Goal: Information Seeking & Learning: Find specific page/section

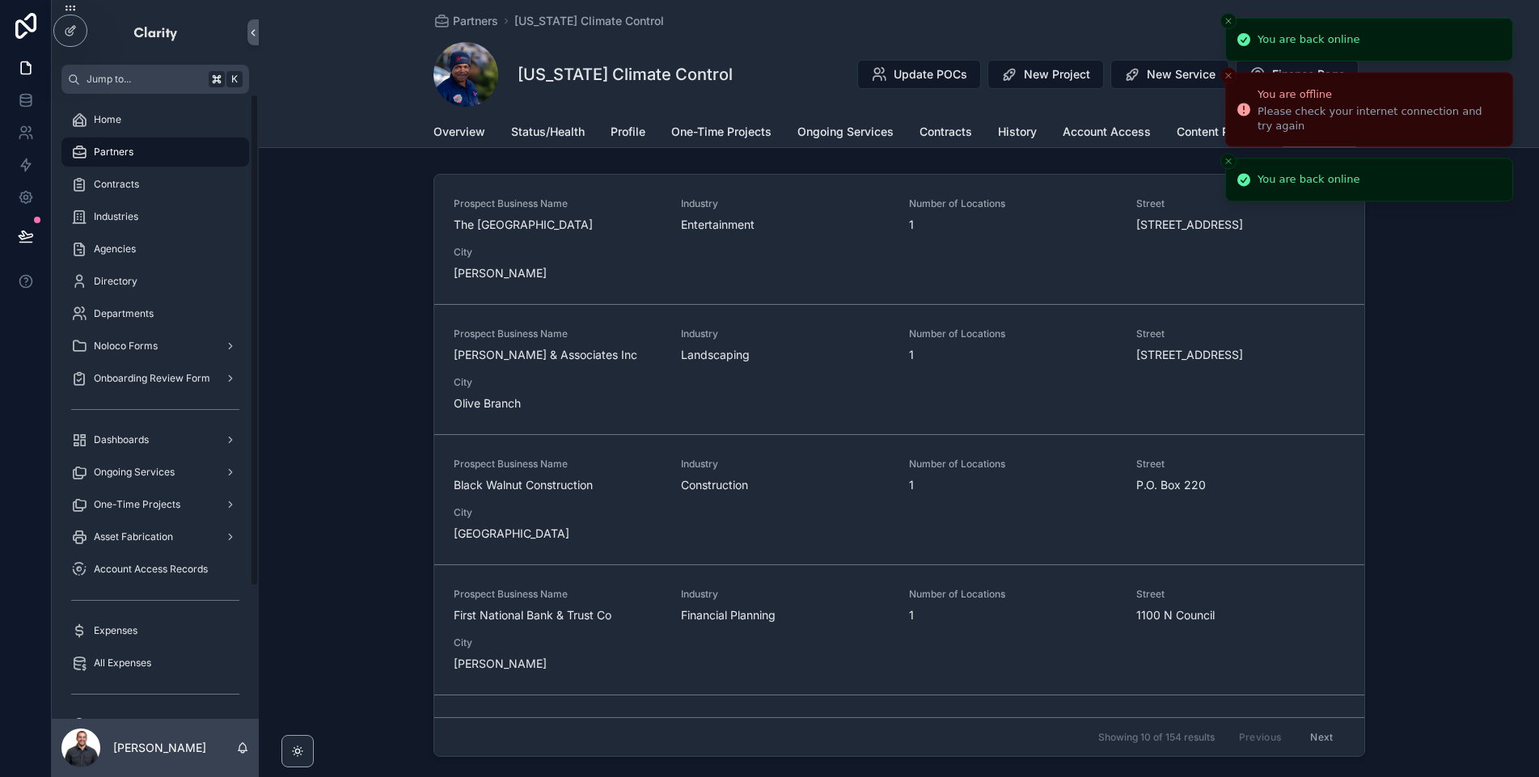
click at [1228, 29] on button "Close toast" at bounding box center [1228, 21] width 16 height 16
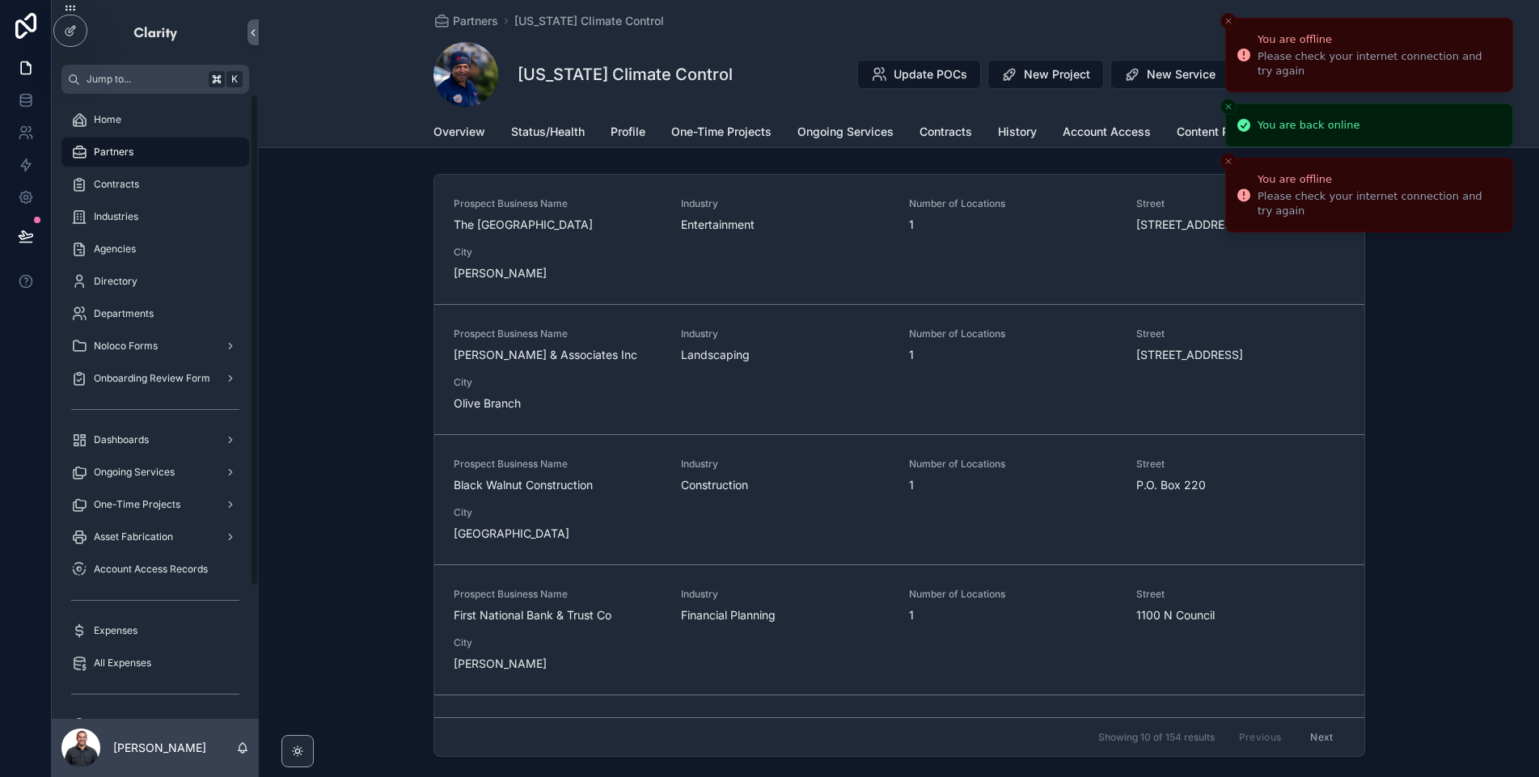
click at [1228, 29] on li "You are offline Please check your internet connection and try again" at bounding box center [1369, 55] width 288 height 74
click at [1229, 26] on button "Close toast" at bounding box center [1228, 21] width 16 height 16
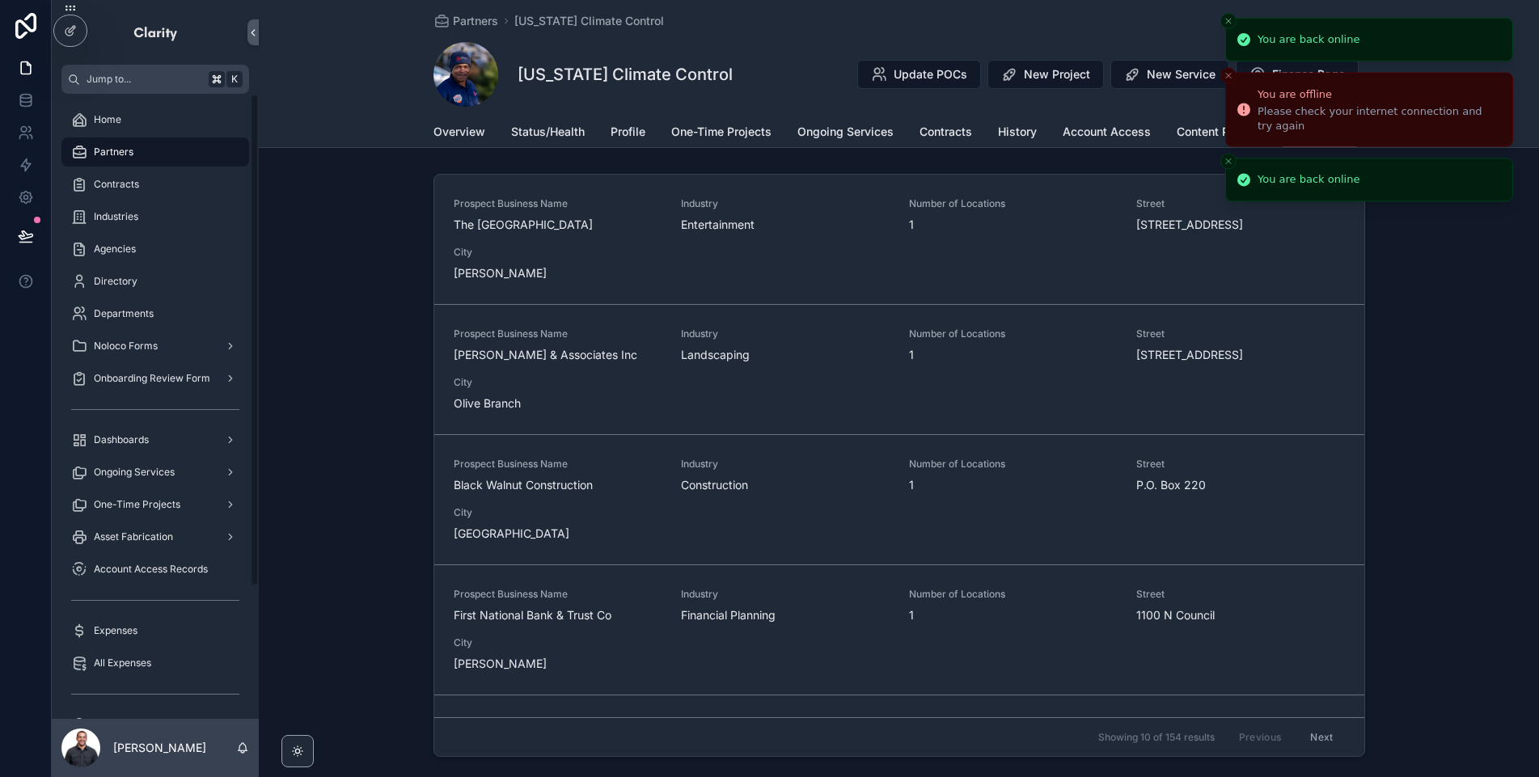
click at [1229, 26] on button "Close toast" at bounding box center [1228, 21] width 16 height 16
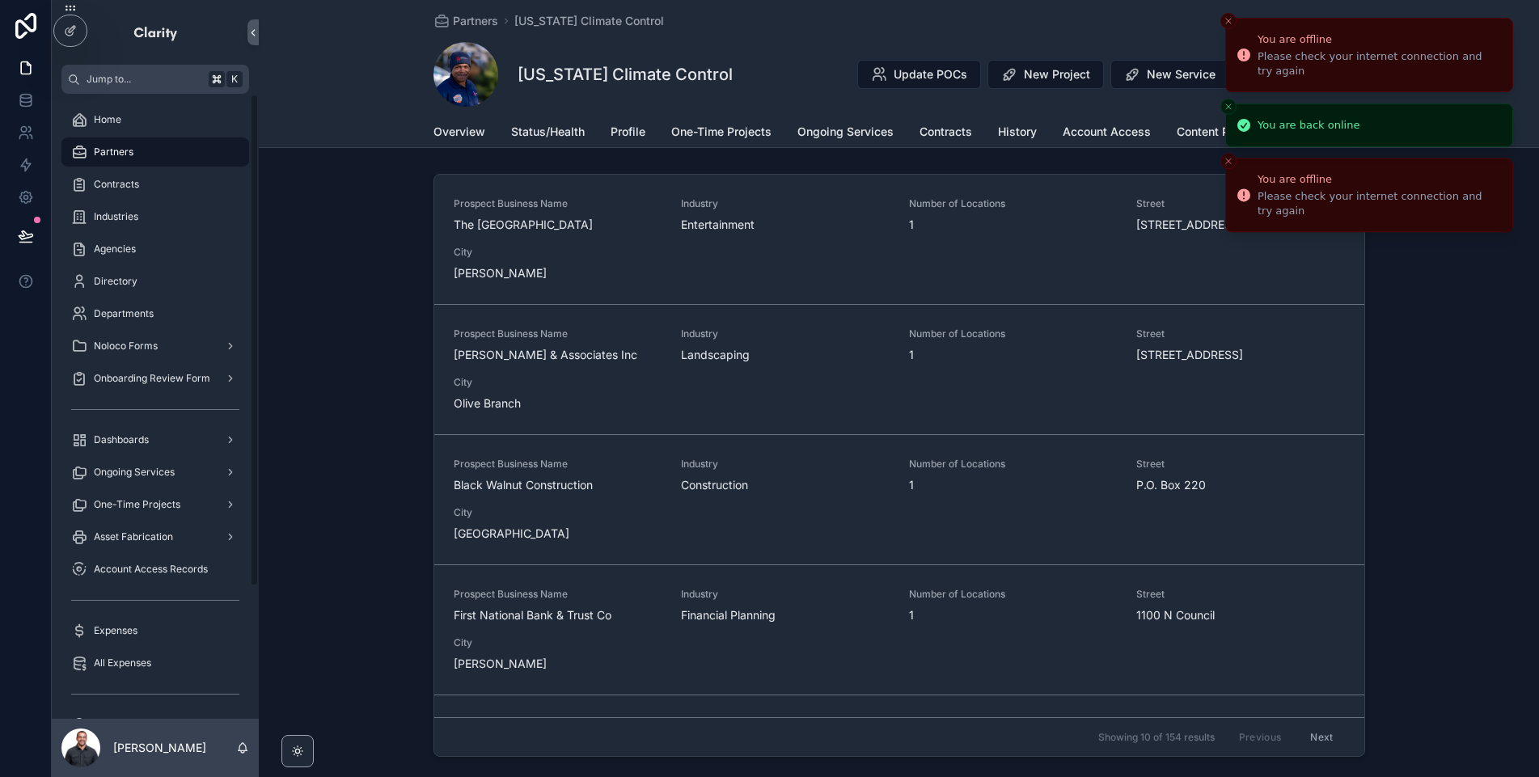
click at [1229, 26] on button "Close toast" at bounding box center [1228, 21] width 16 height 16
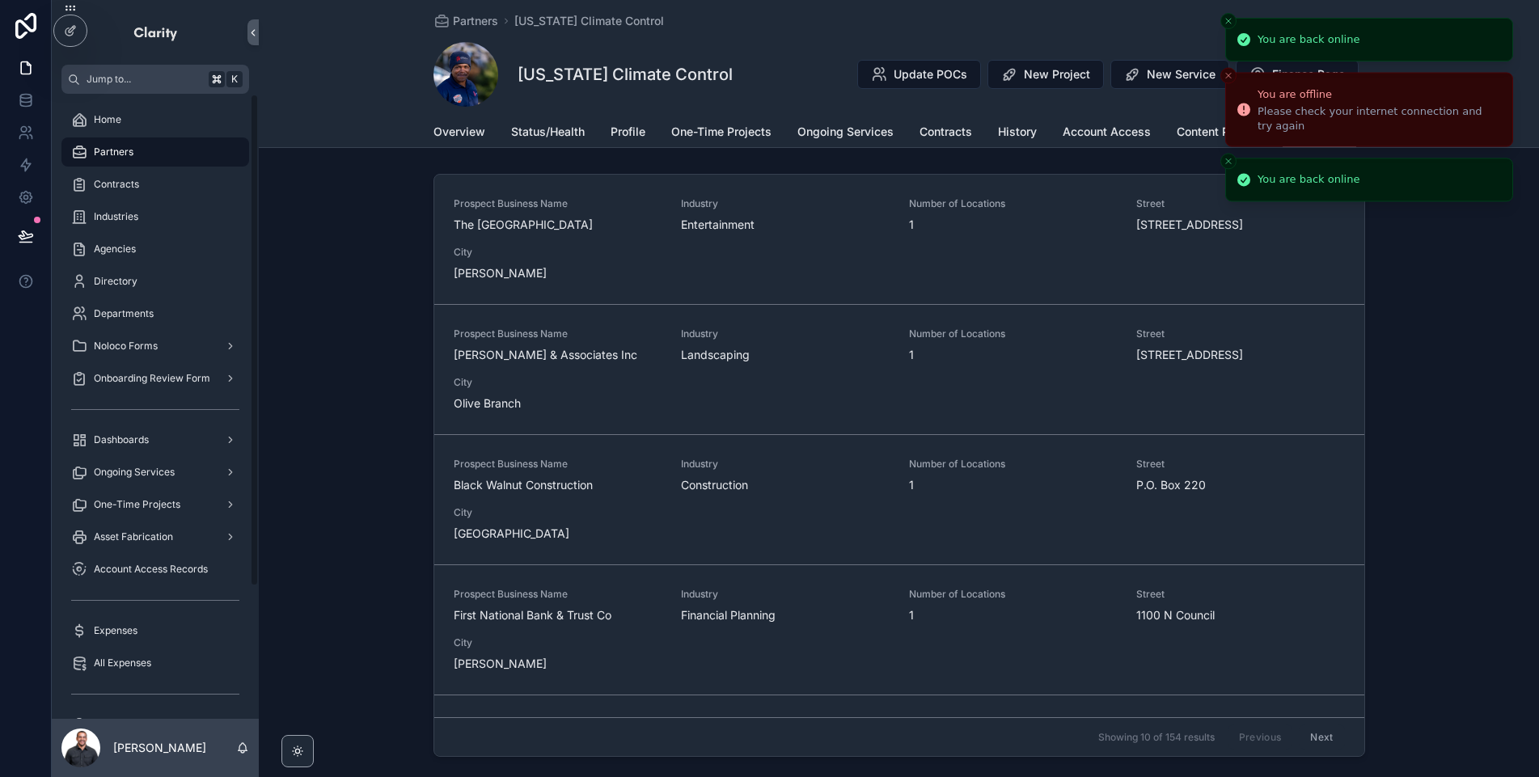
click at [1229, 26] on button "Close toast" at bounding box center [1228, 21] width 16 height 16
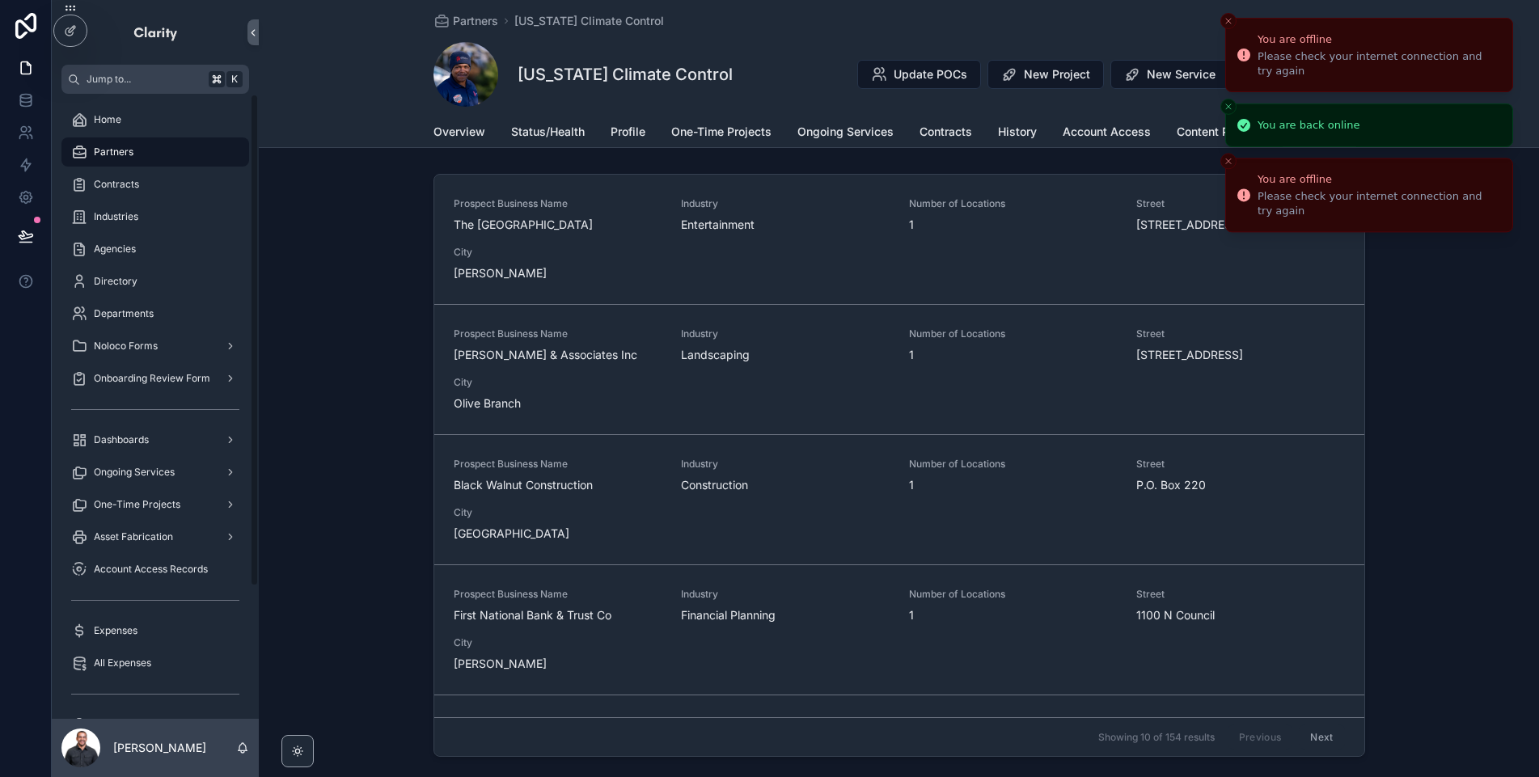
click at [1229, 26] on button "Close toast" at bounding box center [1228, 21] width 16 height 16
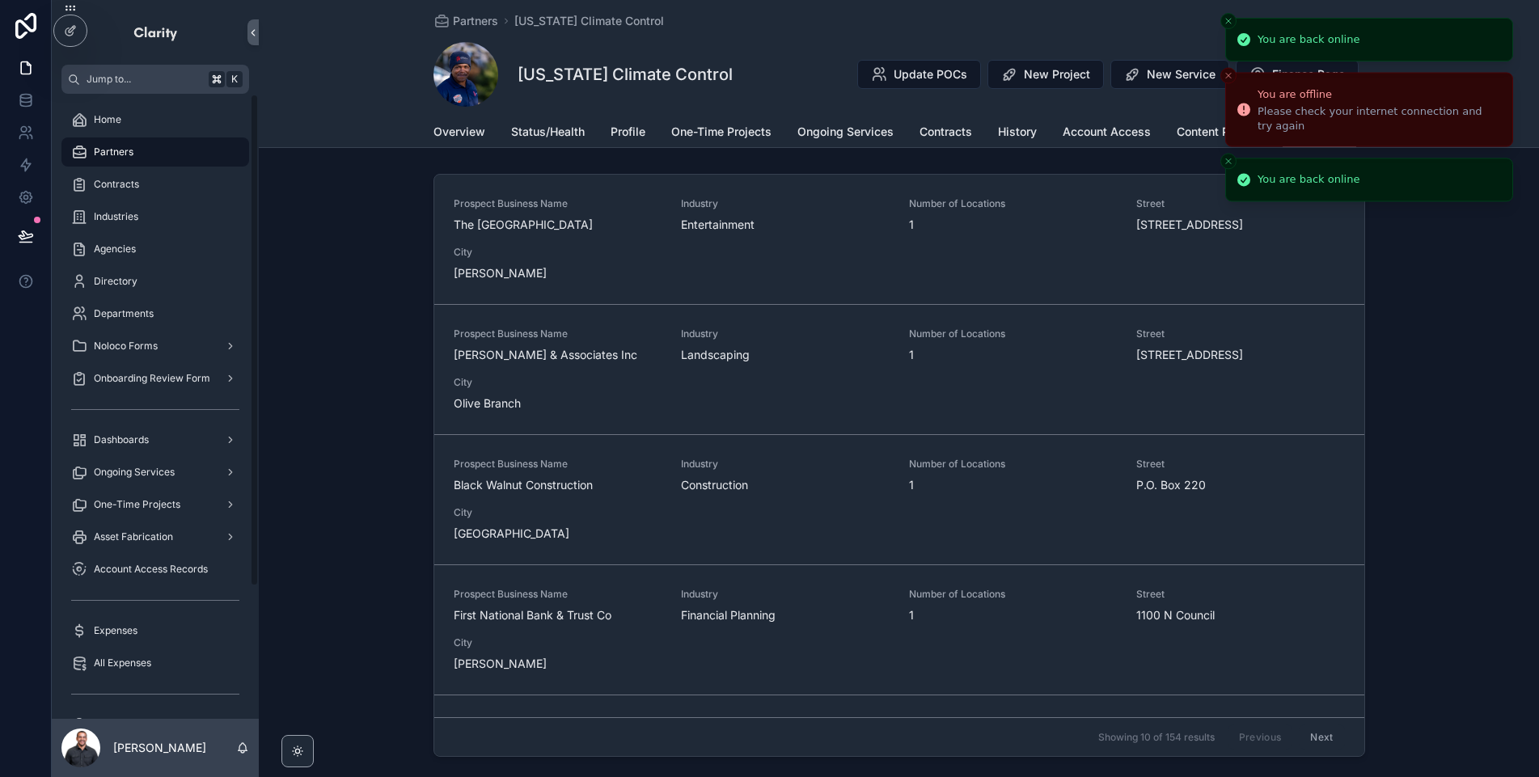
click at [1229, 26] on button "Close toast" at bounding box center [1228, 21] width 16 height 16
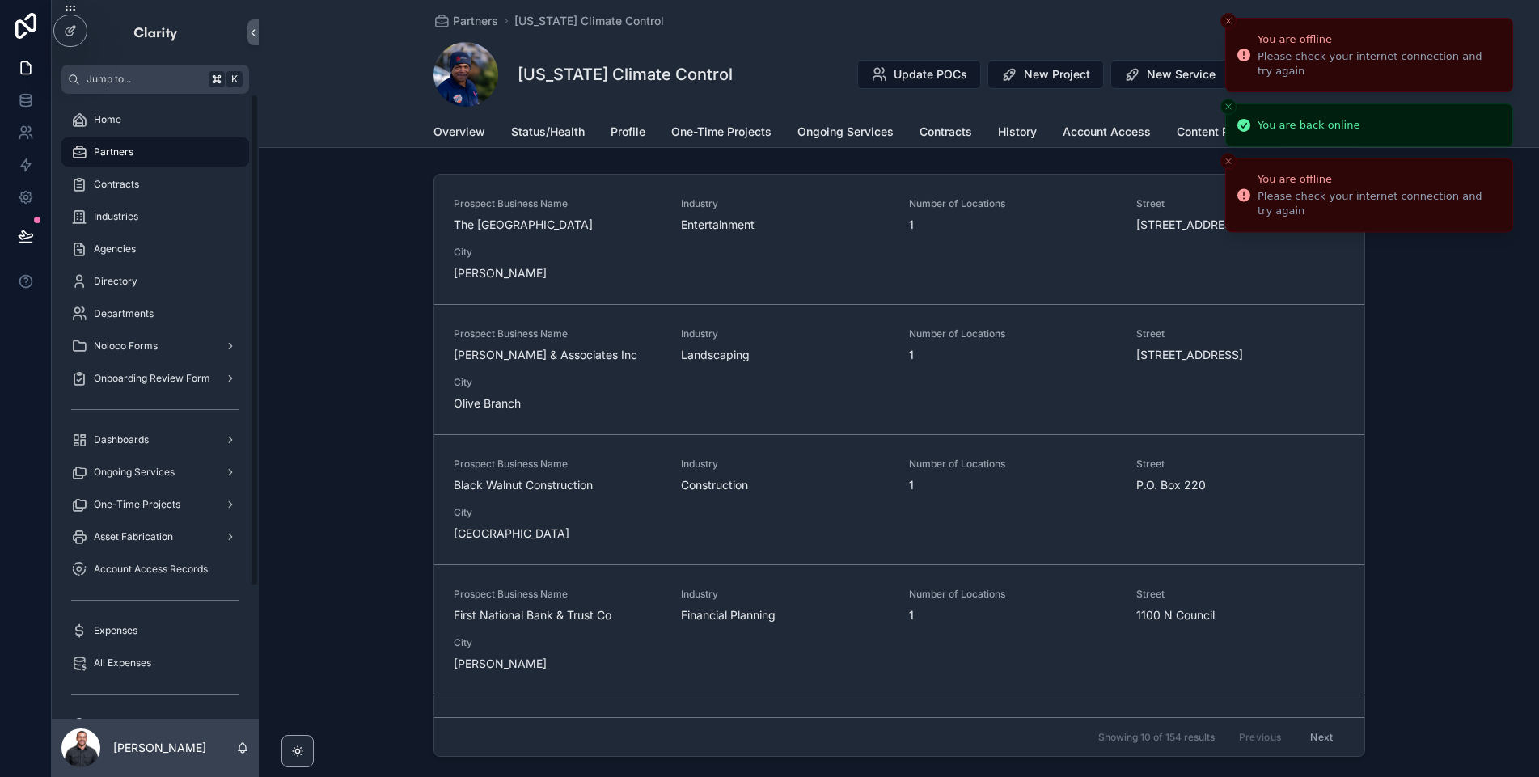
click at [1229, 26] on button "Close toast" at bounding box center [1228, 21] width 16 height 16
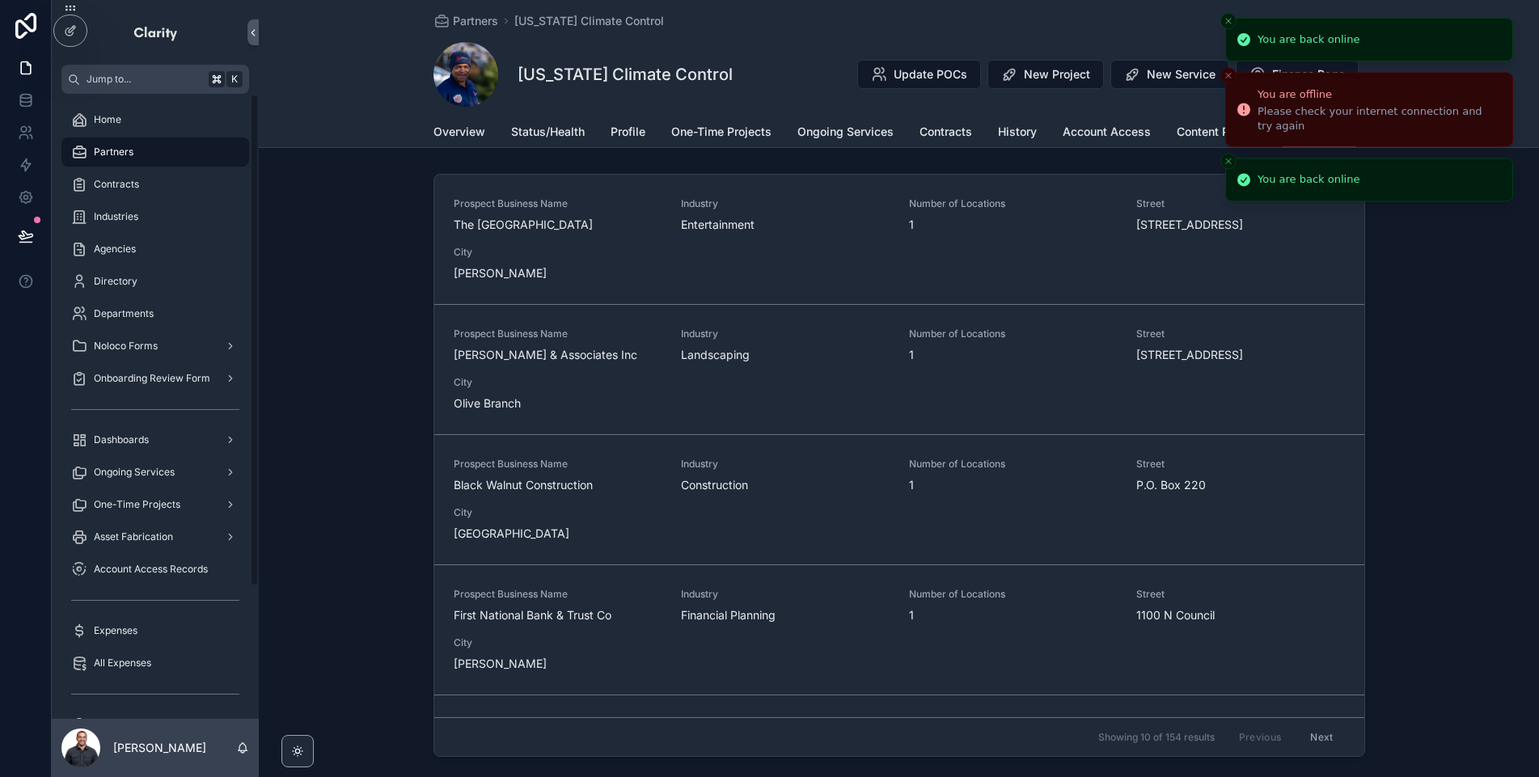
click at [1229, 26] on button "Close toast" at bounding box center [1228, 21] width 16 height 16
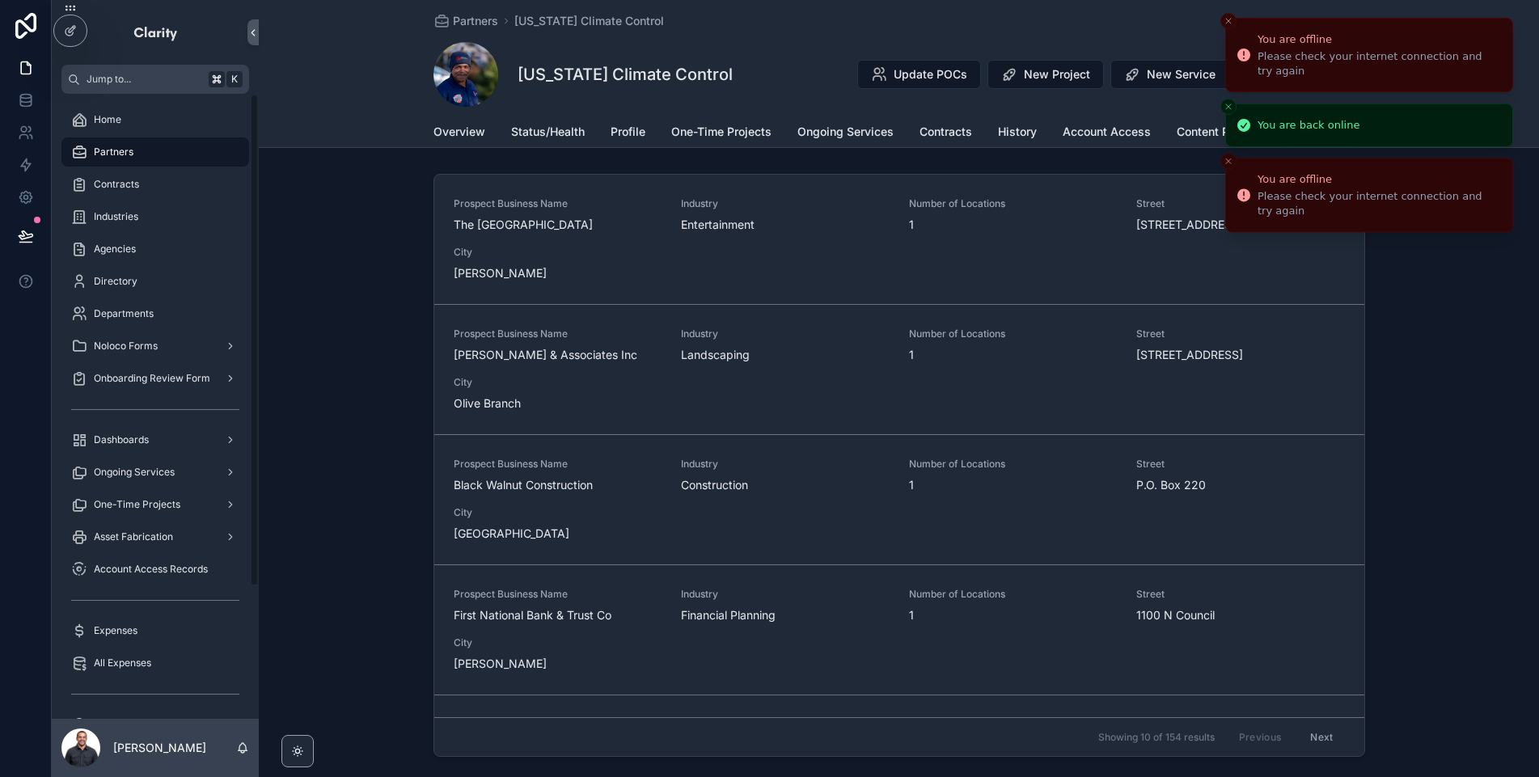
click at [1229, 26] on icon "Close toast" at bounding box center [1229, 21] width 10 height 10
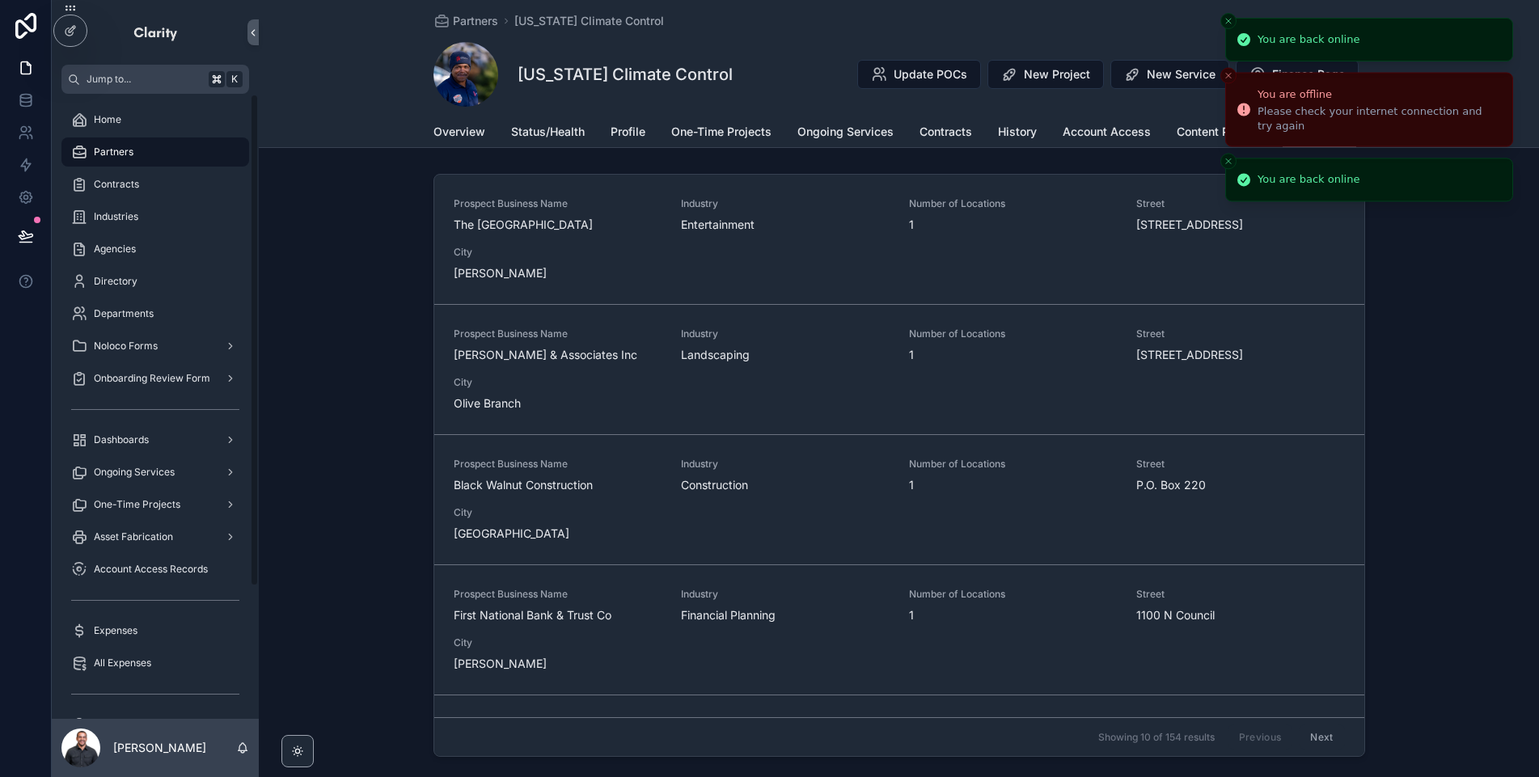
click at [1229, 26] on icon "Close toast" at bounding box center [1229, 21] width 10 height 10
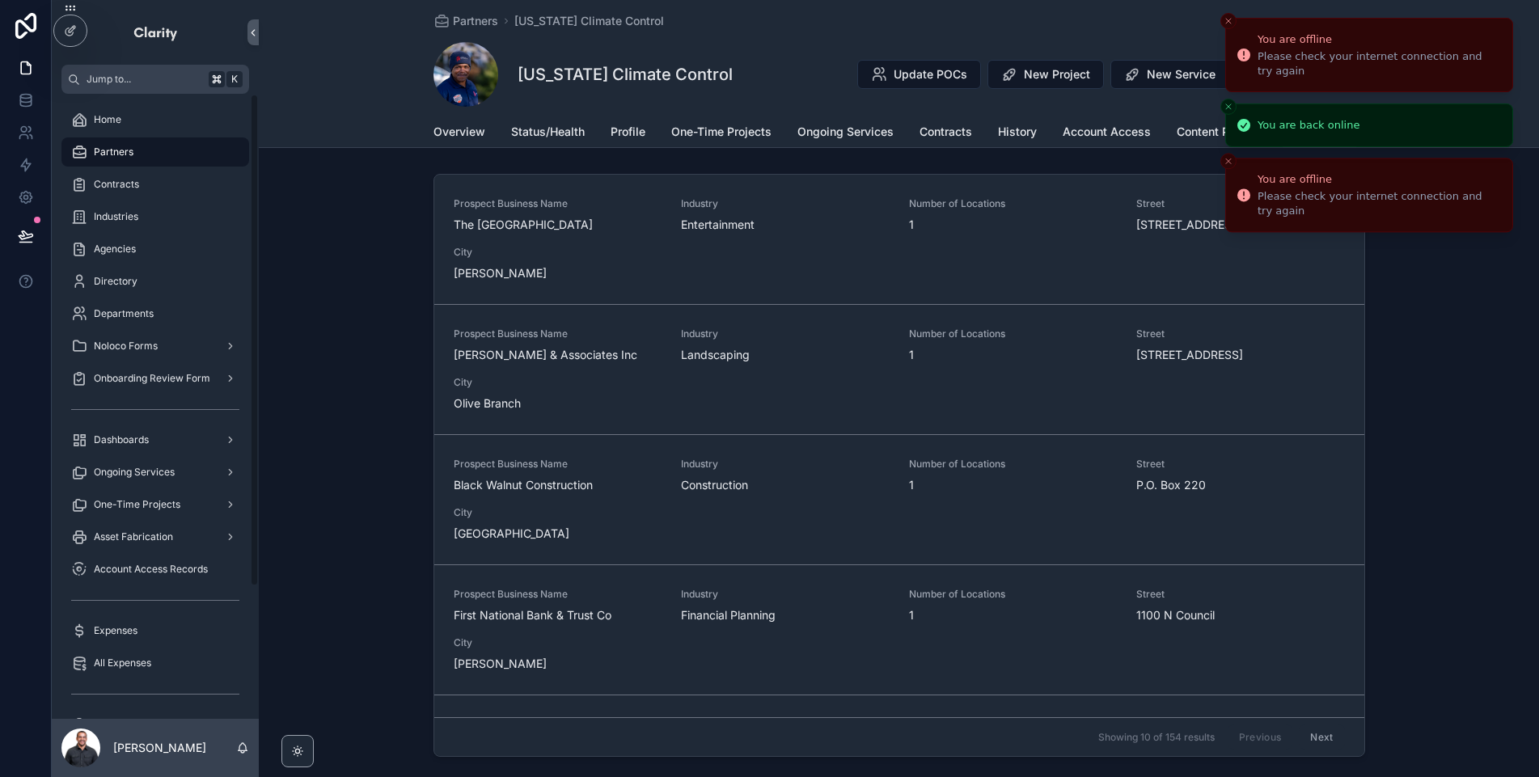
click at [1229, 26] on icon "Close toast" at bounding box center [1229, 21] width 10 height 10
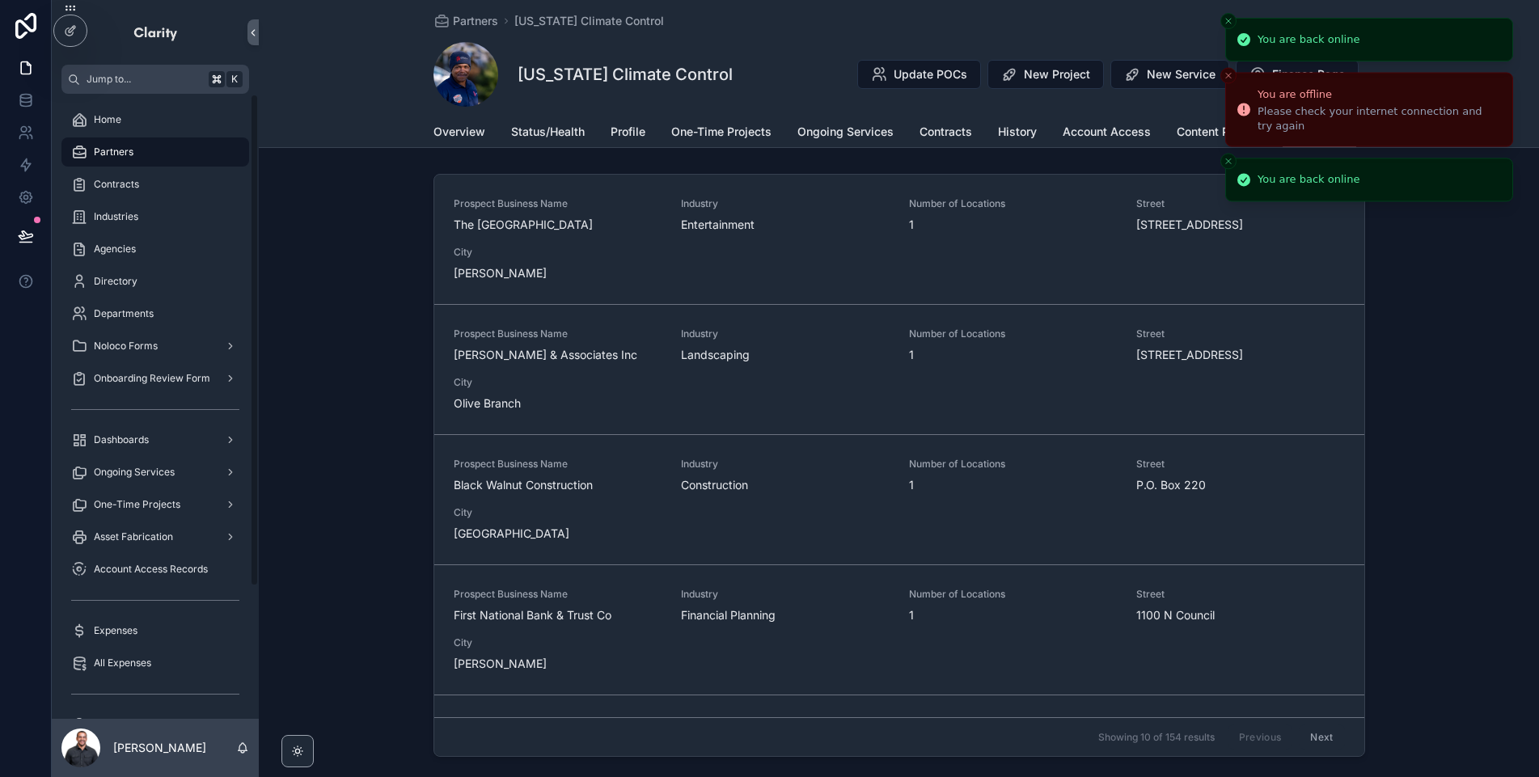
click at [1229, 26] on icon "Close toast" at bounding box center [1229, 21] width 10 height 10
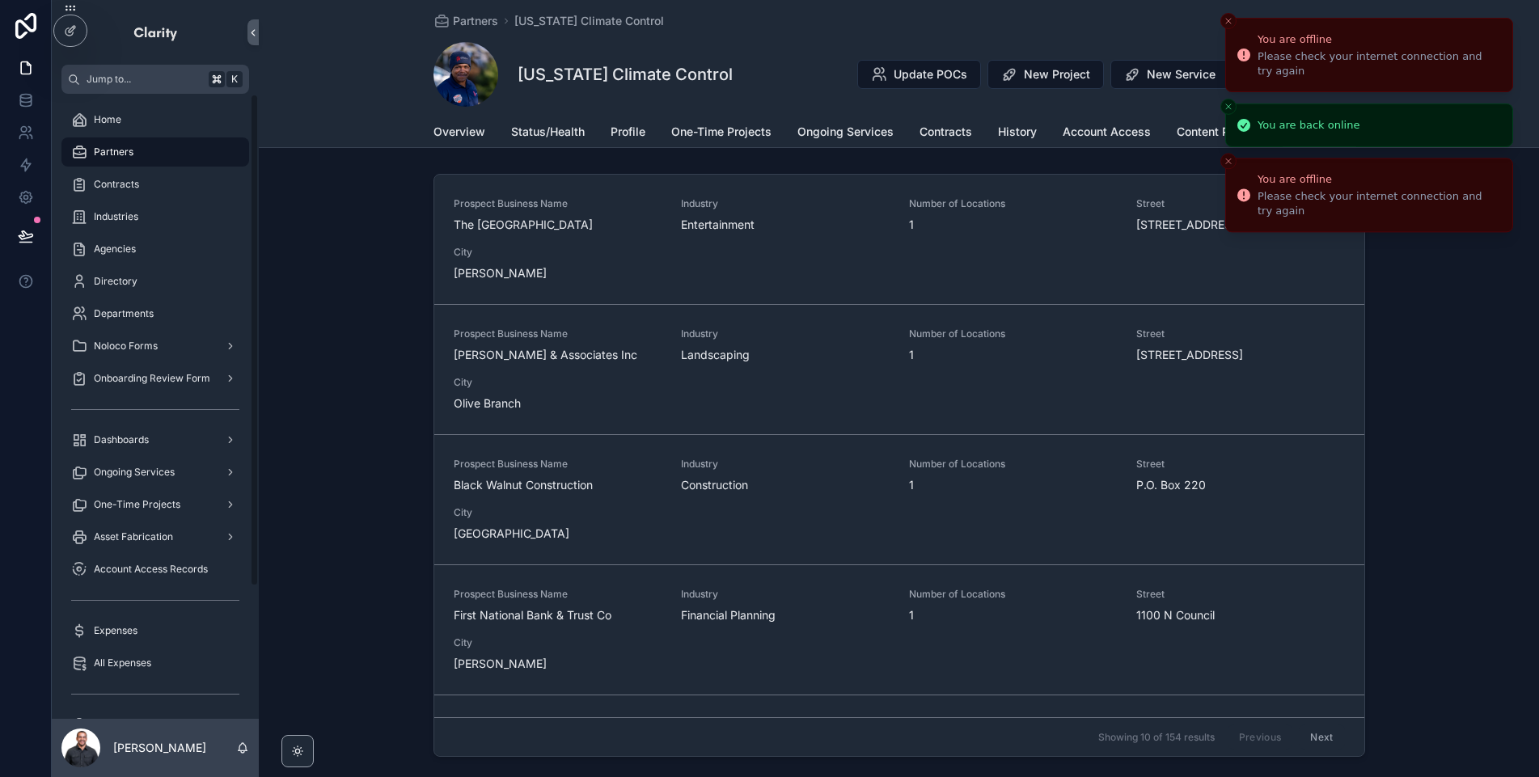
click at [1220, 25] on button "Close toast" at bounding box center [1228, 21] width 16 height 16
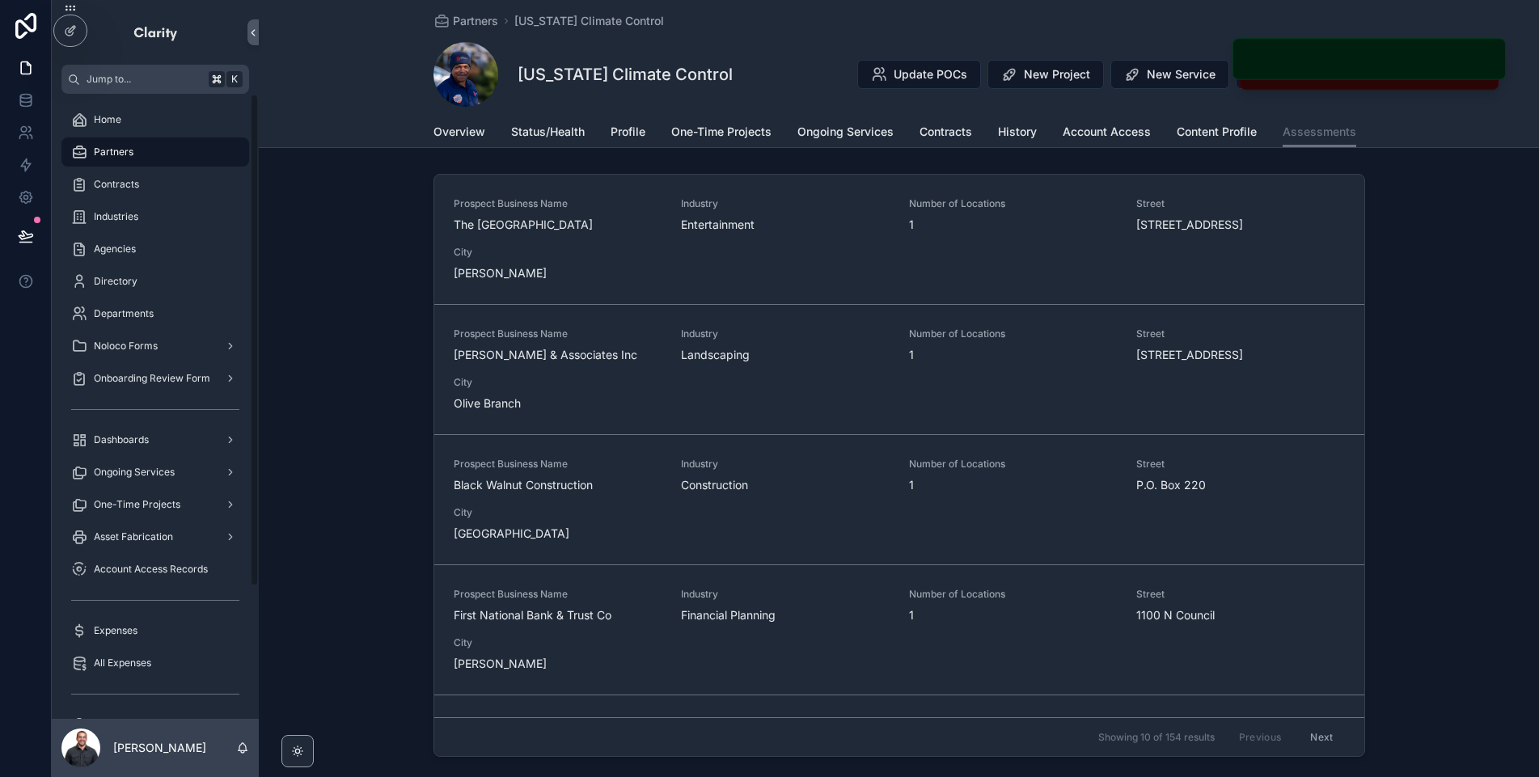
click at [1120, 22] on div "Partners [US_STATE] Climate Control" at bounding box center [899, 21] width 932 height 16
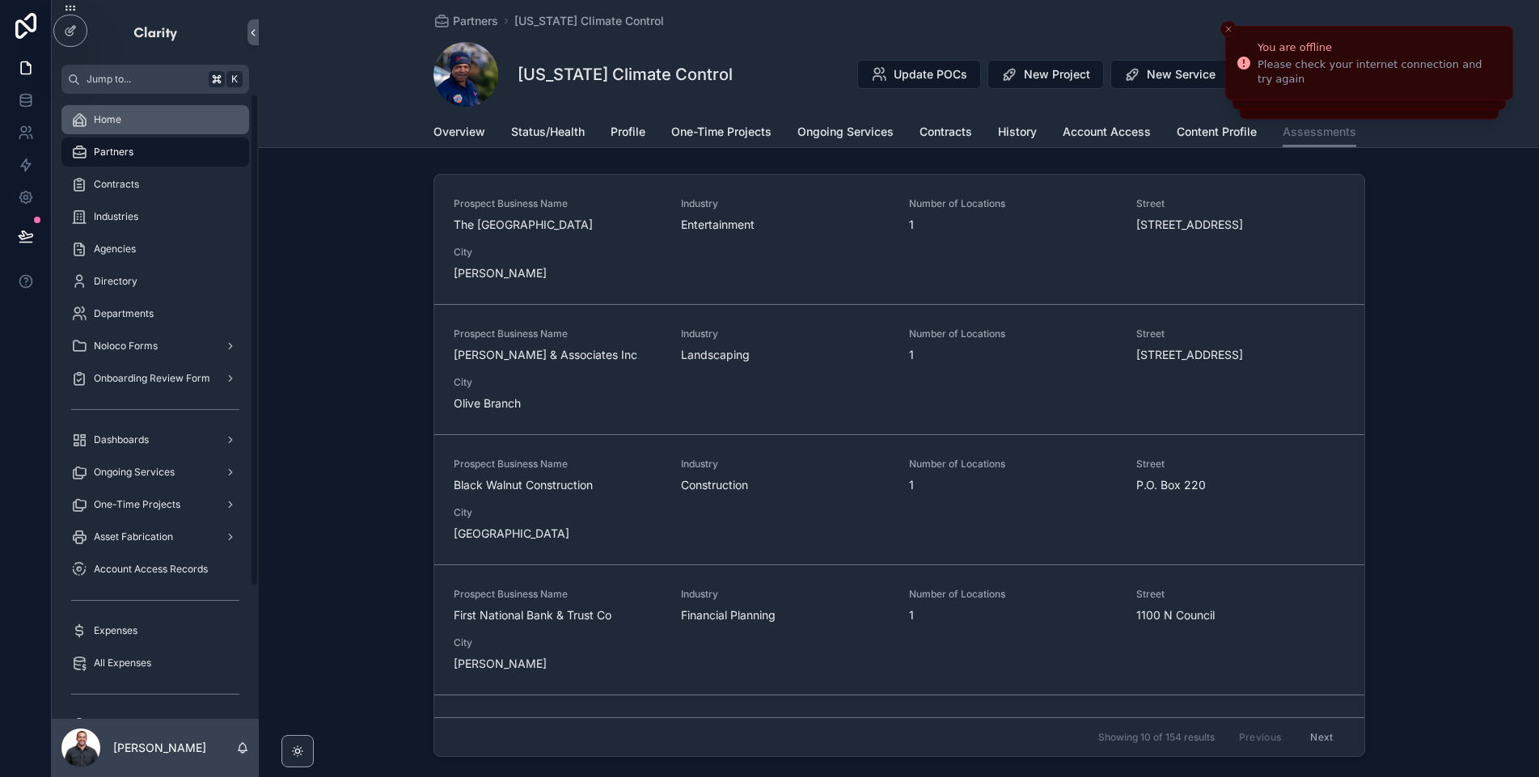
click at [156, 124] on div "Home" at bounding box center [155, 120] width 168 height 26
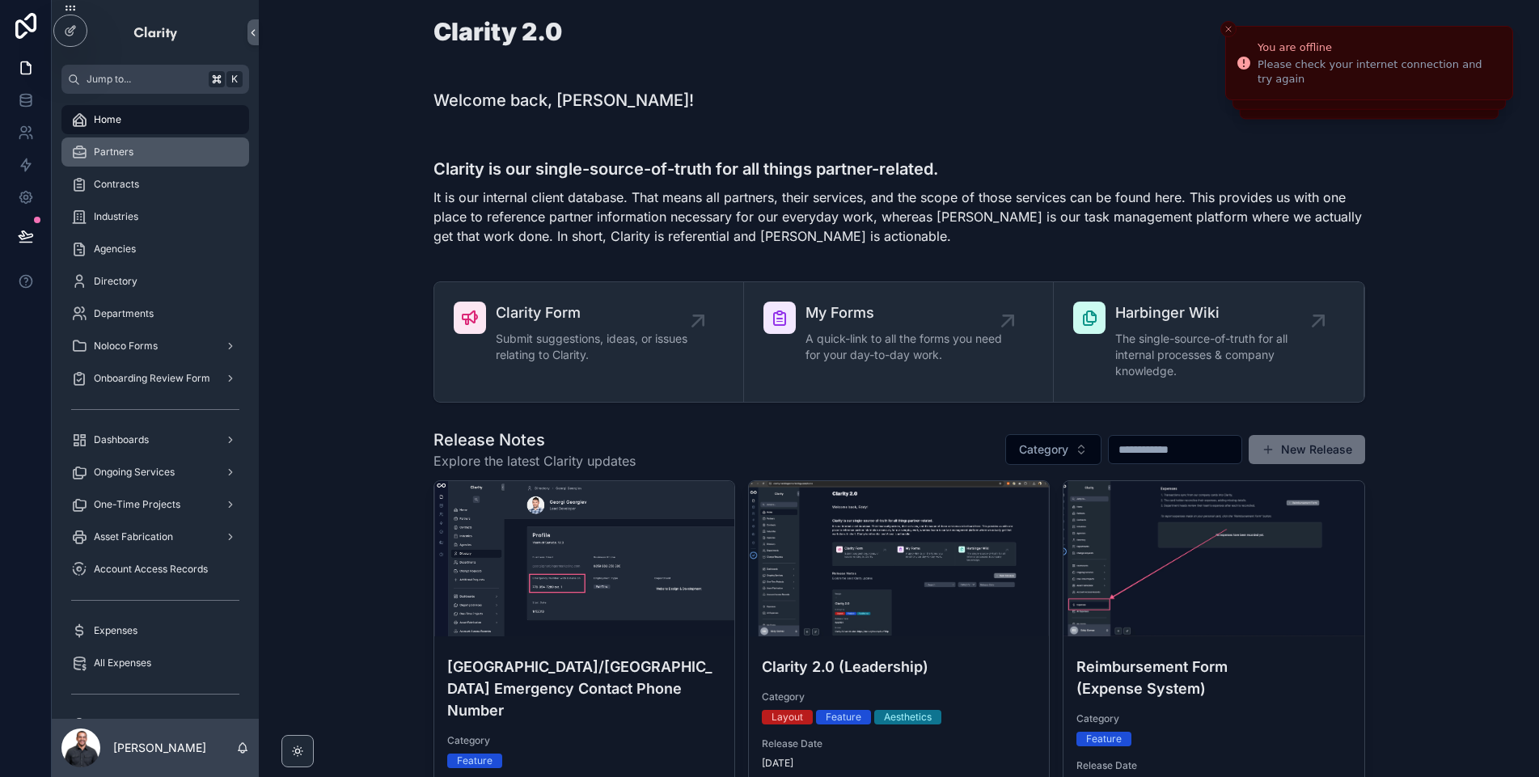
click at [131, 154] on span "Partners" at bounding box center [114, 152] width 40 height 13
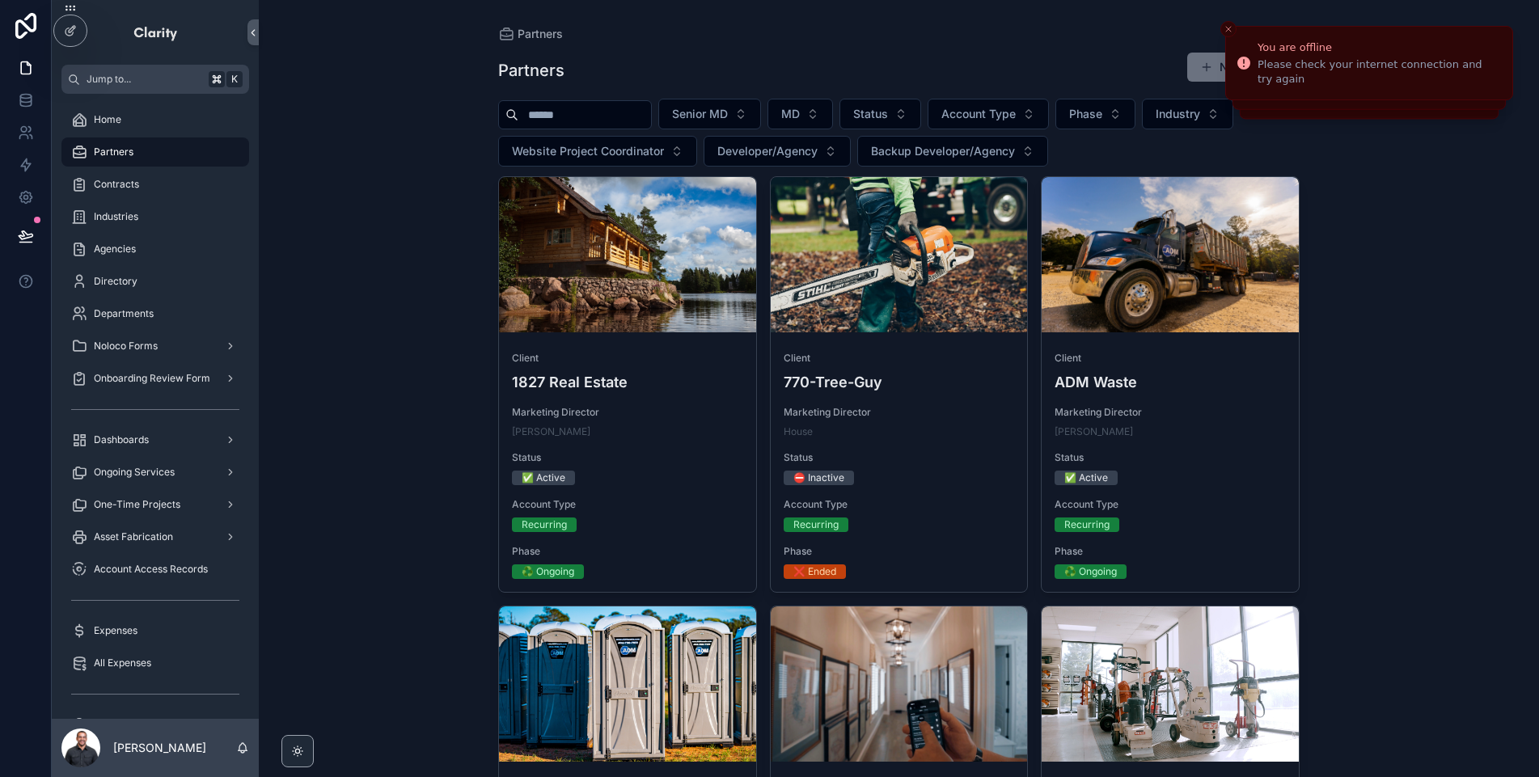
click at [23, 239] on icon at bounding box center [26, 235] width 14 height 8
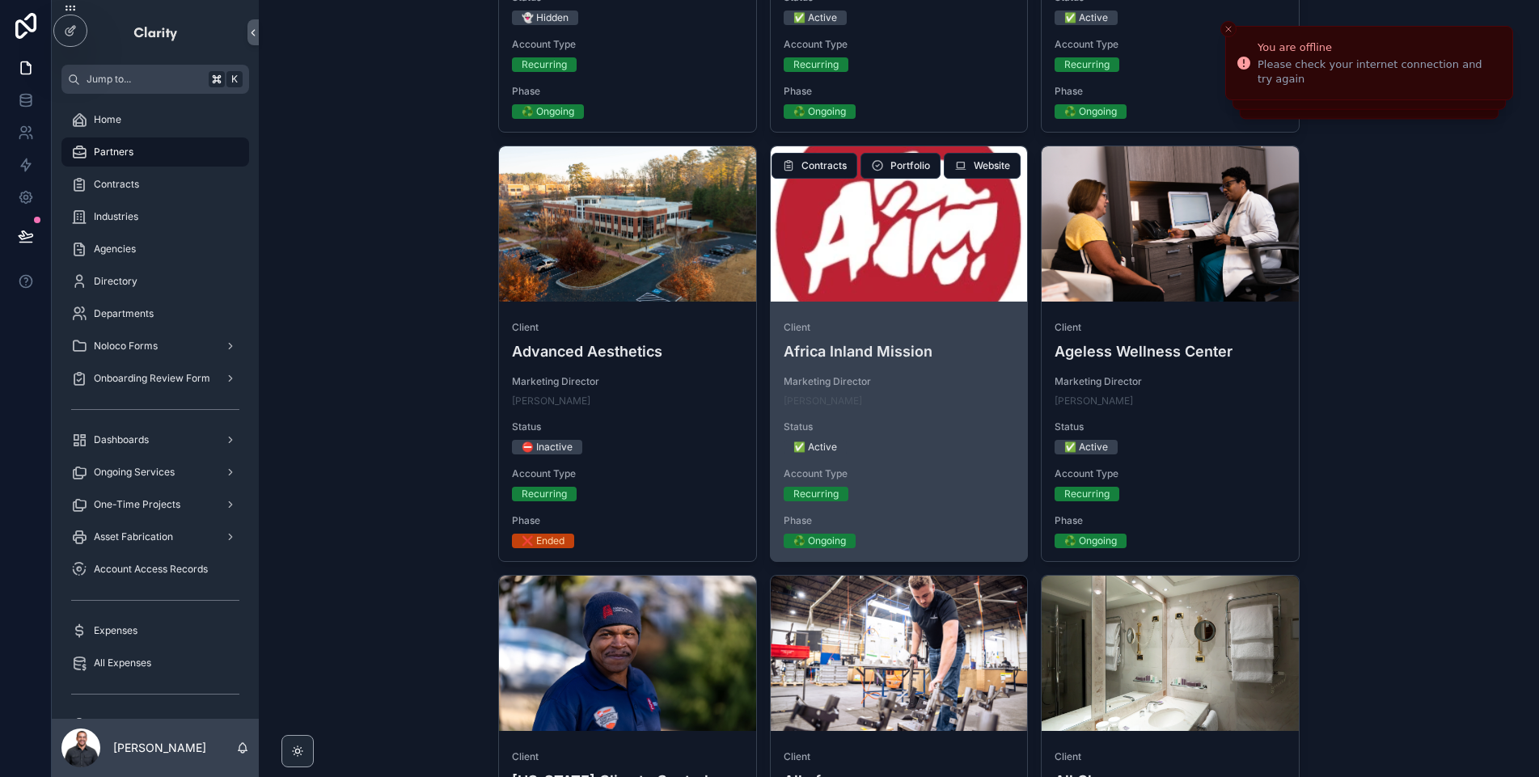
scroll to position [1118, 0]
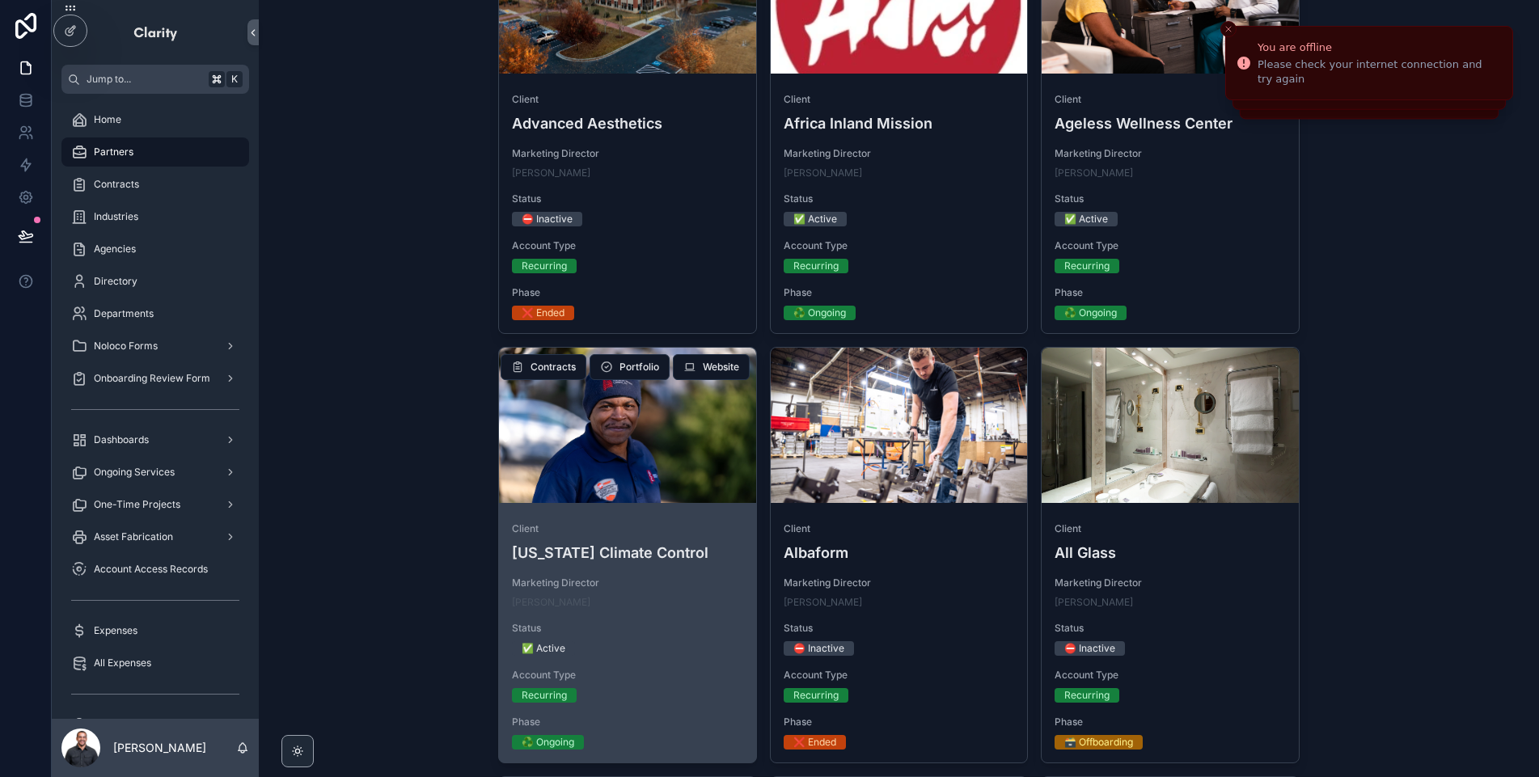
click at [634, 431] on div "scrollable content" at bounding box center [627, 425] width 257 height 19
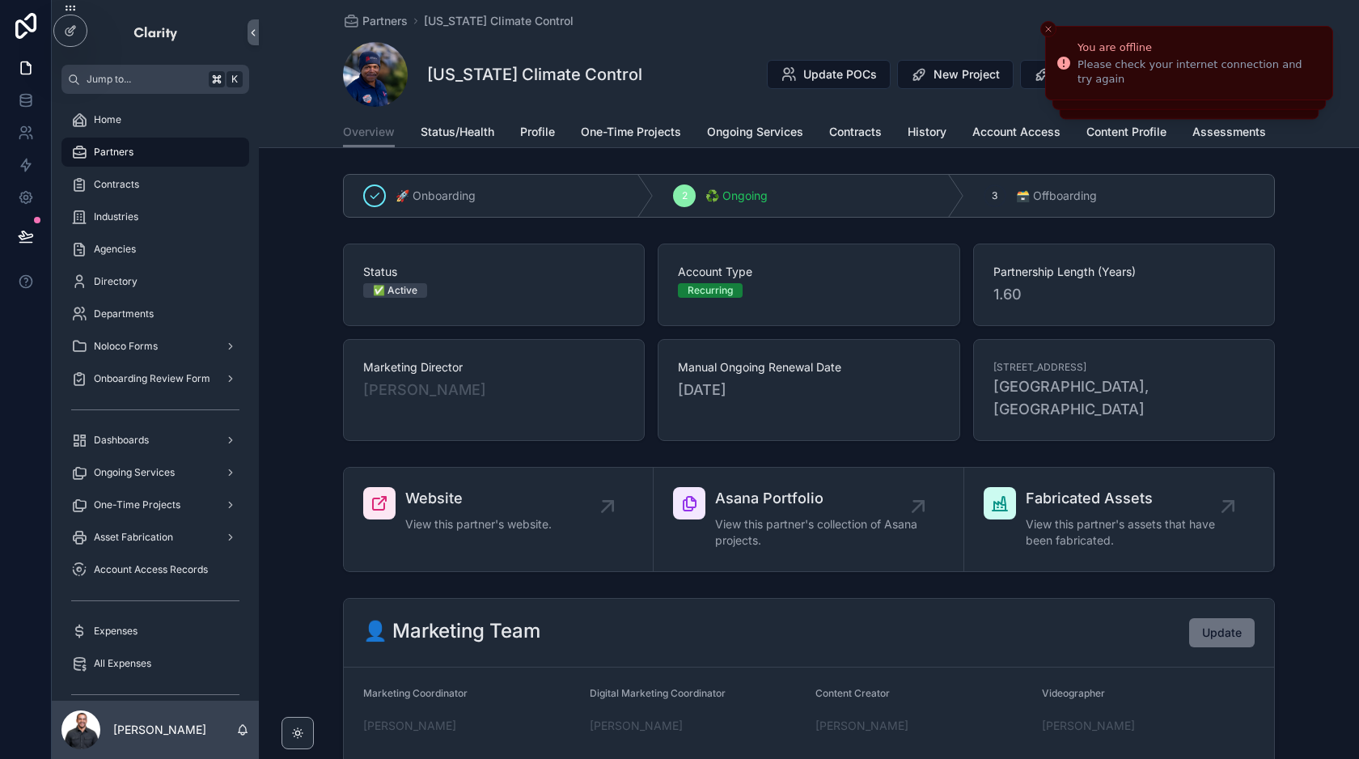
click at [142, 159] on div "Partners" at bounding box center [155, 152] width 168 height 26
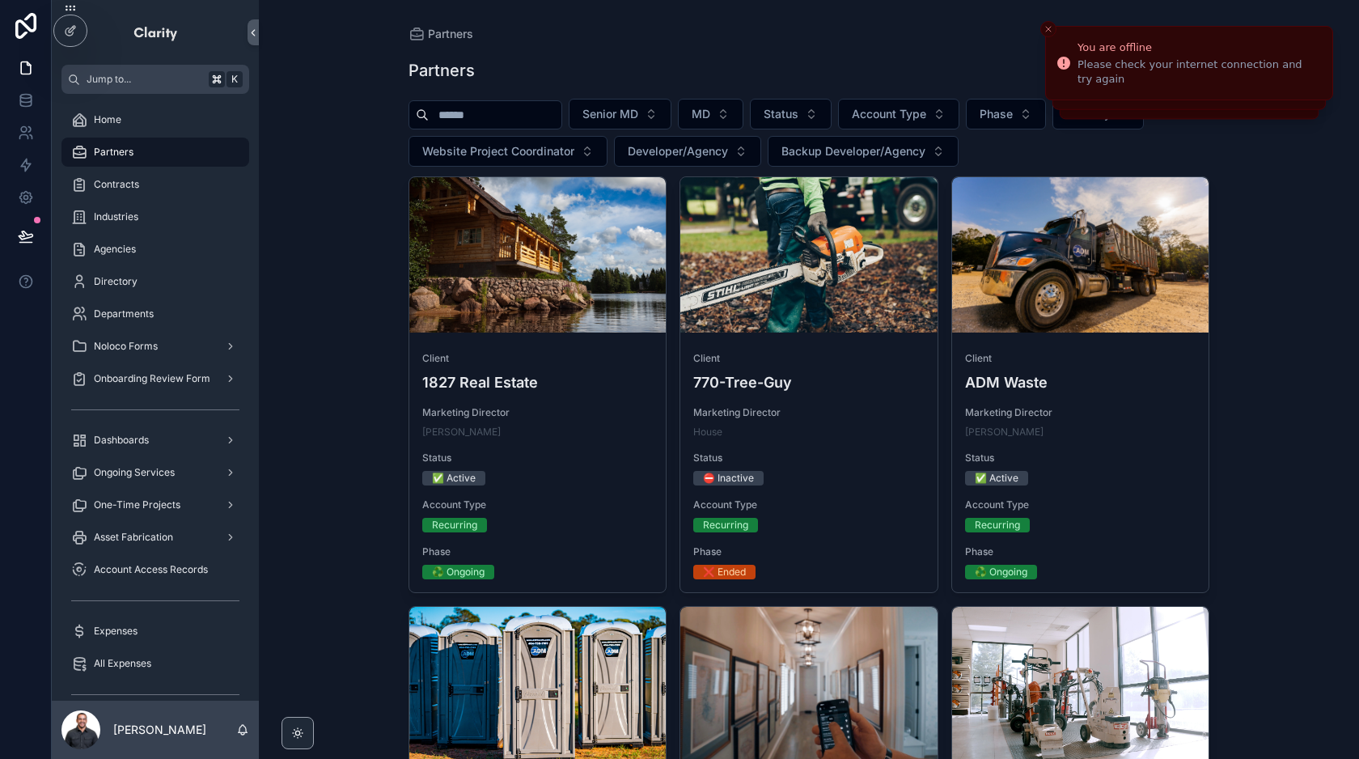
click at [506, 121] on input "scrollable content" at bounding box center [495, 115] width 133 height 23
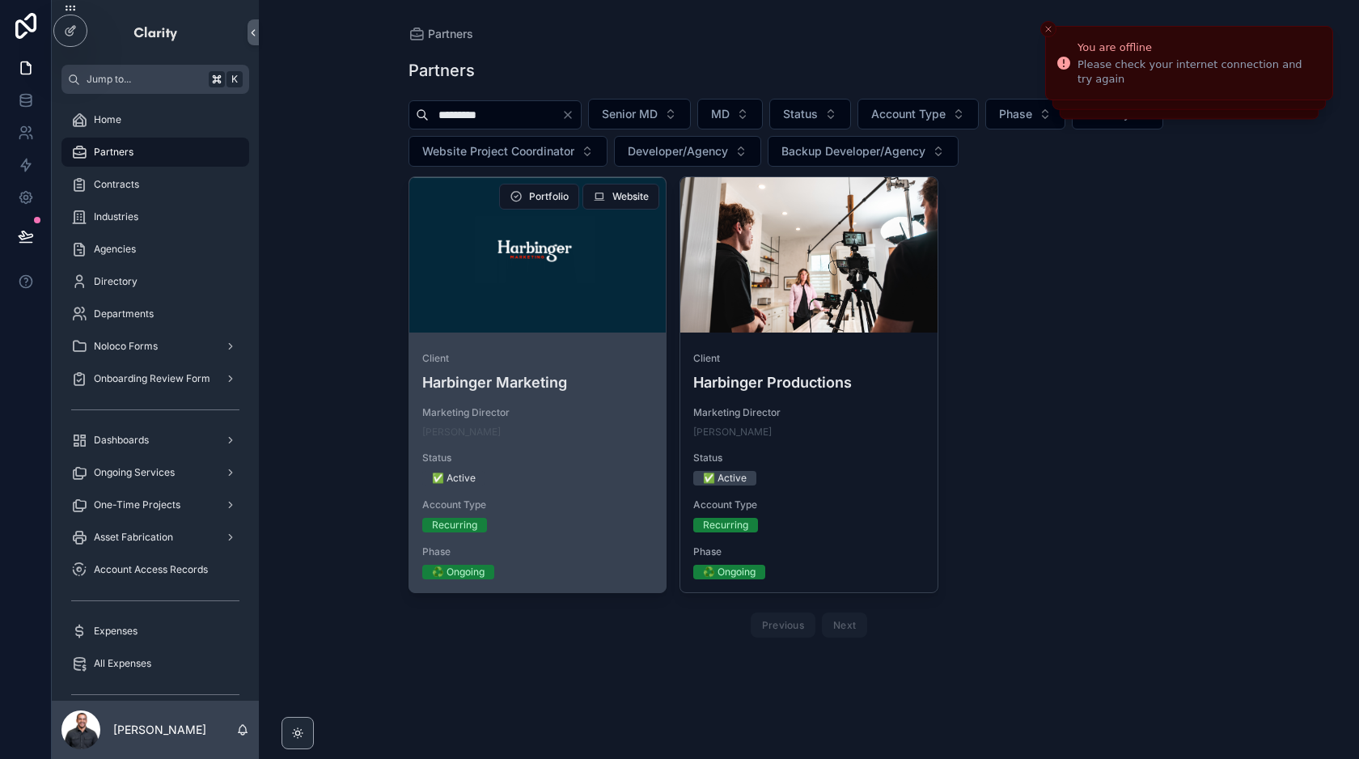
type input "*********"
click at [566, 233] on div "scrollable content" at bounding box center [537, 254] width 257 height 155
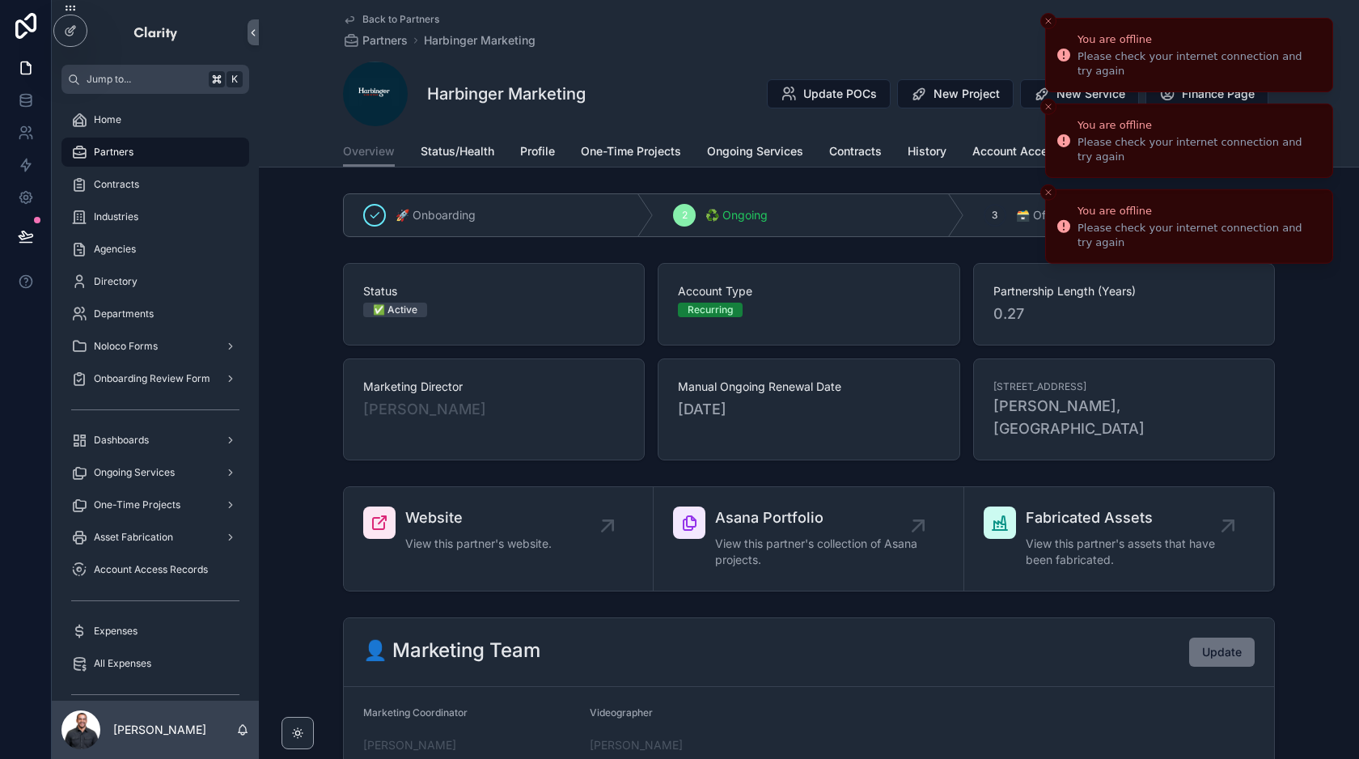
click at [1051, 23] on icon "Close toast" at bounding box center [1048, 21] width 10 height 10
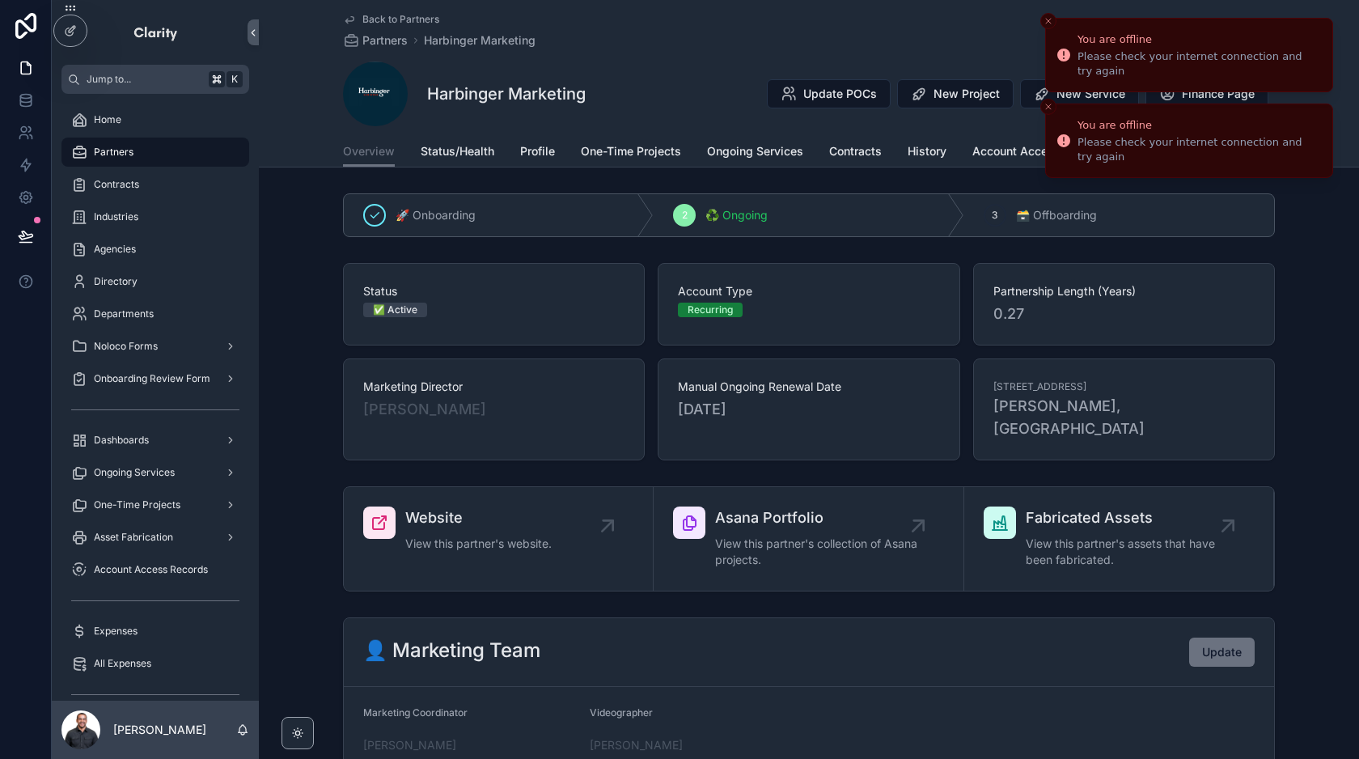
click at [1051, 23] on icon "Close toast" at bounding box center [1048, 21] width 10 height 10
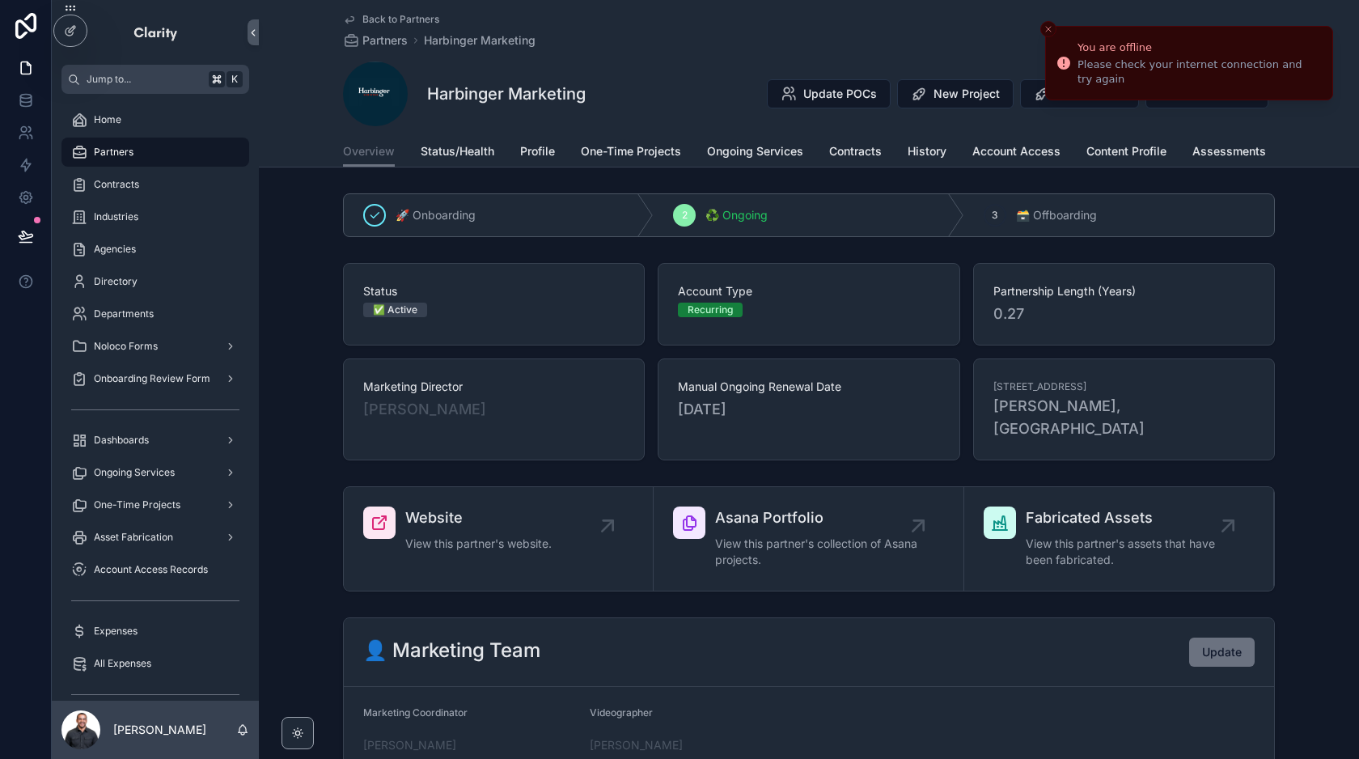
click at [1051, 24] on icon "Close toast" at bounding box center [1048, 29] width 10 height 10
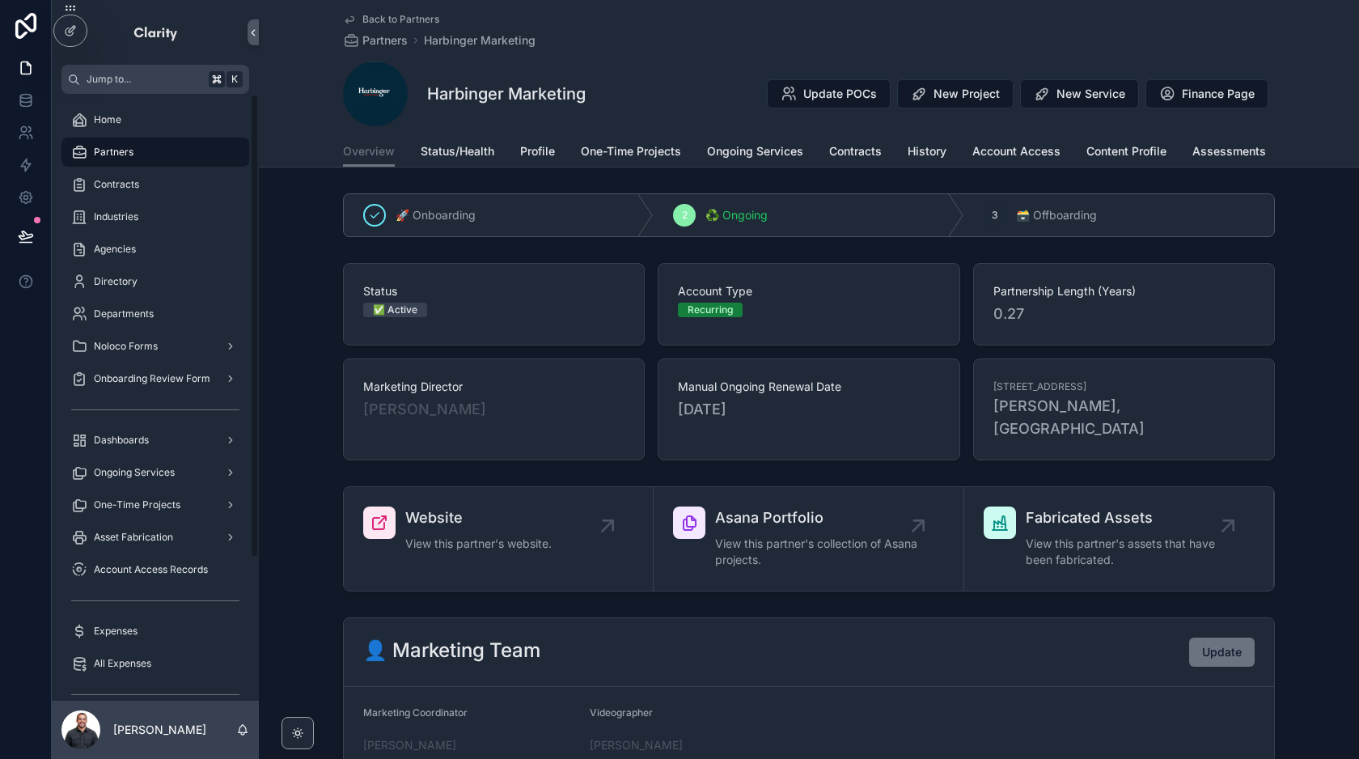
click at [143, 147] on div "Partners" at bounding box center [155, 152] width 168 height 26
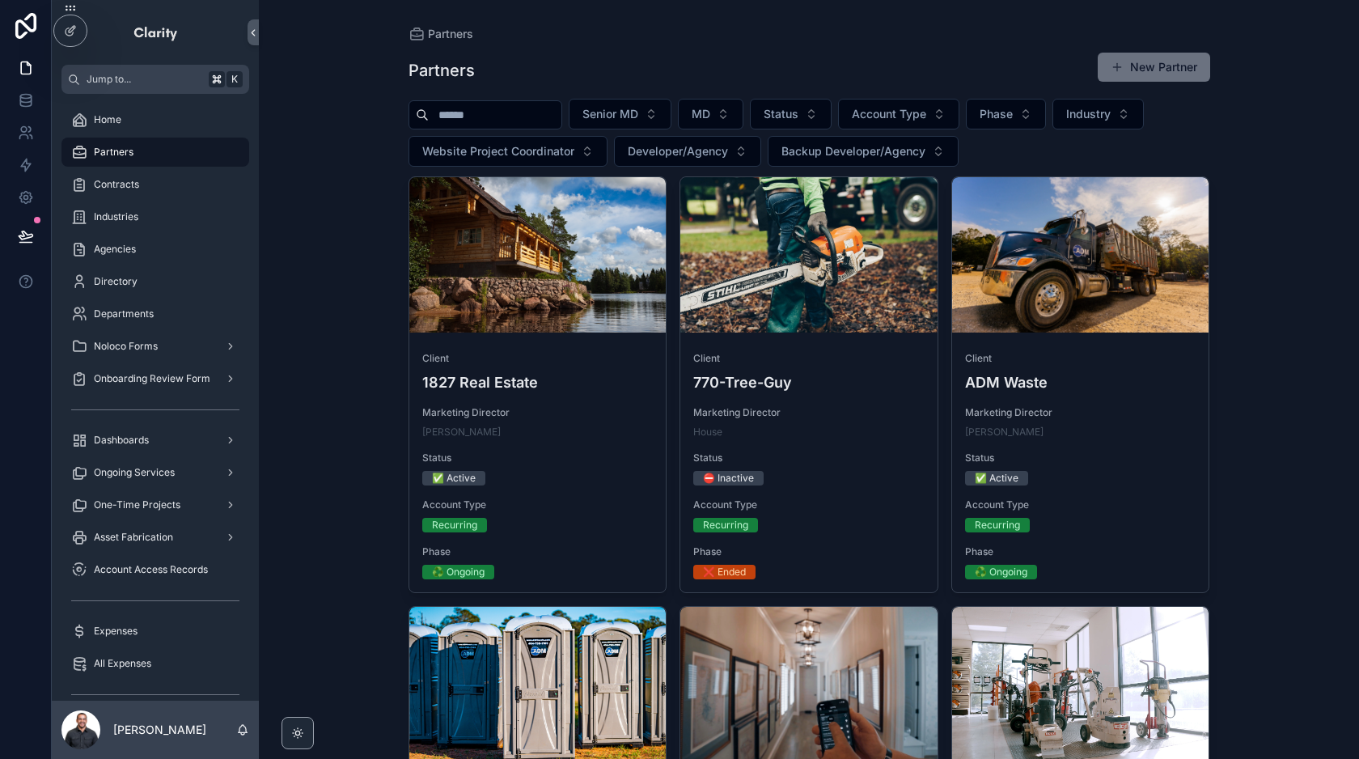
click at [479, 120] on input "scrollable content" at bounding box center [495, 115] width 133 height 23
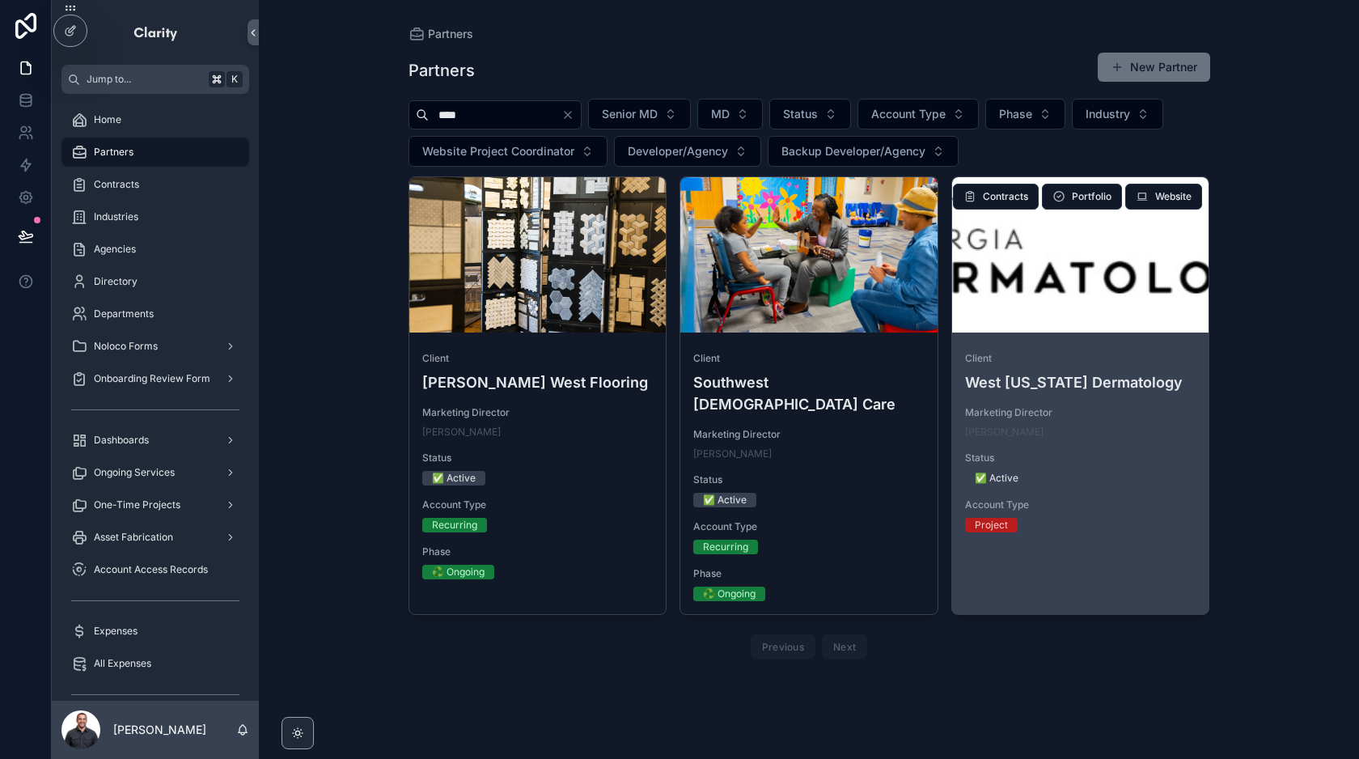
type input "****"
click at [1056, 289] on div "scrollable content" at bounding box center [1080, 254] width 257 height 155
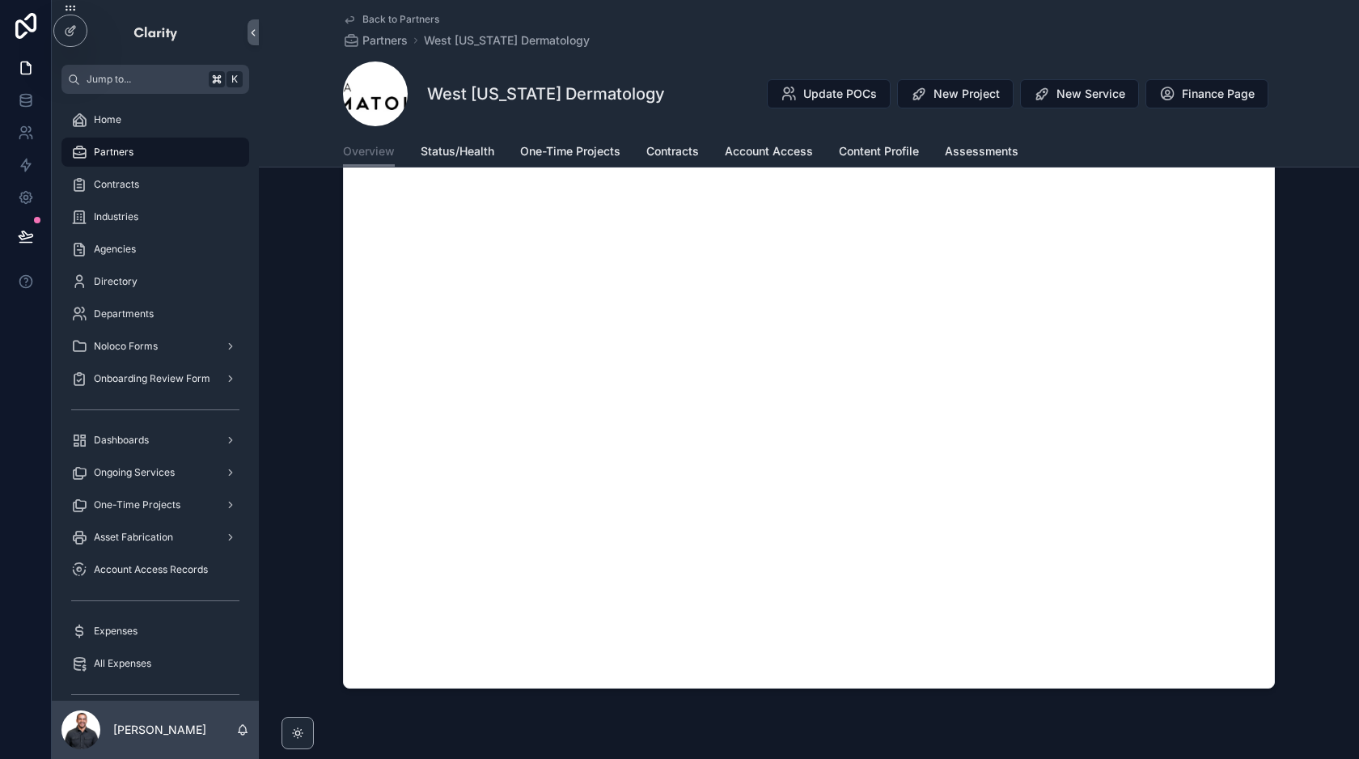
scroll to position [1260, 0]
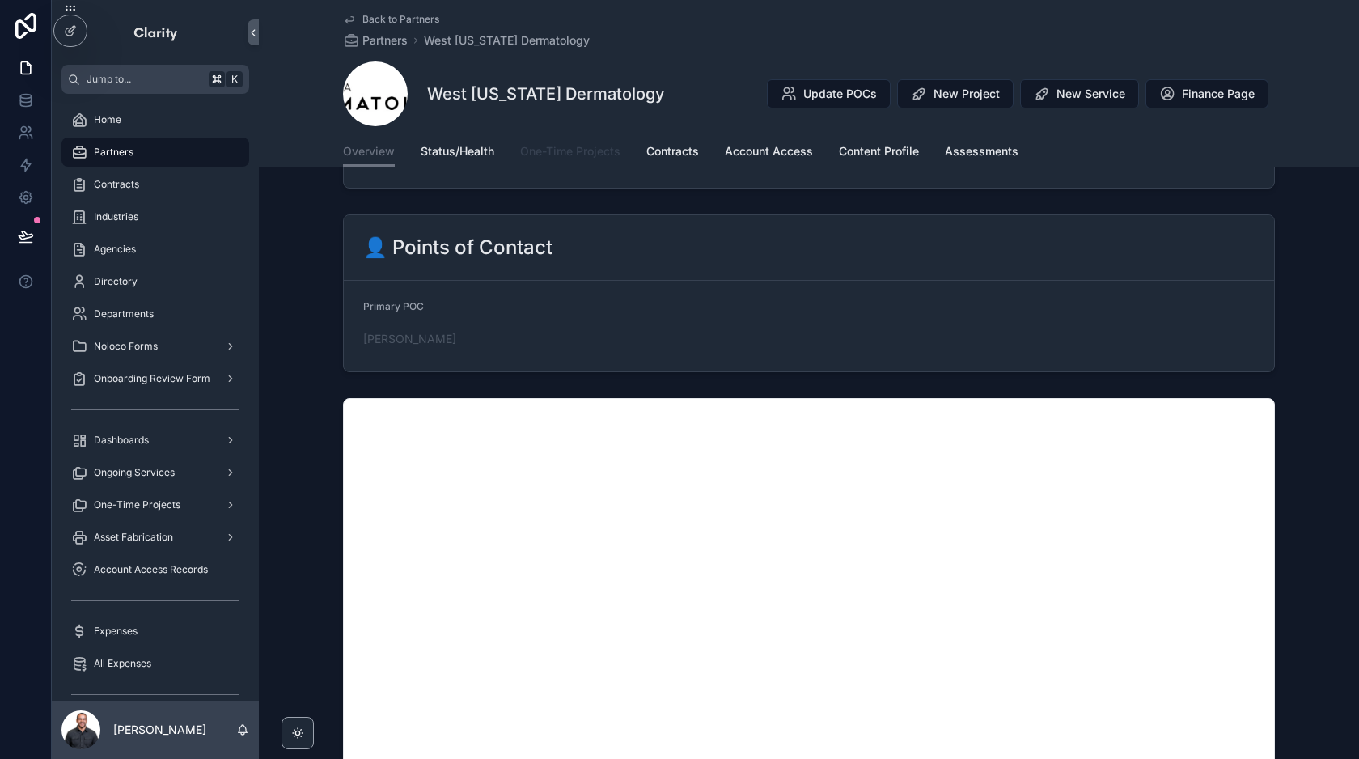
click at [597, 151] on span "One-Time Projects" at bounding box center [570, 151] width 100 height 16
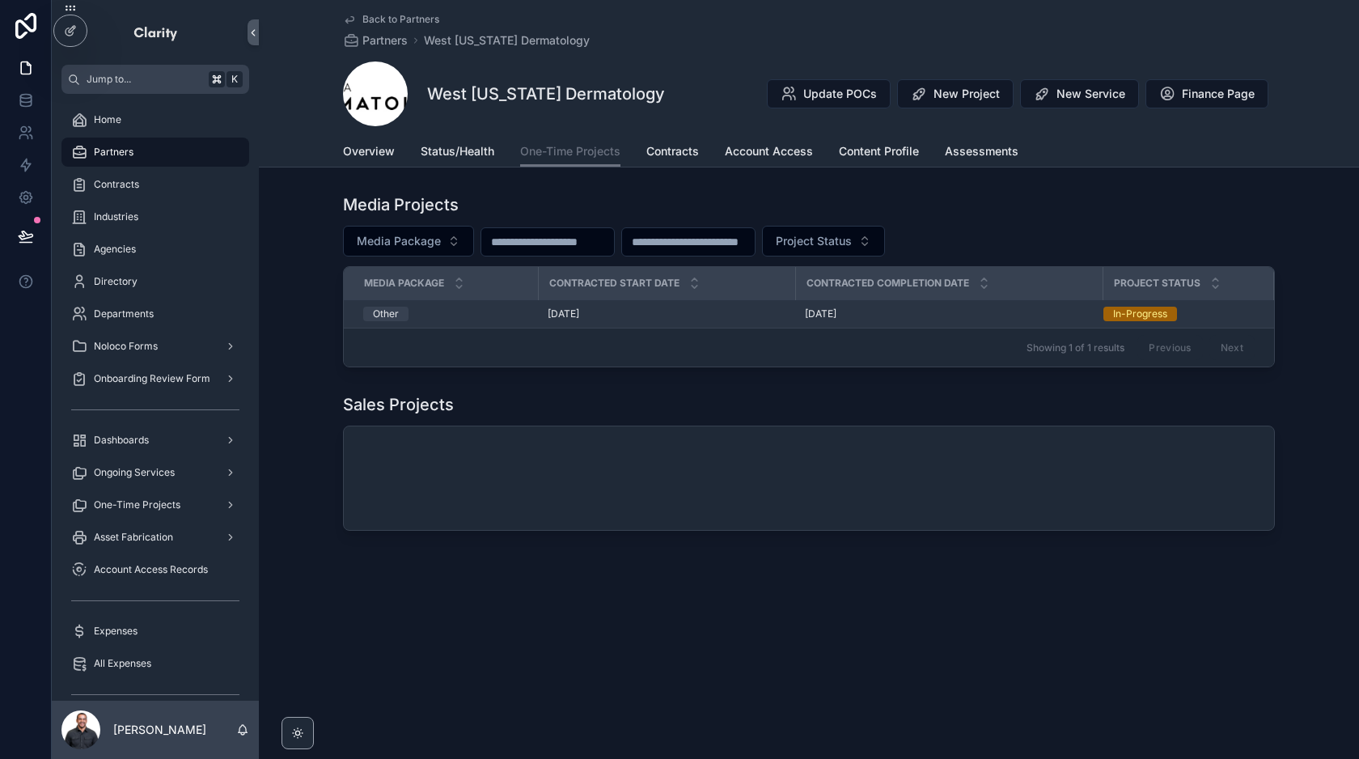
click at [935, 319] on div "[DATE] [DATE]" at bounding box center [949, 313] width 288 height 13
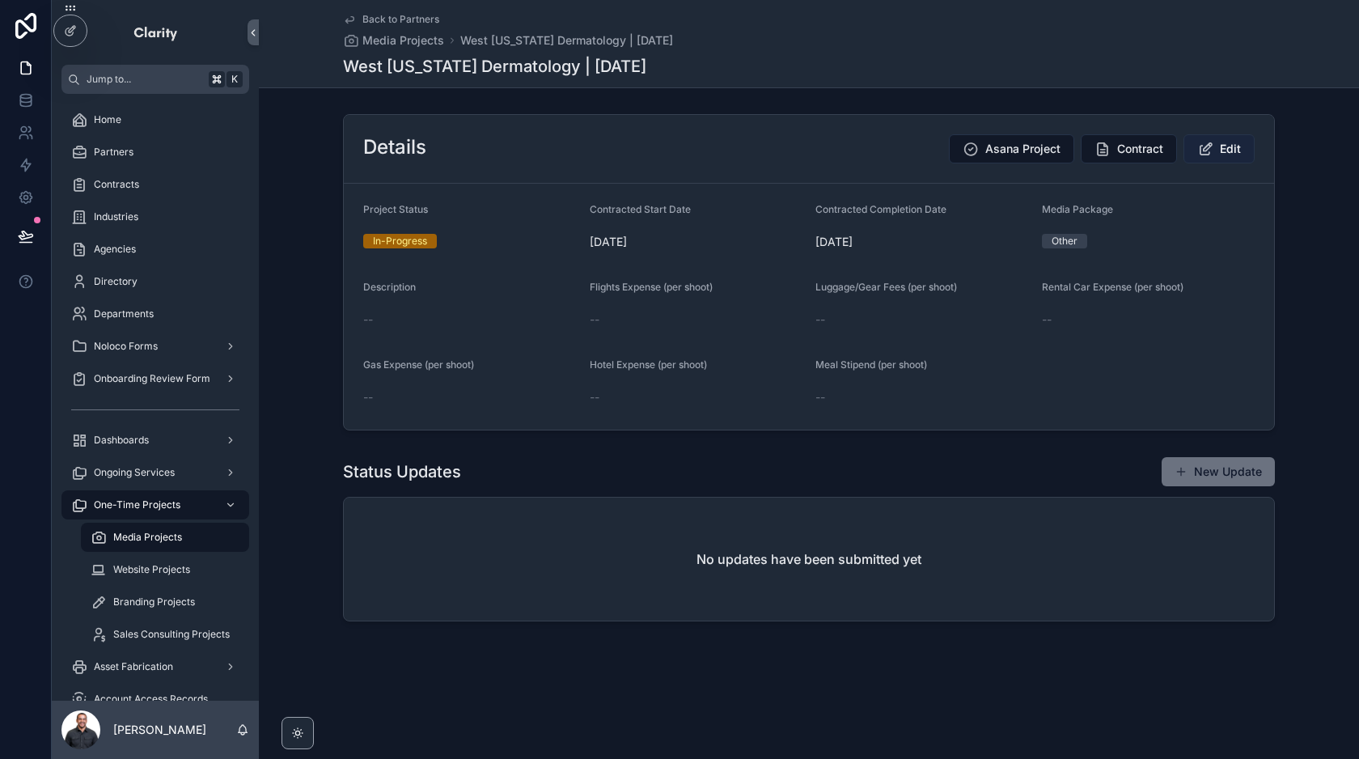
click at [1225, 151] on span "Edit" at bounding box center [1230, 149] width 21 height 16
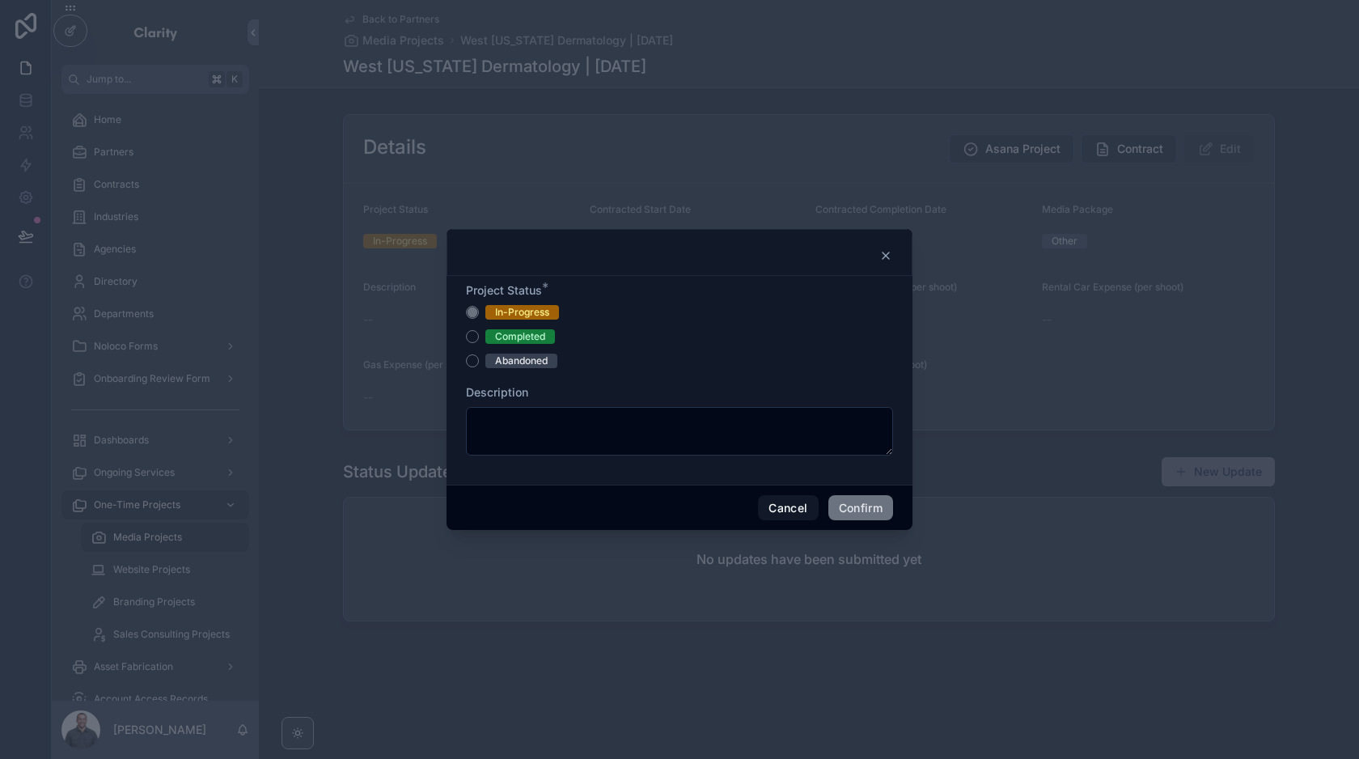
click at [501, 340] on div "Completed" at bounding box center [520, 336] width 50 height 15
click at [479, 340] on button "Completed" at bounding box center [472, 336] width 13 height 13
click at [856, 508] on button "Confirm" at bounding box center [860, 508] width 65 height 26
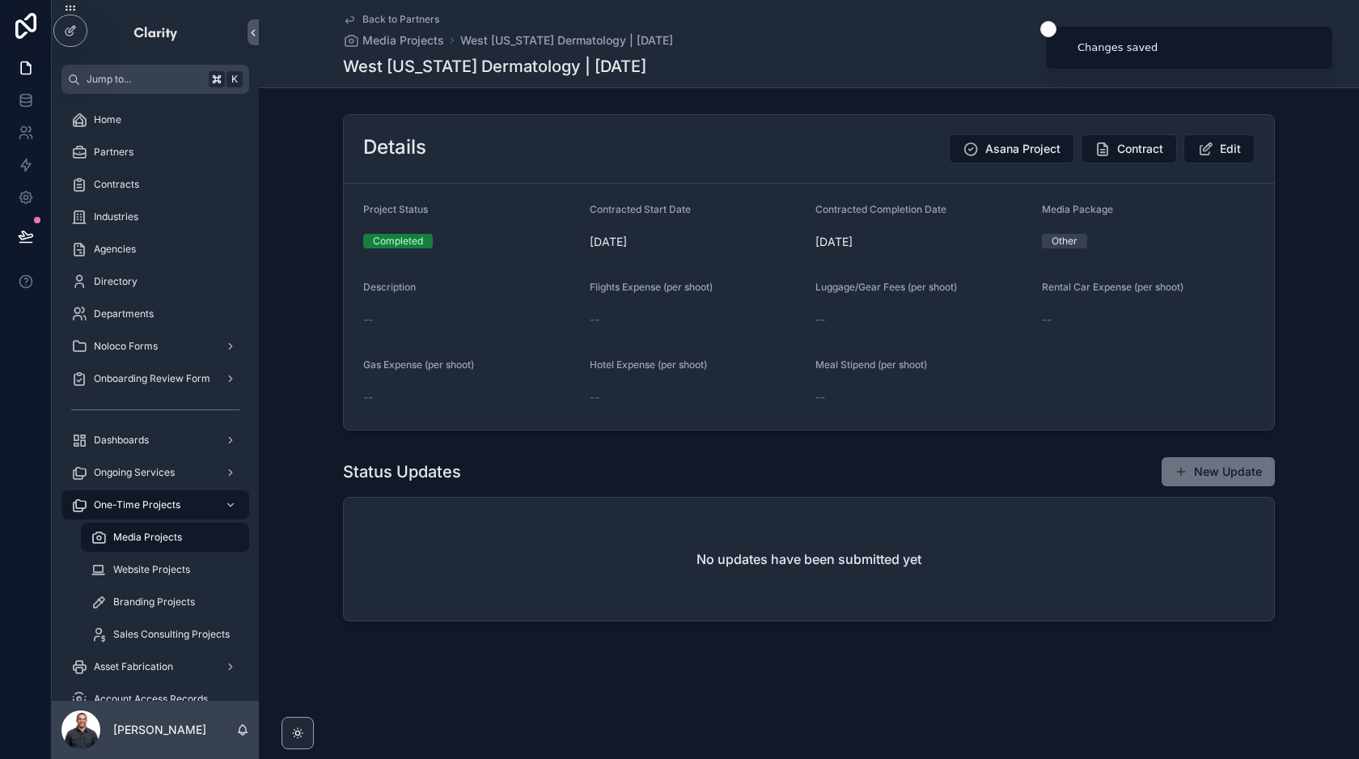
click at [389, 16] on span "Back to Partners" at bounding box center [400, 19] width 77 height 13
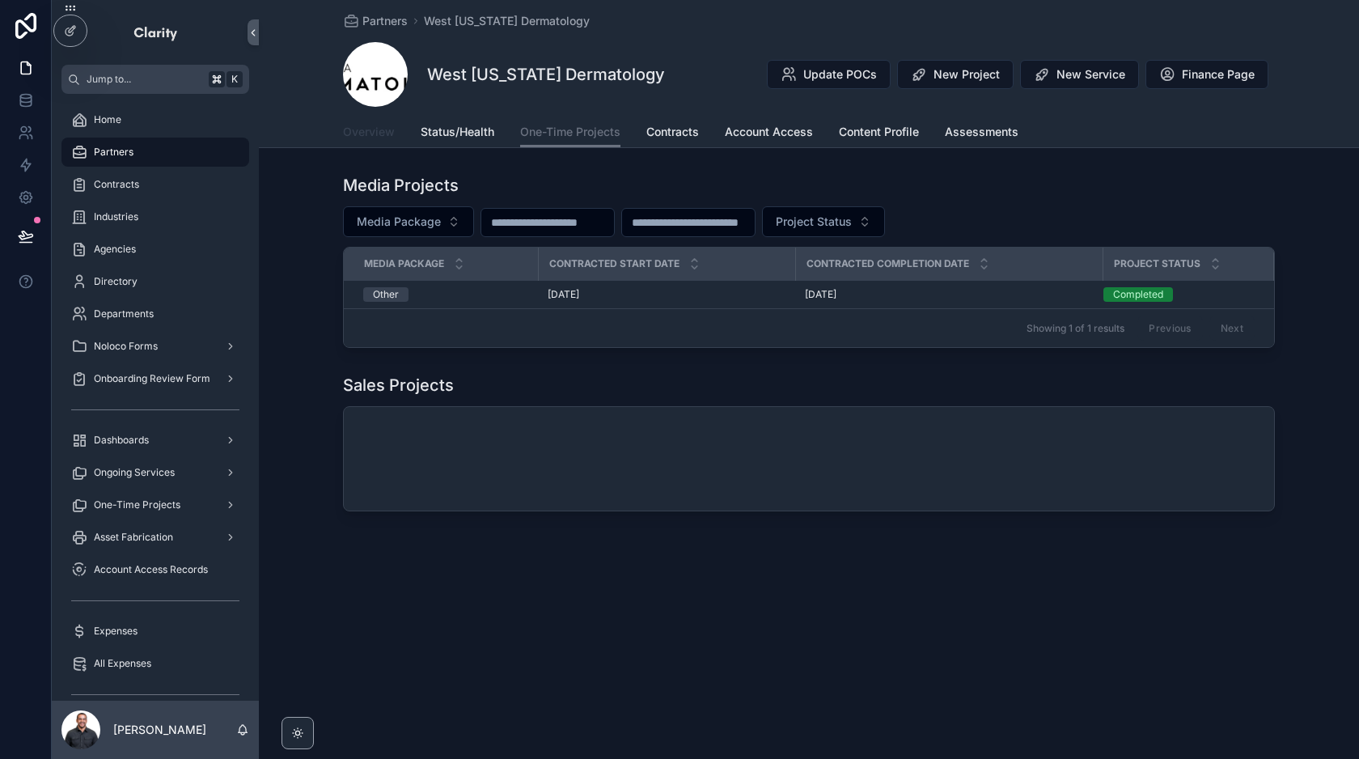
click at [367, 133] on span "Overview" at bounding box center [369, 132] width 52 height 16
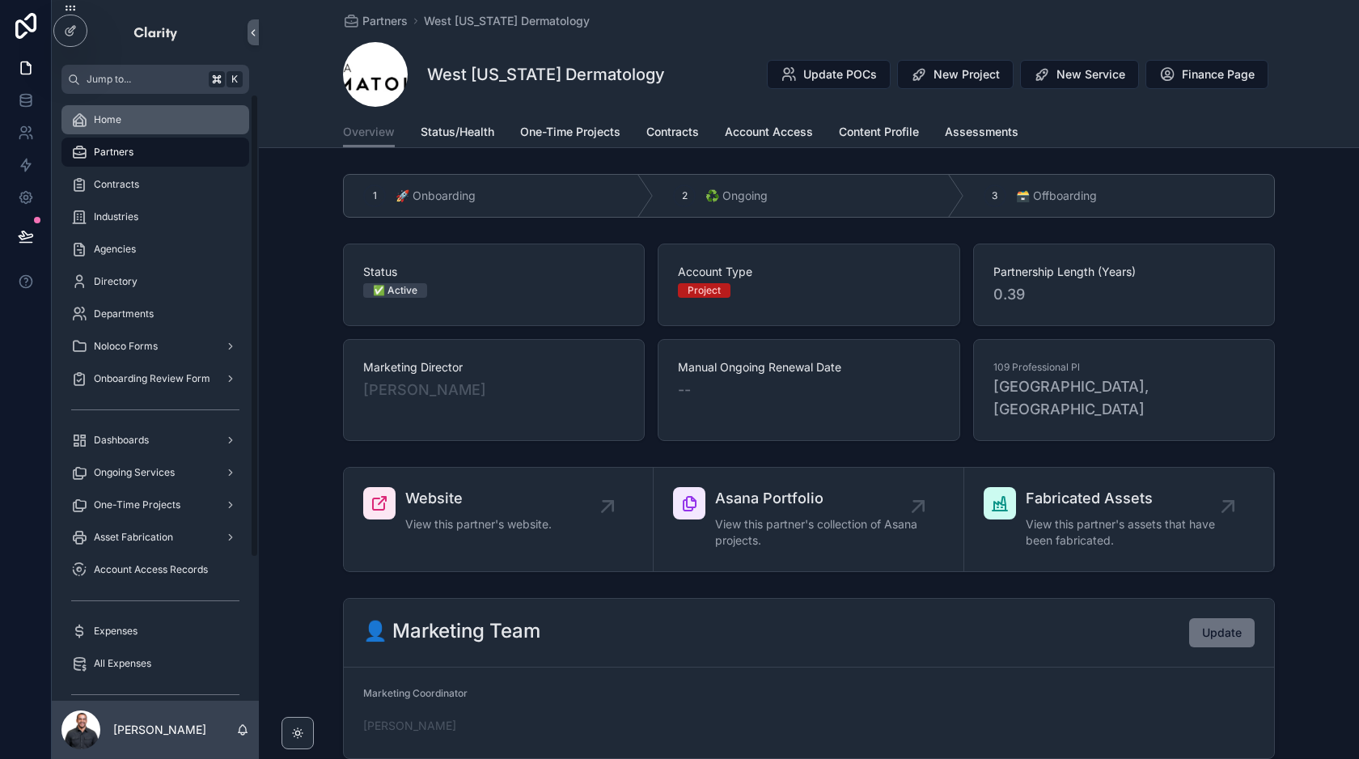
click at [151, 122] on div "Home" at bounding box center [155, 120] width 168 height 26
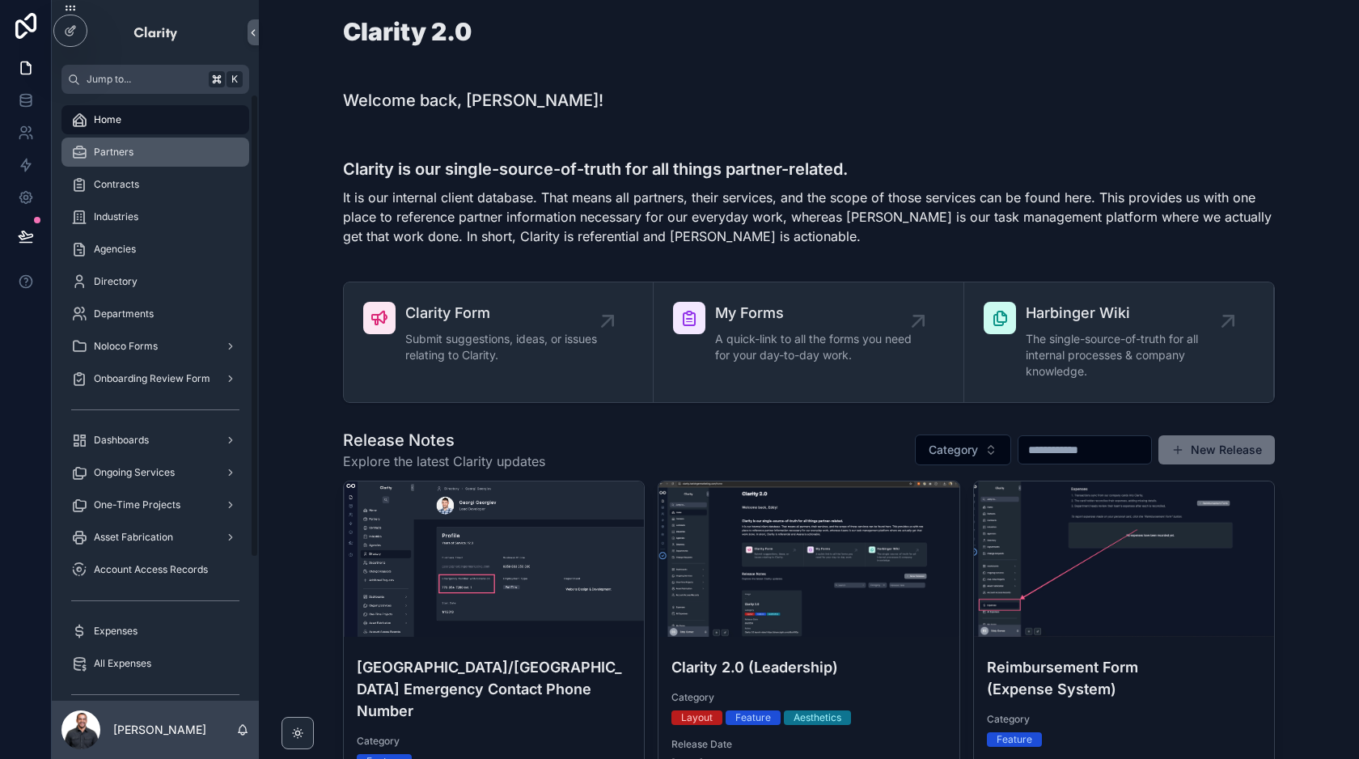
click at [129, 159] on div "Partners" at bounding box center [155, 152] width 168 height 26
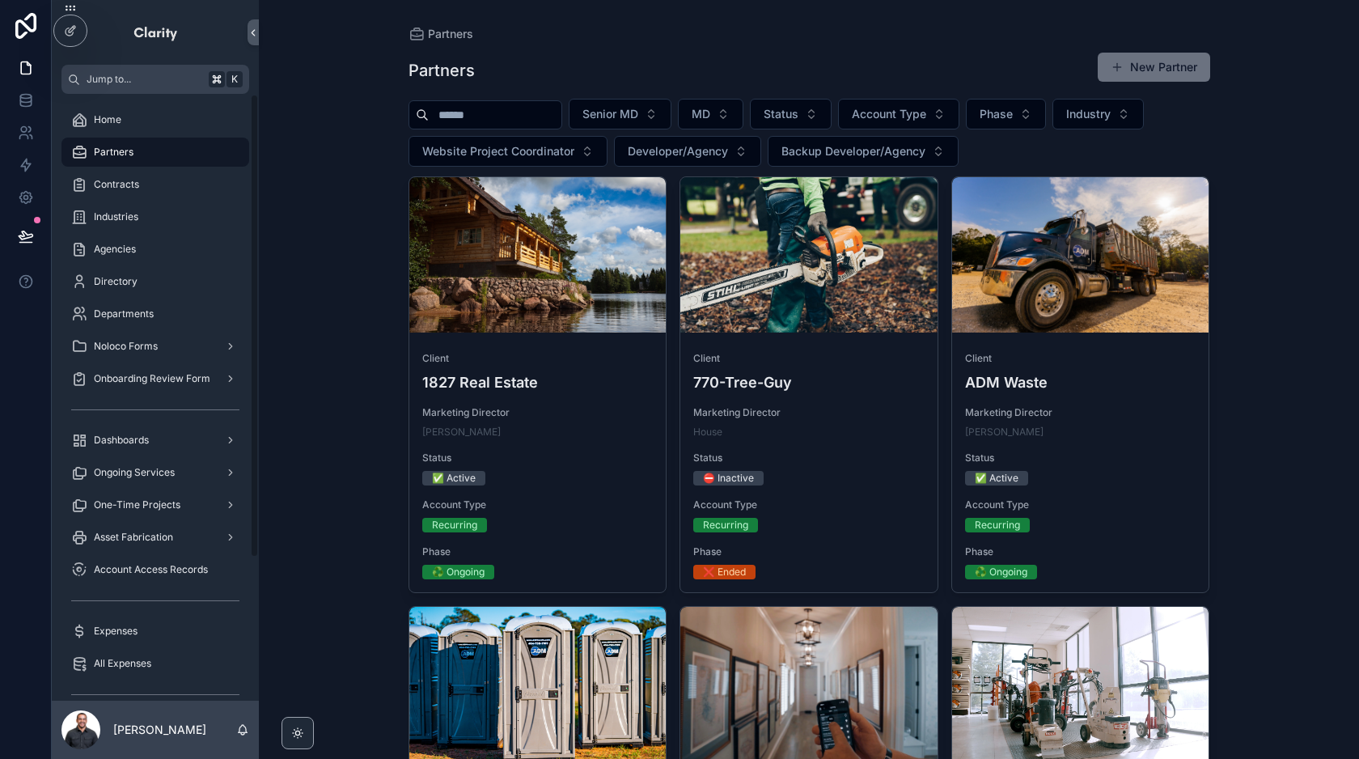
click at [514, 110] on input "scrollable content" at bounding box center [495, 115] width 133 height 23
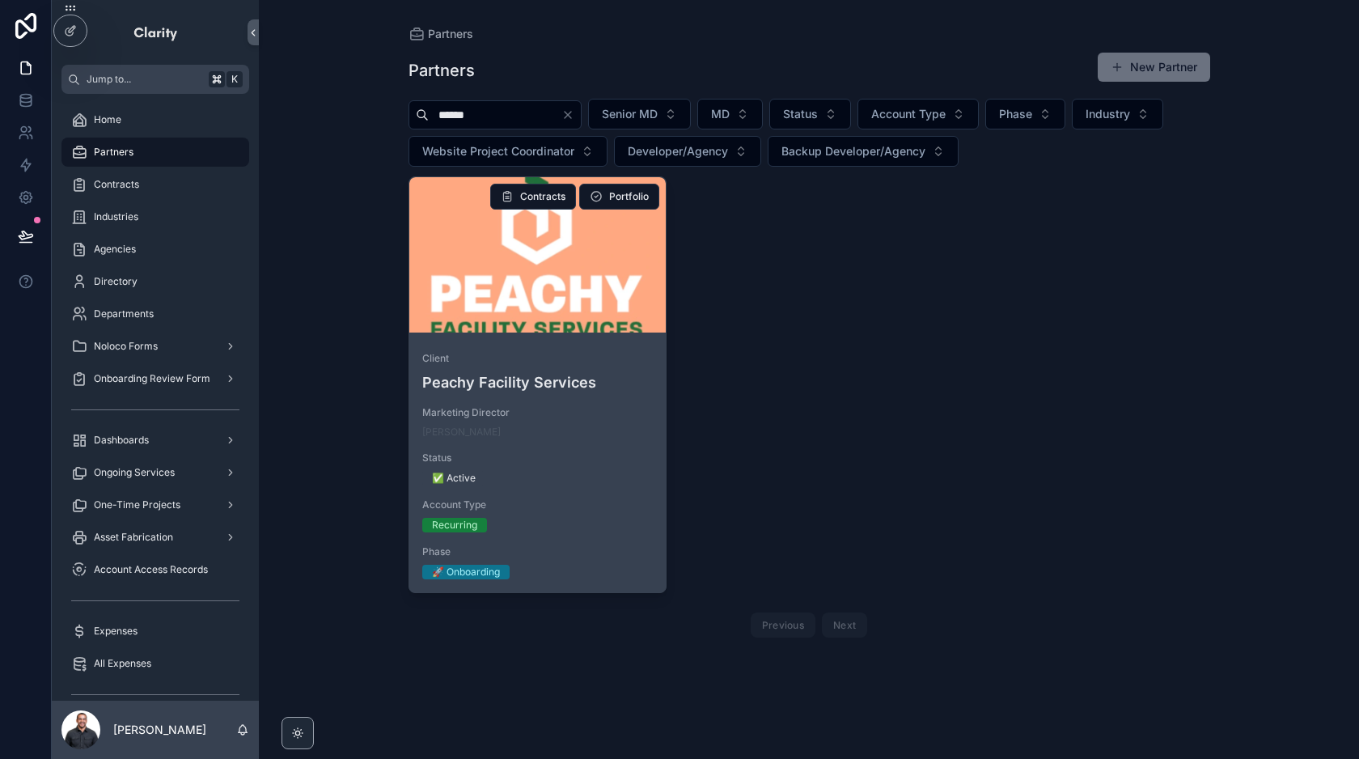
type input "******"
click at [548, 296] on div "scrollable content" at bounding box center [537, 254] width 257 height 155
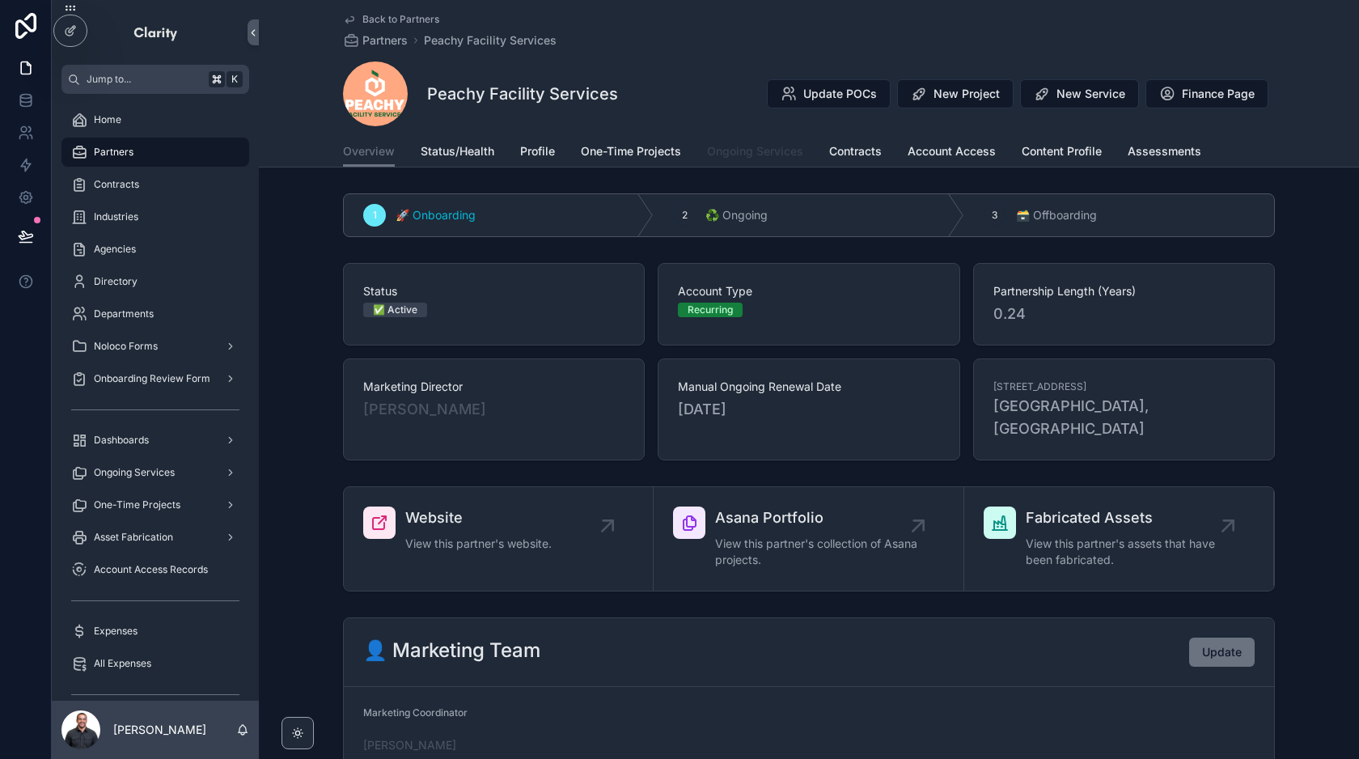
click at [727, 154] on span "Ongoing Services" at bounding box center [755, 151] width 96 height 16
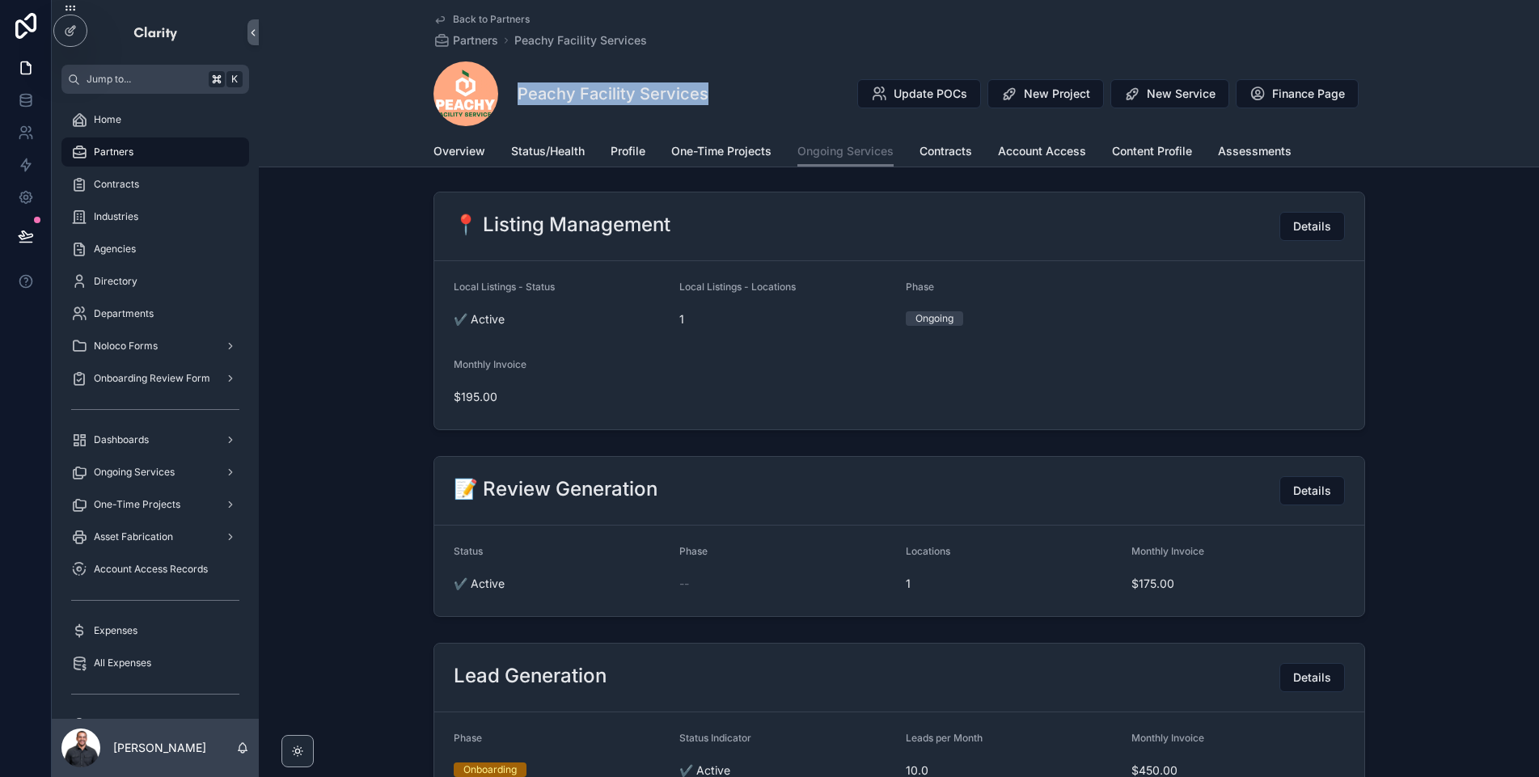
drag, startPoint x: 753, startPoint y: 105, endPoint x: 519, endPoint y: 100, distance: 233.8
click at [518, 99] on div "Peachy Facility Services Update POCs New Project New Service Finance Page" at bounding box center [899, 93] width 932 height 65
click at [134, 125] on div "Home" at bounding box center [155, 120] width 168 height 26
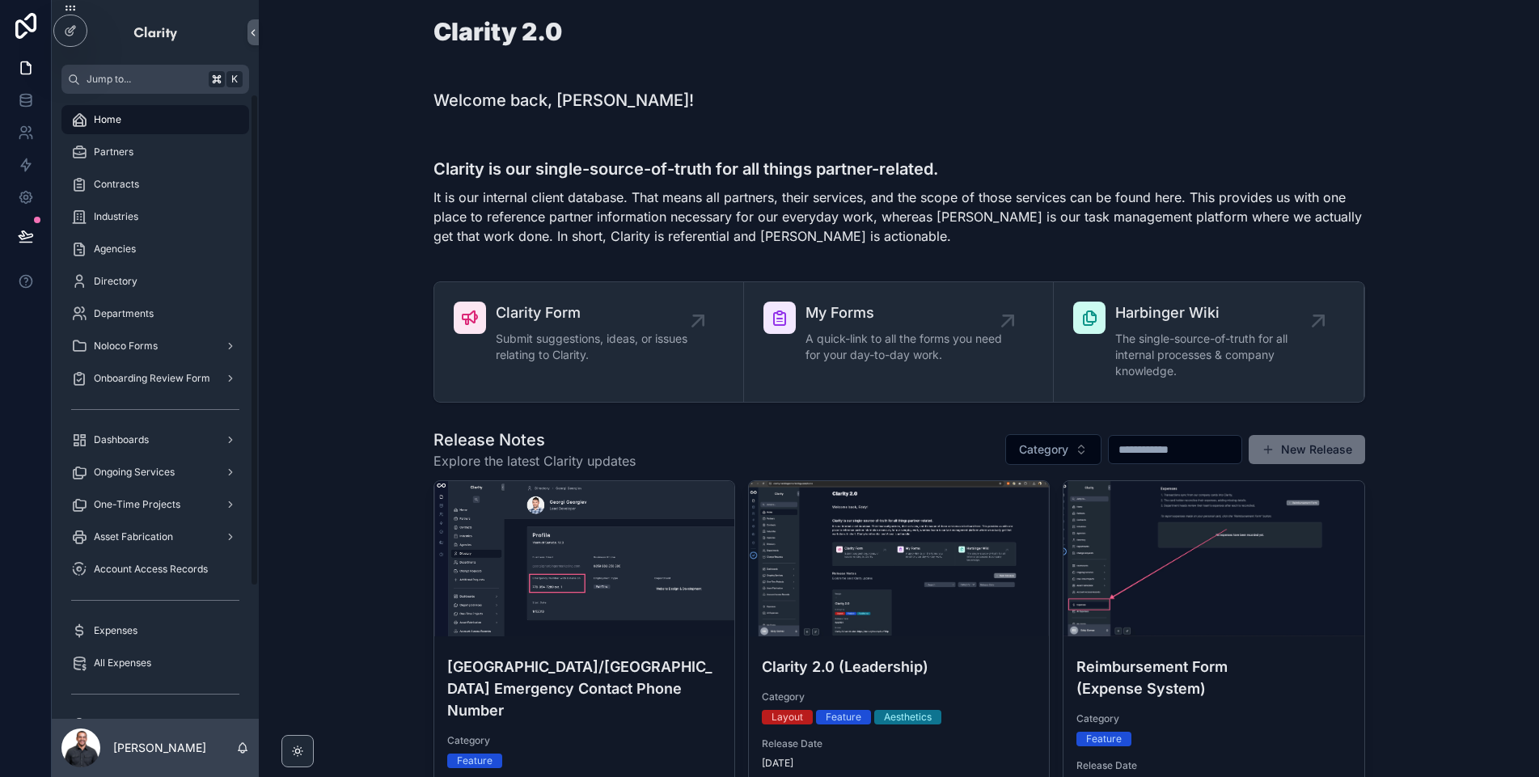
click at [146, 136] on div "Partners" at bounding box center [155, 152] width 207 height 32
click at [146, 149] on div "Partners" at bounding box center [155, 152] width 168 height 26
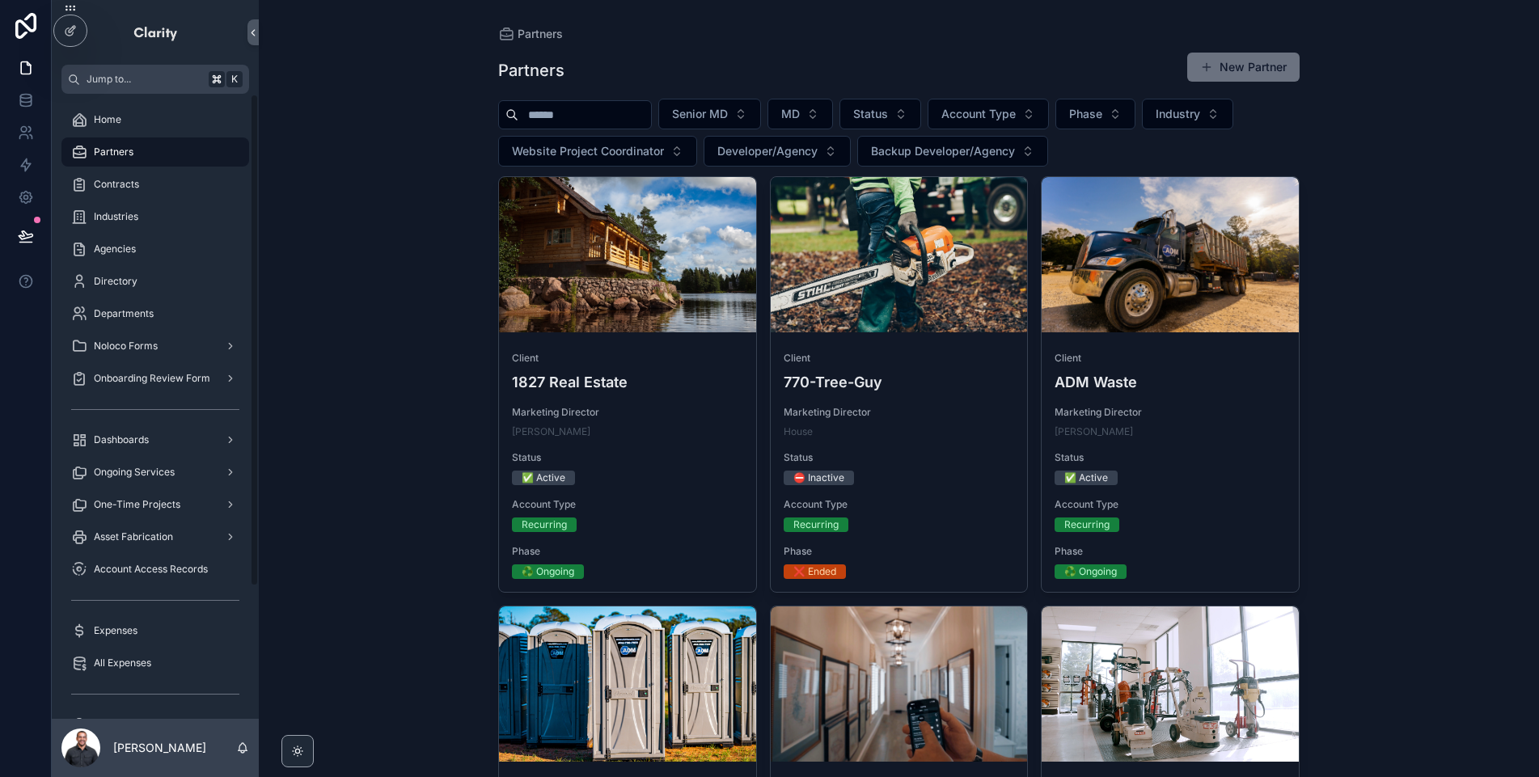
click at [556, 121] on input "scrollable content" at bounding box center [584, 115] width 133 height 23
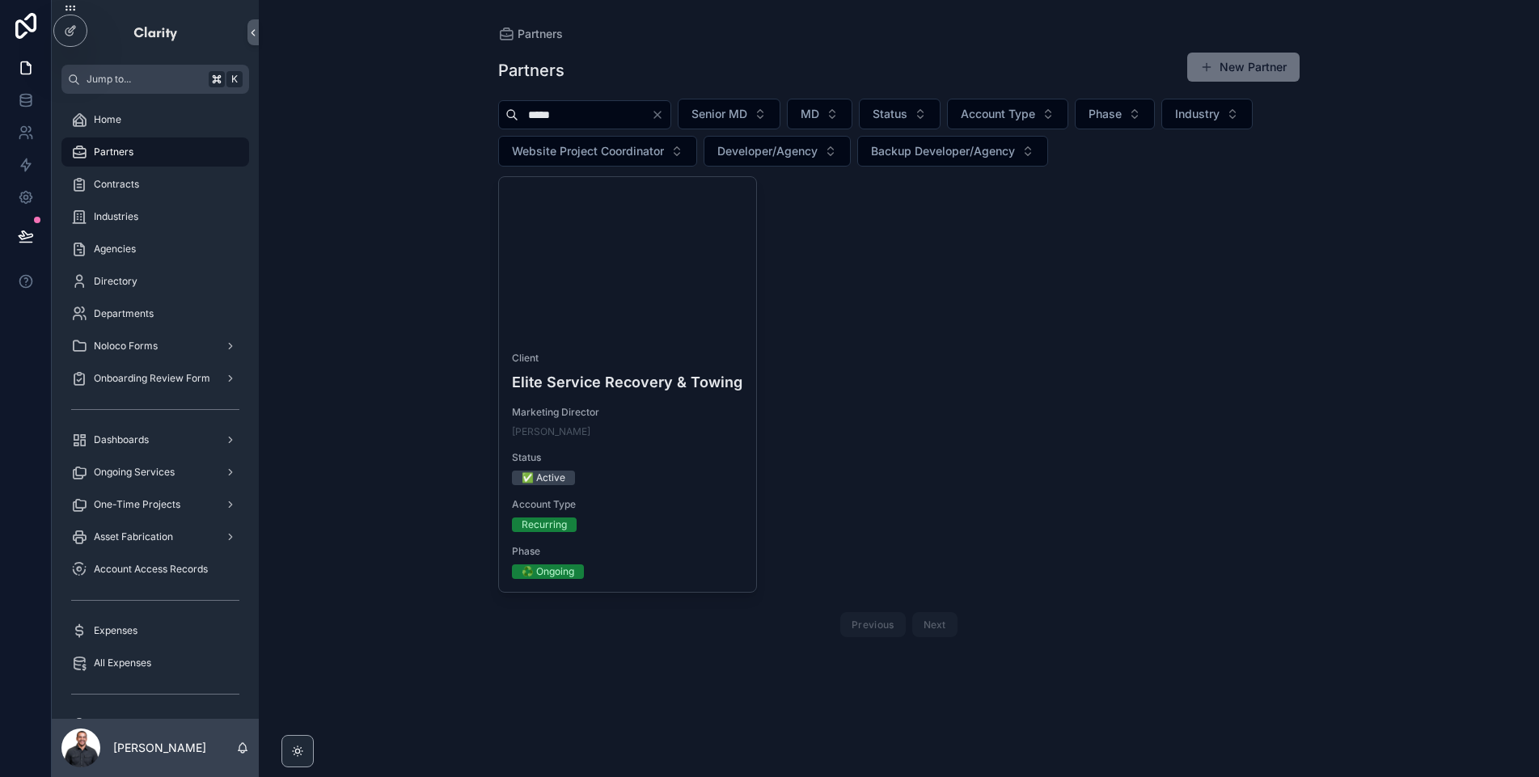
type input "*****"
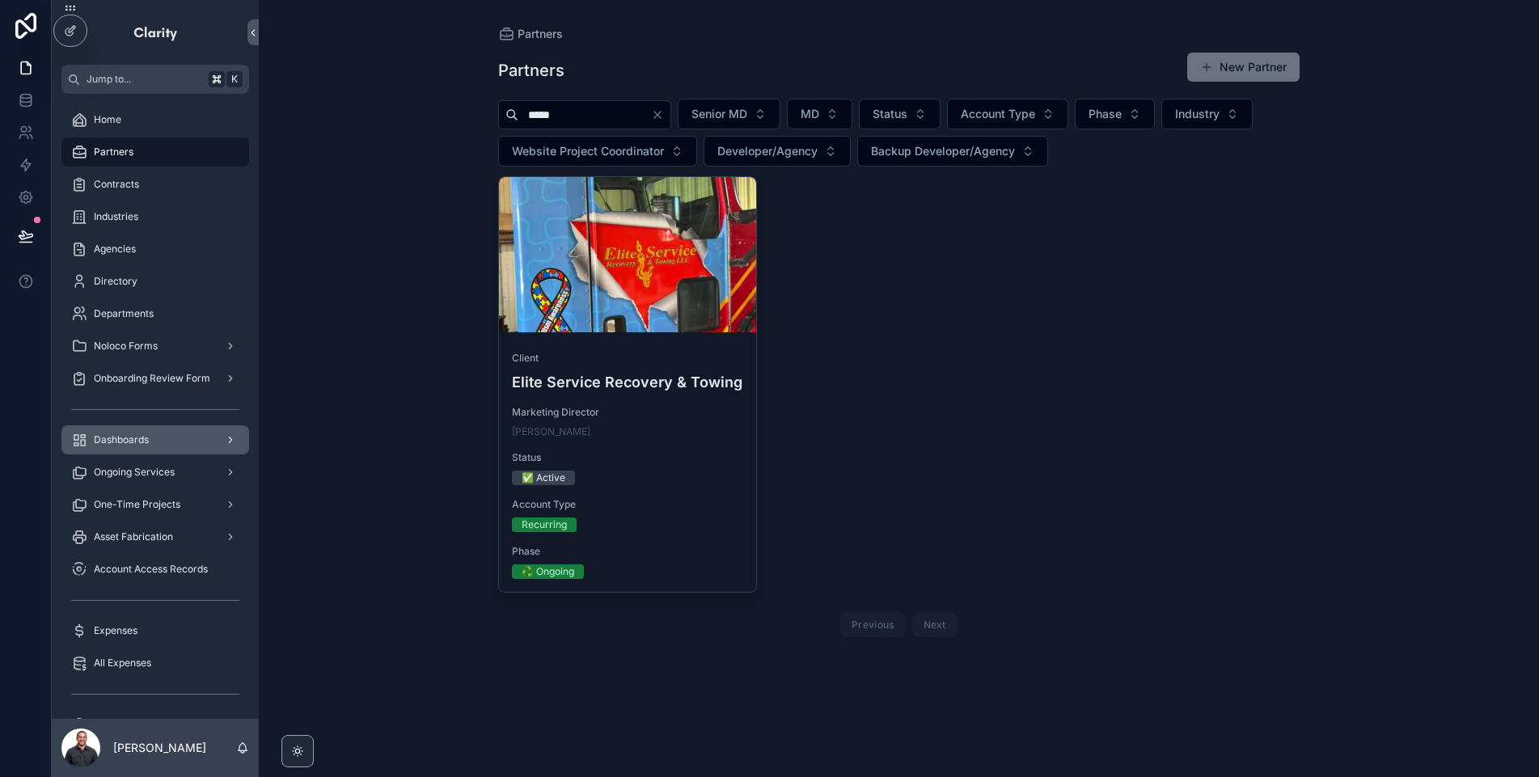
click at [167, 446] on div "Dashboards" at bounding box center [155, 440] width 168 height 26
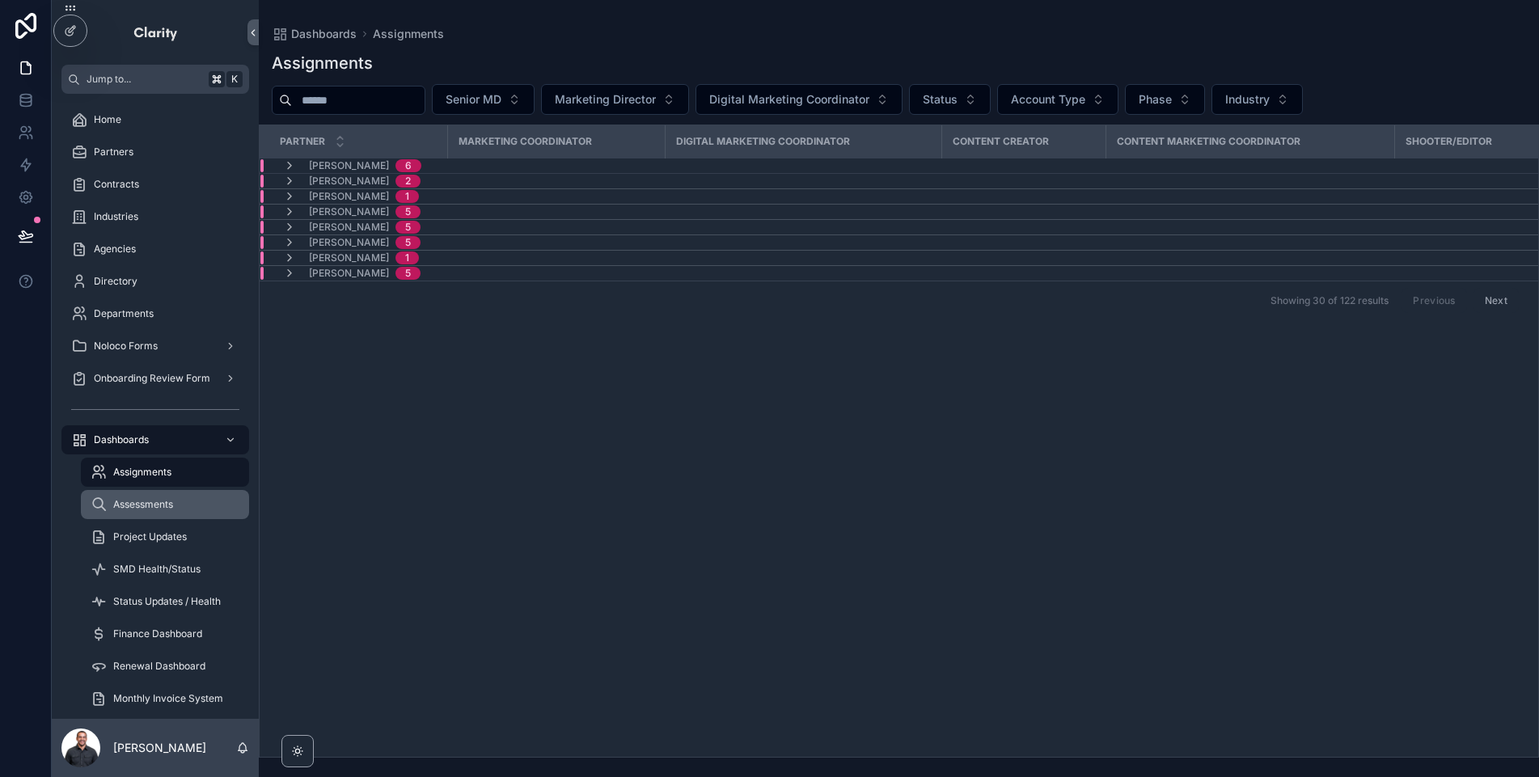
click at [163, 511] on div "Assessments" at bounding box center [165, 505] width 149 height 26
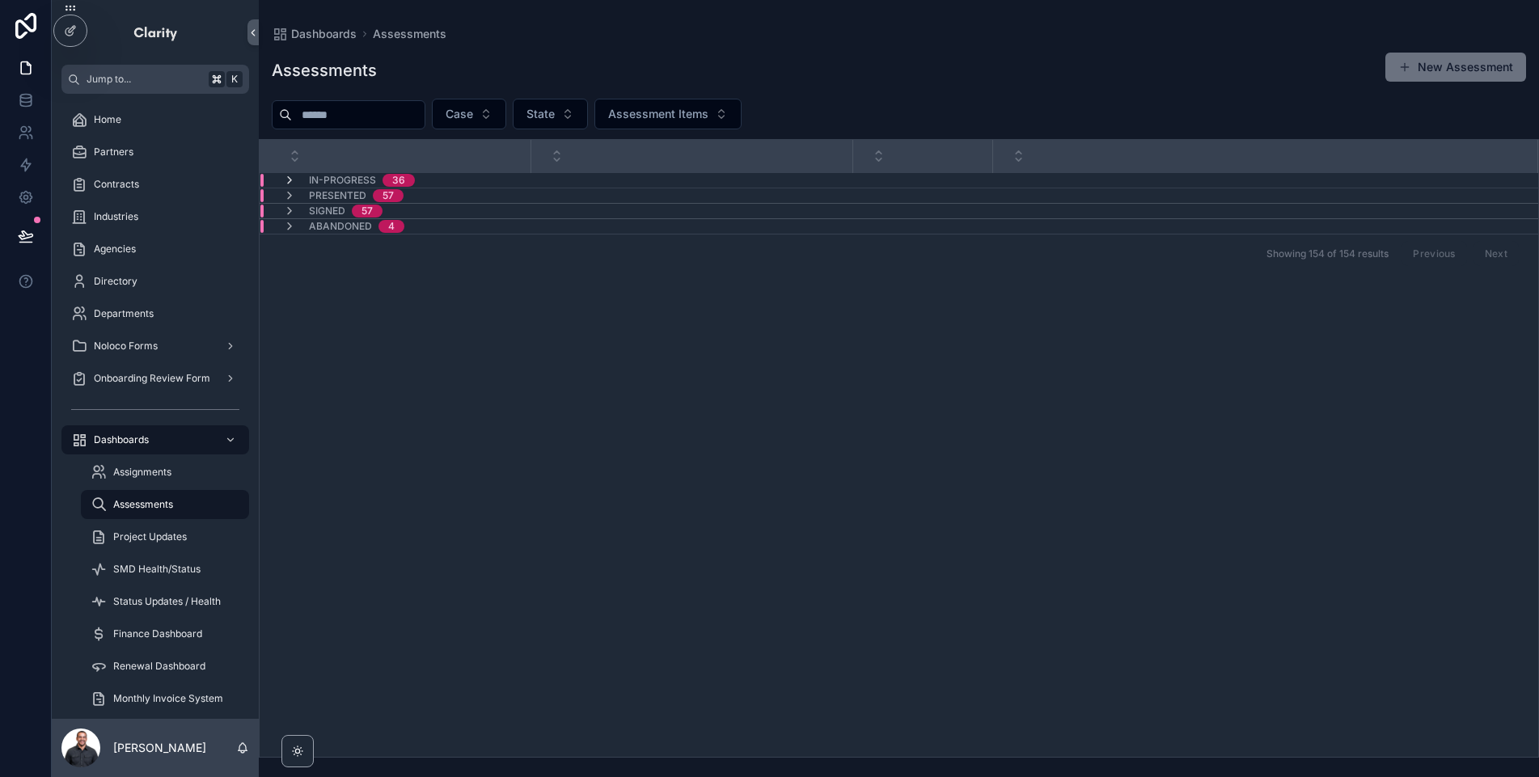
click at [293, 175] on icon "scrollable content" at bounding box center [289, 180] width 13 height 13
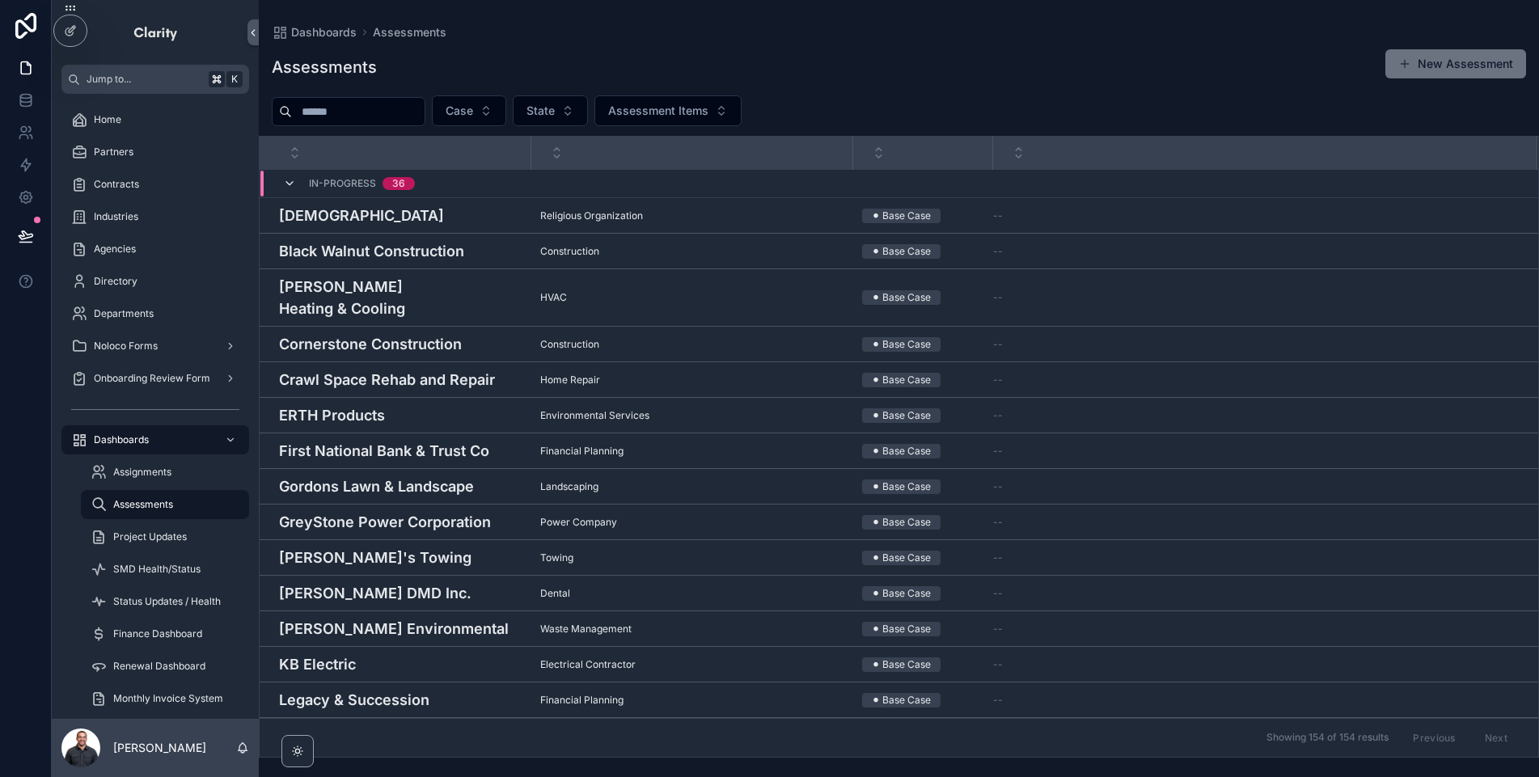
click at [286, 180] on icon "scrollable content" at bounding box center [289, 183] width 13 height 13
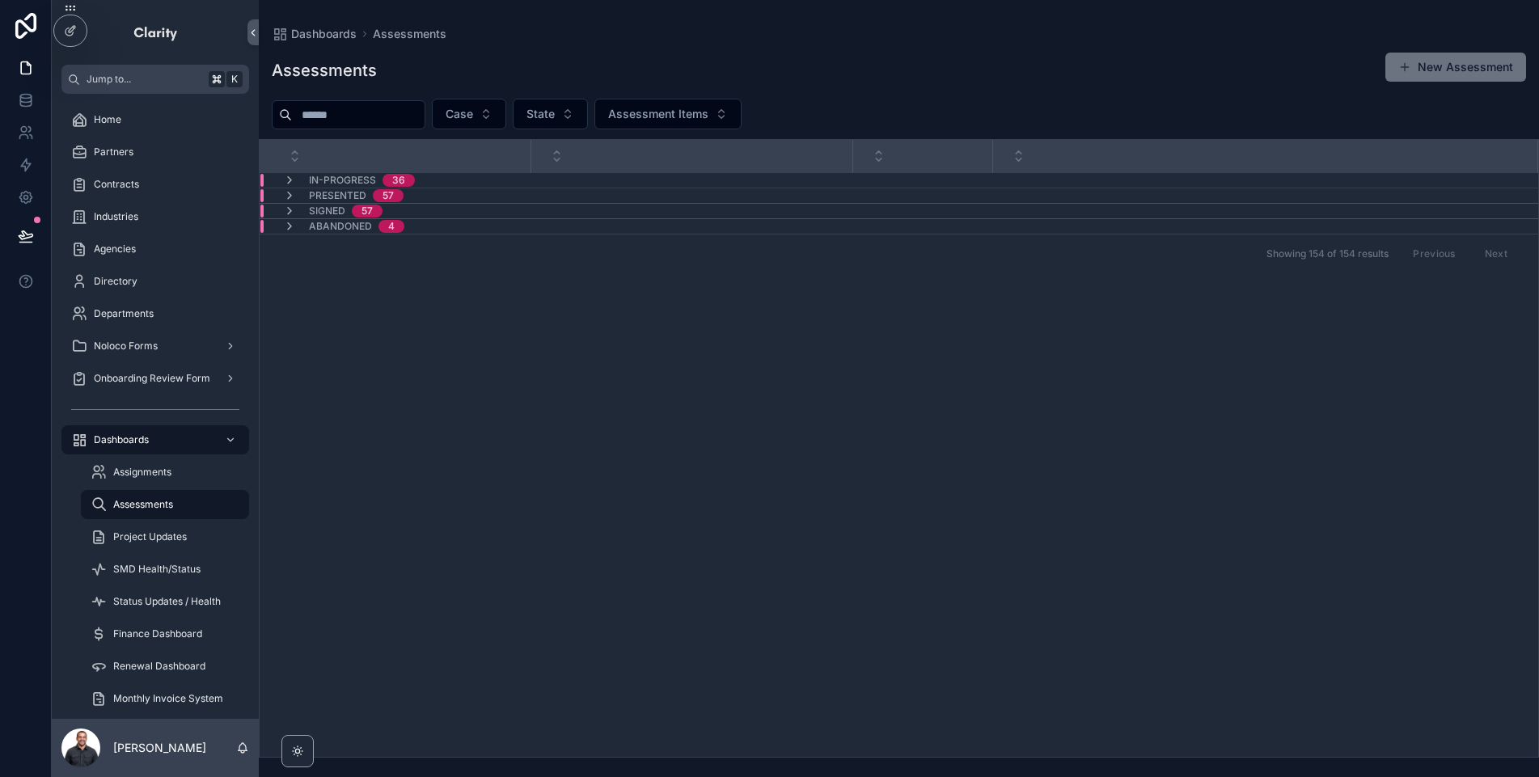
click at [425, 112] on input "scrollable content" at bounding box center [358, 115] width 133 height 23
type input "*****"
click at [345, 205] on span "Signed" at bounding box center [327, 211] width 36 height 13
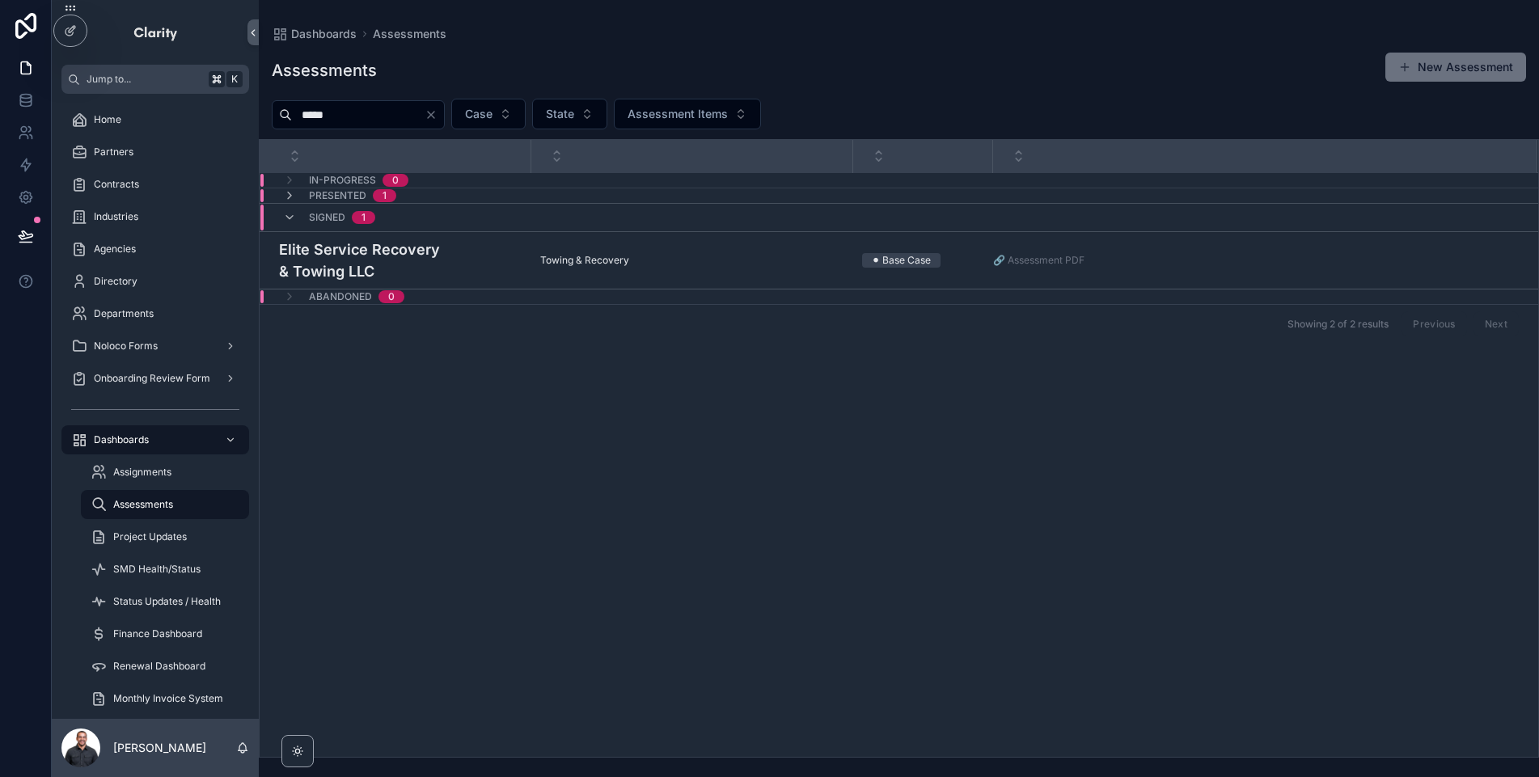
click at [330, 192] on span "Presented" at bounding box center [337, 195] width 57 height 13
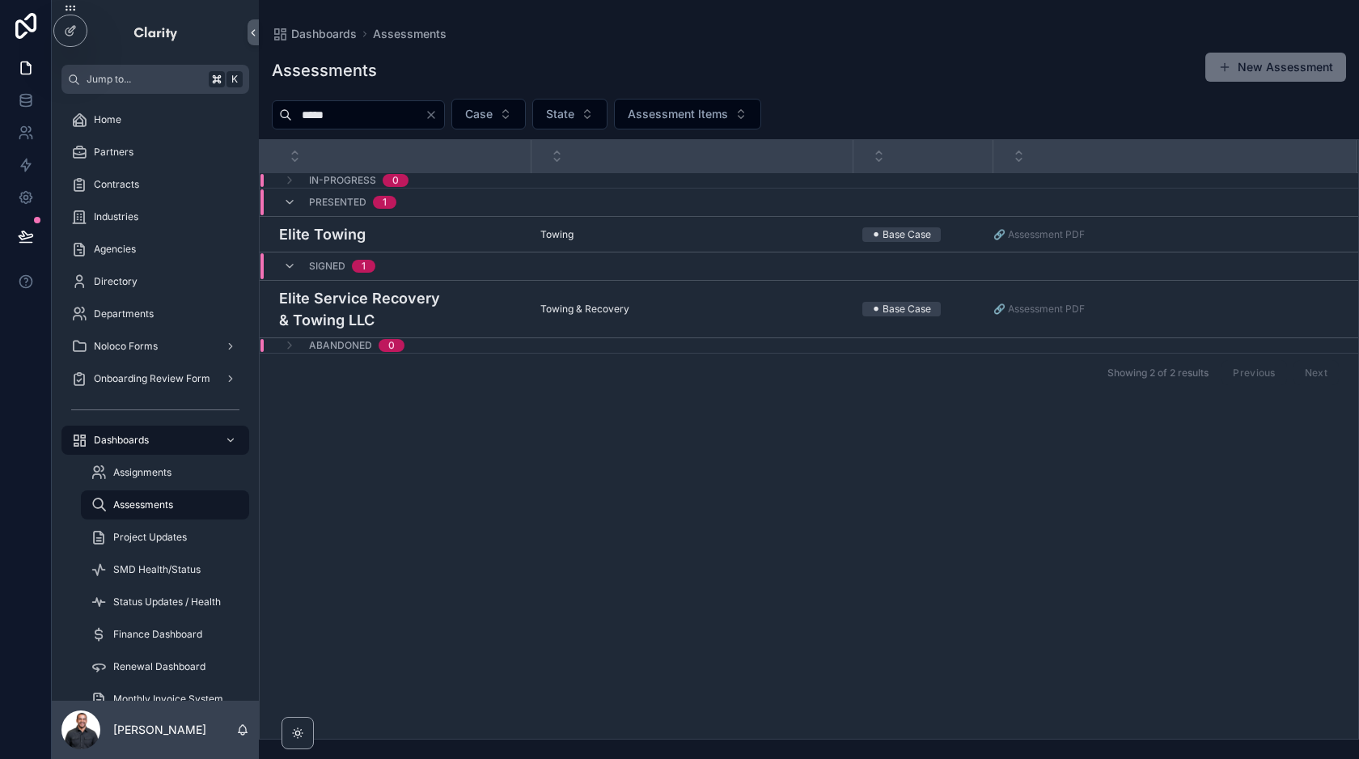
click at [438, 113] on icon "Clear" at bounding box center [431, 114] width 13 height 13
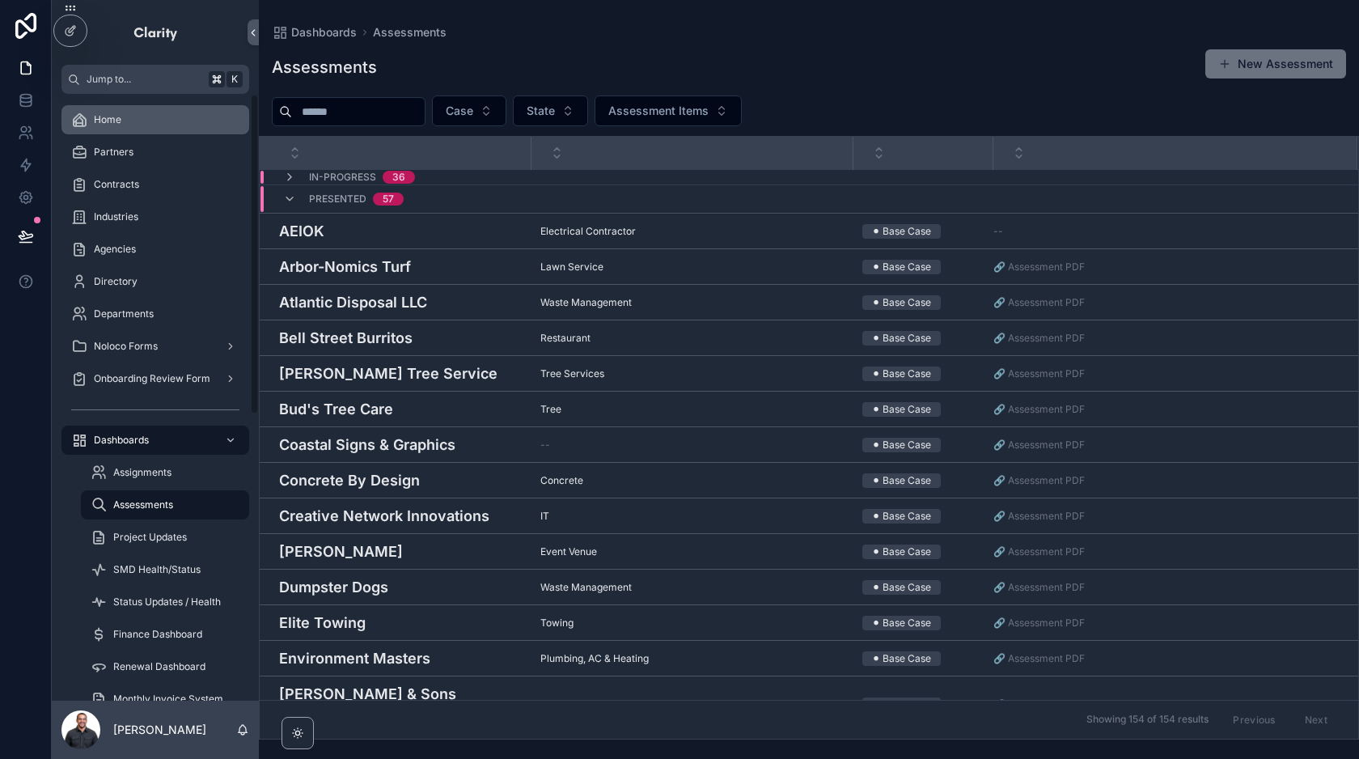
click at [138, 123] on div "Home" at bounding box center [155, 120] width 168 height 26
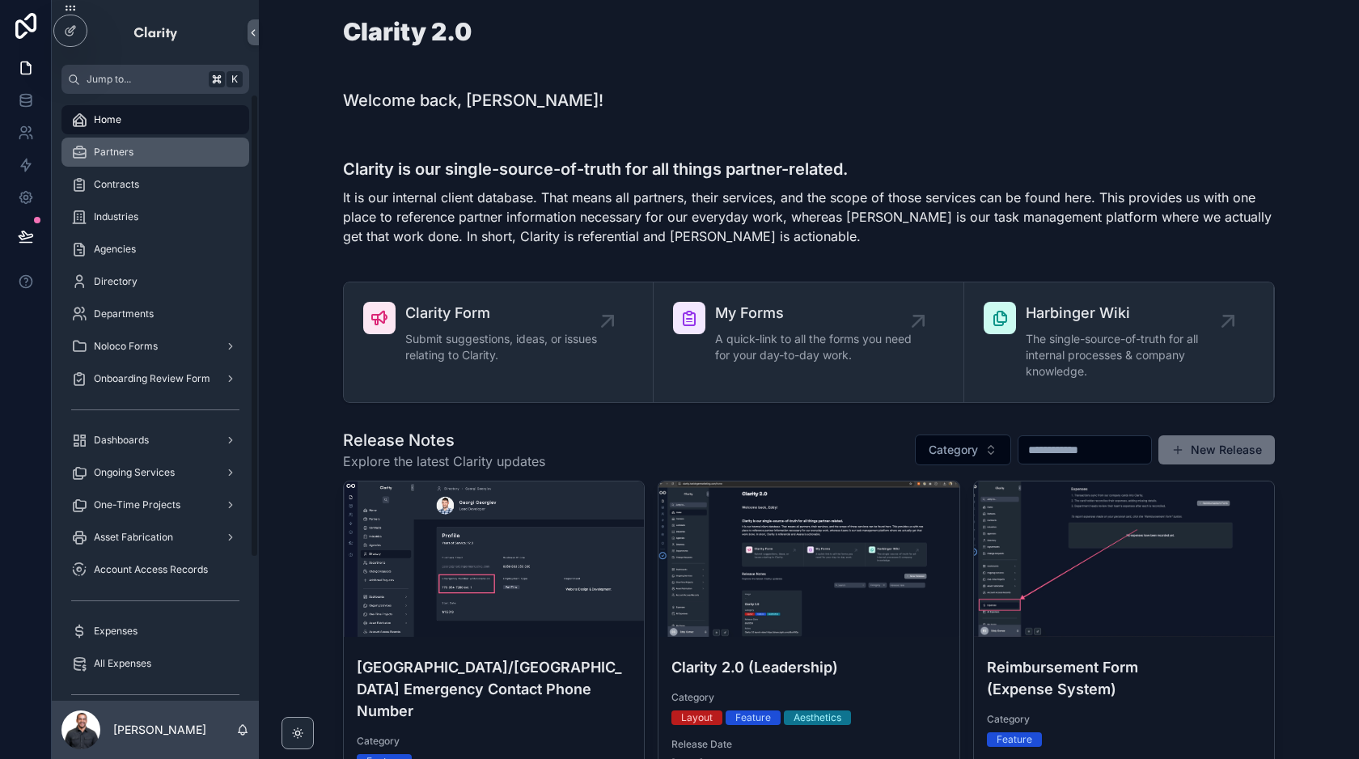
click at [177, 155] on div "Partners" at bounding box center [155, 152] width 168 height 26
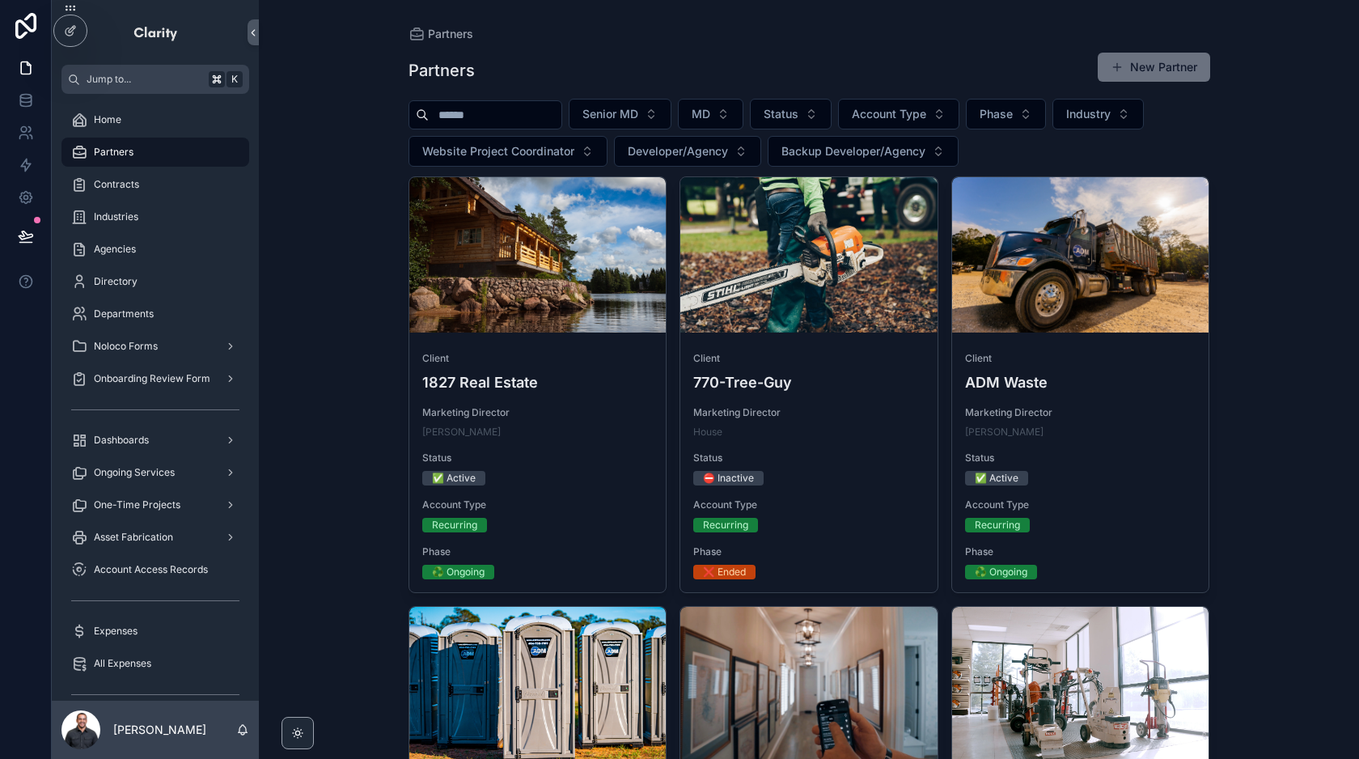
click at [484, 121] on input "scrollable content" at bounding box center [495, 115] width 133 height 23
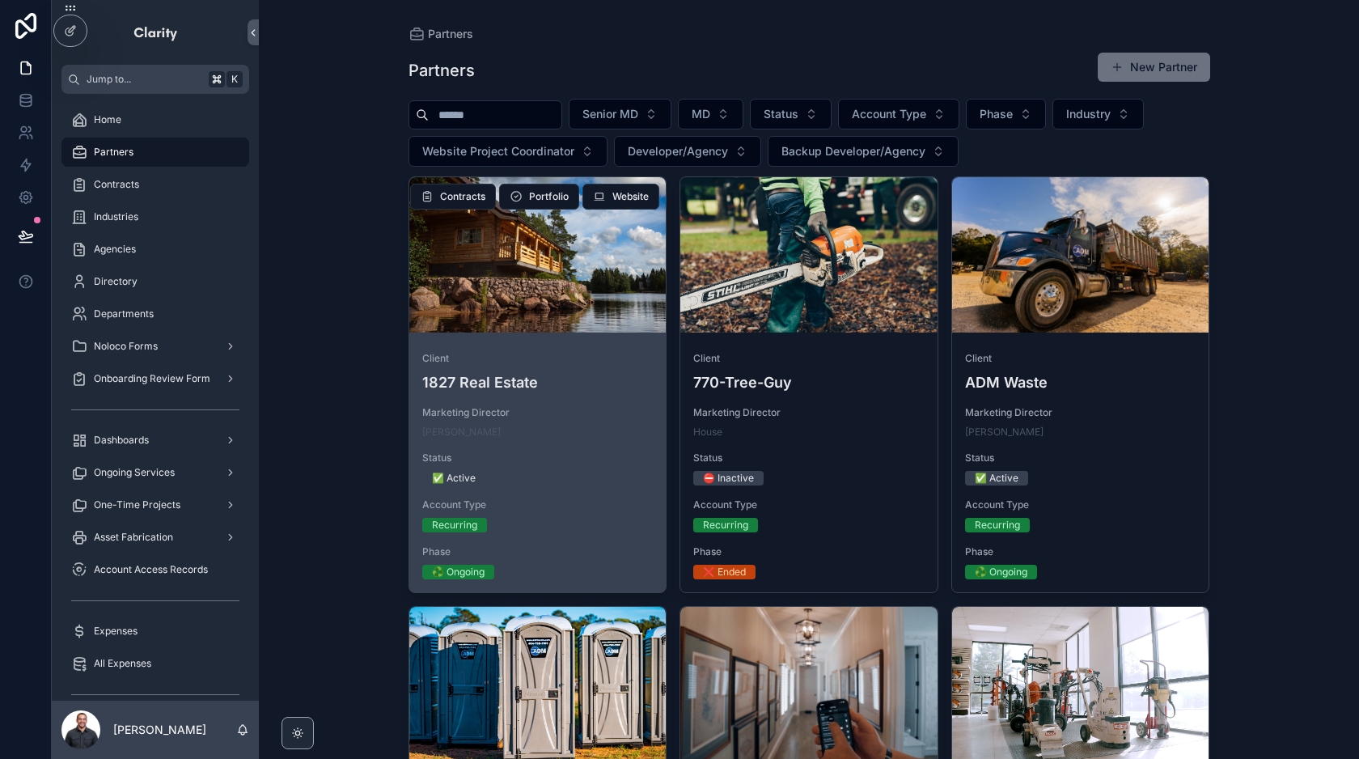
click at [623, 337] on link "Client 1827 Real Estate Marketing Director [PERSON_NAME] Status ✅ Active Accoun…" at bounding box center [537, 384] width 259 height 417
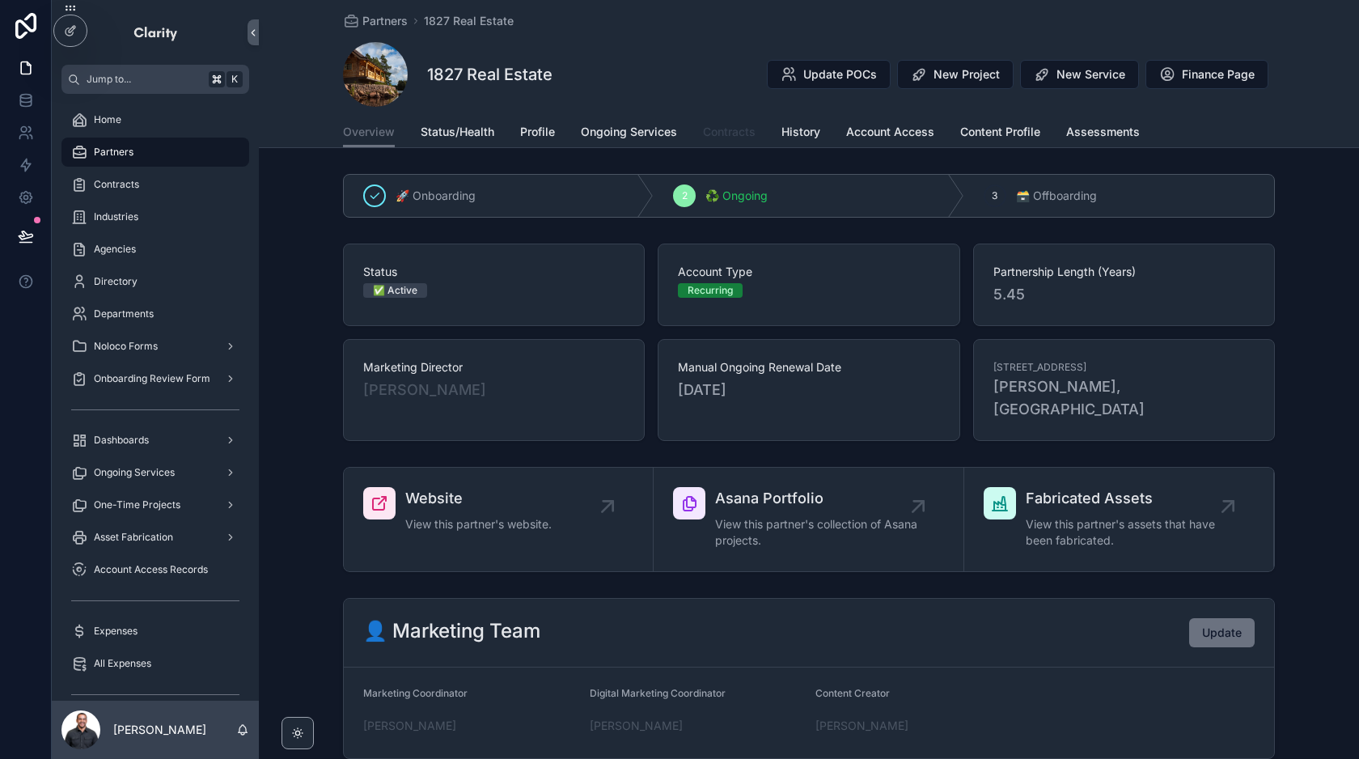
click at [727, 129] on span "Contracts" at bounding box center [729, 132] width 53 height 16
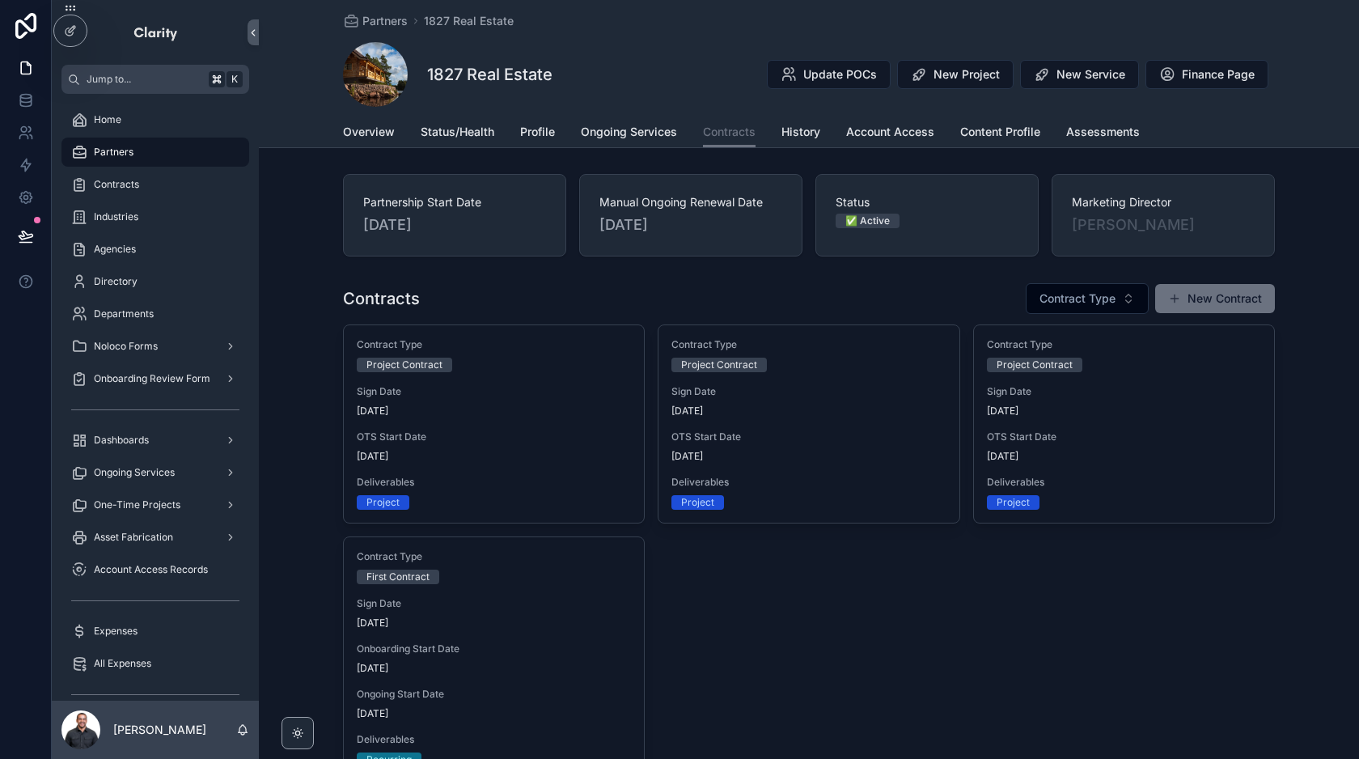
click at [618, 98] on div "1827 Real Estate Update POCs New Project New Service Finance Page" at bounding box center [809, 74] width 932 height 65
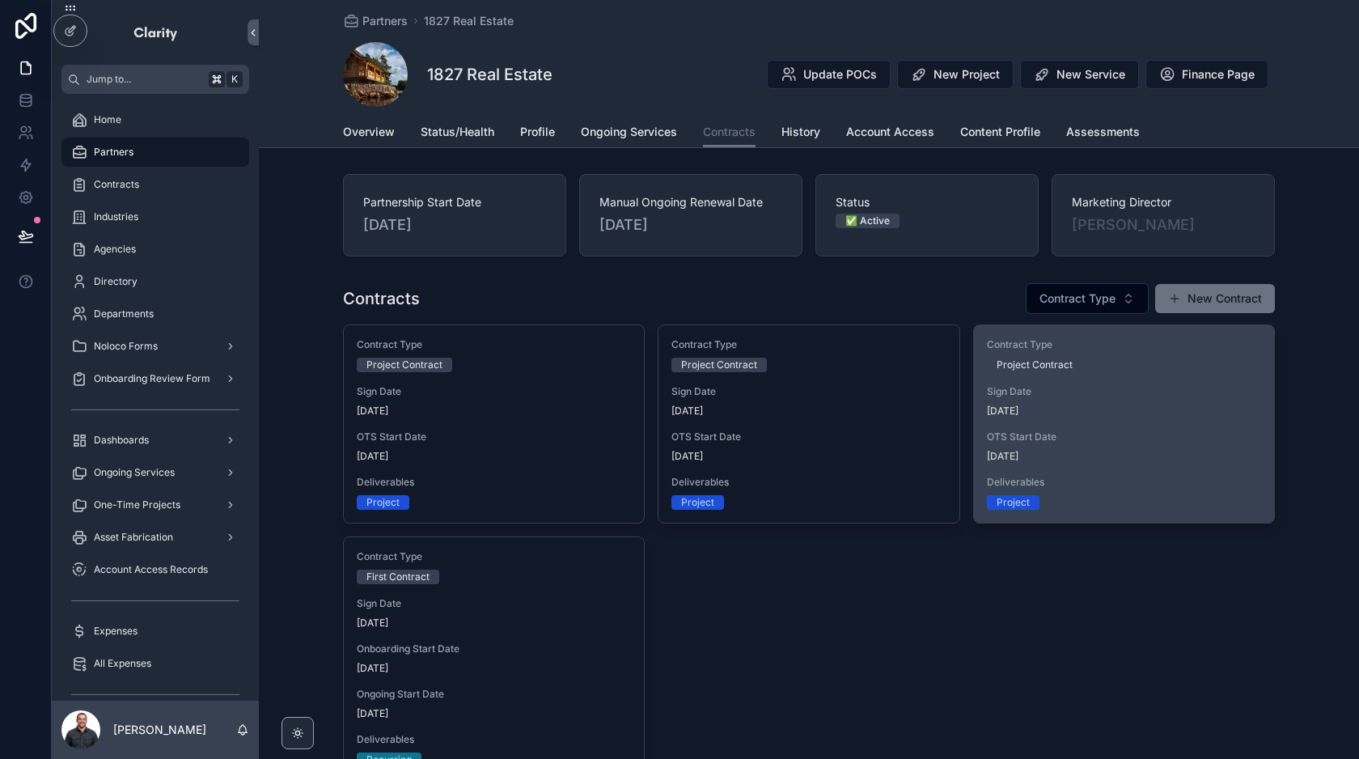
click at [1148, 448] on div "OTS Start Date [DATE]" at bounding box center [1124, 446] width 274 height 32
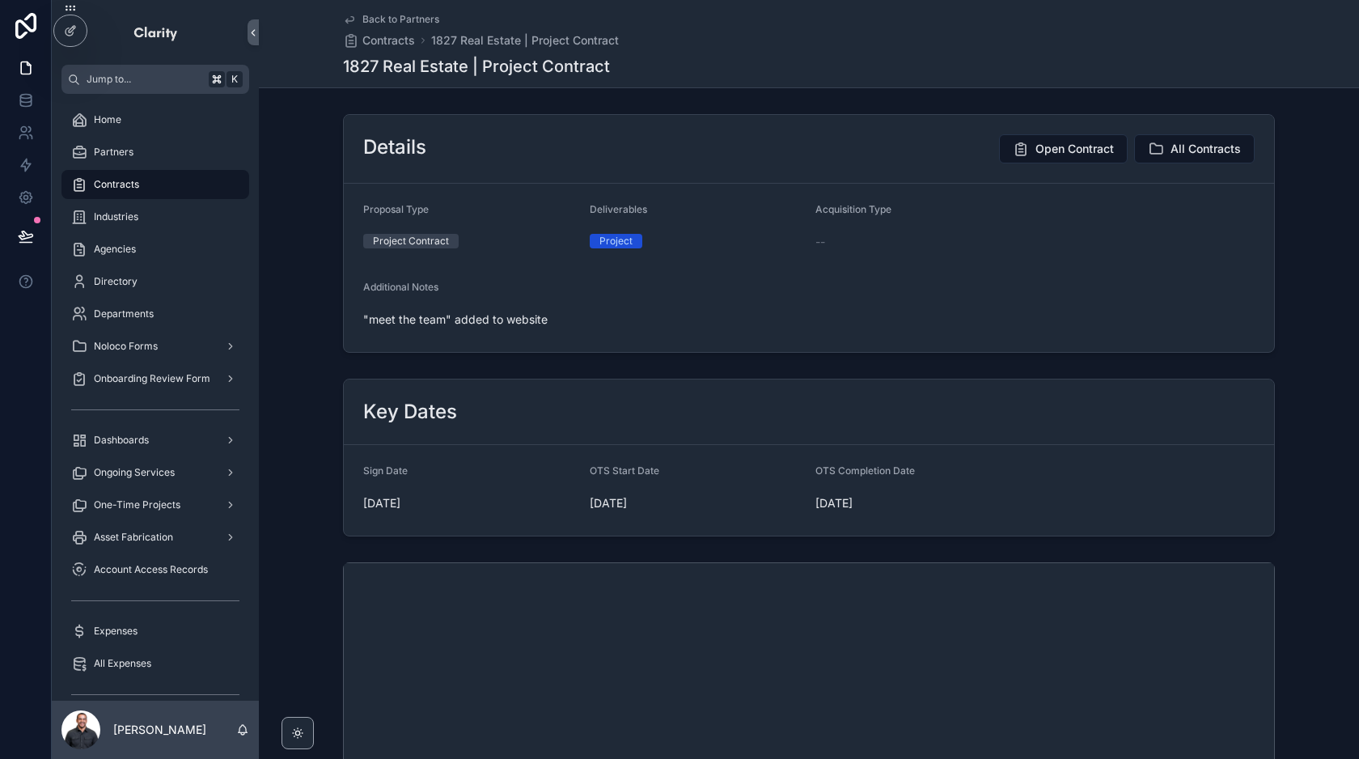
click at [393, 17] on span "Back to Partners" at bounding box center [400, 19] width 77 height 13
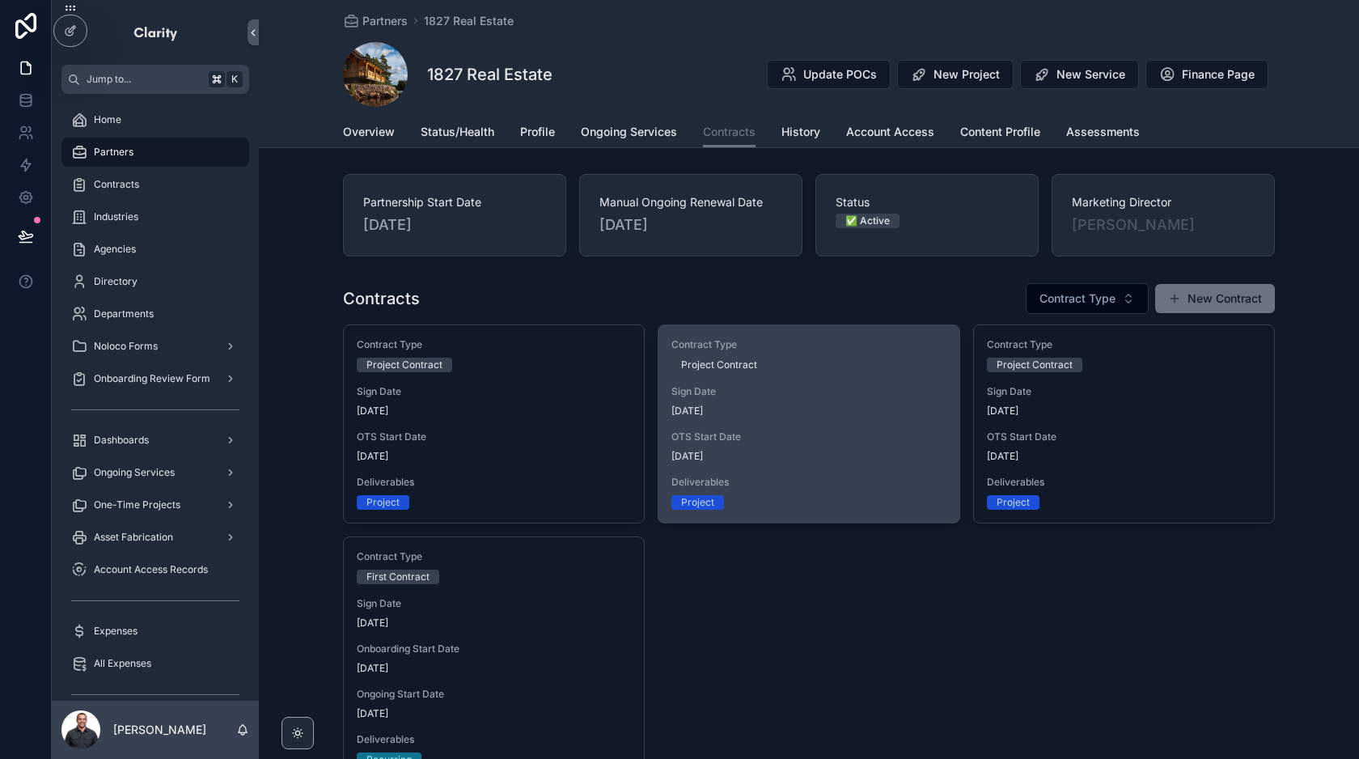
click at [827, 438] on span "OTS Start Date" at bounding box center [808, 436] width 274 height 13
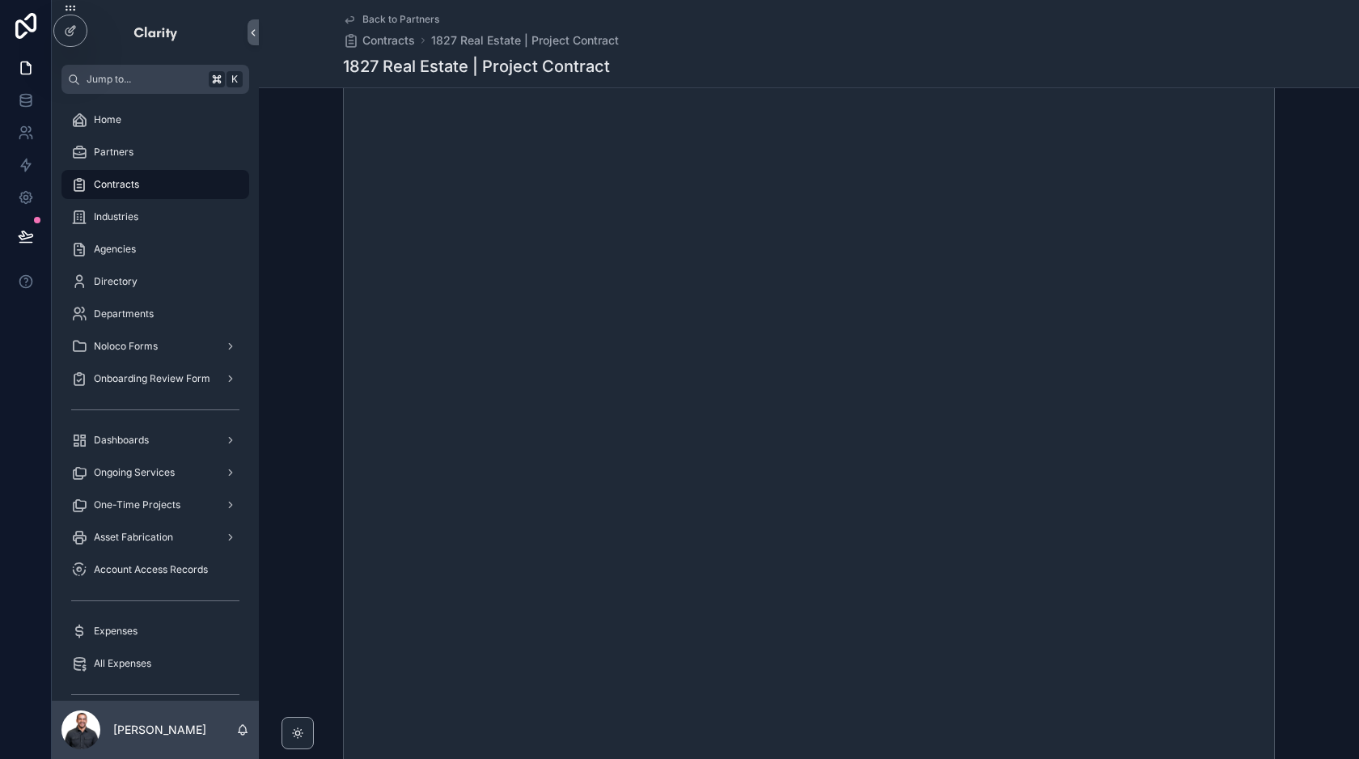
scroll to position [408, 0]
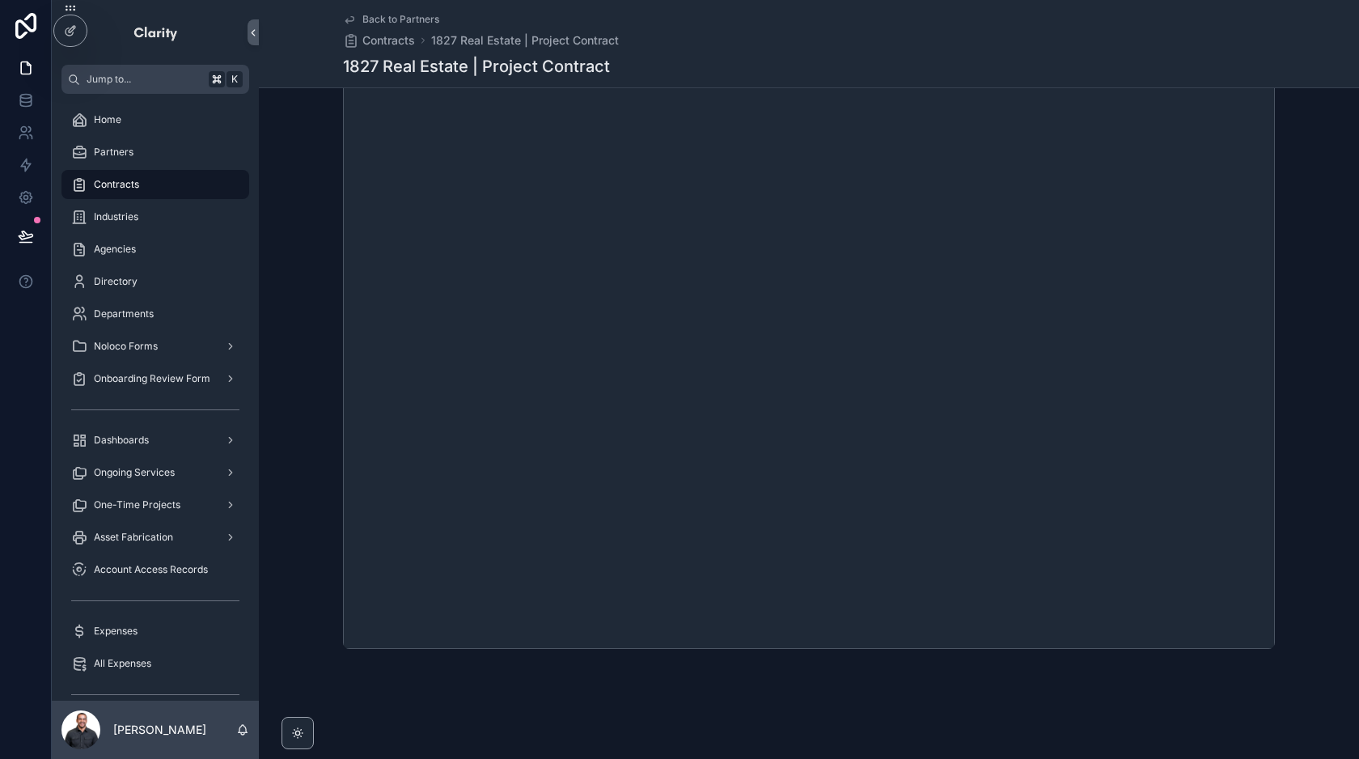
click at [384, 27] on div "Back to Partners Contracts 1827 Real Estate | Project Contract" at bounding box center [481, 31] width 276 height 36
click at [383, 23] on span "Back to Partners" at bounding box center [400, 19] width 77 height 13
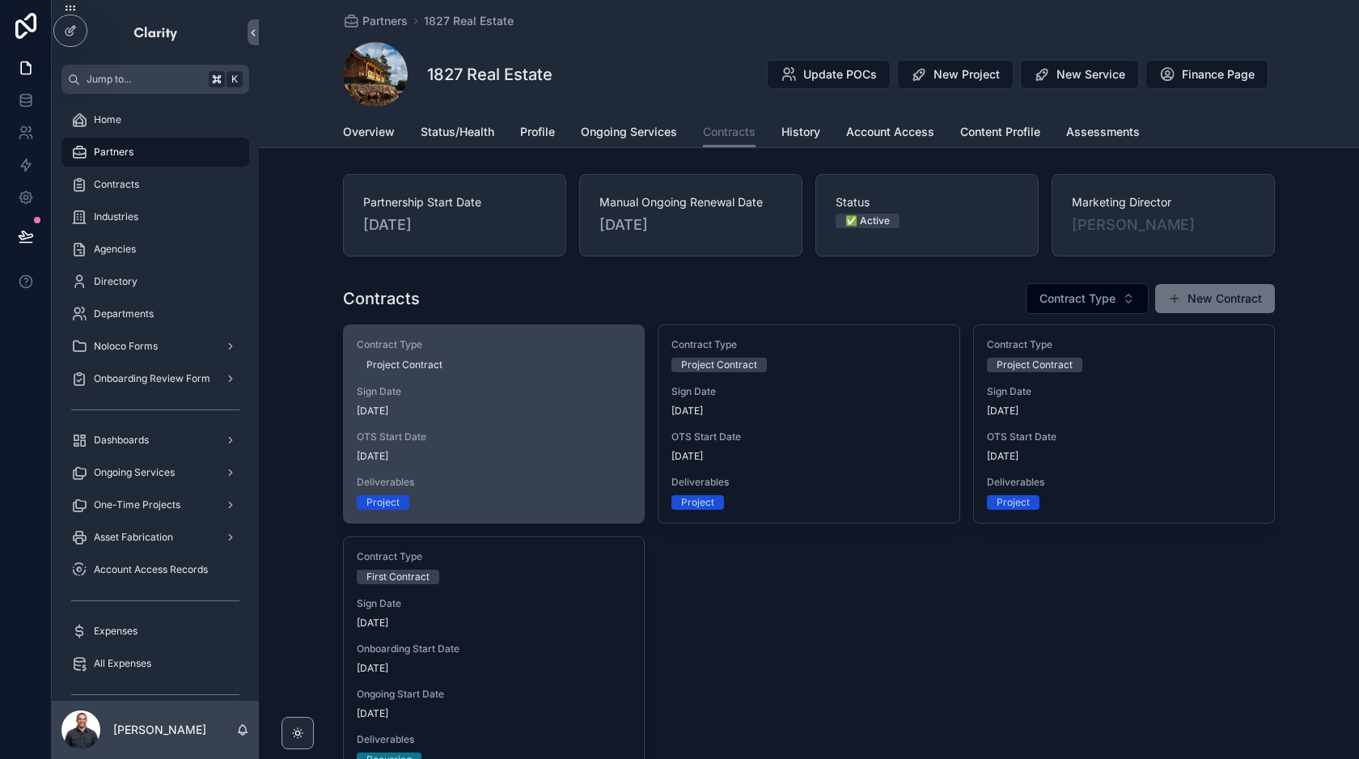
click at [506, 437] on span "OTS Start Date" at bounding box center [494, 436] width 274 height 13
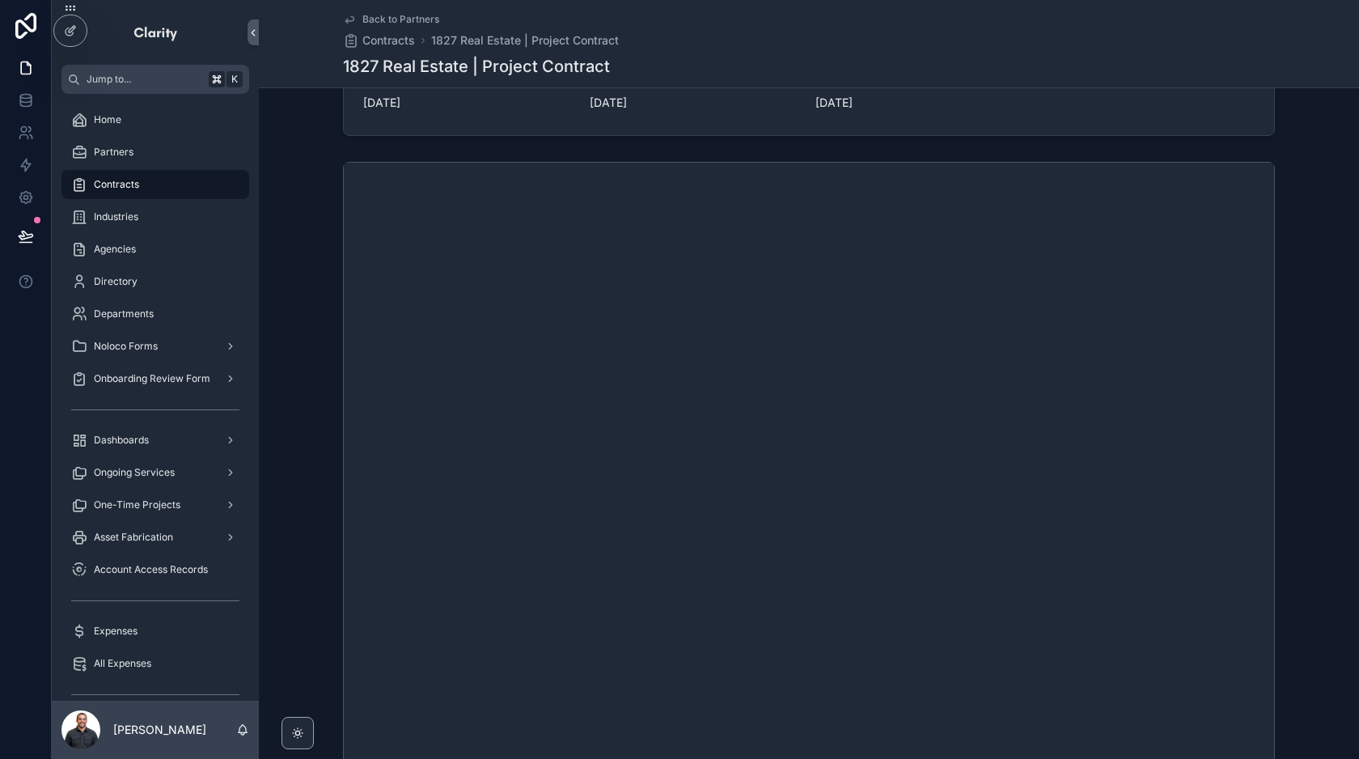
scroll to position [137, 0]
click at [421, 17] on span "Back to Partners" at bounding box center [400, 19] width 77 height 13
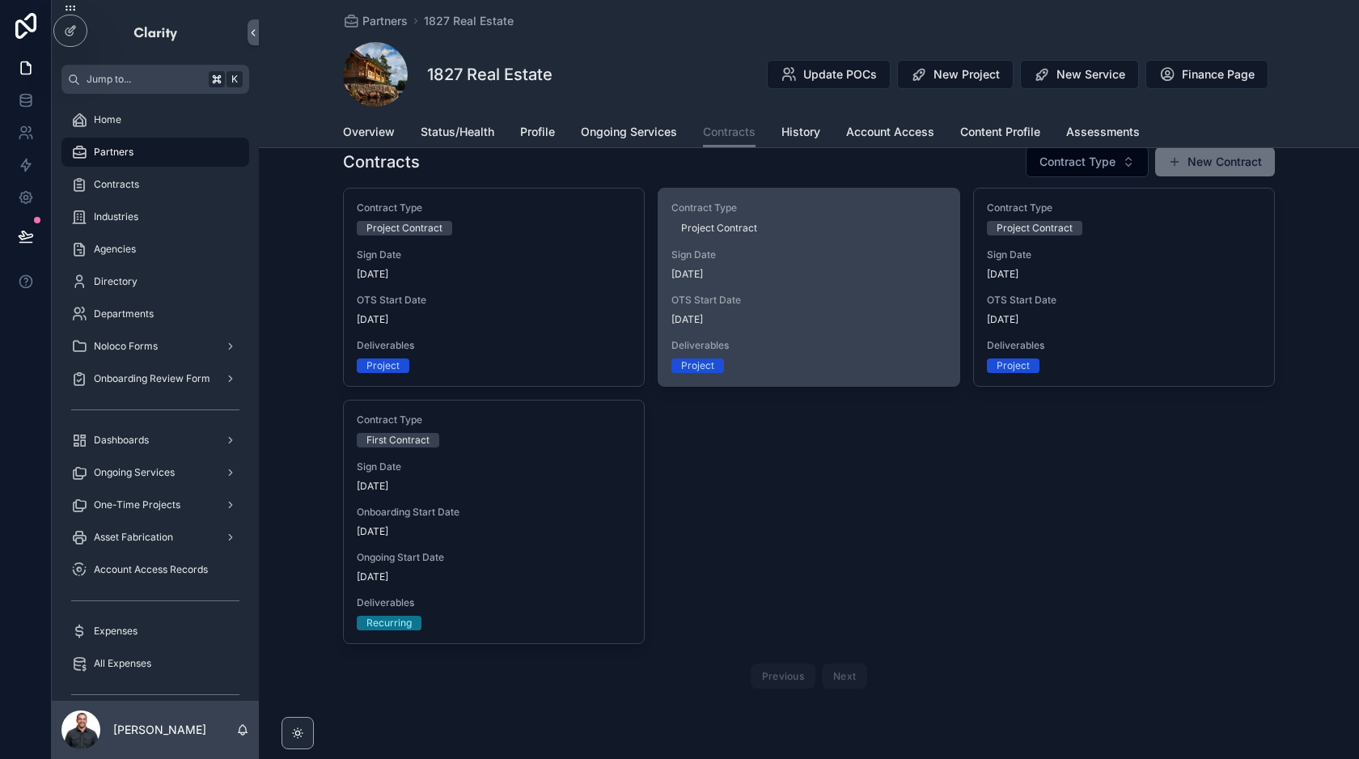
click at [770, 294] on span "OTS Start Date" at bounding box center [808, 300] width 274 height 13
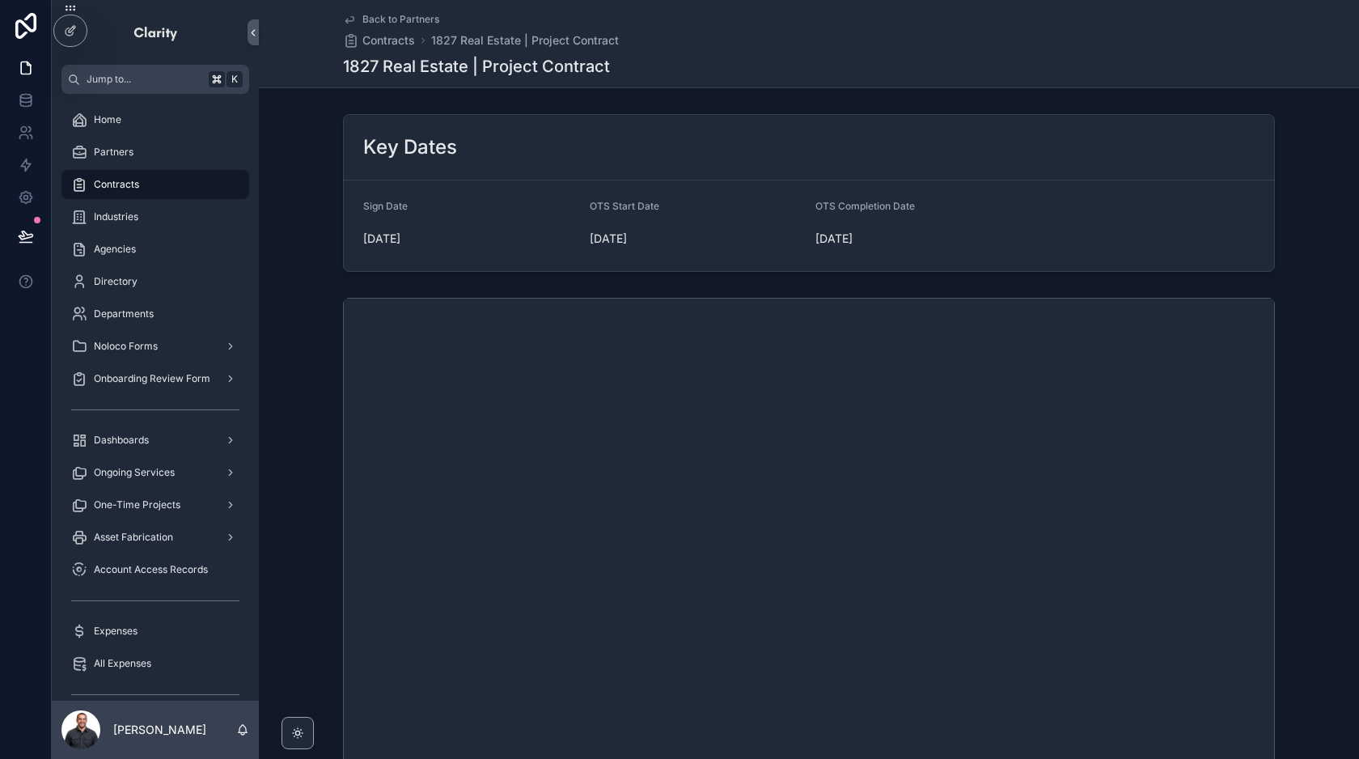
scroll to position [370, 0]
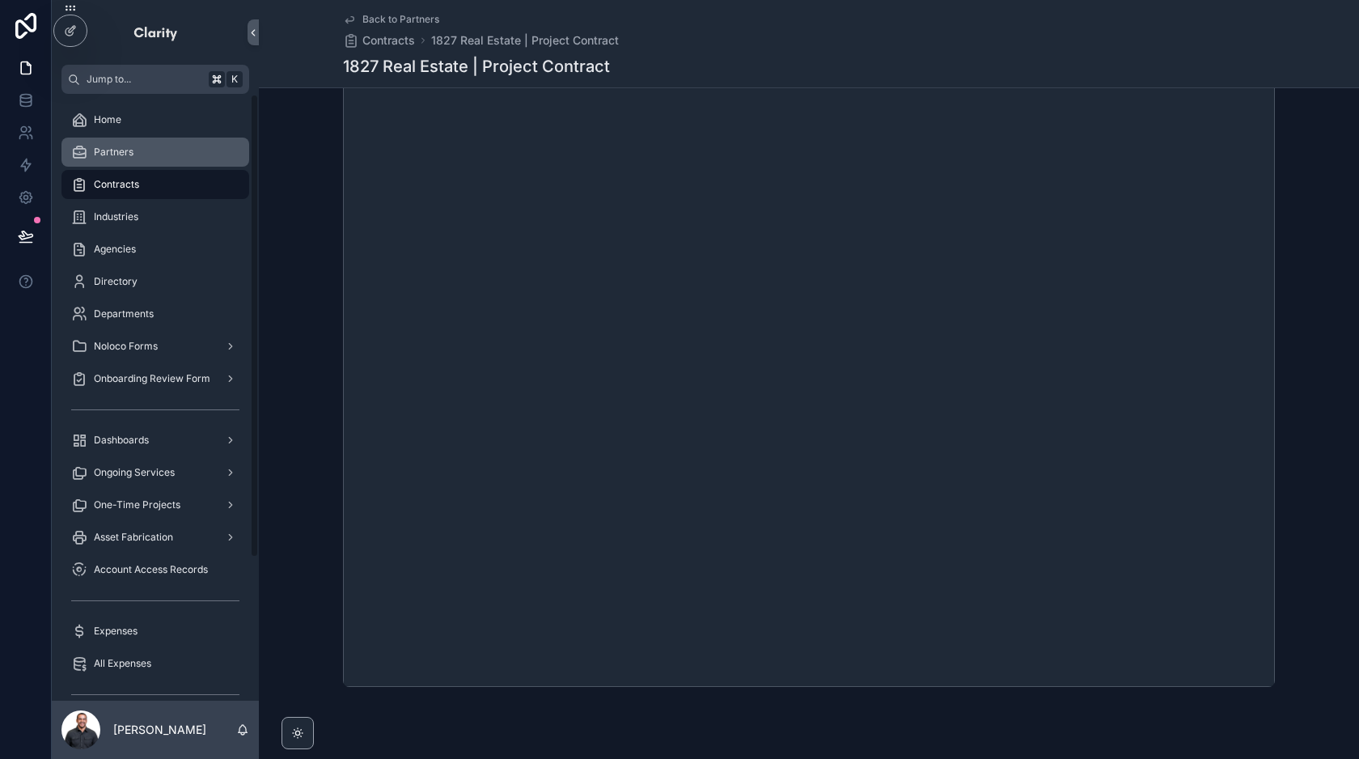
click at [108, 159] on div "Partners" at bounding box center [155, 152] width 168 height 26
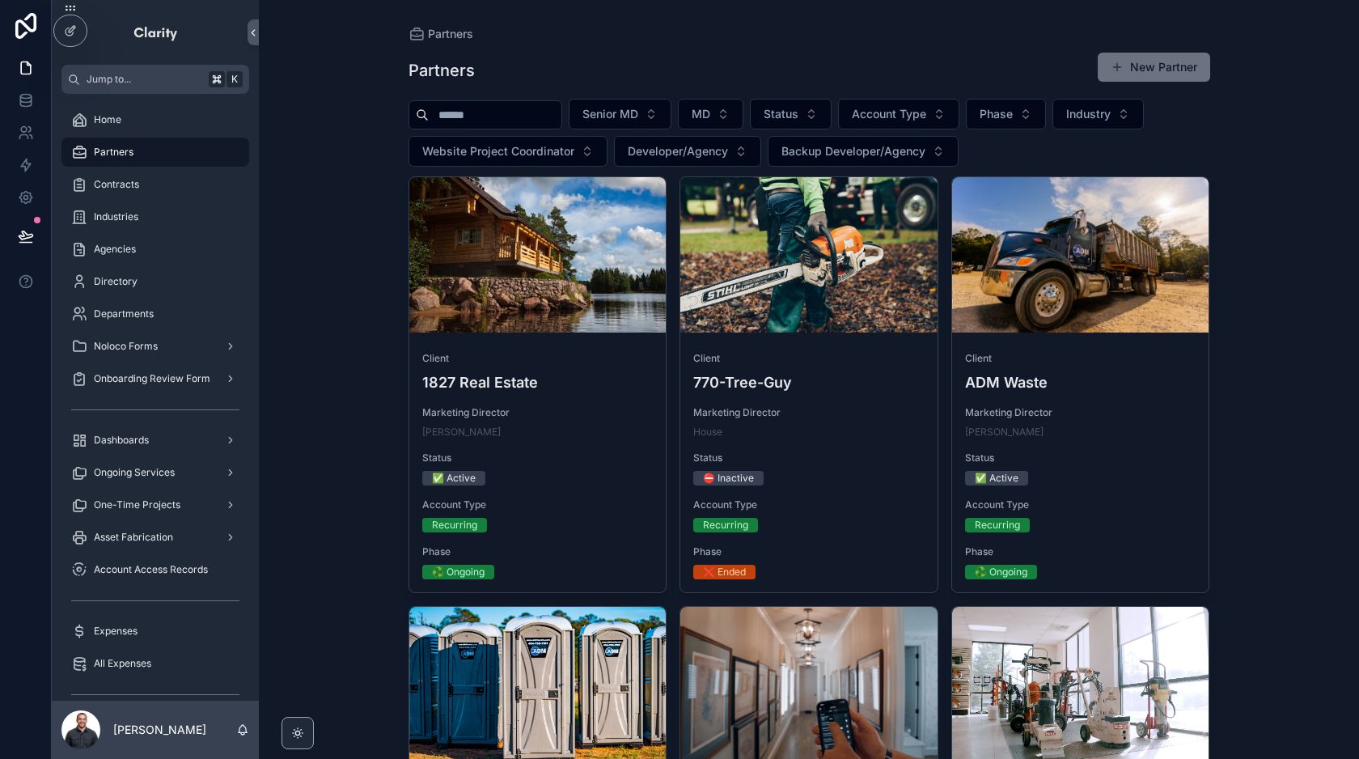
click at [529, 114] on input "scrollable content" at bounding box center [495, 115] width 133 height 23
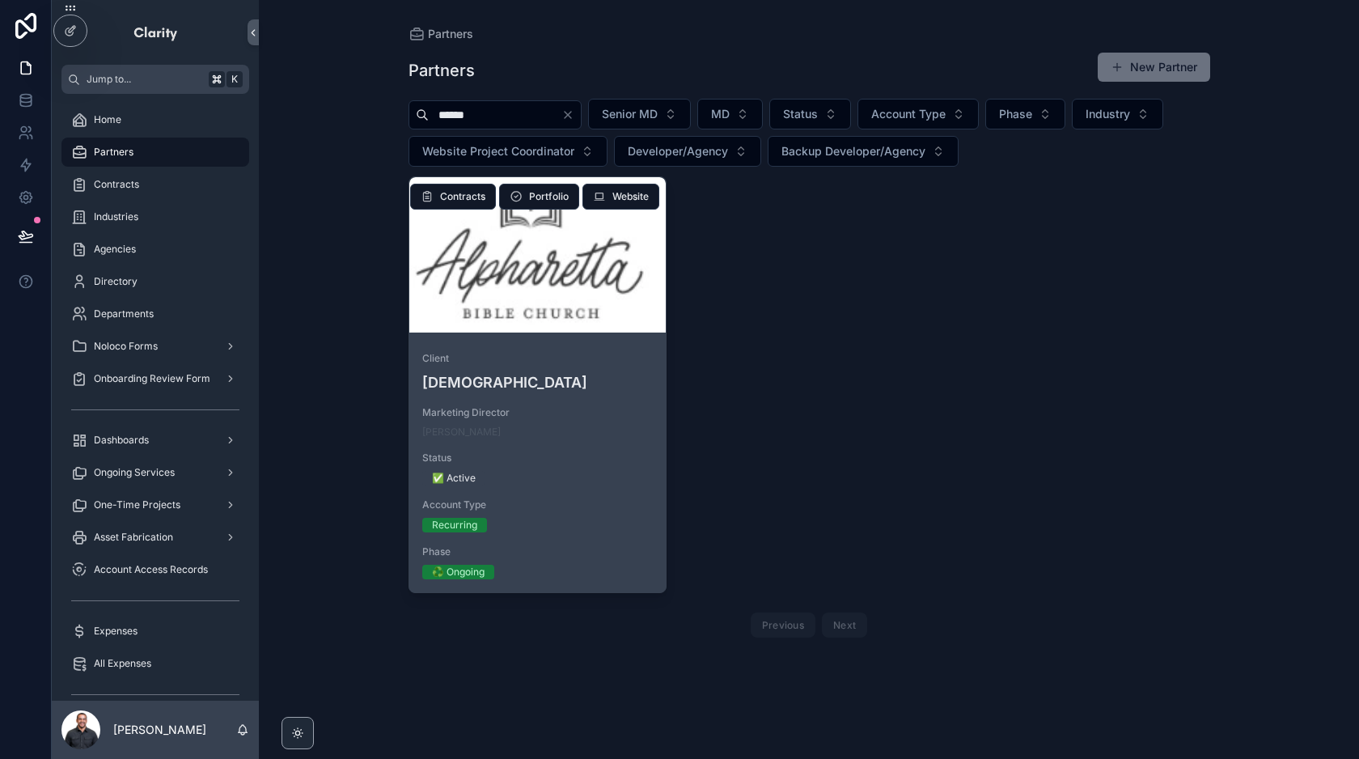
type input "******"
click at [598, 301] on div "scrollable content" at bounding box center [537, 254] width 257 height 155
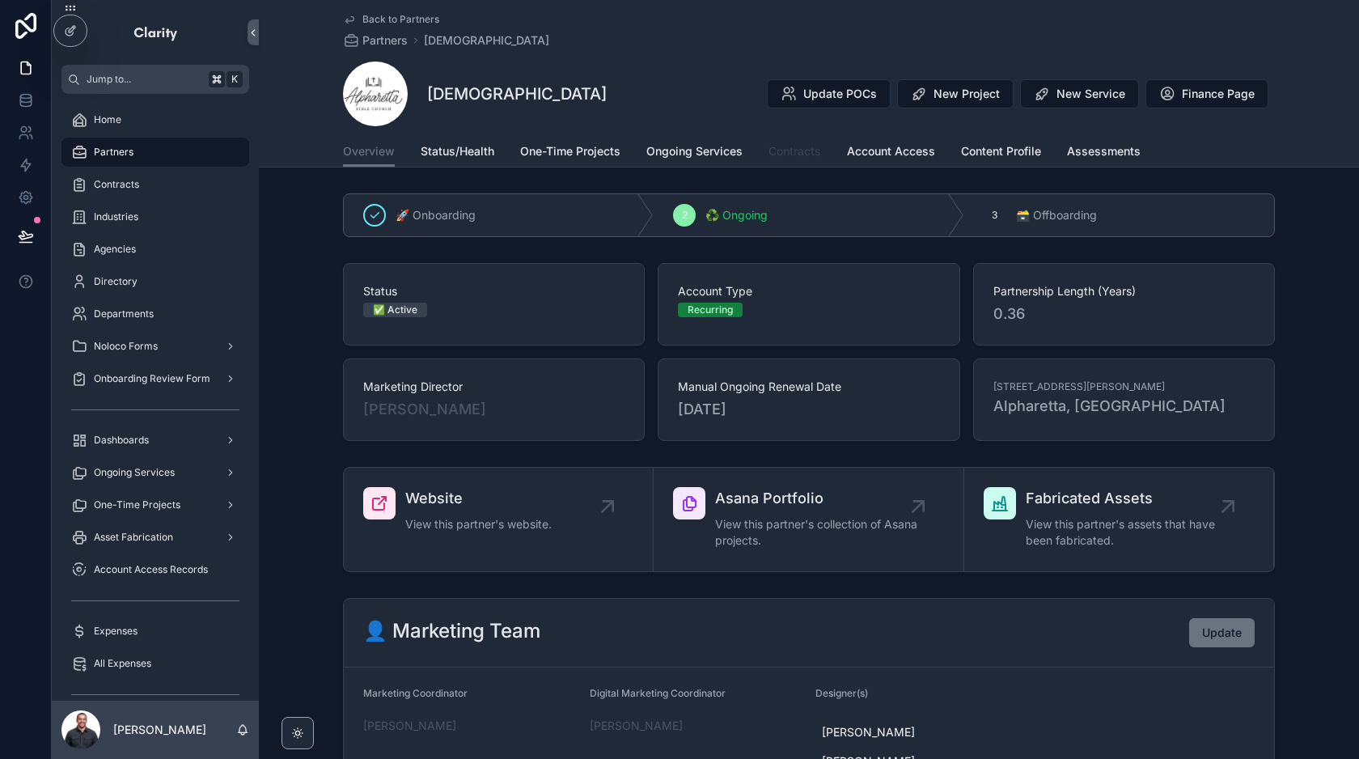
click at [809, 151] on span "Contracts" at bounding box center [794, 151] width 53 height 16
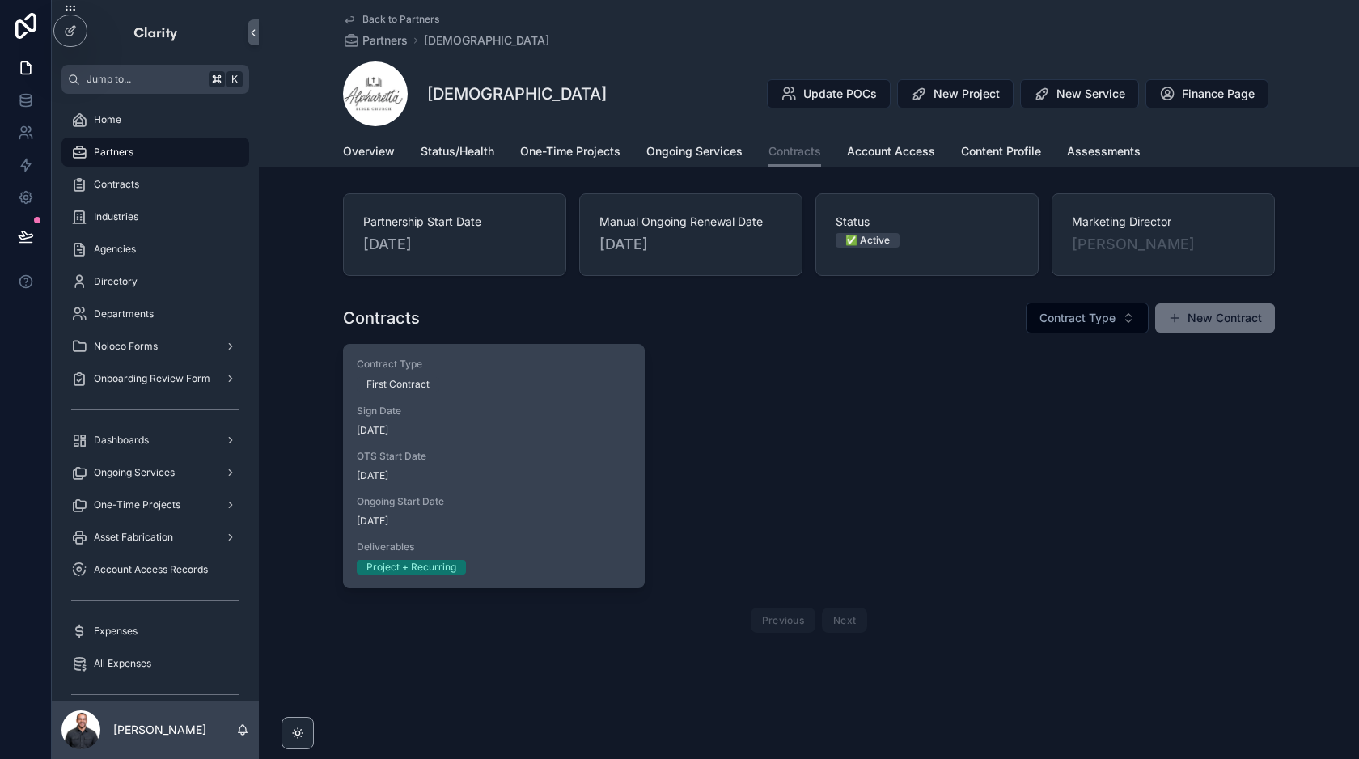
click at [579, 433] on span "[DATE]" at bounding box center [494, 430] width 274 height 13
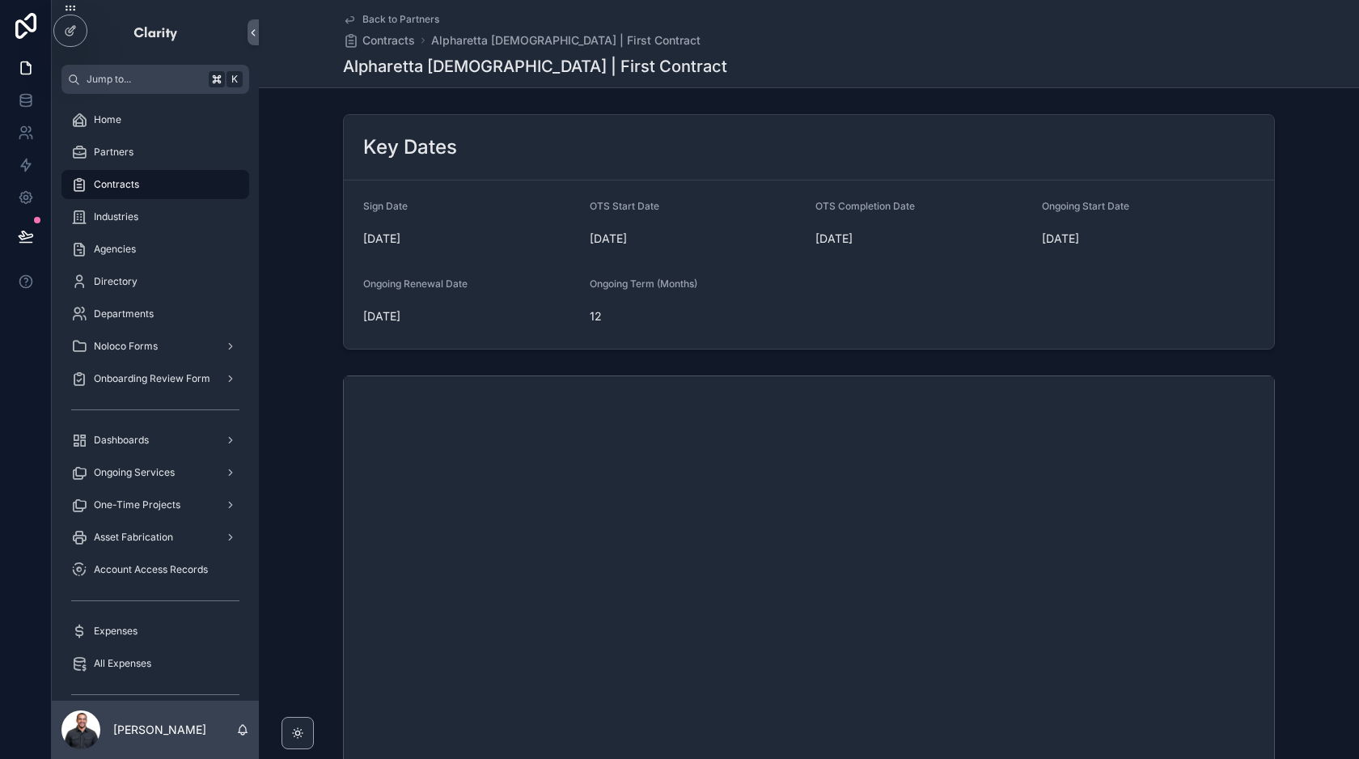
scroll to position [485, 0]
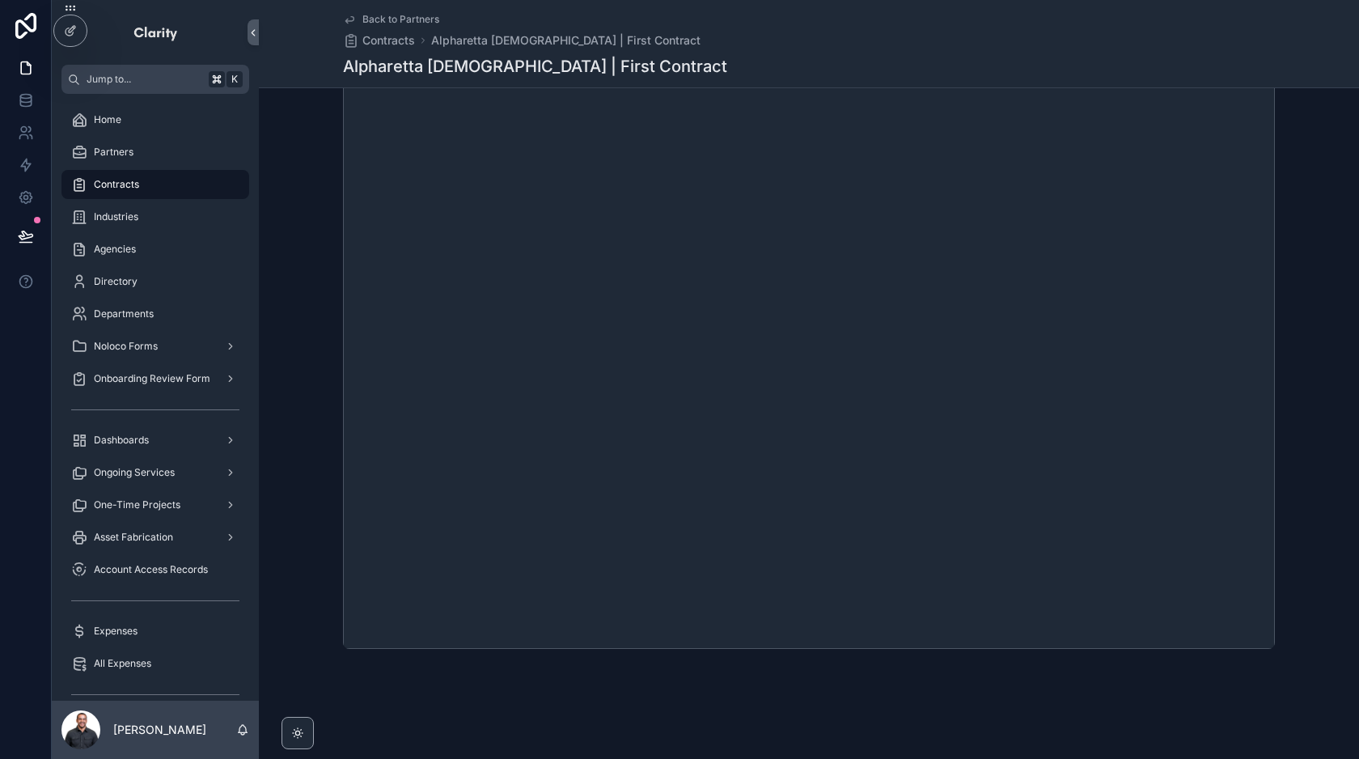
click at [391, 23] on span "Back to Partners" at bounding box center [400, 19] width 77 height 13
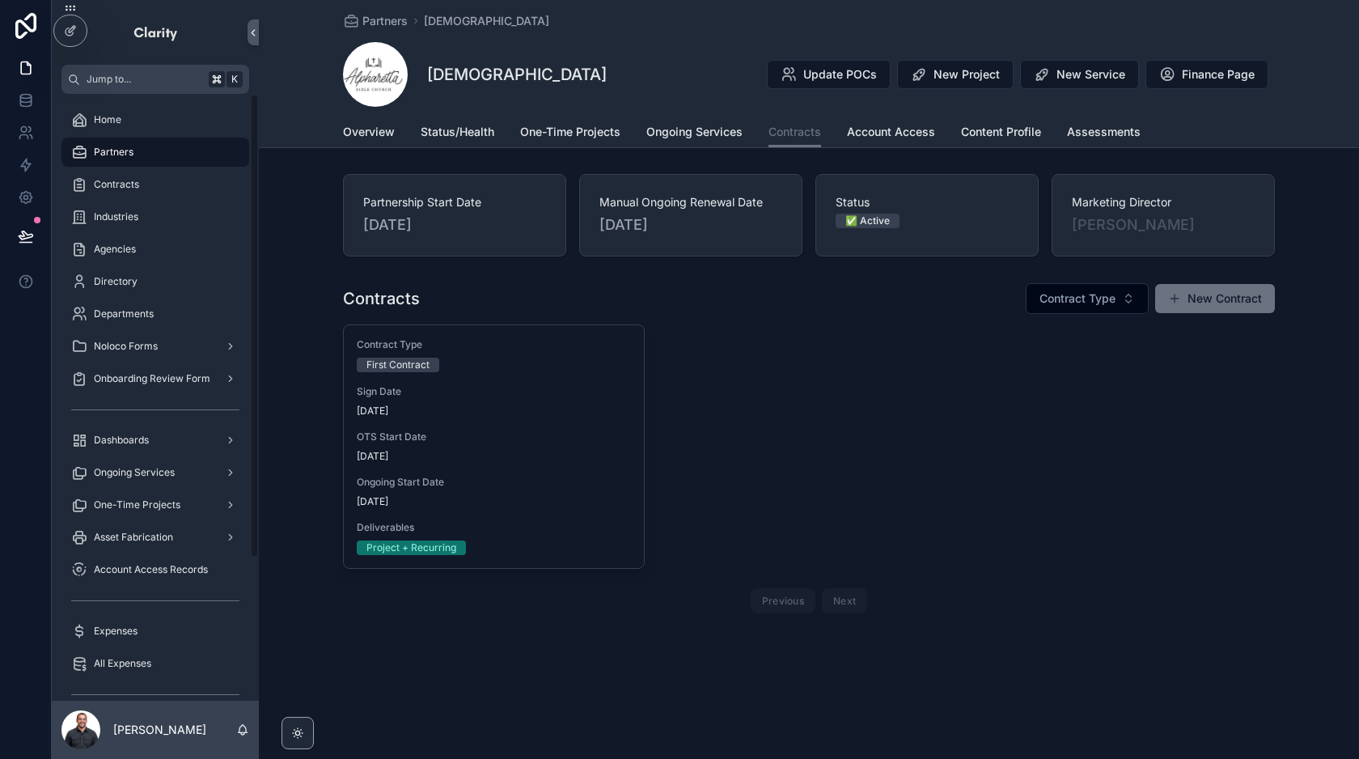
click at [137, 146] on div "Partners" at bounding box center [155, 152] width 168 height 26
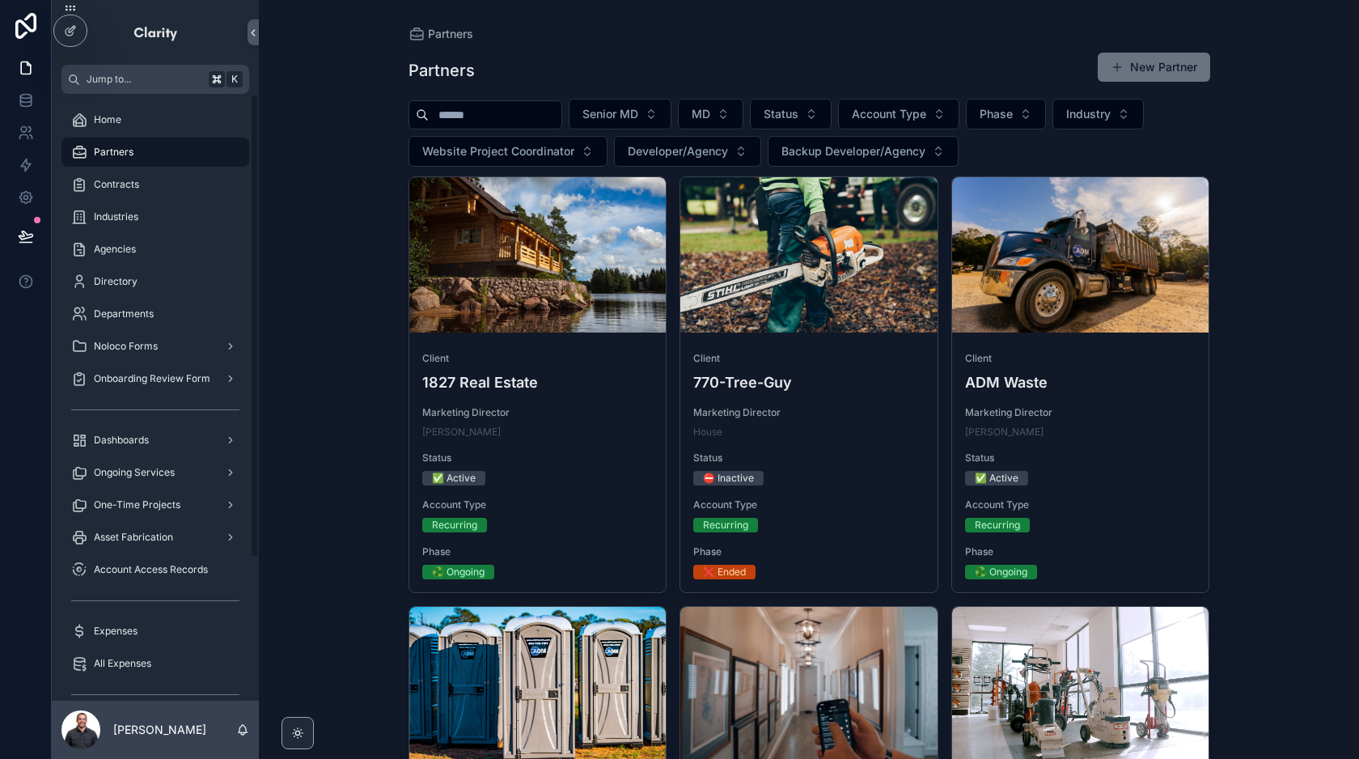
click at [474, 122] on input "scrollable content" at bounding box center [495, 115] width 133 height 23
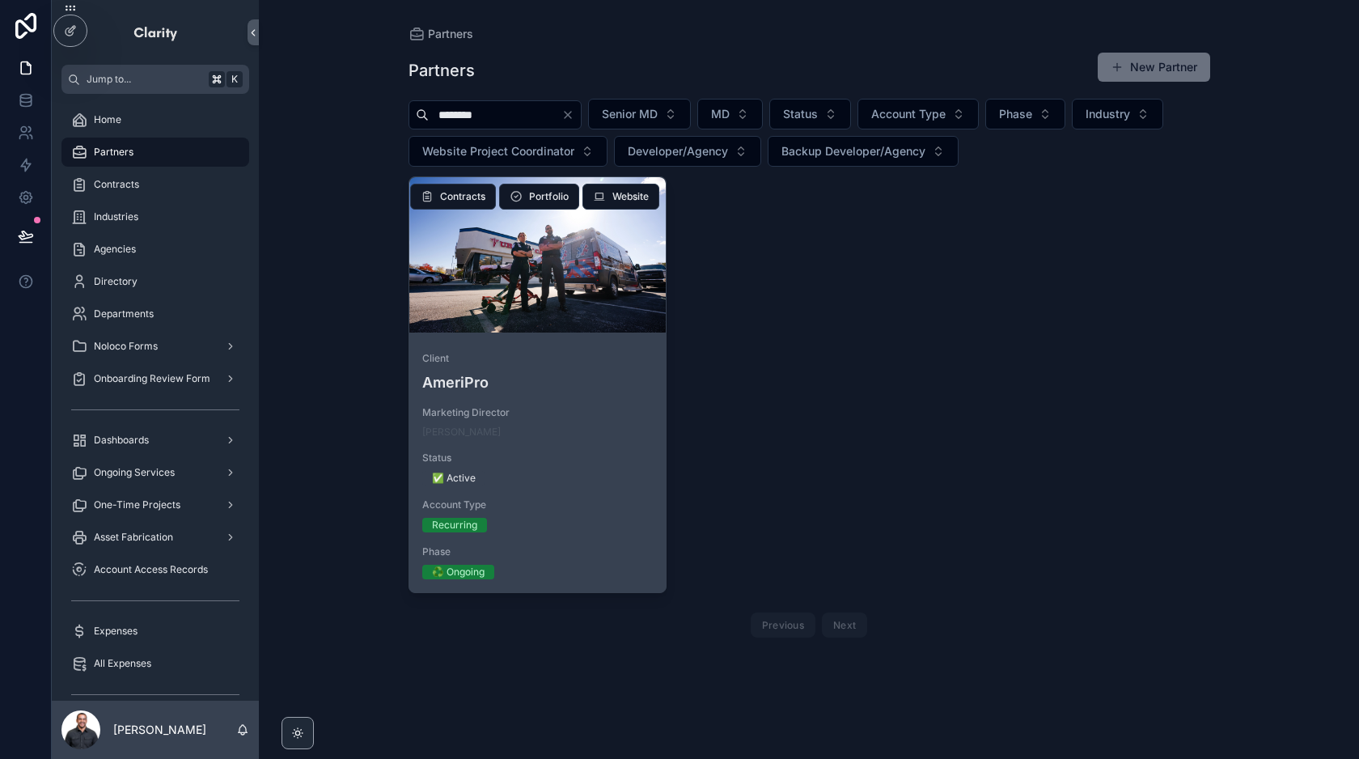
type input "********"
click at [650, 328] on div "scrollable content" at bounding box center [537, 254] width 257 height 155
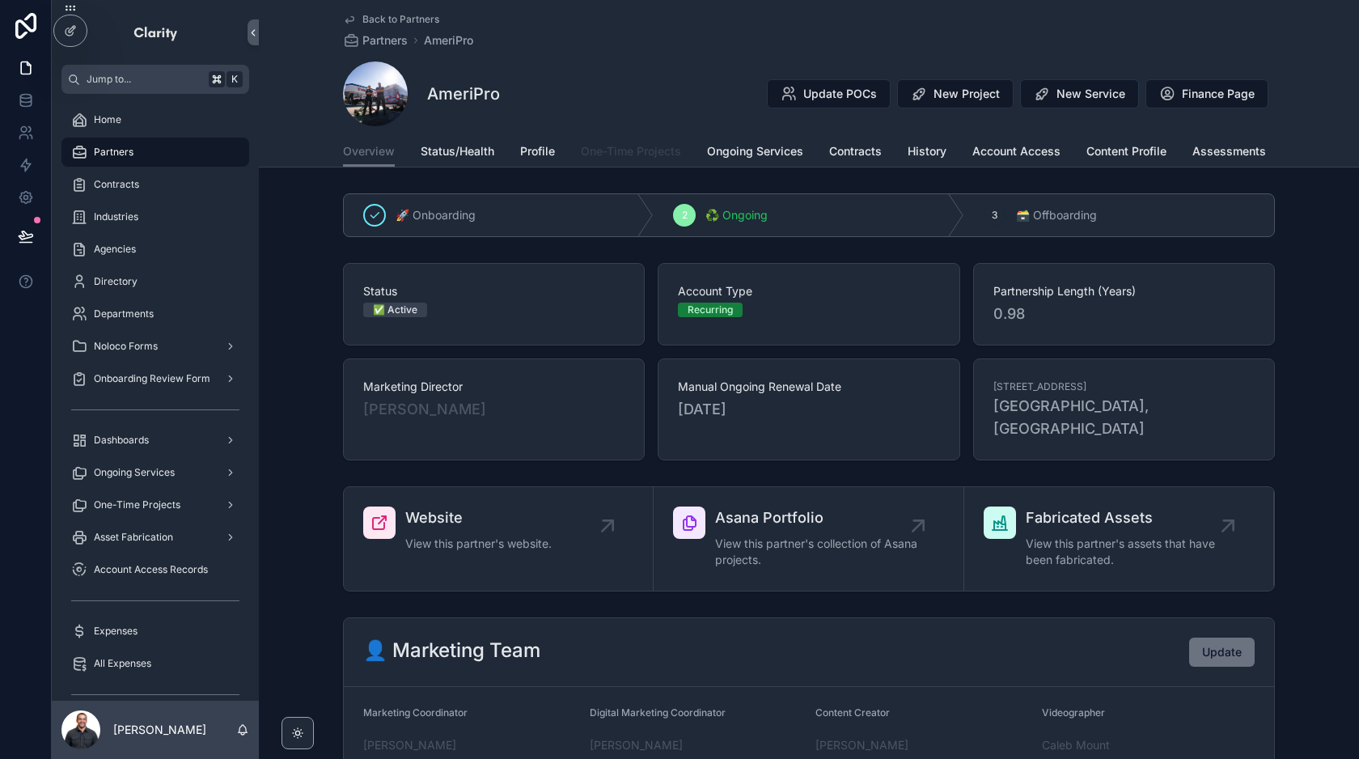
click at [662, 151] on span "One-Time Projects" at bounding box center [631, 151] width 100 height 16
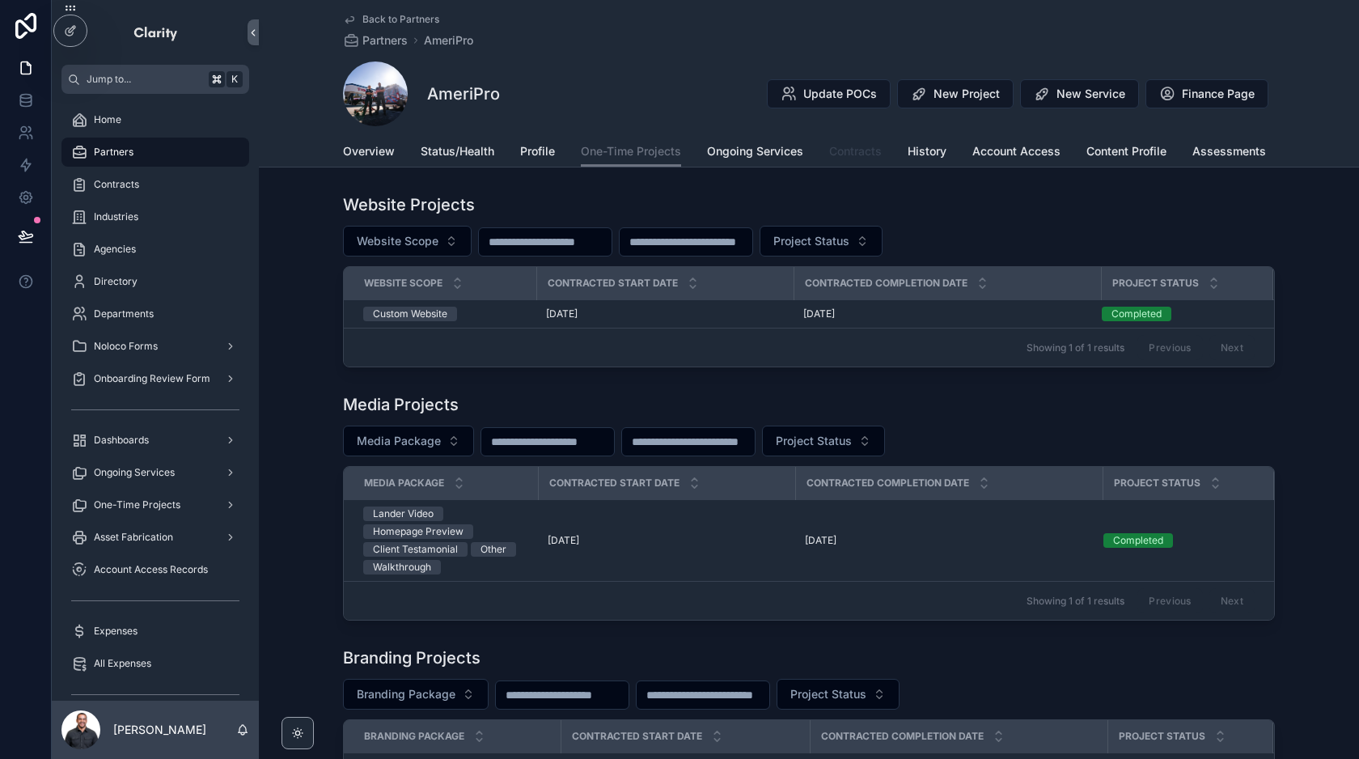
click at [852, 150] on span "Contracts" at bounding box center [855, 151] width 53 height 16
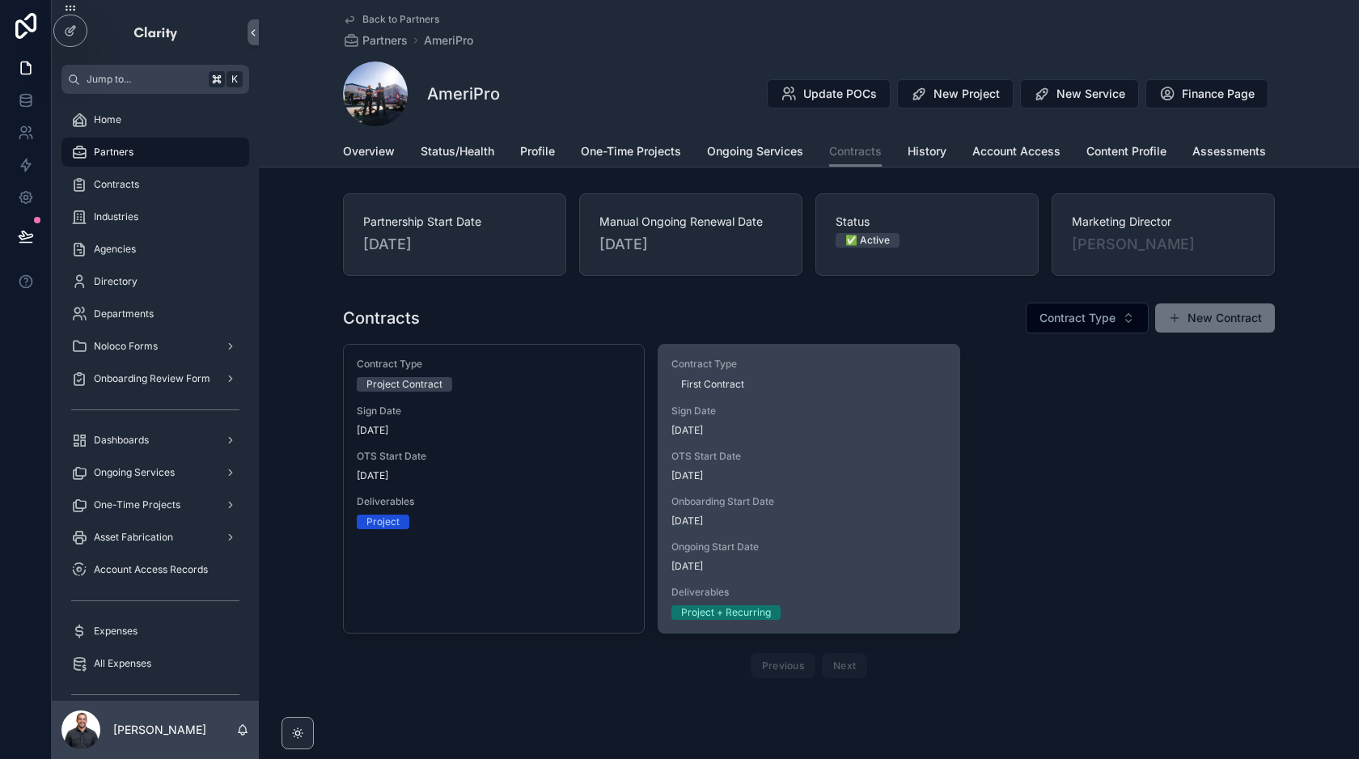
click at [805, 462] on span "OTS Start Date" at bounding box center [808, 456] width 274 height 13
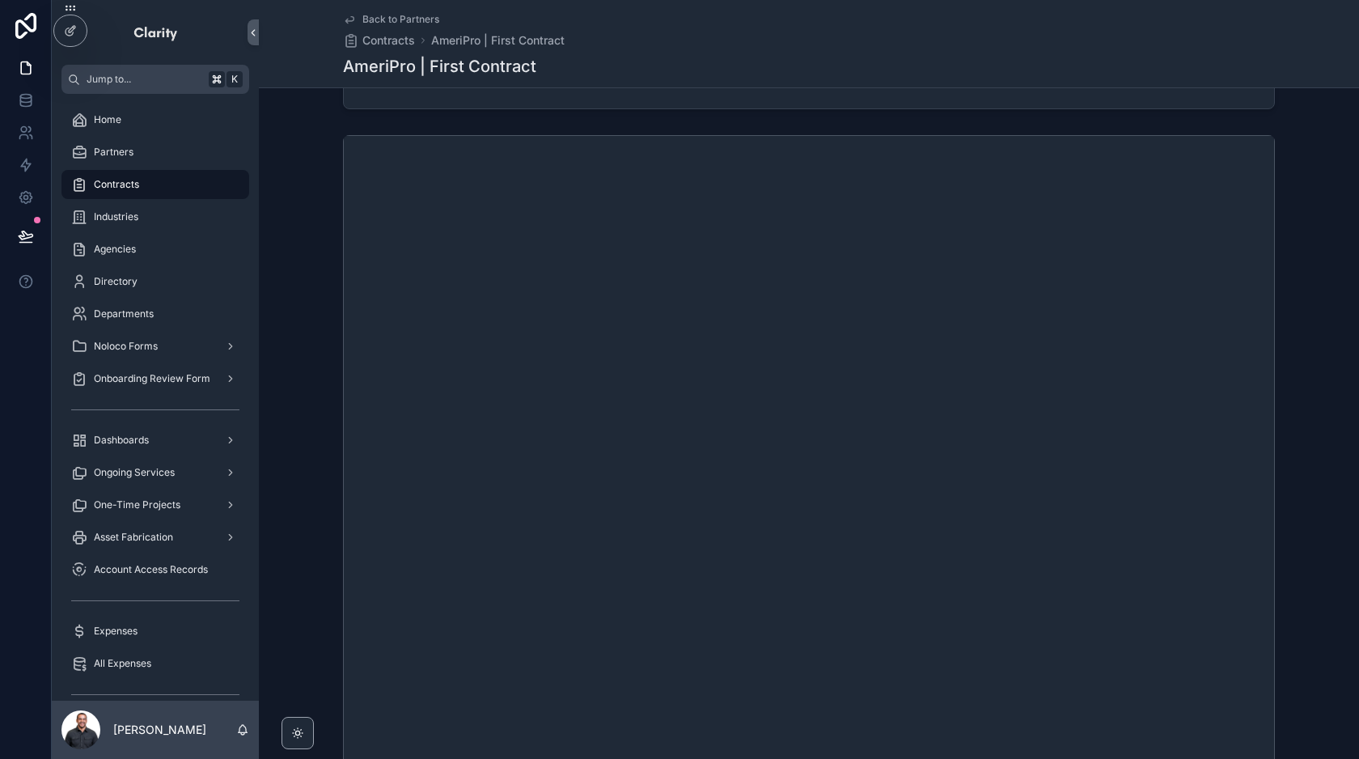
scroll to position [240, 0]
click at [135, 159] on div "Partners" at bounding box center [155, 152] width 168 height 26
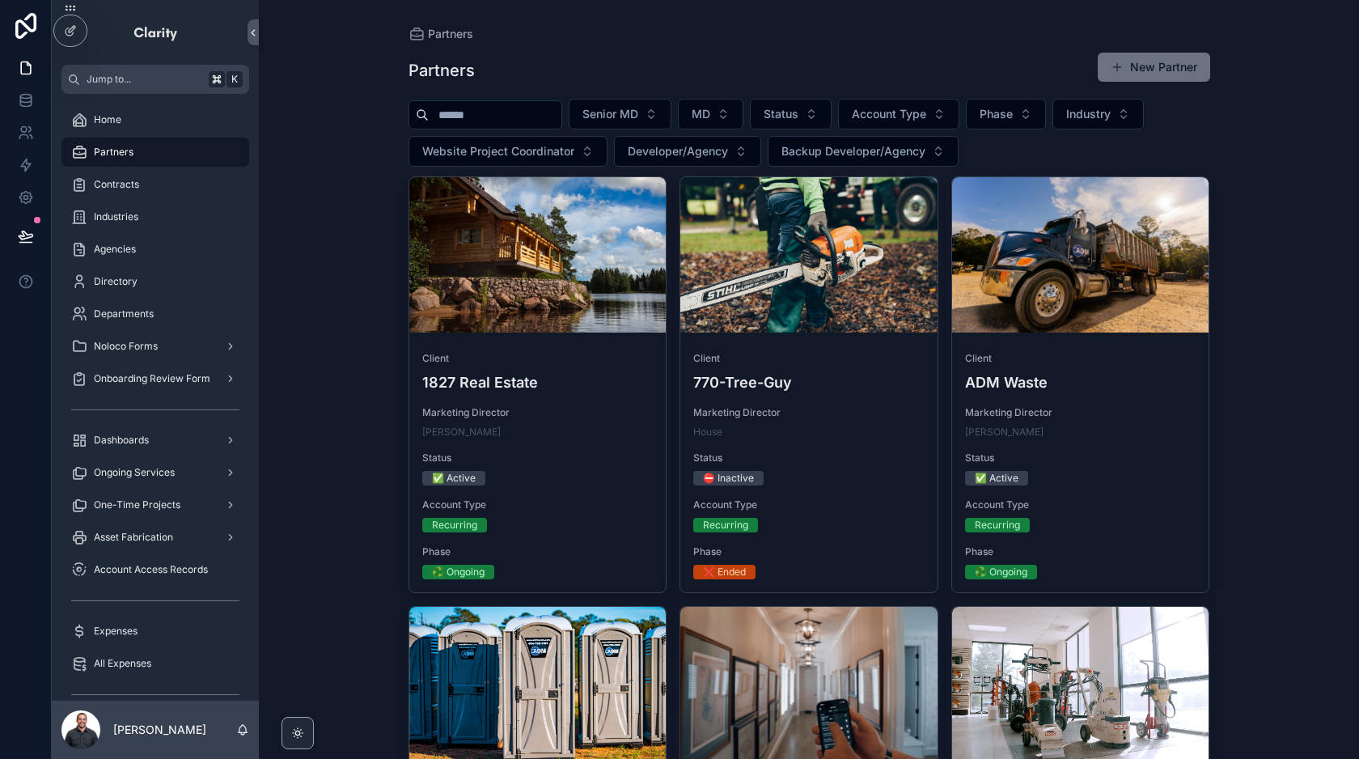
click at [524, 104] on input "scrollable content" at bounding box center [495, 115] width 133 height 23
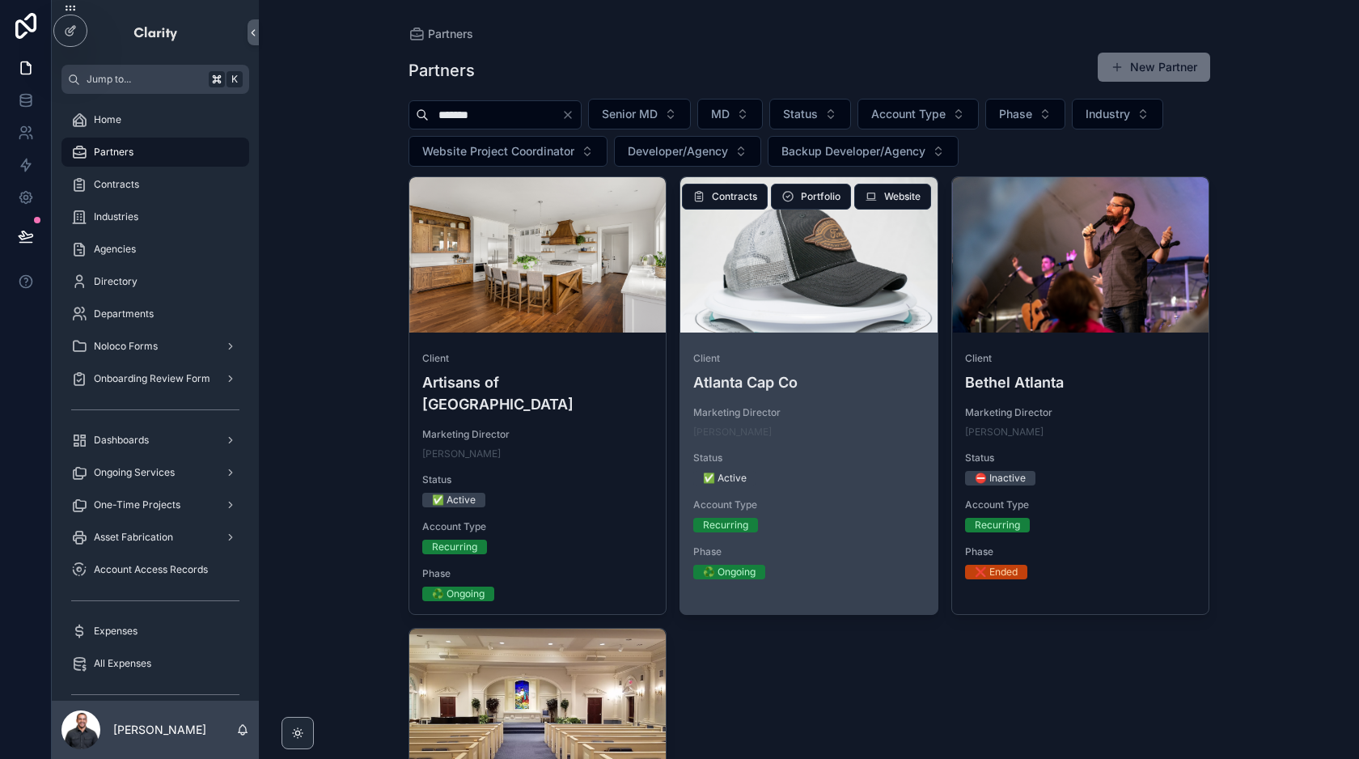
type input "*******"
click at [837, 418] on span "Marketing Director" at bounding box center [808, 412] width 231 height 13
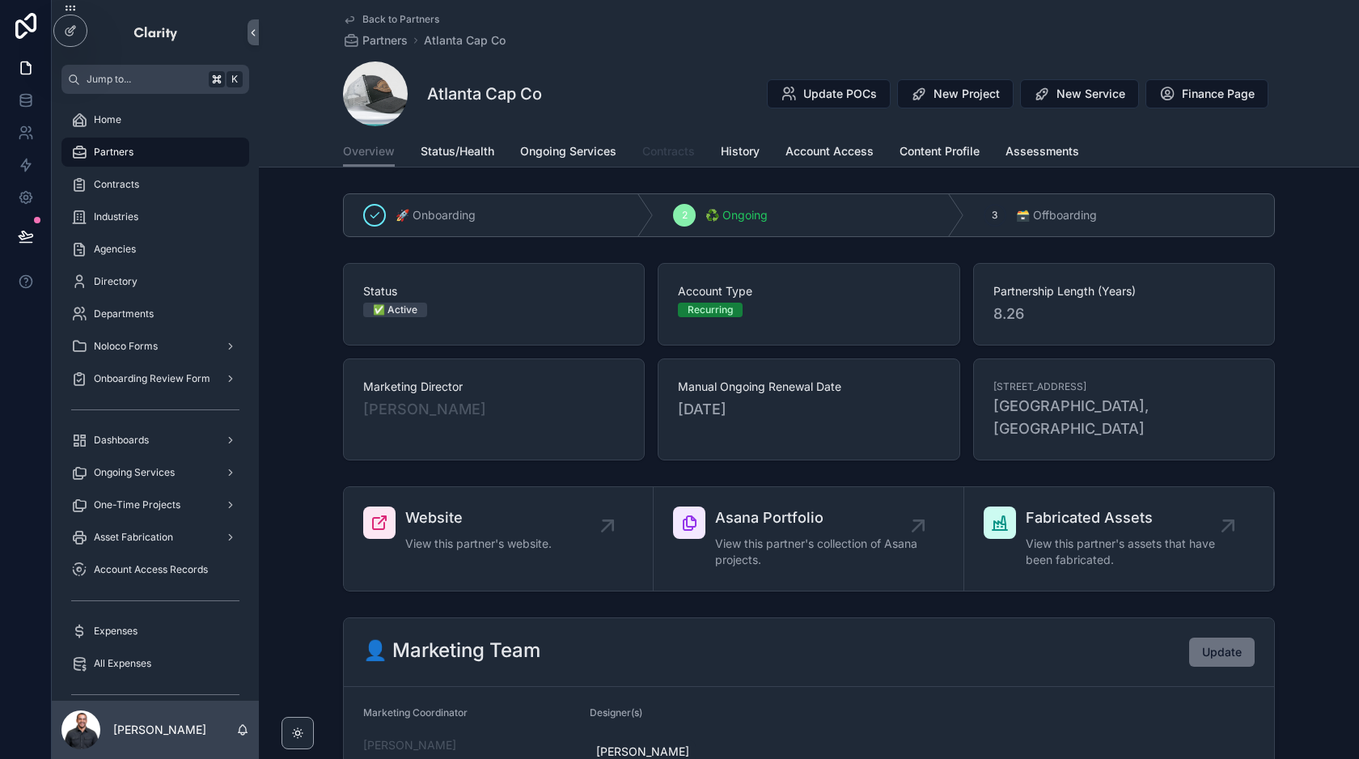
click at [672, 154] on span "Contracts" at bounding box center [668, 151] width 53 height 16
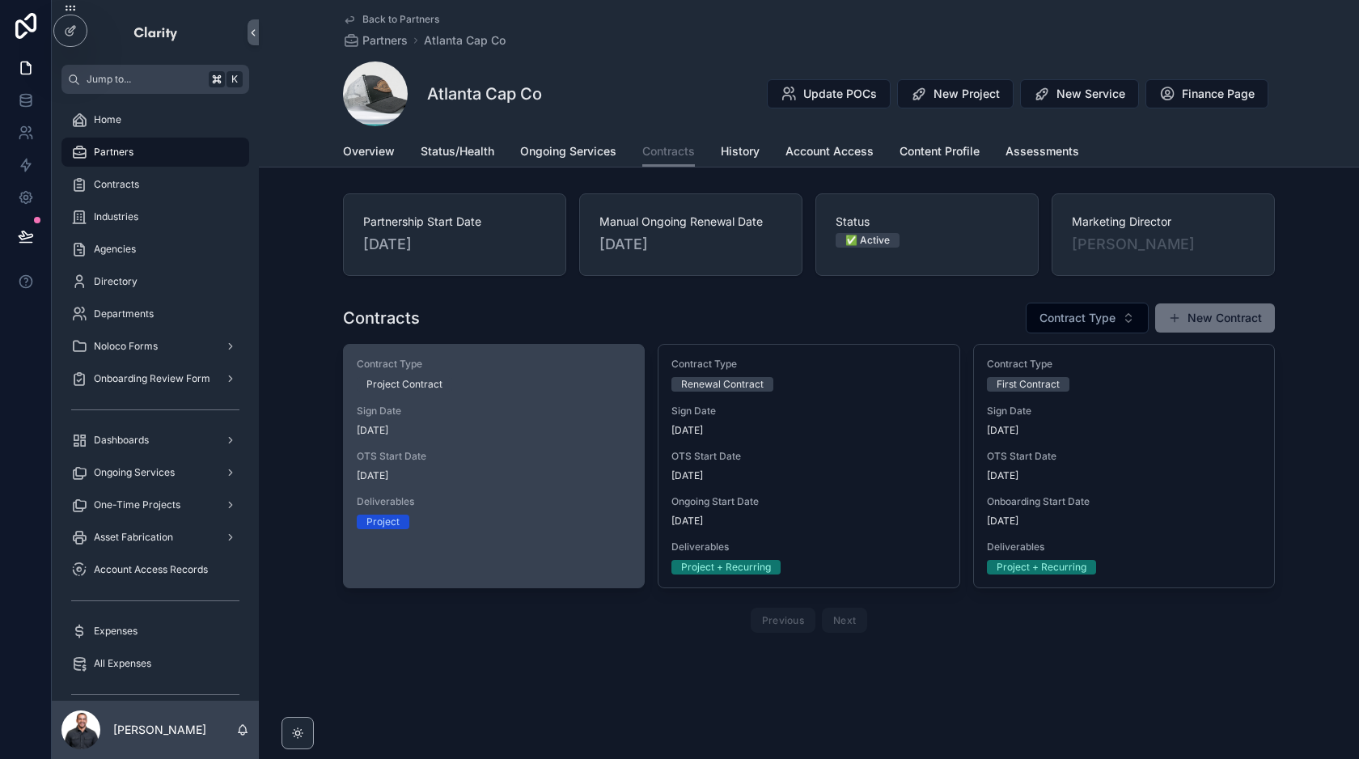
click at [538, 432] on span "[DATE]" at bounding box center [494, 430] width 274 height 13
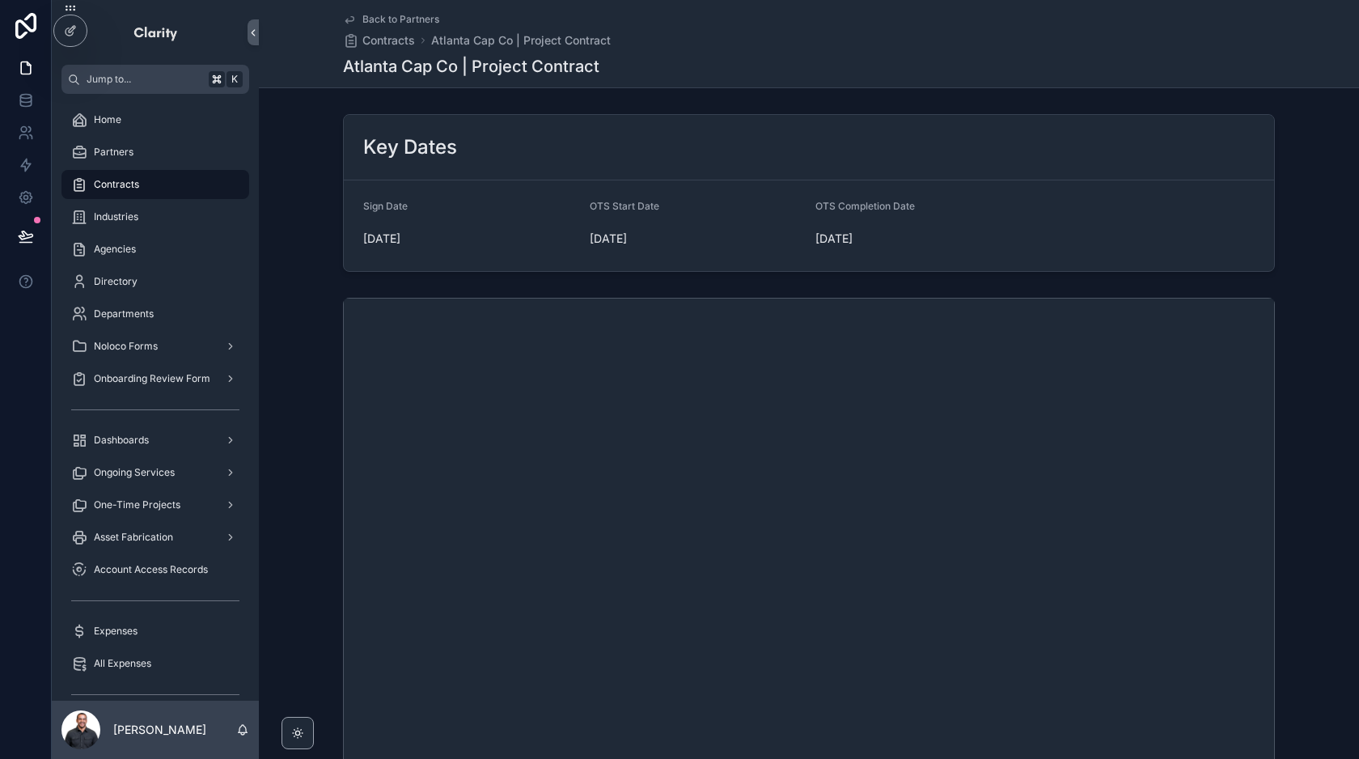
click at [421, 19] on span "Back to Partners" at bounding box center [400, 19] width 77 height 13
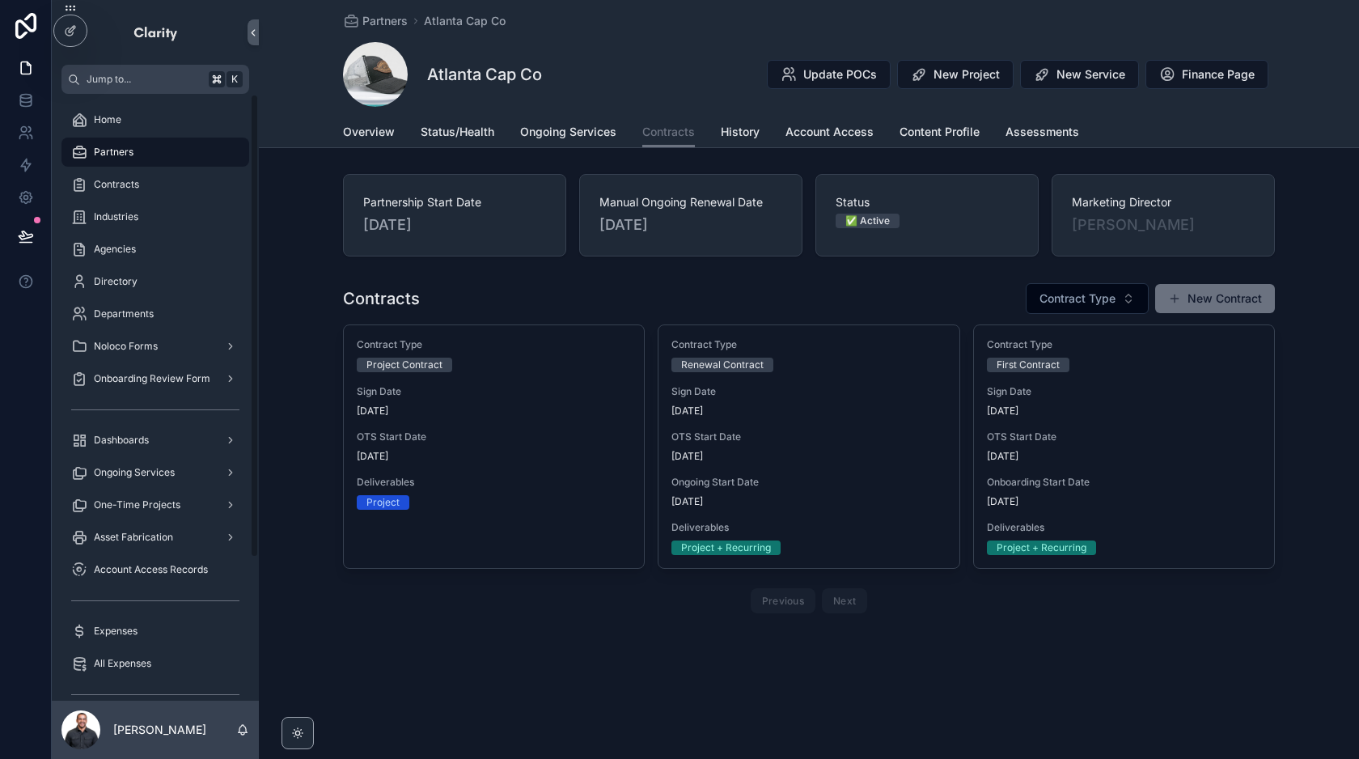
click at [140, 151] on div "Partners" at bounding box center [155, 152] width 168 height 26
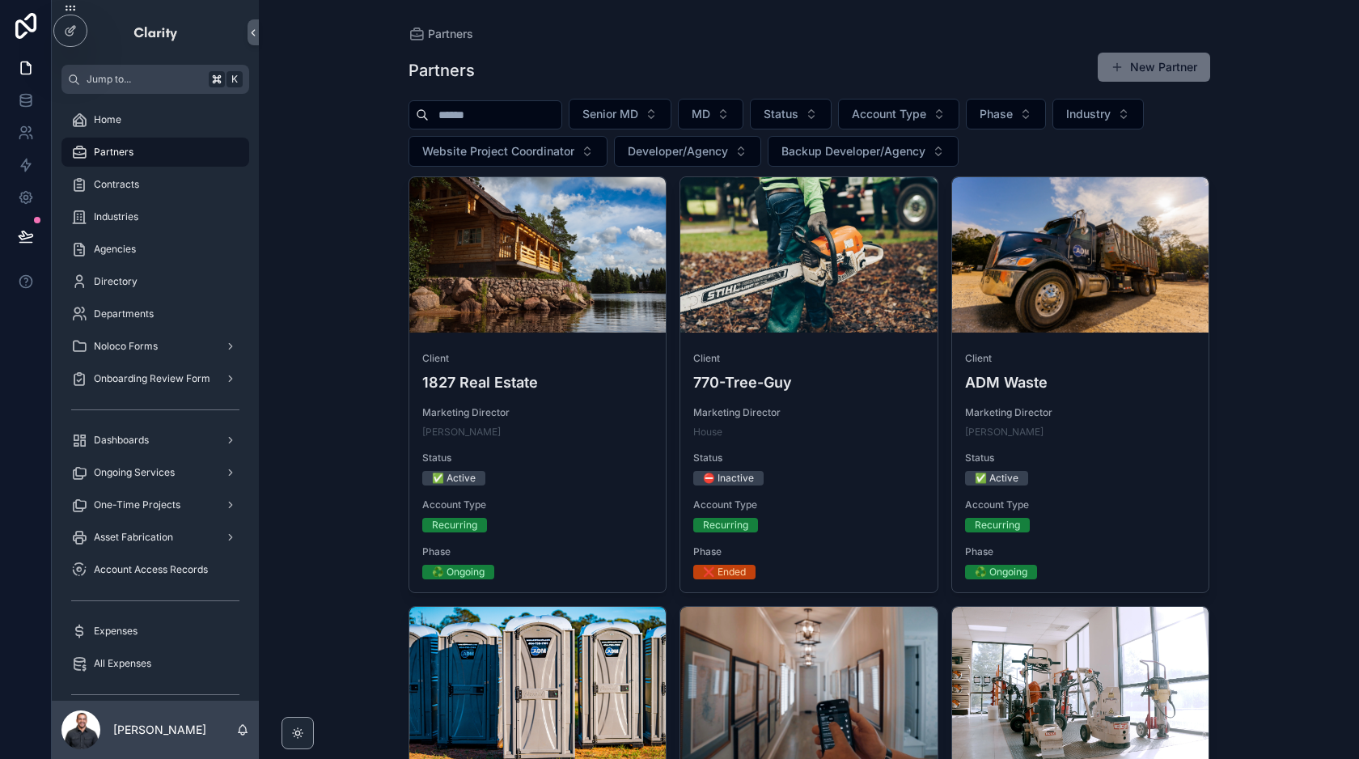
click at [509, 114] on input "scrollable content" at bounding box center [495, 115] width 133 height 23
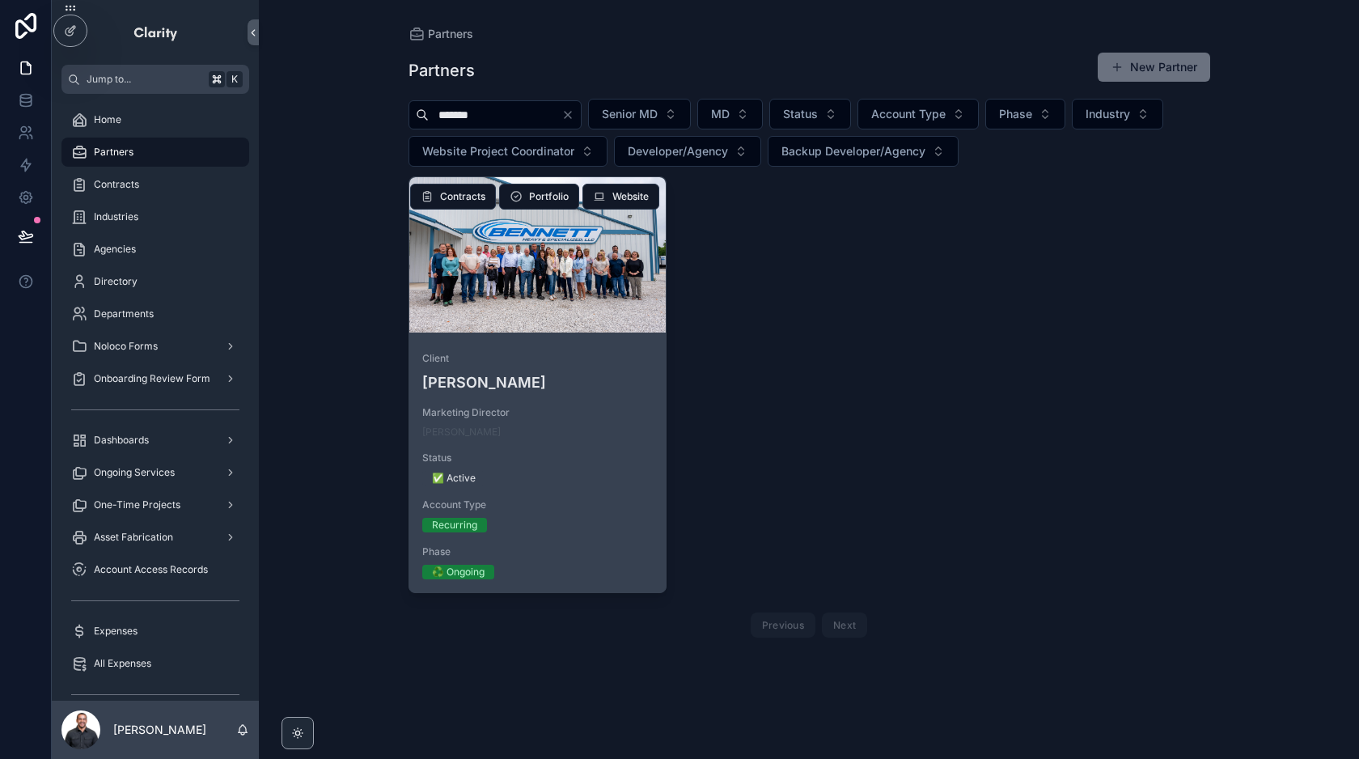
type input "*******"
click at [614, 339] on div "Client [PERSON_NAME] Marketing Director [PERSON_NAME] Status ✅ Active Account T…" at bounding box center [537, 465] width 257 height 253
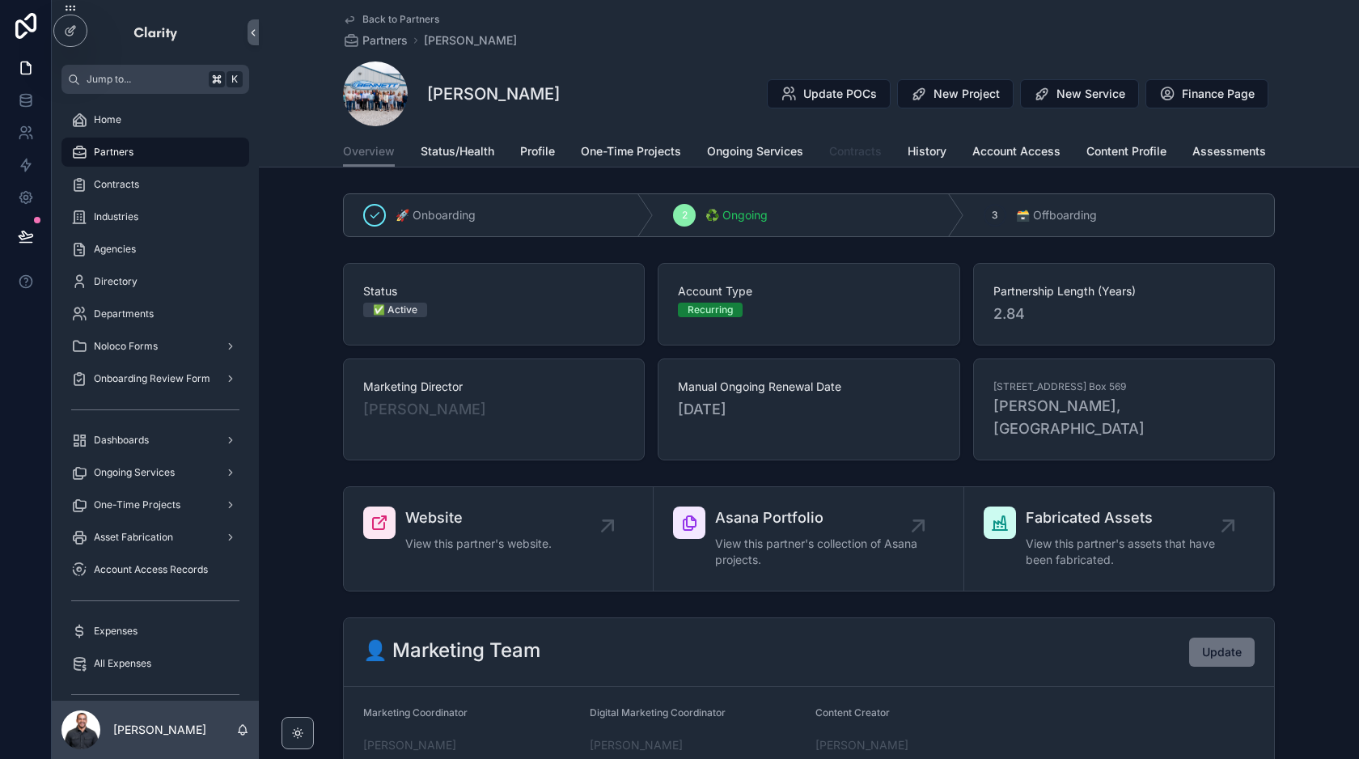
click at [872, 147] on span "Contracts" at bounding box center [855, 151] width 53 height 16
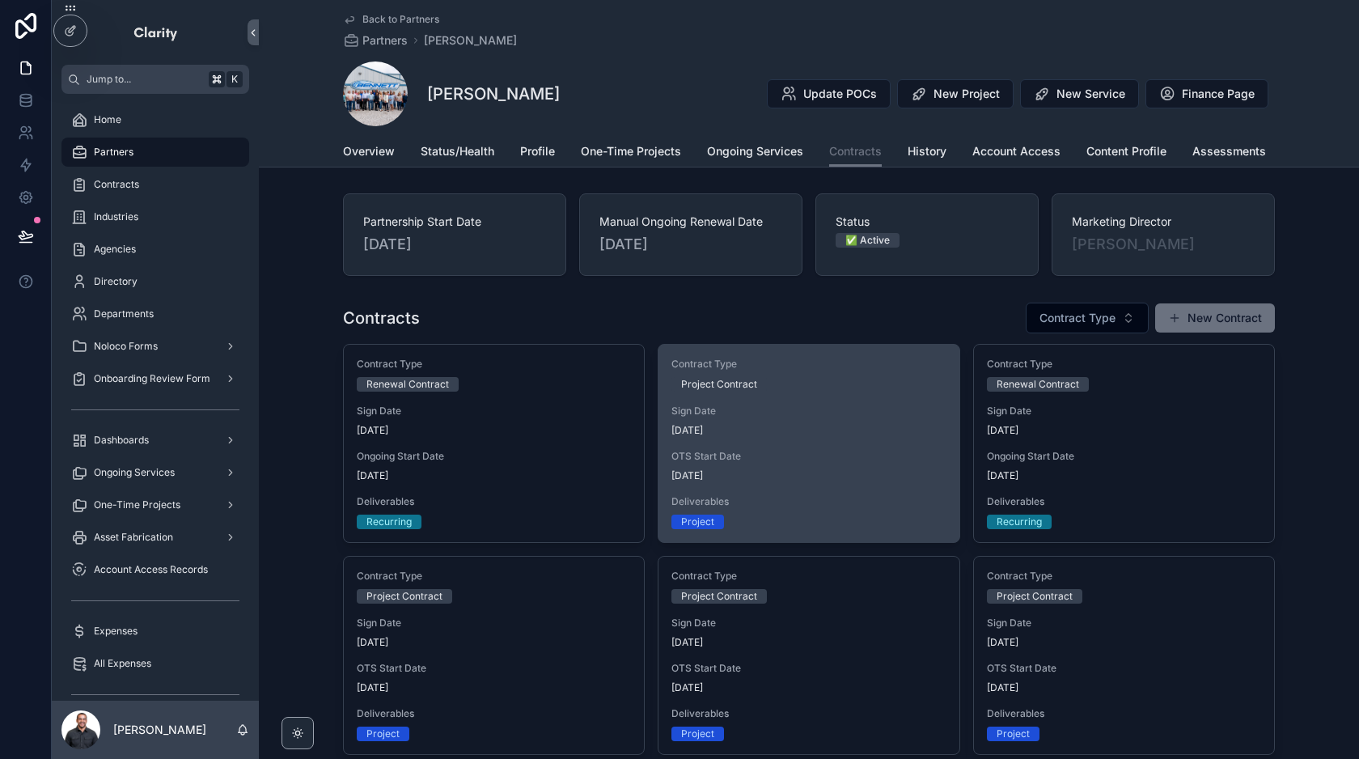
click at [888, 434] on span "[DATE]" at bounding box center [808, 430] width 274 height 13
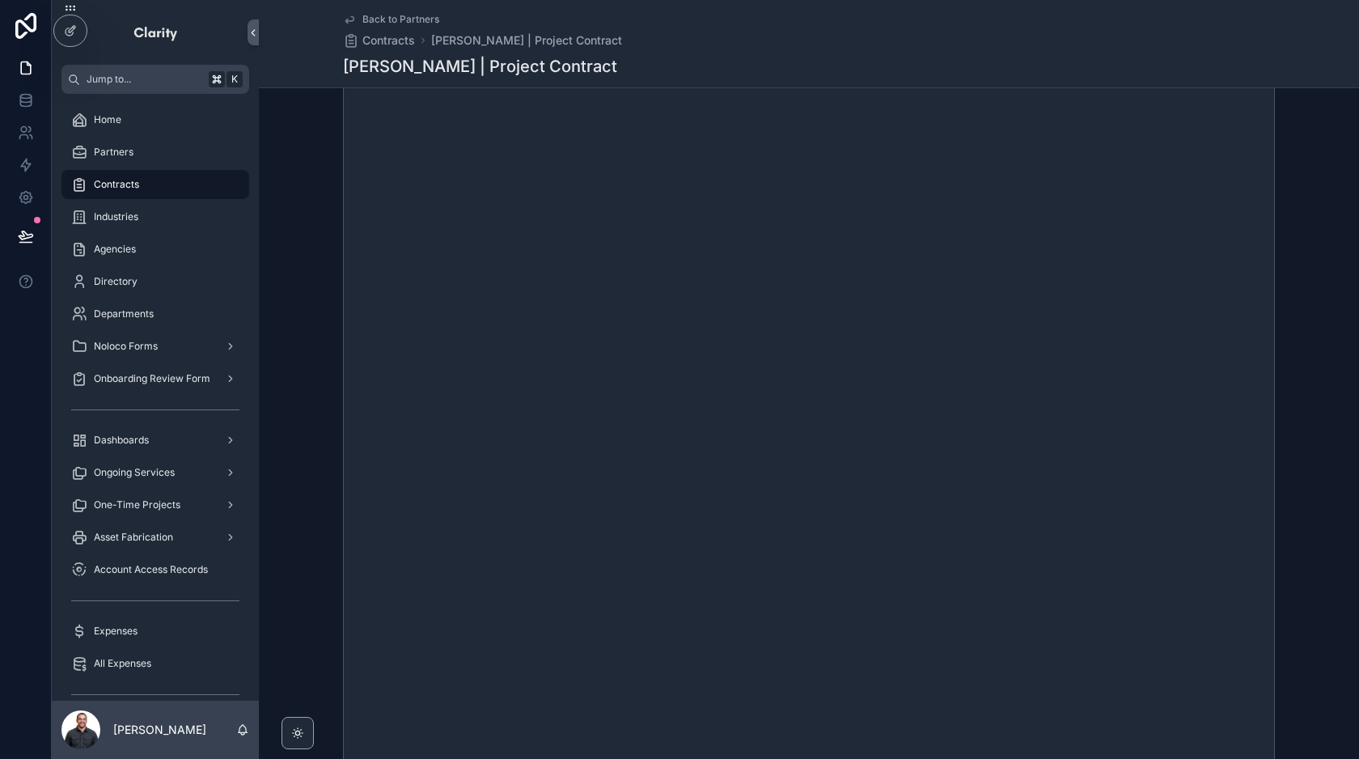
scroll to position [408, 0]
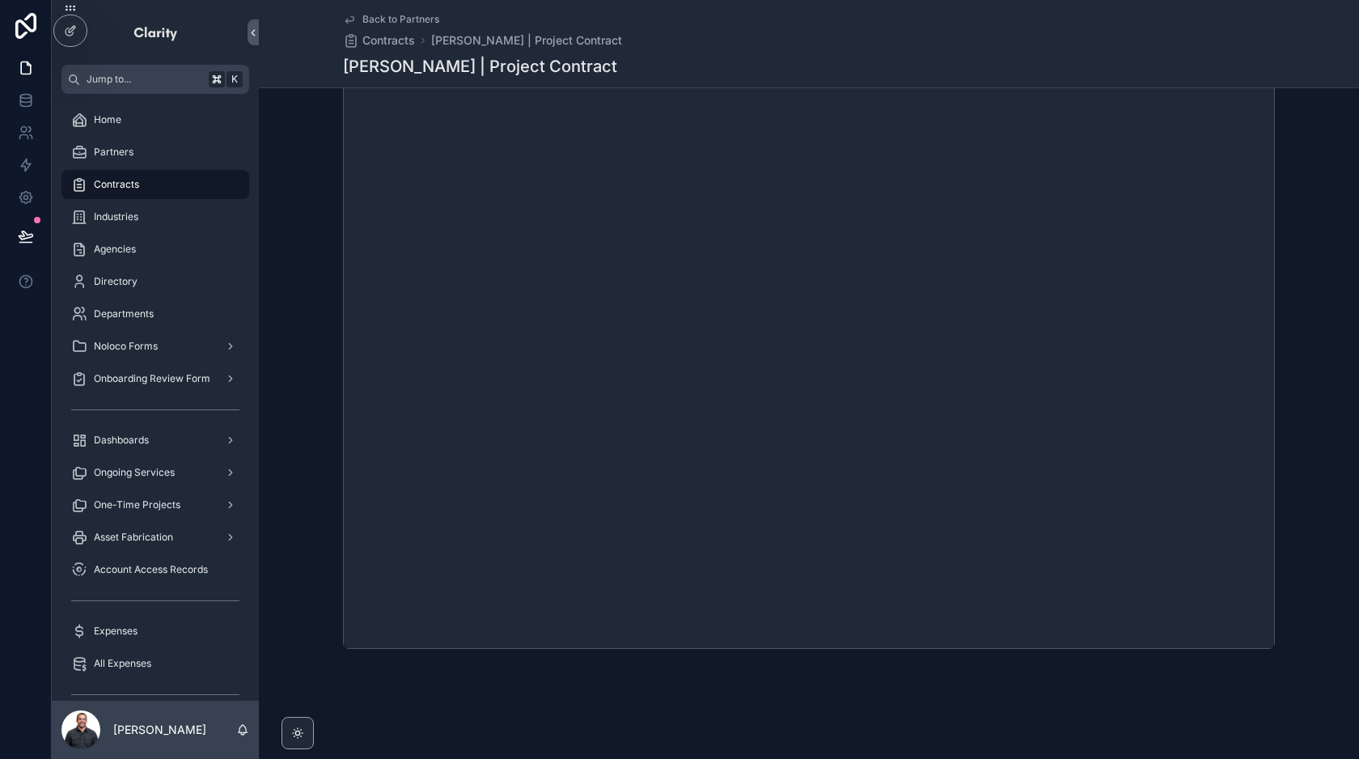
click at [414, 22] on span "Back to Partners" at bounding box center [400, 19] width 77 height 13
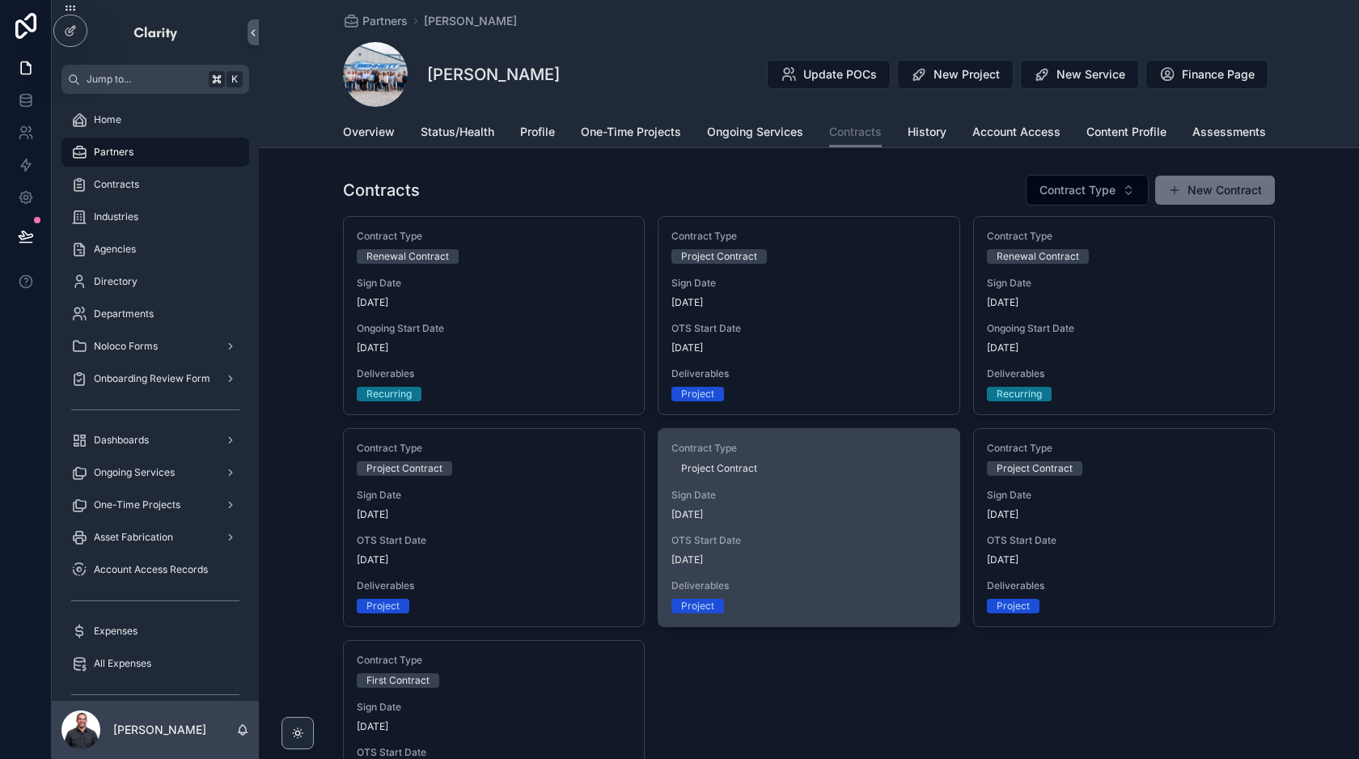
scroll to position [6, 0]
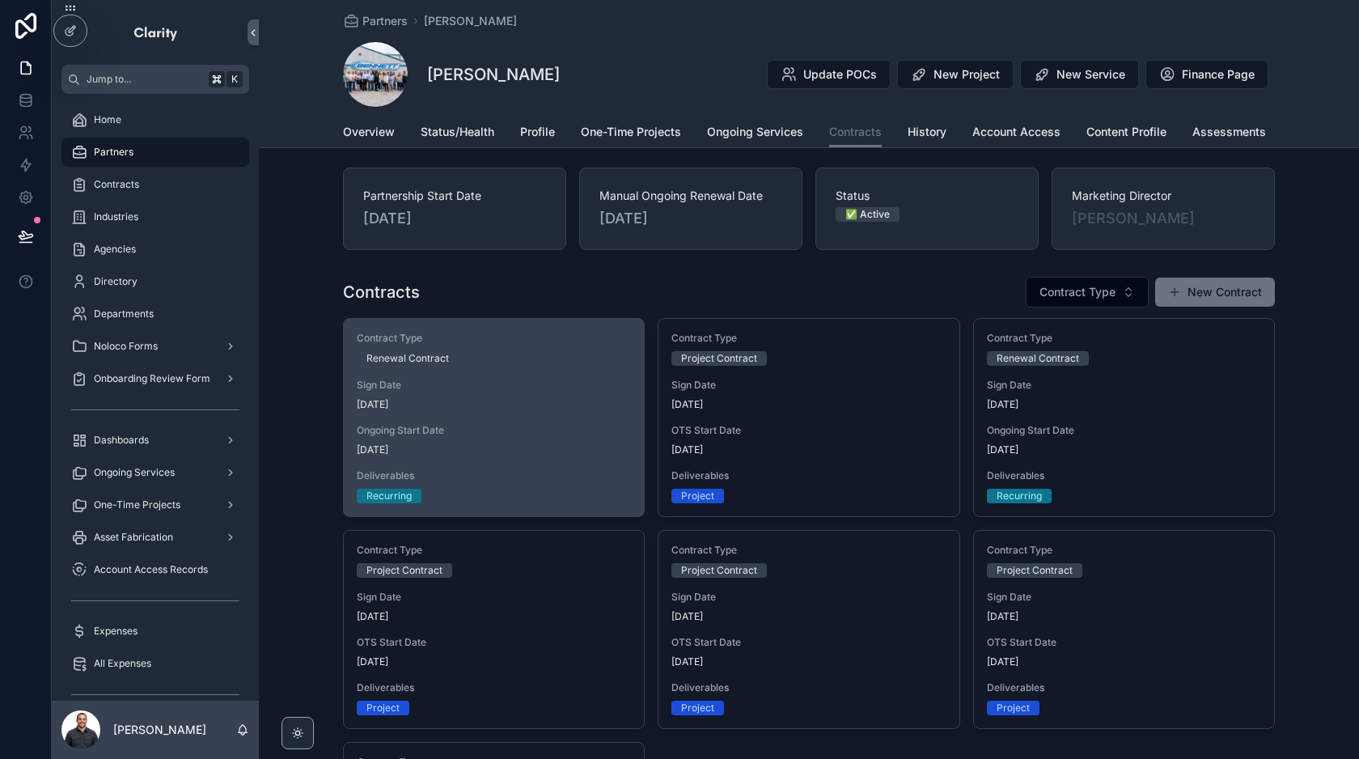
click at [522, 391] on div "Sign Date [DATE]" at bounding box center [494, 394] width 274 height 32
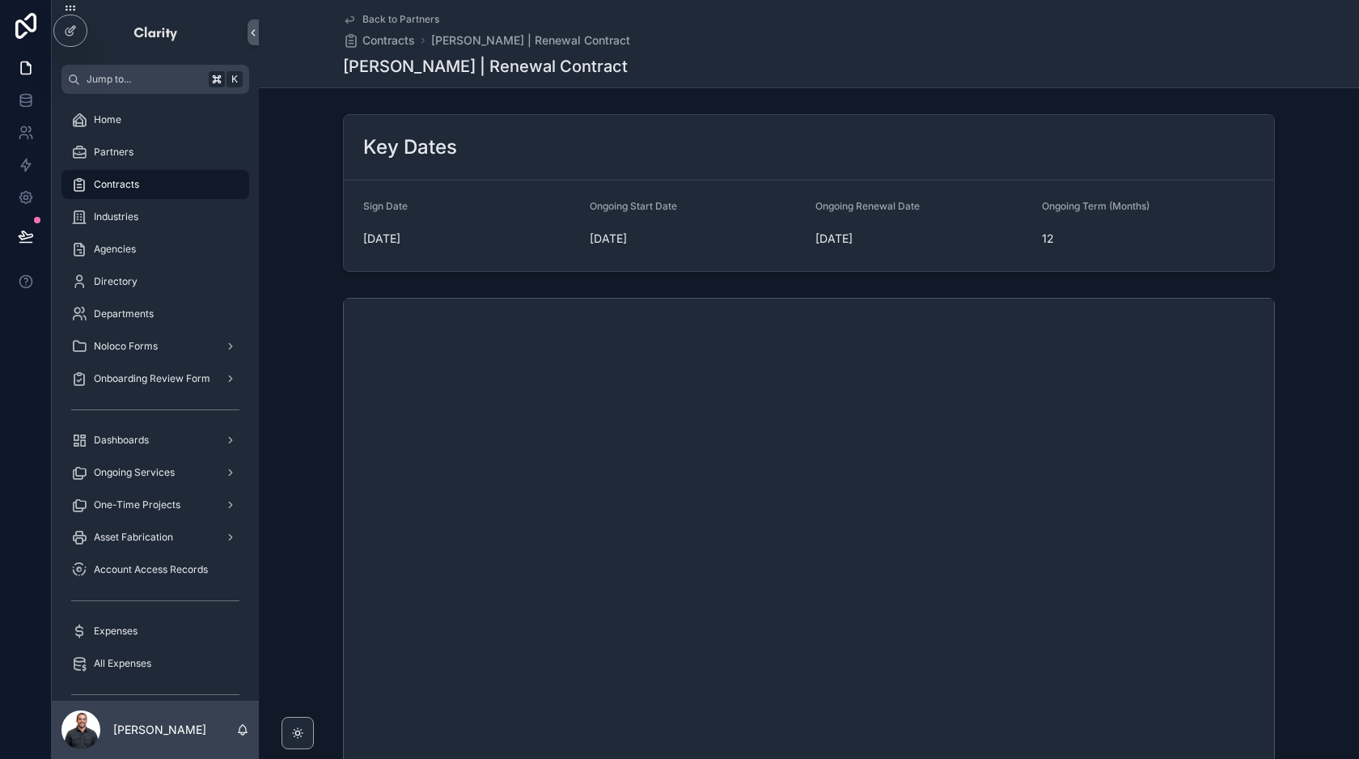
click at [387, 20] on span "Back to Partners" at bounding box center [400, 19] width 77 height 13
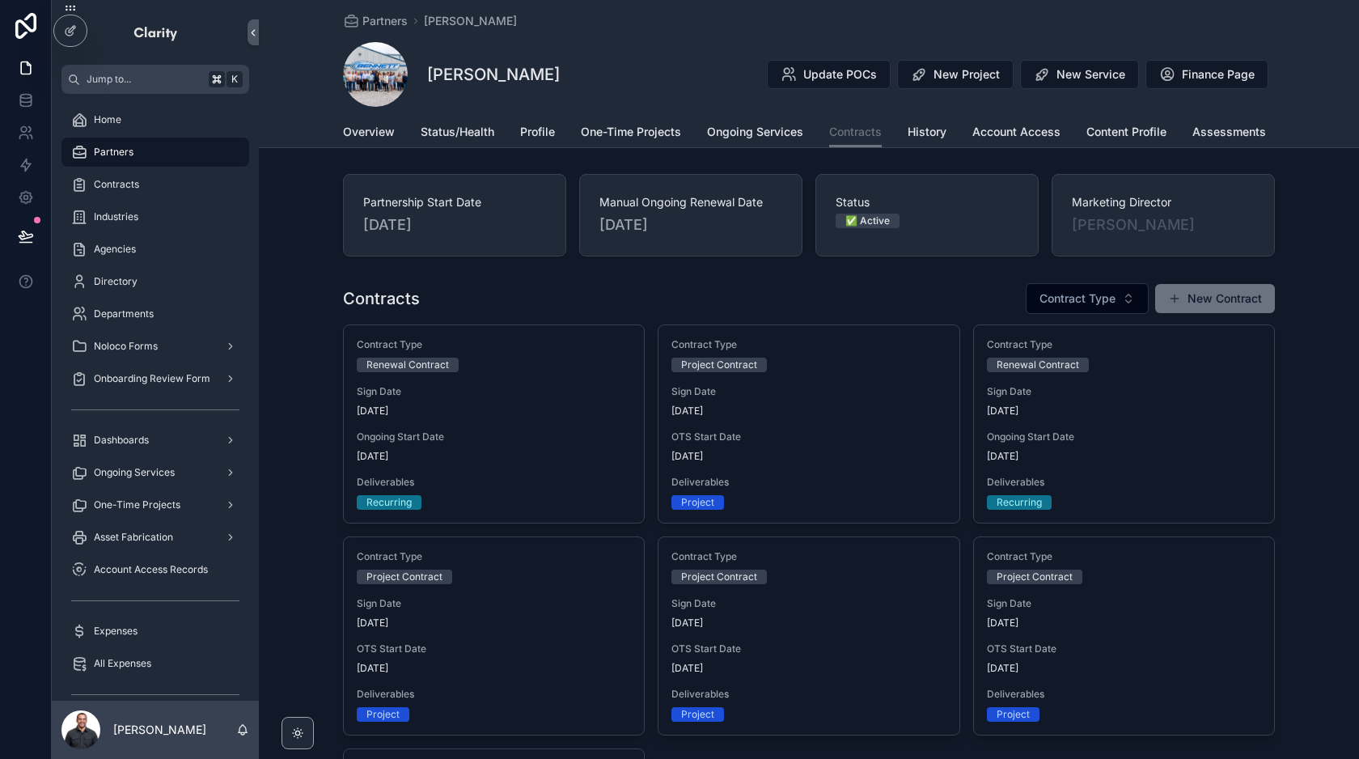
click at [652, 297] on div "Contracts Contract Type New Contract" at bounding box center [809, 298] width 932 height 32
click at [119, 154] on span "Partners" at bounding box center [114, 152] width 40 height 13
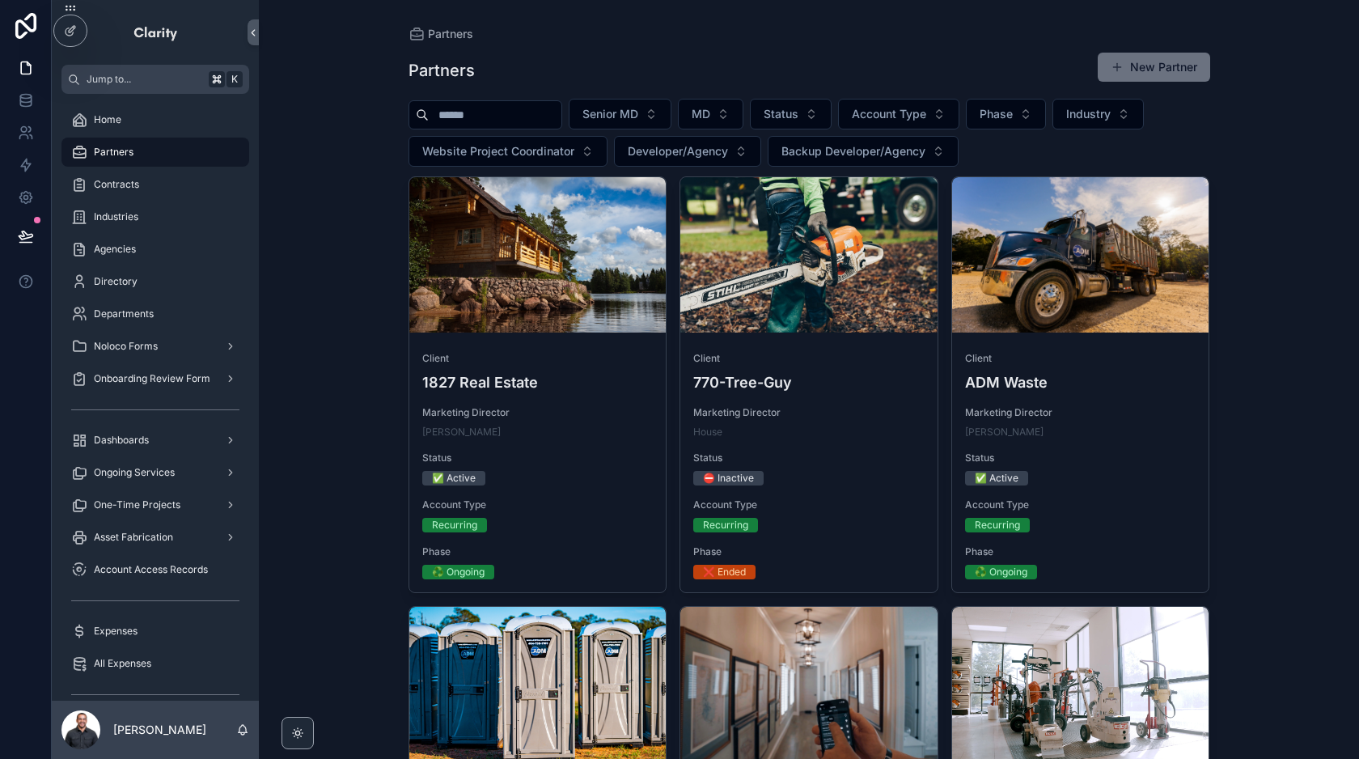
click at [500, 116] on input "scrollable content" at bounding box center [495, 115] width 133 height 23
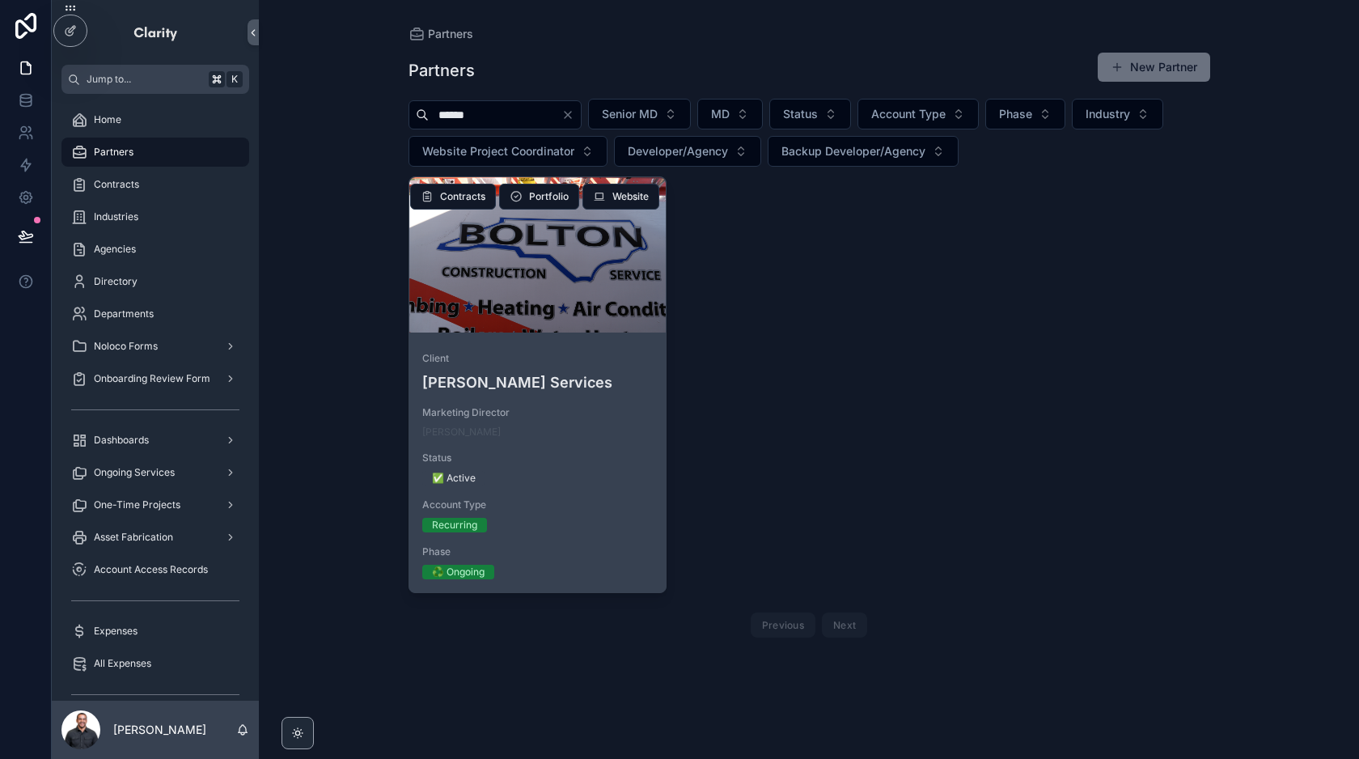
type input "******"
click at [573, 336] on link "Client [PERSON_NAME] Services Marketing Director [PERSON_NAME] Status ✅ Active …" at bounding box center [537, 384] width 259 height 417
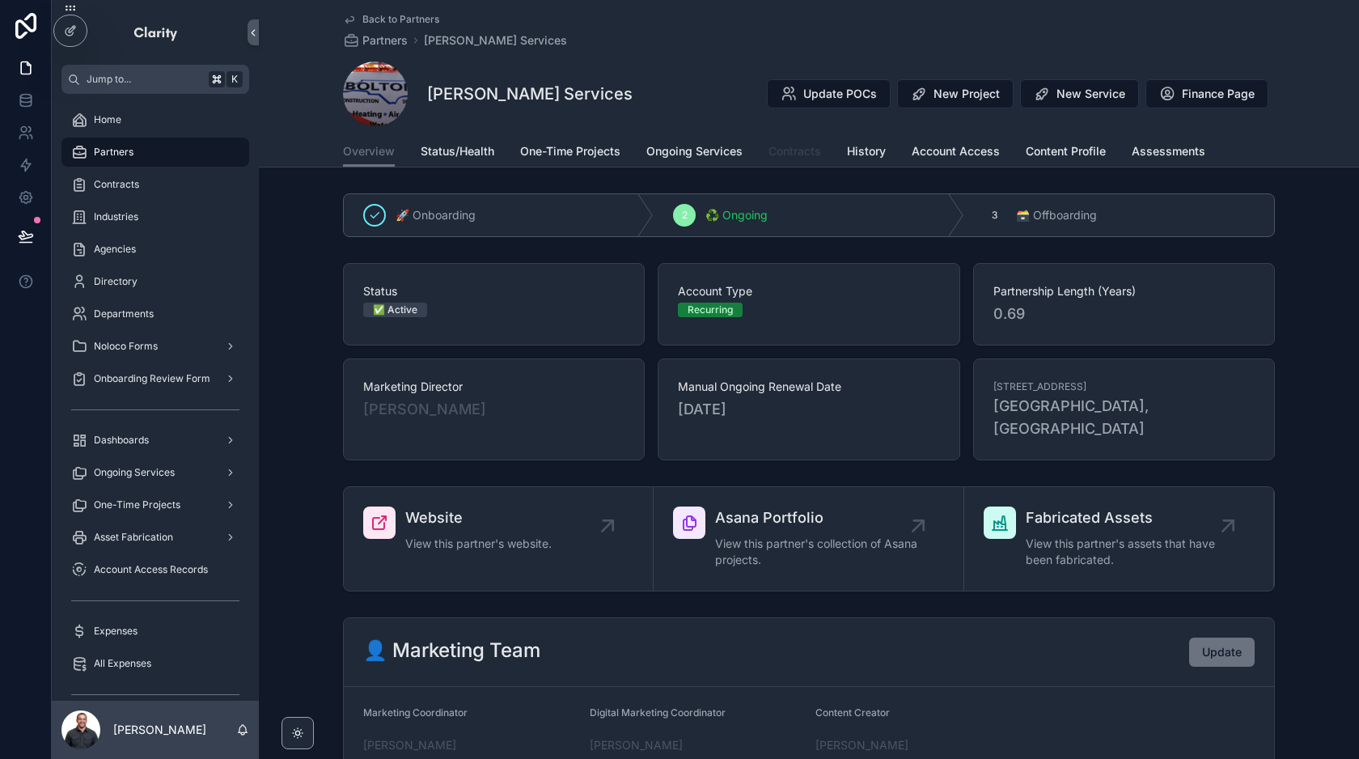
click at [788, 151] on span "Contracts" at bounding box center [794, 151] width 53 height 16
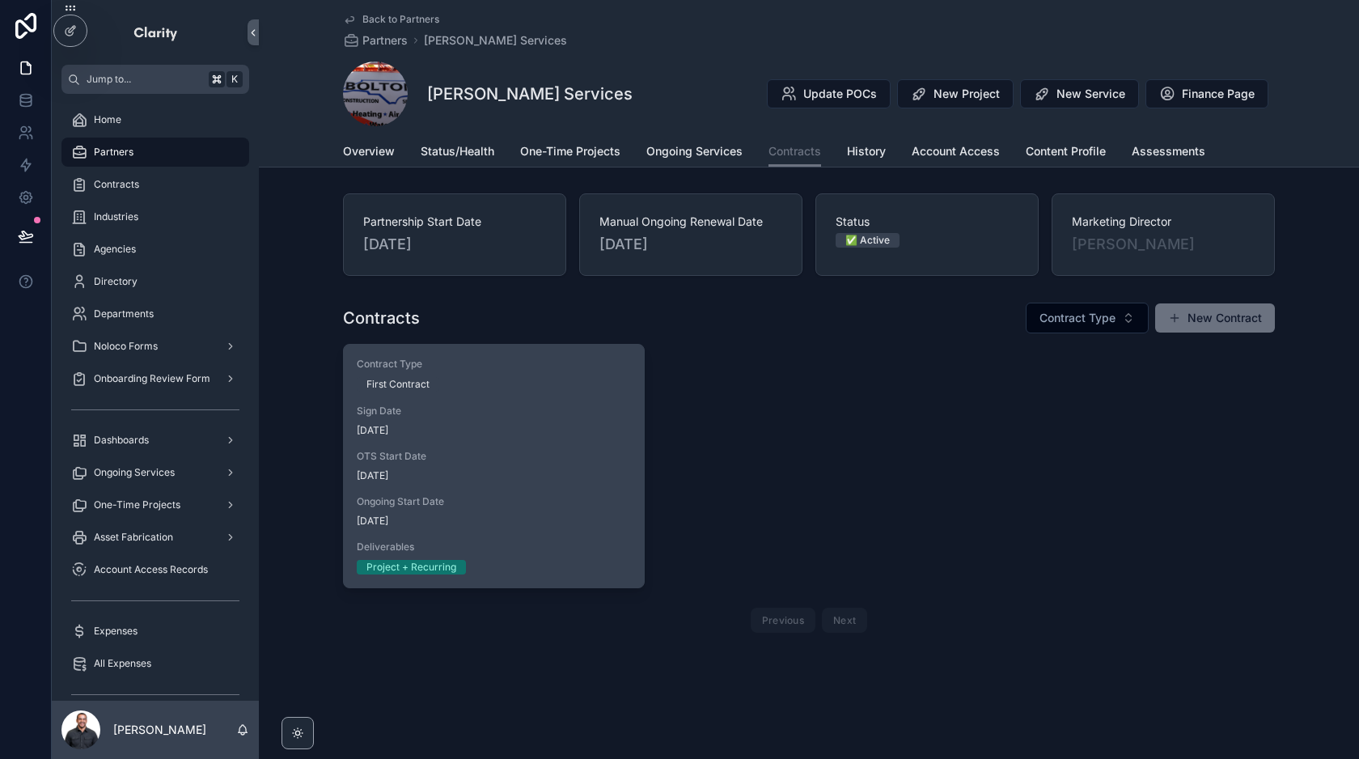
click at [544, 429] on span "[DATE]" at bounding box center [494, 430] width 274 height 13
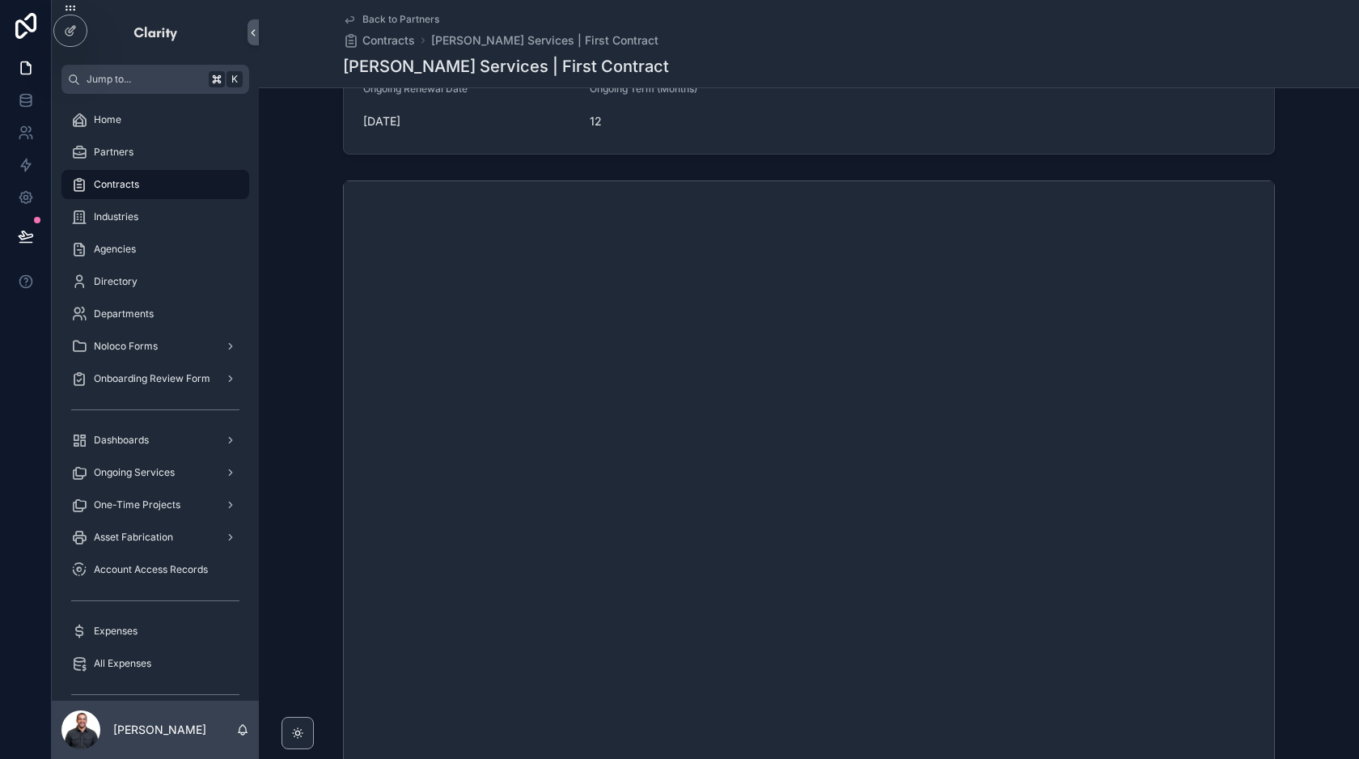
scroll to position [485, 0]
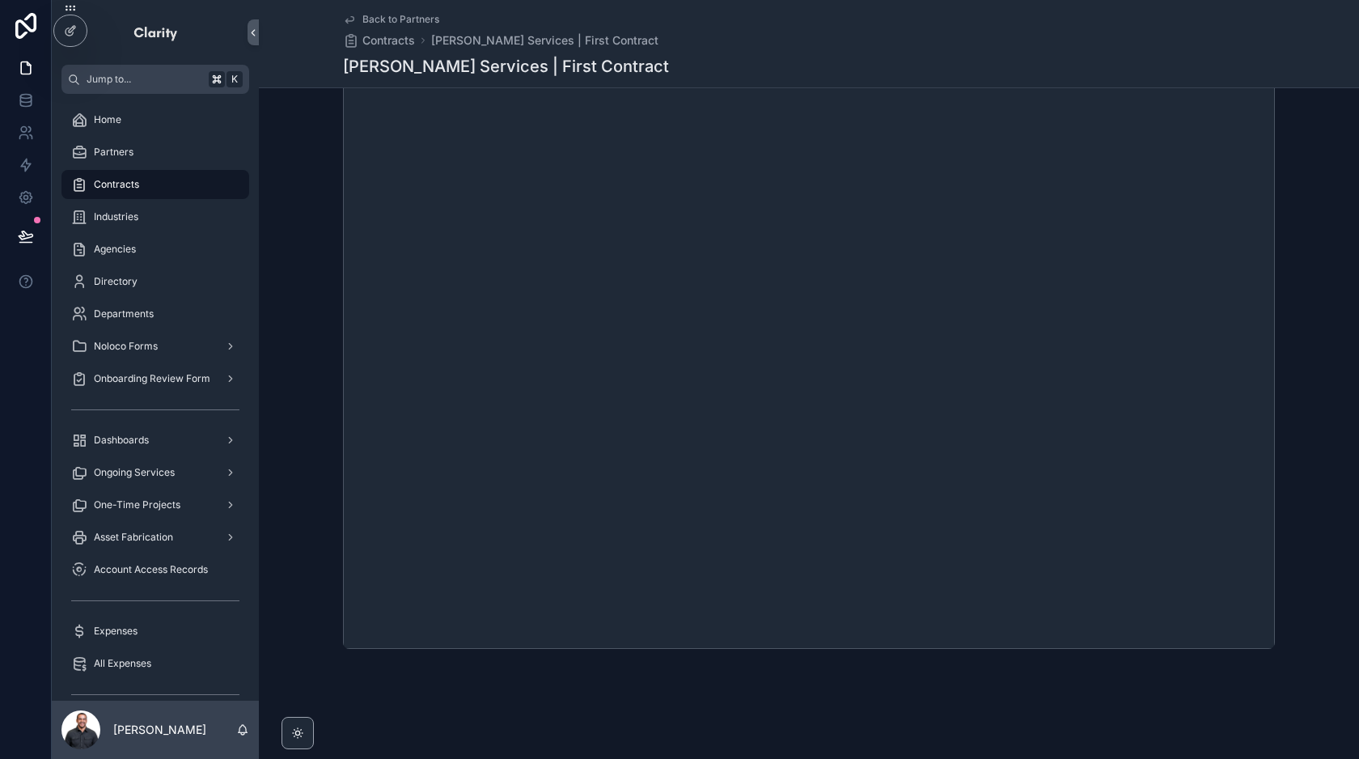
click at [409, 15] on span "Back to Partners" at bounding box center [400, 19] width 77 height 13
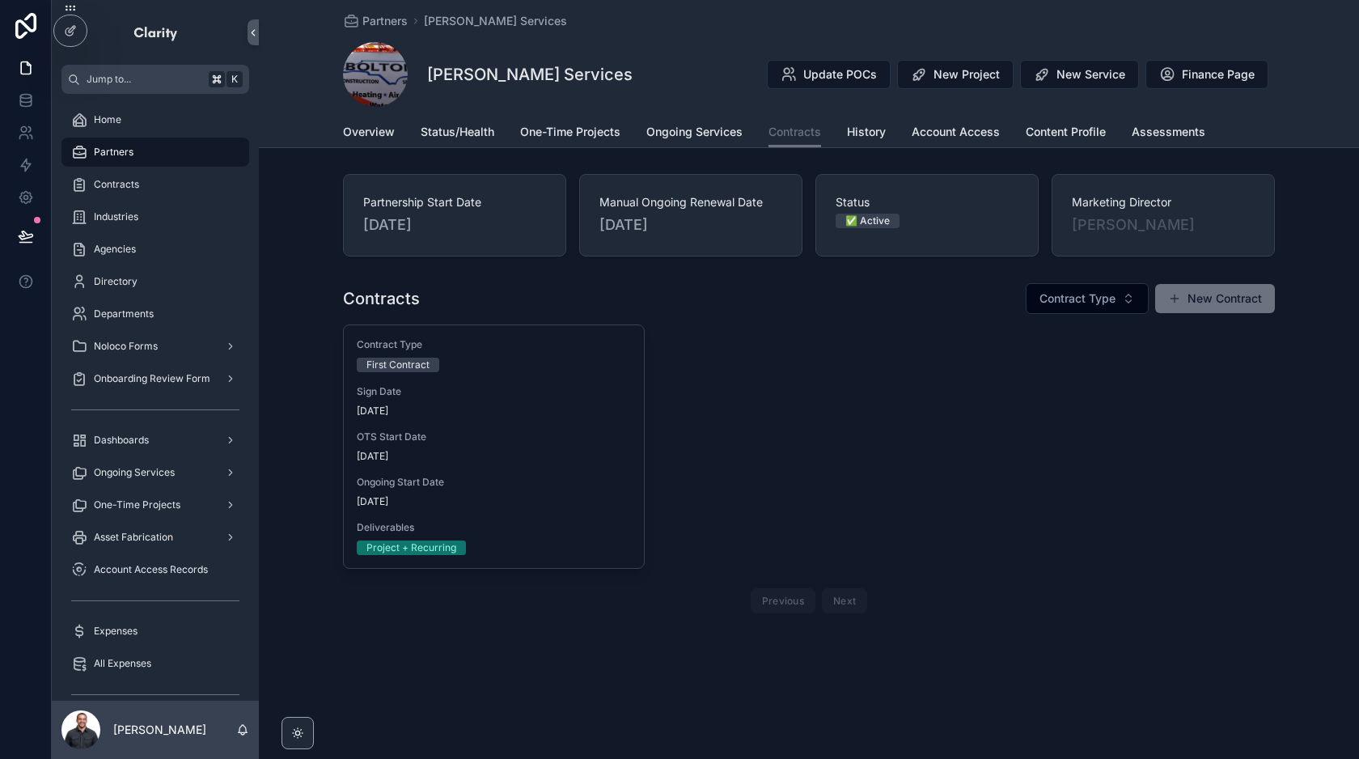
click at [144, 146] on div "Partners" at bounding box center [155, 152] width 168 height 26
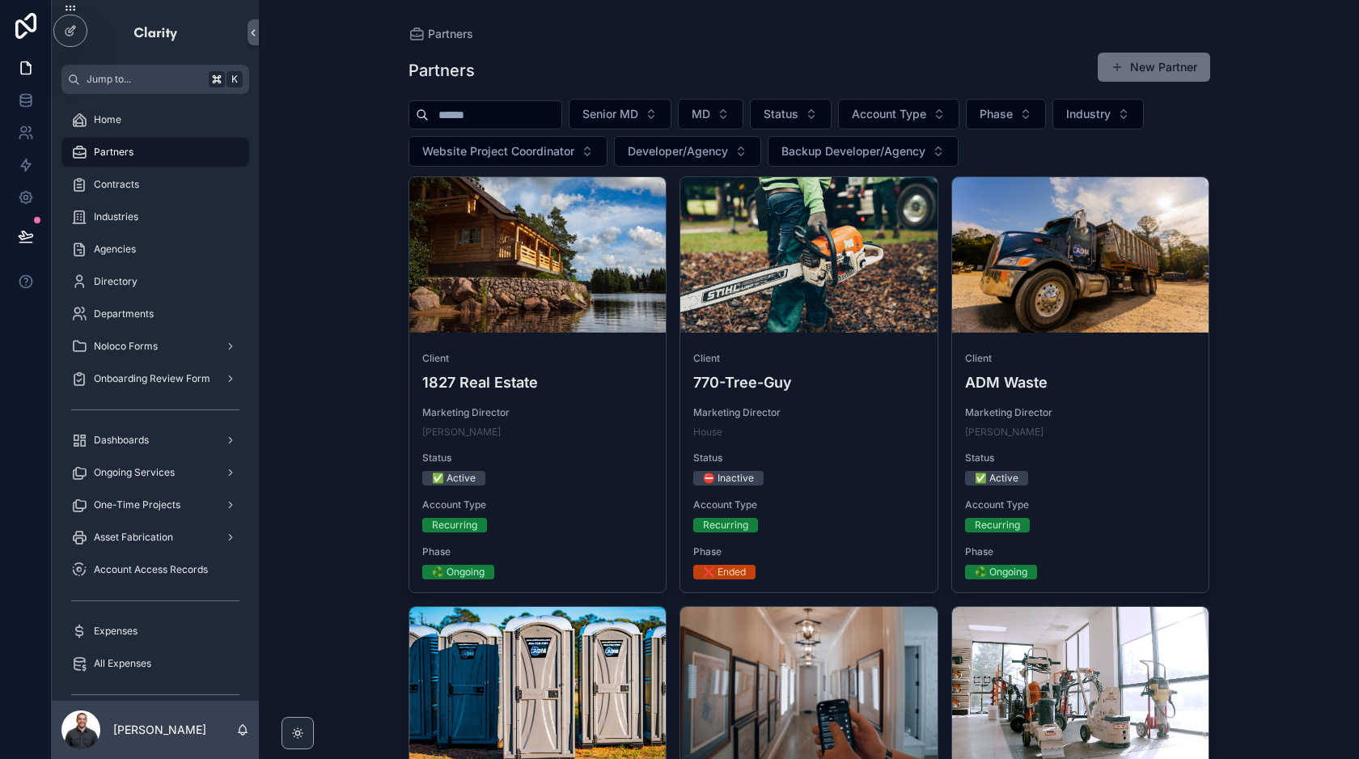
click at [507, 127] on div "scrollable content" at bounding box center [485, 114] width 154 height 29
click at [491, 122] on input "scrollable content" at bounding box center [495, 115] width 133 height 23
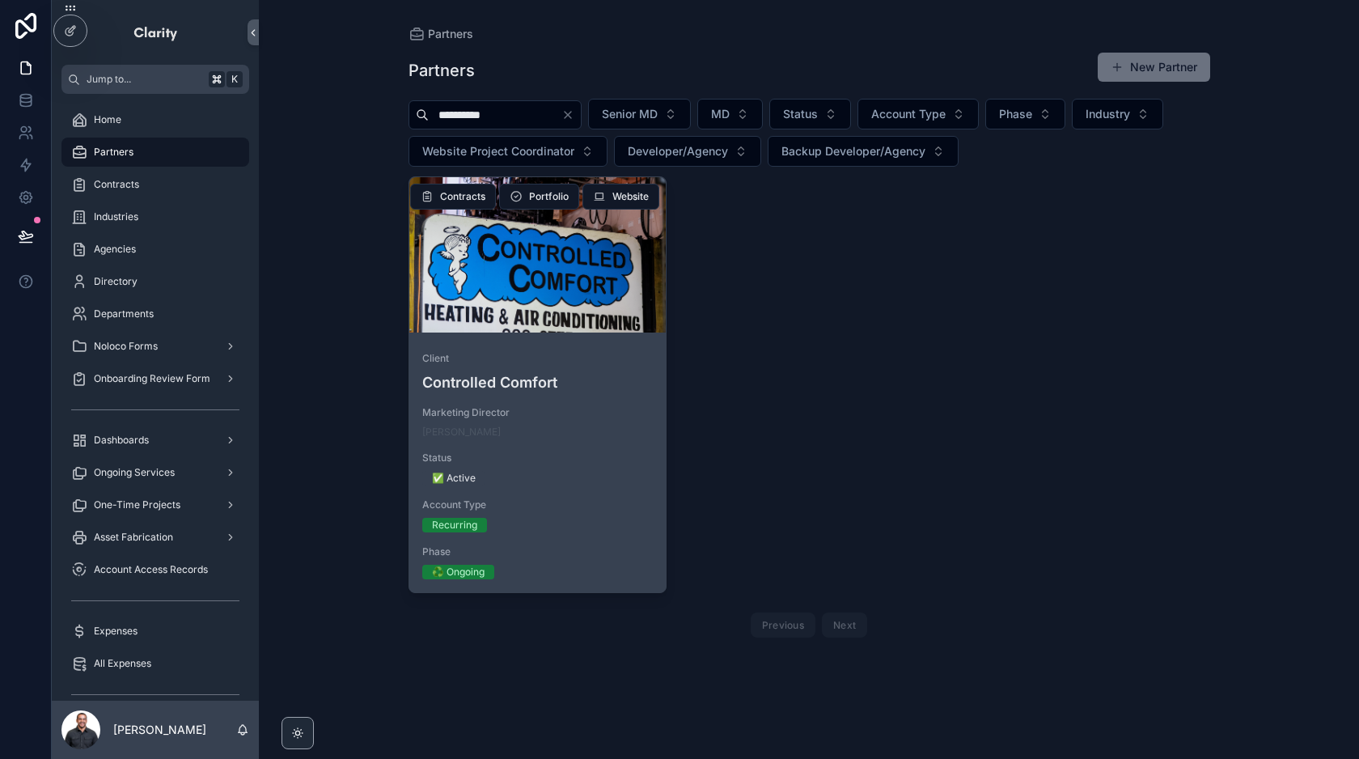
type input "**********"
click at [600, 304] on div "scrollable content" at bounding box center [537, 254] width 257 height 155
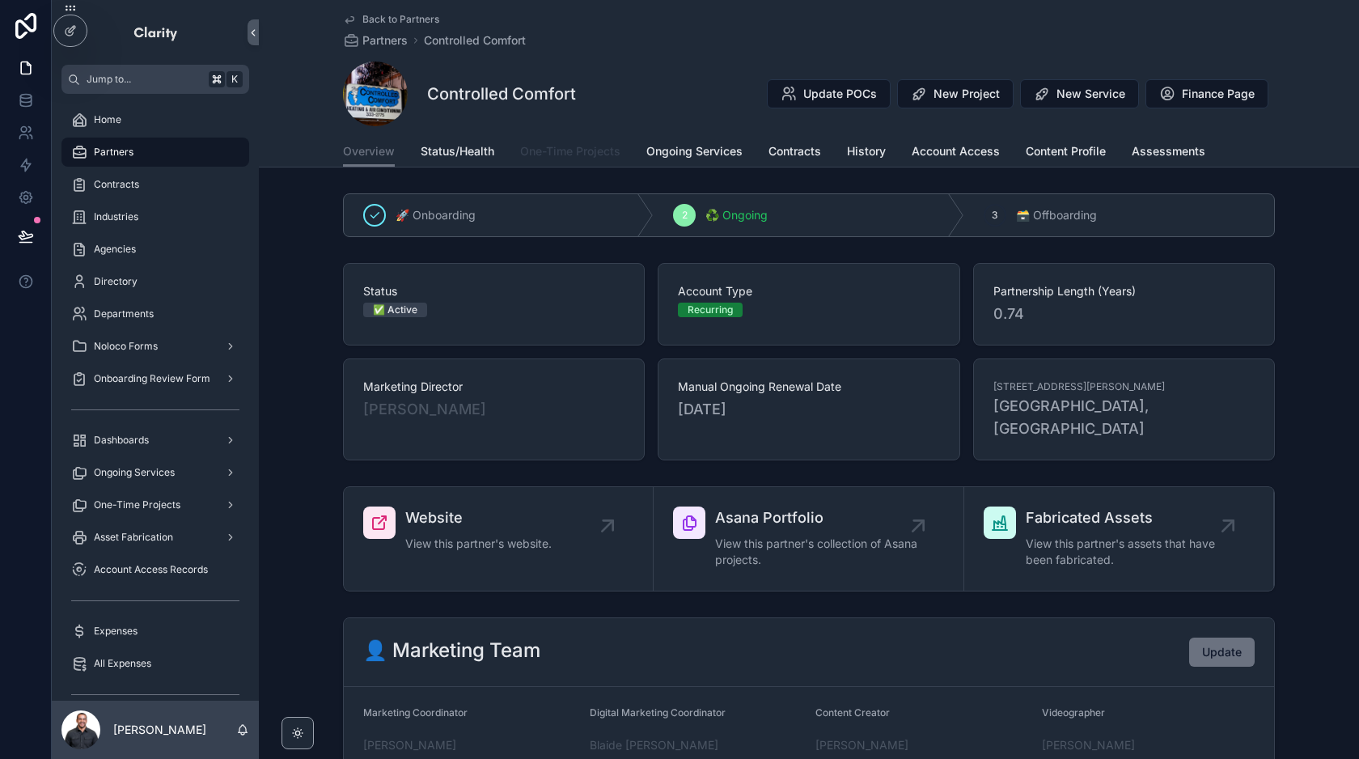
click at [603, 150] on span "One-Time Projects" at bounding box center [570, 151] width 100 height 16
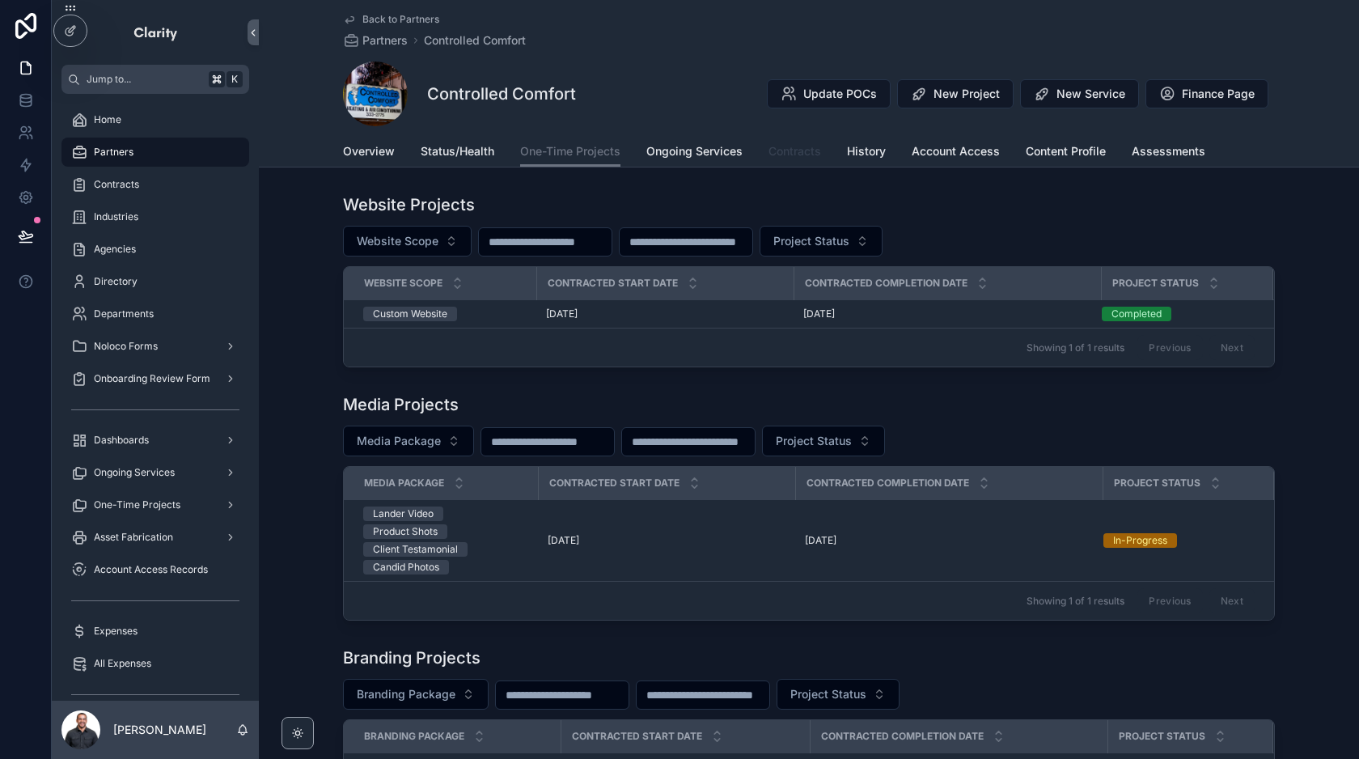
click at [808, 150] on span "Contracts" at bounding box center [794, 151] width 53 height 16
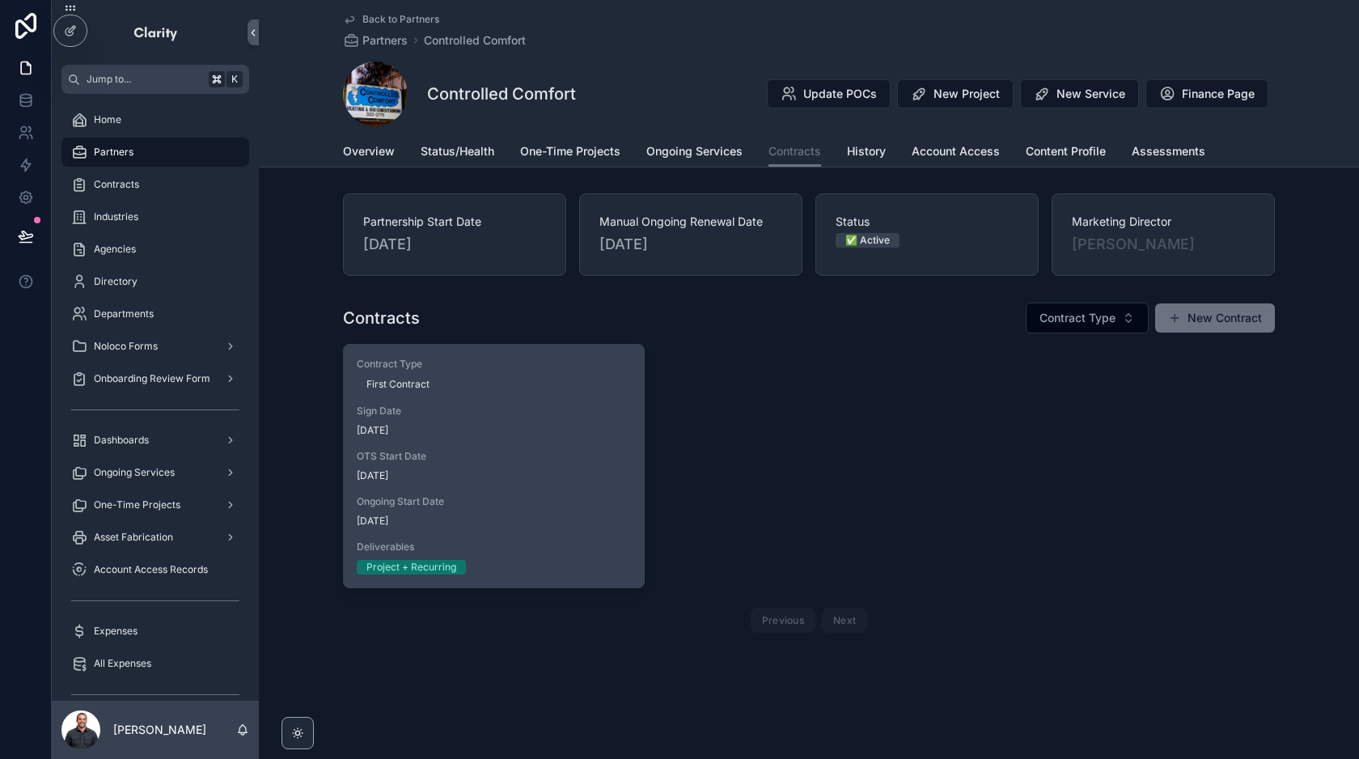
click at [539, 435] on span "[DATE]" at bounding box center [494, 430] width 274 height 13
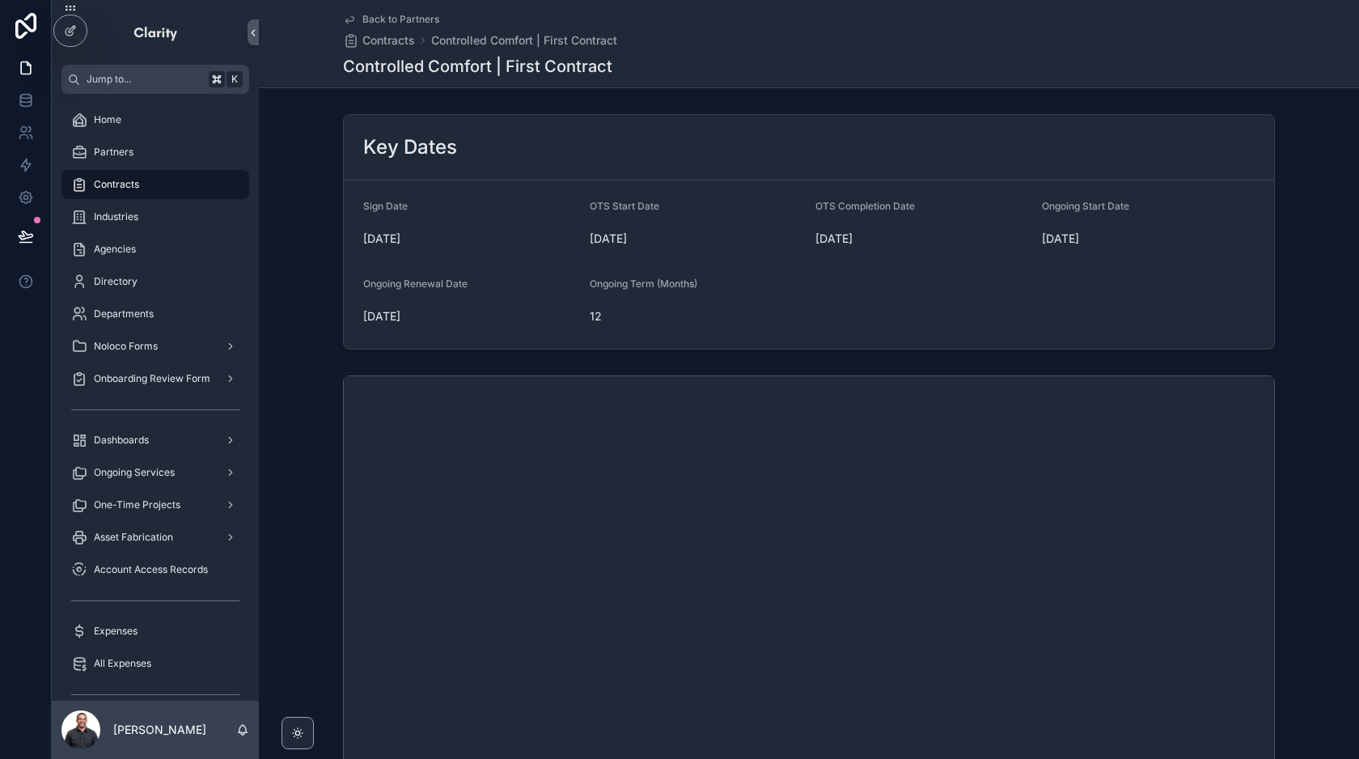
scroll to position [485, 0]
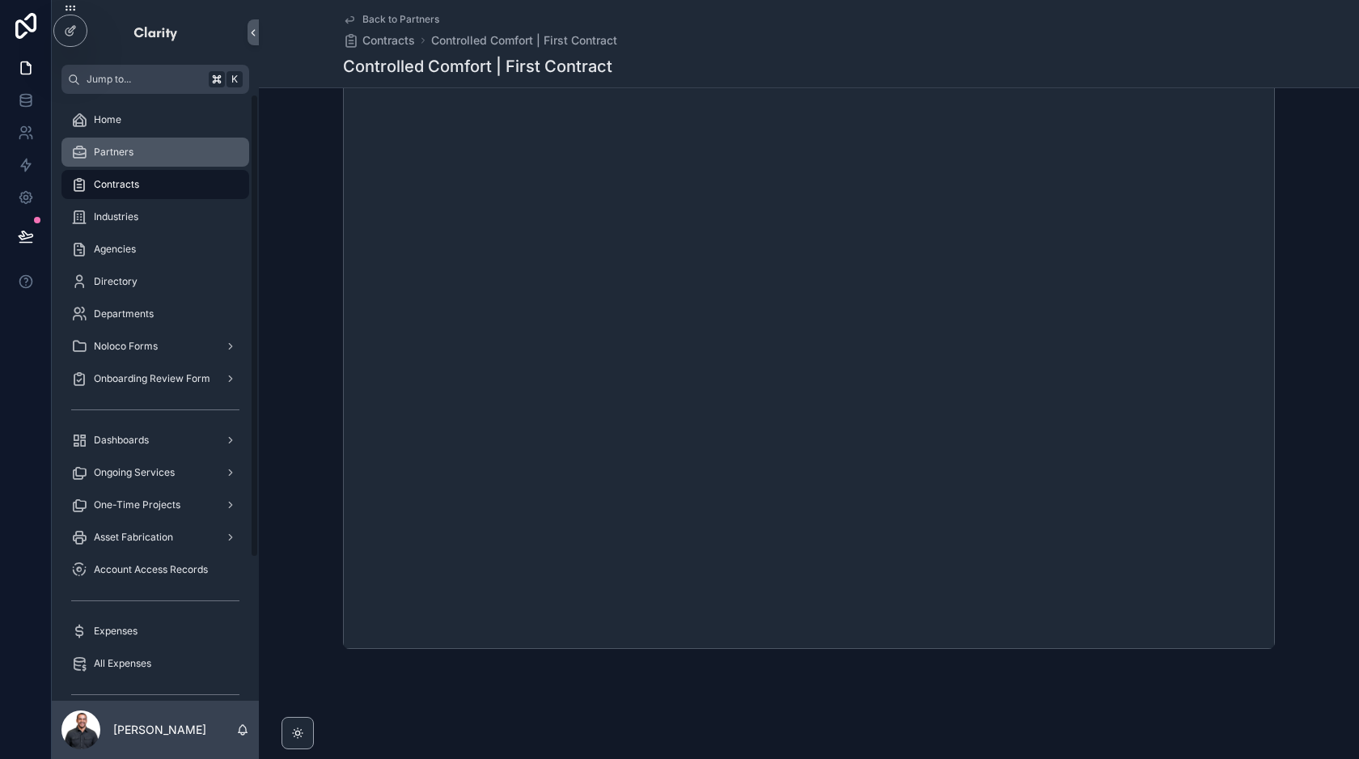
click at [148, 148] on div "Partners" at bounding box center [155, 152] width 168 height 26
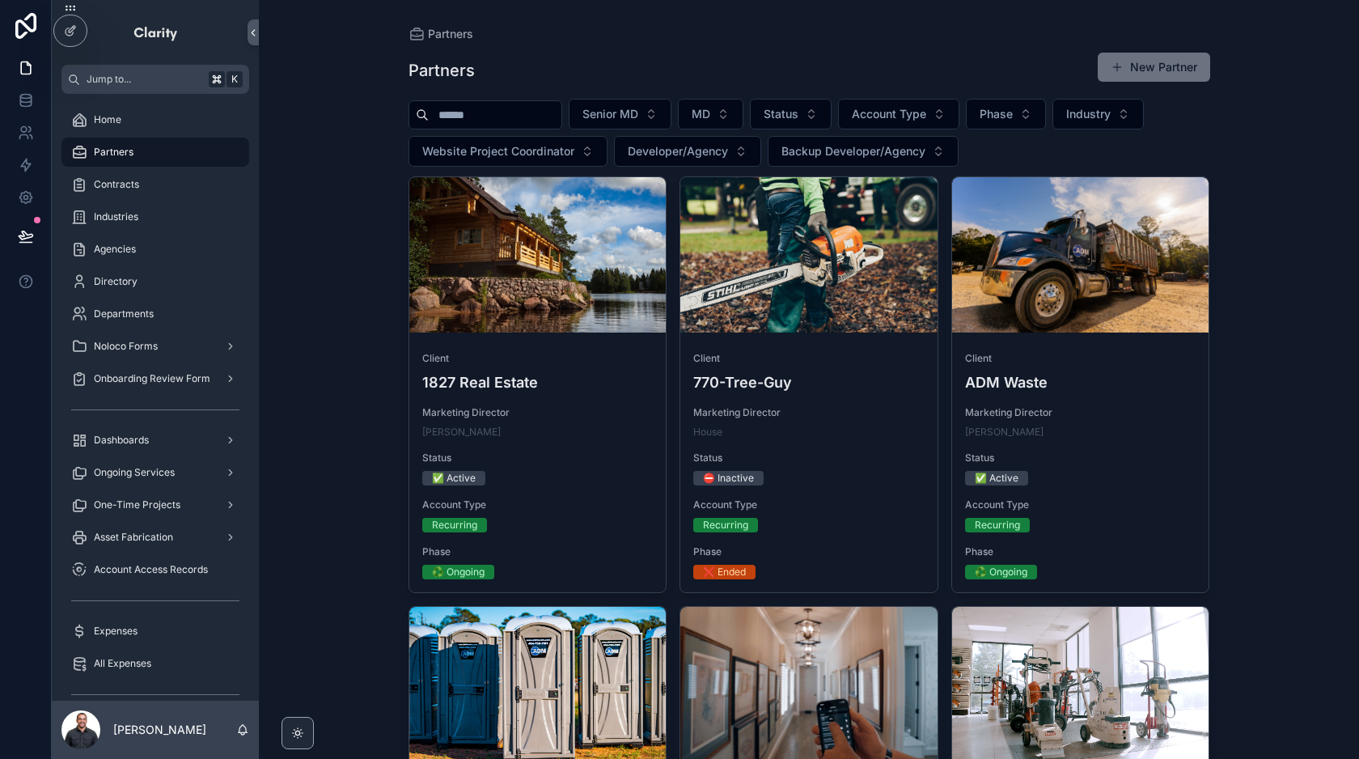
click at [511, 121] on input "scrollable content" at bounding box center [495, 115] width 133 height 23
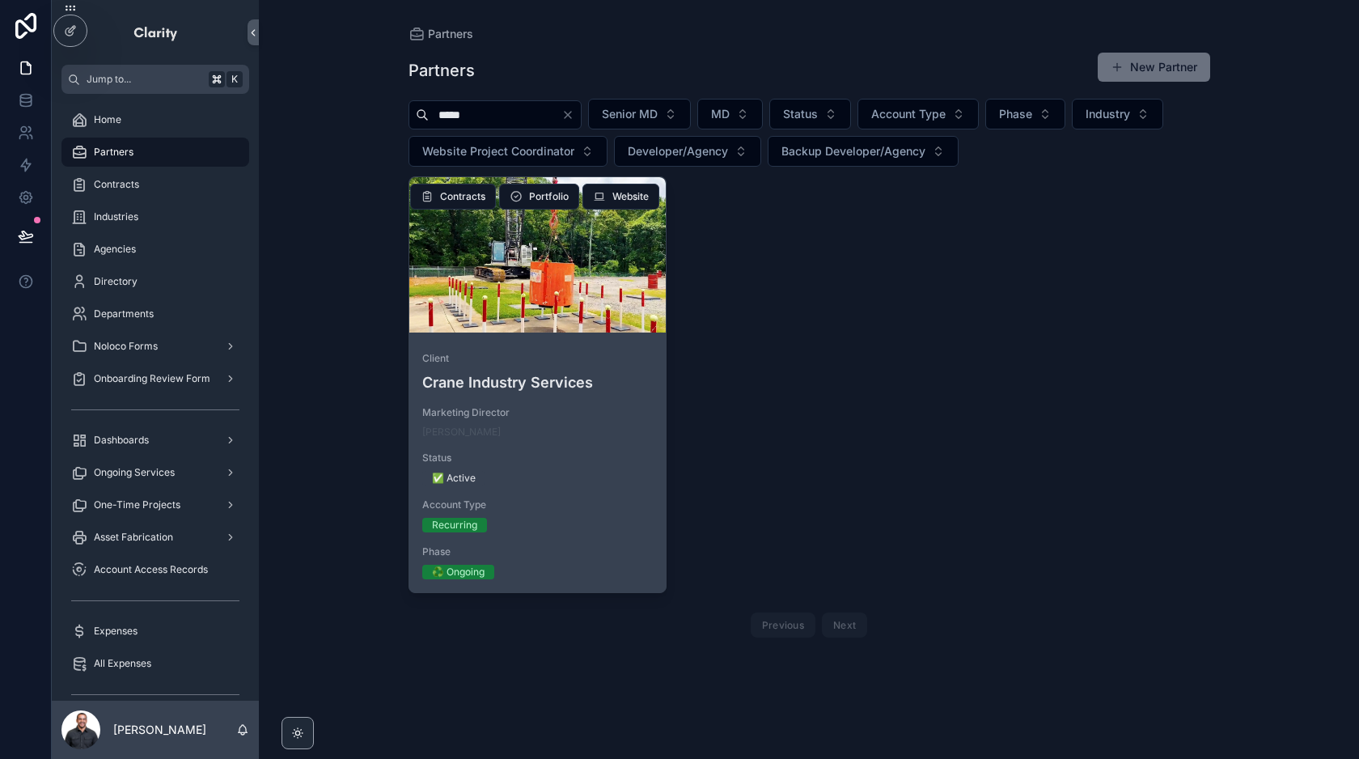
type input "*****"
click at [549, 308] on div "scrollable content" at bounding box center [537, 254] width 257 height 155
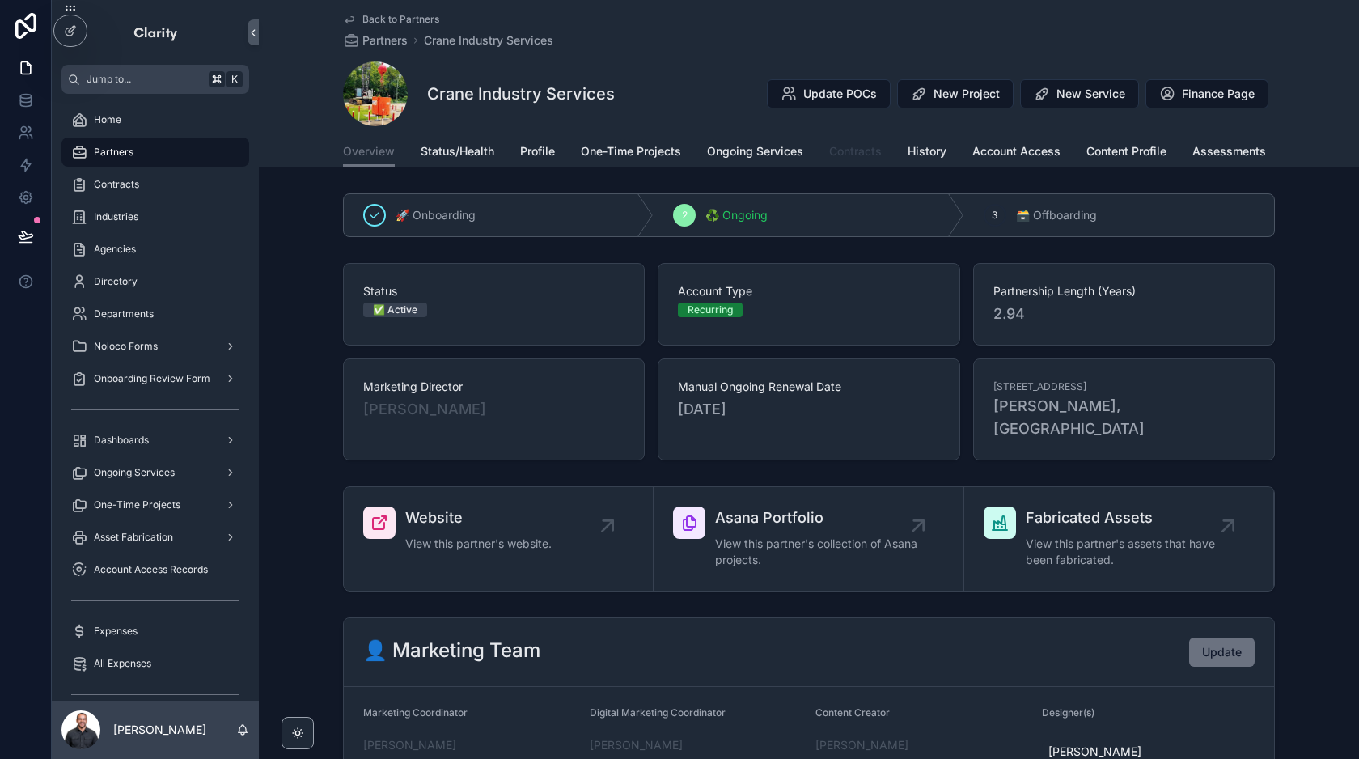
click at [870, 154] on span "Contracts" at bounding box center [855, 151] width 53 height 16
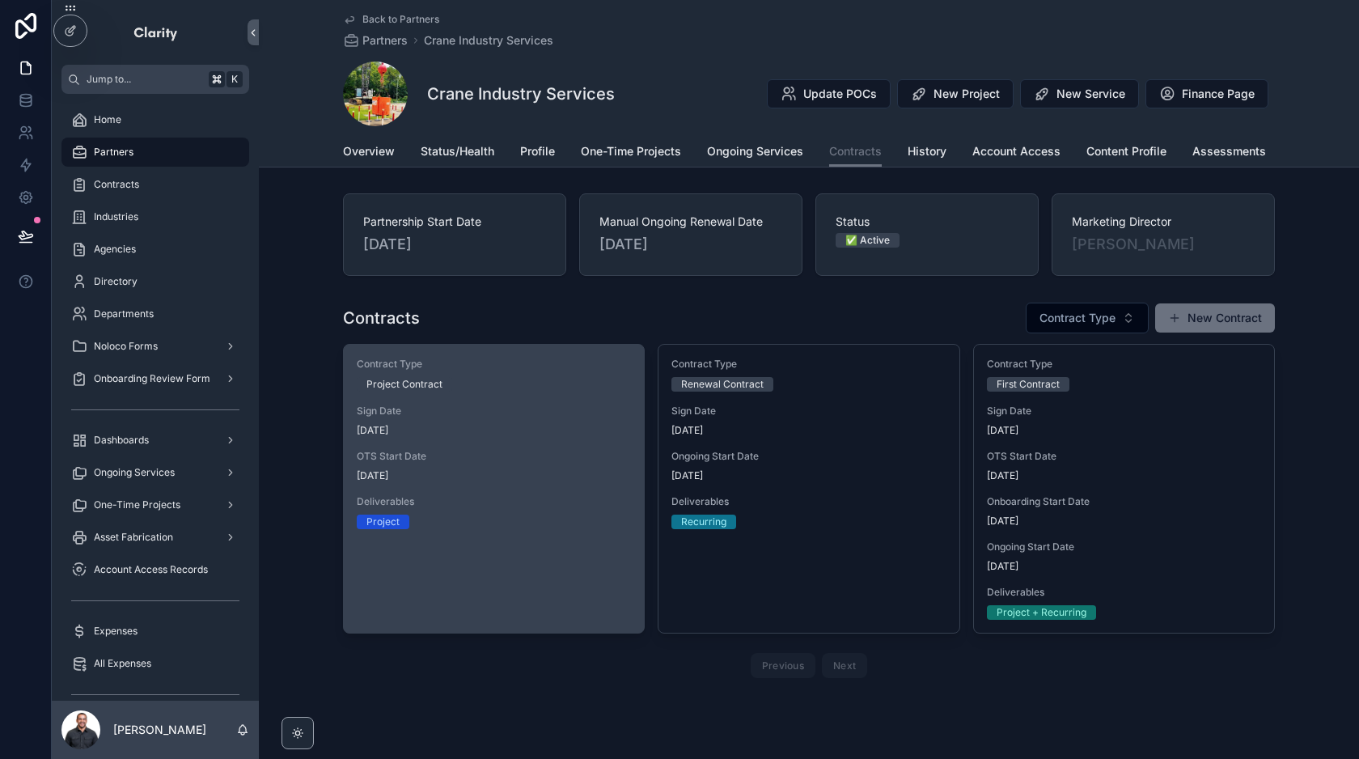
click at [501, 450] on span "OTS Start Date" at bounding box center [494, 456] width 274 height 13
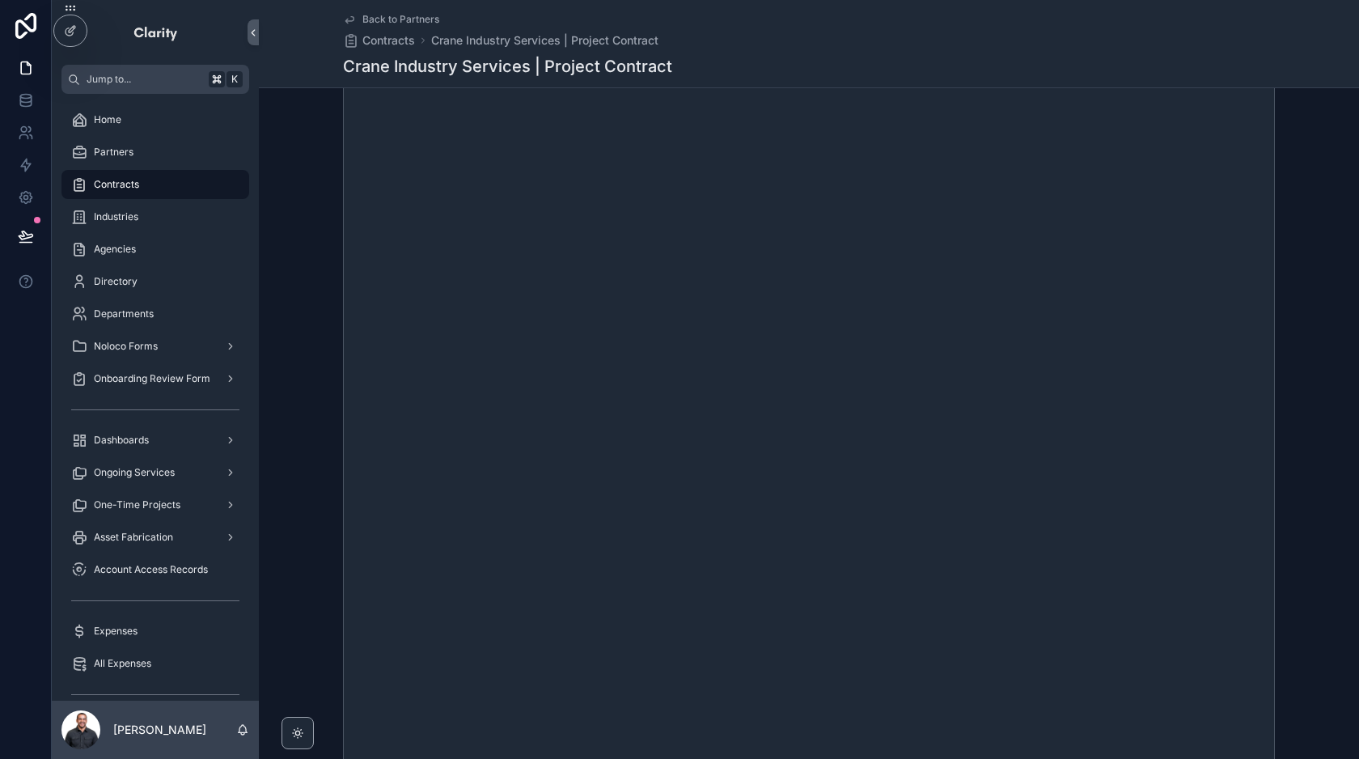
scroll to position [408, 0]
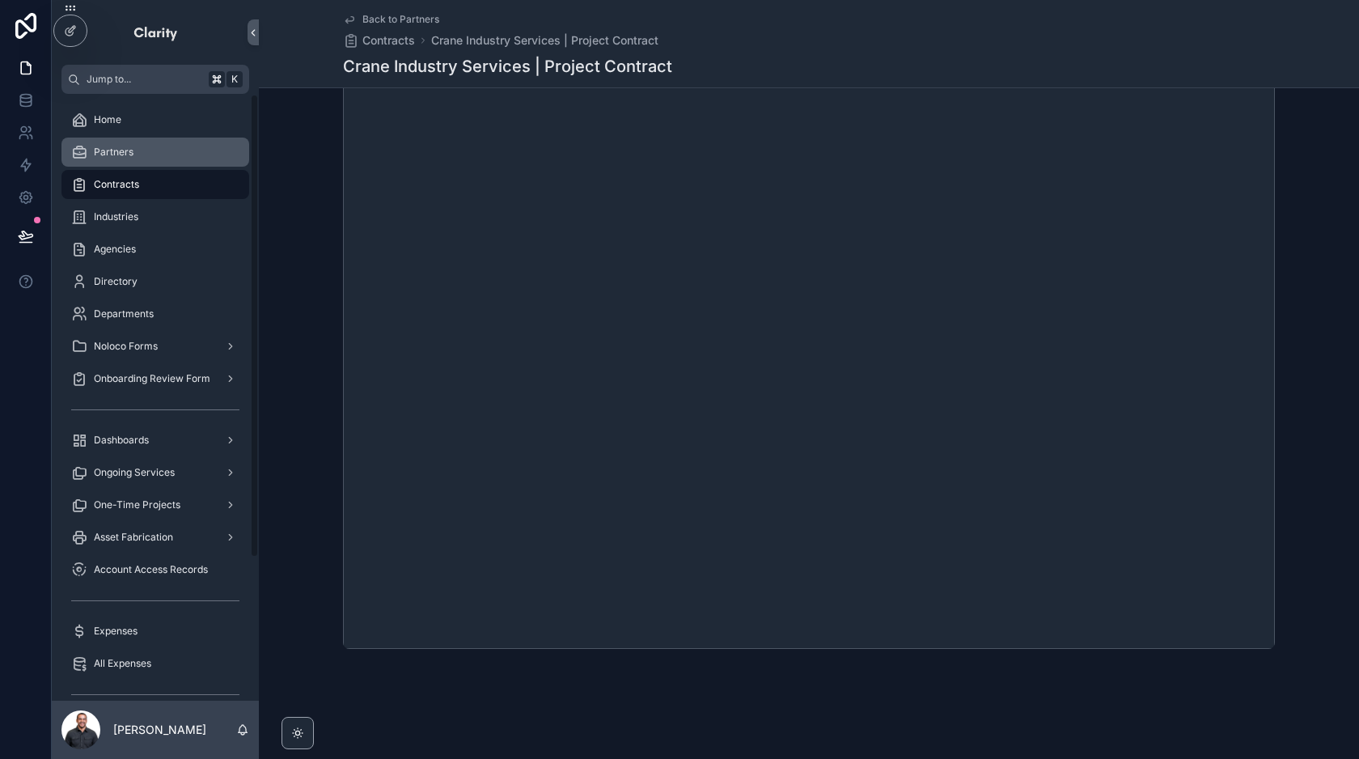
click at [132, 156] on span "Partners" at bounding box center [114, 152] width 40 height 13
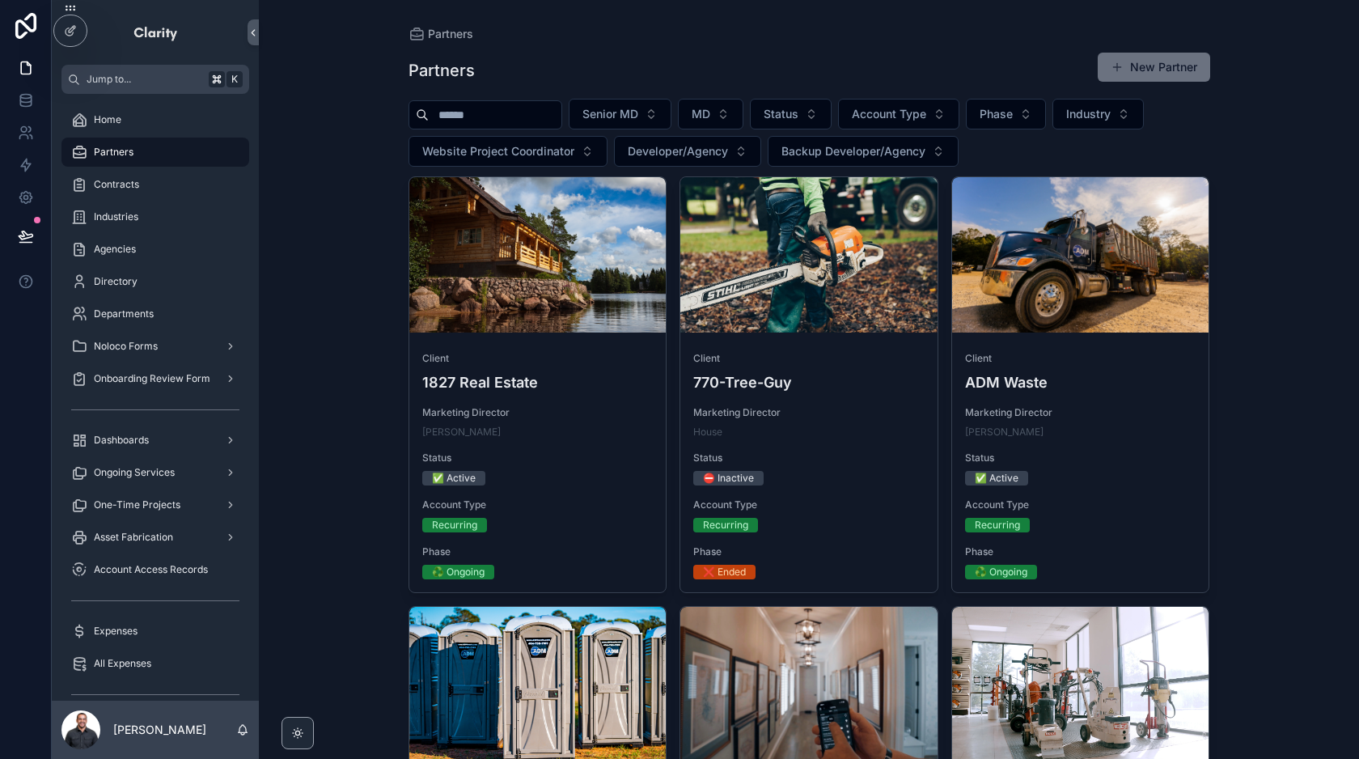
click at [502, 120] on input "scrollable content" at bounding box center [495, 115] width 133 height 23
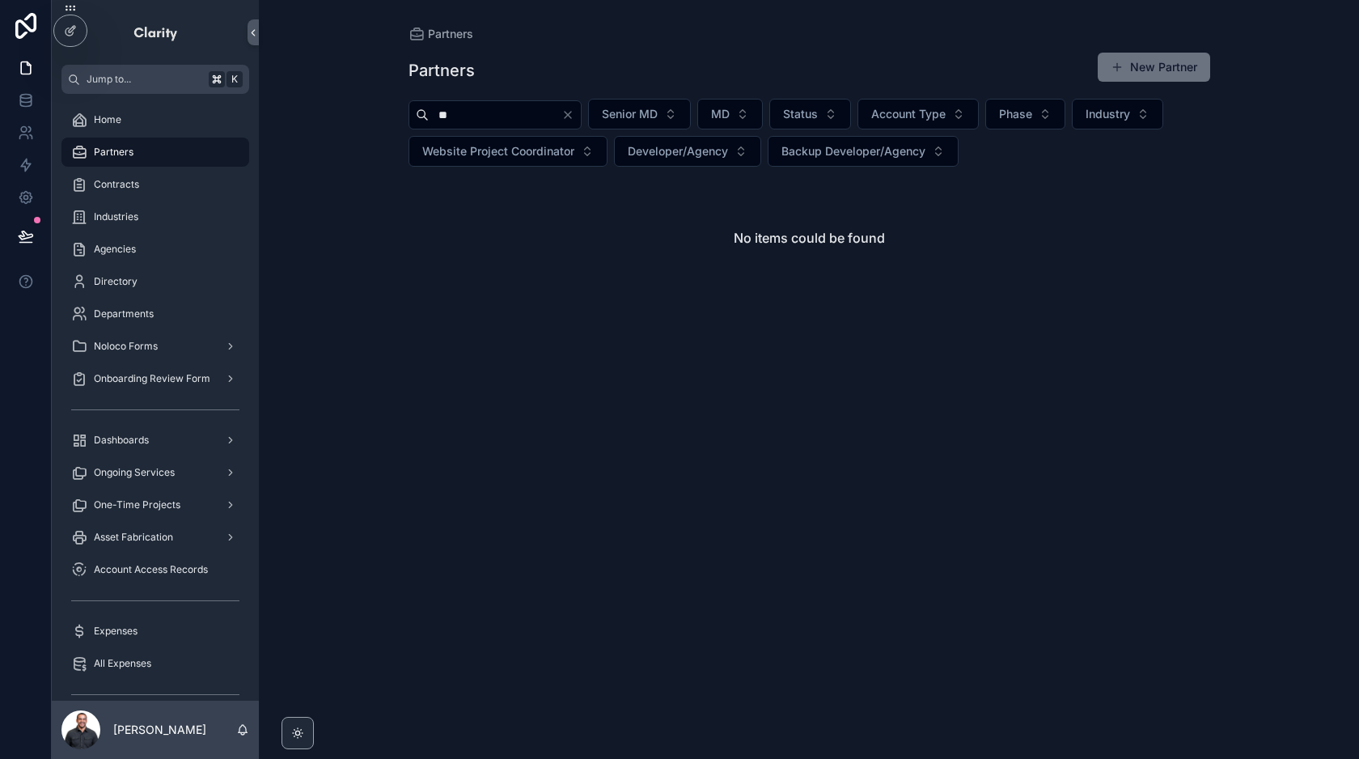
type input "*"
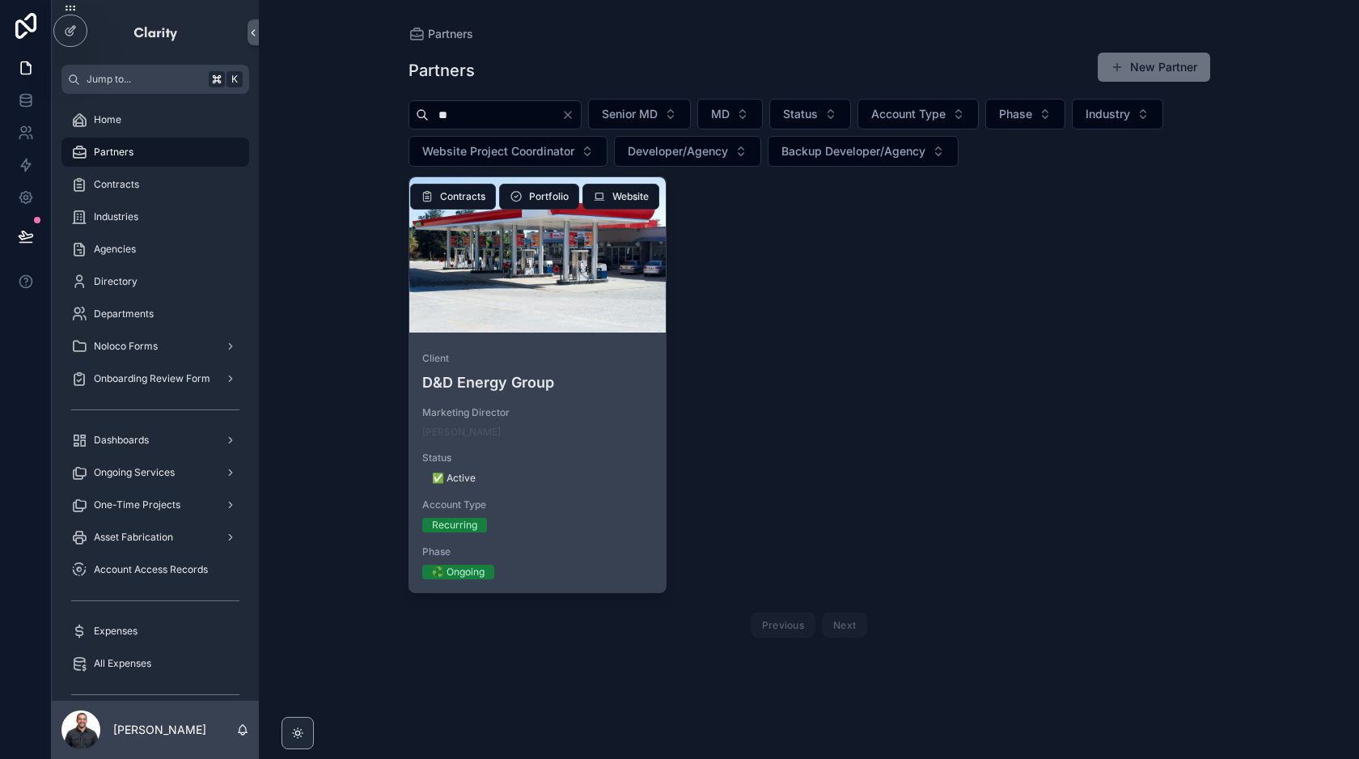
type input "**"
click at [539, 290] on div "scrollable content" at bounding box center [537, 254] width 257 height 155
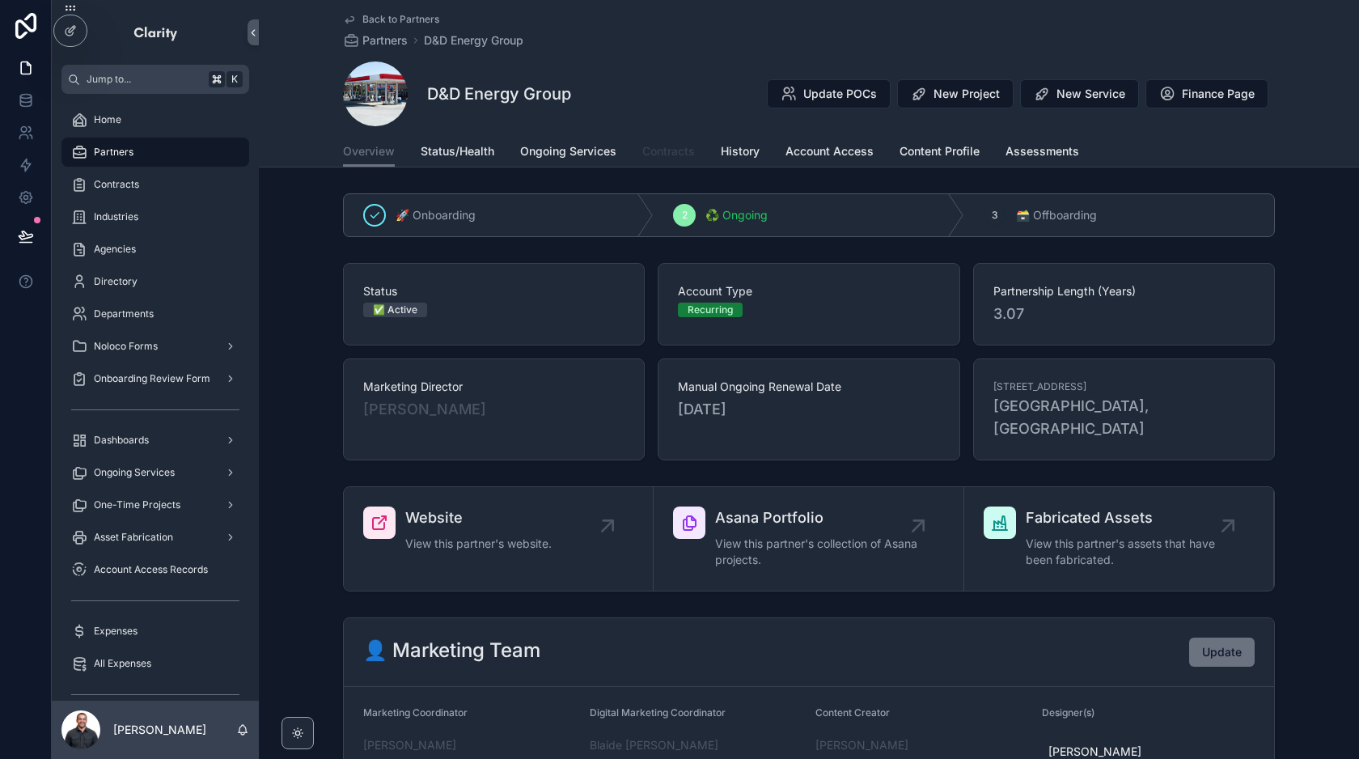
click at [653, 154] on span "Contracts" at bounding box center [668, 151] width 53 height 16
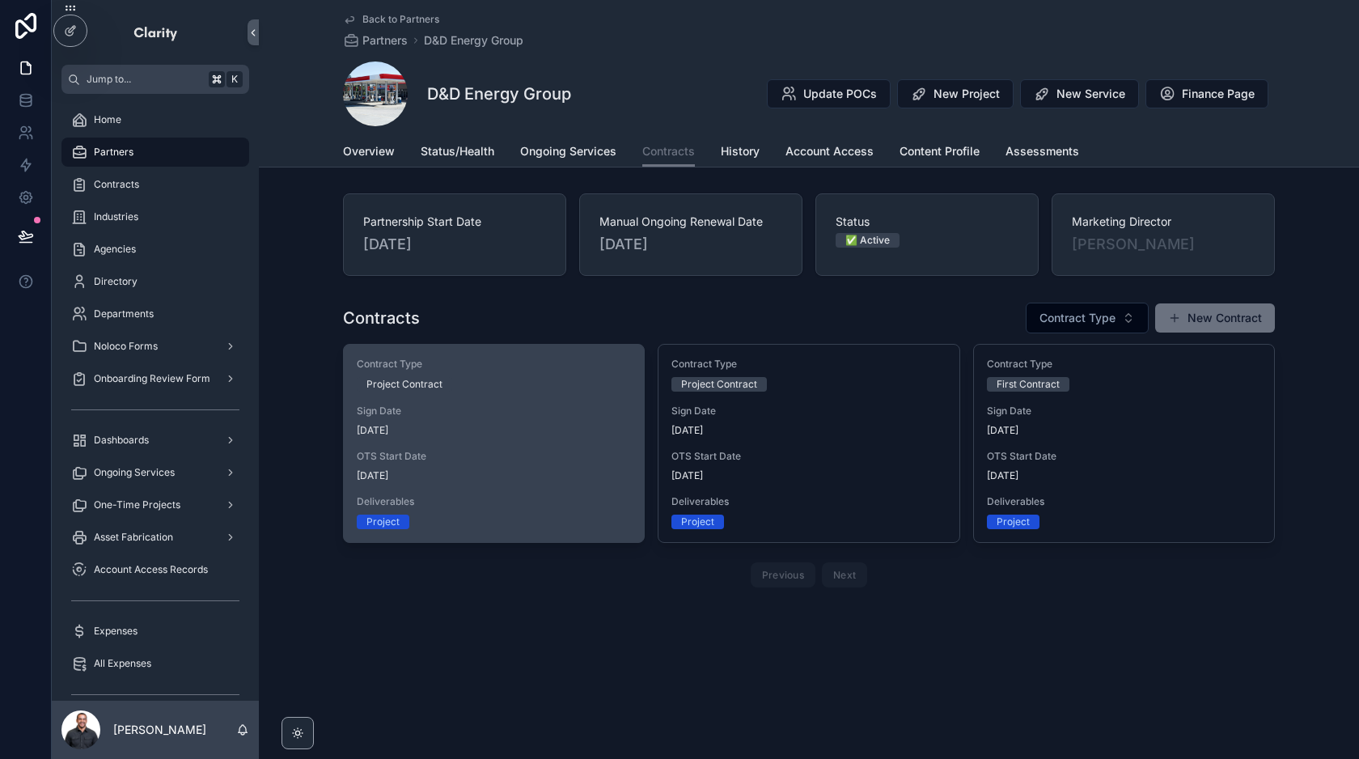
click at [456, 413] on span "Sign Date" at bounding box center [494, 410] width 274 height 13
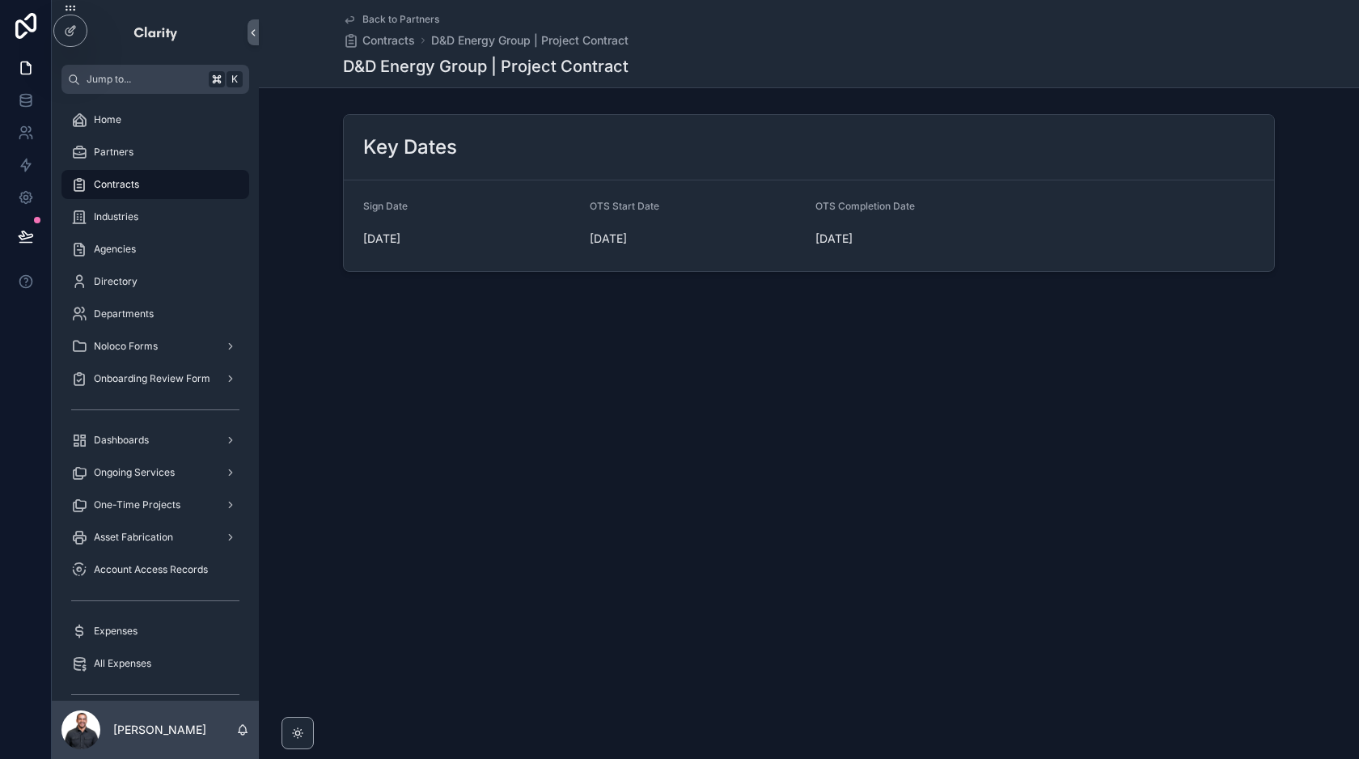
click at [412, 13] on span "Back to Partners" at bounding box center [400, 19] width 77 height 13
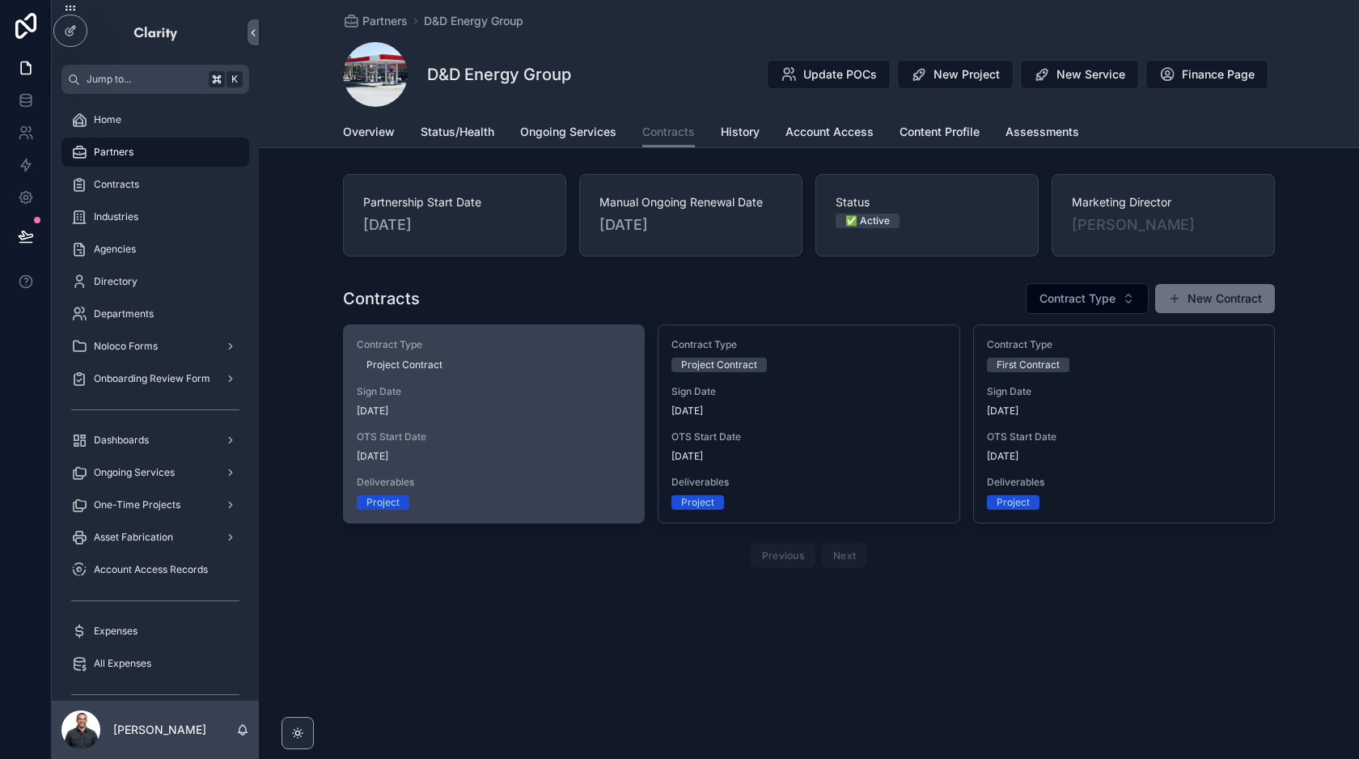
click at [508, 416] on span "[DATE]" at bounding box center [494, 410] width 274 height 13
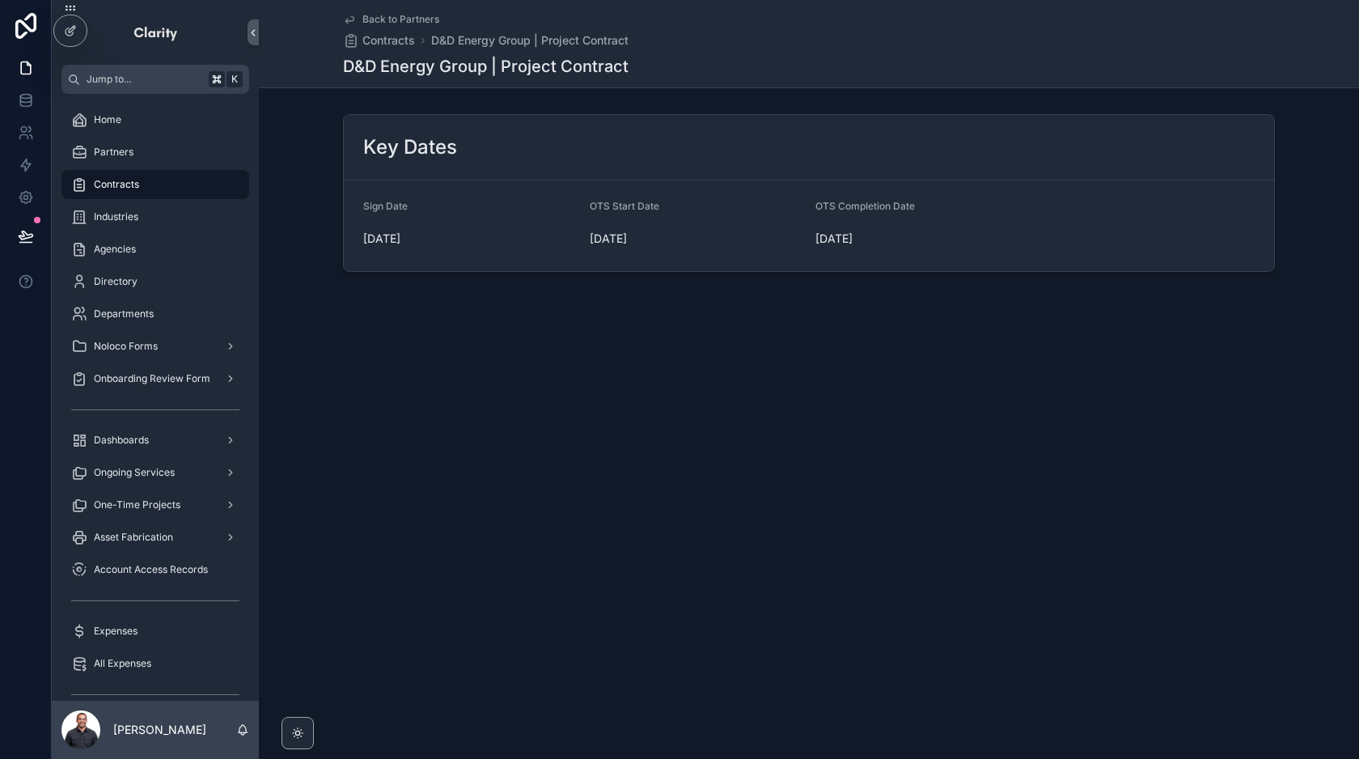
click at [726, 463] on div "Back to Partners Contracts D&D Energy Group | Project Contract D&D Energy Group…" at bounding box center [809, 379] width 1100 height 759
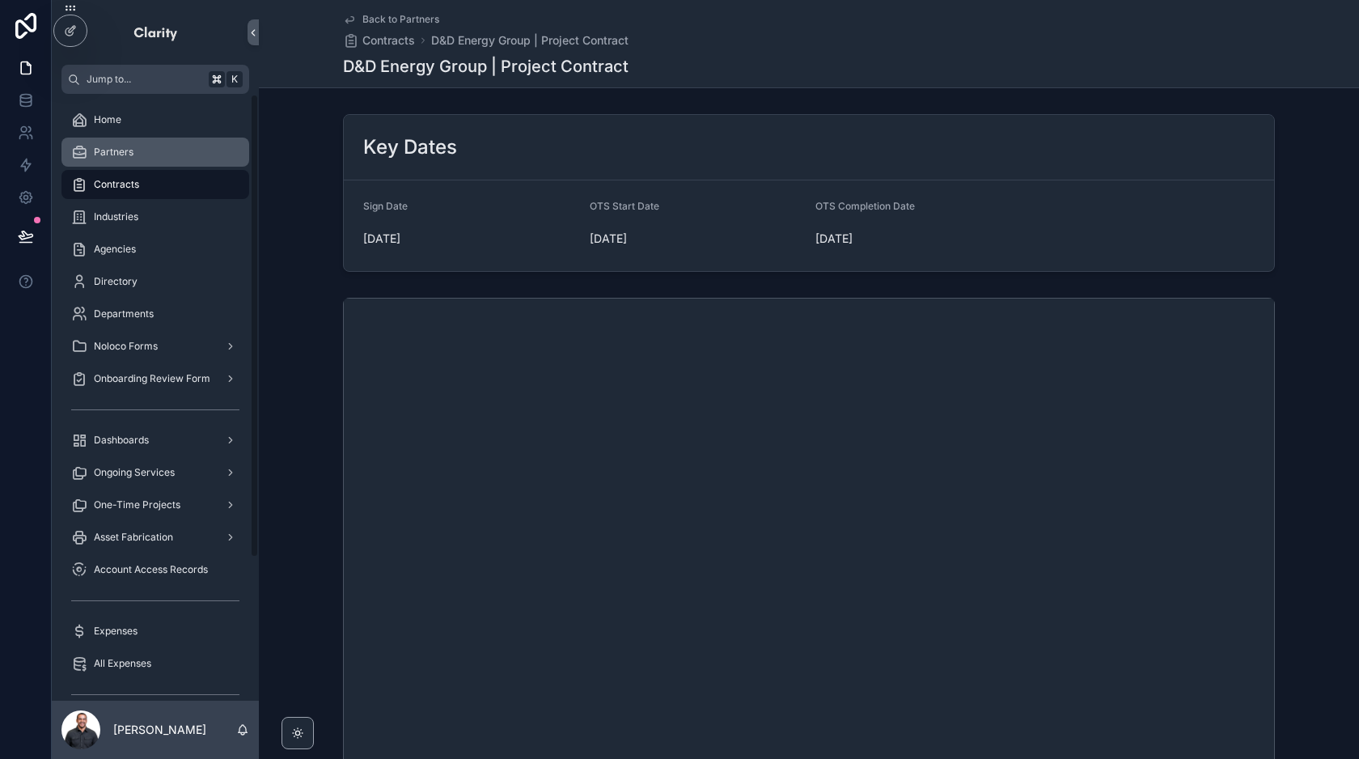
click at [132, 157] on span "Partners" at bounding box center [114, 152] width 40 height 13
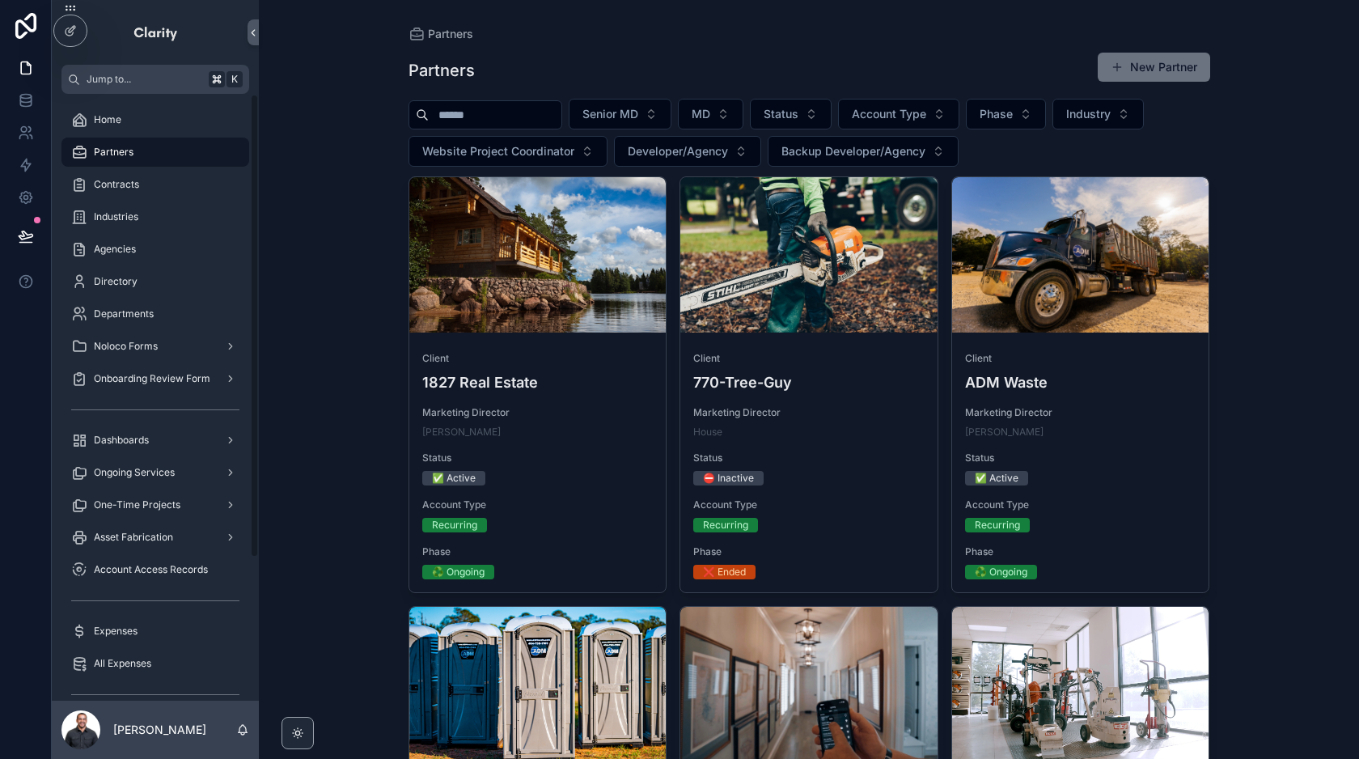
click at [480, 112] on input "scrollable content" at bounding box center [495, 115] width 133 height 23
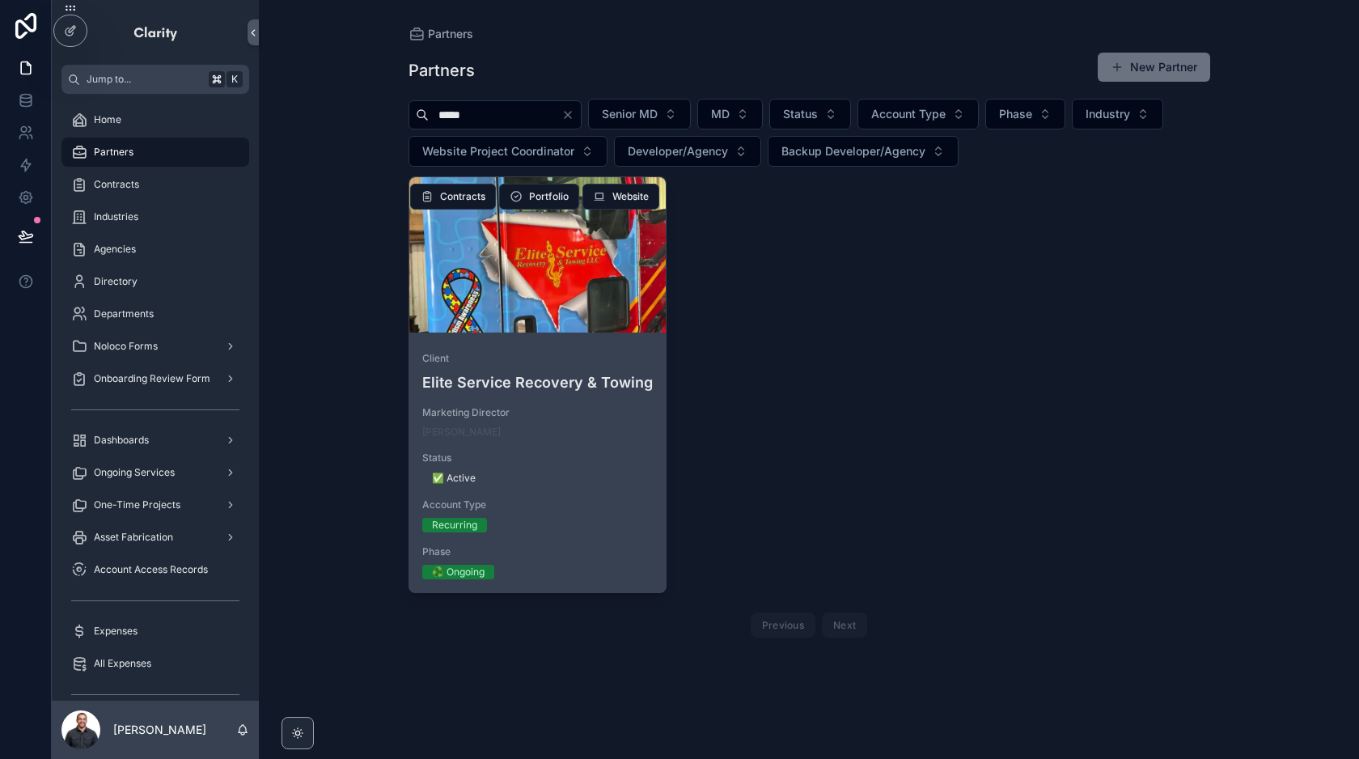
type input "*****"
click at [550, 298] on div "scrollable content" at bounding box center [537, 254] width 257 height 155
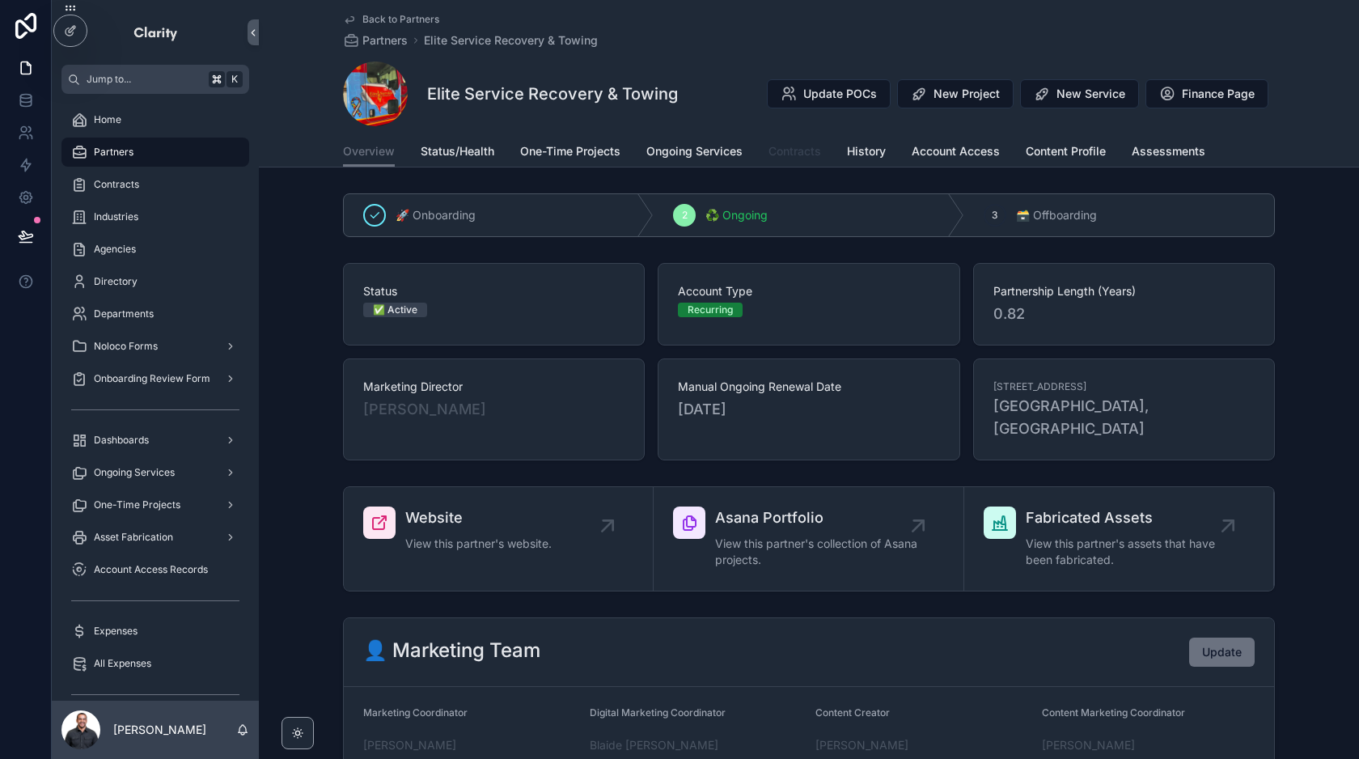
click at [794, 159] on span "Contracts" at bounding box center [794, 151] width 53 height 16
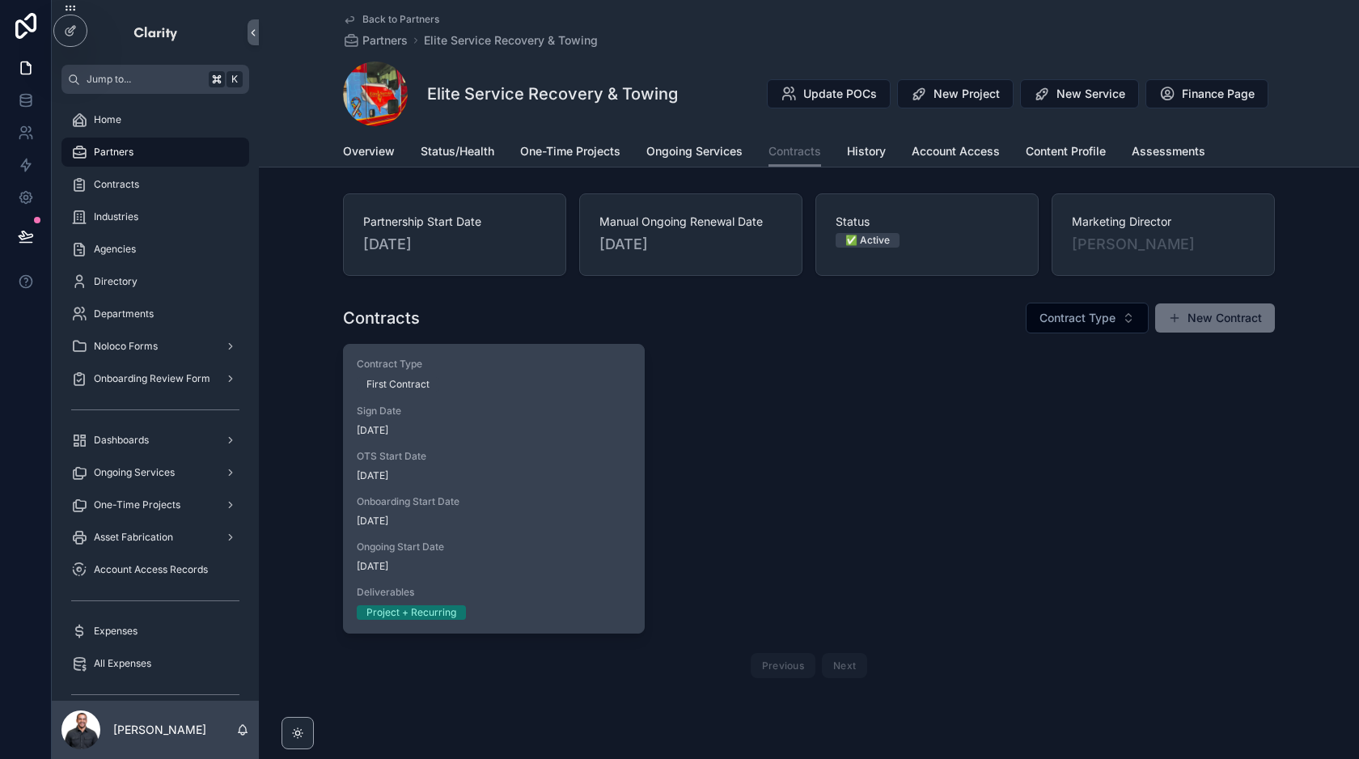
click at [560, 455] on span "OTS Start Date" at bounding box center [494, 456] width 274 height 13
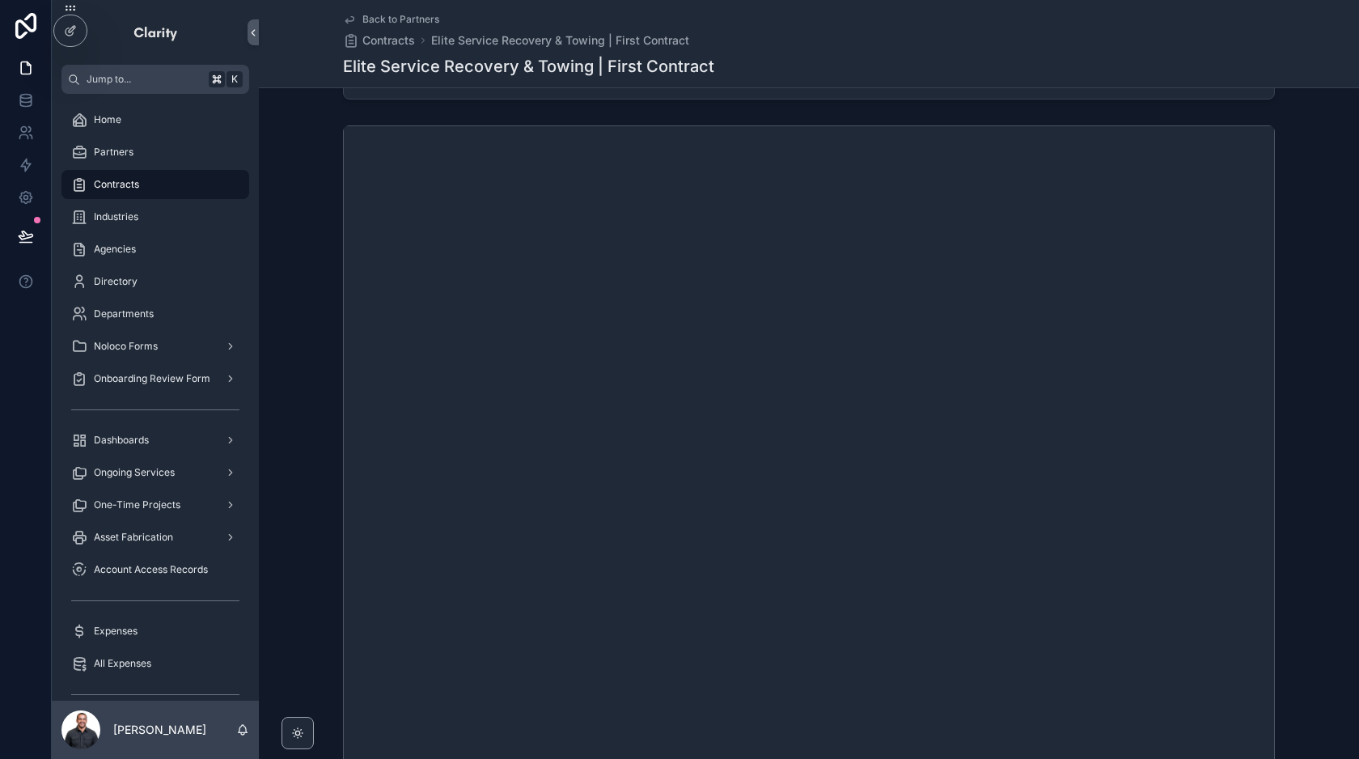
scroll to position [248, 0]
click at [384, 19] on span "Back to Partners" at bounding box center [400, 19] width 77 height 13
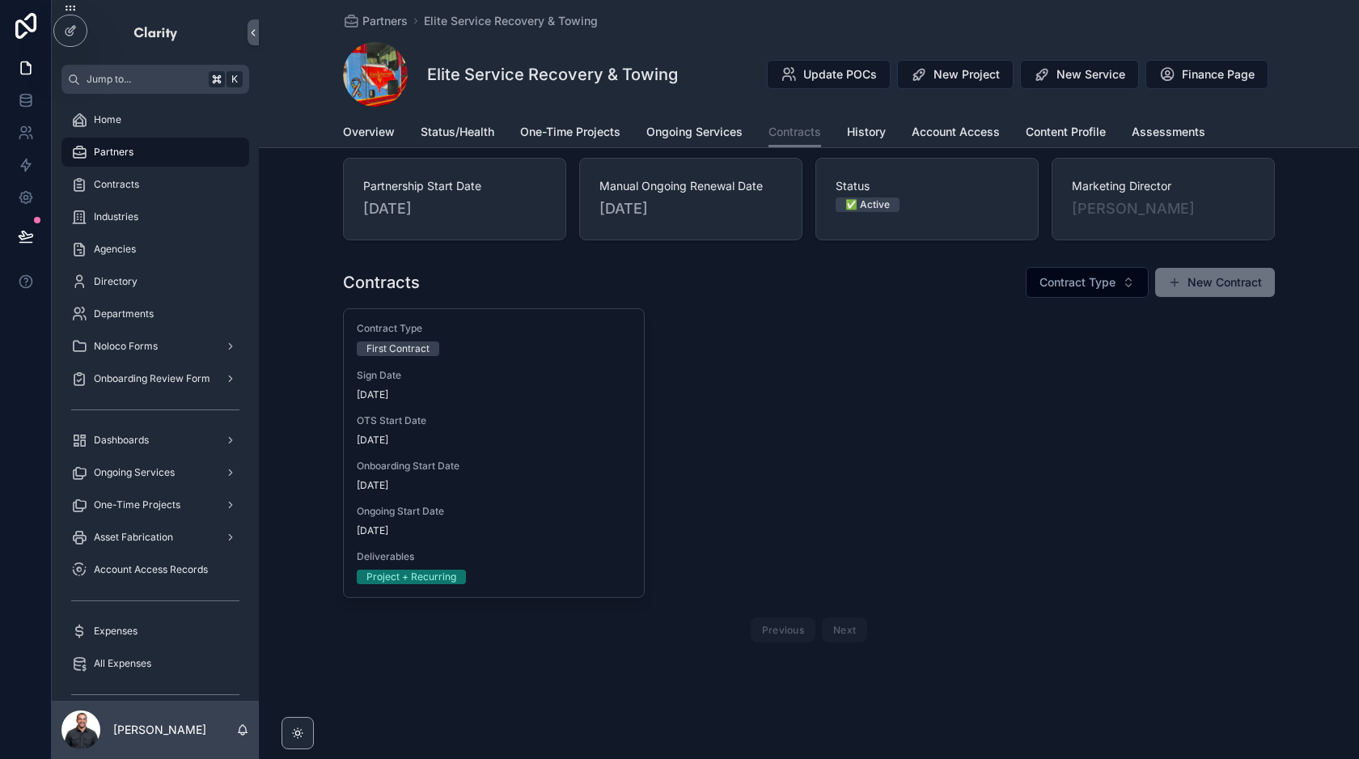
scroll to position [16, 0]
click at [388, 19] on span "Partners" at bounding box center [384, 21] width 45 height 16
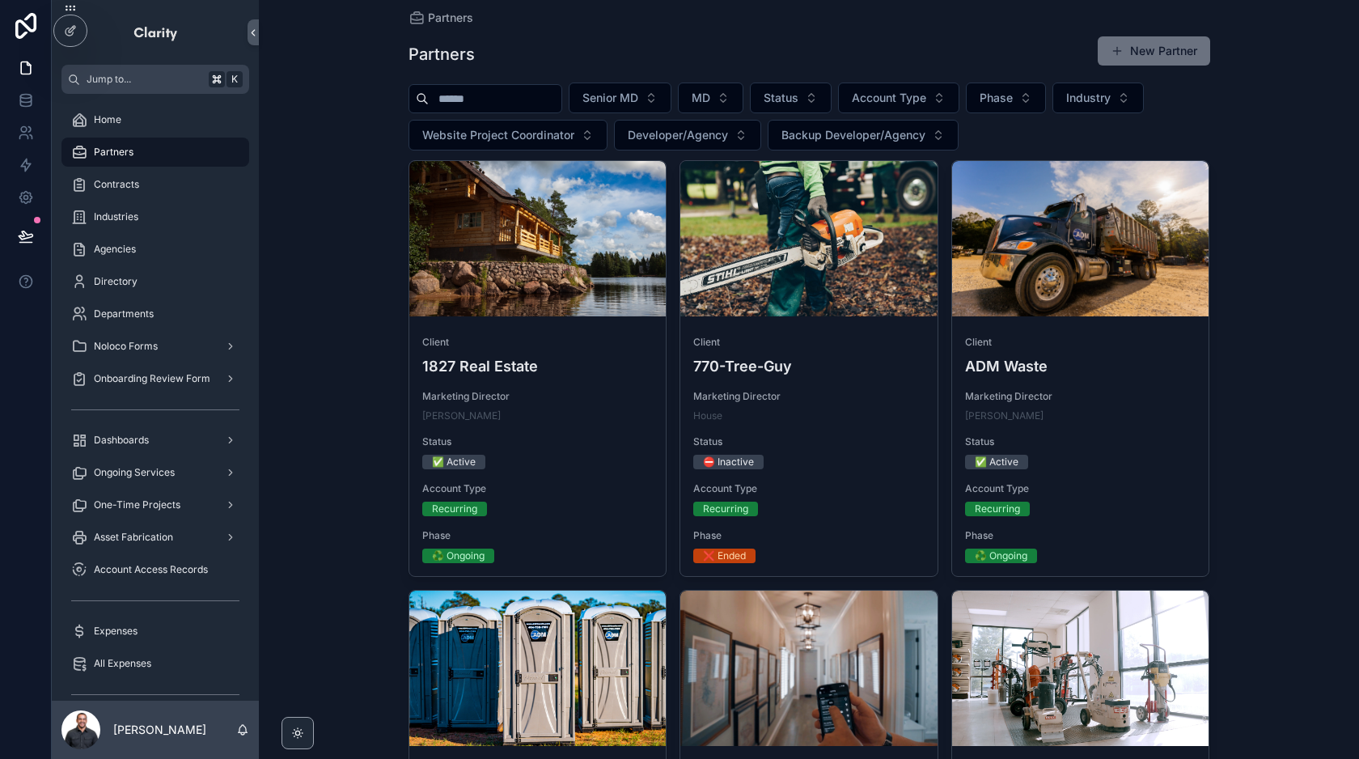
click at [517, 93] on input "scrollable content" at bounding box center [495, 98] width 133 height 23
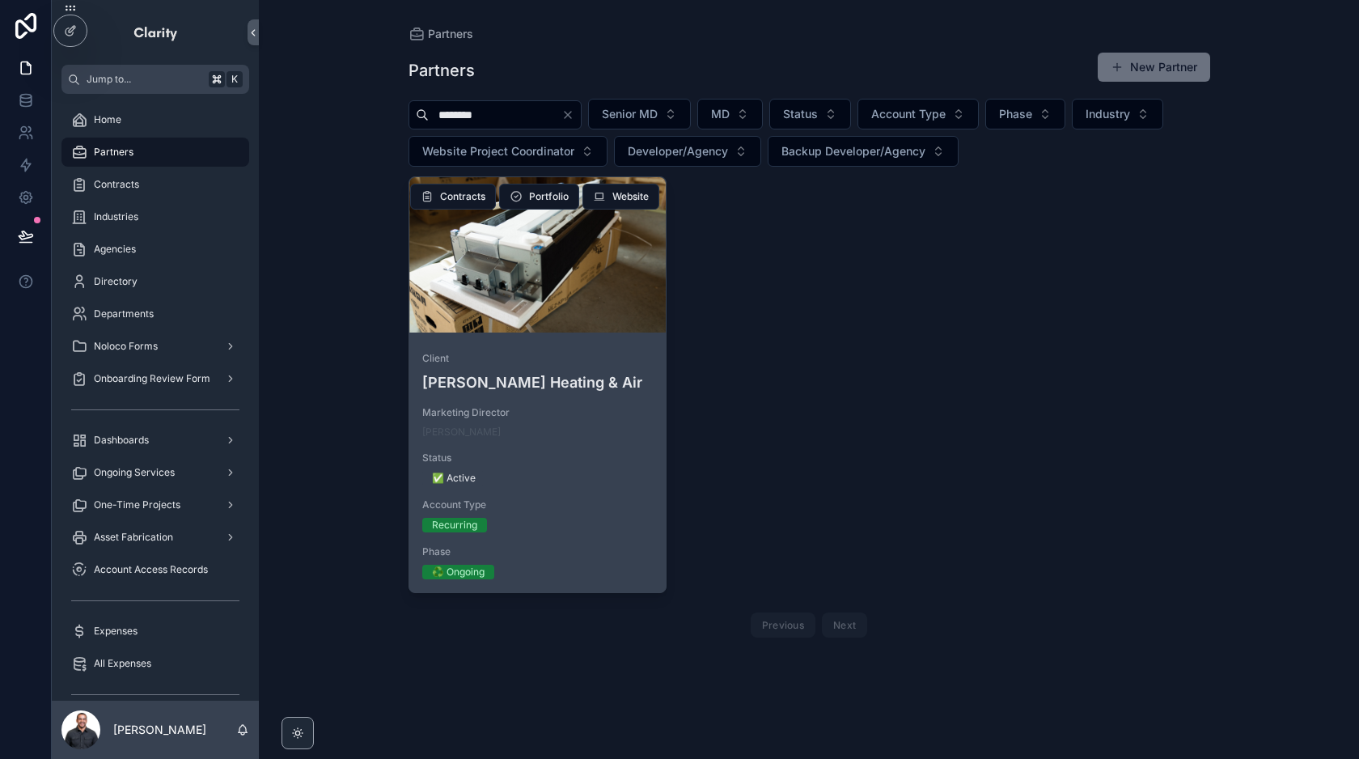
type input "********"
click at [573, 340] on div "Client [PERSON_NAME] Heating & Air Marketing Director [PERSON_NAME] Status ✅ Ac…" at bounding box center [537, 465] width 257 height 253
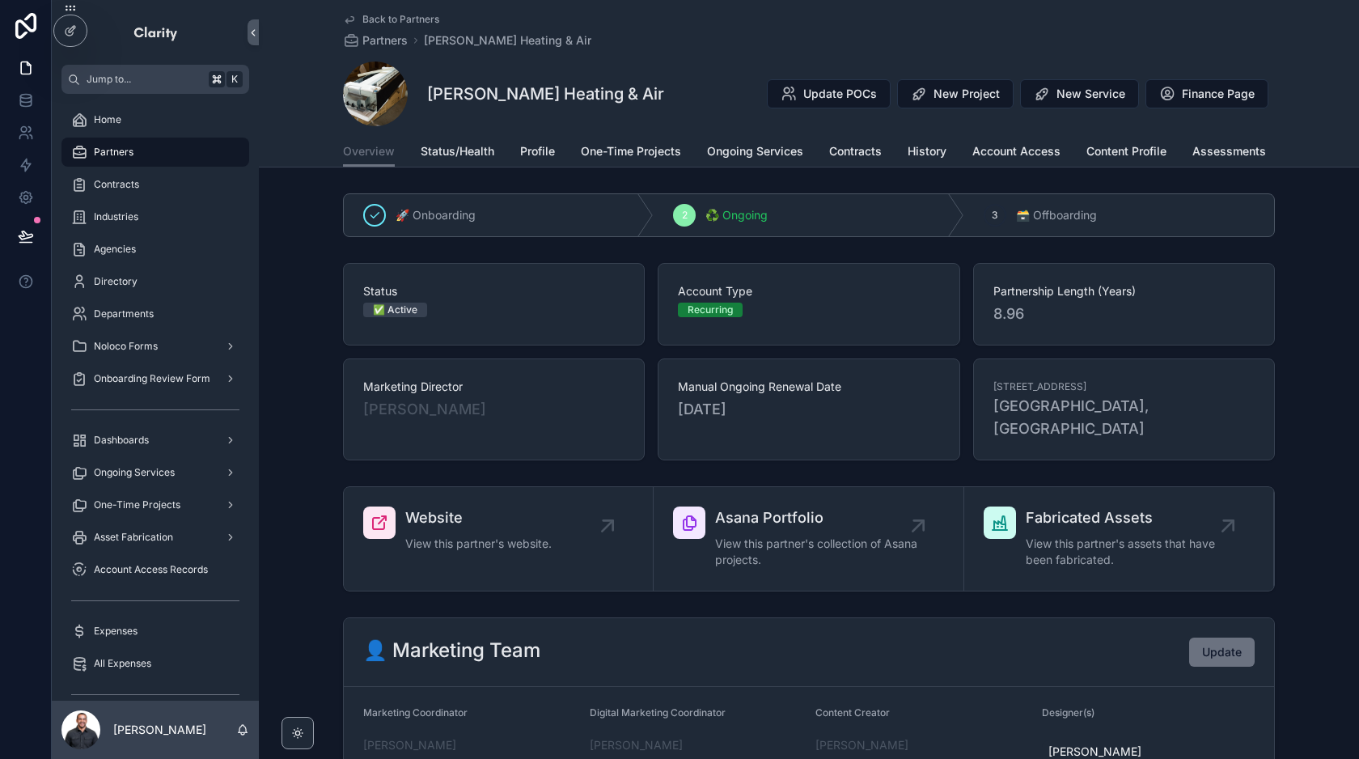
click at [859, 167] on div "Back to Partners Partners [PERSON_NAME] Heating & Air [PERSON_NAME] Heating & A…" at bounding box center [809, 83] width 1100 height 167
click at [853, 154] on span "Contracts" at bounding box center [855, 151] width 53 height 16
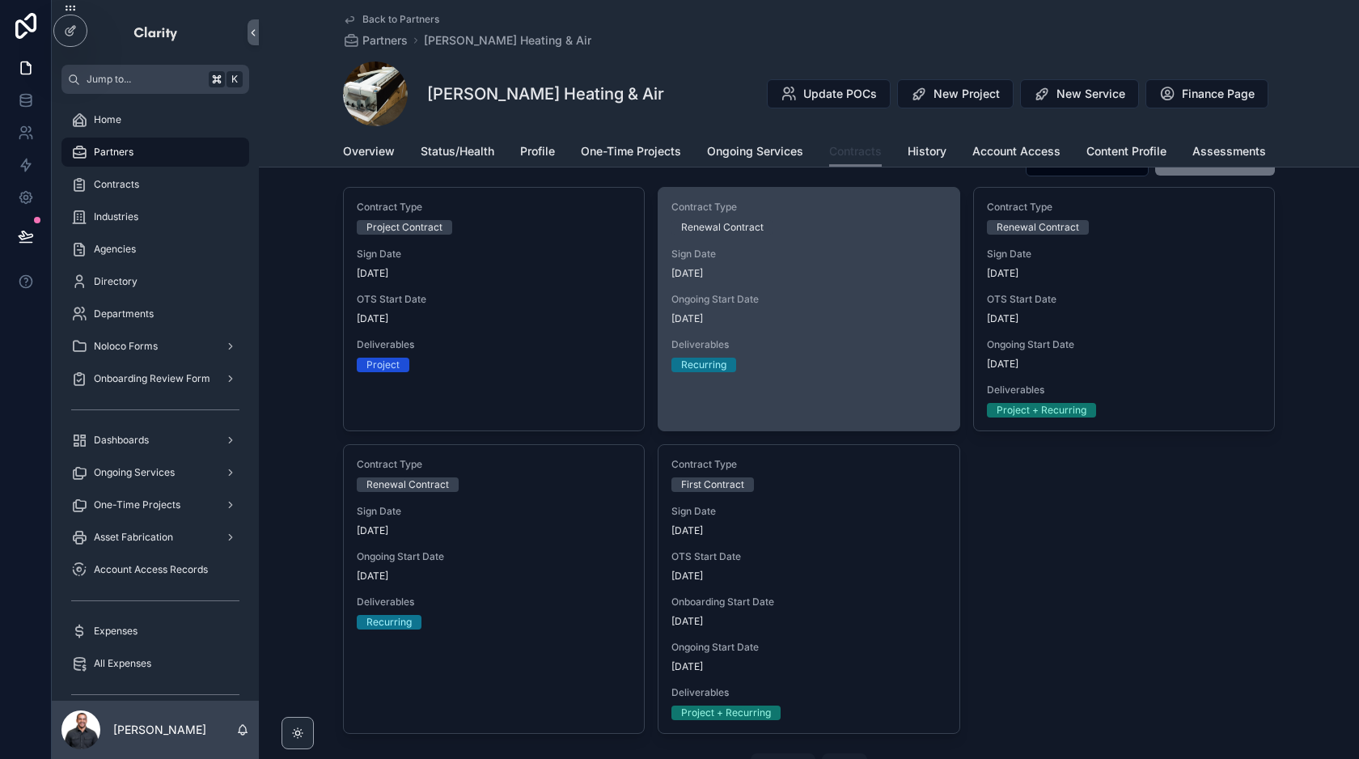
scroll to position [96, 0]
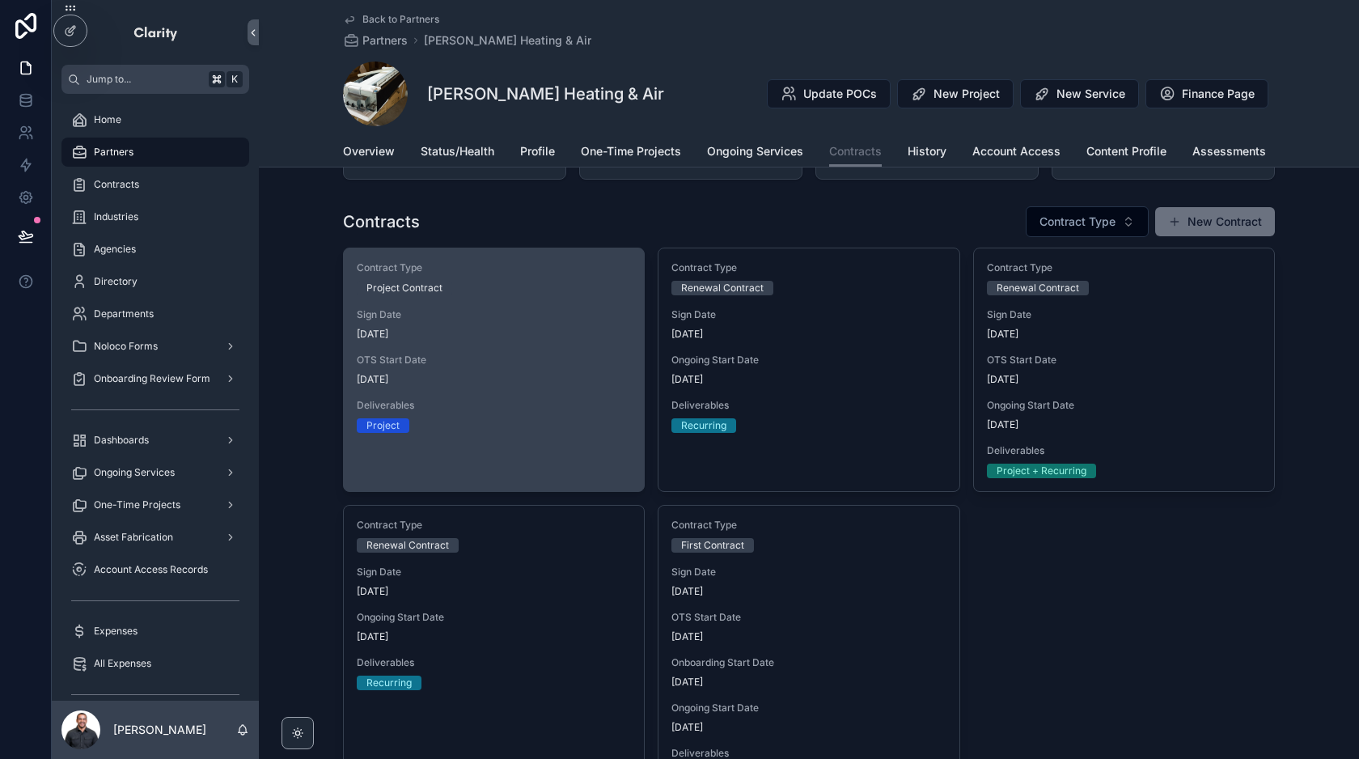
click at [531, 345] on div "Contract Type Project Contract Sign Date [DATE] OTS Start Date [DATE] Deliverab…" at bounding box center [494, 346] width 300 height 197
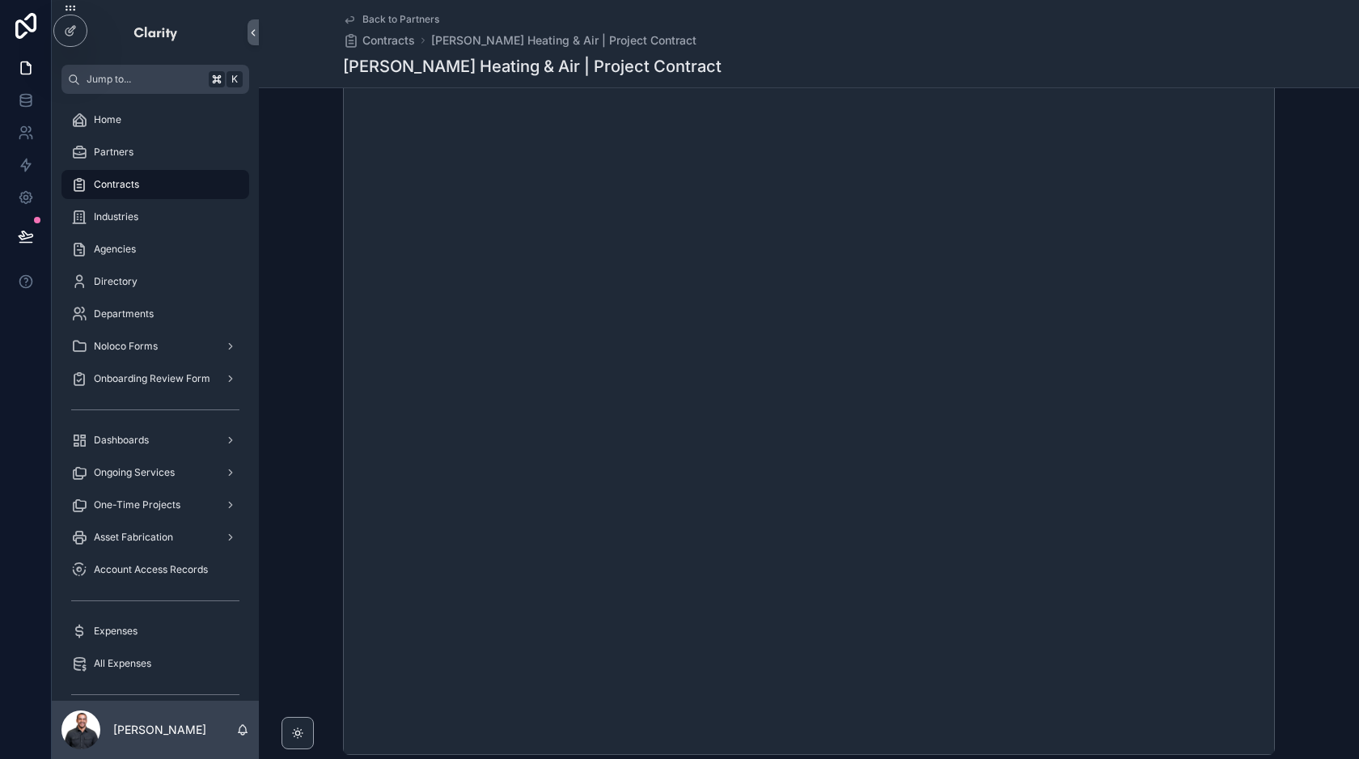
scroll to position [300, 0]
click at [146, 163] on div "Partners" at bounding box center [155, 152] width 168 height 26
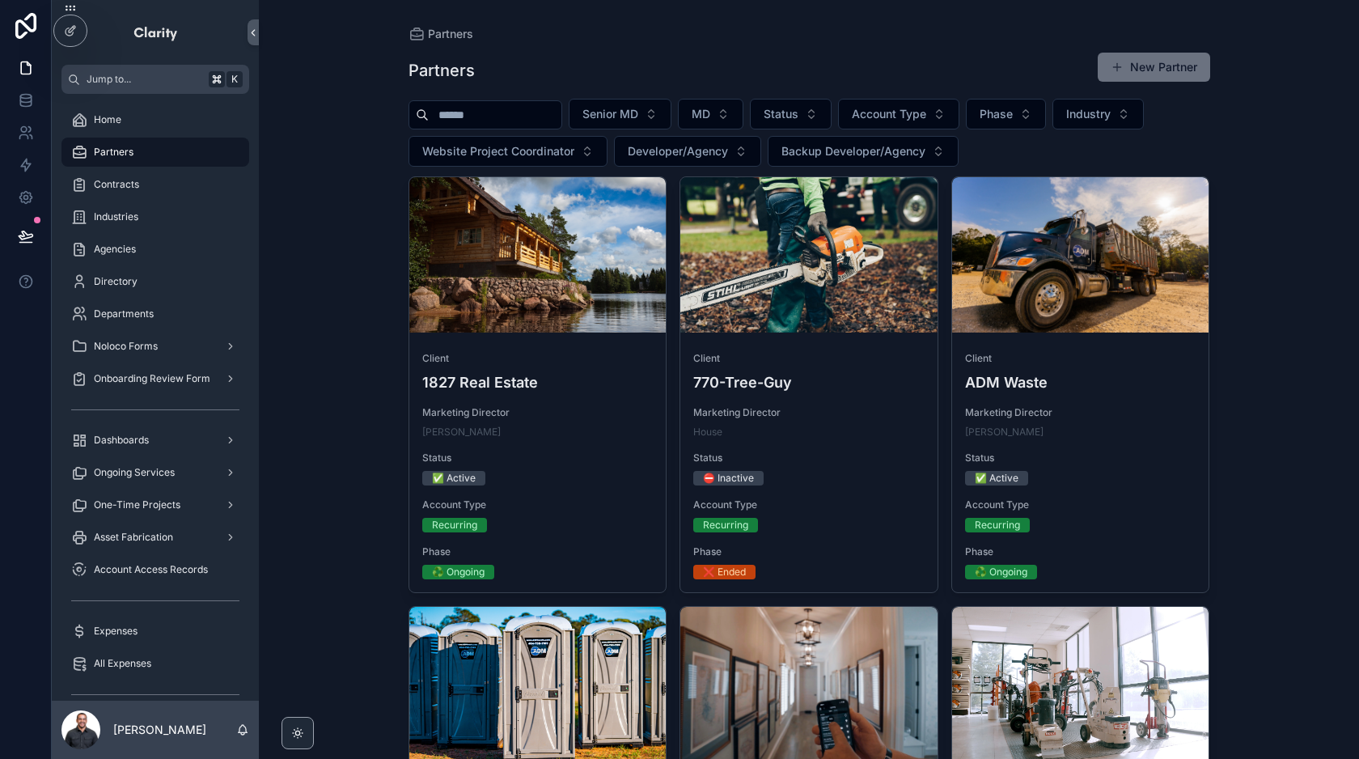
click at [512, 104] on input "scrollable content" at bounding box center [495, 115] width 133 height 23
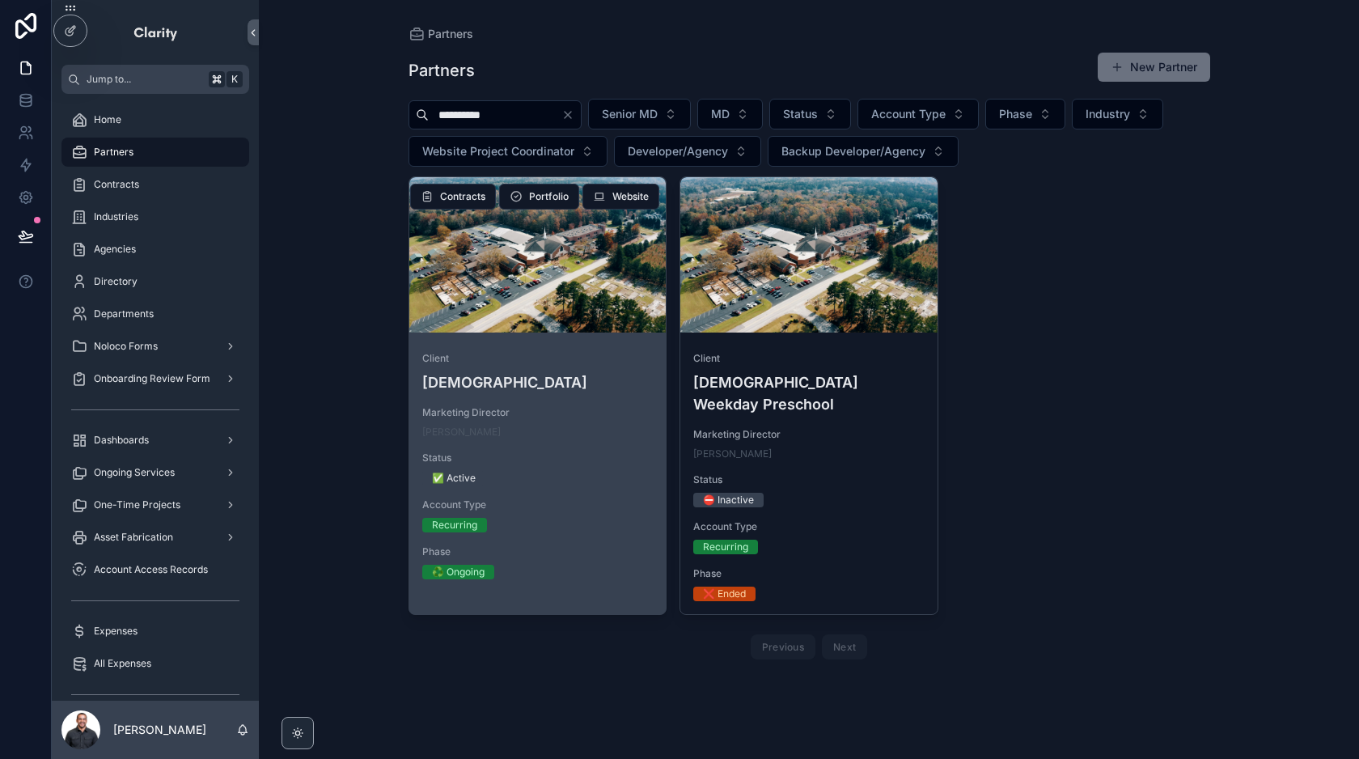
type input "**********"
click at [578, 362] on span "Client" at bounding box center [537, 358] width 231 height 13
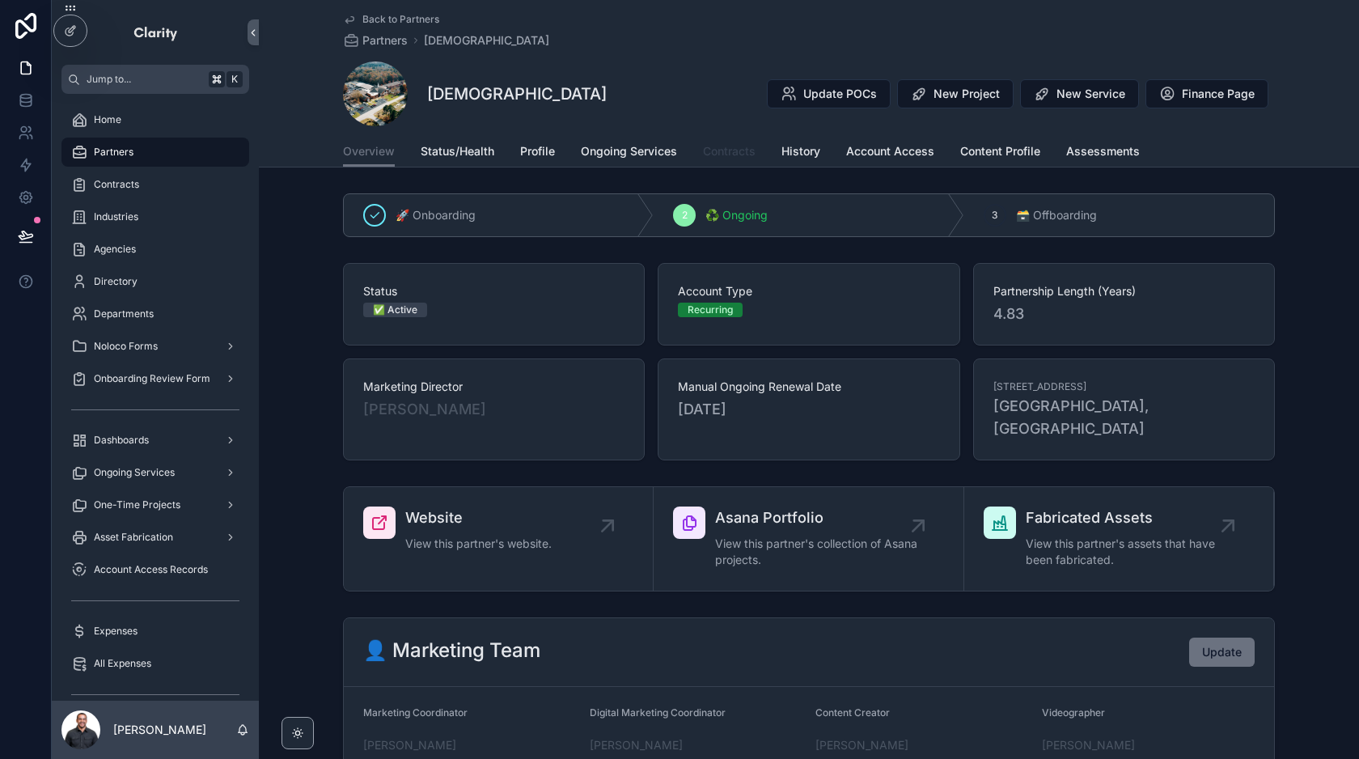
click at [729, 159] on link "Contracts" at bounding box center [729, 153] width 53 height 32
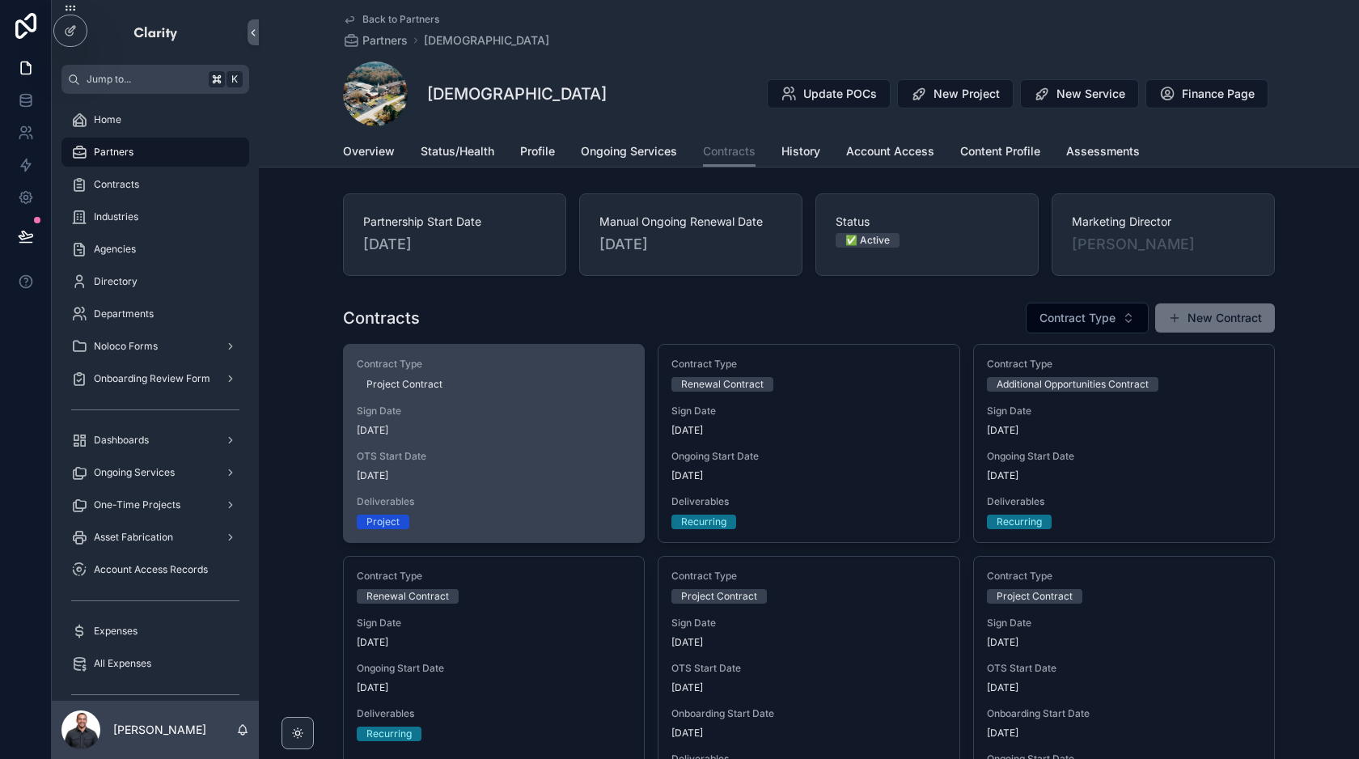
click at [602, 438] on div "Contract Type Project Contract Sign Date [DATE] OTS Start Date [DATE] Deliverab…" at bounding box center [494, 443] width 300 height 197
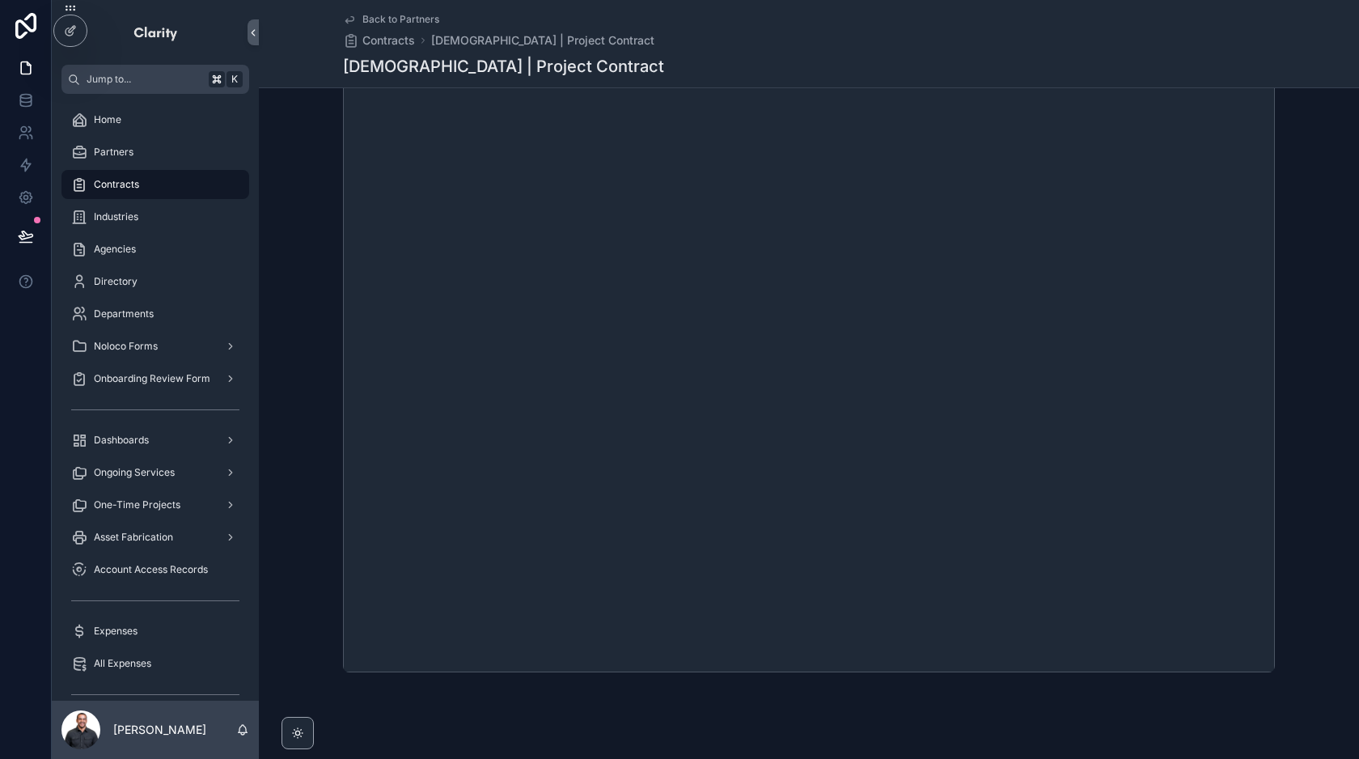
scroll to position [408, 0]
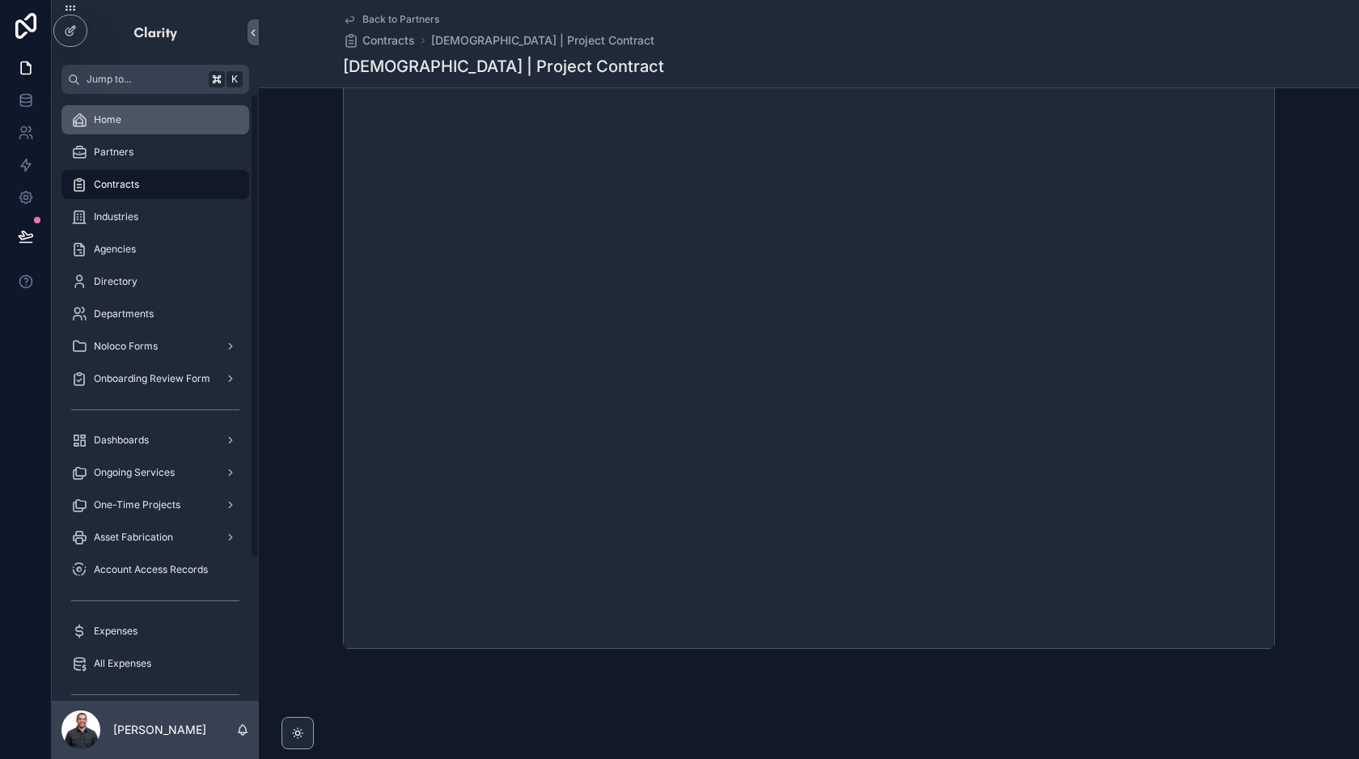
click at [150, 115] on div "Home" at bounding box center [155, 120] width 168 height 26
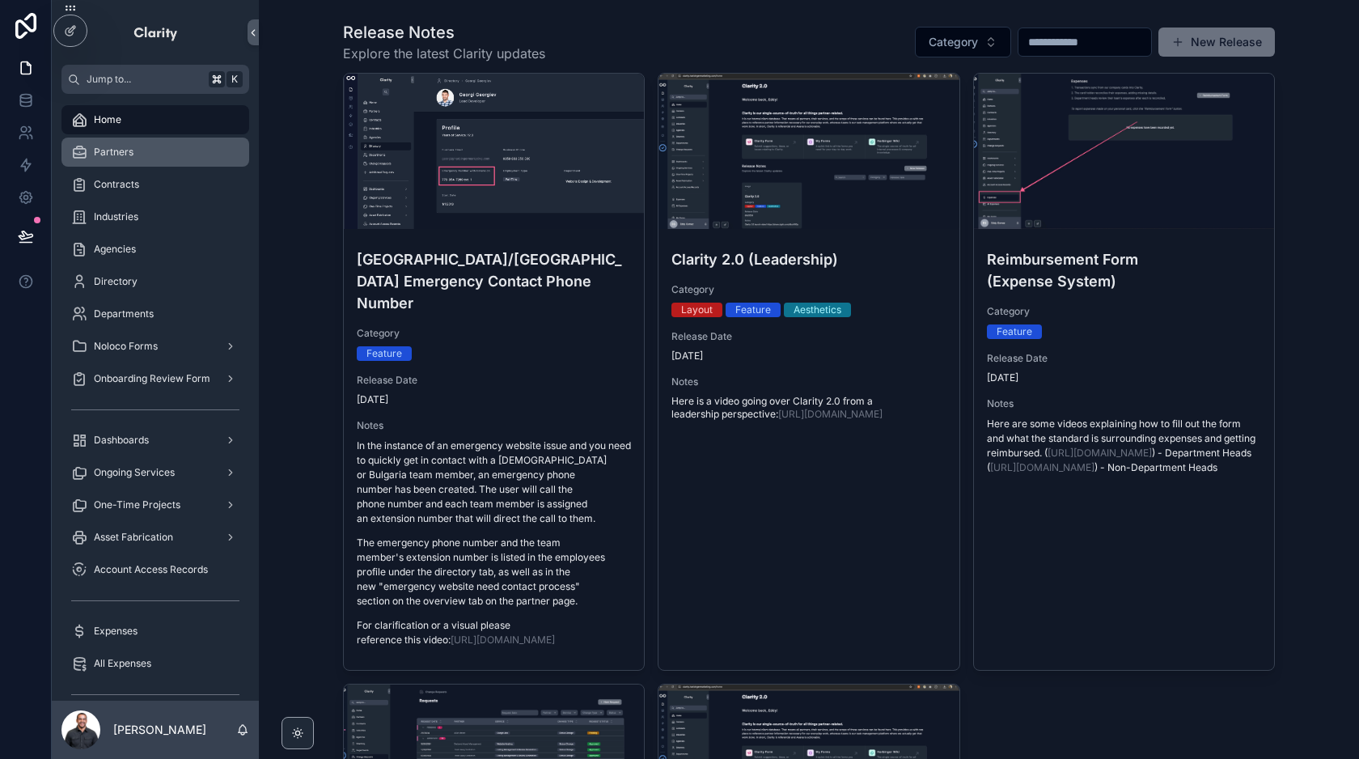
click at [127, 163] on div "Partners" at bounding box center [155, 152] width 168 height 26
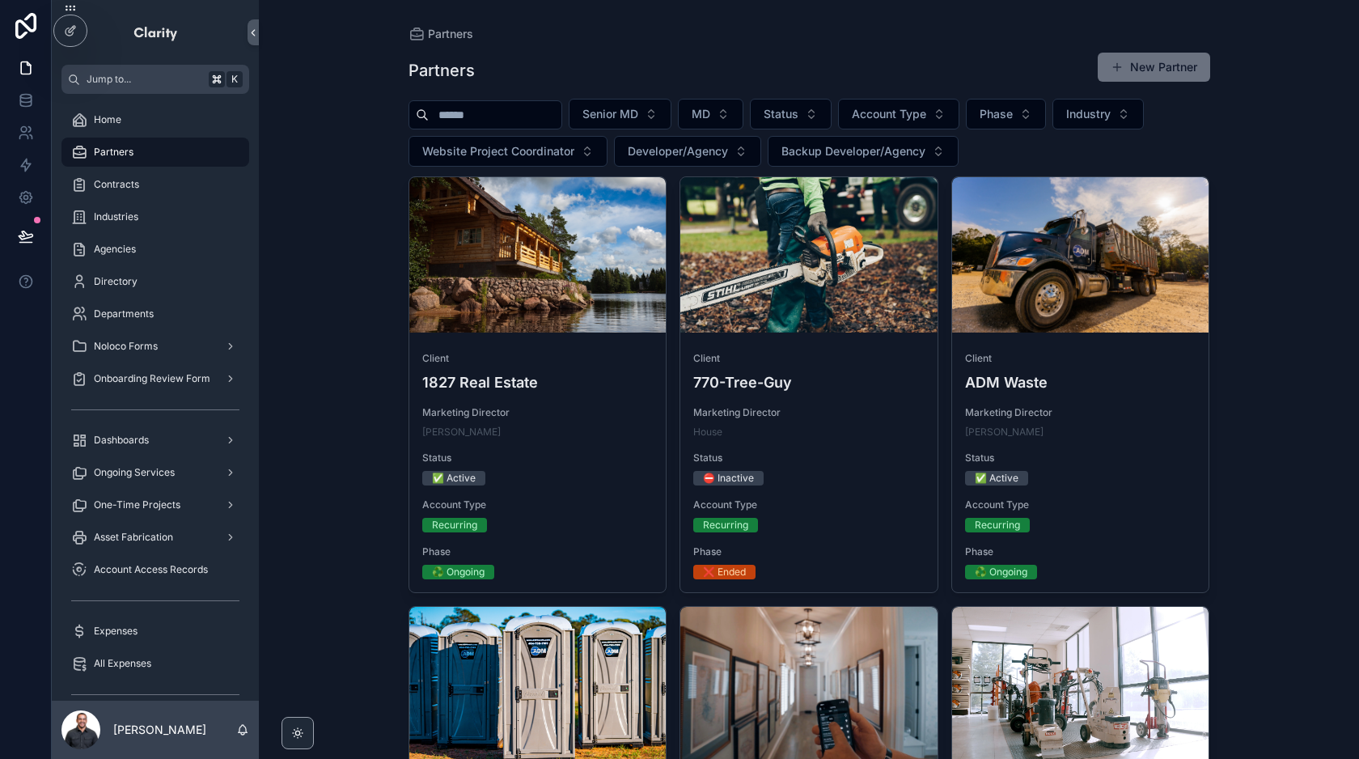
click at [506, 107] on input "scrollable content" at bounding box center [495, 115] width 133 height 23
type input "*"
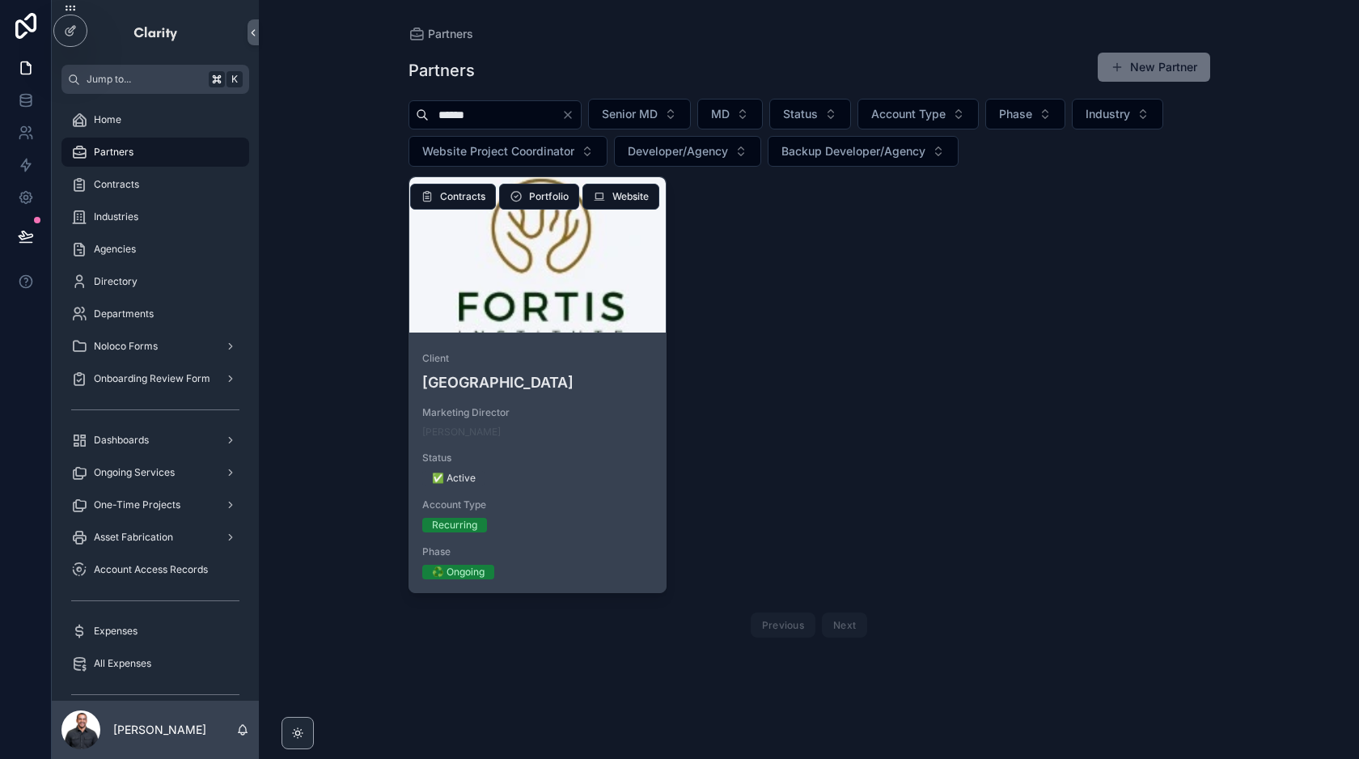
type input "******"
click at [573, 331] on div "scrollable content" at bounding box center [537, 254] width 257 height 155
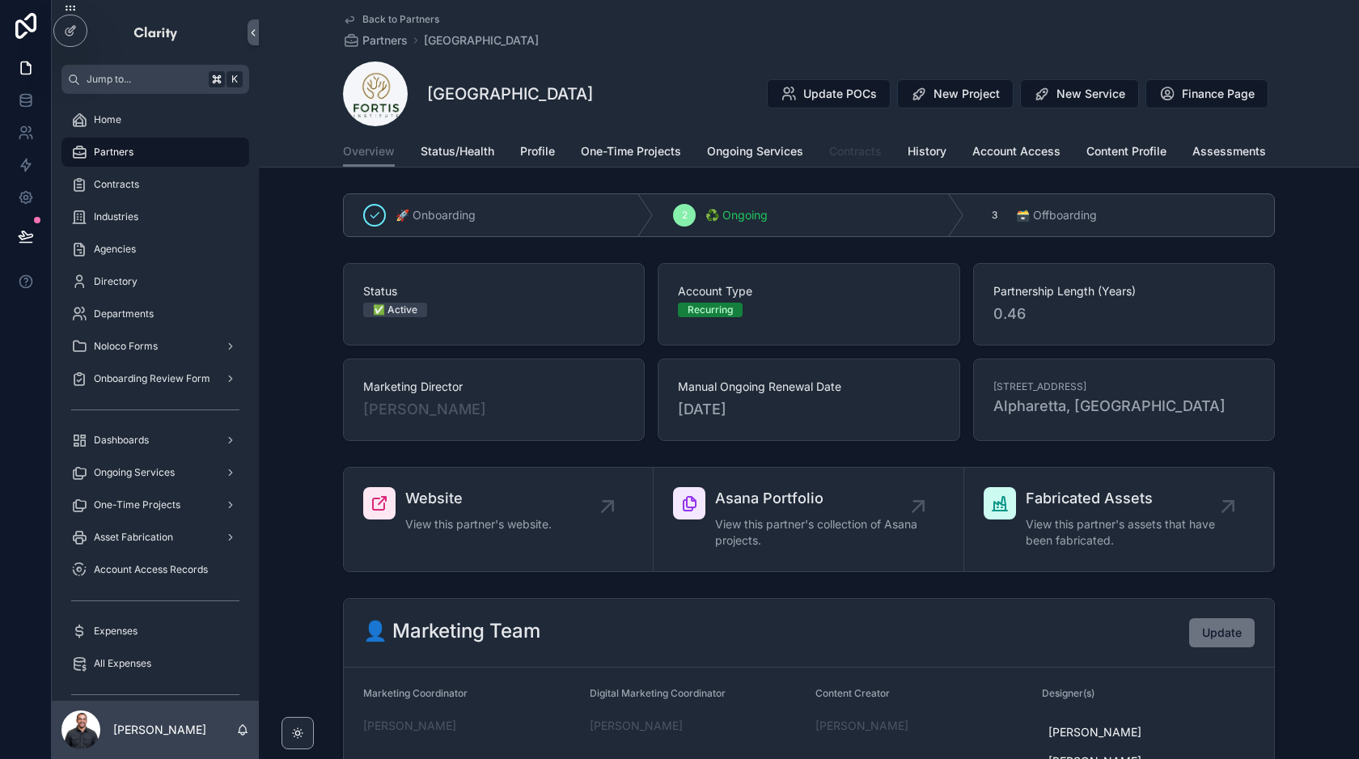
click at [855, 142] on link "Contracts" at bounding box center [855, 153] width 53 height 32
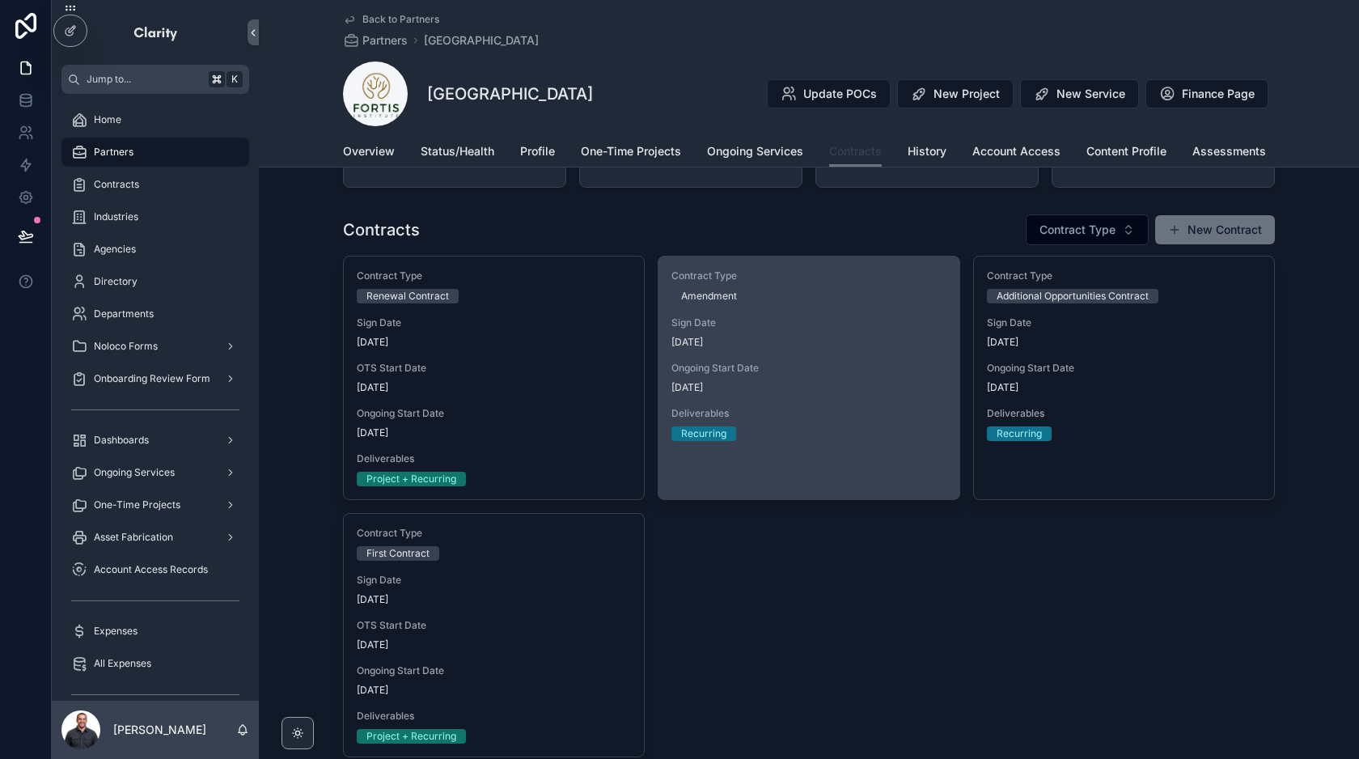
scroll to position [95, 0]
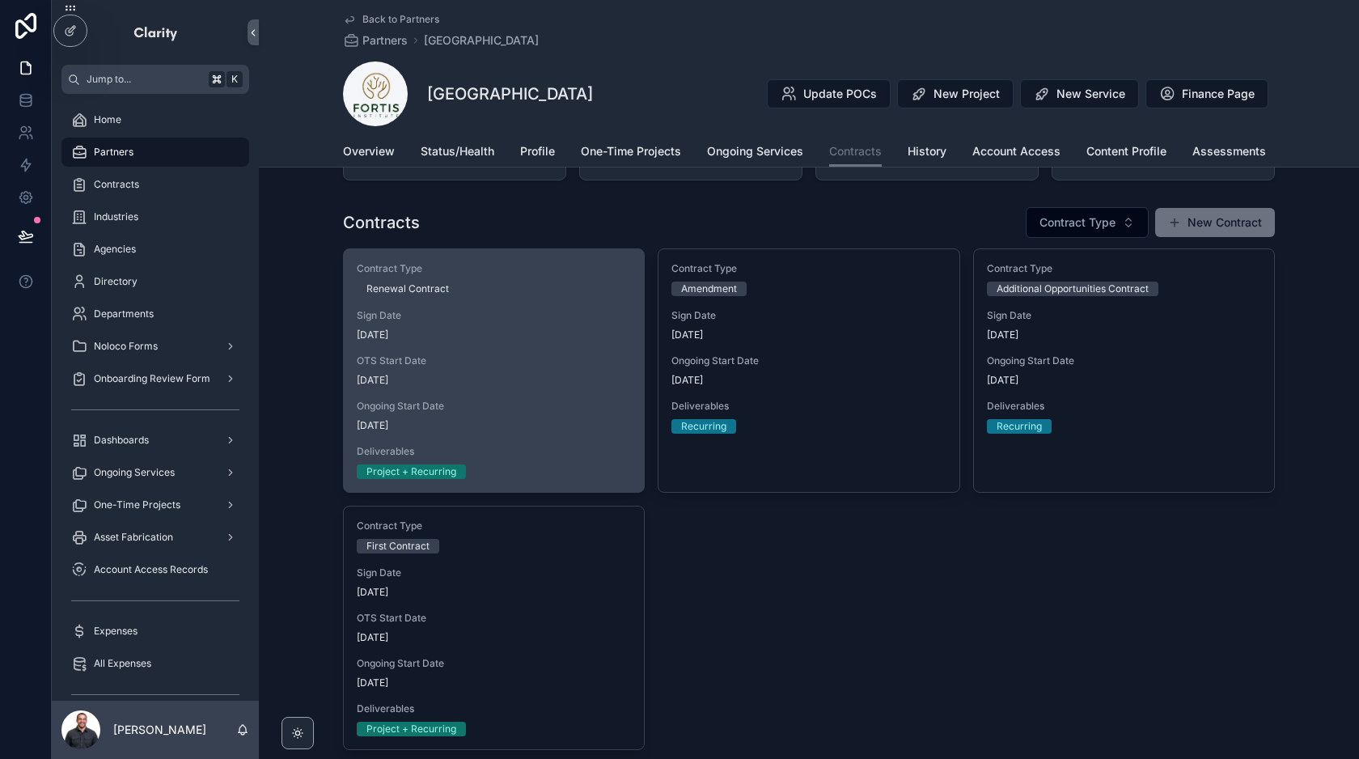
click at [581, 370] on div "OTS Start Date [DATE]" at bounding box center [494, 370] width 274 height 32
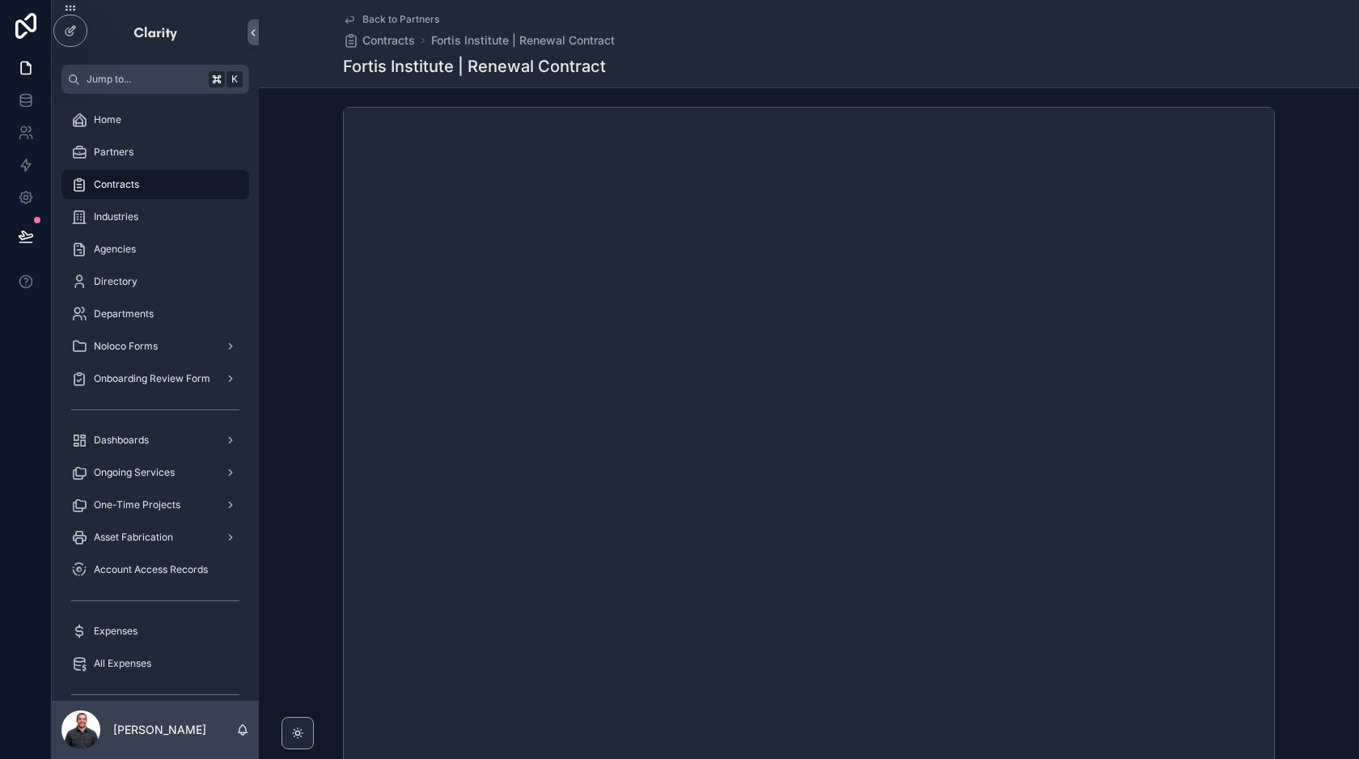
scroll to position [294, 0]
click at [401, 17] on span "Back to Partners" at bounding box center [400, 19] width 77 height 13
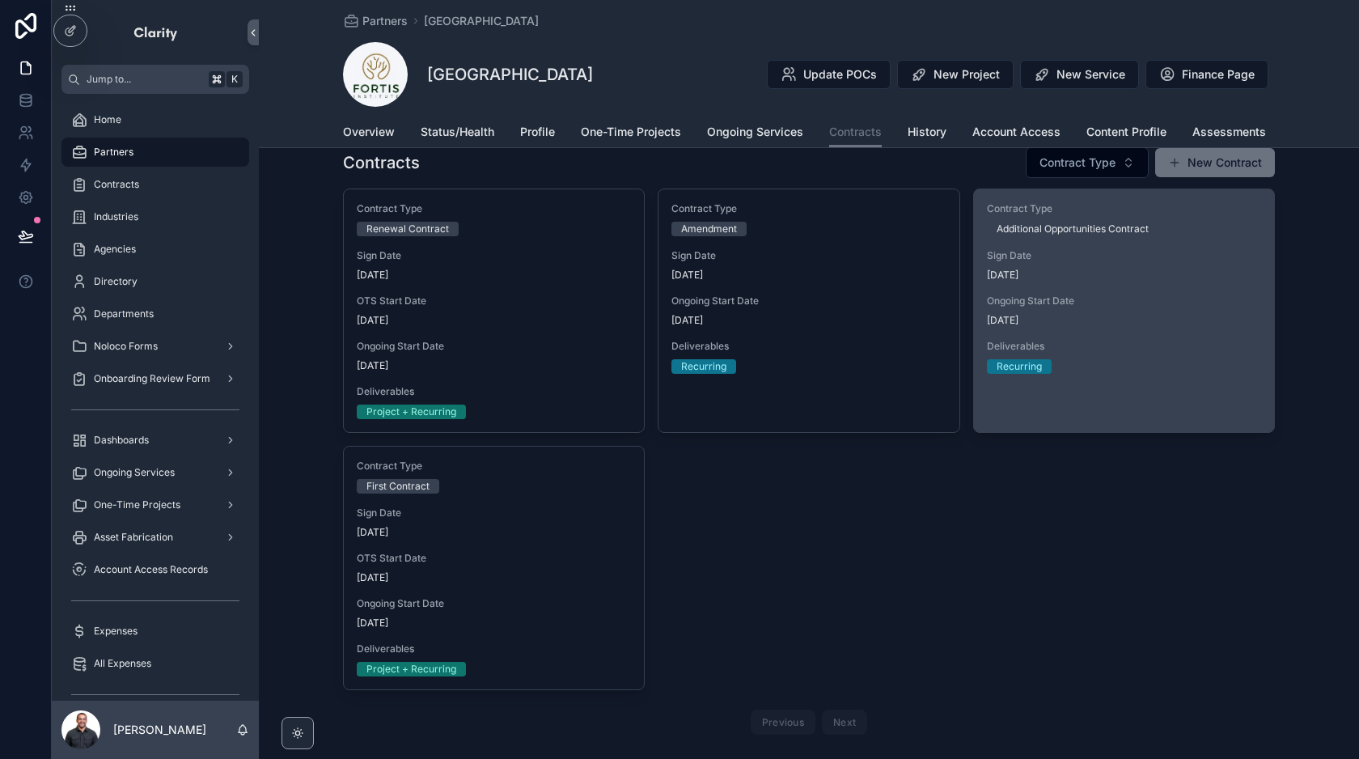
scroll to position [135, 0]
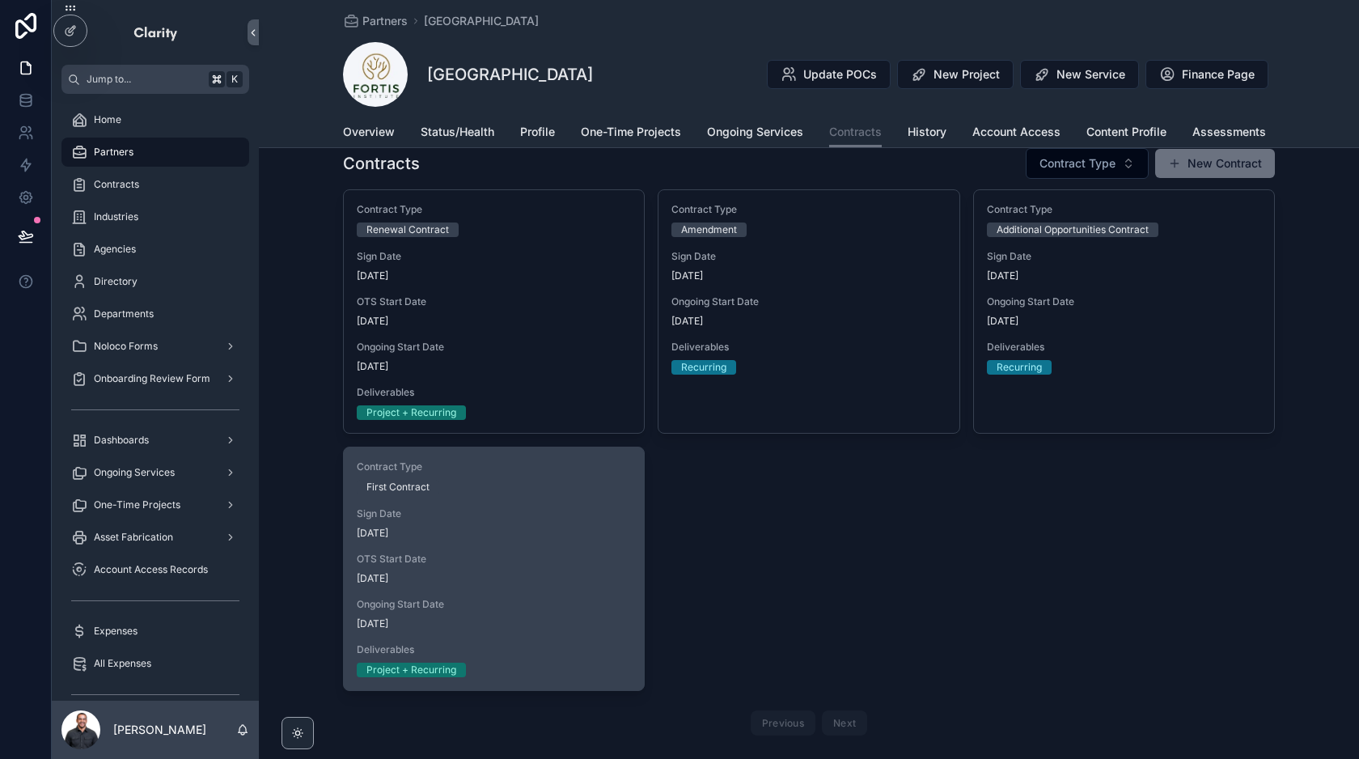
click at [505, 578] on span "[DATE]" at bounding box center [494, 578] width 274 height 13
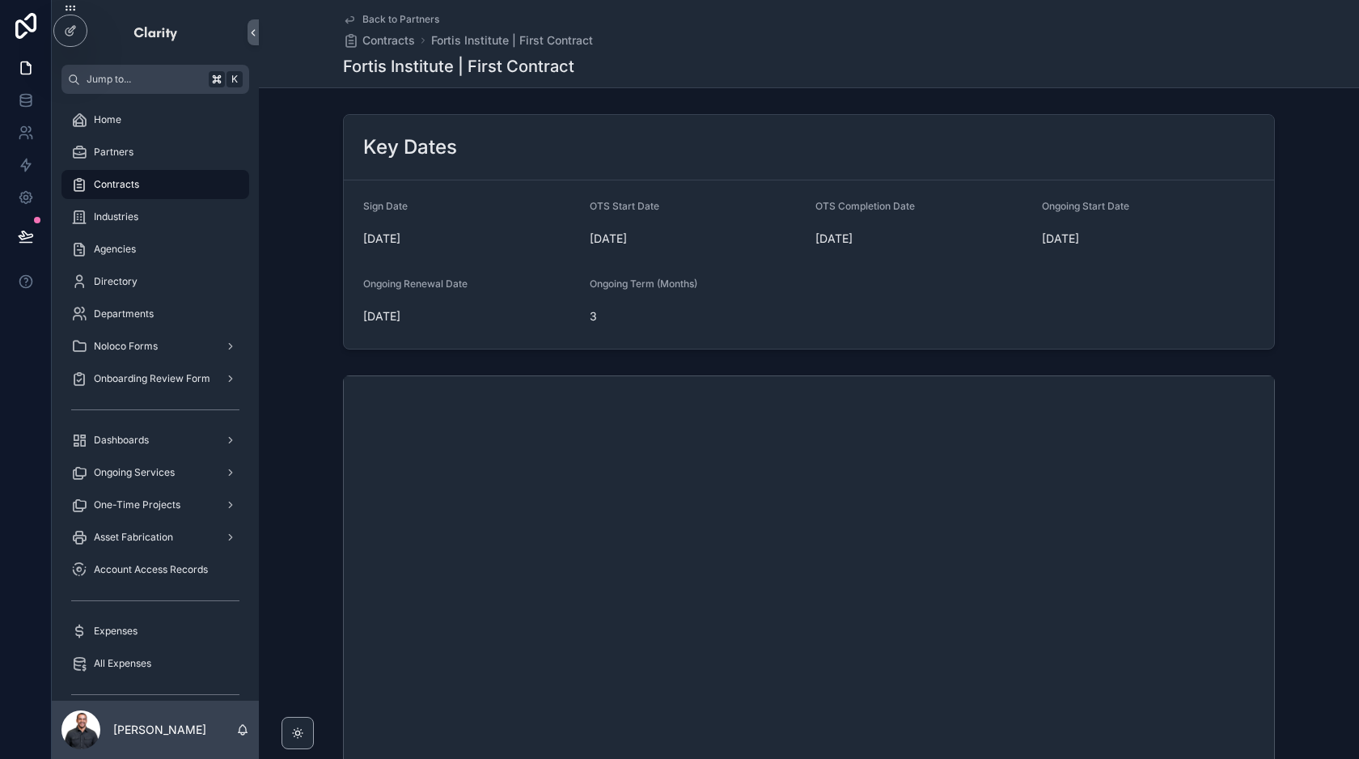
click at [395, 16] on span "Back to Partners" at bounding box center [400, 19] width 77 height 13
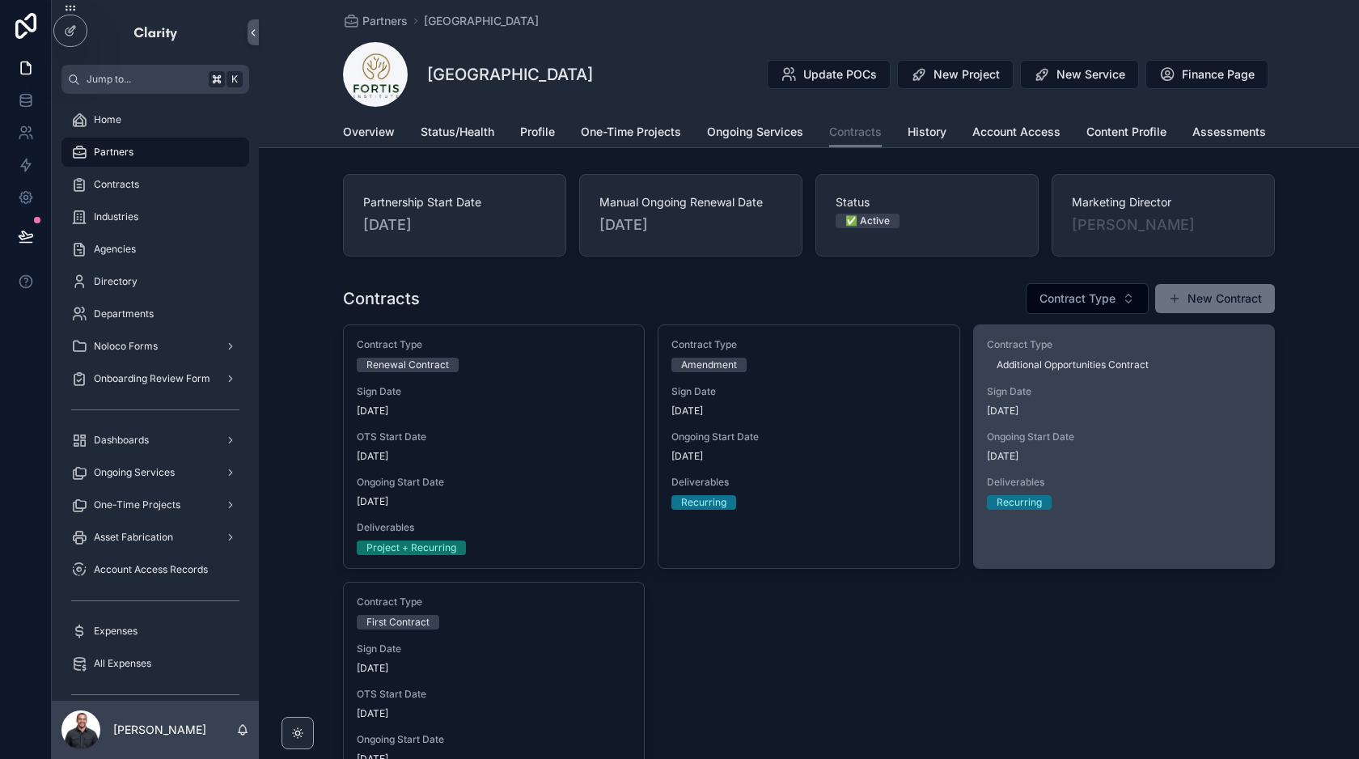
click at [1152, 450] on span "[DATE]" at bounding box center [1124, 456] width 274 height 13
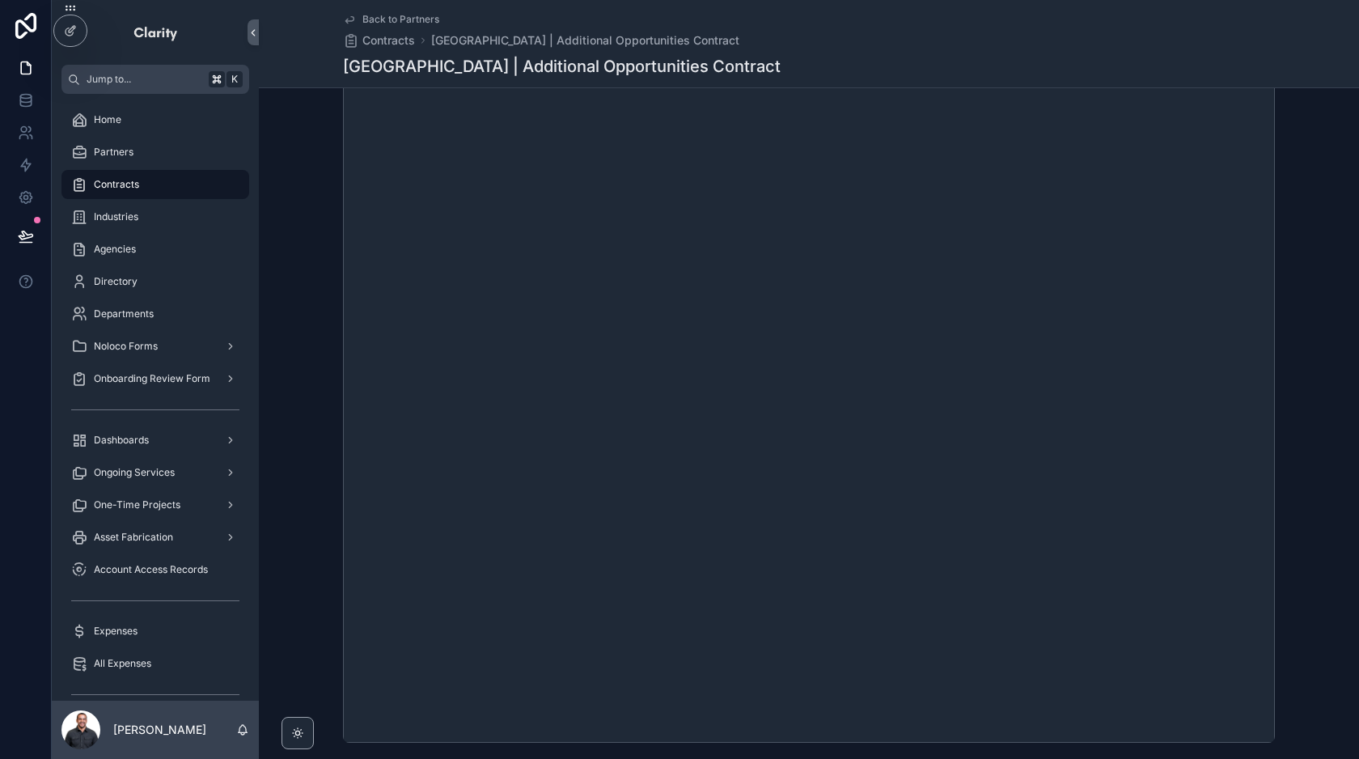
scroll to position [408, 0]
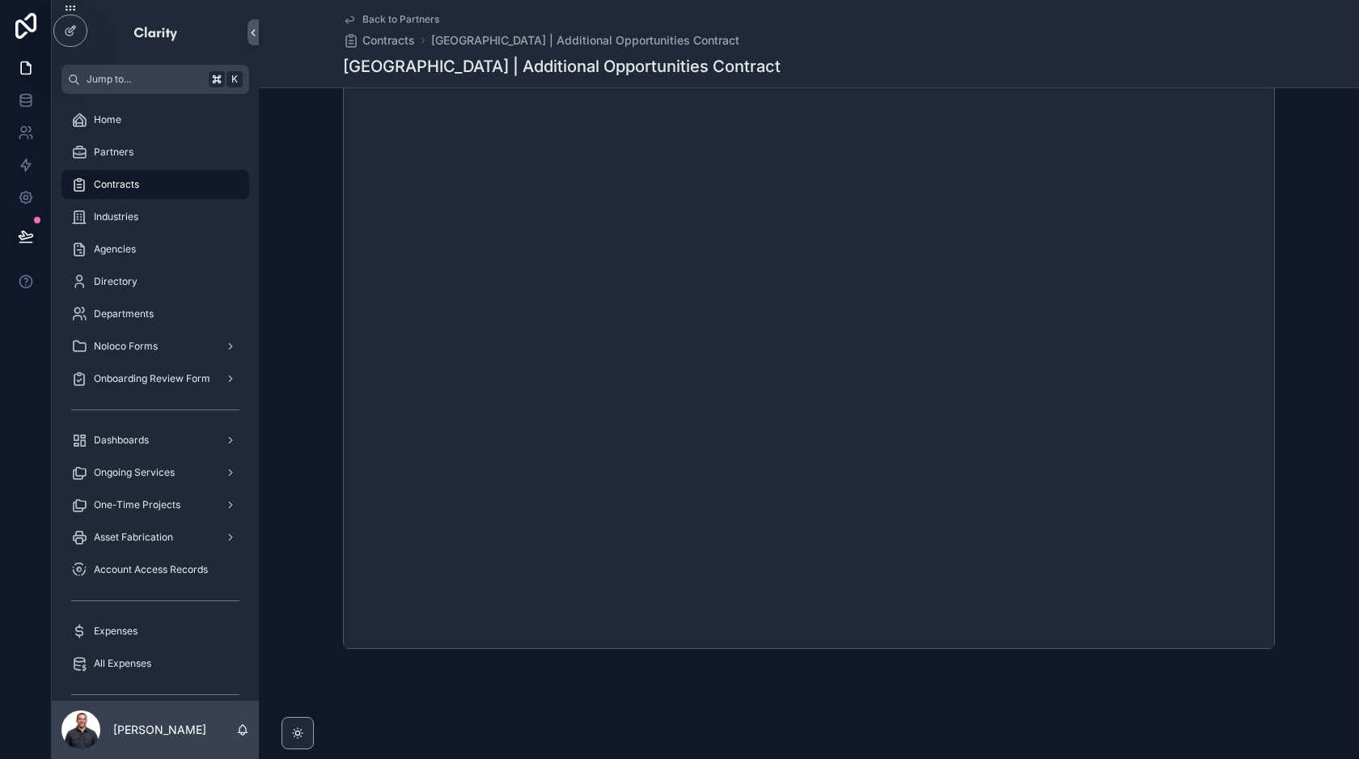
click at [404, 14] on span "Back to Partners" at bounding box center [400, 19] width 77 height 13
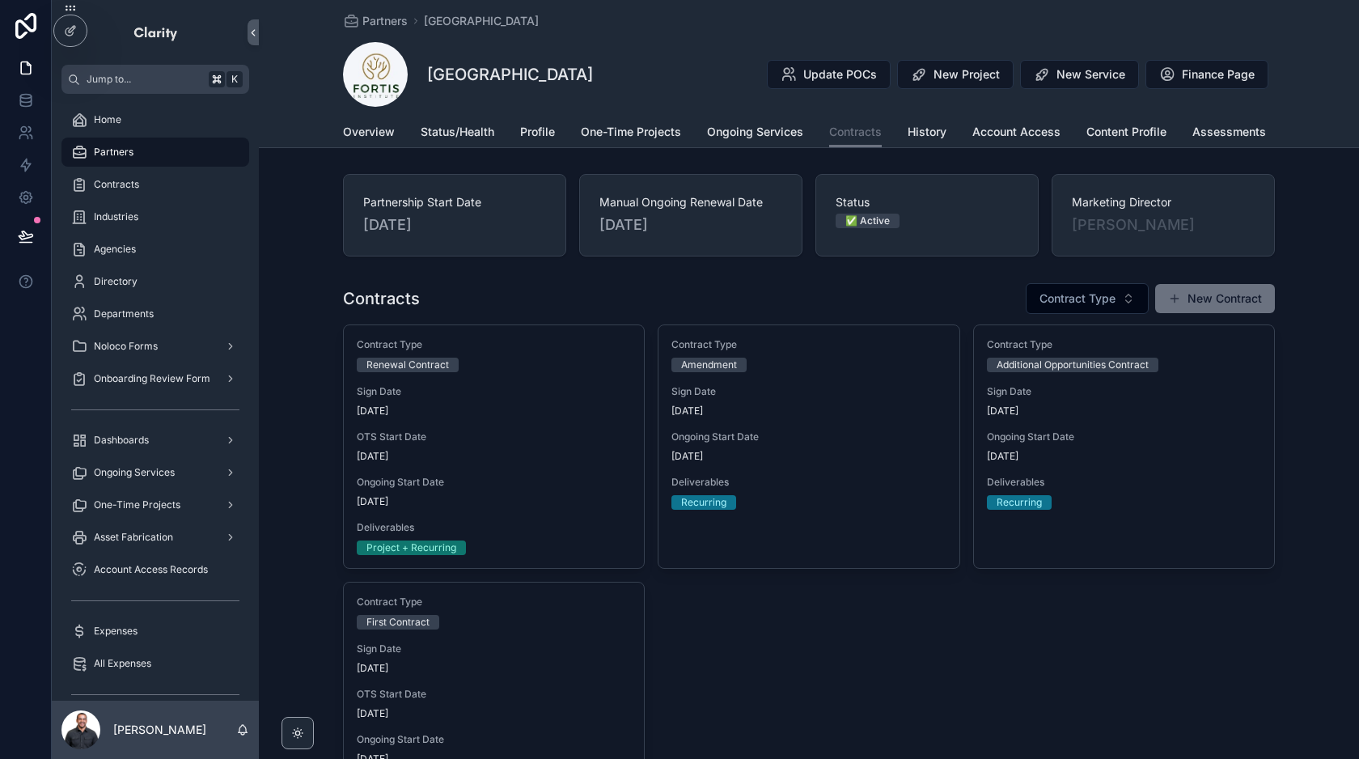
click at [153, 154] on div "Partners" at bounding box center [155, 152] width 168 height 26
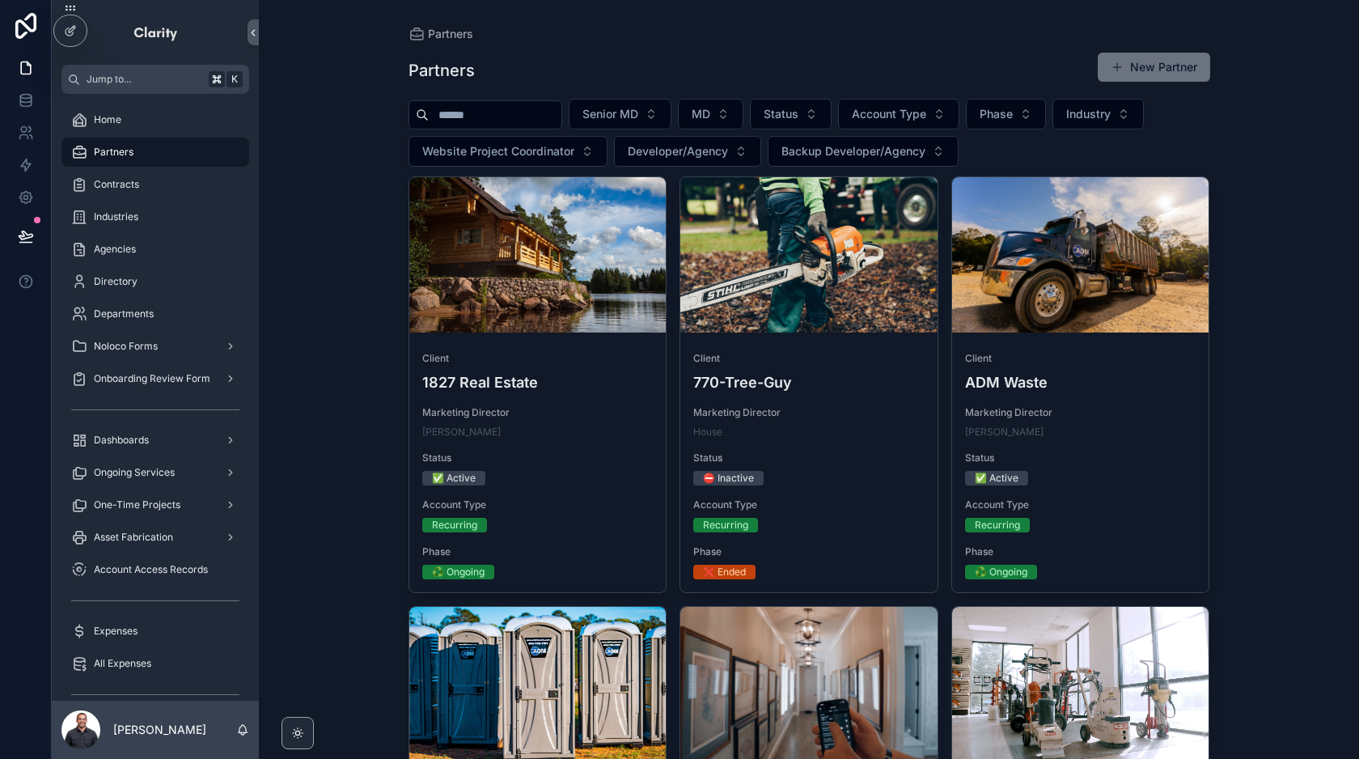
click at [518, 126] on div "scrollable content" at bounding box center [485, 114] width 154 height 29
click at [503, 113] on input "scrollable content" at bounding box center [495, 115] width 133 height 23
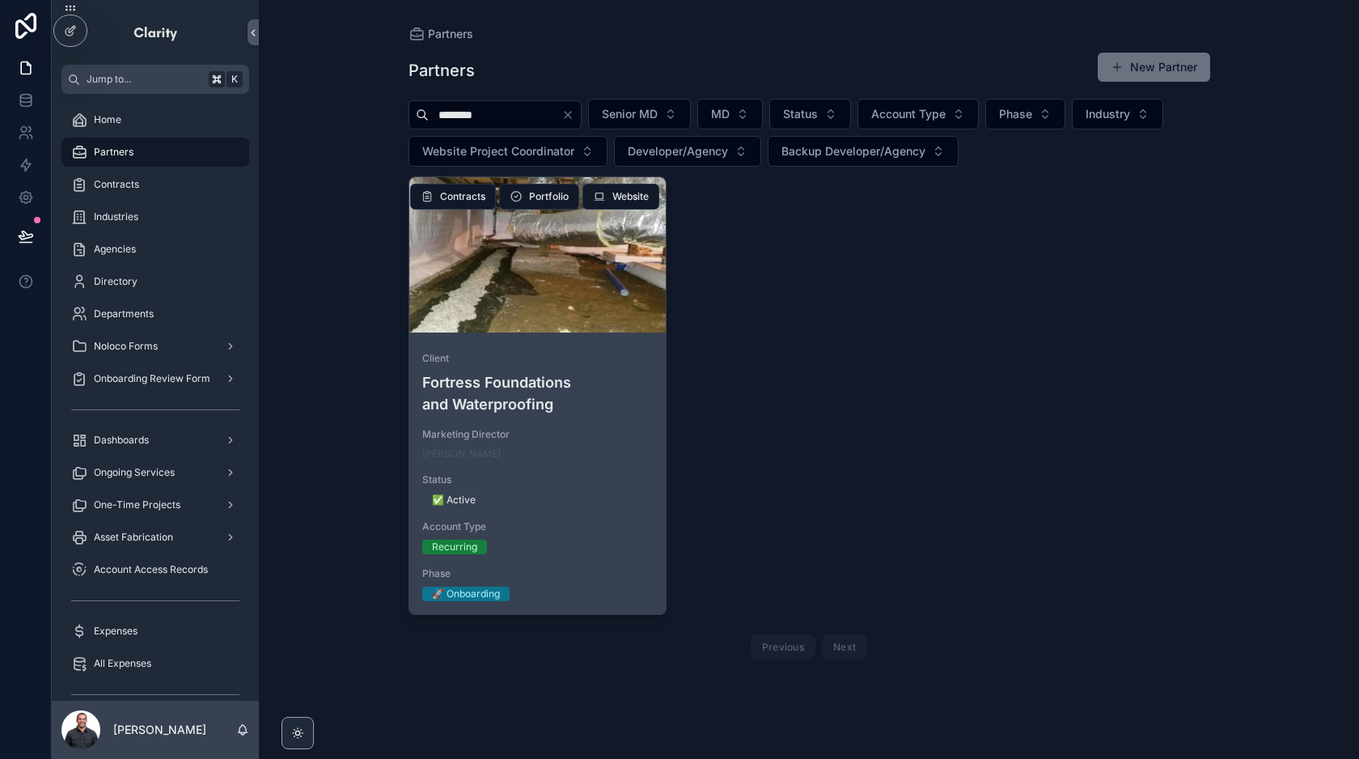
type input "********"
click at [545, 298] on div "scrollable content" at bounding box center [537, 254] width 257 height 155
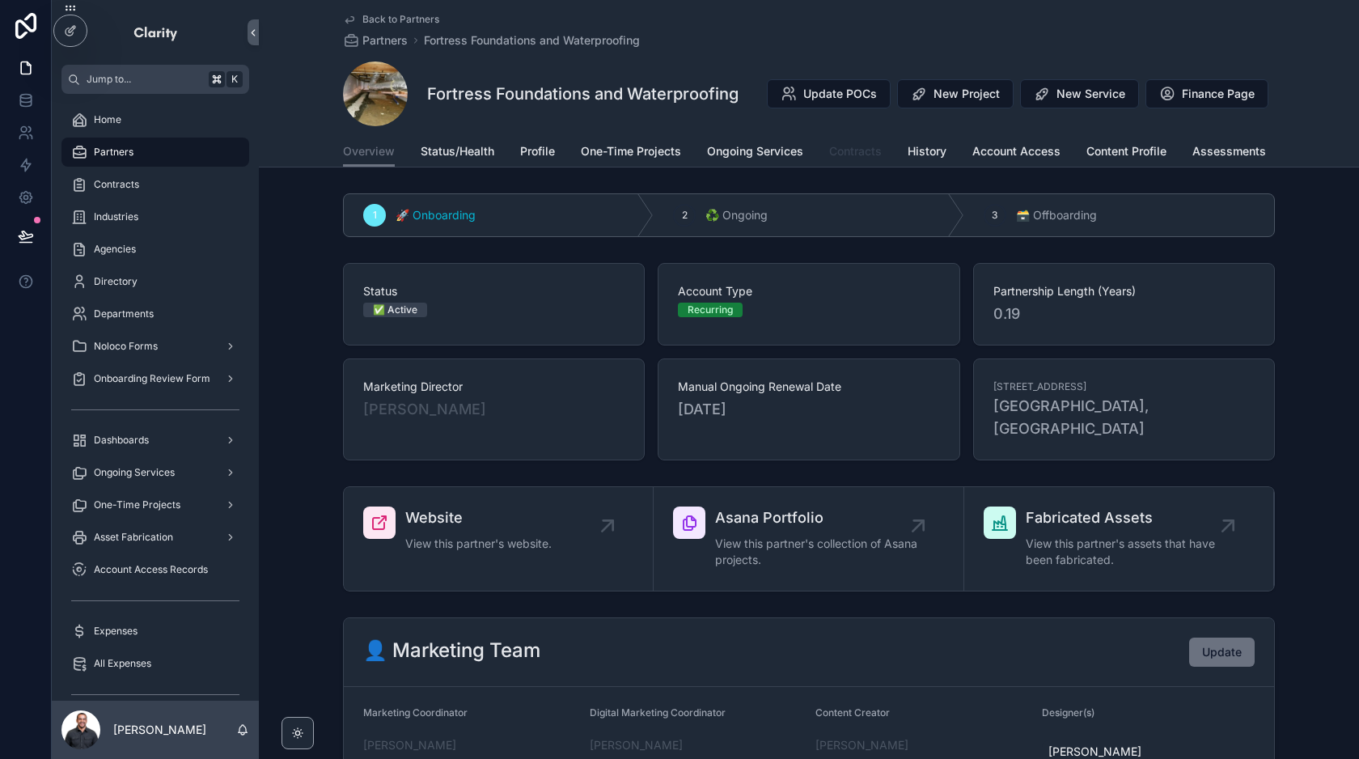
click at [847, 163] on link "Contracts" at bounding box center [855, 153] width 53 height 32
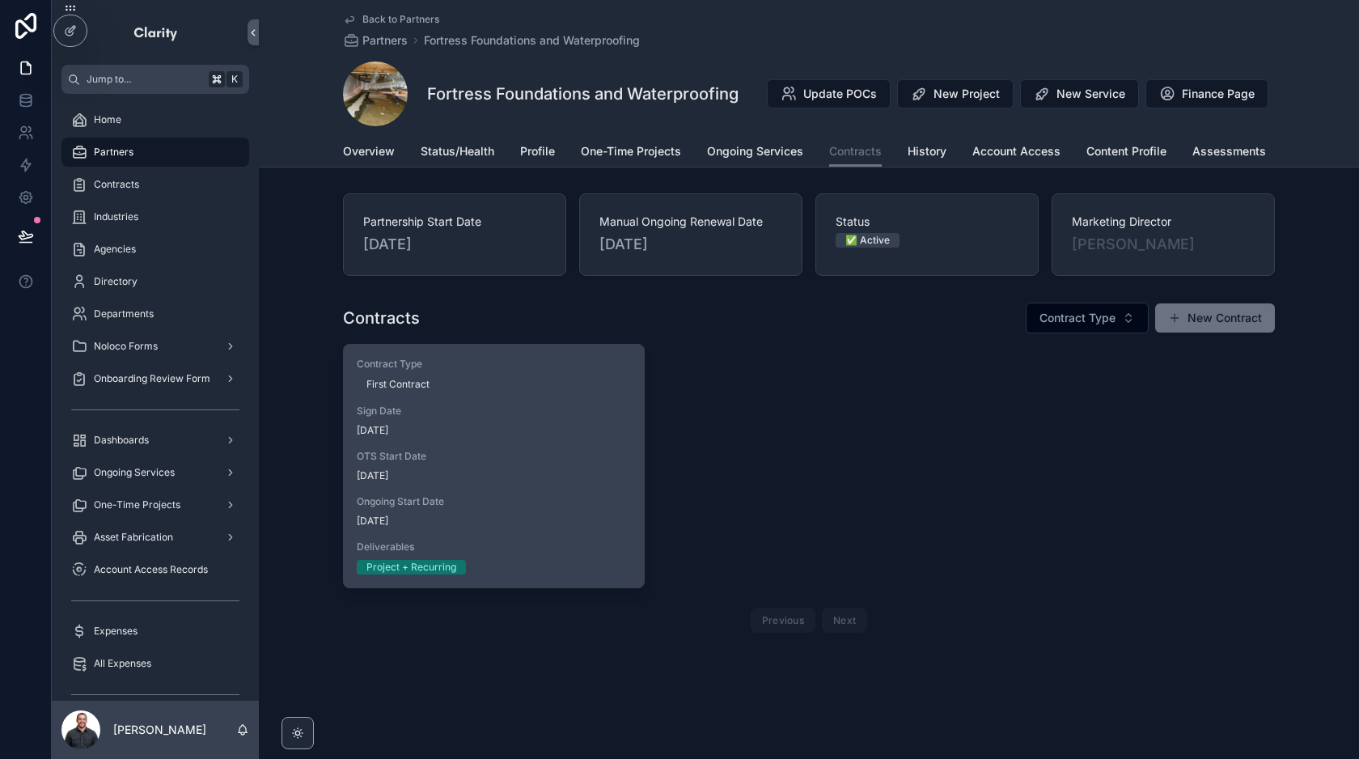
click at [571, 354] on div "Contract Type First Contract Sign Date [DATE] OTS Start Date [DATE] Ongoing Sta…" at bounding box center [494, 466] width 300 height 243
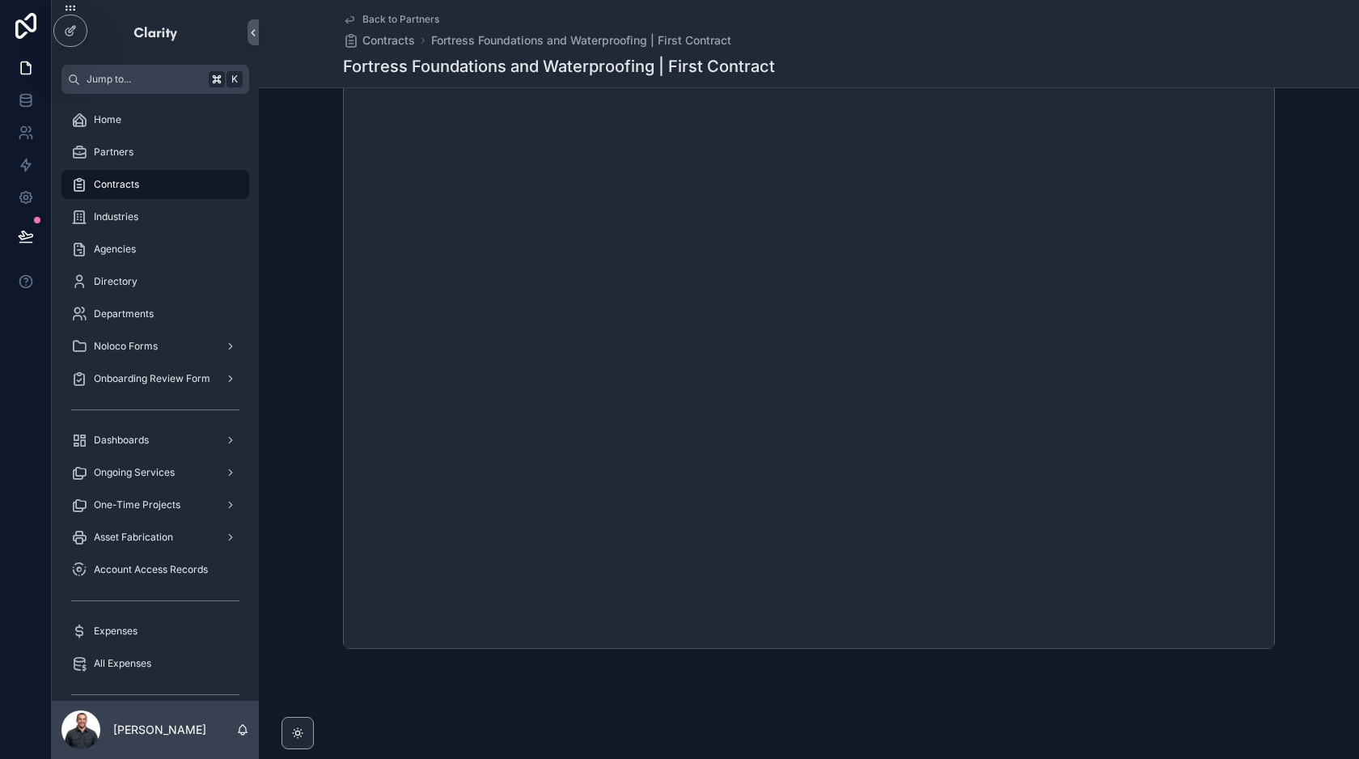
scroll to position [347, 0]
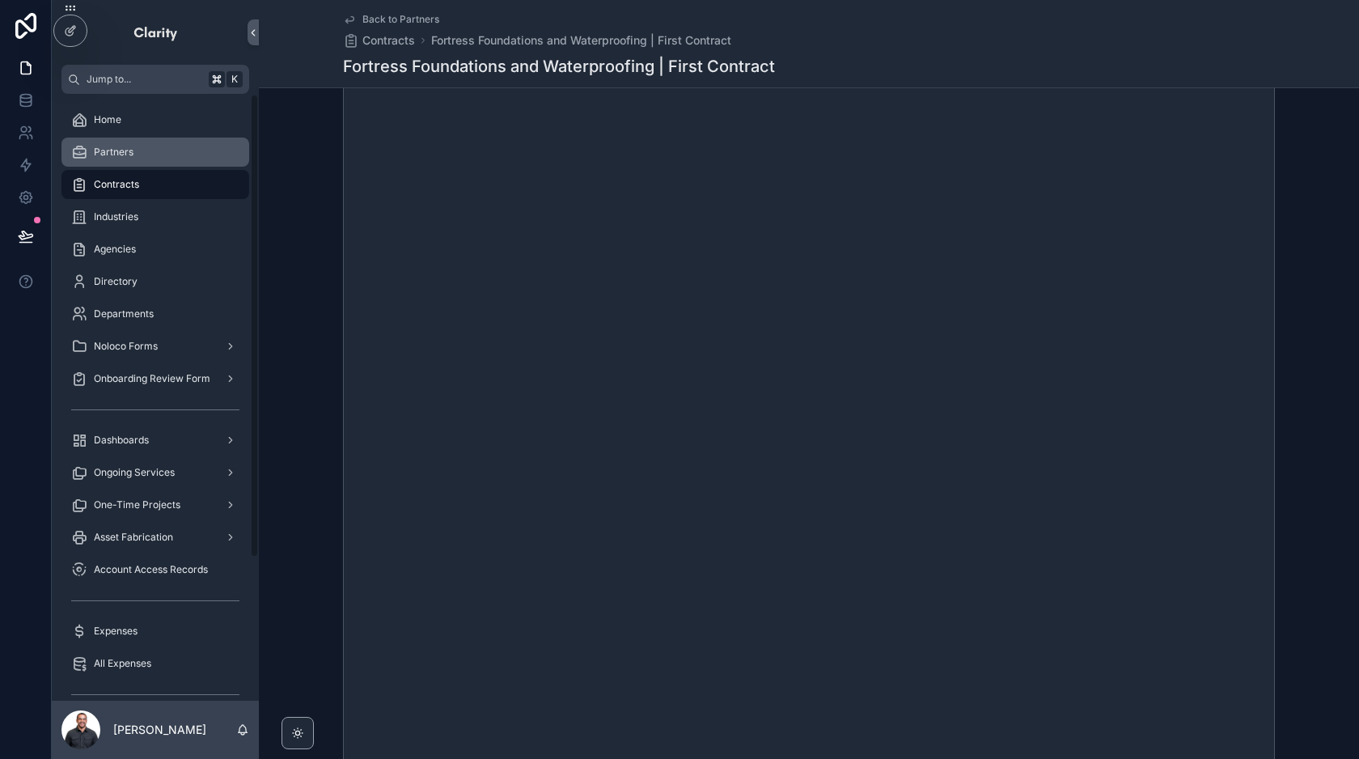
click at [151, 146] on div "Partners" at bounding box center [155, 152] width 168 height 26
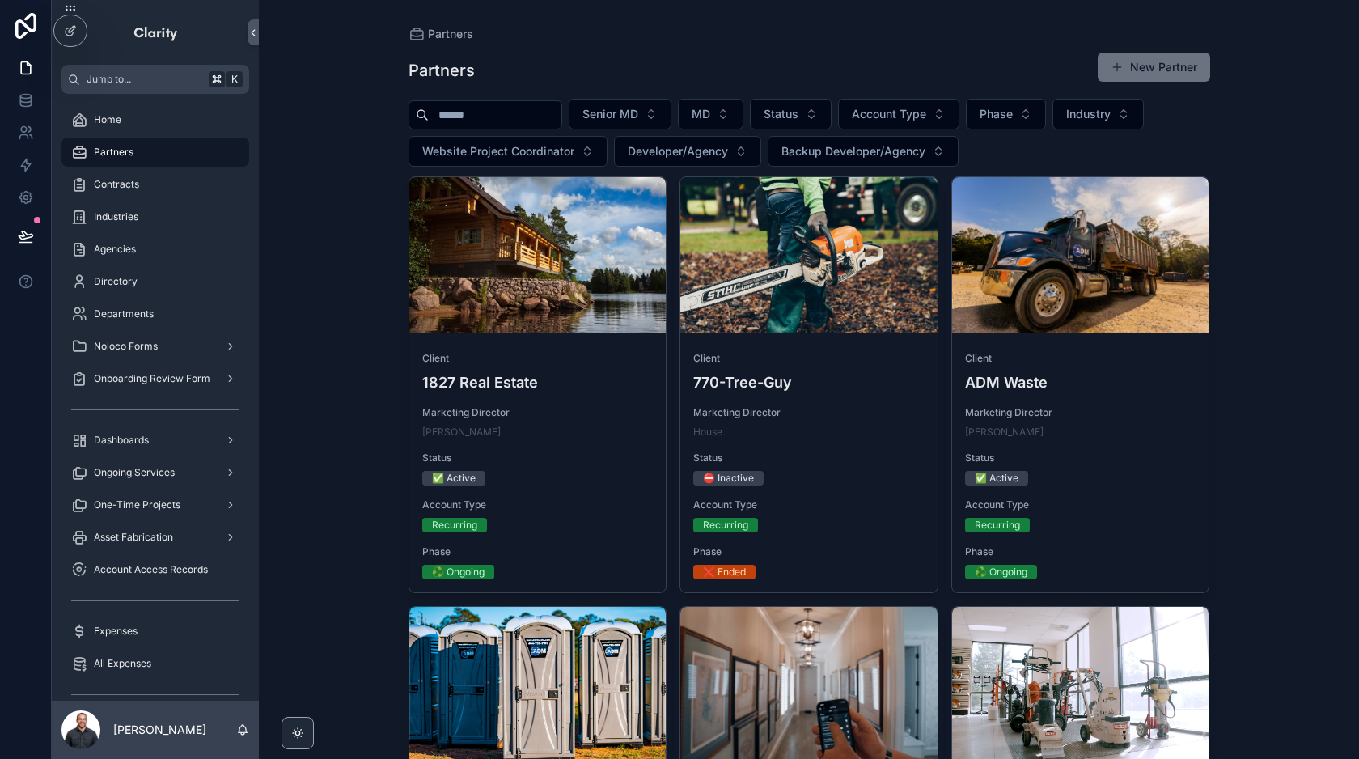
click at [475, 110] on input "scrollable content" at bounding box center [495, 115] width 133 height 23
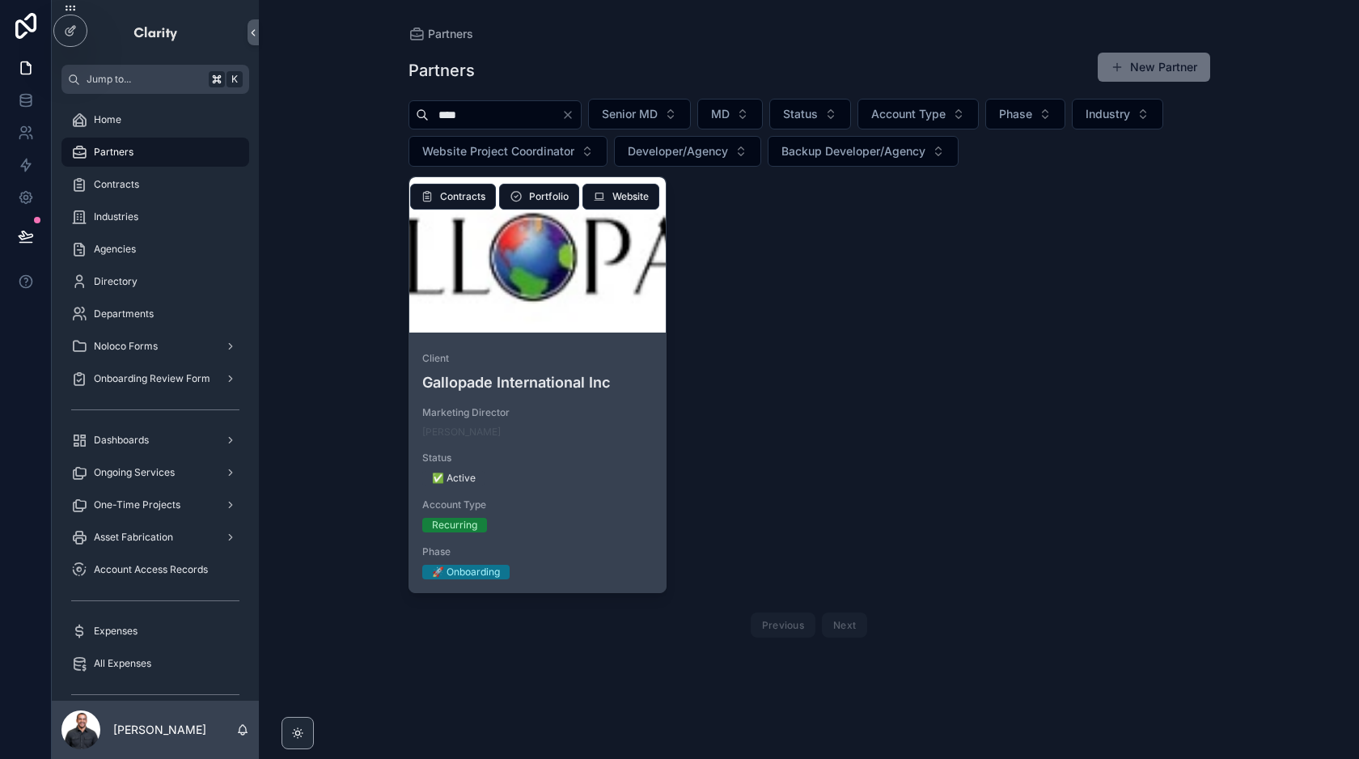
type input "****"
click at [510, 281] on div "scrollable content" at bounding box center [537, 254] width 257 height 155
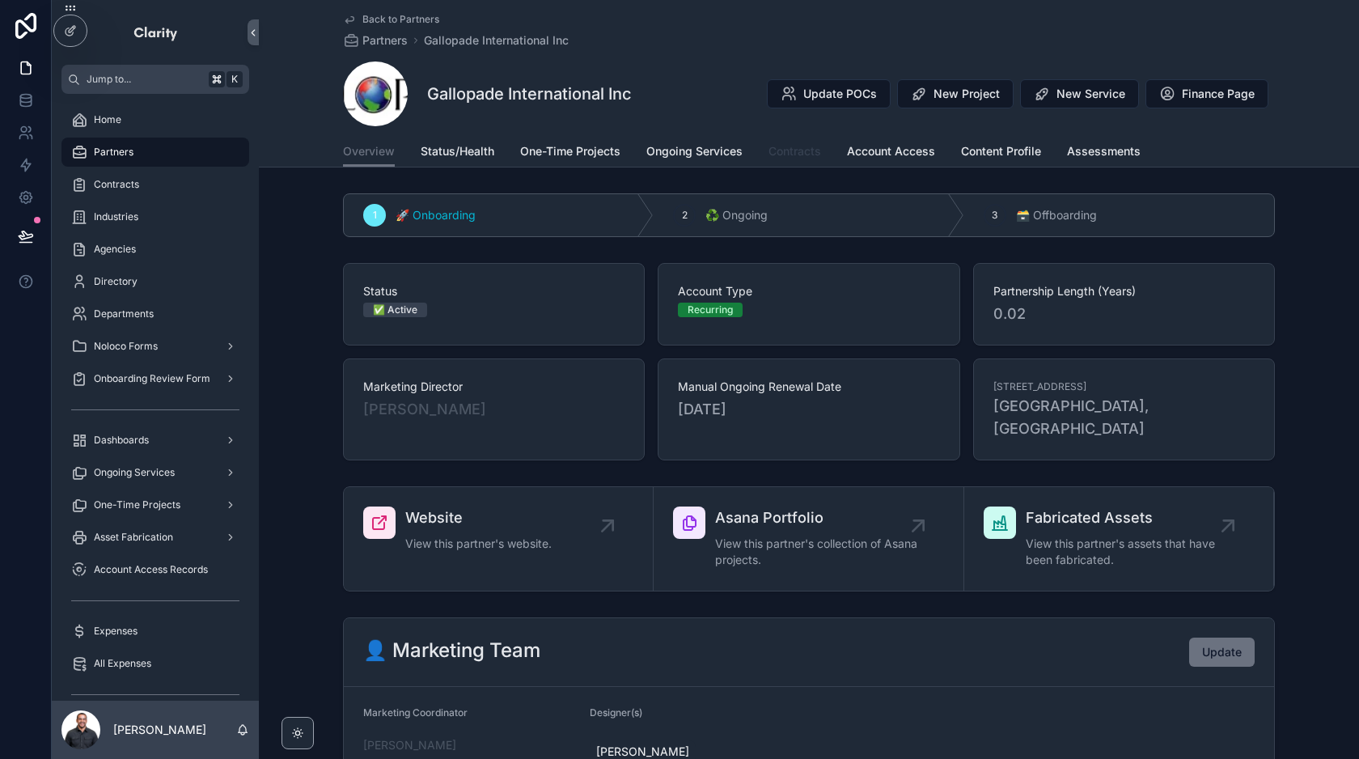
click at [810, 158] on span "Contracts" at bounding box center [794, 151] width 53 height 16
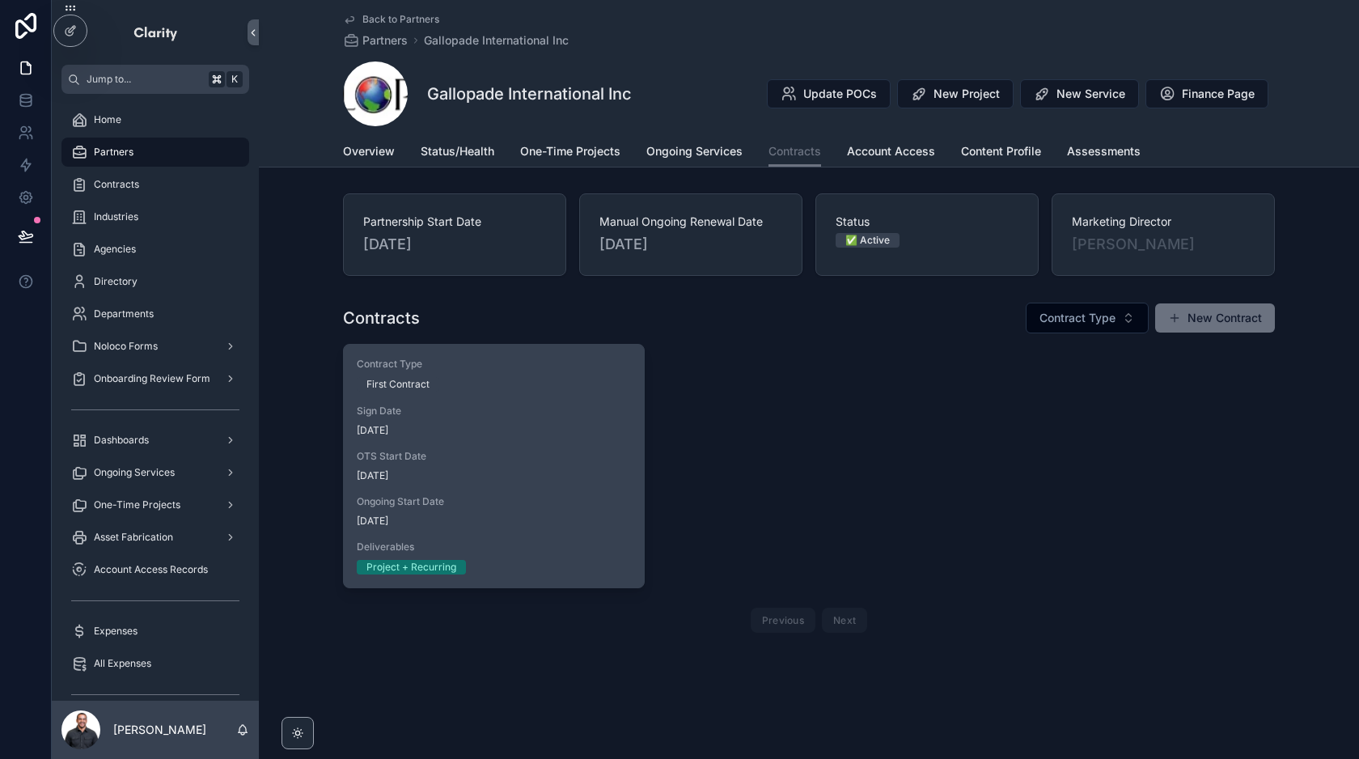
click at [613, 415] on span "Sign Date" at bounding box center [494, 410] width 274 height 13
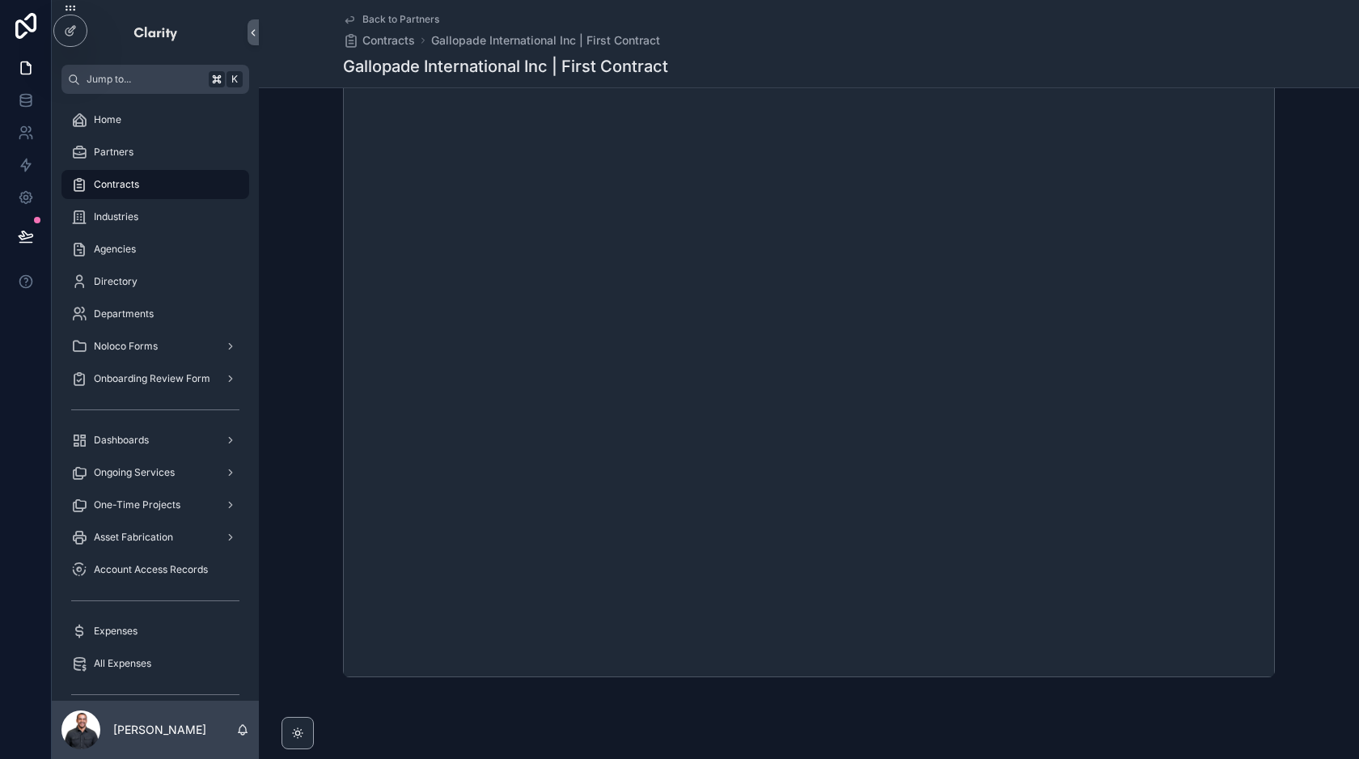
scroll to position [485, 0]
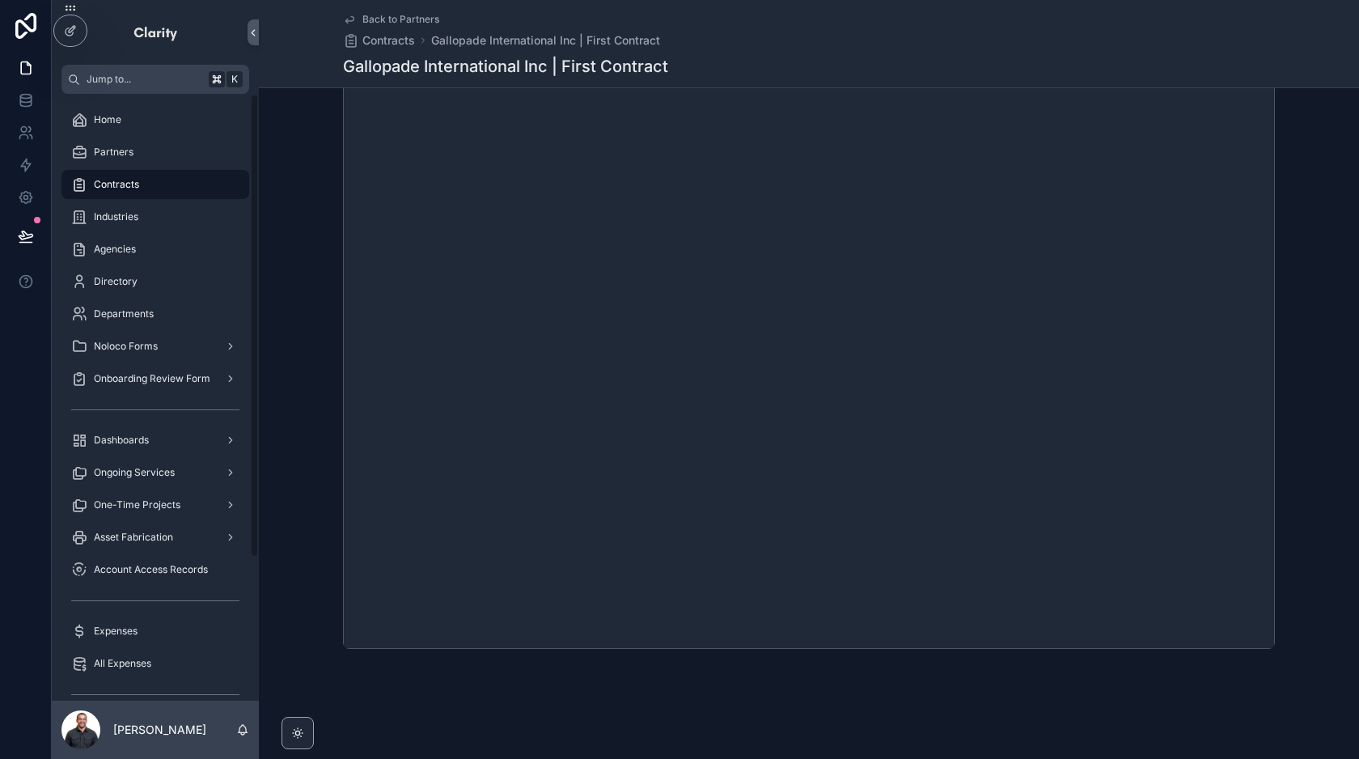
click at [160, 181] on div "Contracts" at bounding box center [155, 184] width 168 height 26
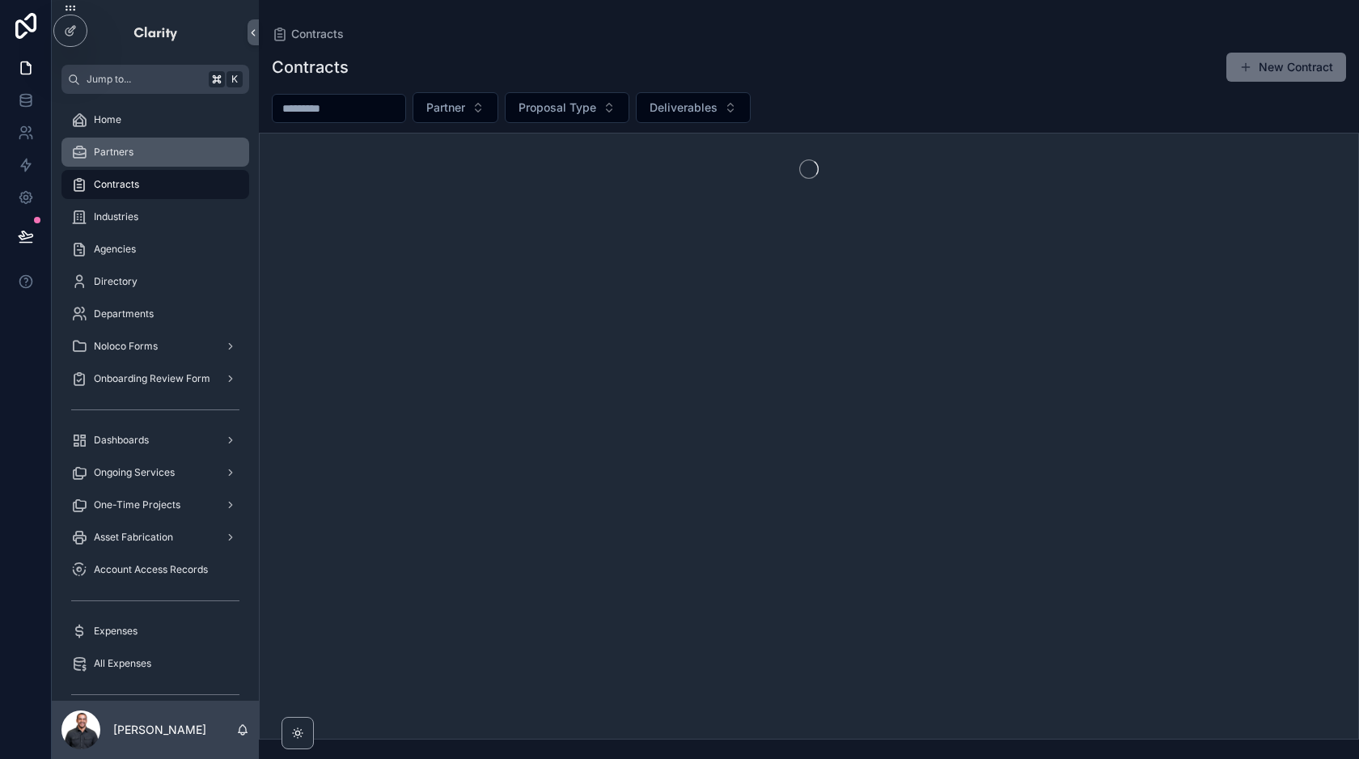
click at [150, 154] on div "Partners" at bounding box center [155, 152] width 168 height 26
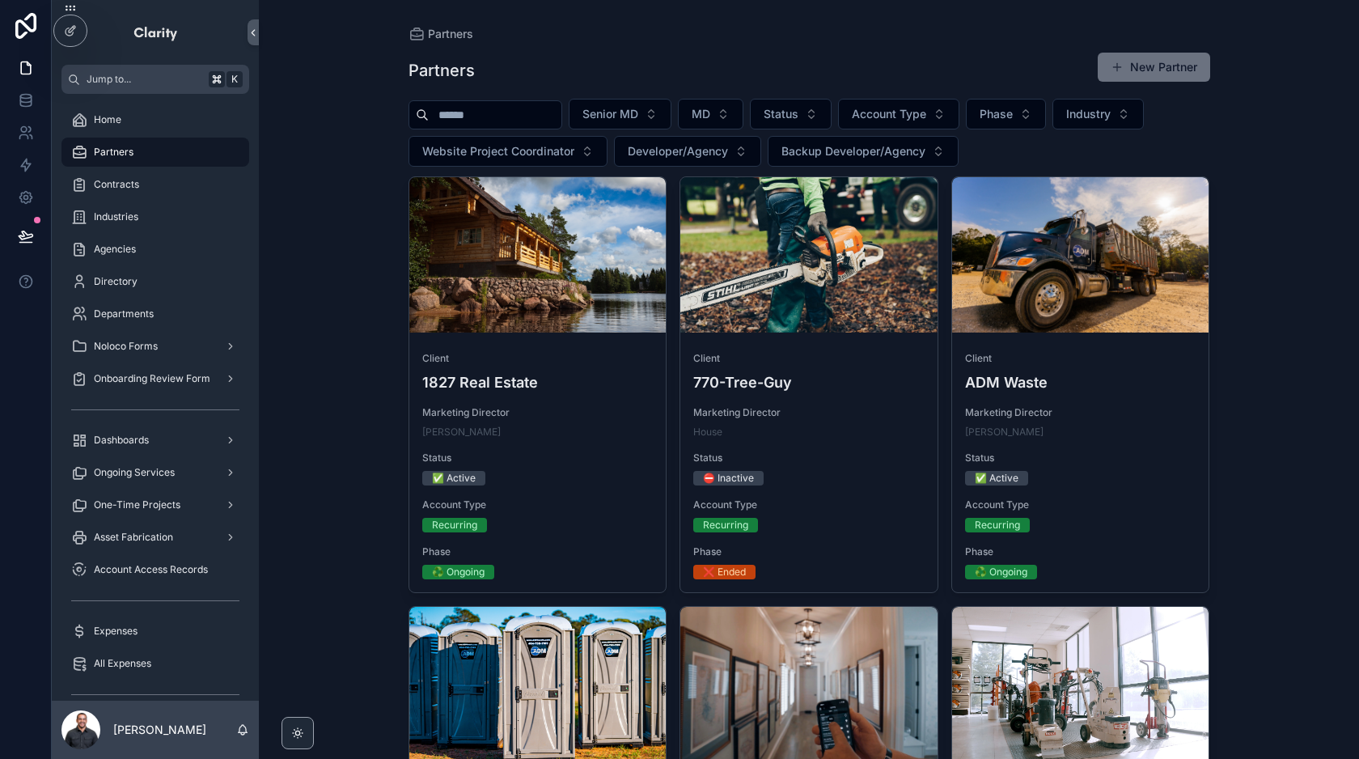
click at [493, 119] on input "scrollable content" at bounding box center [495, 115] width 133 height 23
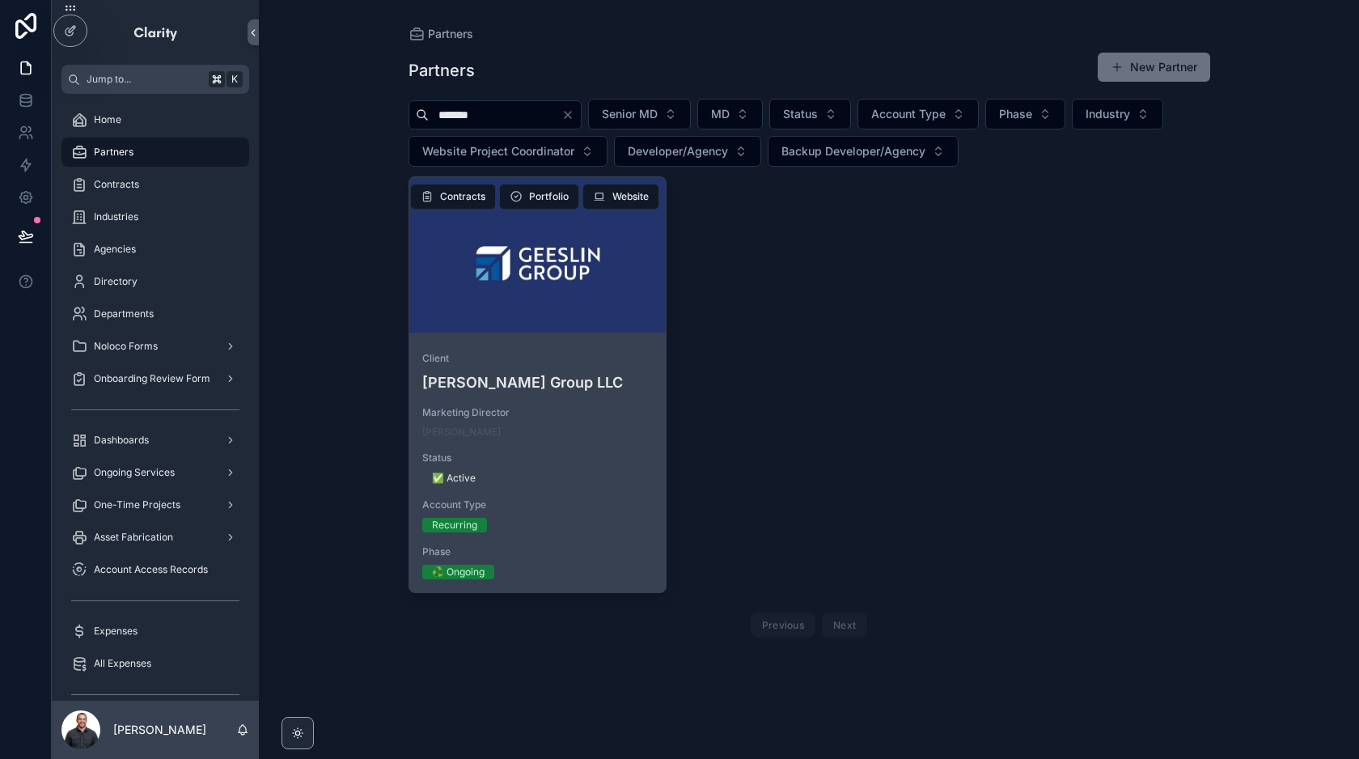
type input "*******"
click at [531, 278] on div "scrollable content" at bounding box center [537, 254] width 257 height 155
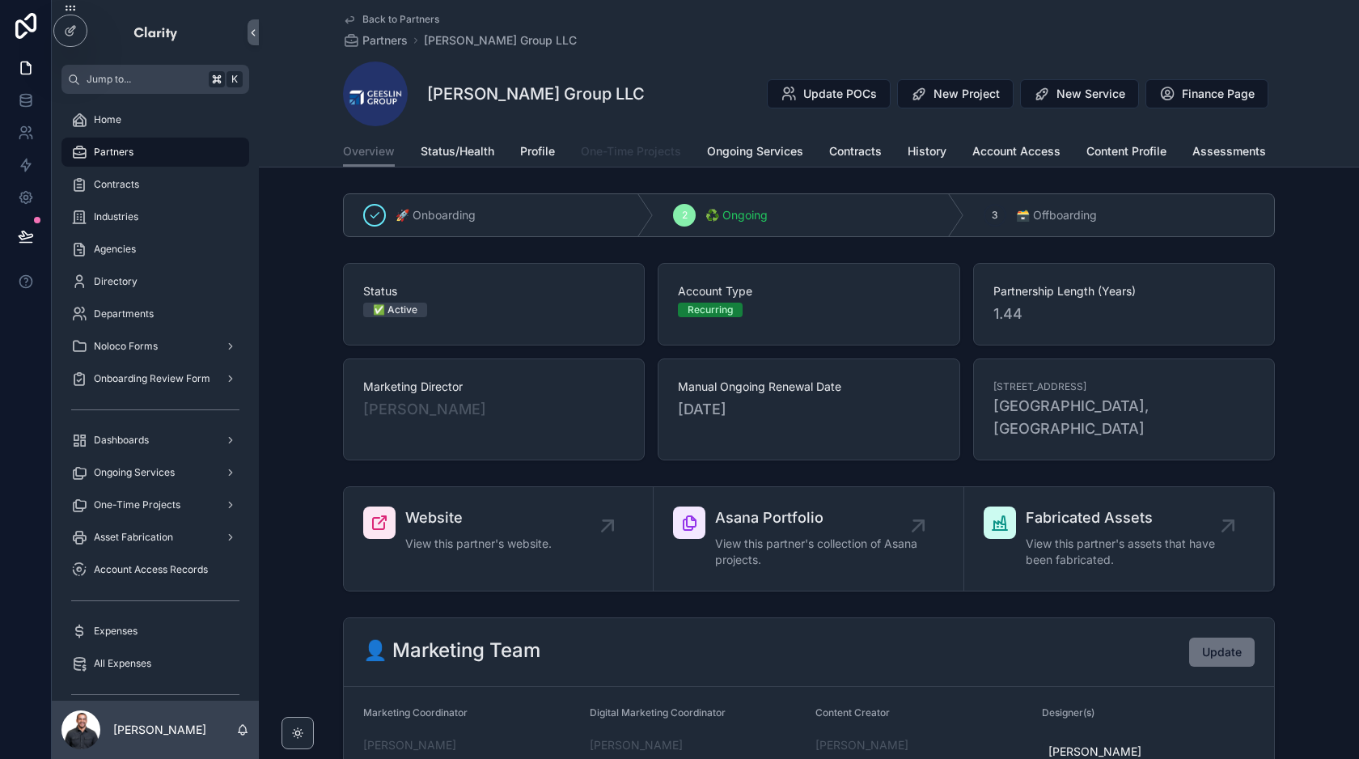
click at [646, 145] on span "One-Time Projects" at bounding box center [631, 151] width 100 height 16
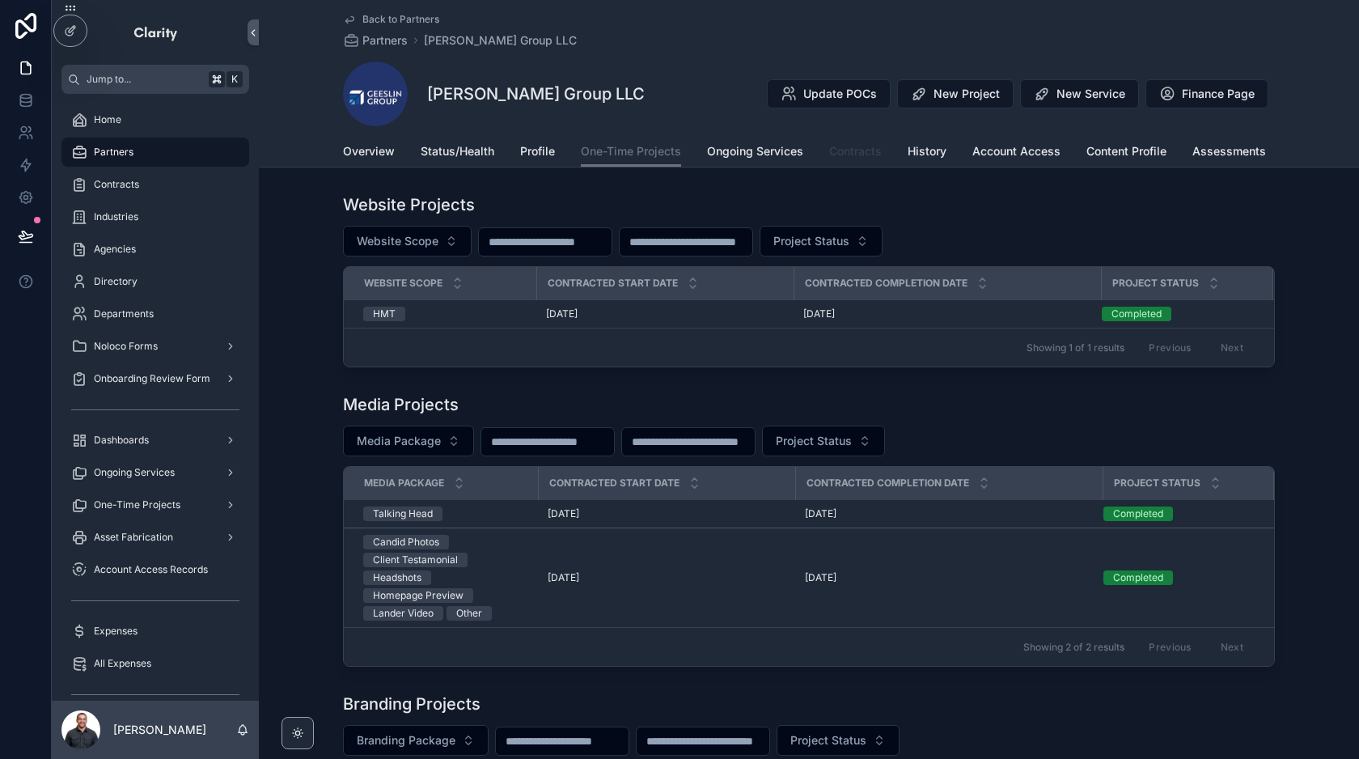
click at [877, 154] on span "Contracts" at bounding box center [855, 151] width 53 height 16
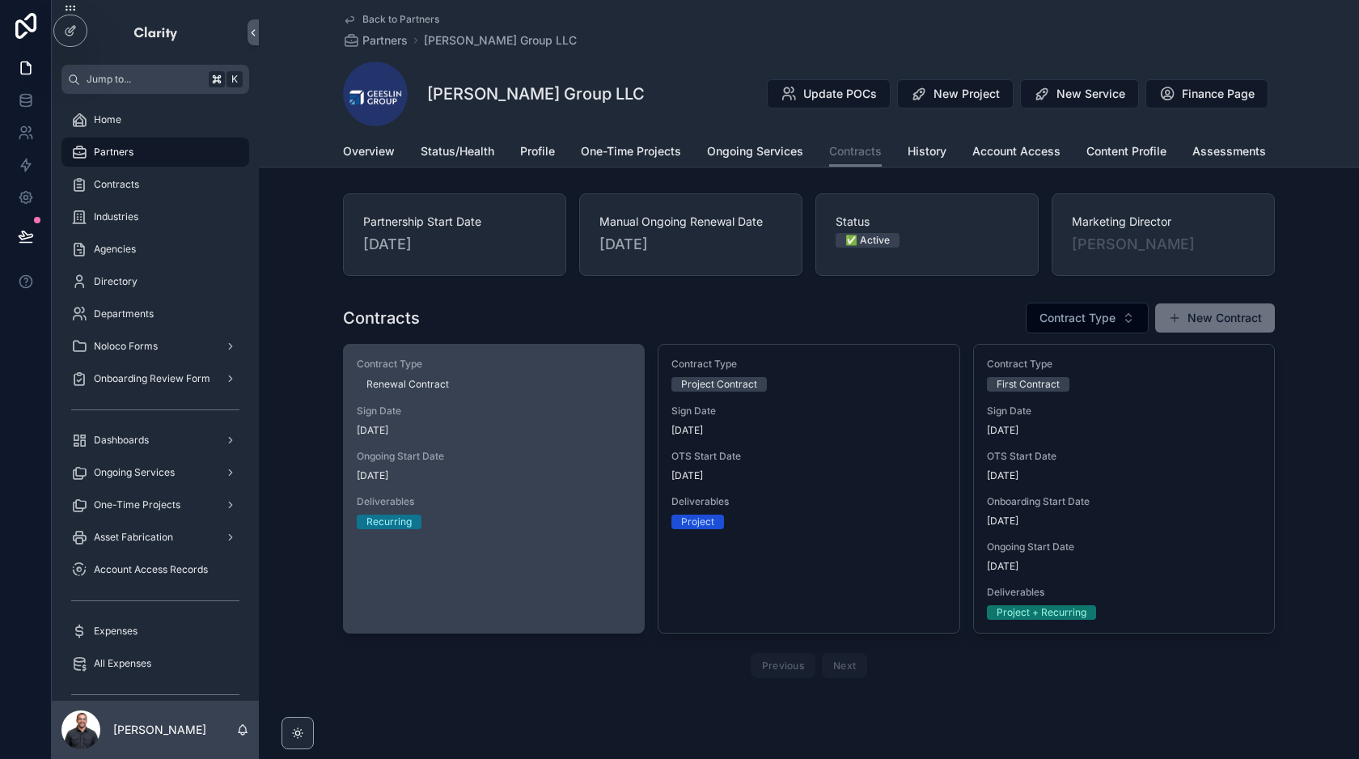
click at [569, 491] on div "Contract Type Renewal Contract Sign Date [DATE] Ongoing Start Date [DATE] Deliv…" at bounding box center [494, 443] width 300 height 197
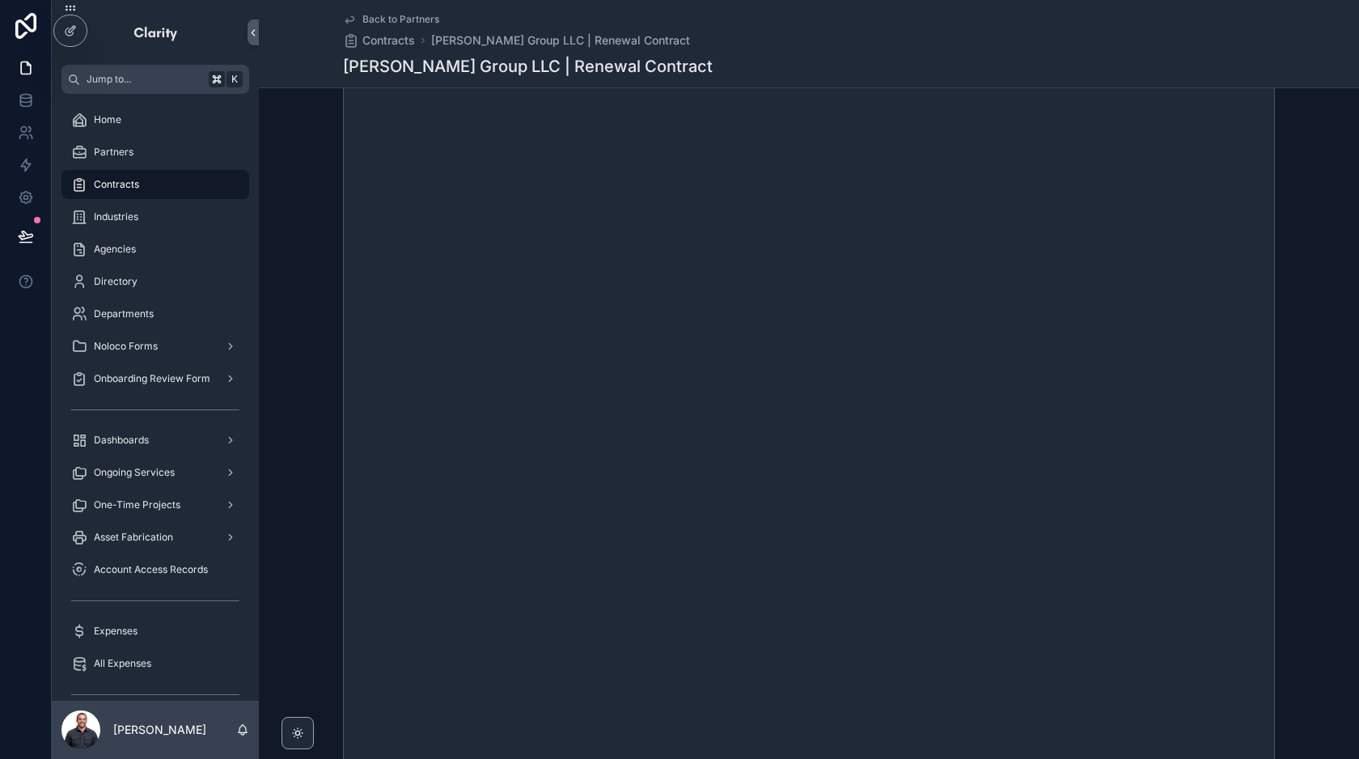
scroll to position [317, 0]
click at [400, 17] on span "Back to Partners" at bounding box center [400, 19] width 77 height 13
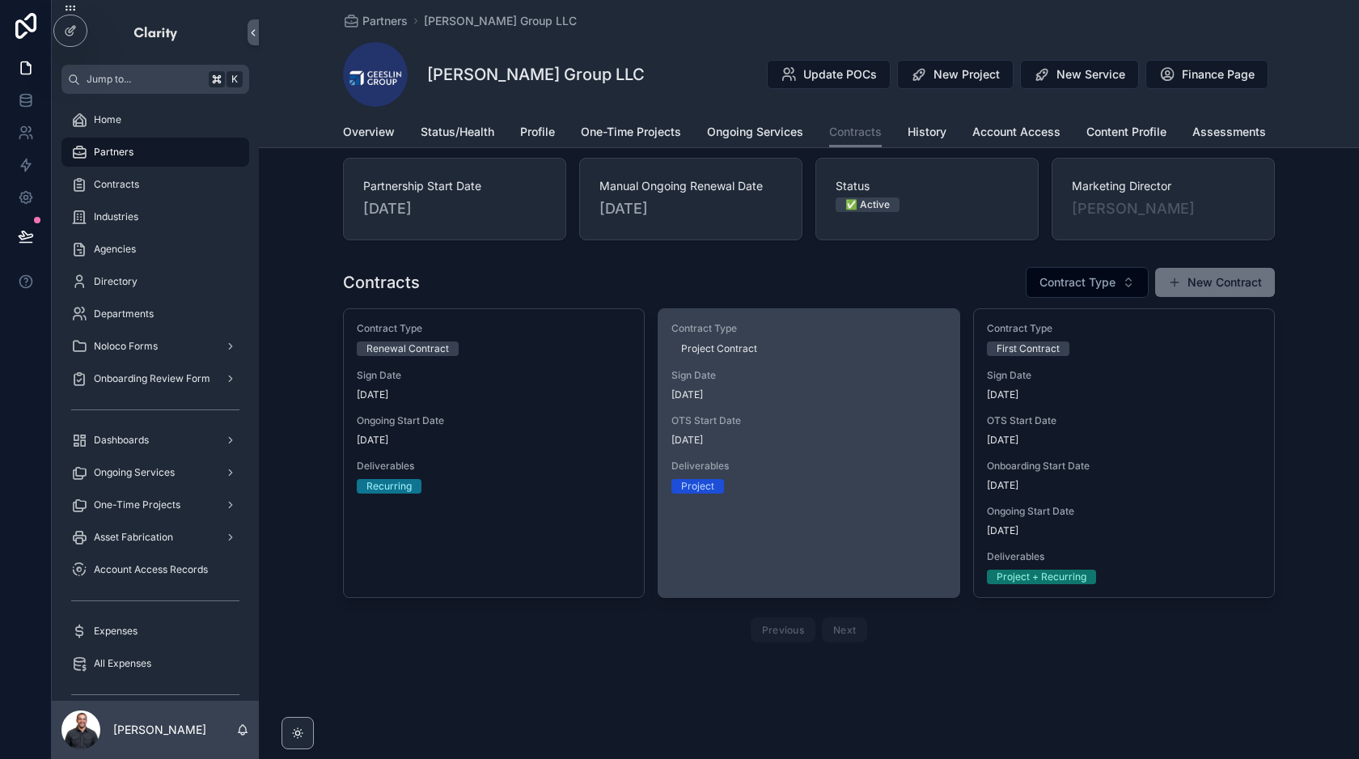
scroll to position [16, 0]
click at [906, 423] on span "OTS Start Date" at bounding box center [808, 420] width 274 height 13
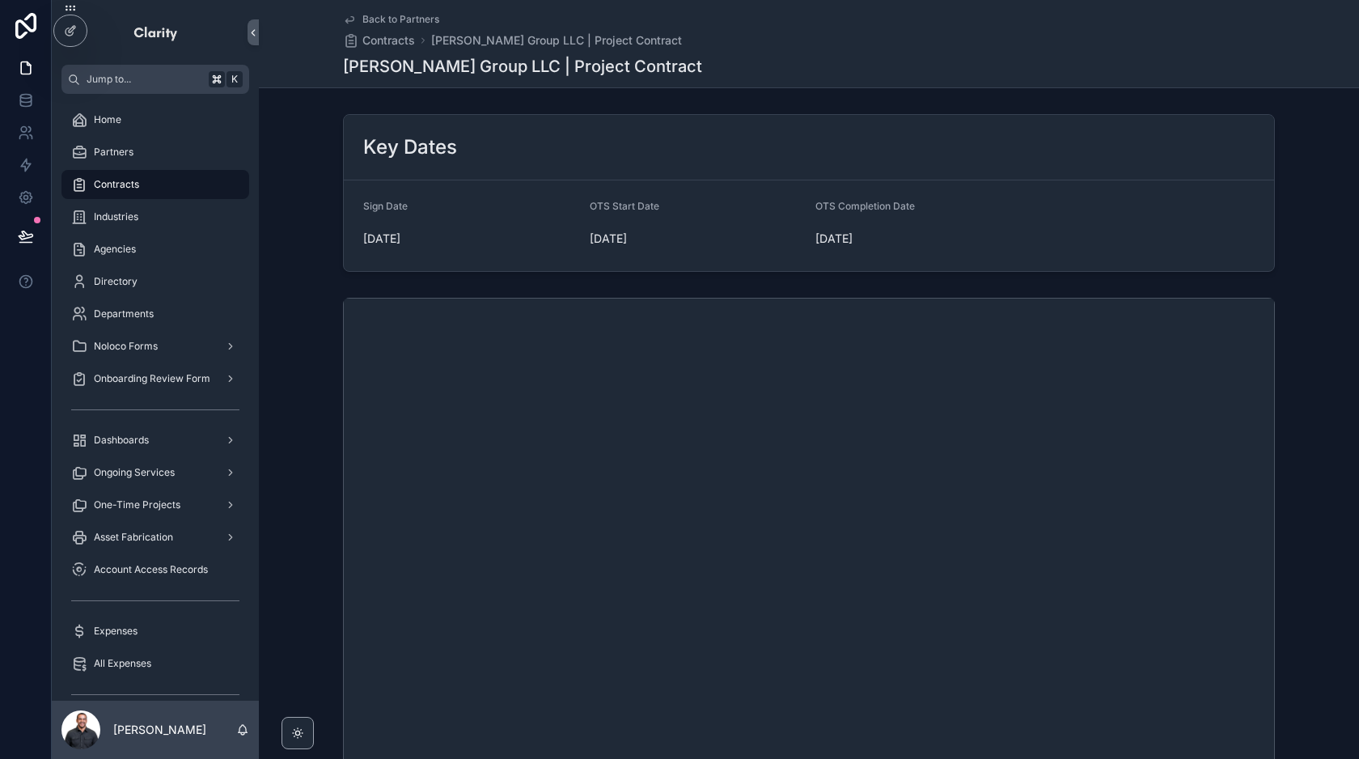
click at [421, 15] on span "Back to Partners" at bounding box center [400, 19] width 77 height 13
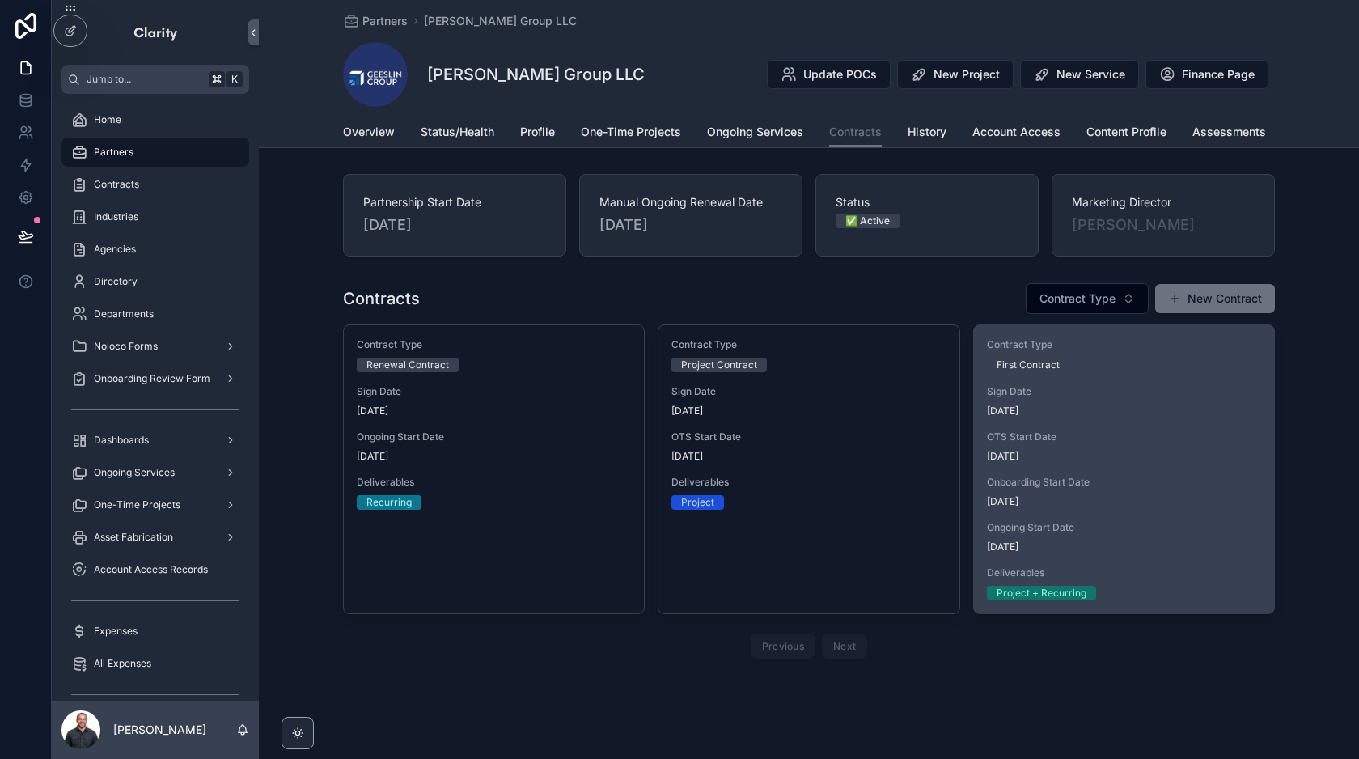
click at [1113, 523] on span "Ongoing Start Date" at bounding box center [1124, 527] width 274 height 13
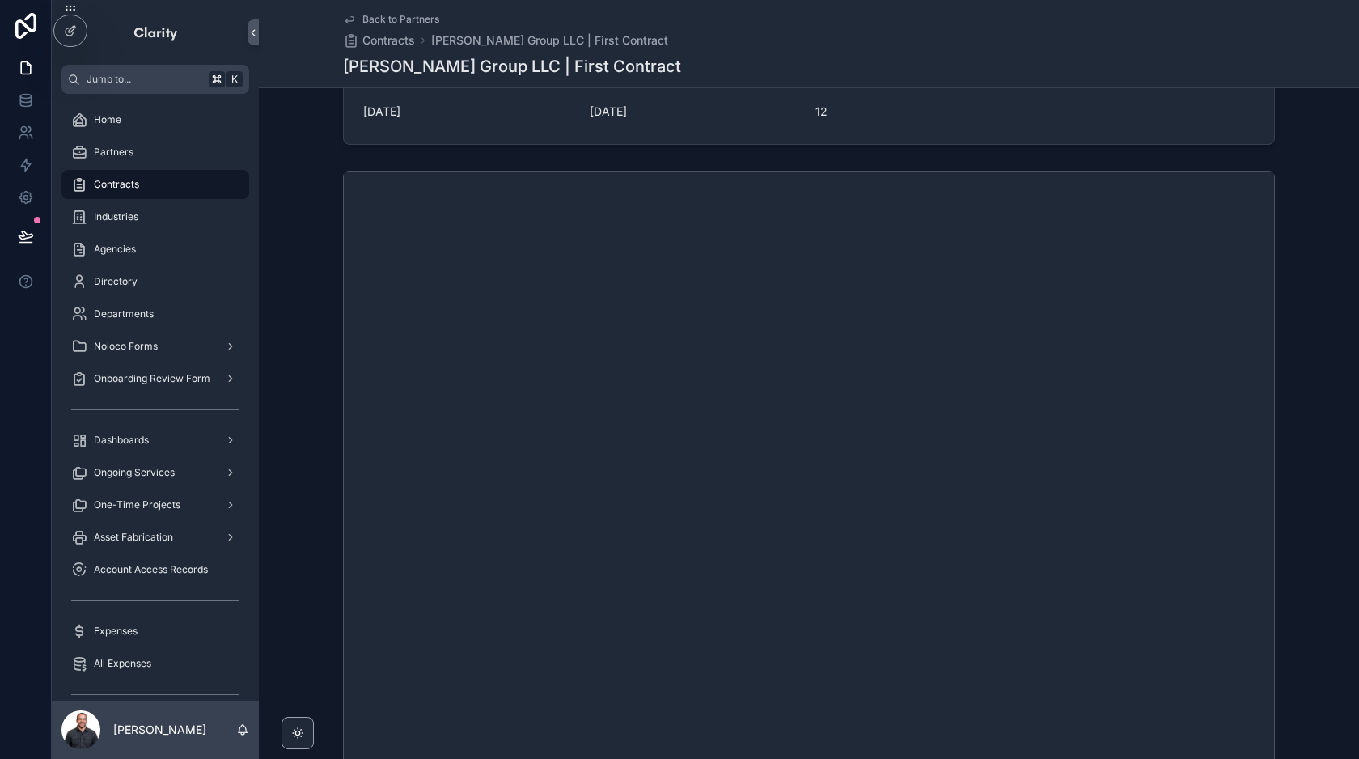
scroll to position [648, 0]
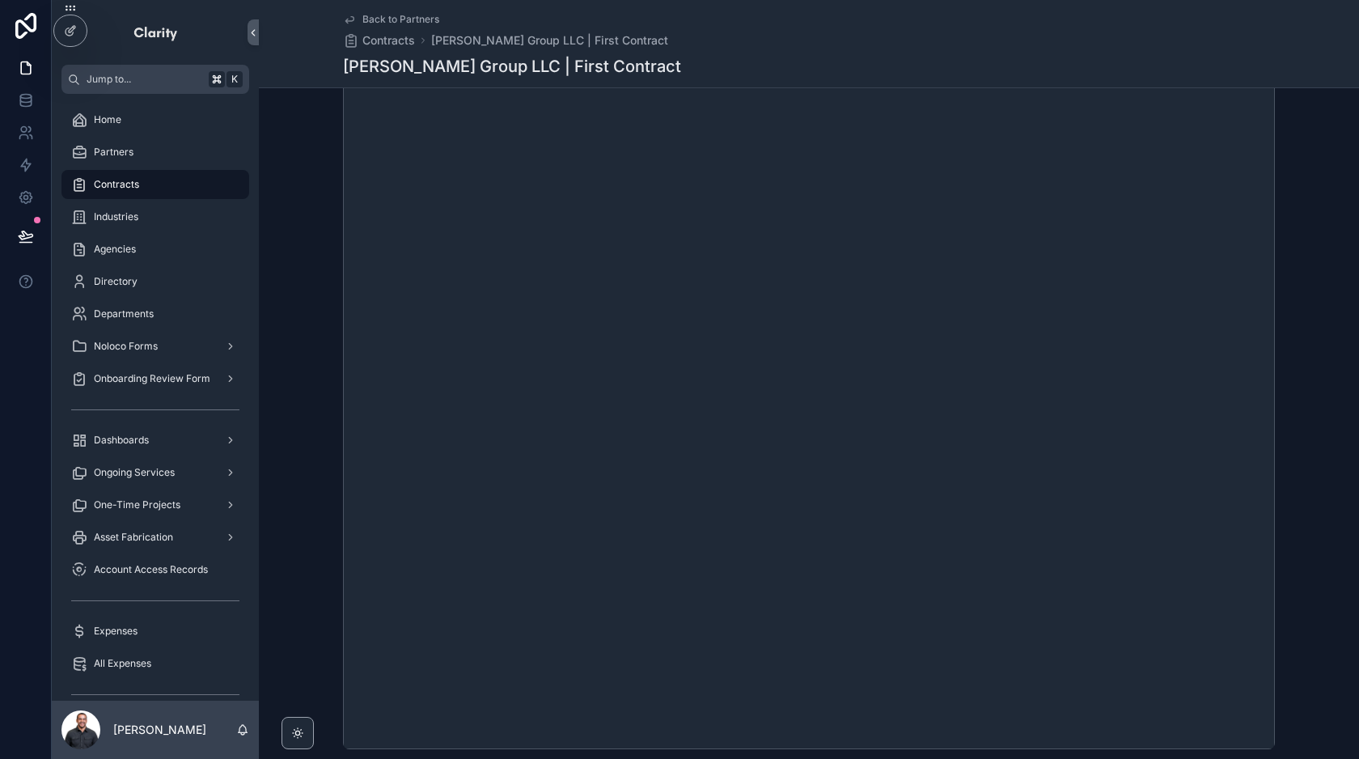
click at [412, 25] on span "Back to Partners" at bounding box center [400, 19] width 77 height 13
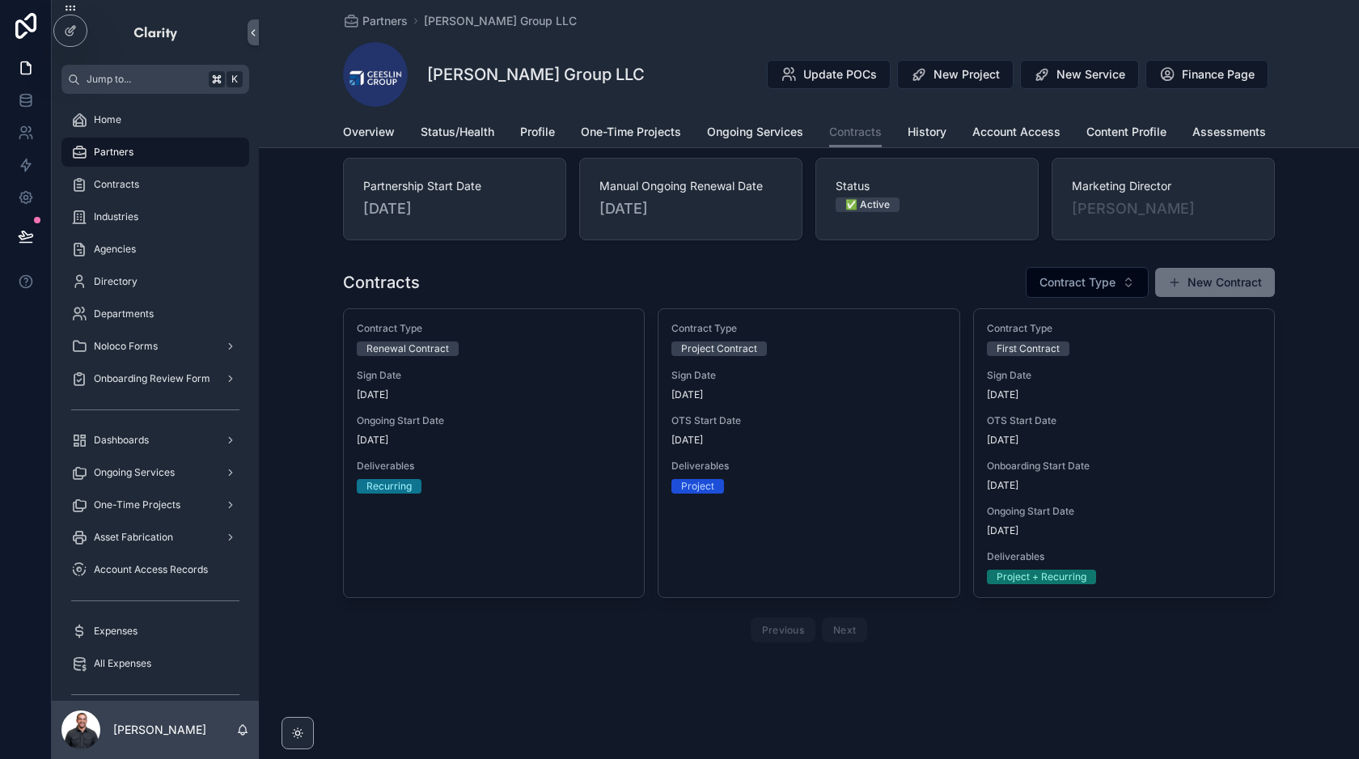
scroll to position [16, 0]
click at [171, 168] on div "Contracts" at bounding box center [155, 184] width 207 height 32
click at [156, 149] on div "Partners" at bounding box center [155, 152] width 168 height 26
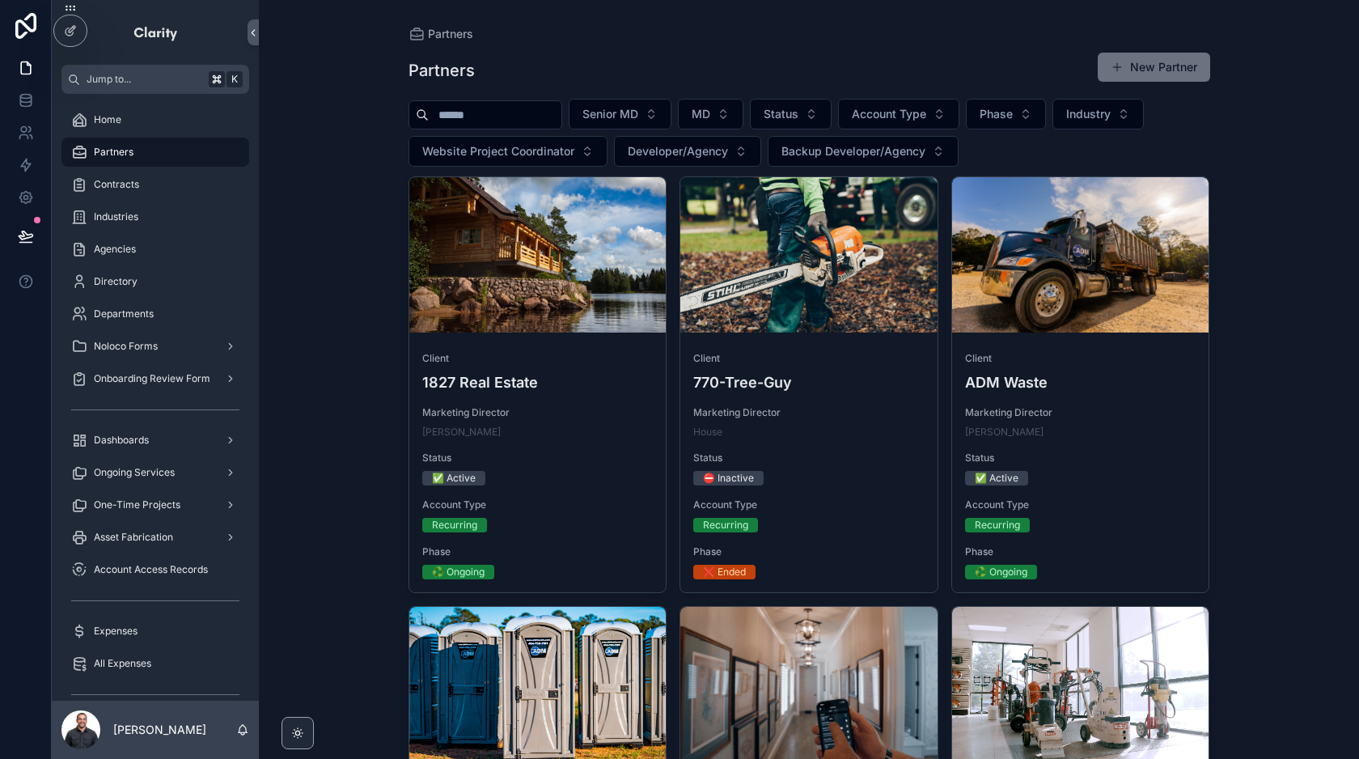
click at [462, 111] on input "scrollable content" at bounding box center [495, 115] width 133 height 23
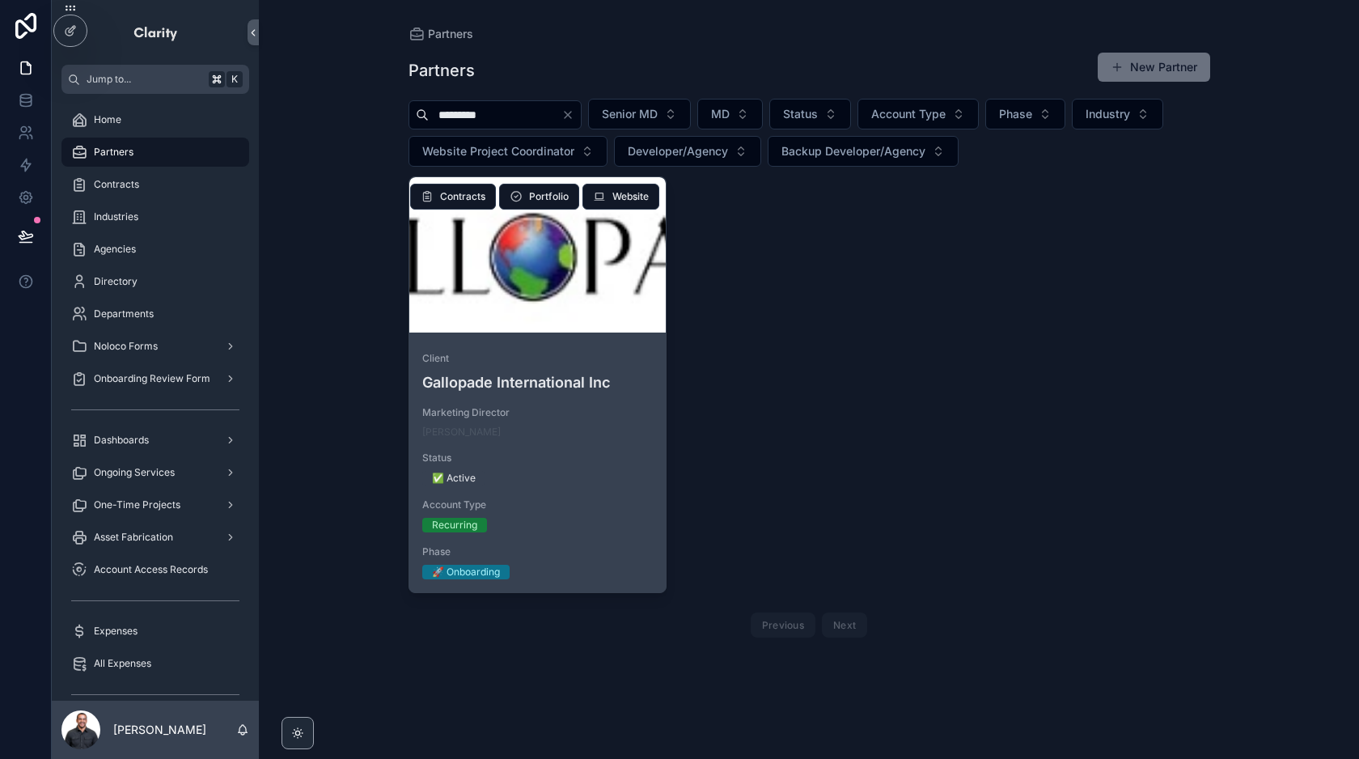
type input "*********"
click at [587, 331] on div "scrollable content" at bounding box center [537, 254] width 257 height 155
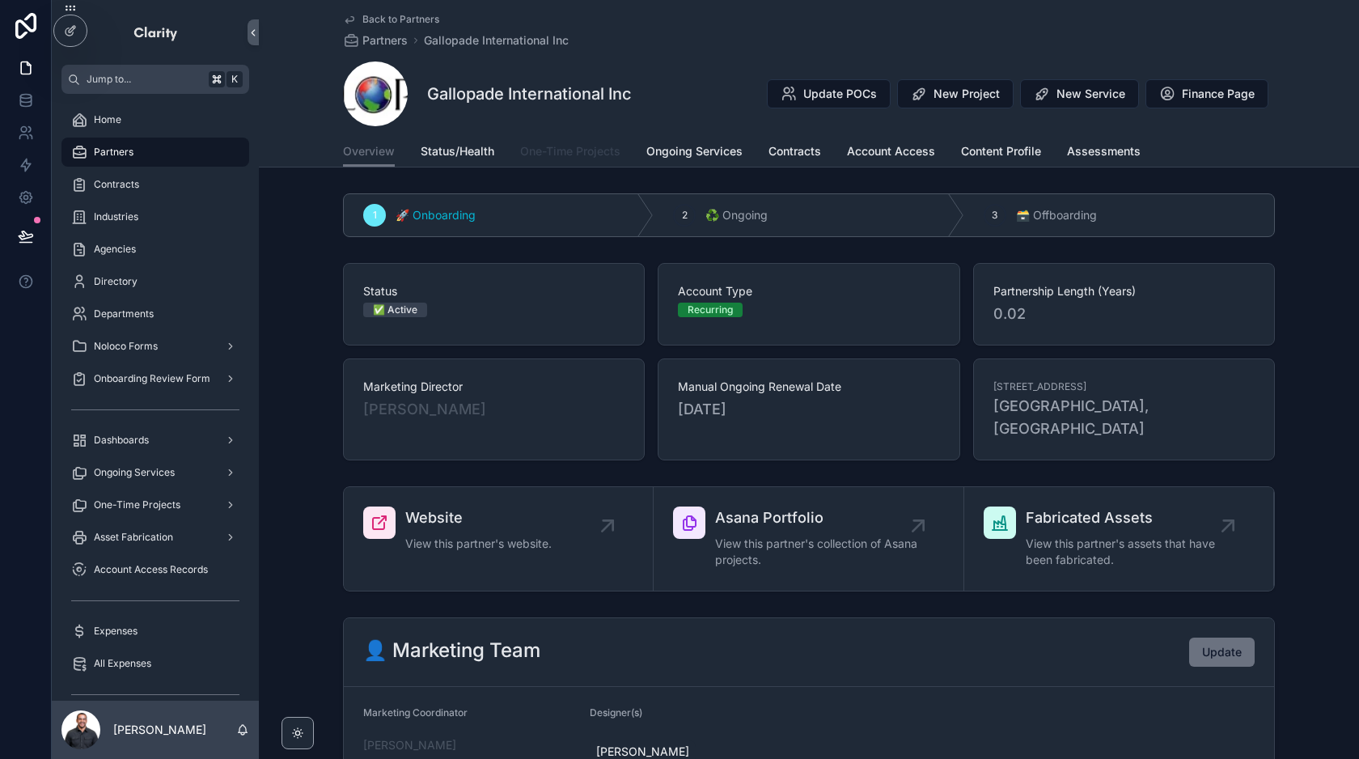
click at [592, 157] on span "One-Time Projects" at bounding box center [570, 151] width 100 height 16
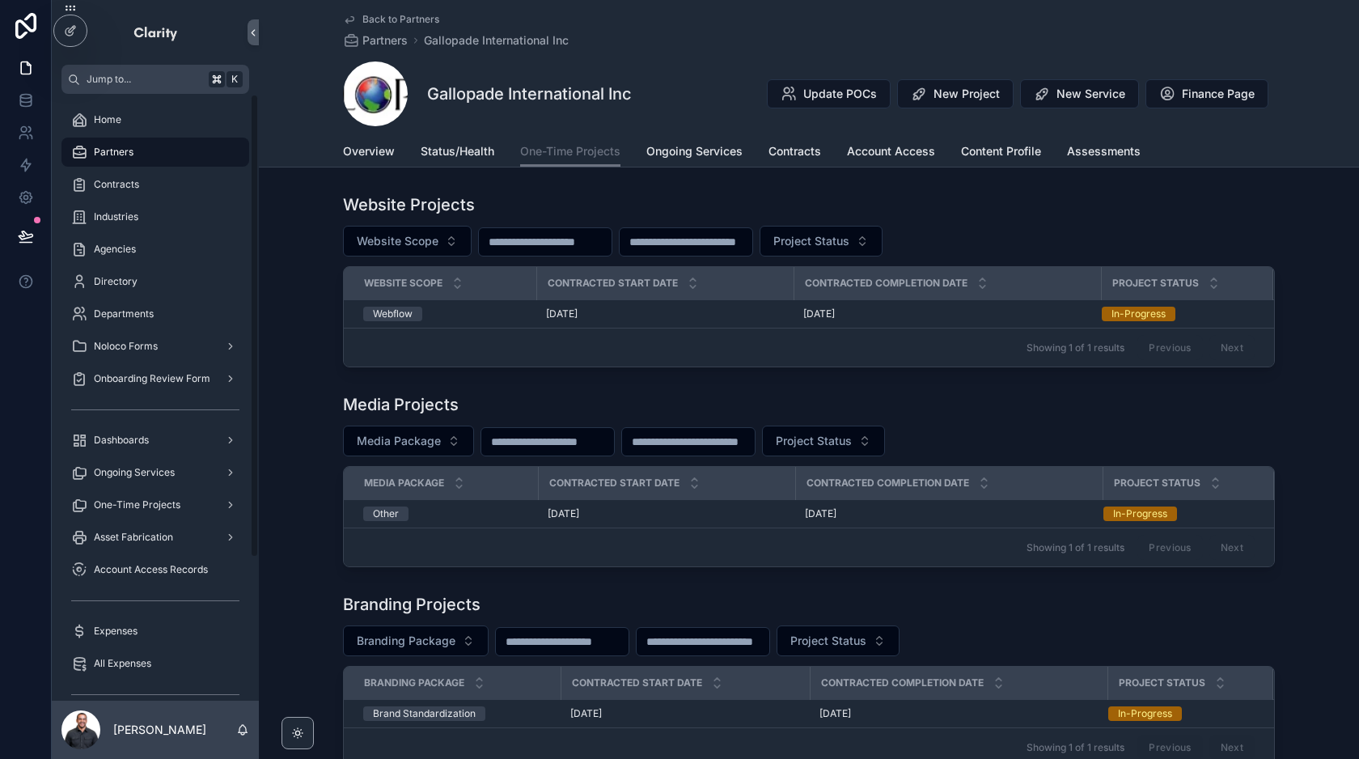
click at [159, 150] on div "Partners" at bounding box center [155, 152] width 168 height 26
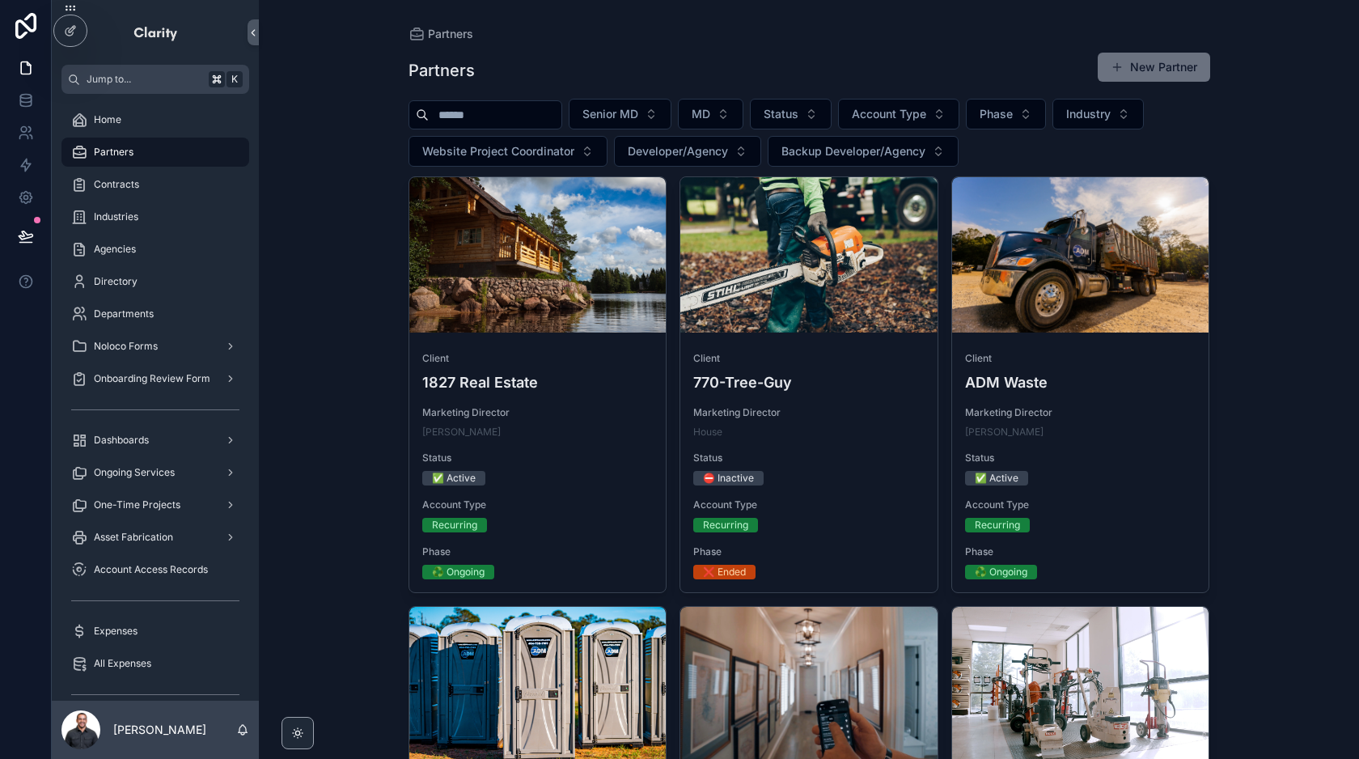
click at [505, 121] on input "scrollable content" at bounding box center [495, 115] width 133 height 23
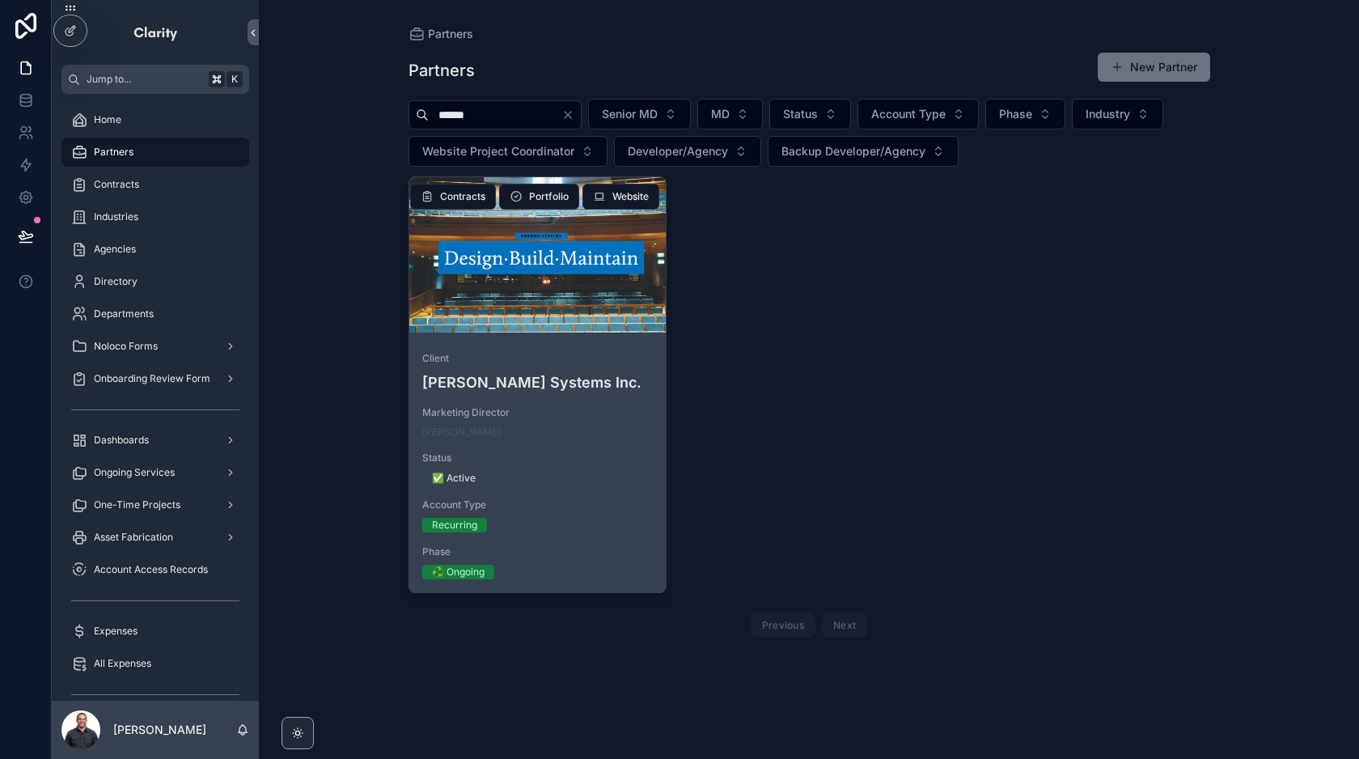
type input "******"
click at [562, 326] on div "scrollable content" at bounding box center [537, 254] width 257 height 155
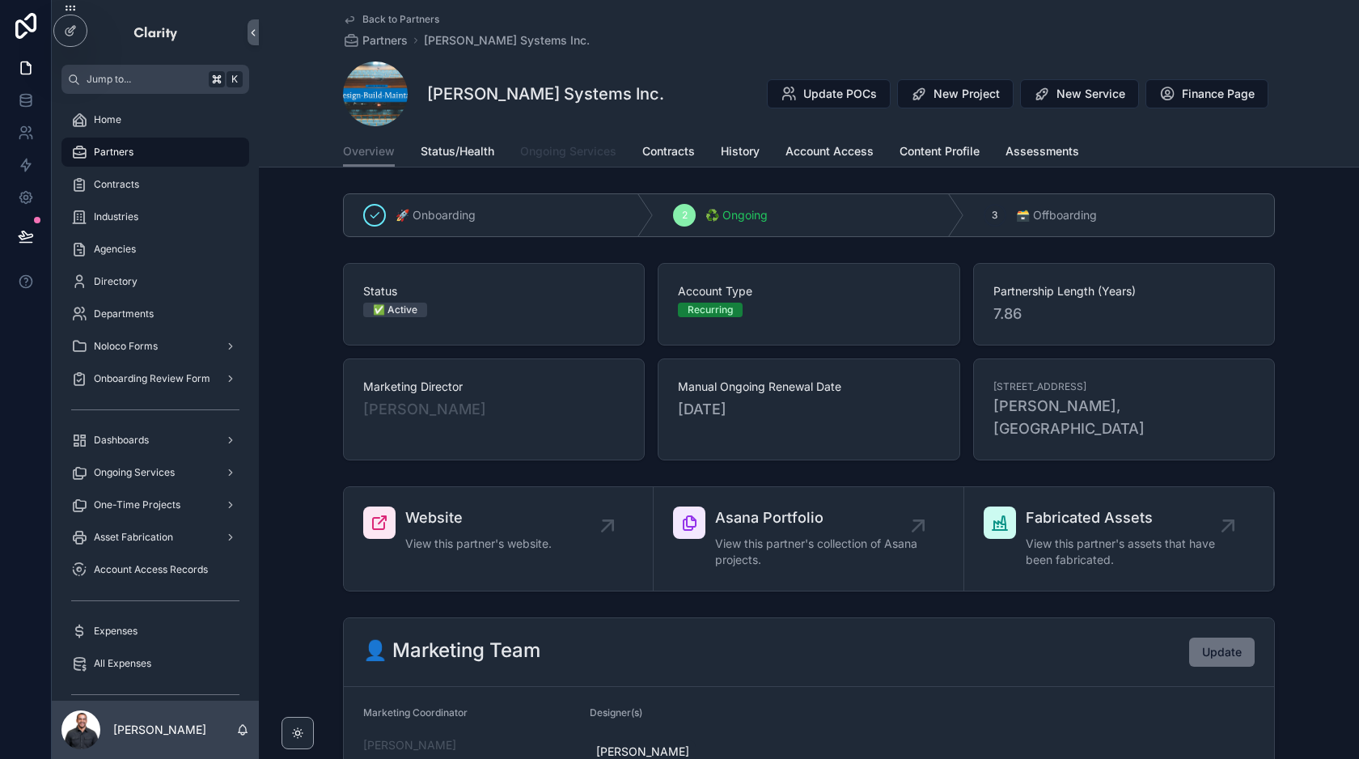
click at [593, 158] on span "Ongoing Services" at bounding box center [568, 151] width 96 height 16
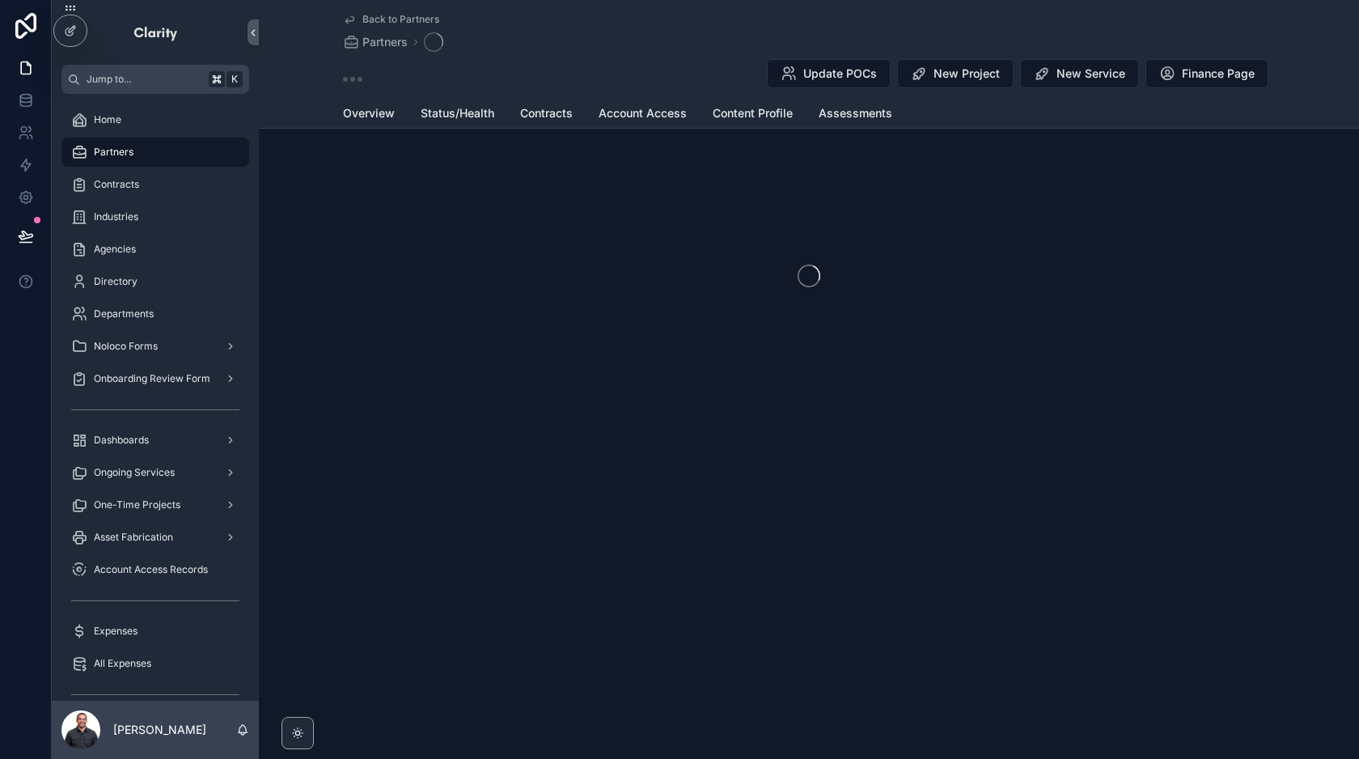
click at [593, 158] on div "scrollable content" at bounding box center [809, 276] width 1100 height 256
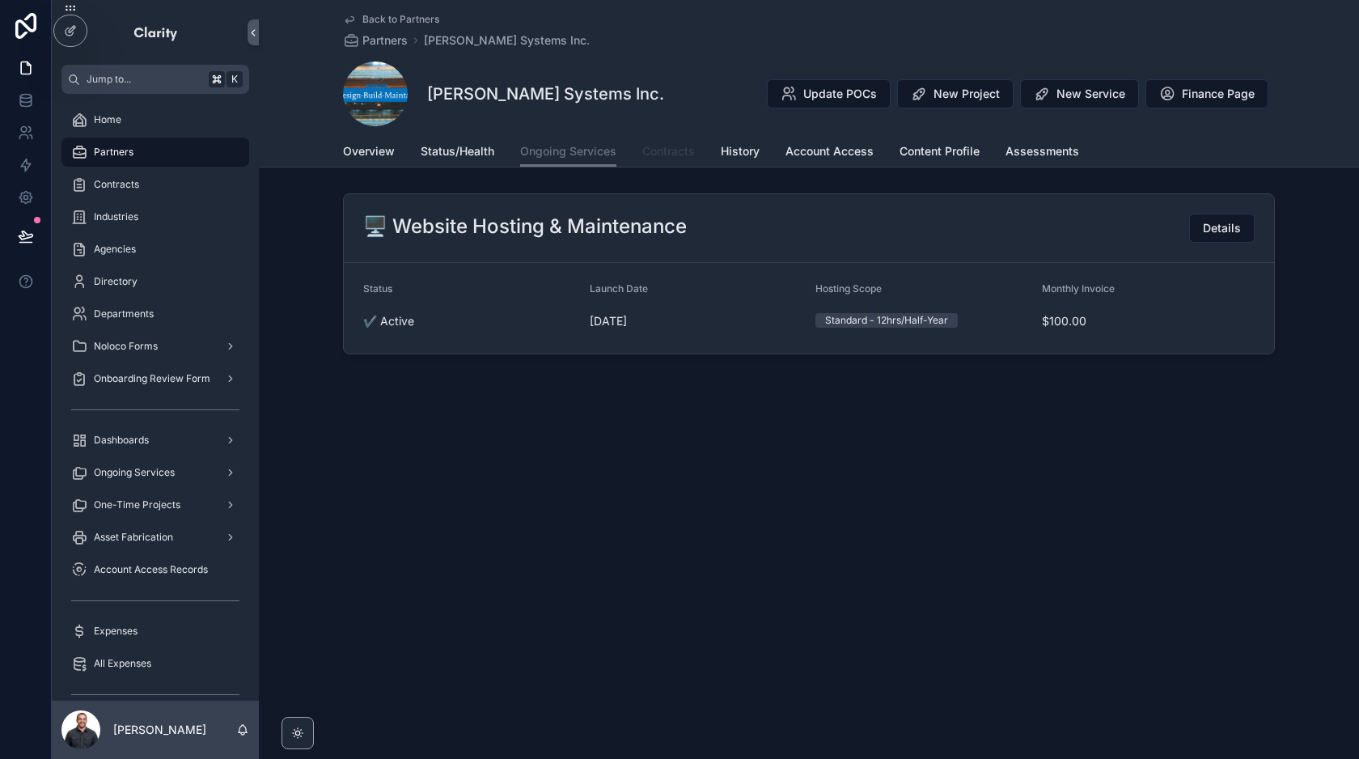
click at [684, 157] on span "Contracts" at bounding box center [668, 151] width 53 height 16
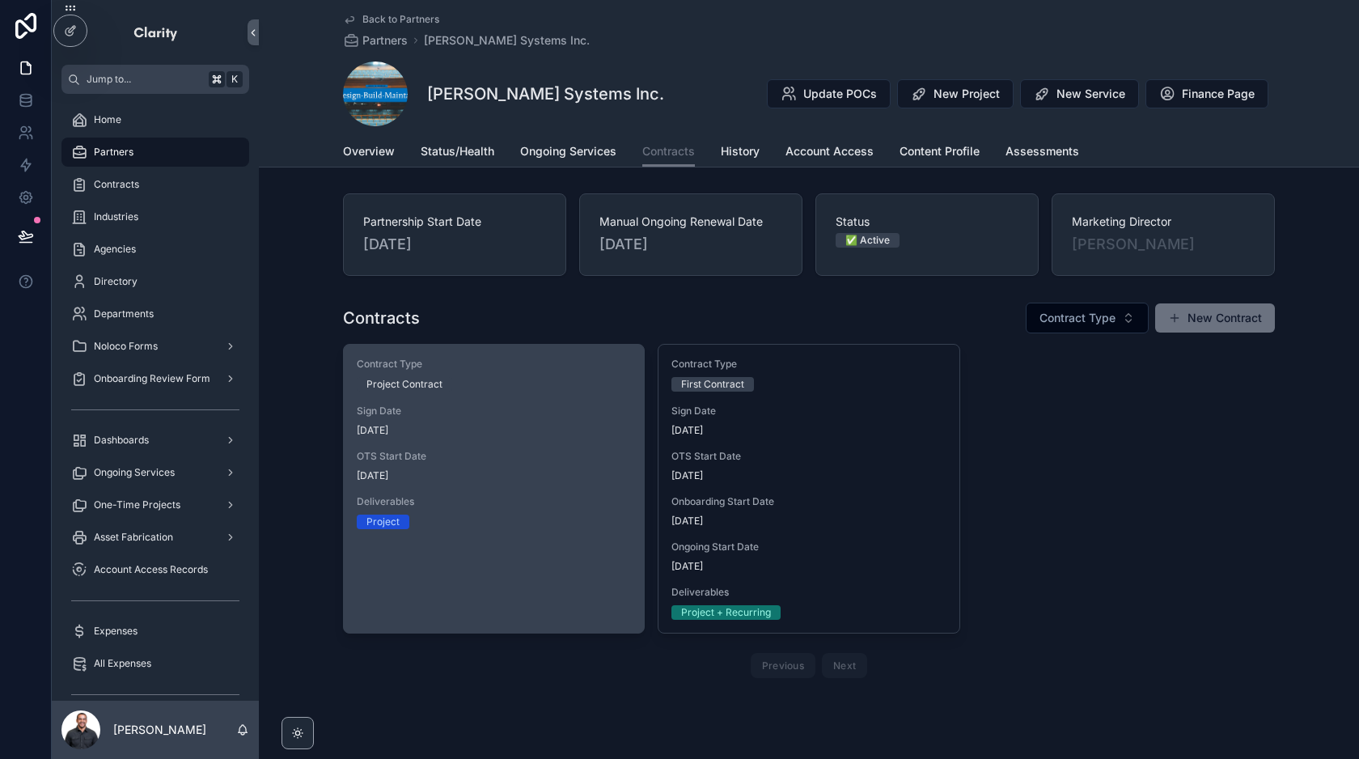
click at [517, 437] on div "Contract Type Project Contract Sign Date [DATE] OTS Start Date [DATE] Deliverab…" at bounding box center [494, 443] width 300 height 197
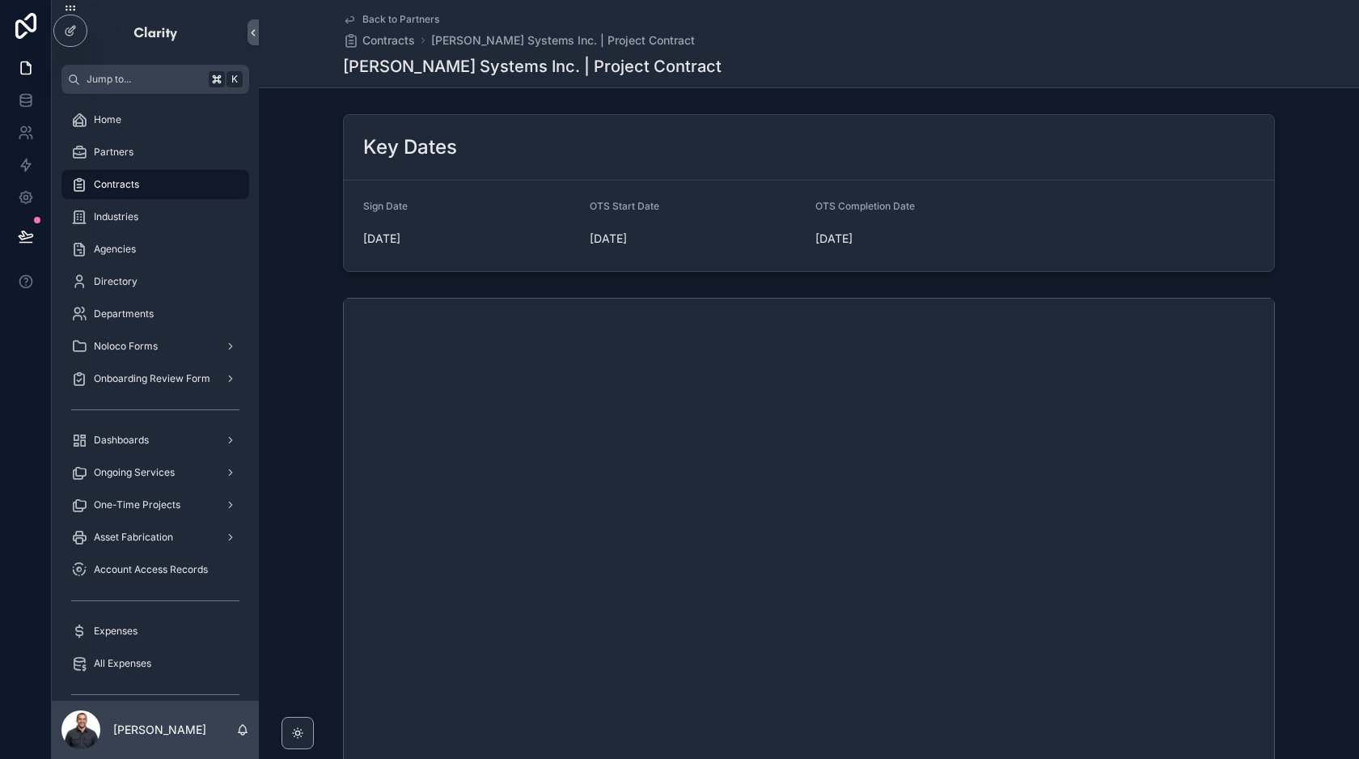
click at [380, 18] on span "Back to Partners" at bounding box center [400, 19] width 77 height 13
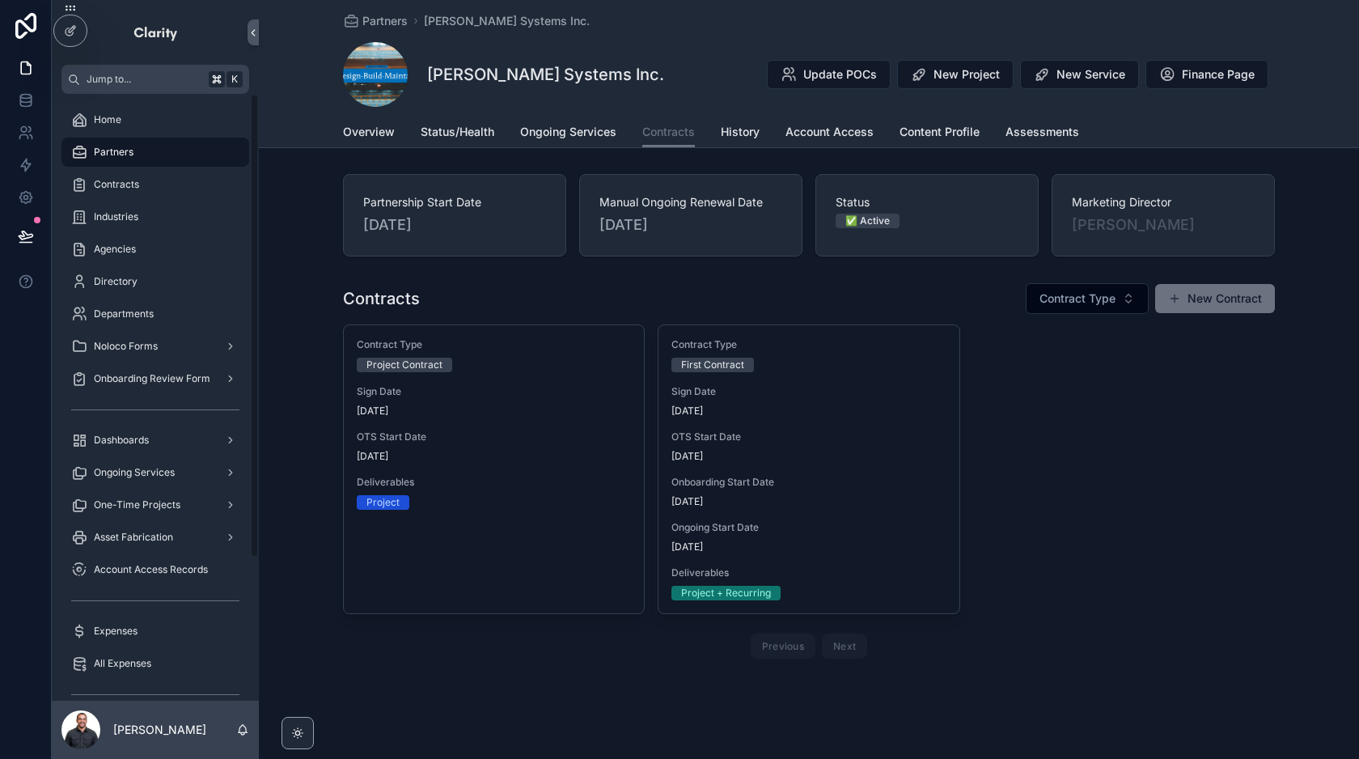
click at [133, 147] on div "Partners" at bounding box center [155, 152] width 168 height 26
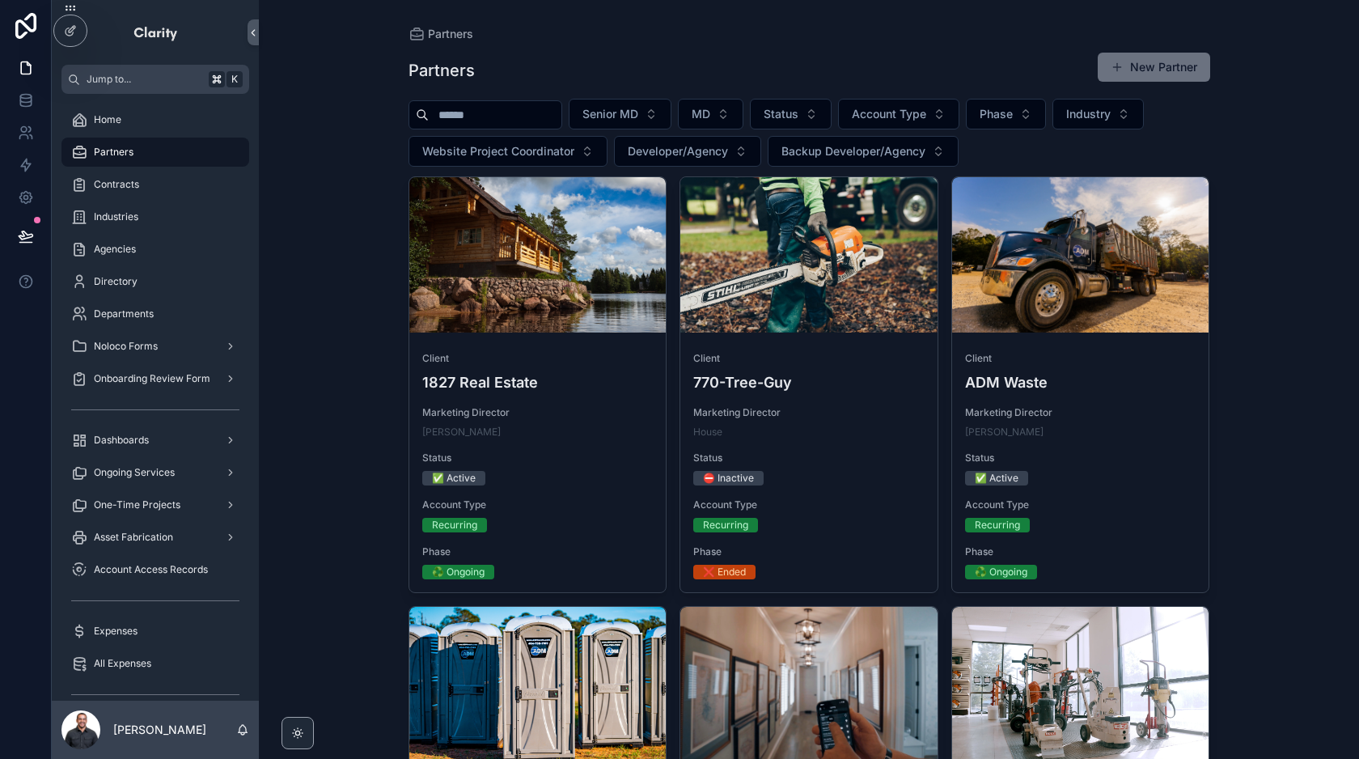
click at [544, 109] on input "scrollable content" at bounding box center [495, 115] width 133 height 23
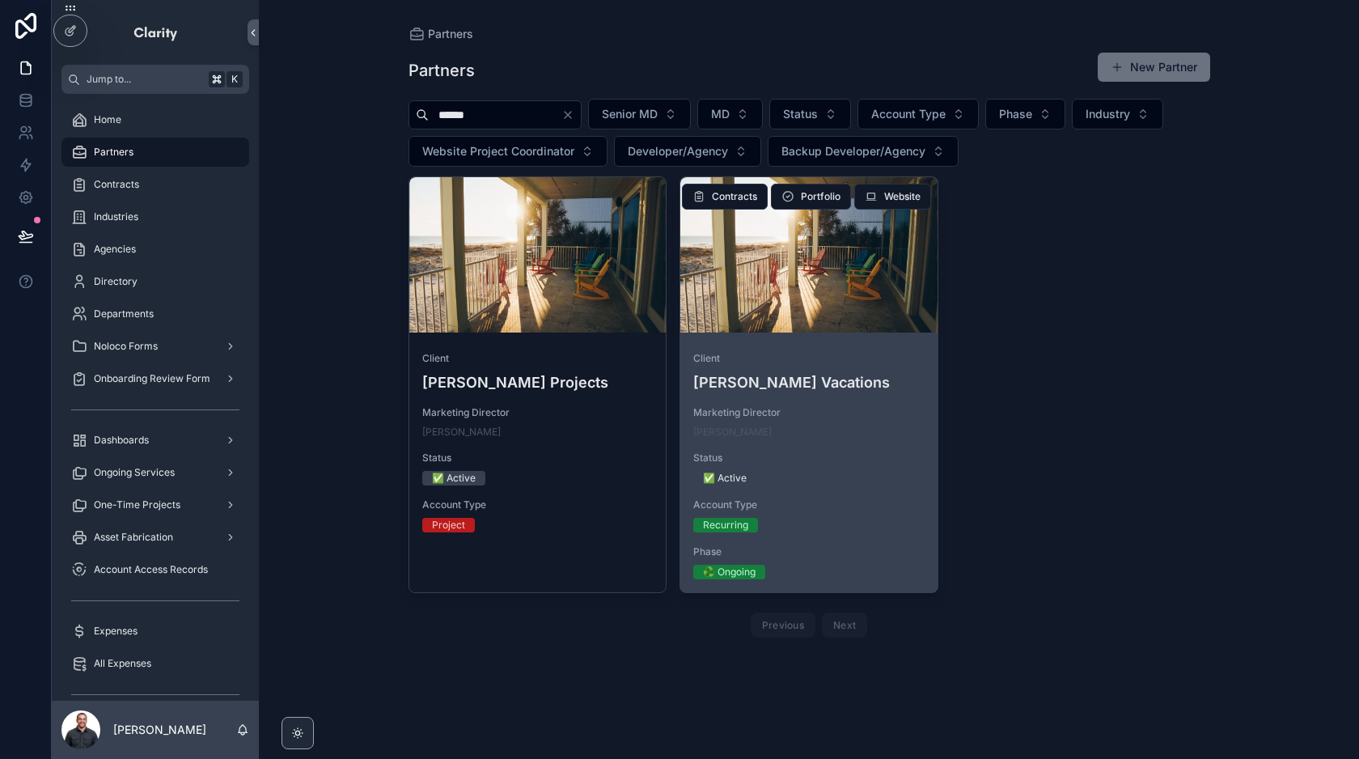
type input "******"
click at [908, 323] on div "scrollable content" at bounding box center [808, 254] width 257 height 155
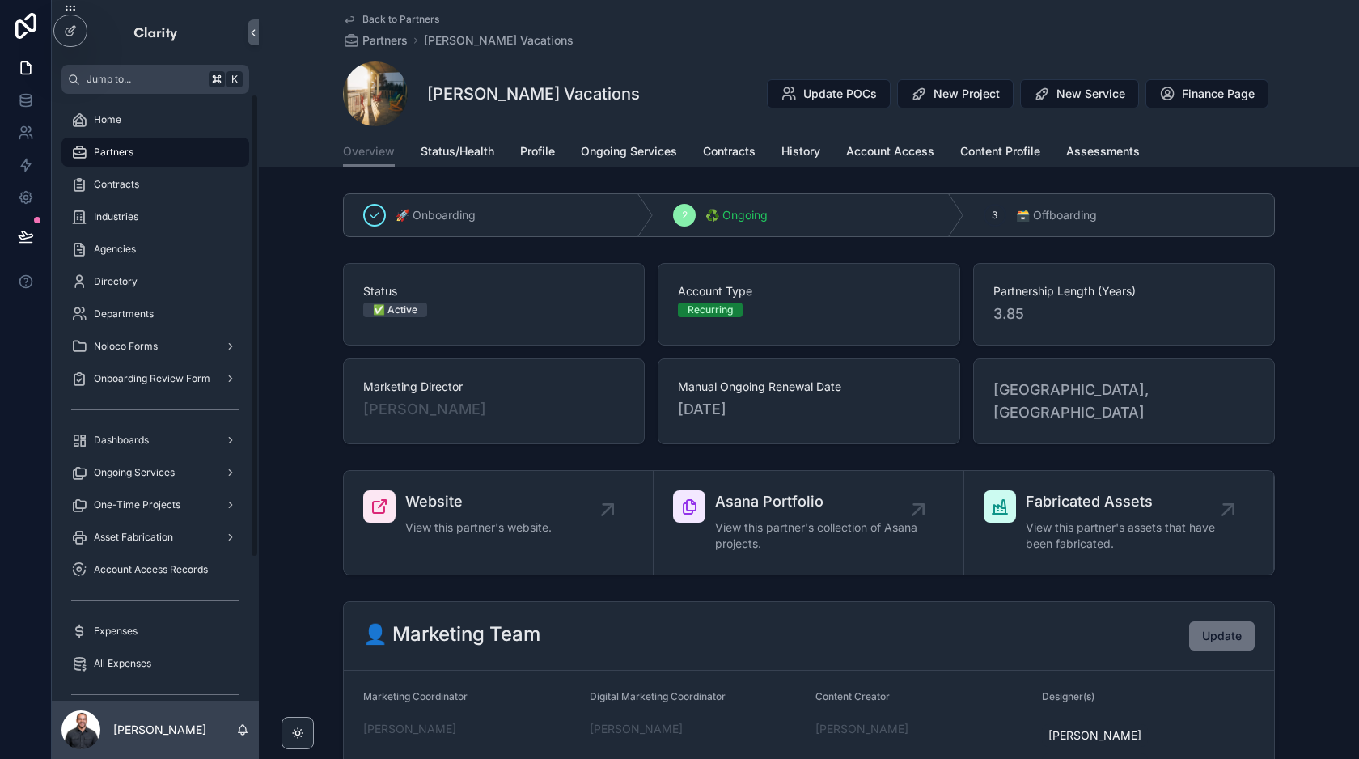
click at [156, 145] on div "Partners" at bounding box center [155, 152] width 168 height 26
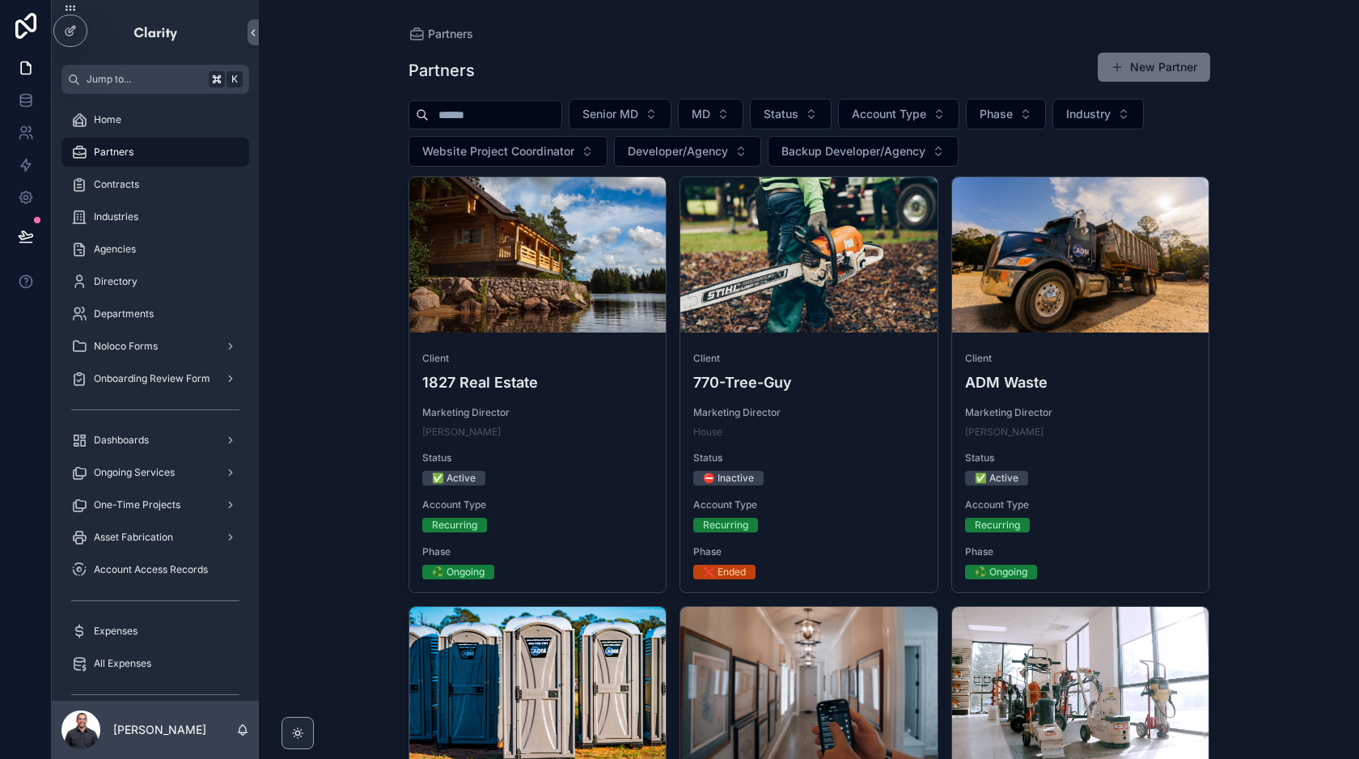
click at [512, 116] on input "scrollable content" at bounding box center [495, 115] width 133 height 23
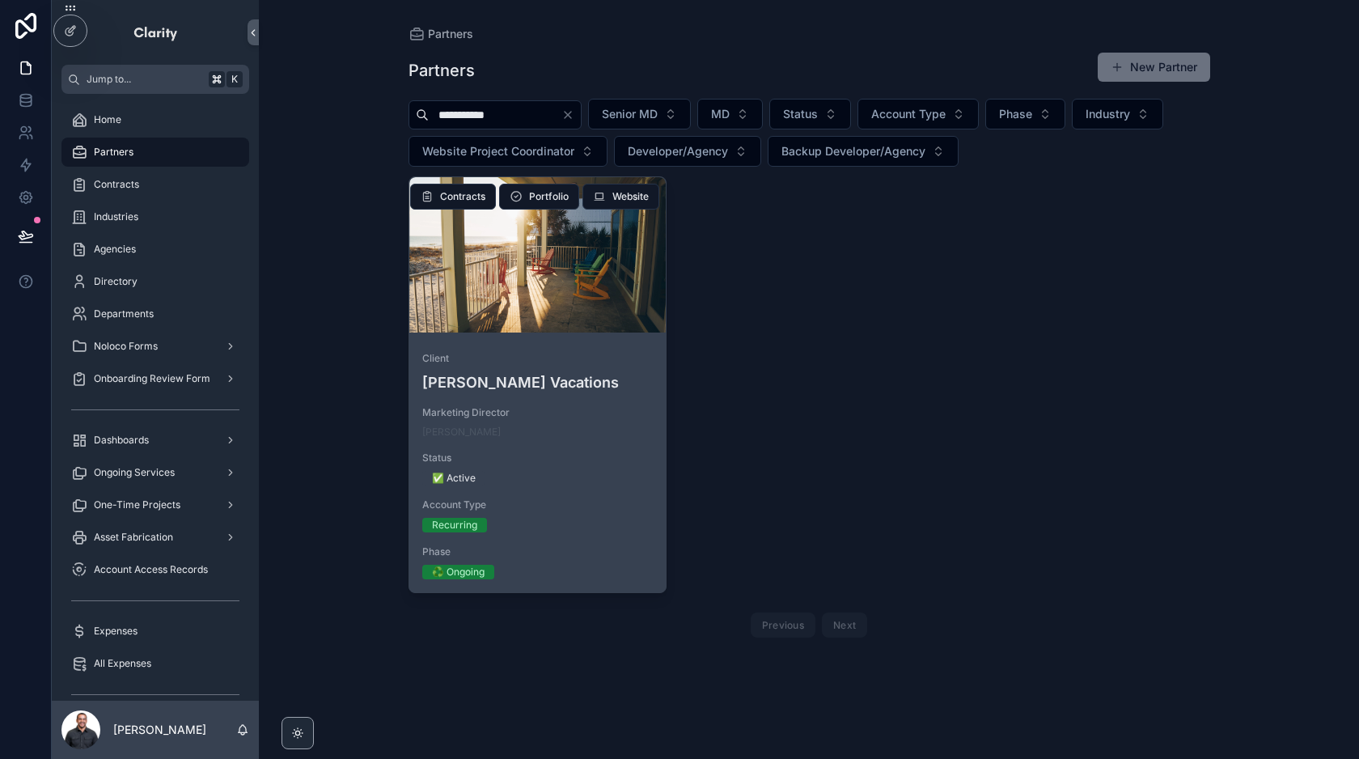
type input "**********"
click at [577, 329] on div "scrollable content" at bounding box center [537, 254] width 257 height 155
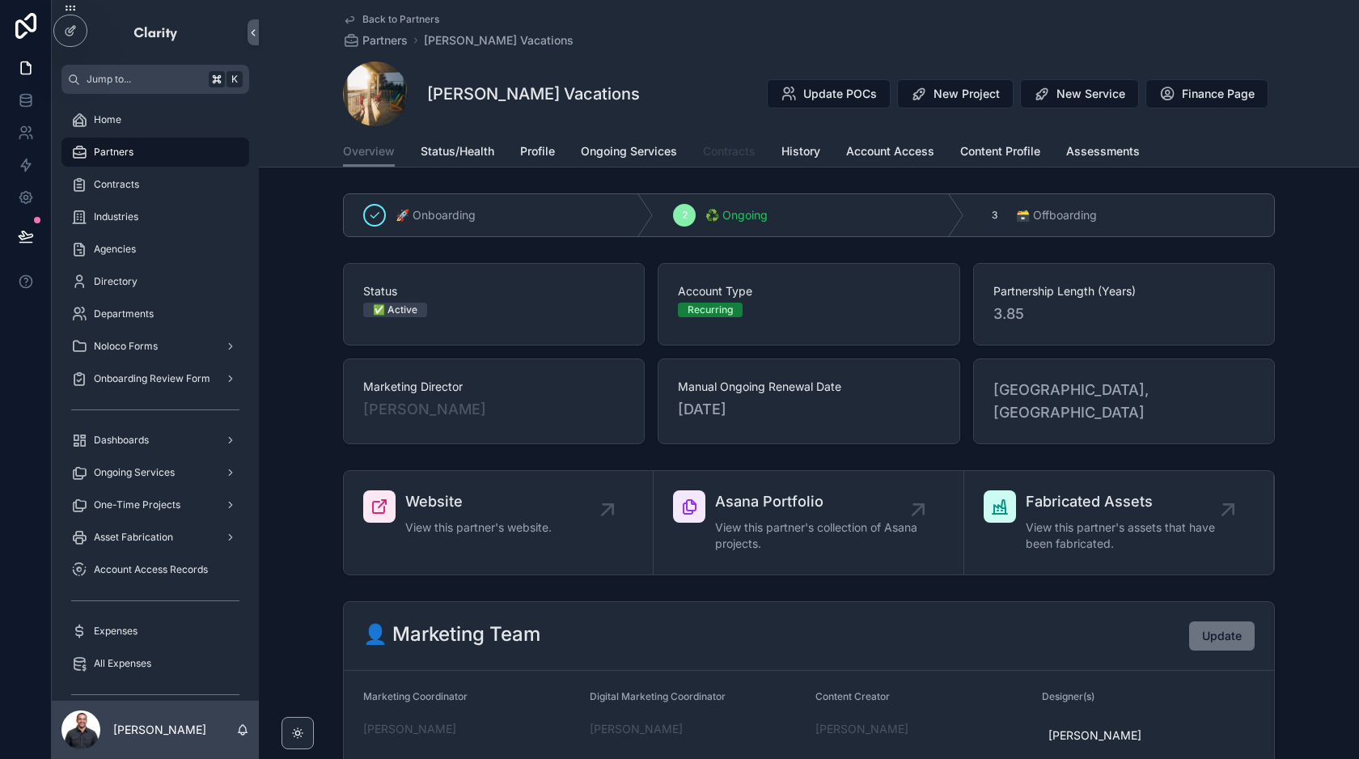
click at [721, 156] on span "Contracts" at bounding box center [729, 151] width 53 height 16
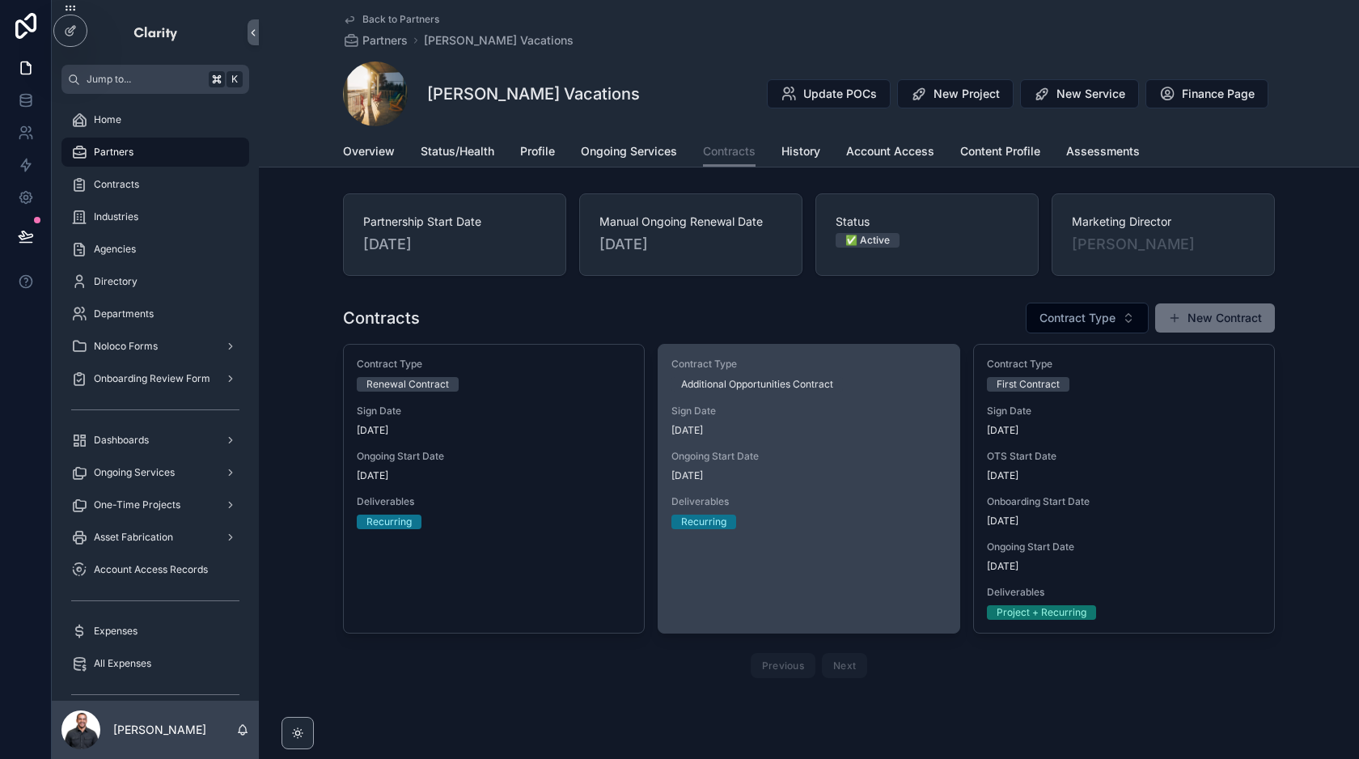
click at [868, 493] on div "Contract Type Additional Opportunities Contract Sign Date [DATE] Ongoing Start …" at bounding box center [808, 443] width 300 height 197
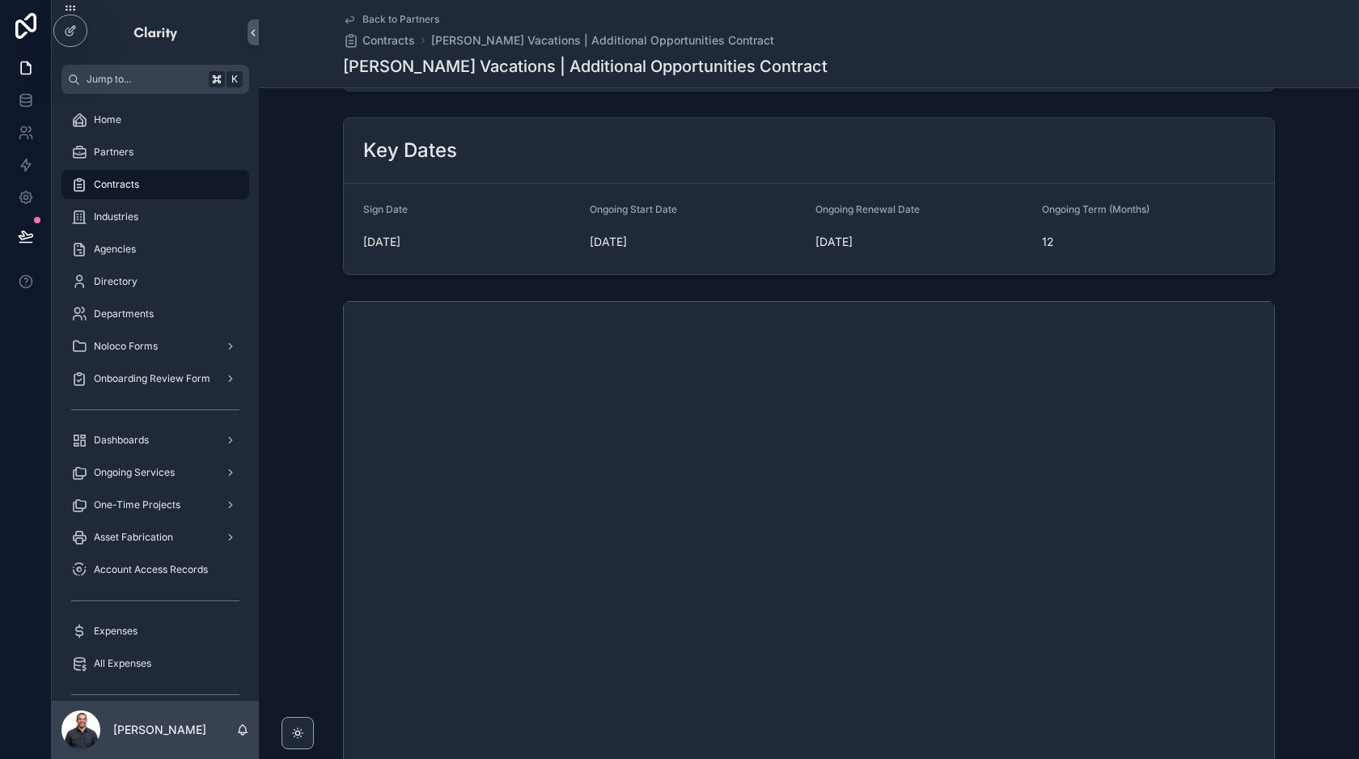
scroll to position [376, 0]
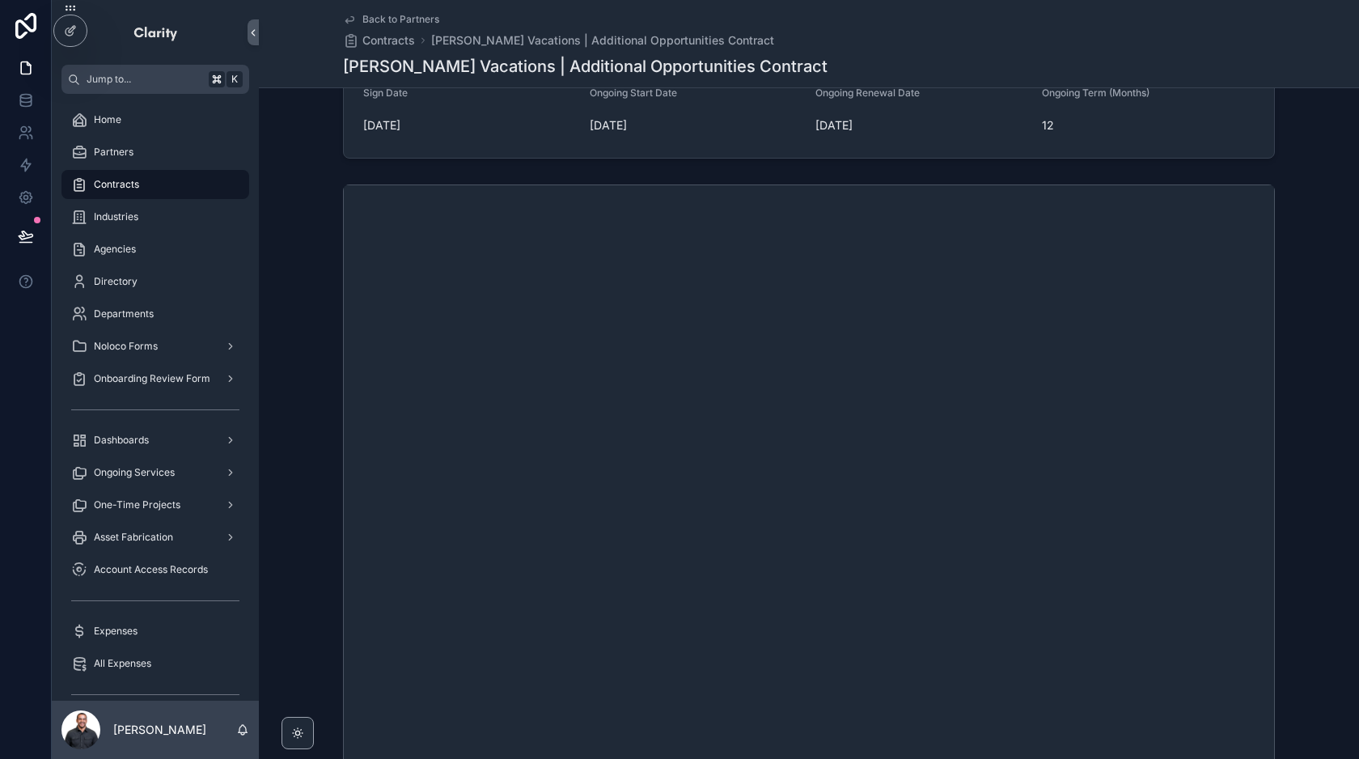
click at [407, 24] on span "Back to Partners" at bounding box center [400, 19] width 77 height 13
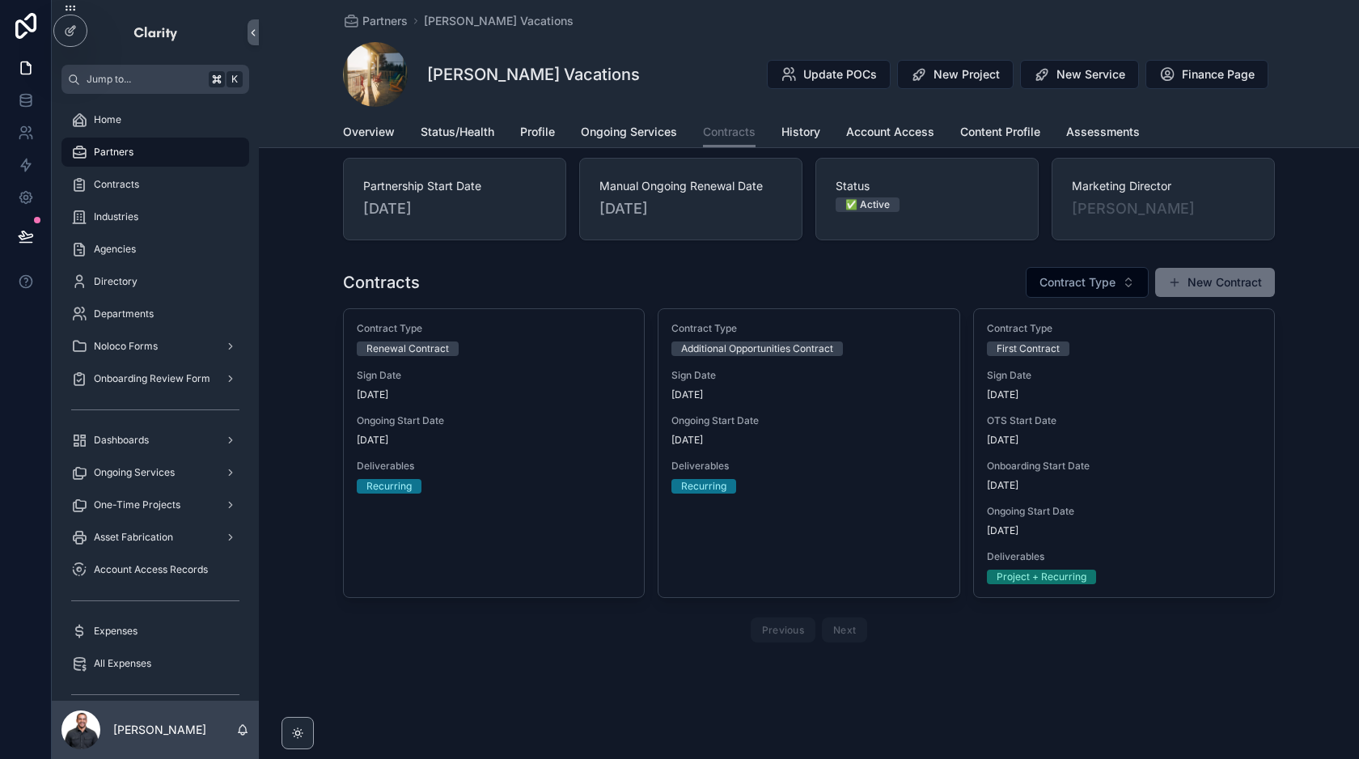
scroll to position [16, 0]
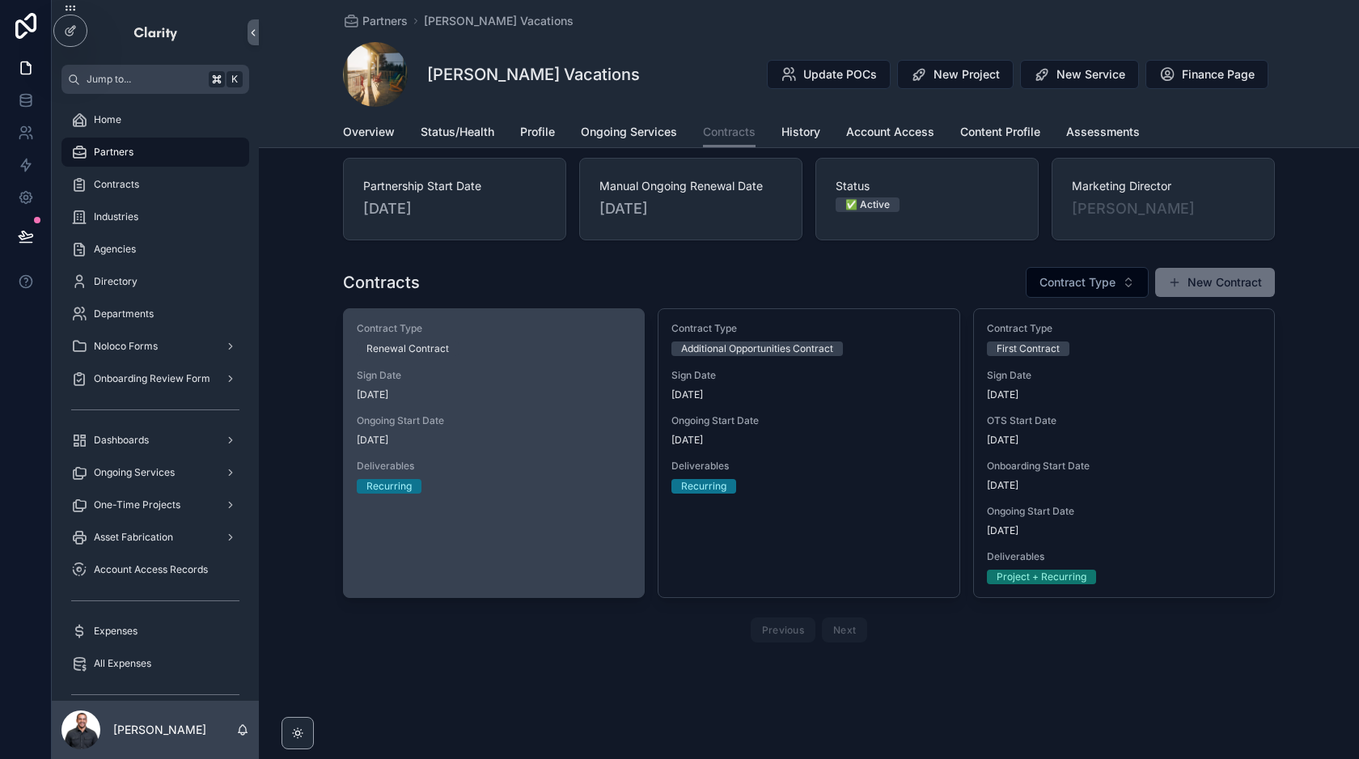
click at [541, 375] on span "Sign Date" at bounding box center [494, 375] width 274 height 13
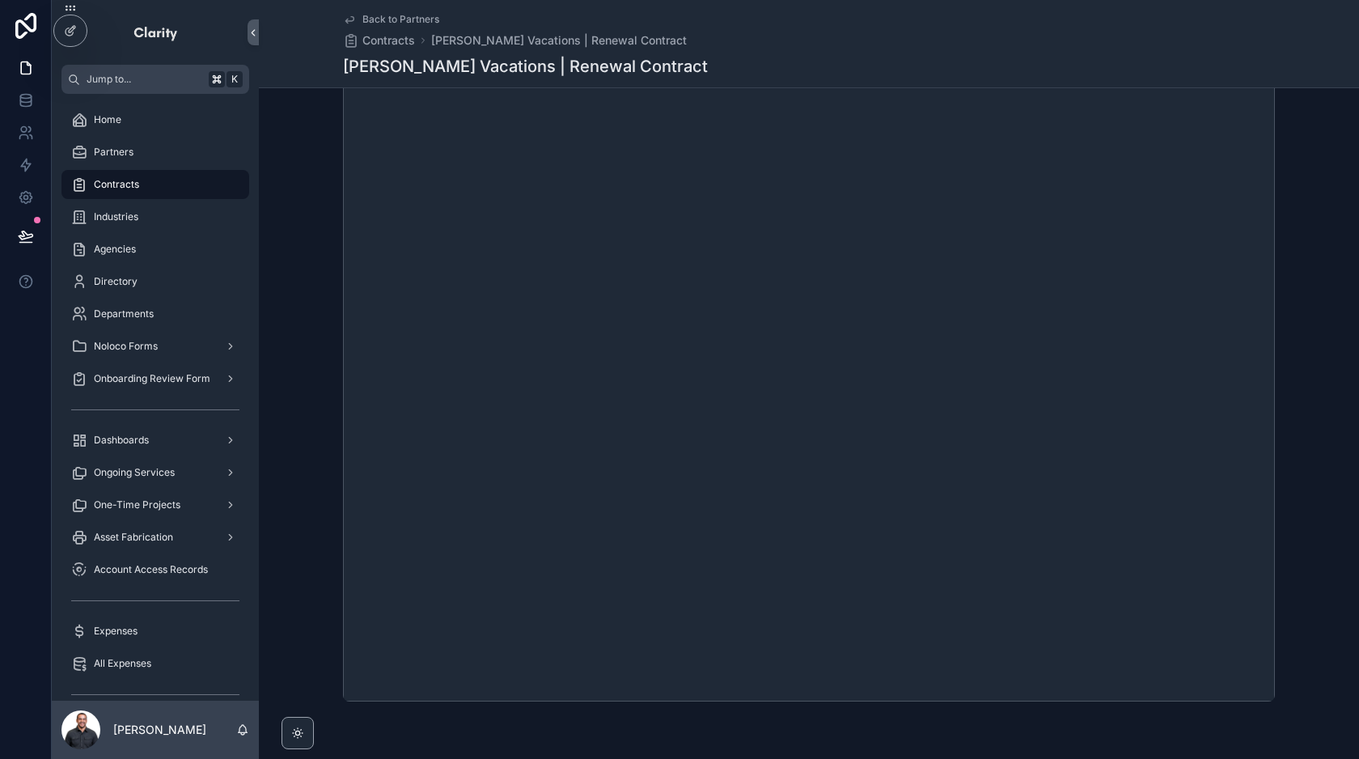
scroll to position [408, 0]
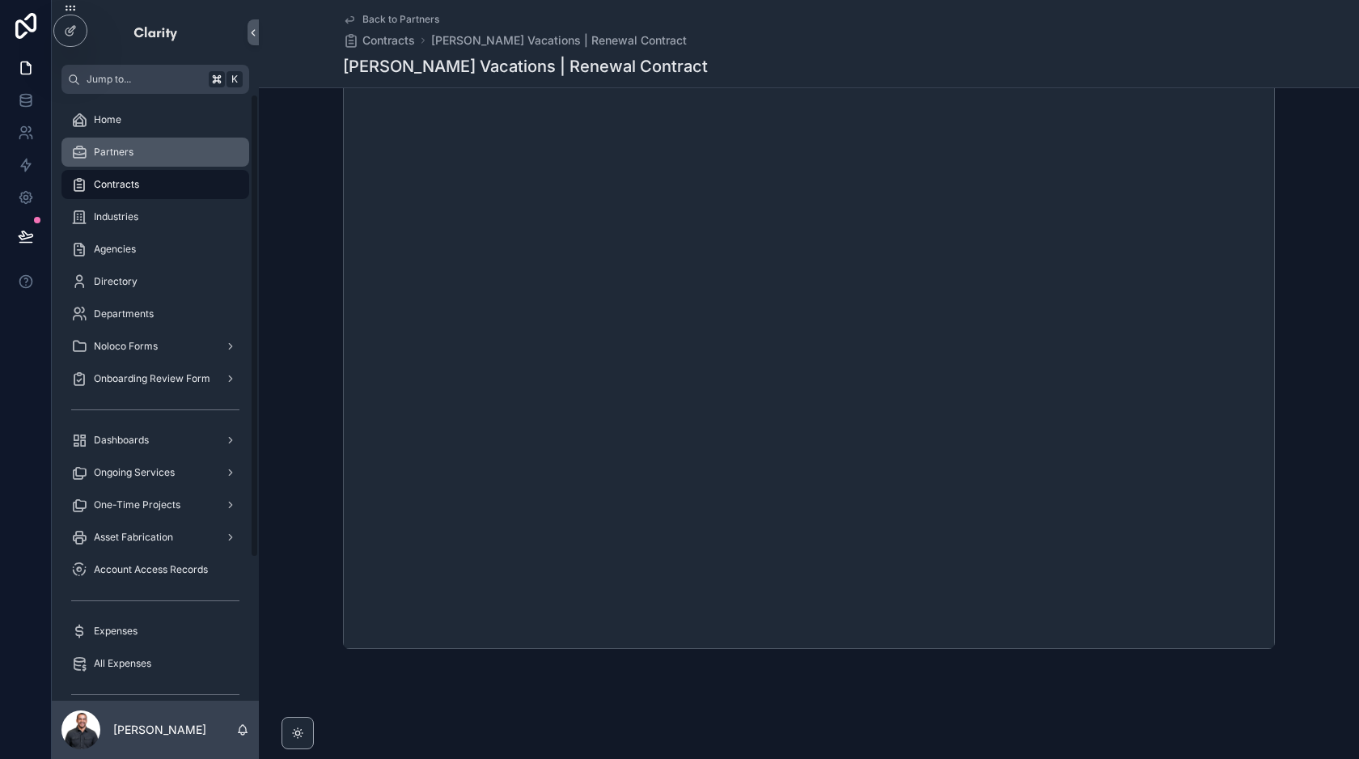
click at [130, 154] on span "Partners" at bounding box center [114, 152] width 40 height 13
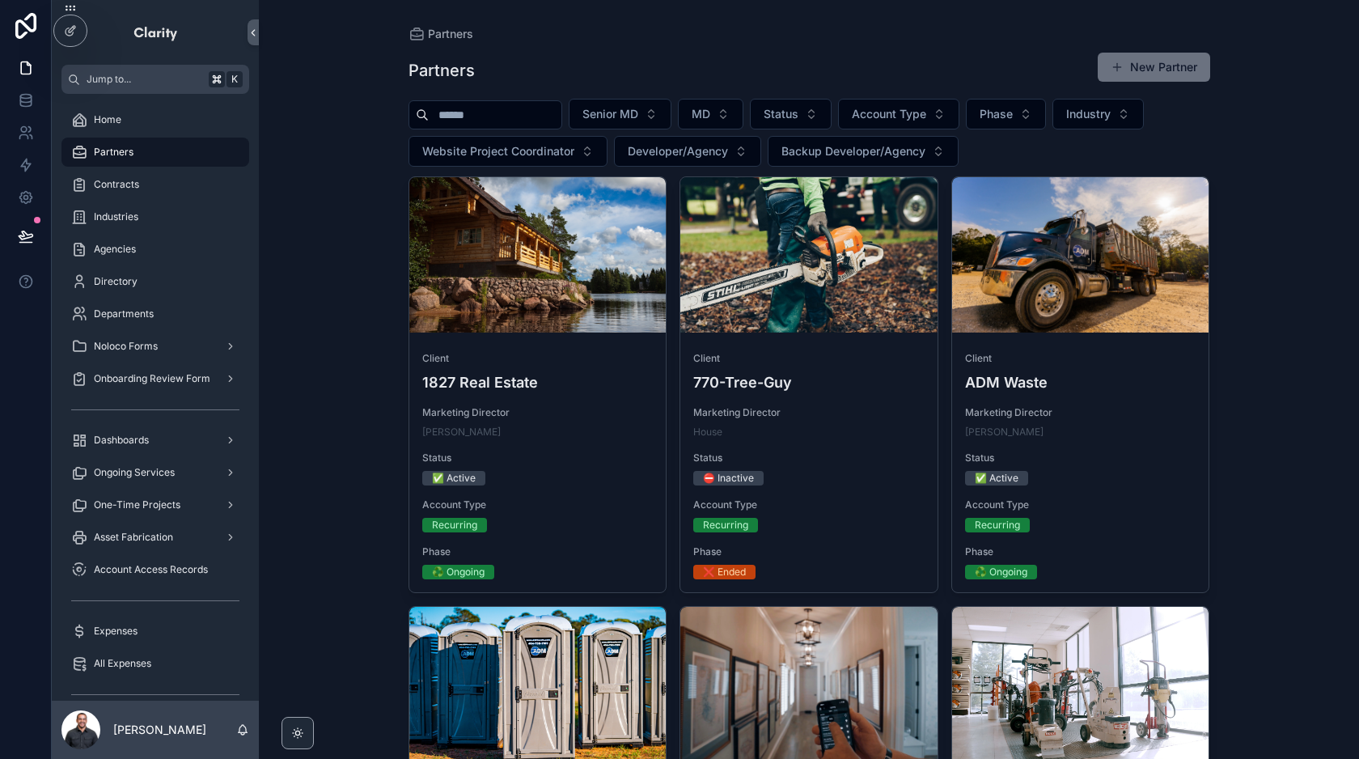
click at [517, 115] on input "scrollable content" at bounding box center [495, 115] width 133 height 23
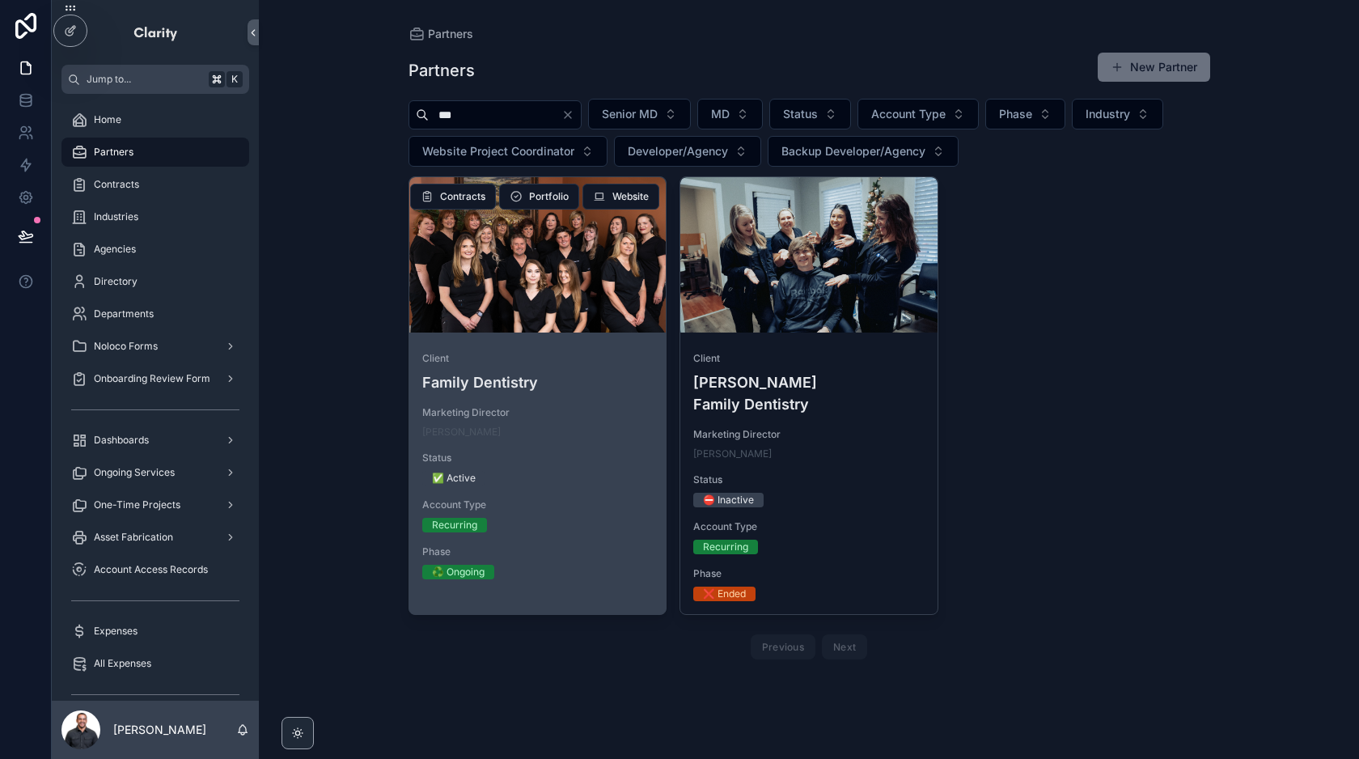
type input "***"
click at [552, 294] on div "scrollable content" at bounding box center [537, 254] width 257 height 155
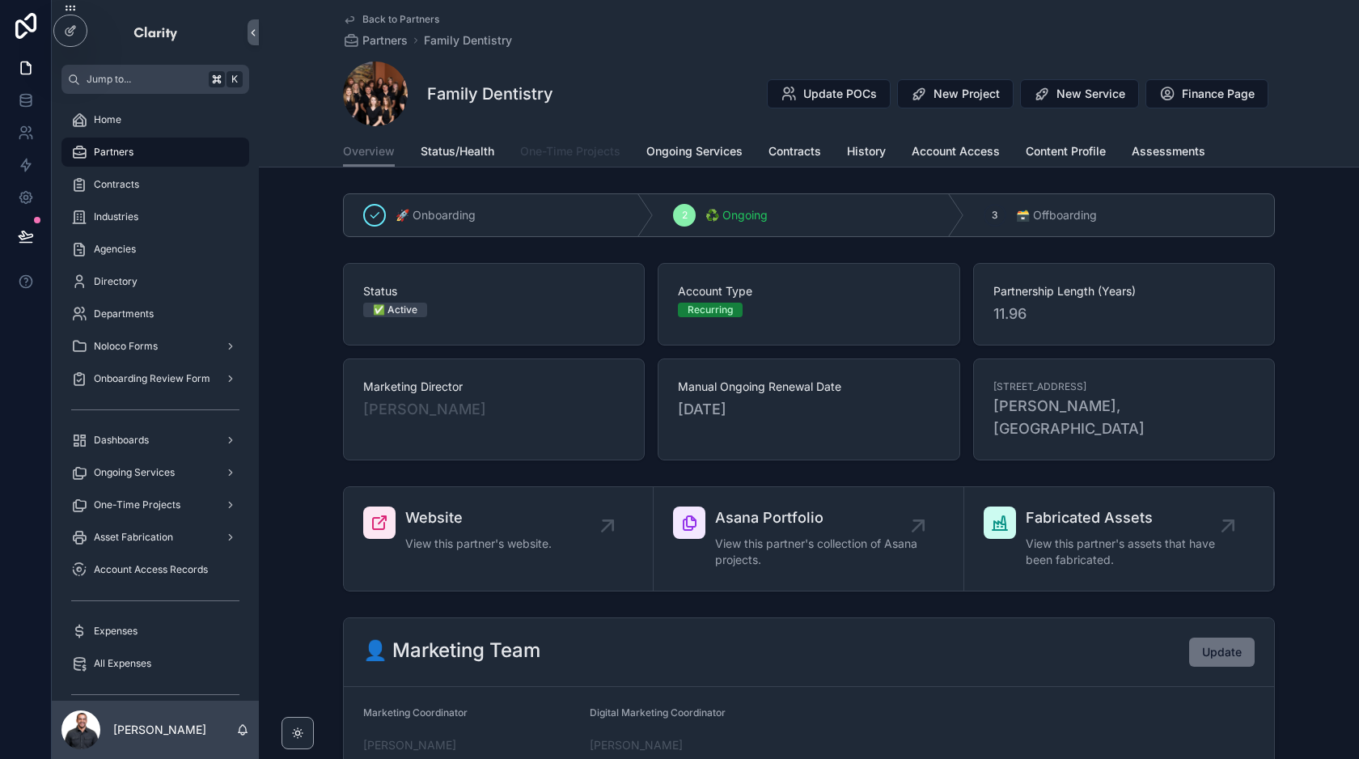
click at [618, 141] on link "One-Time Projects" at bounding box center [570, 153] width 100 height 32
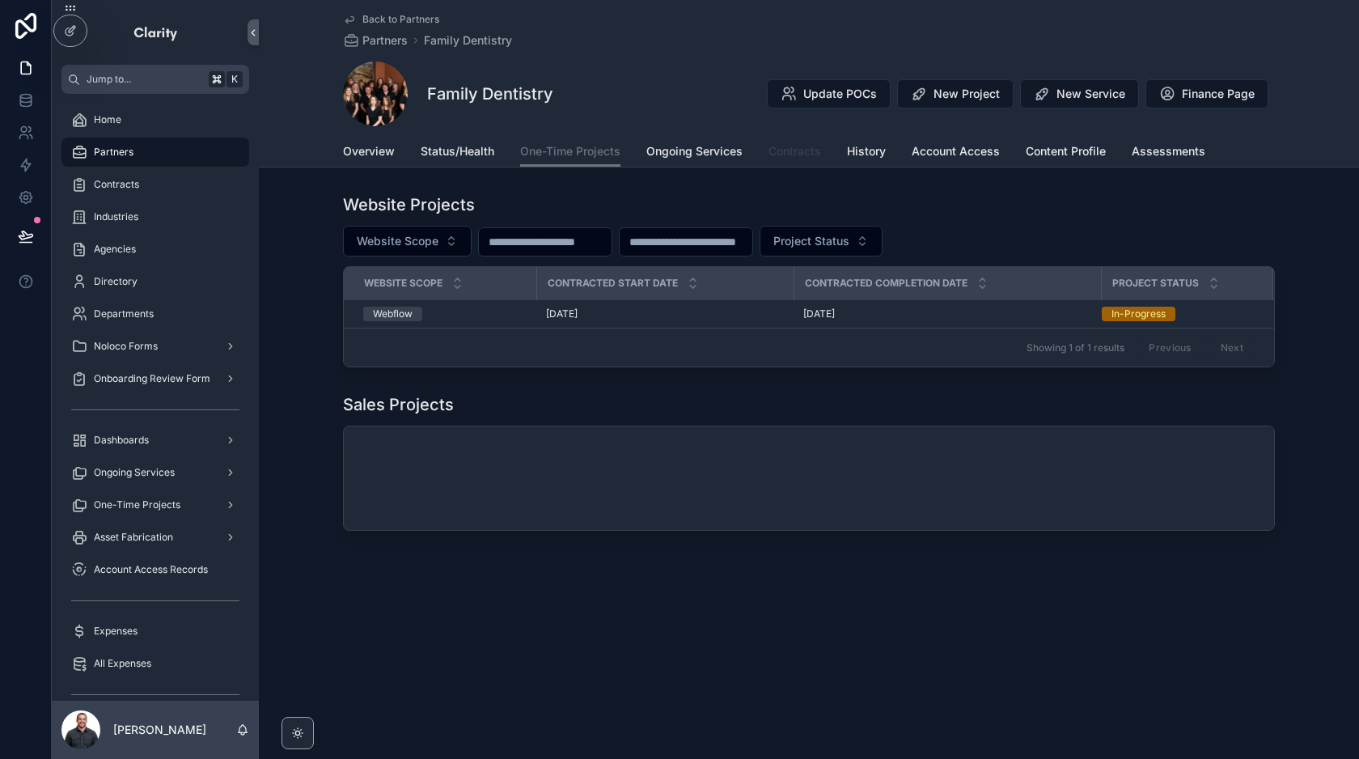
click at [798, 154] on span "Contracts" at bounding box center [794, 151] width 53 height 16
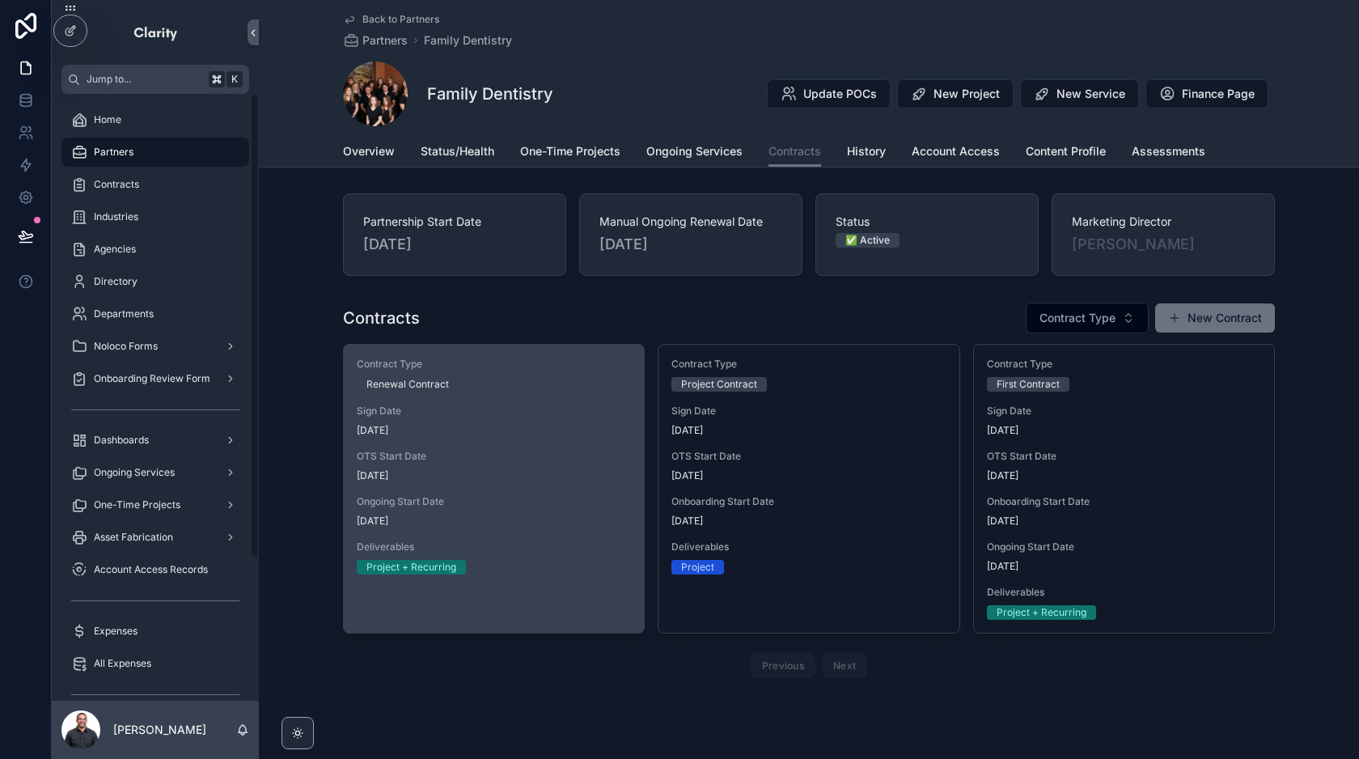
click at [621, 391] on div "Contract Type Renewal Contract Sign Date [DATE] OTS Start Date [DATE] Ongoing S…" at bounding box center [494, 466] width 300 height 243
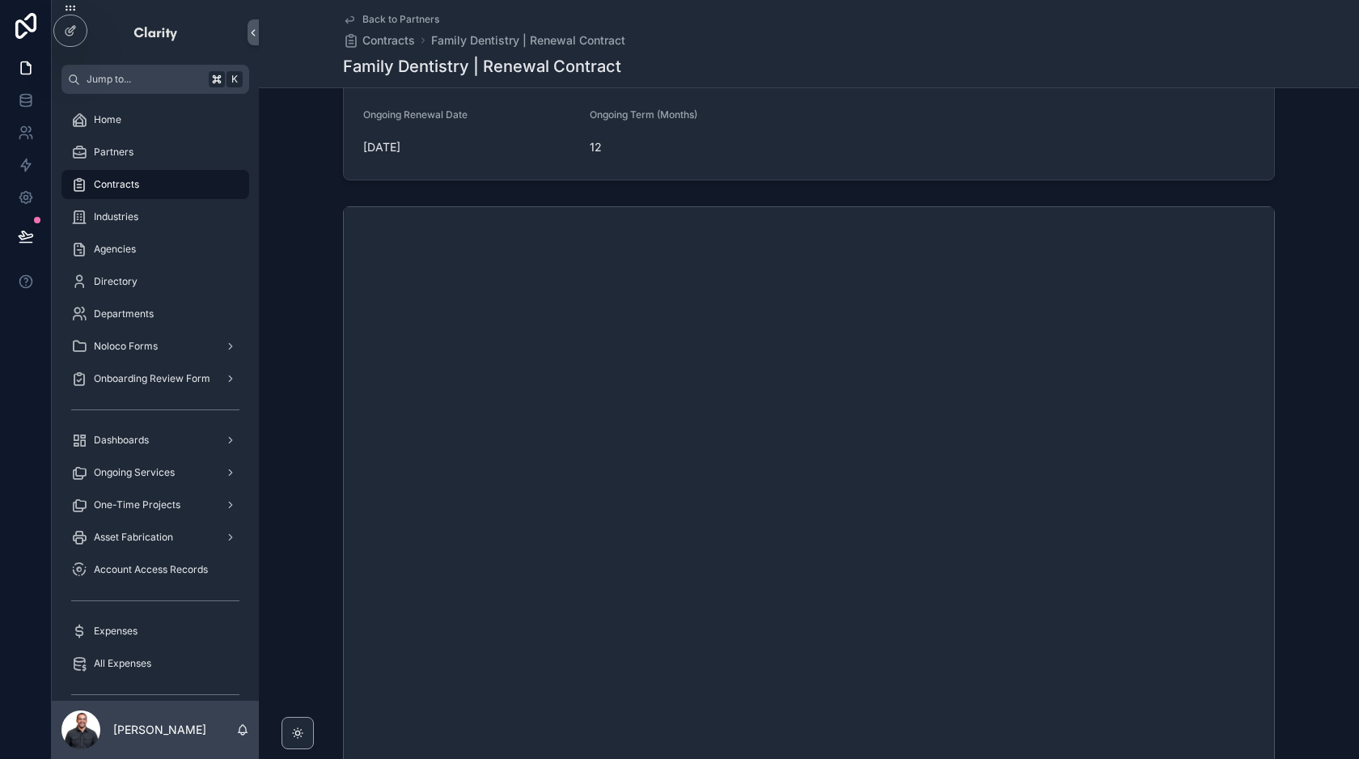
scroll to position [367, 0]
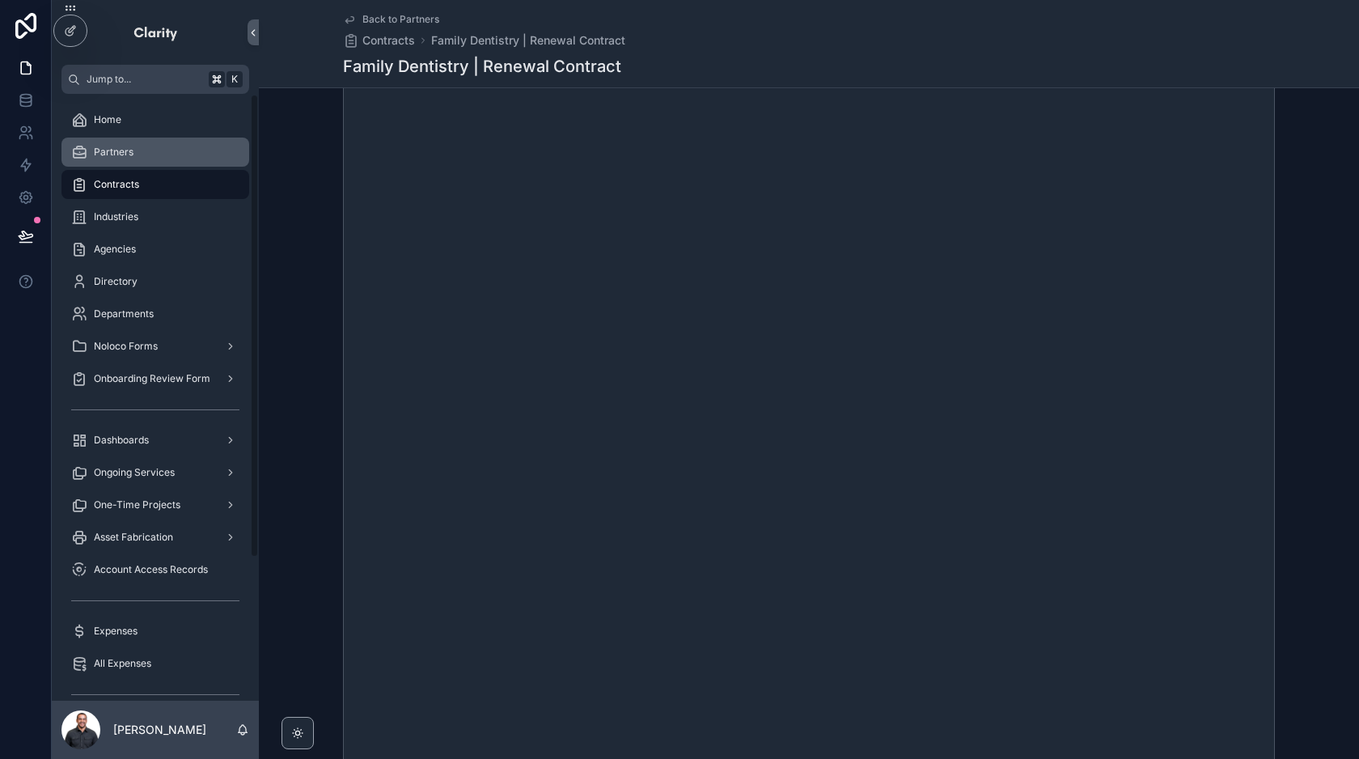
click at [148, 152] on div "Partners" at bounding box center [155, 152] width 168 height 26
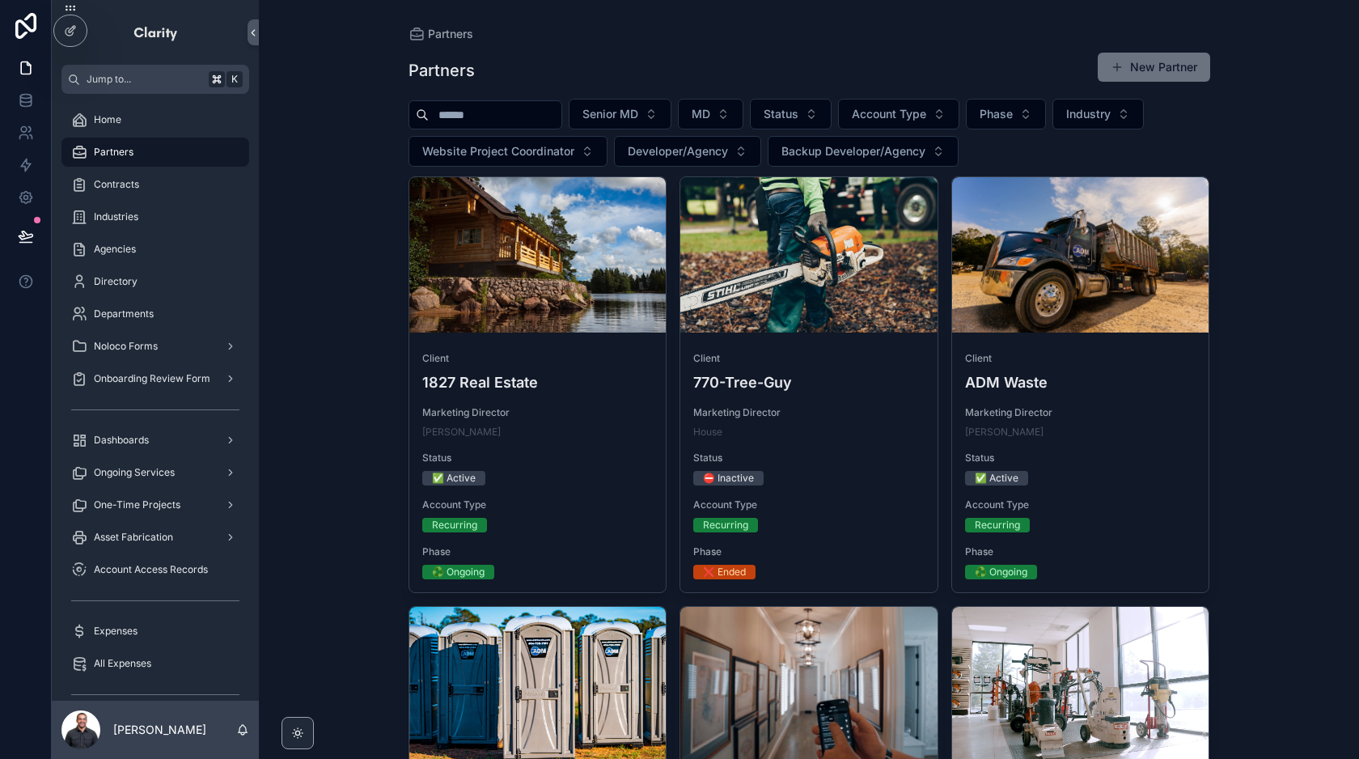
click at [524, 114] on input "scrollable content" at bounding box center [495, 115] width 133 height 23
type input "***"
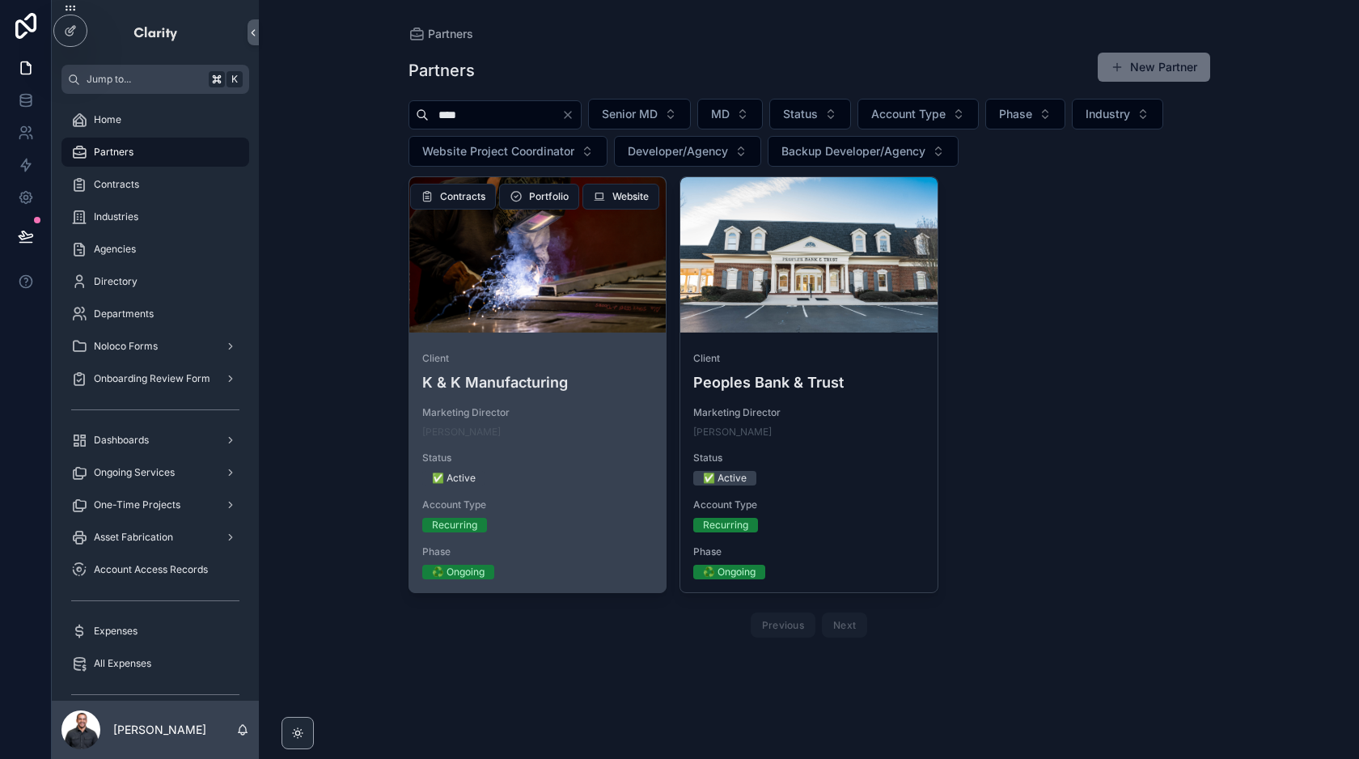
click at [560, 357] on span "Client" at bounding box center [537, 358] width 231 height 13
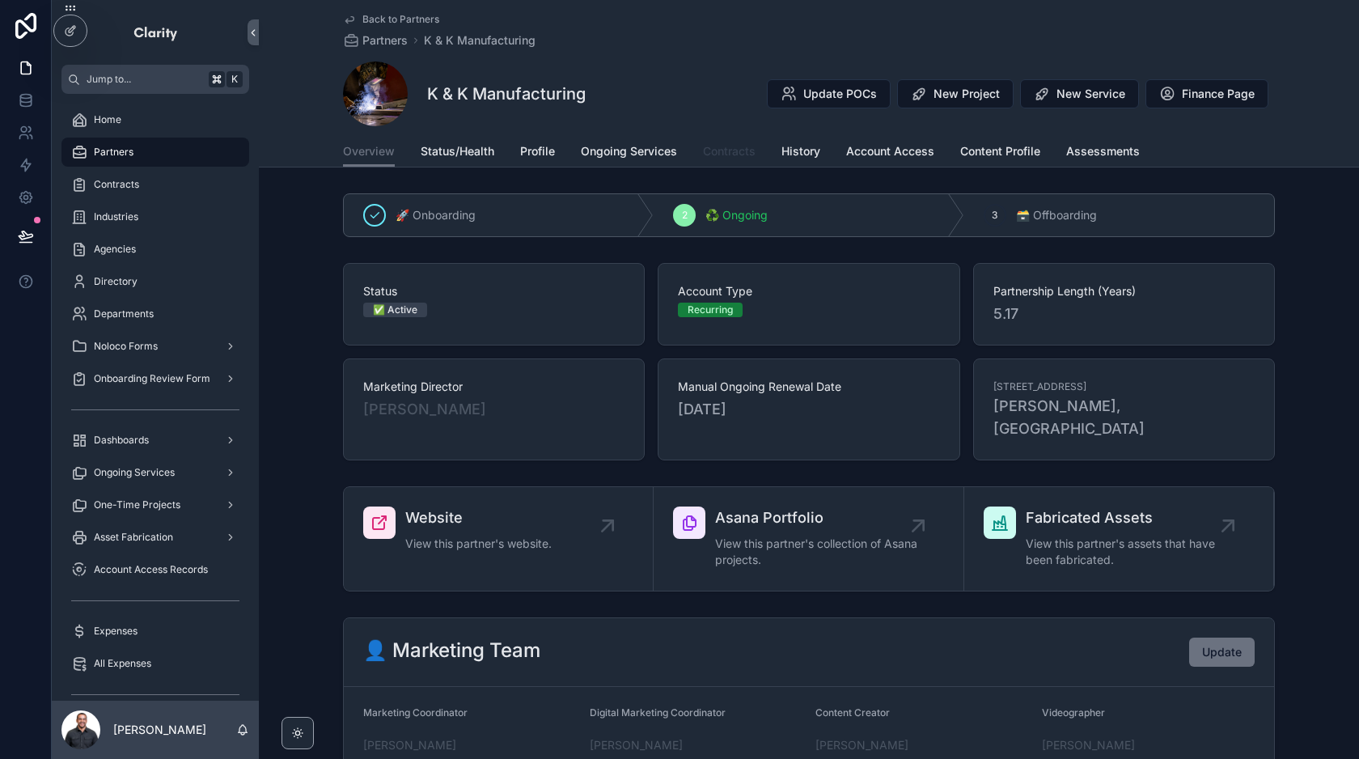
click at [713, 142] on link "Contracts" at bounding box center [729, 153] width 53 height 32
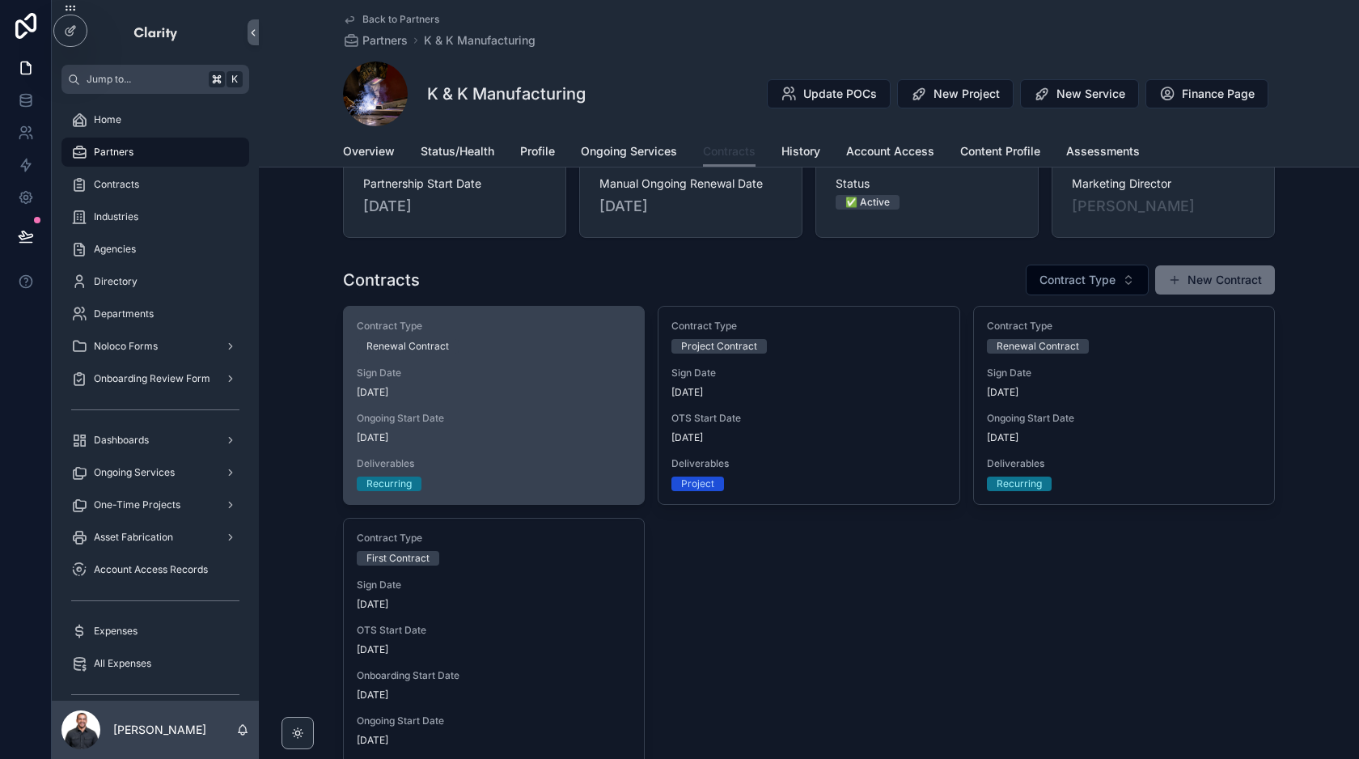
scroll to position [55, 0]
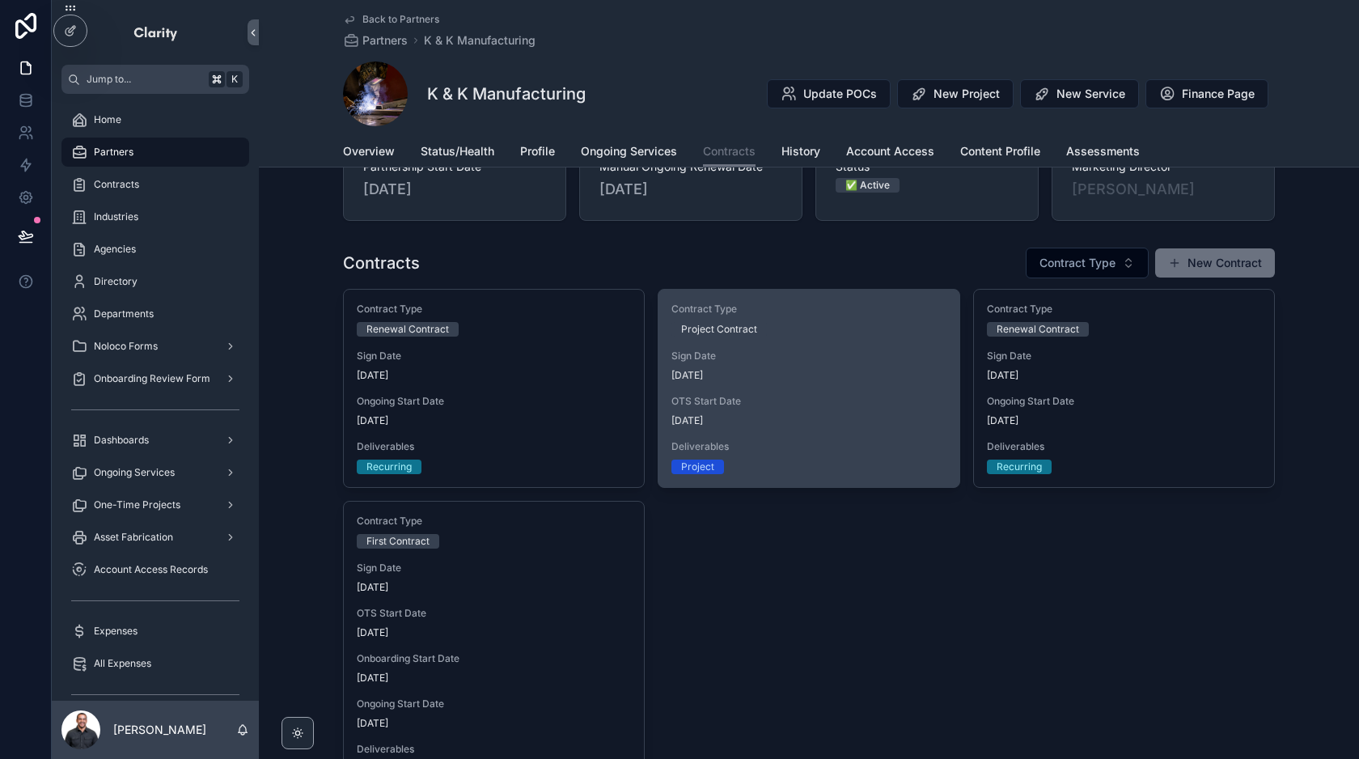
click at [844, 395] on span "OTS Start Date" at bounding box center [808, 401] width 274 height 13
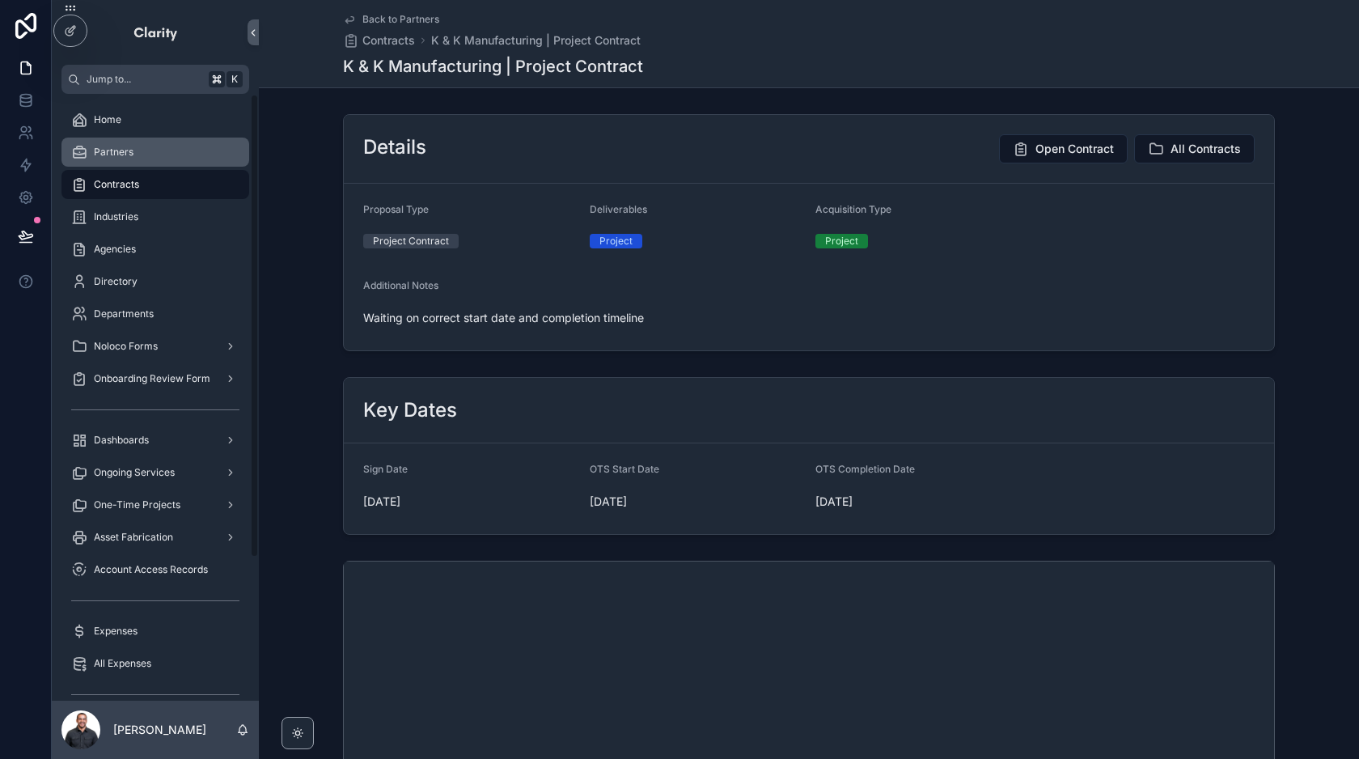
click at [168, 161] on div "Partners" at bounding box center [155, 152] width 168 height 26
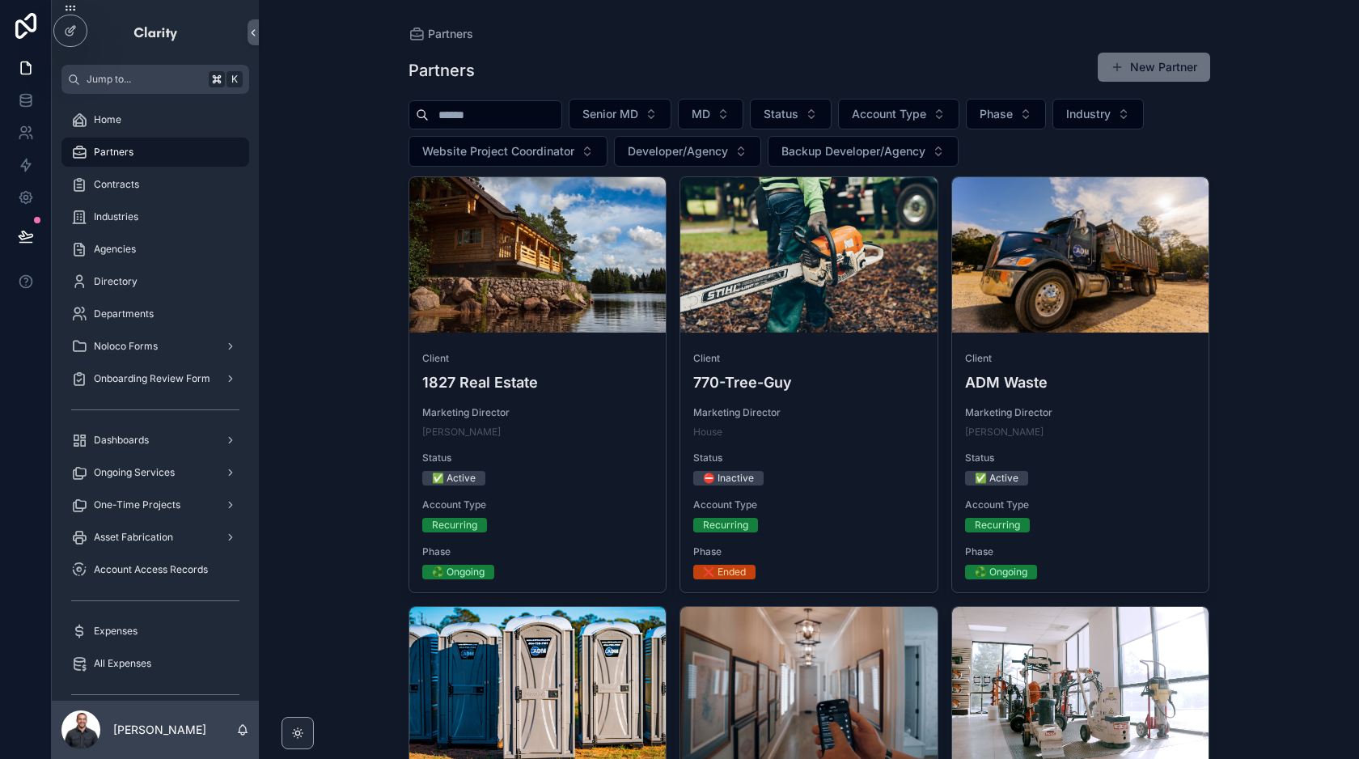
click at [519, 108] on input "scrollable content" at bounding box center [495, 115] width 133 height 23
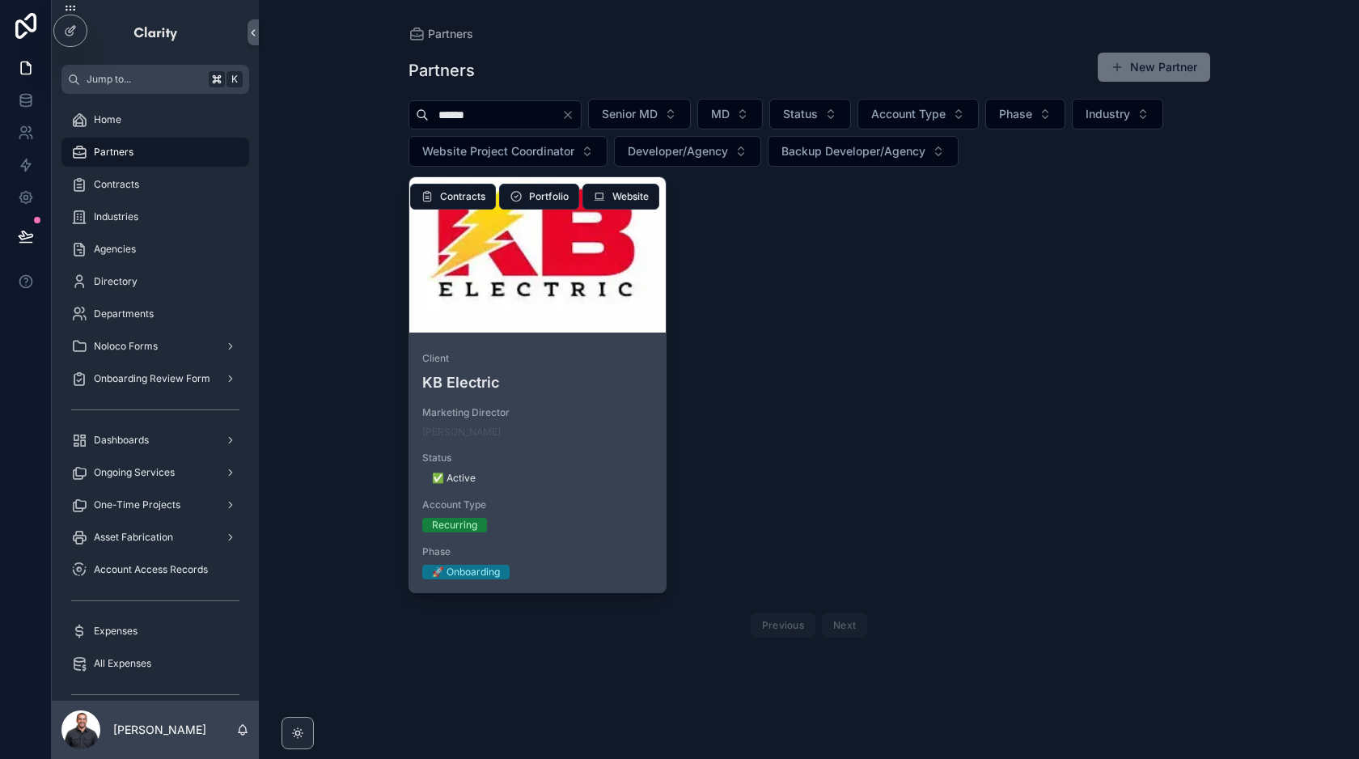
type input "******"
click at [535, 306] on div "scrollable content" at bounding box center [537, 254] width 257 height 155
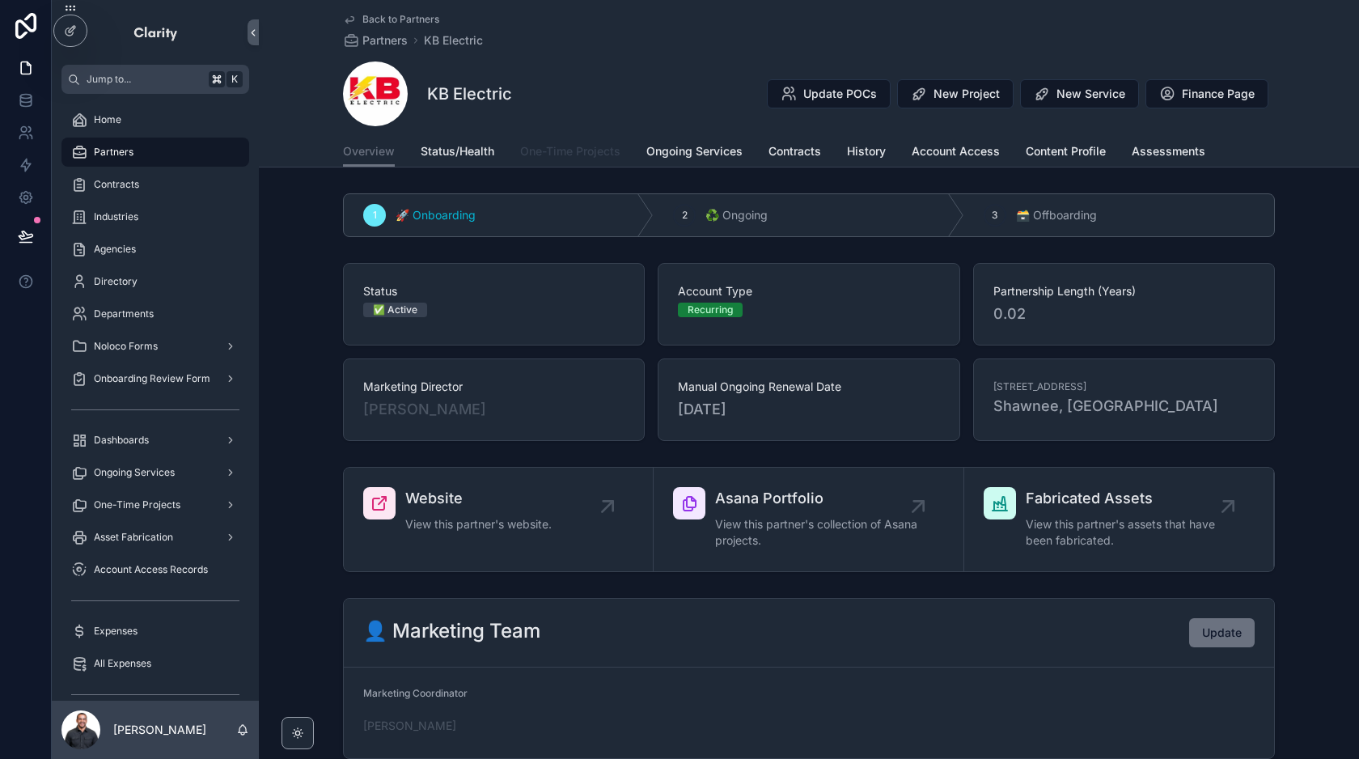
click at [559, 158] on span "One-Time Projects" at bounding box center [570, 151] width 100 height 16
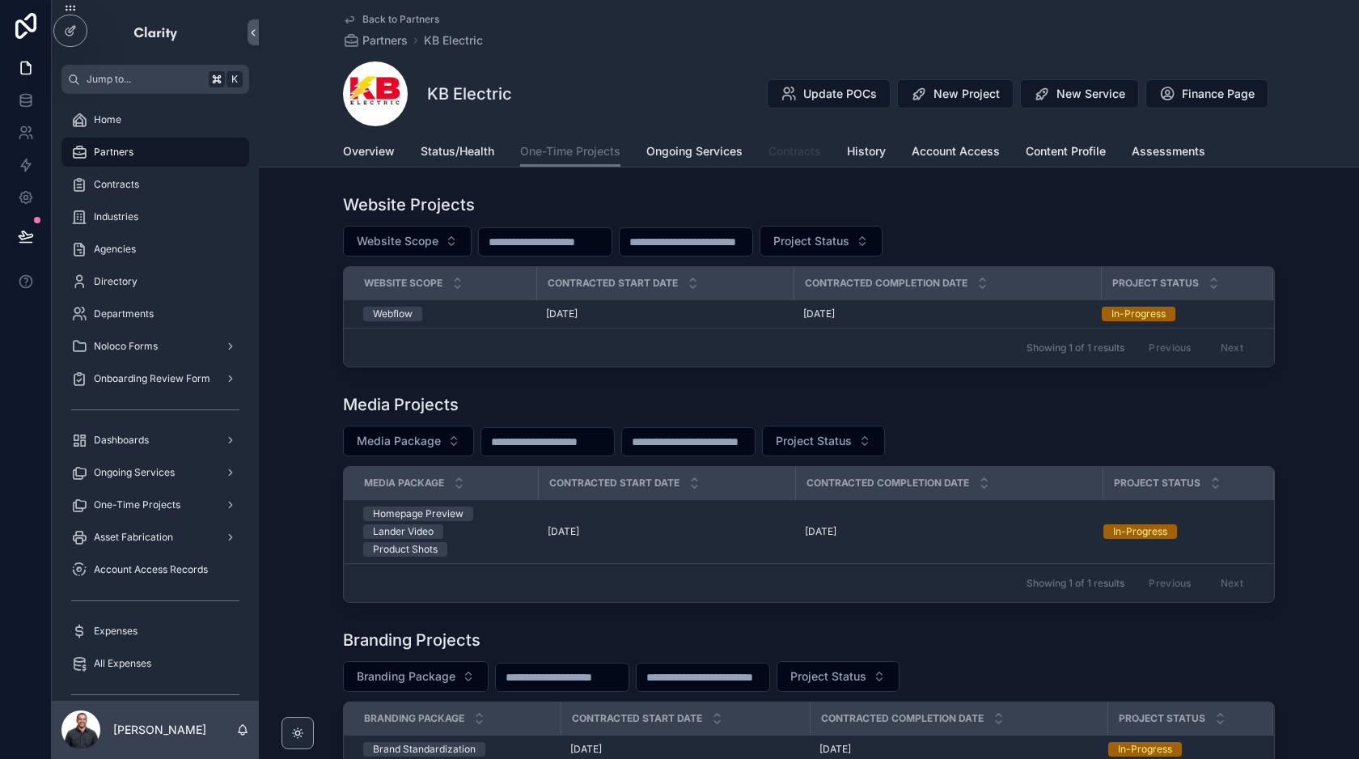
click at [801, 152] on span "Contracts" at bounding box center [794, 151] width 53 height 16
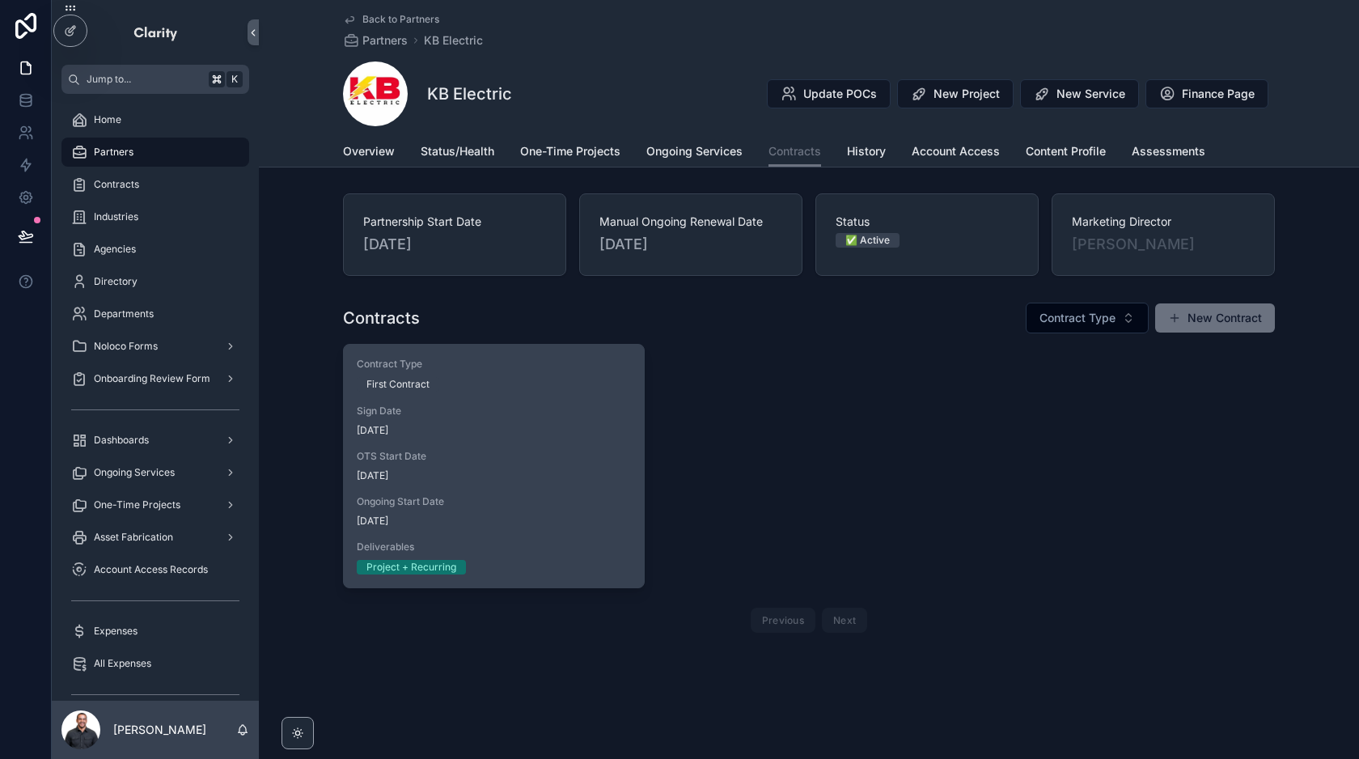
click at [554, 426] on span "[DATE]" at bounding box center [494, 430] width 274 height 13
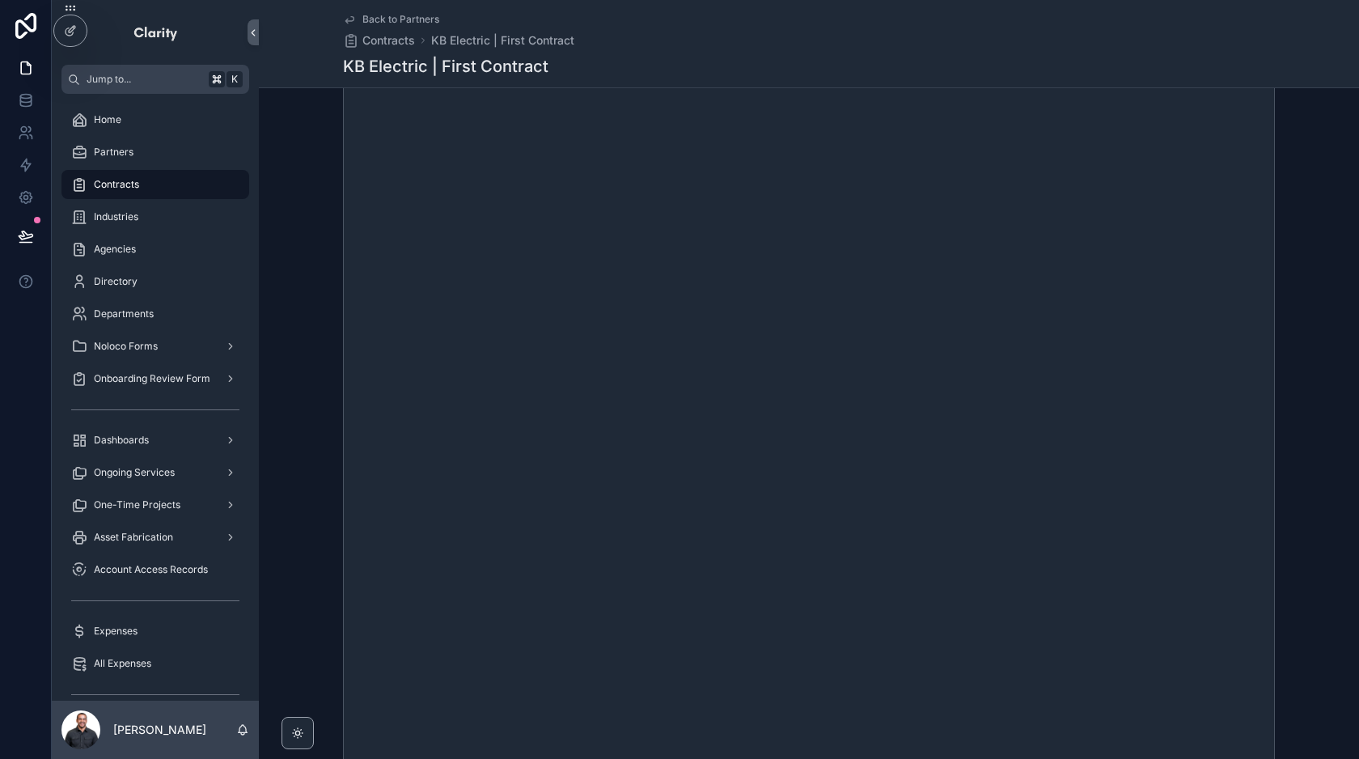
scroll to position [313, 0]
click at [404, 22] on span "Back to Partners" at bounding box center [400, 19] width 77 height 13
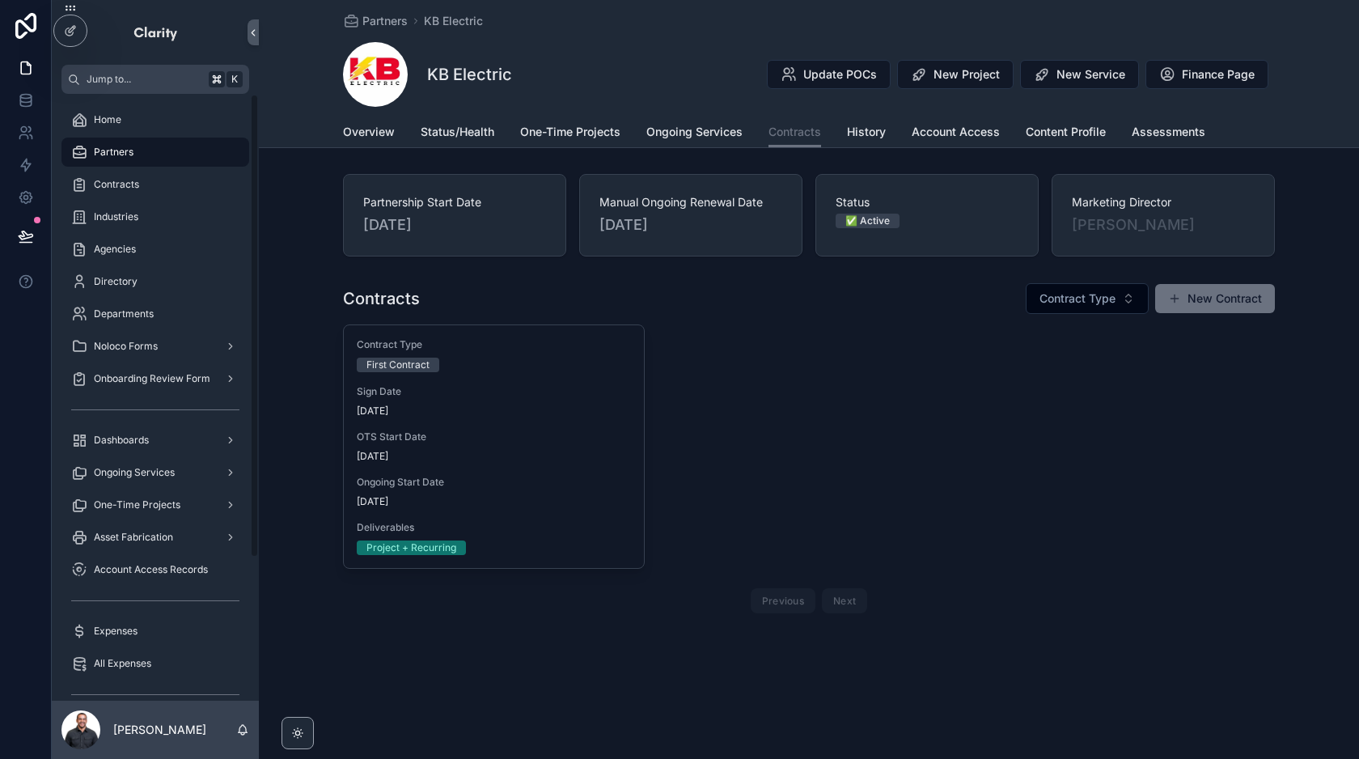
click at [155, 153] on div "Partners" at bounding box center [155, 152] width 168 height 26
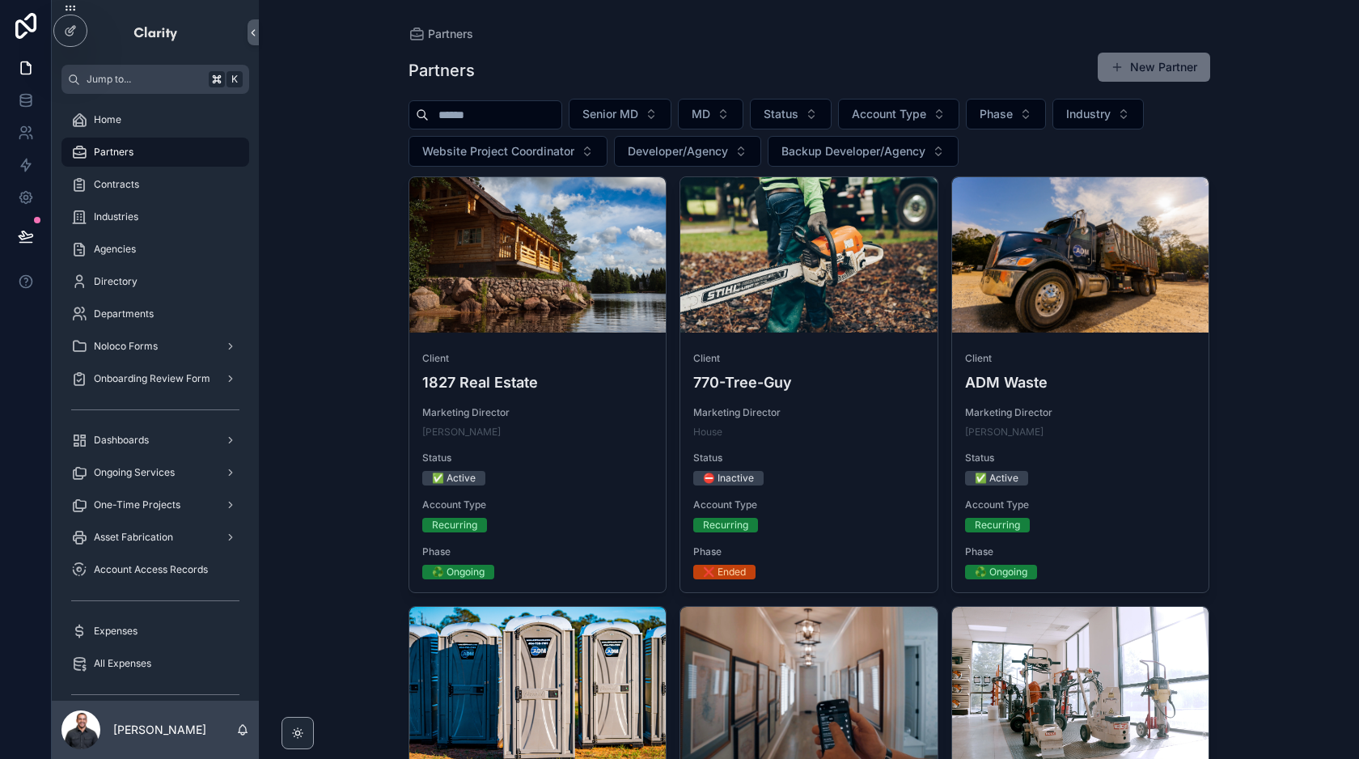
click at [523, 119] on input "scrollable content" at bounding box center [495, 115] width 133 height 23
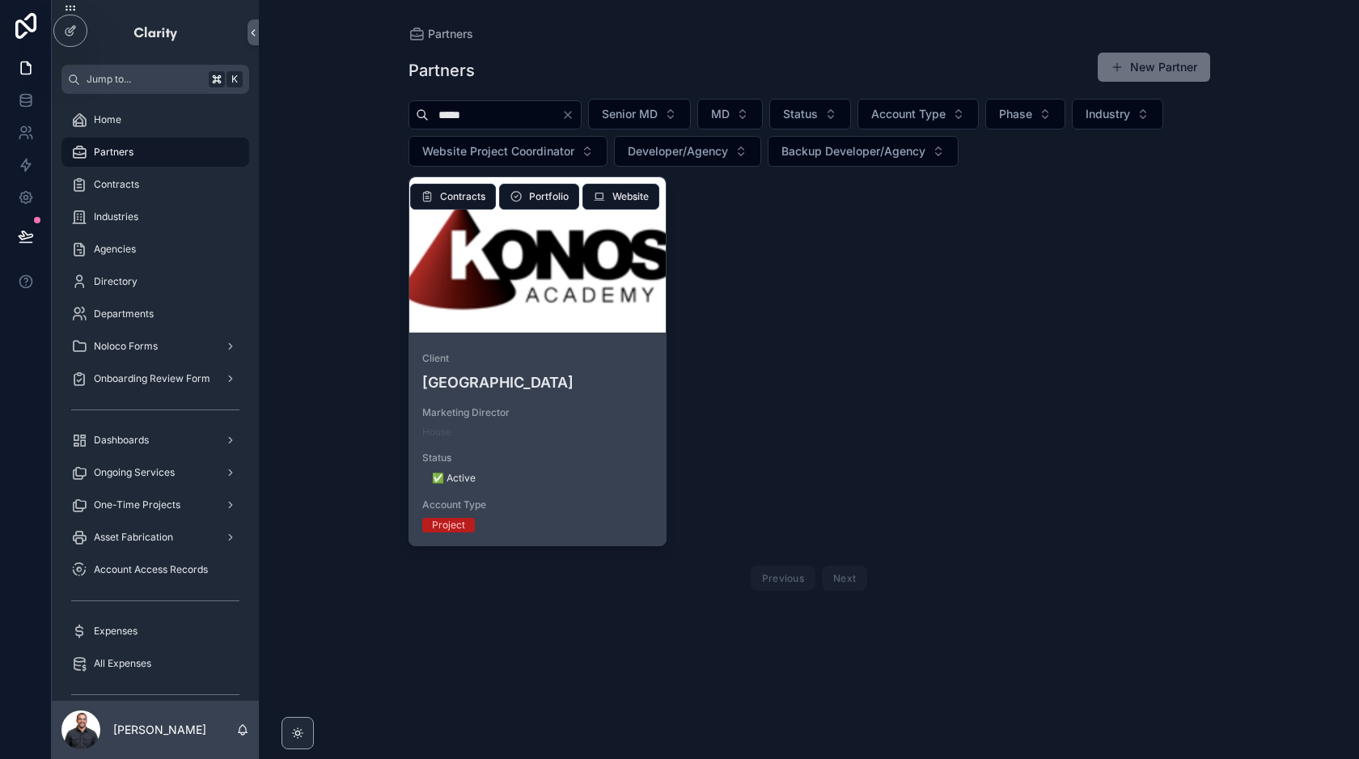
type input "*****"
click at [601, 322] on div "scrollable content" at bounding box center [537, 254] width 257 height 155
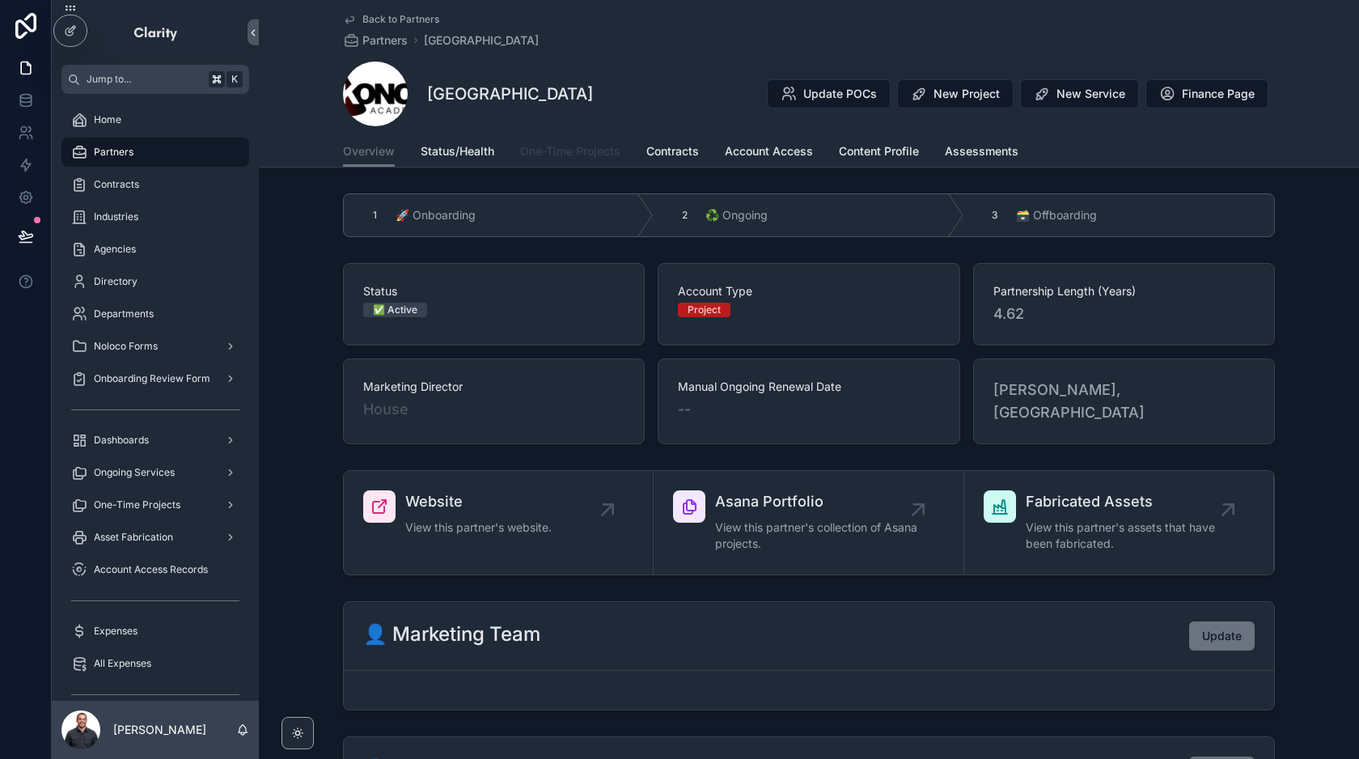
click at [578, 162] on link "One-Time Projects" at bounding box center [570, 153] width 100 height 32
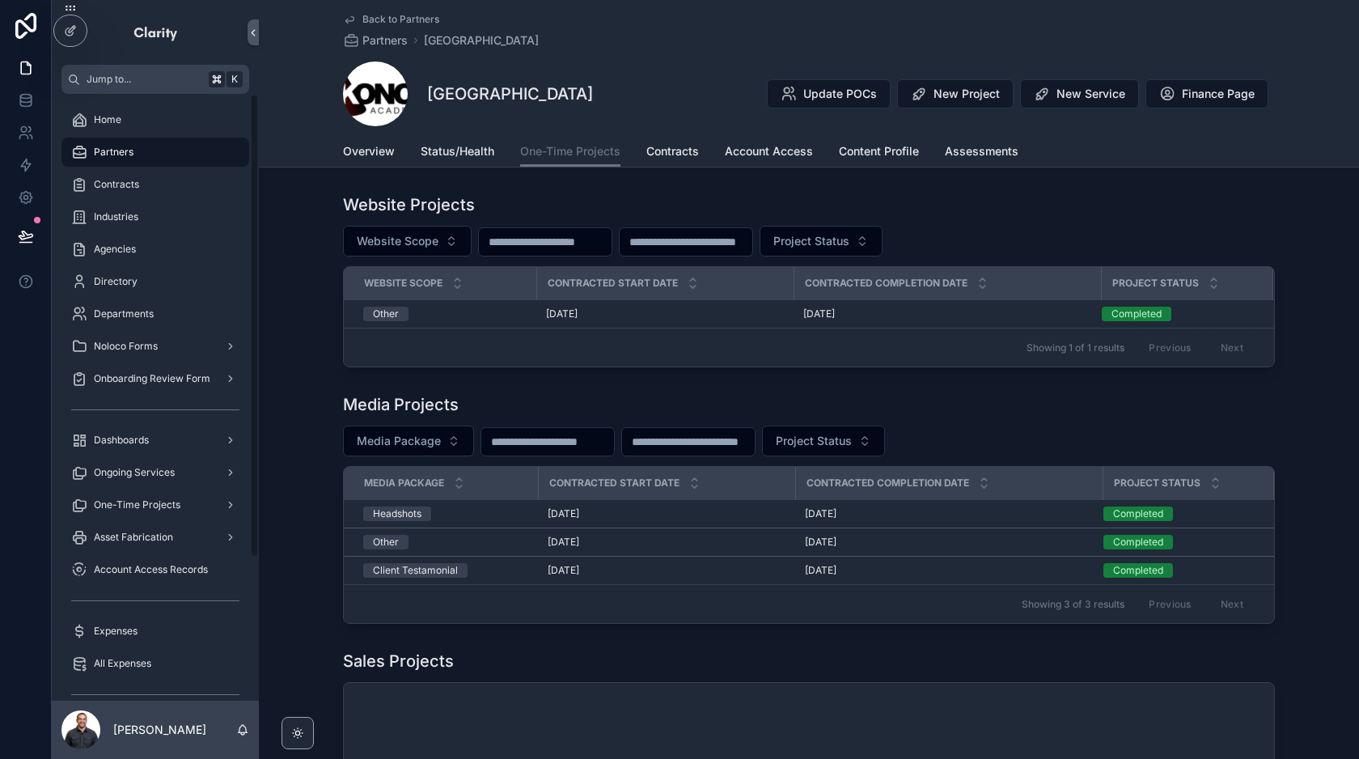
click at [154, 146] on div "Partners" at bounding box center [155, 152] width 168 height 26
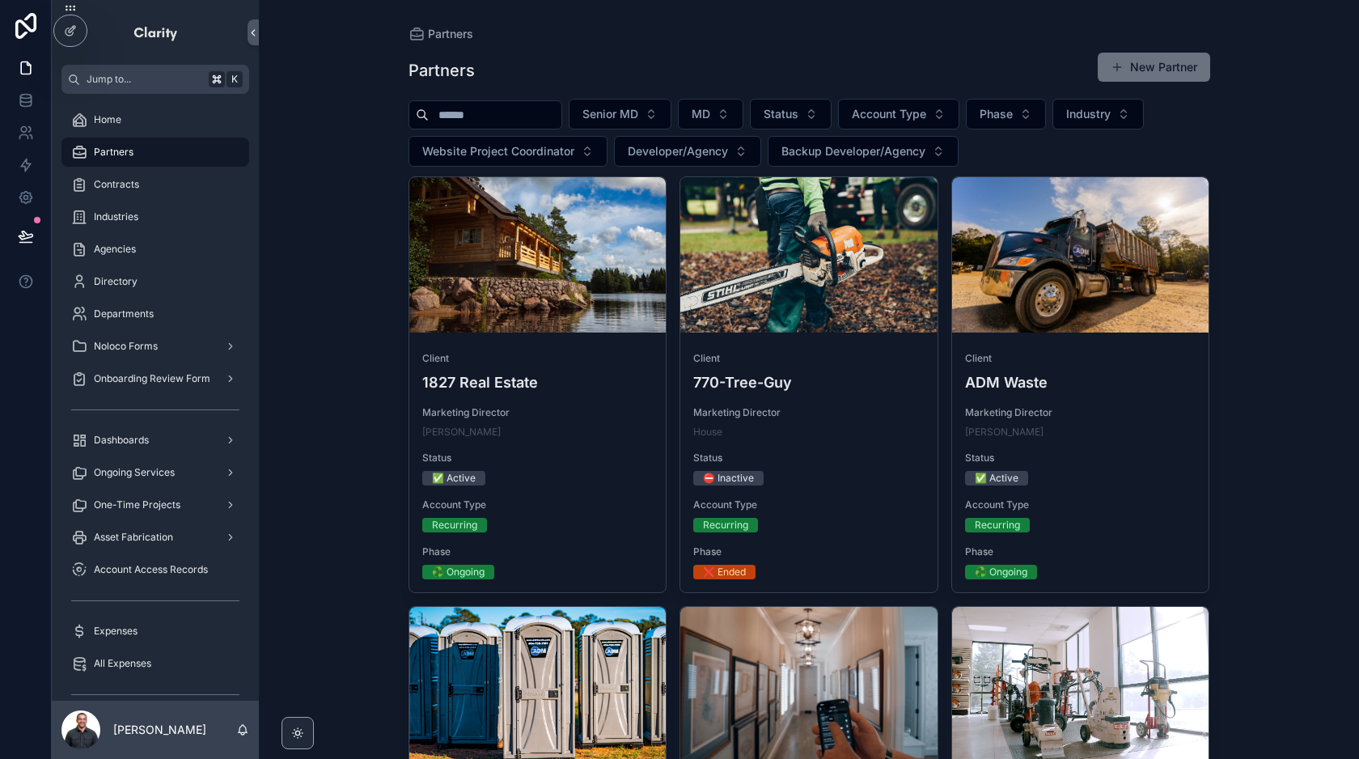
click at [531, 119] on input "scrollable content" at bounding box center [495, 115] width 133 height 23
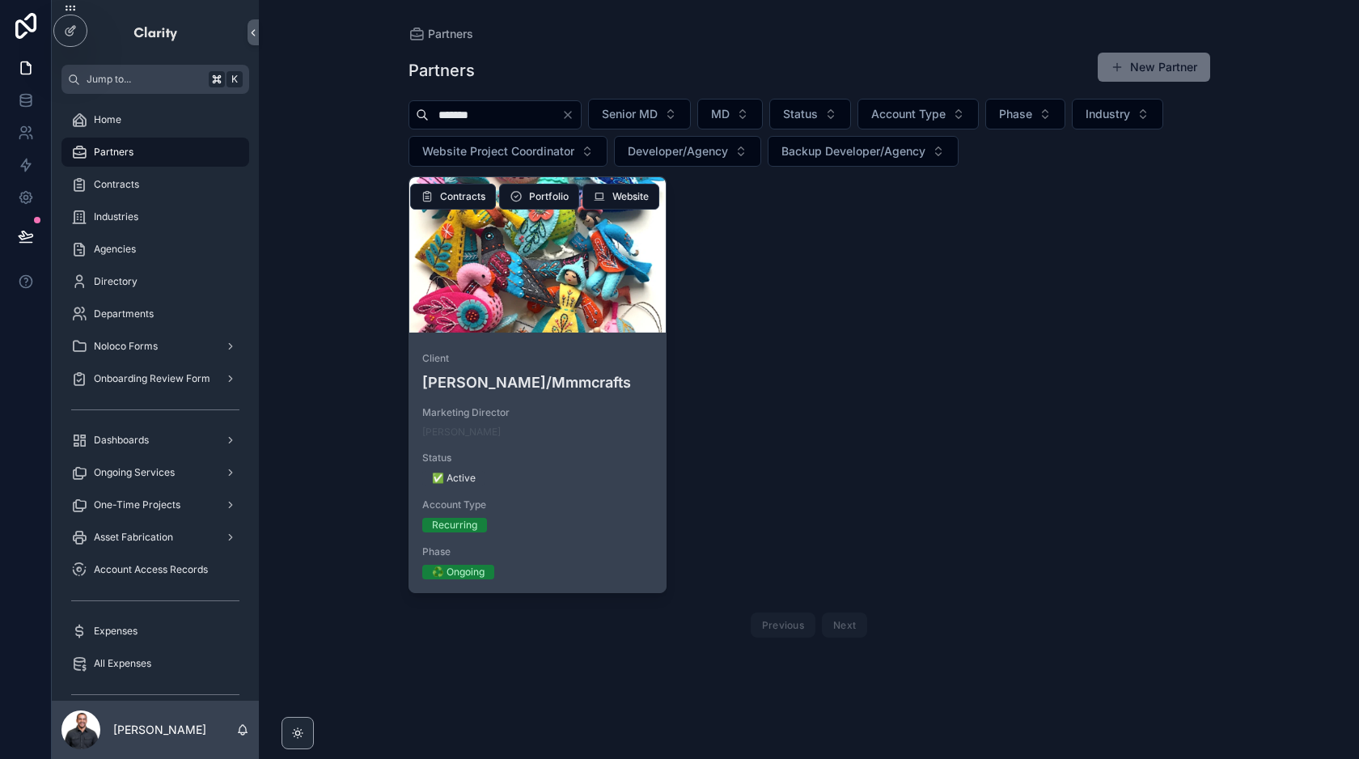
type input "*******"
click at [579, 309] on div "scrollable content" at bounding box center [537, 254] width 257 height 155
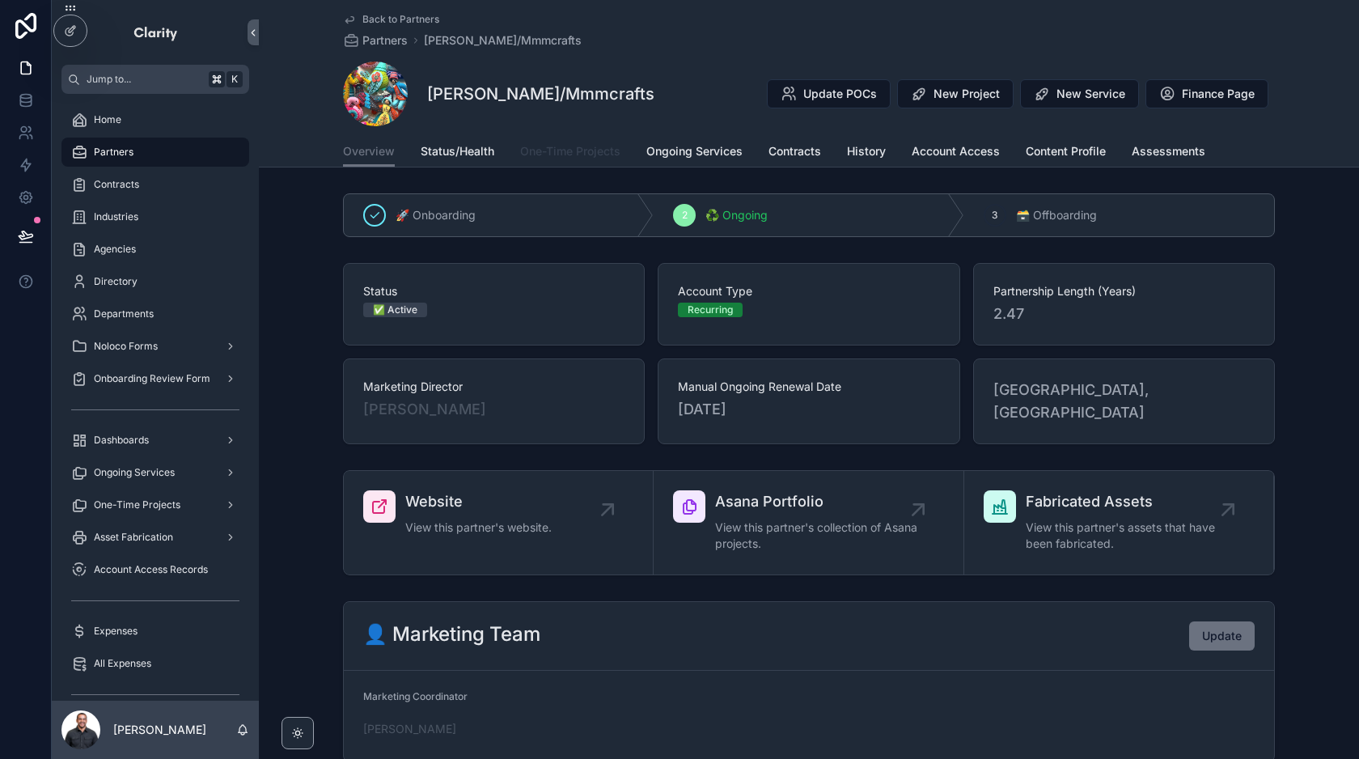
click at [583, 157] on span "One-Time Projects" at bounding box center [570, 151] width 100 height 16
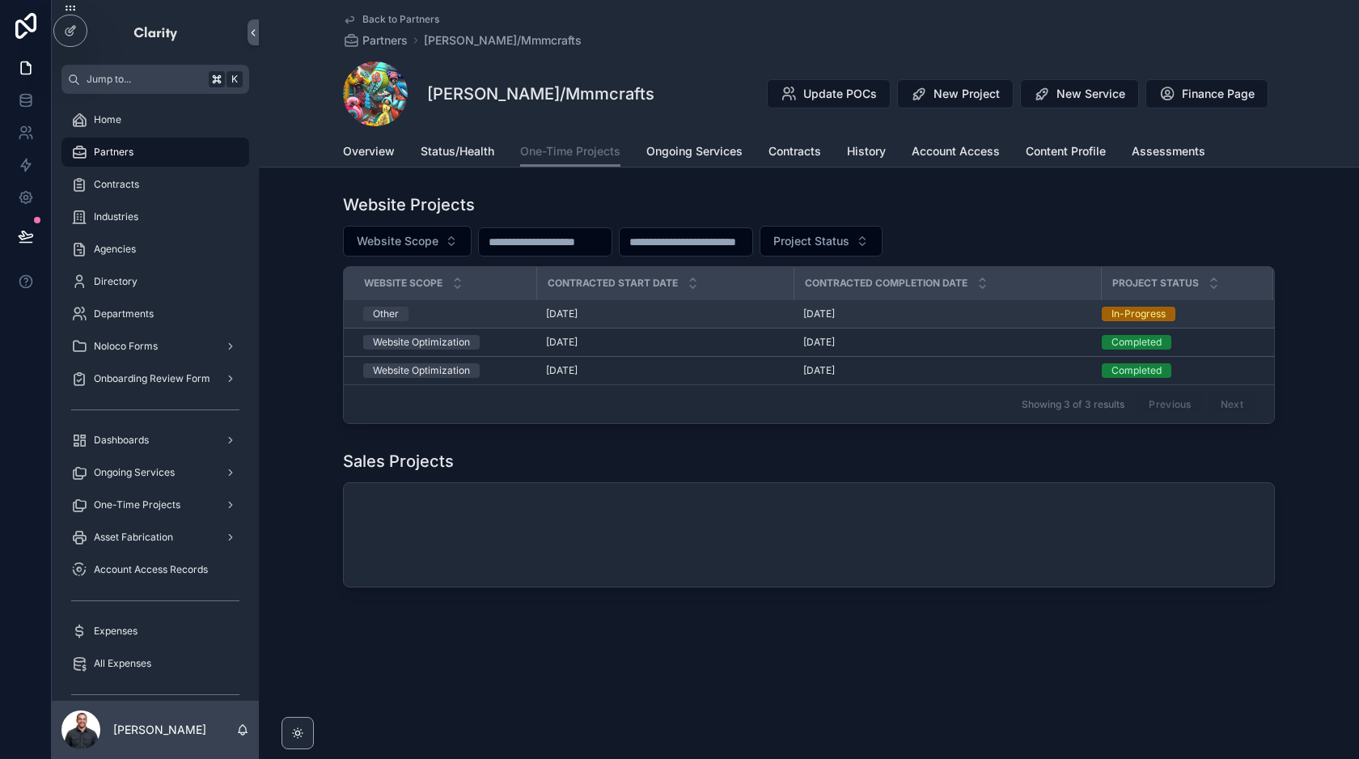
click at [632, 311] on div "[DATE] [DATE]" at bounding box center [665, 313] width 238 height 13
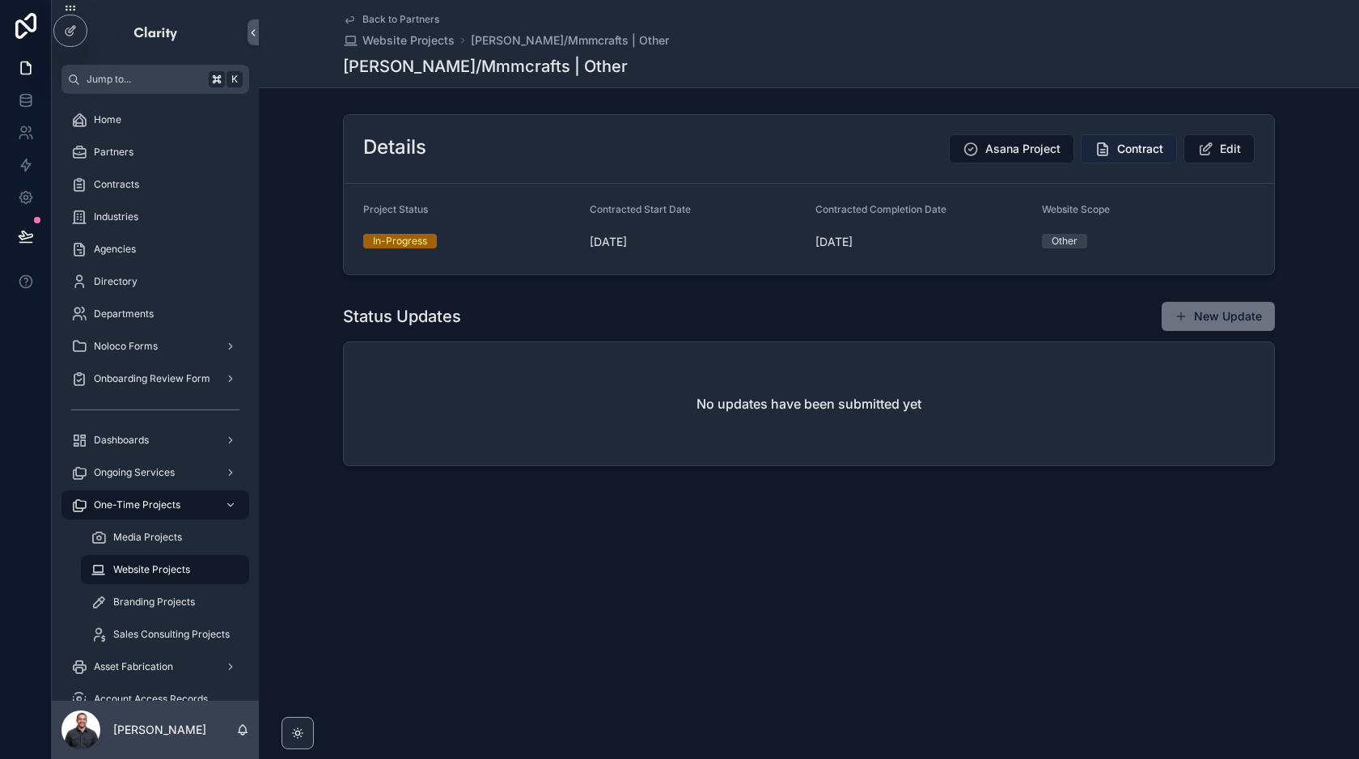
click at [1117, 150] on span "Contract" at bounding box center [1140, 149] width 46 height 16
click at [400, 15] on span "Back to Partners" at bounding box center [400, 19] width 77 height 13
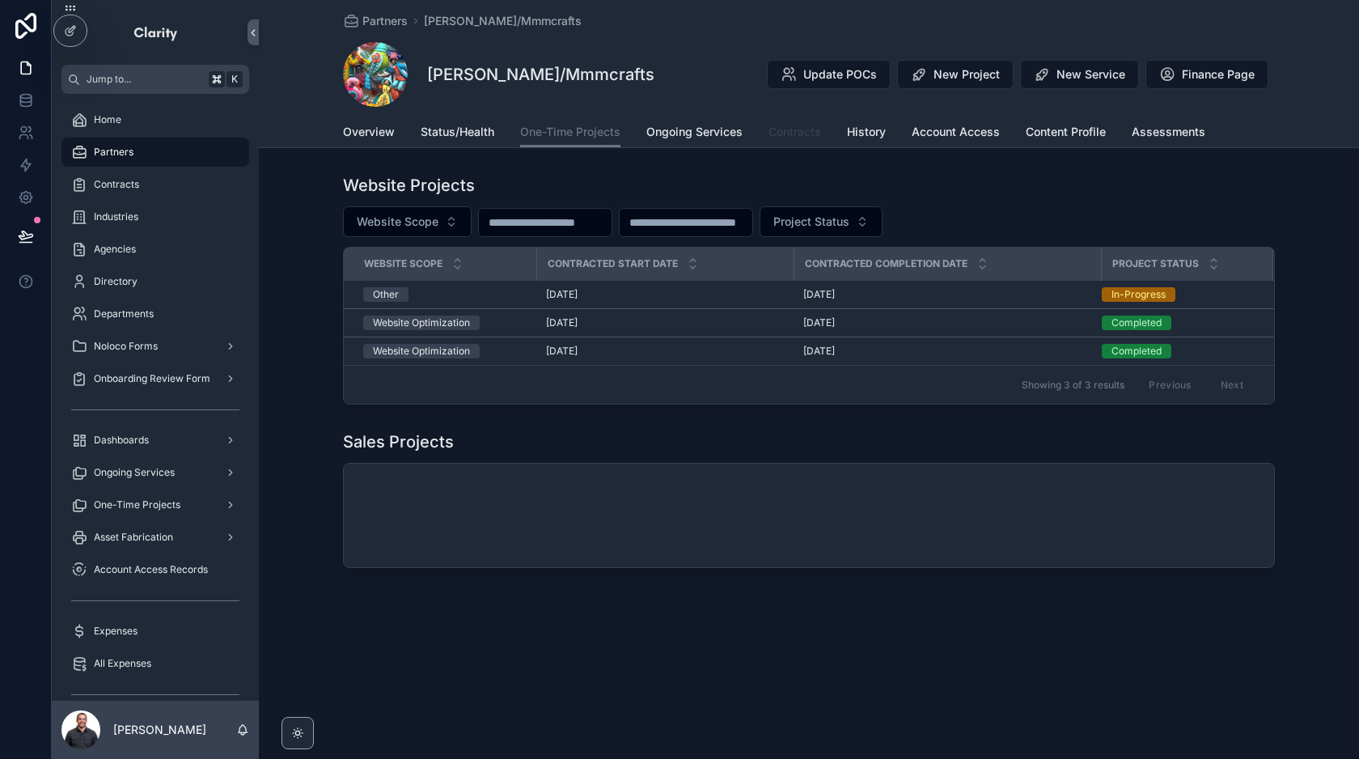
click at [786, 132] on span "Contracts" at bounding box center [794, 132] width 53 height 16
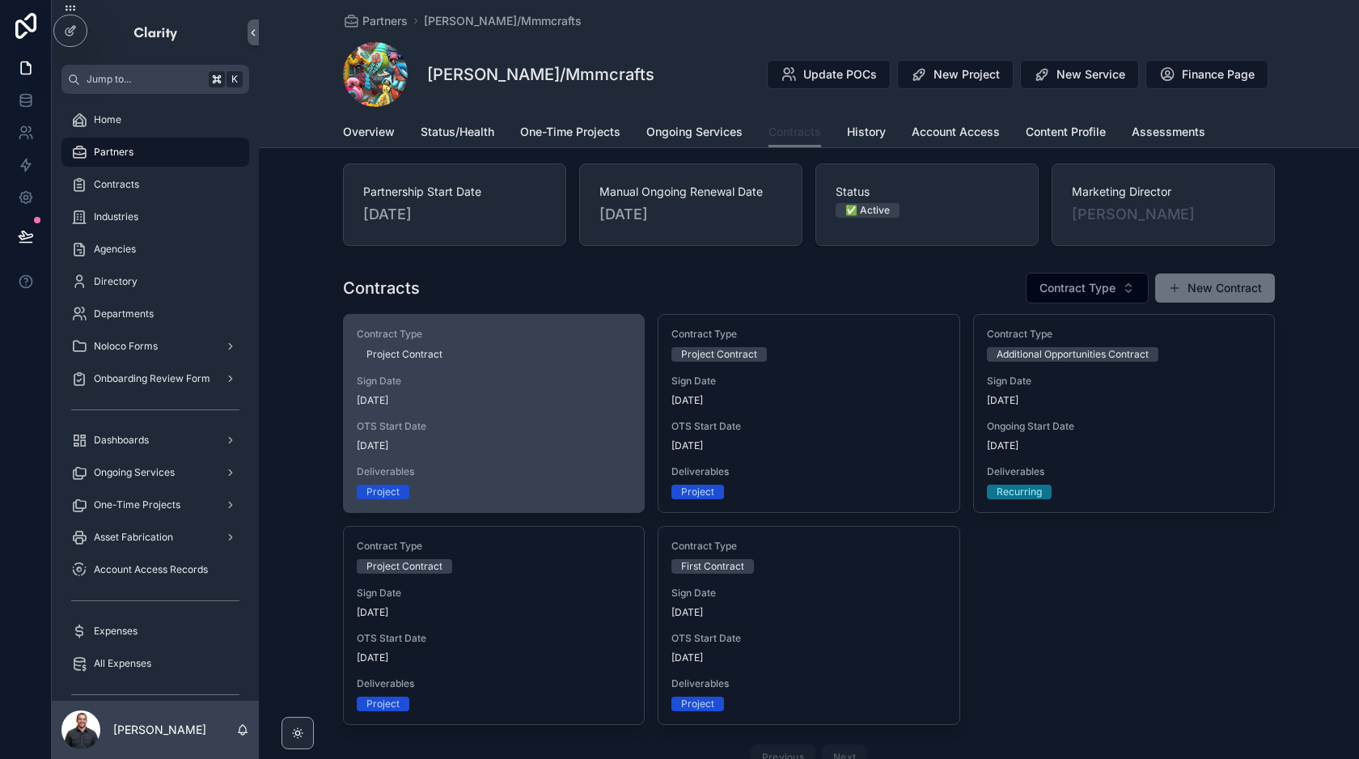
scroll to position [10, 0]
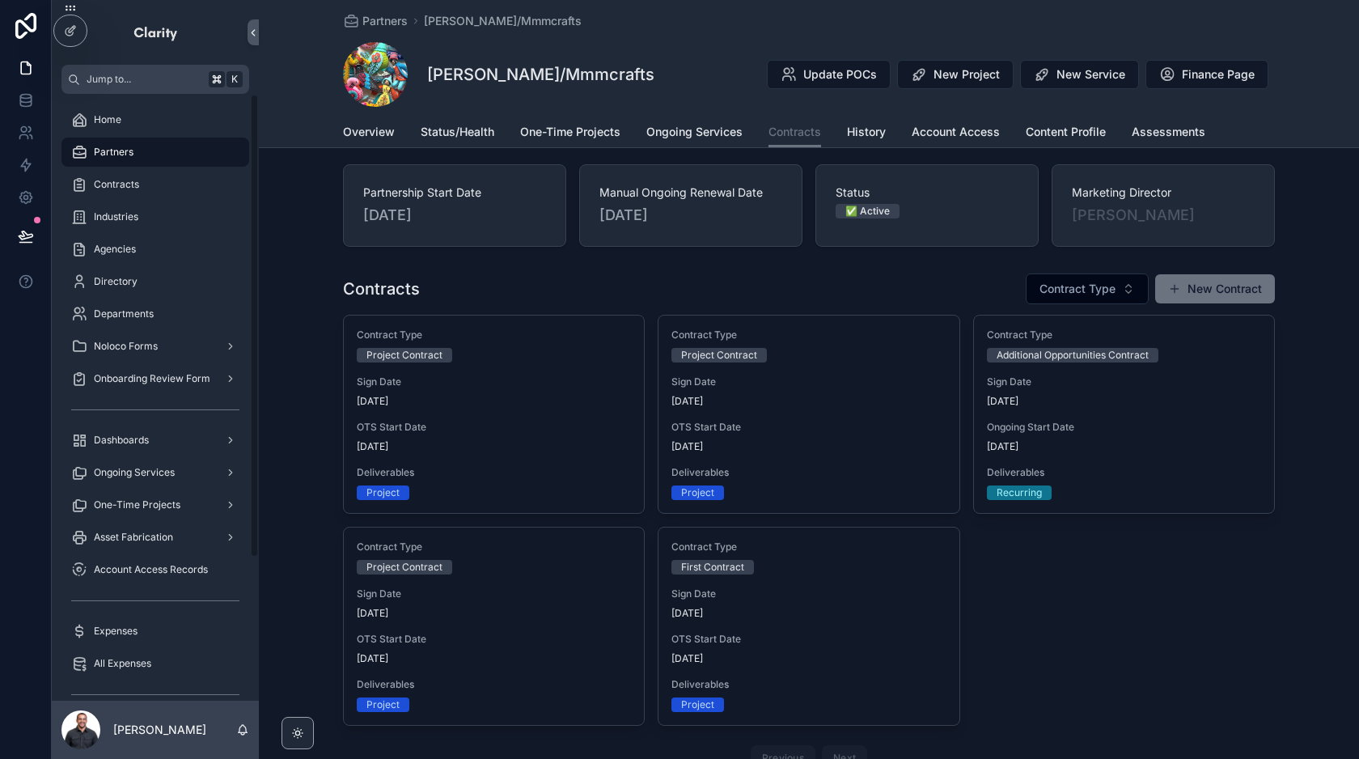
click at [183, 162] on div "Partners" at bounding box center [155, 152] width 168 height 26
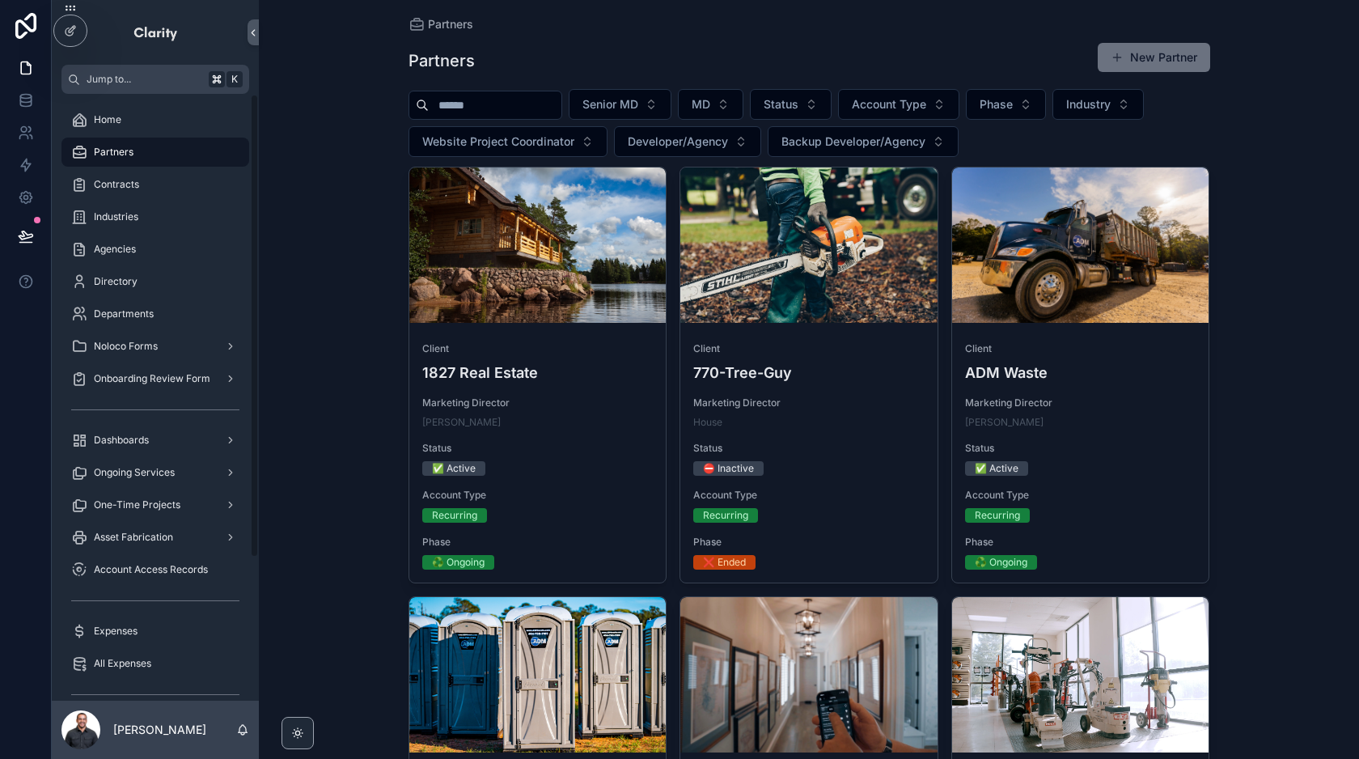
click at [484, 101] on input "scrollable content" at bounding box center [495, 105] width 133 height 23
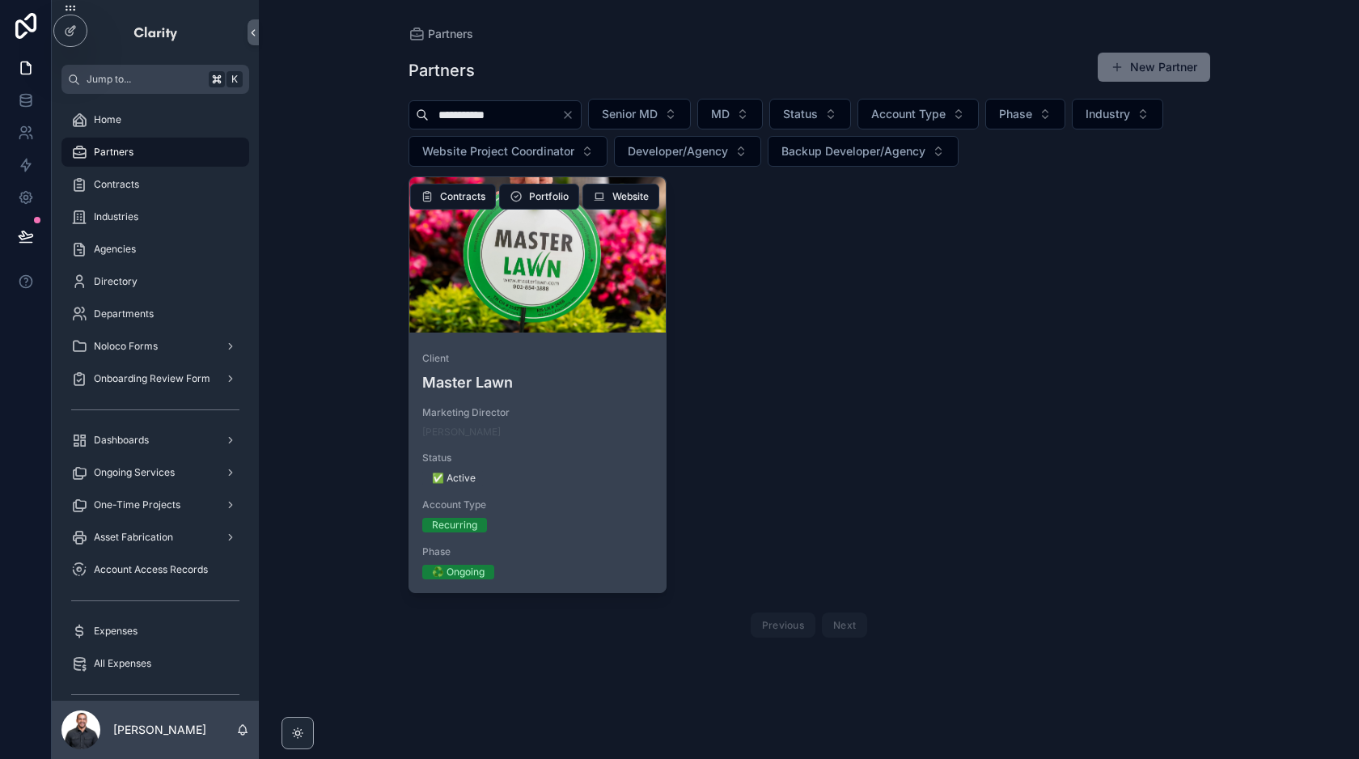
type input "**********"
click at [615, 323] on div "scrollable content" at bounding box center [537, 254] width 257 height 155
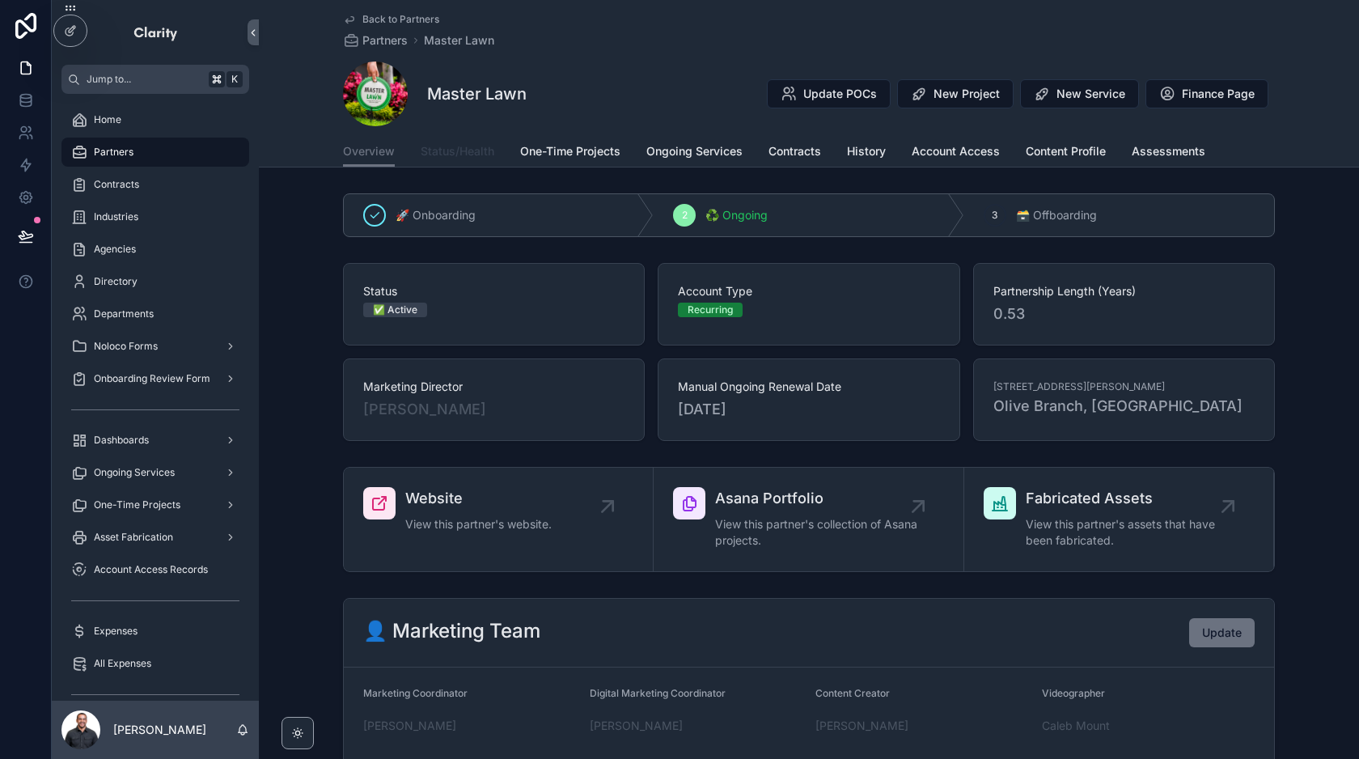
click at [460, 153] on span "Status/Health" at bounding box center [458, 151] width 74 height 16
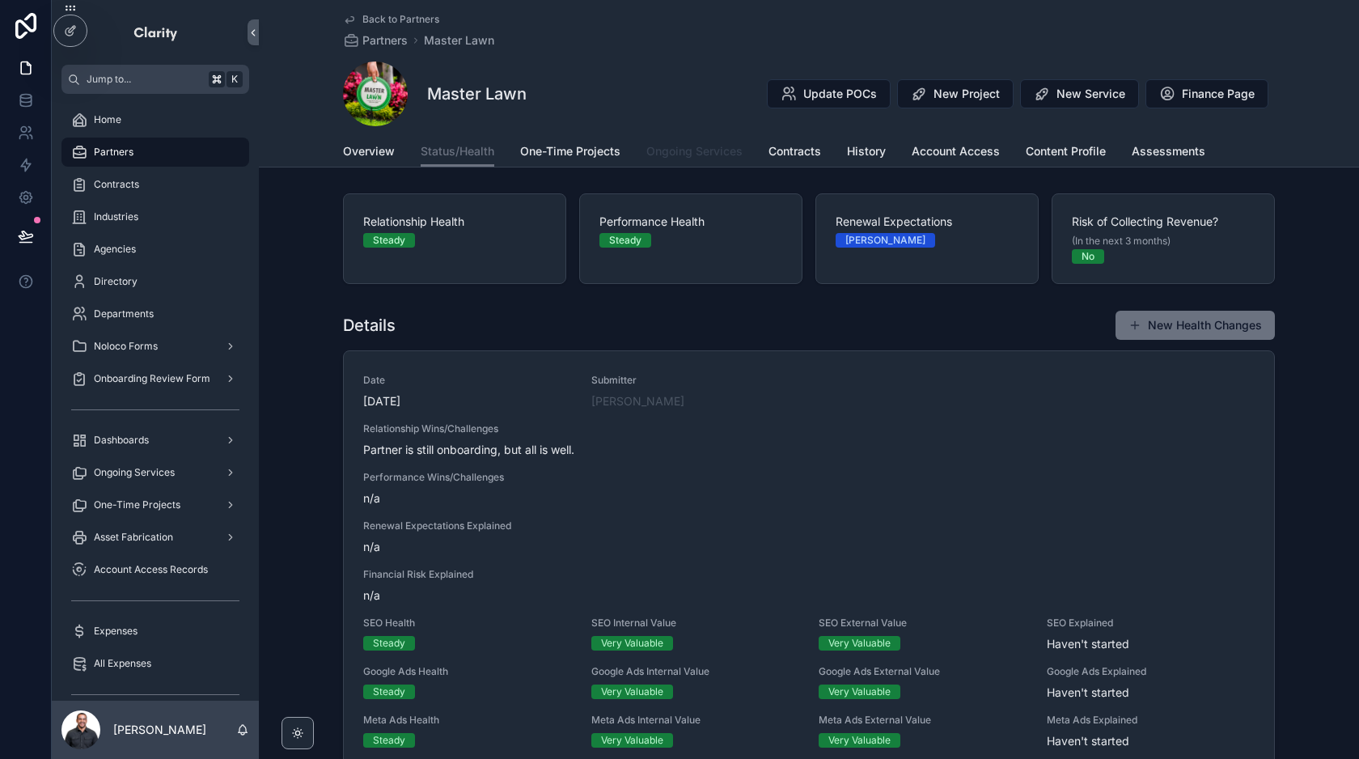
click at [688, 147] on span "Ongoing Services" at bounding box center [694, 151] width 96 height 16
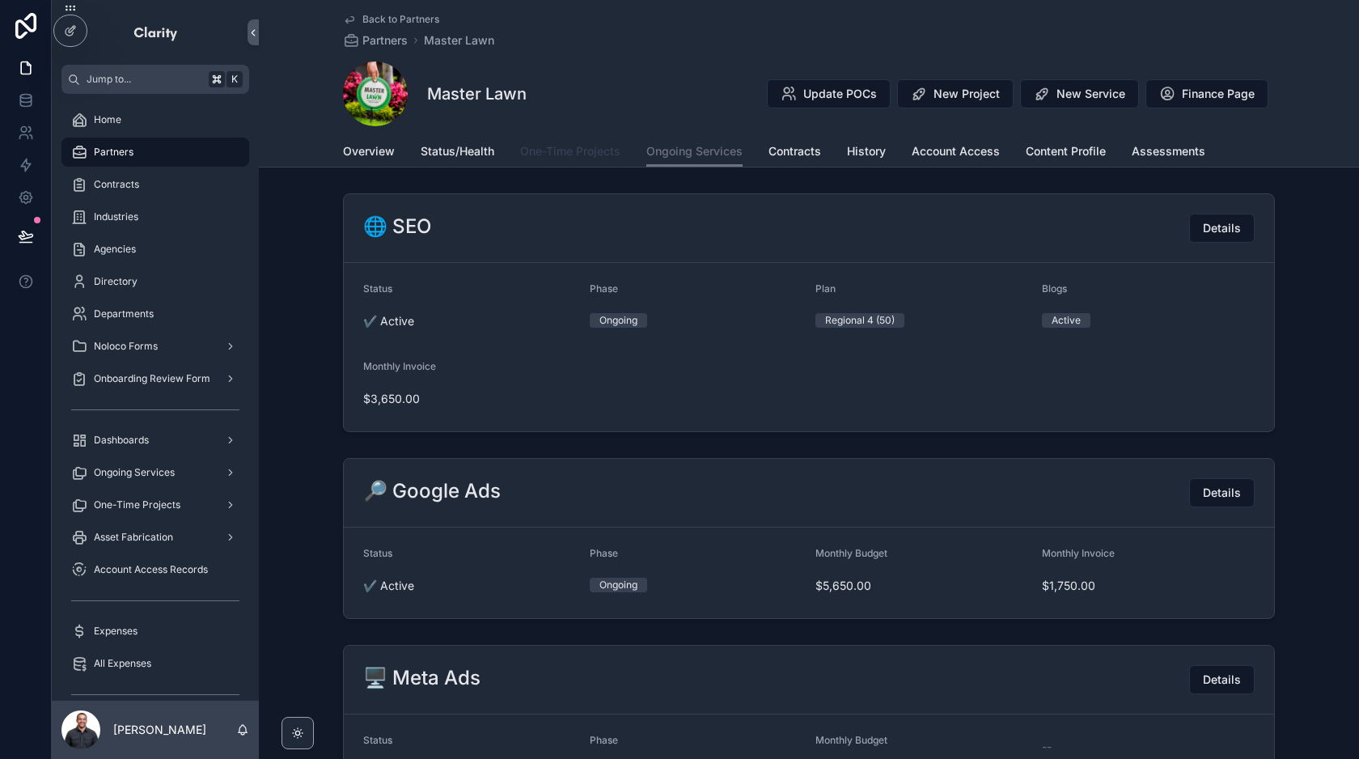
click at [596, 150] on span "One-Time Projects" at bounding box center [570, 151] width 100 height 16
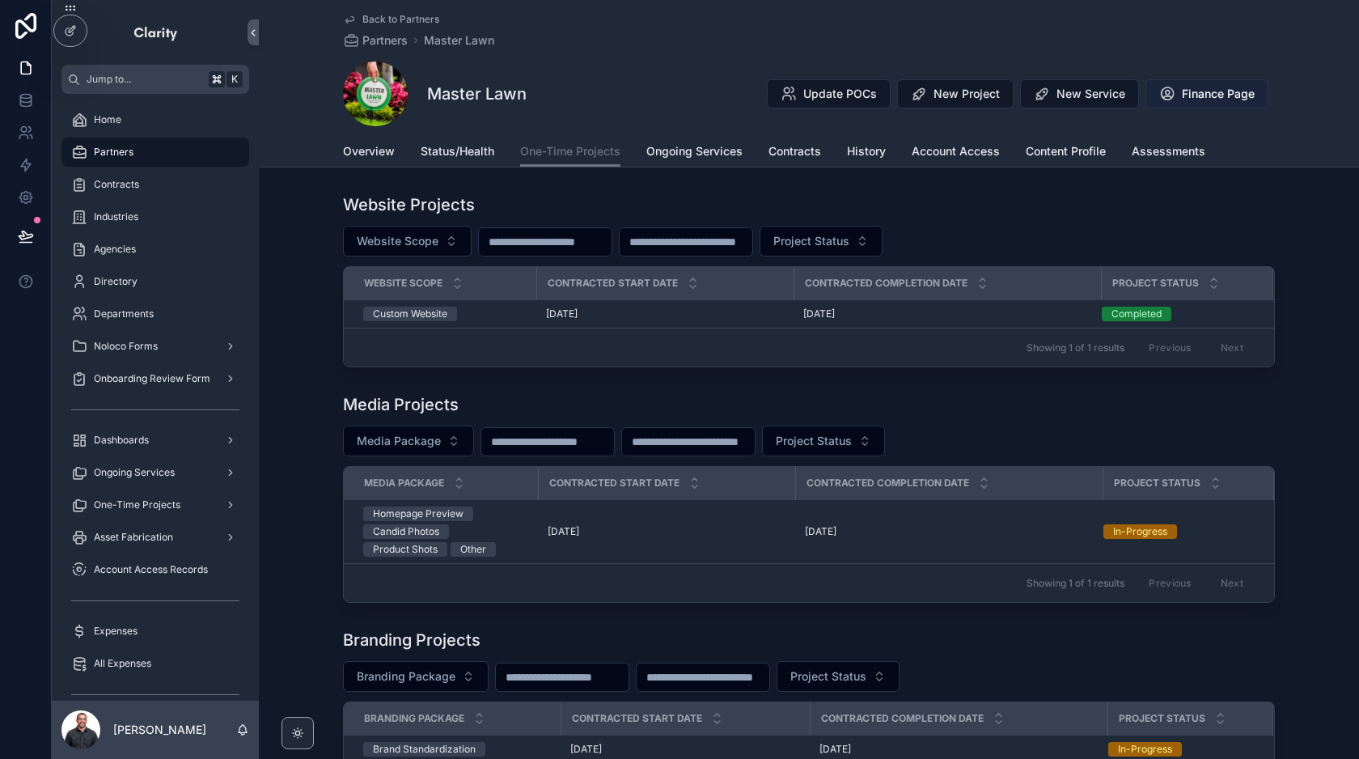
click at [1176, 102] on button "Finance Page" at bounding box center [1206, 93] width 123 height 29
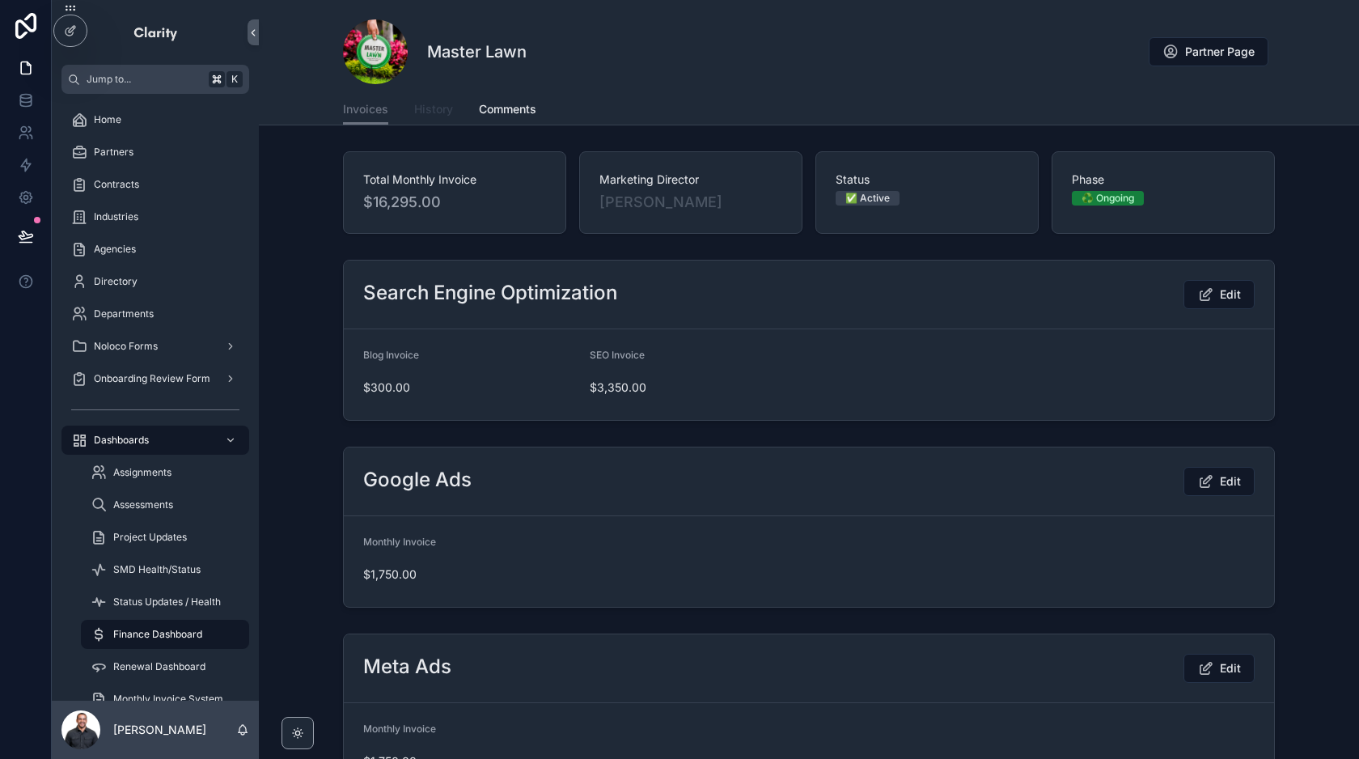
click at [436, 104] on span "History" at bounding box center [433, 109] width 39 height 16
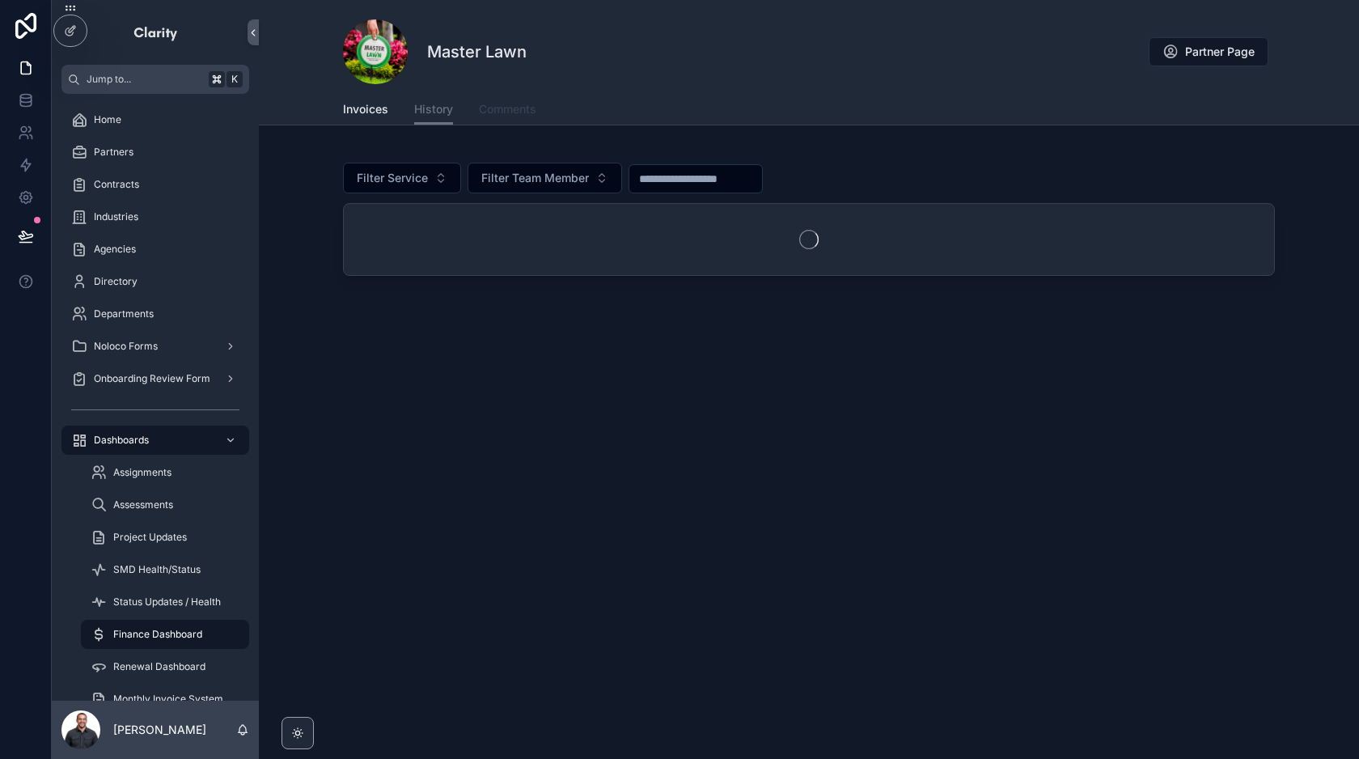
click at [495, 109] on span "Comments" at bounding box center [507, 109] width 57 height 16
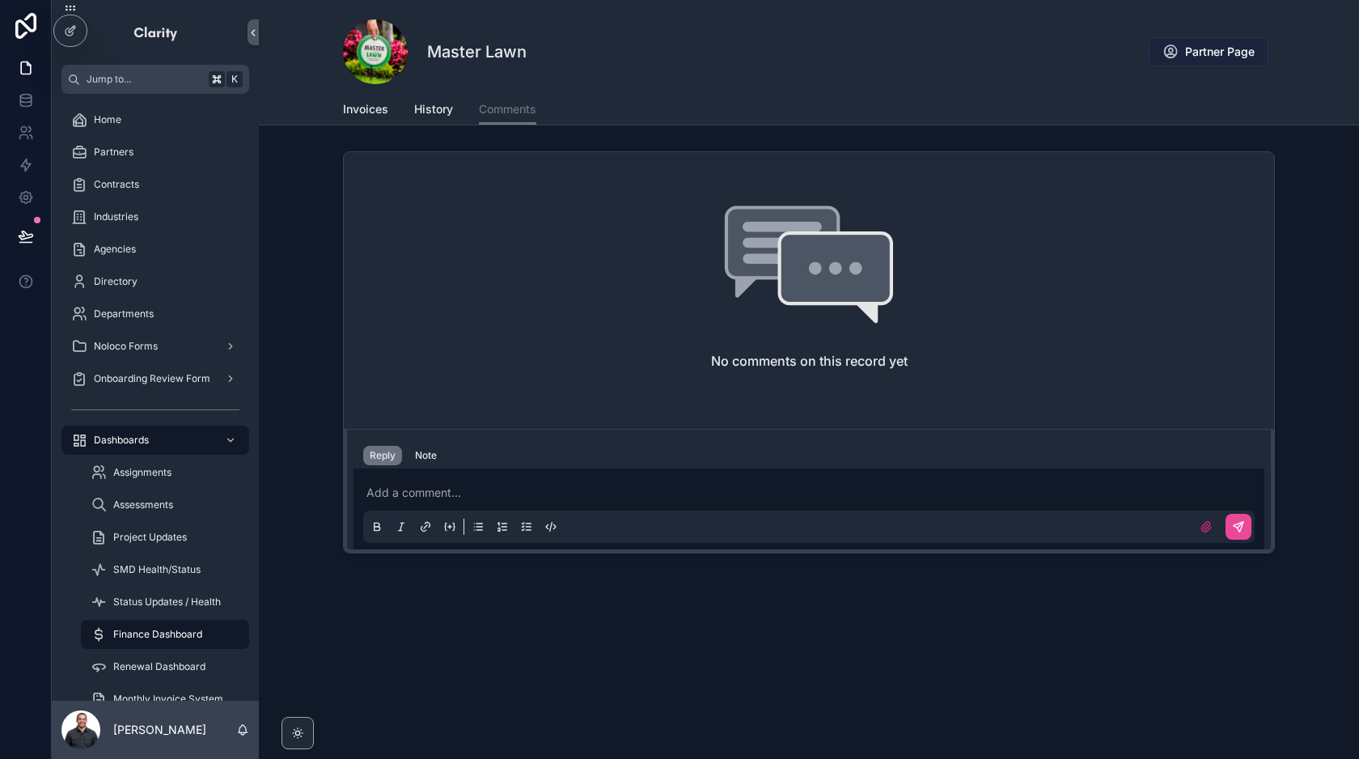
click at [1216, 57] on span "Partner Page" at bounding box center [1220, 52] width 70 height 16
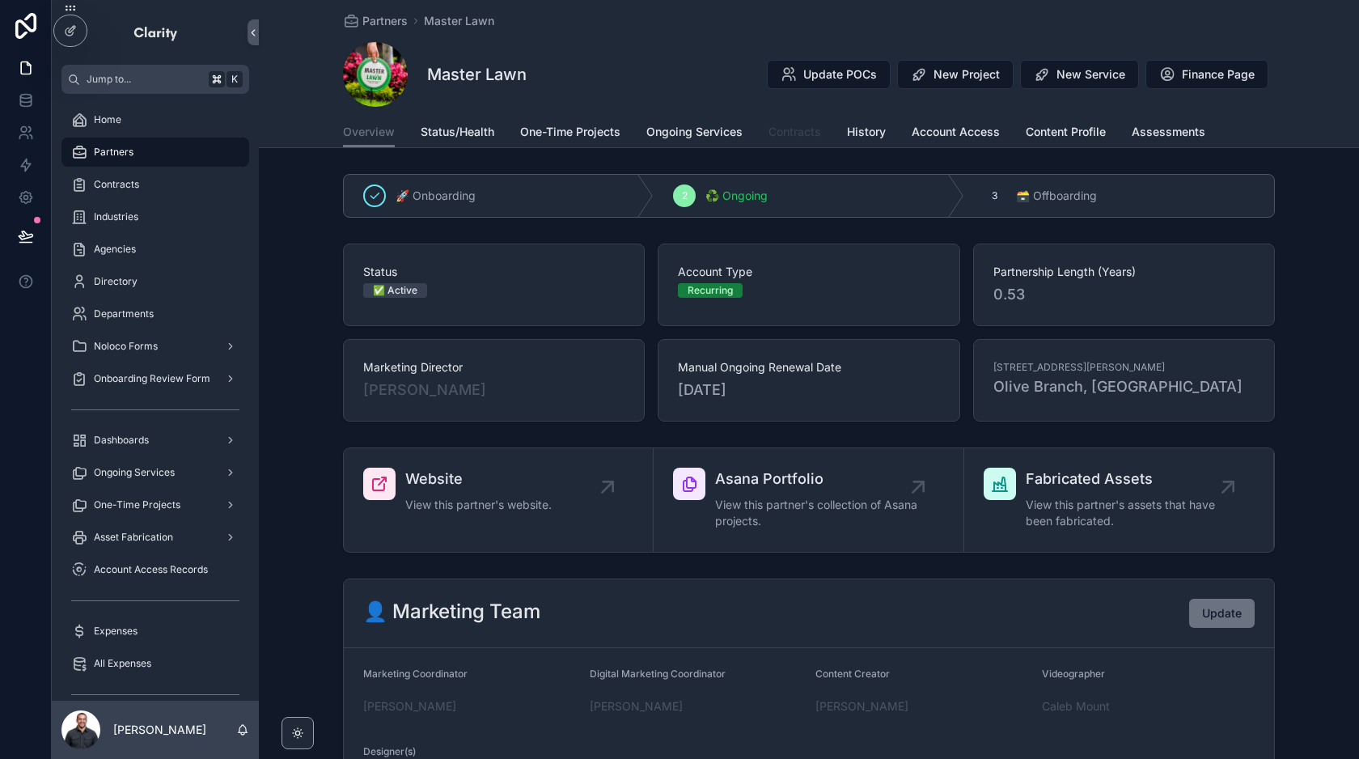
click at [788, 132] on span "Contracts" at bounding box center [794, 132] width 53 height 16
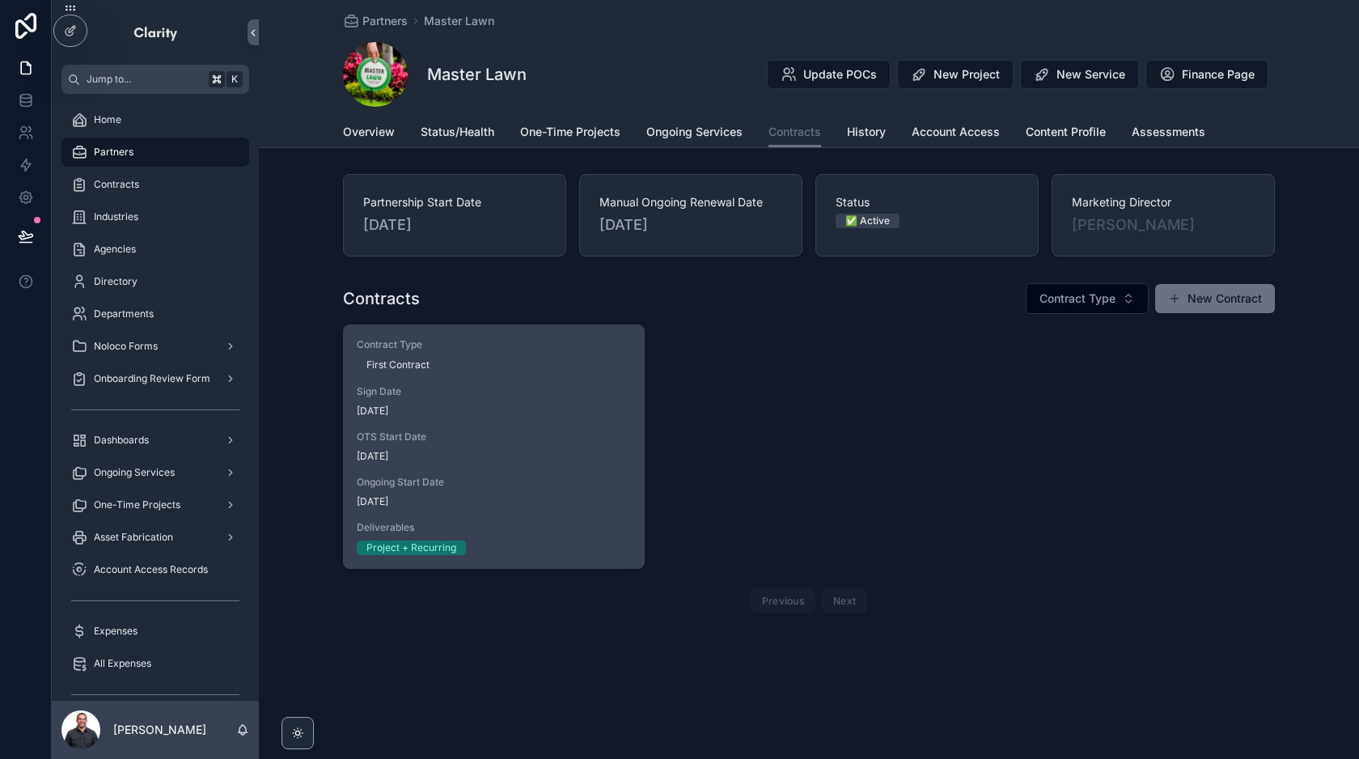
click at [531, 502] on span "[DATE]" at bounding box center [494, 501] width 274 height 13
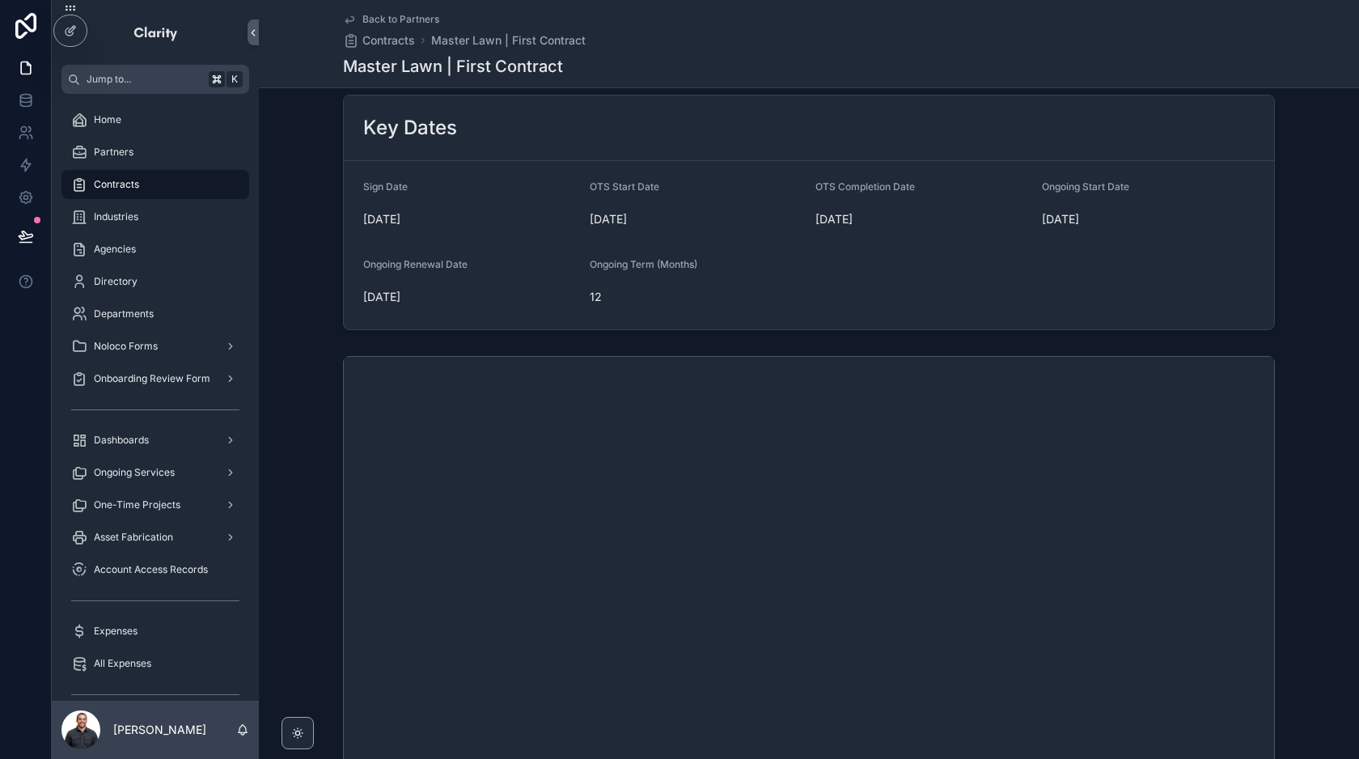
scroll to position [485, 0]
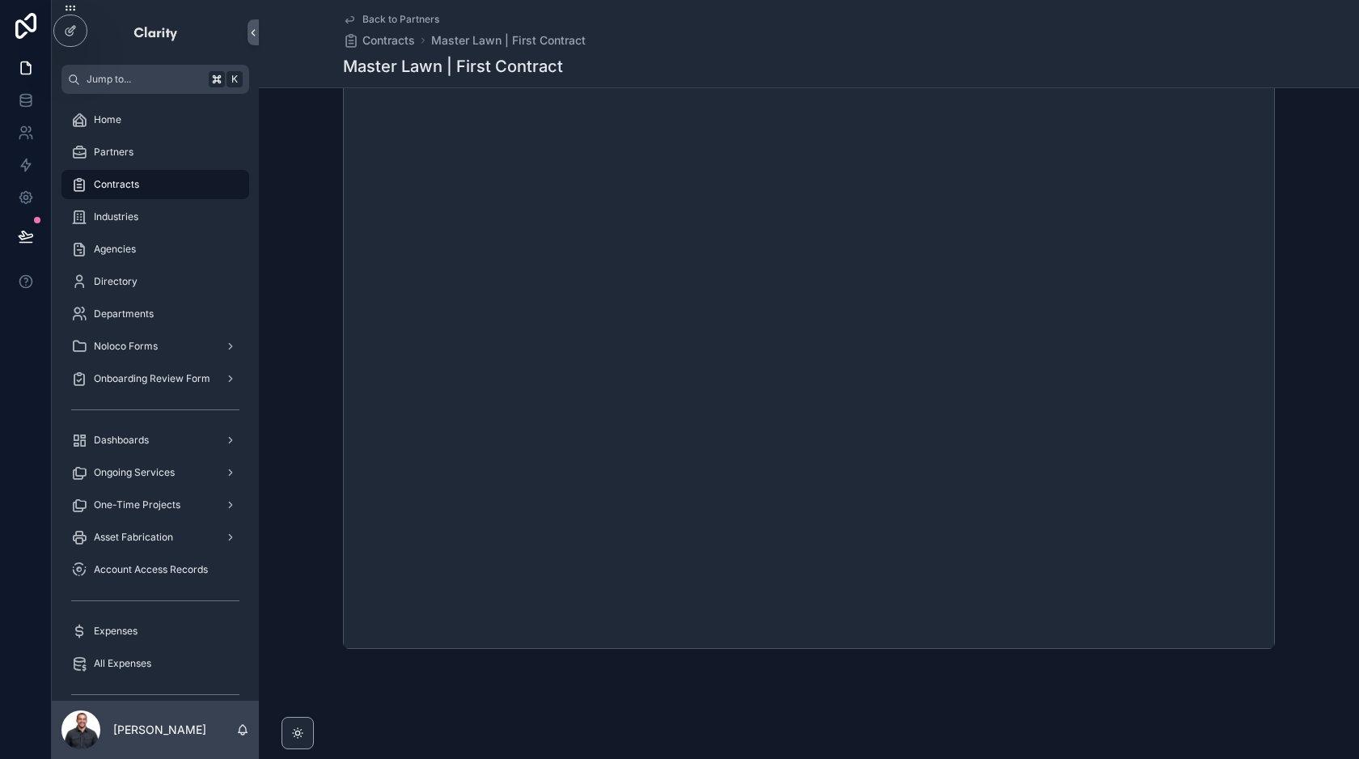
click at [399, 13] on span "Back to Partners" at bounding box center [400, 19] width 77 height 13
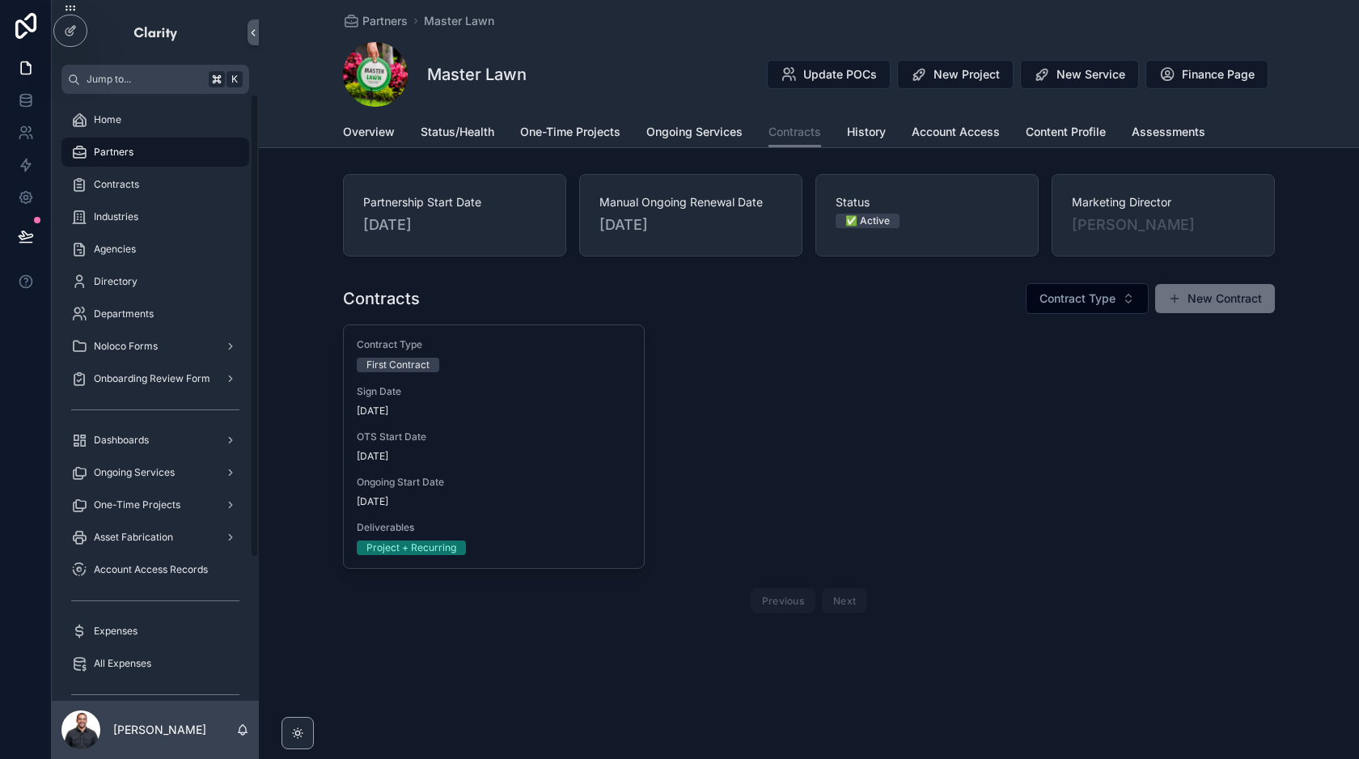
click at [174, 146] on div "Partners" at bounding box center [155, 152] width 168 height 26
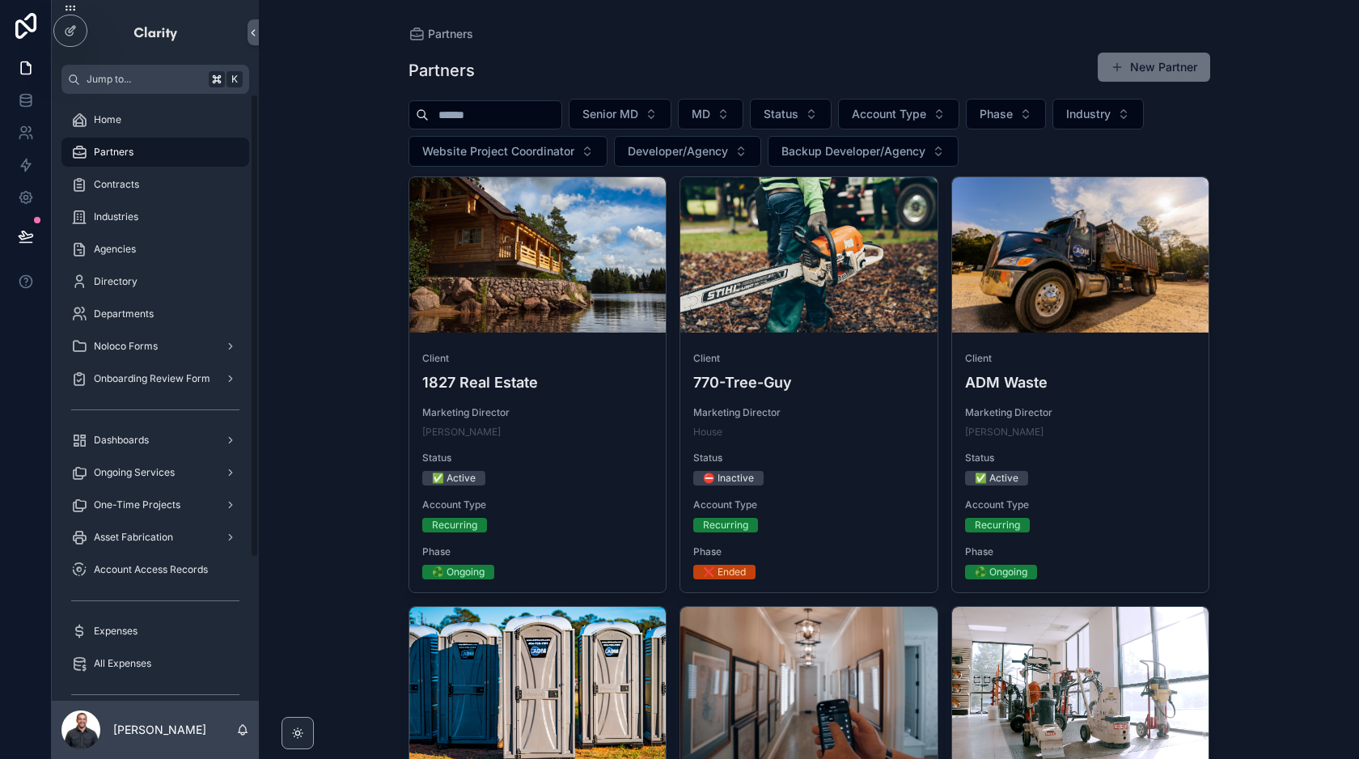
click at [509, 112] on input "scrollable content" at bounding box center [495, 115] width 133 height 23
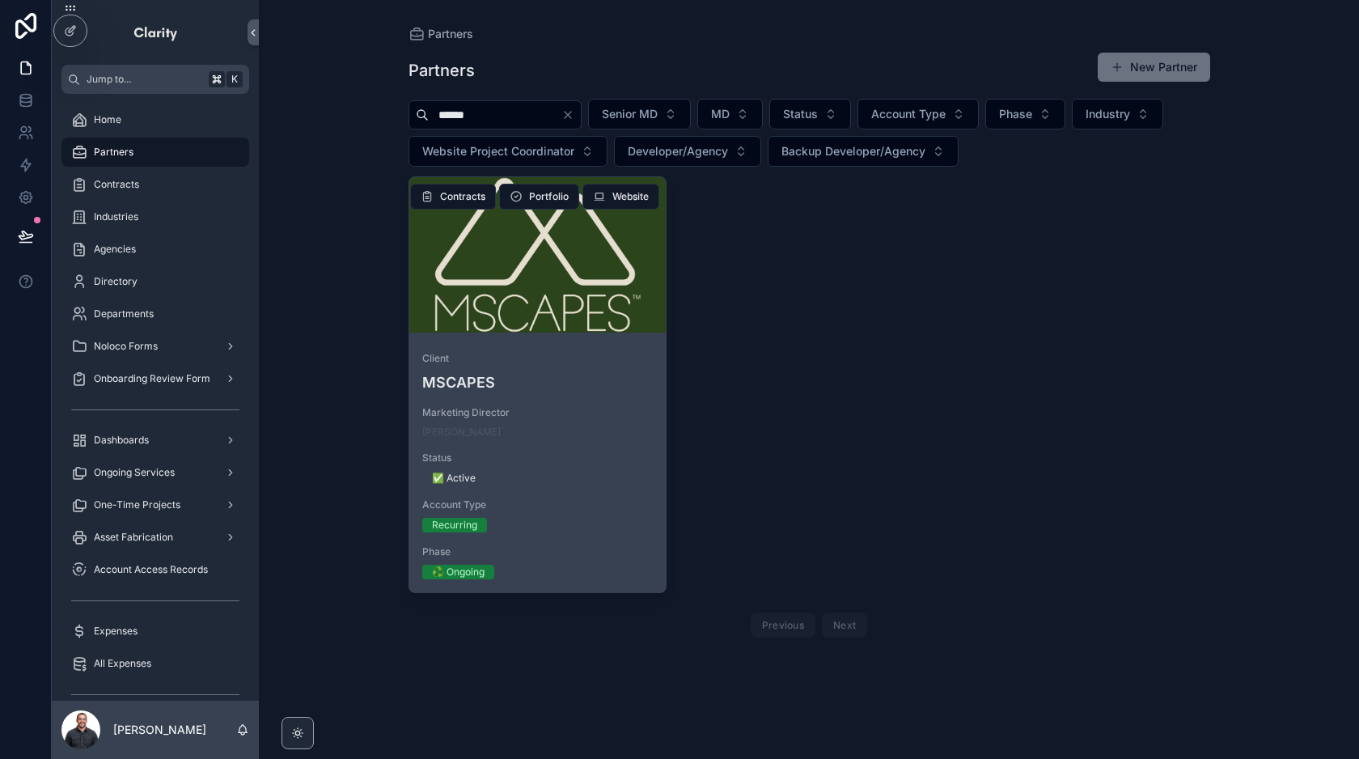
type input "******"
click at [588, 289] on div "scrollable content" at bounding box center [537, 254] width 257 height 155
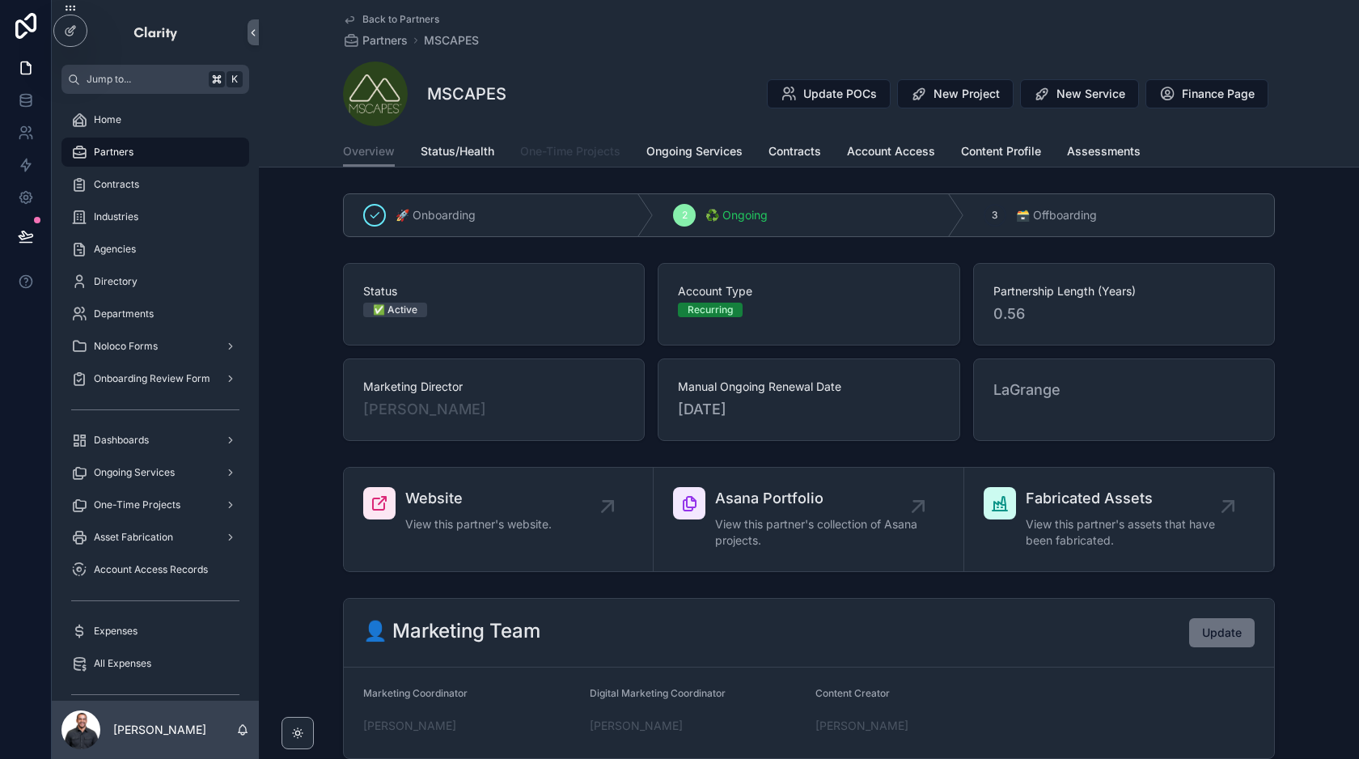
click at [574, 154] on span "One-Time Projects" at bounding box center [570, 151] width 100 height 16
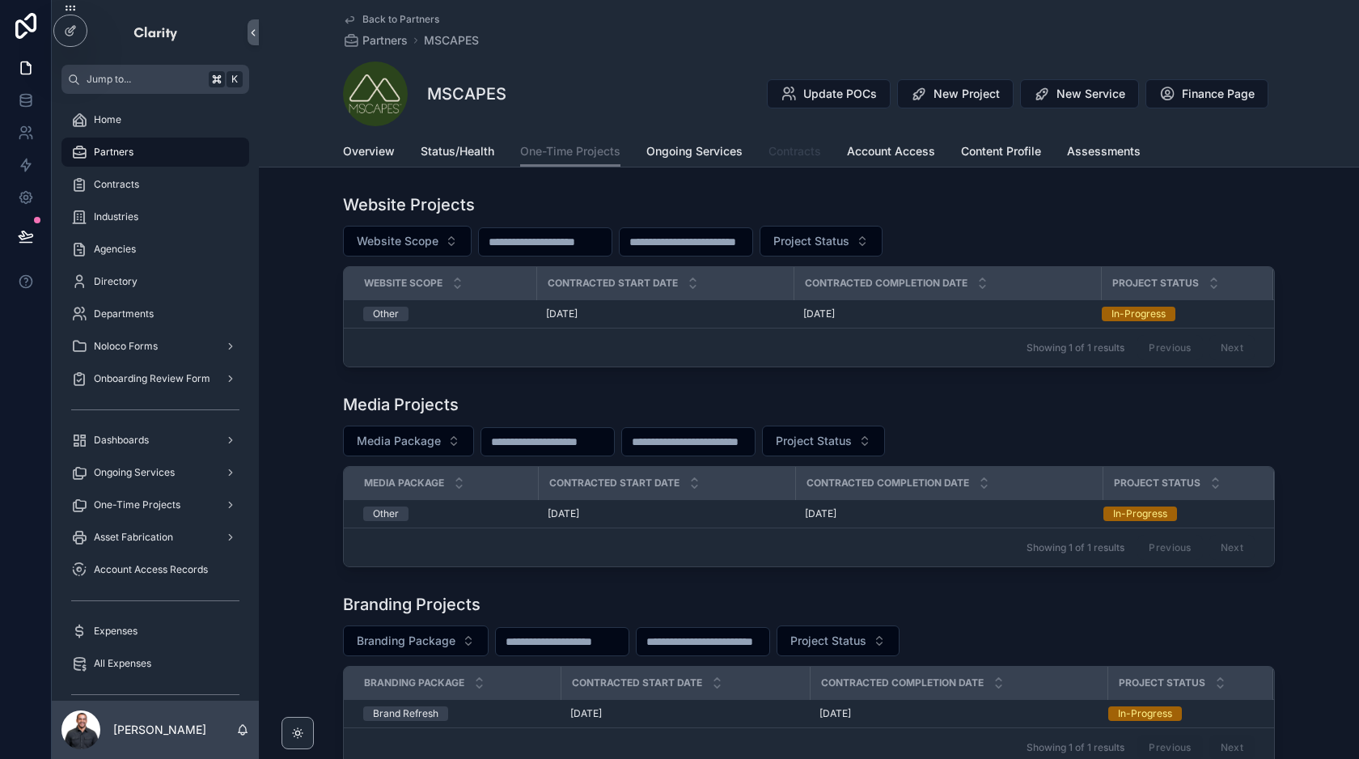
click at [794, 162] on link "Contracts" at bounding box center [794, 153] width 53 height 32
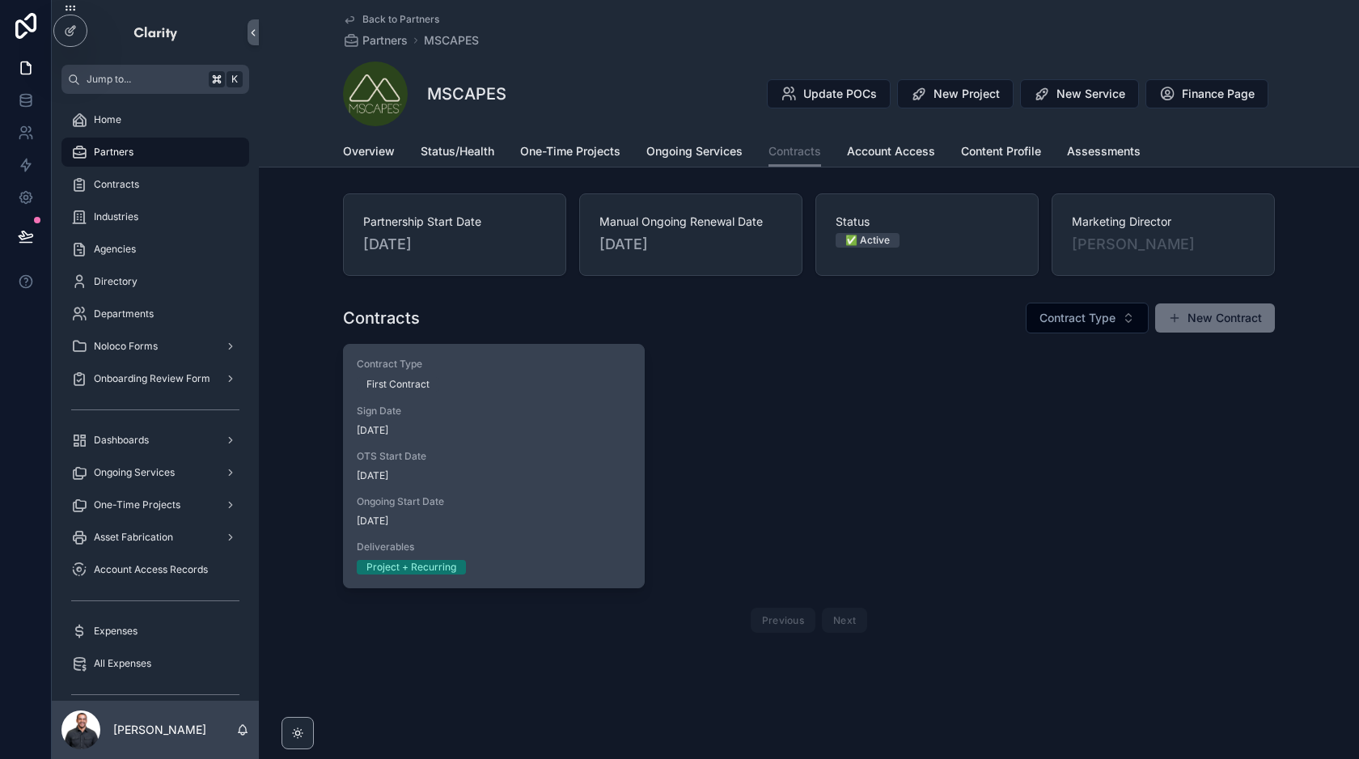
click at [506, 459] on span "OTS Start Date" at bounding box center [494, 456] width 274 height 13
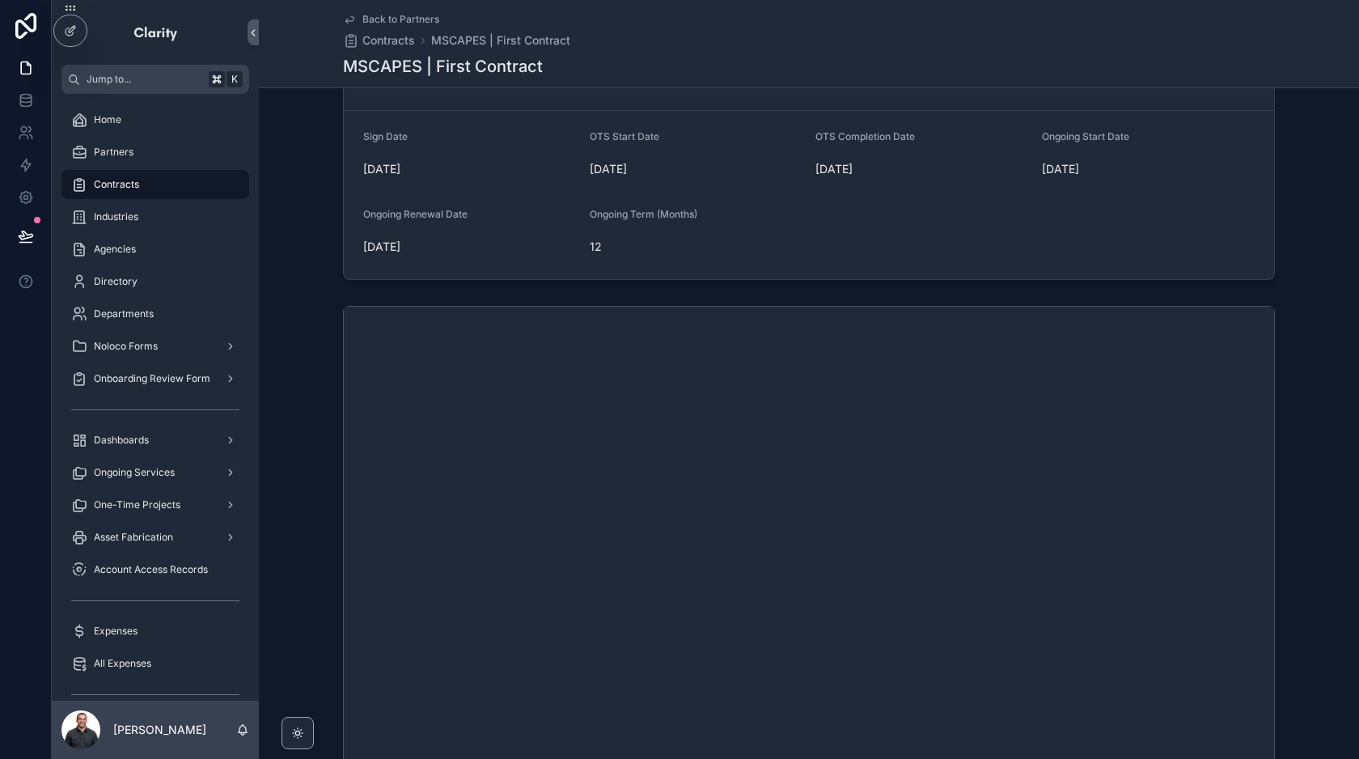
scroll to position [259, 0]
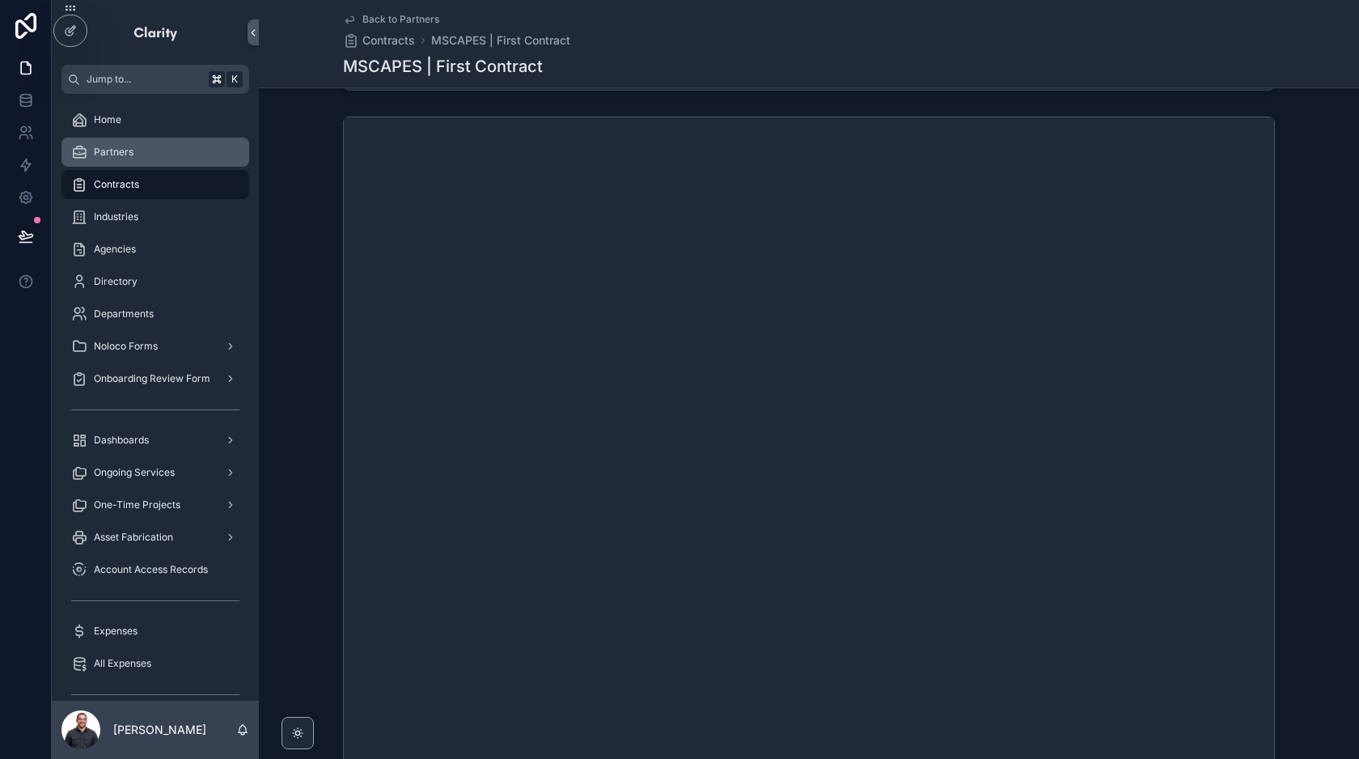
click at [130, 143] on div "Partners" at bounding box center [155, 152] width 168 height 26
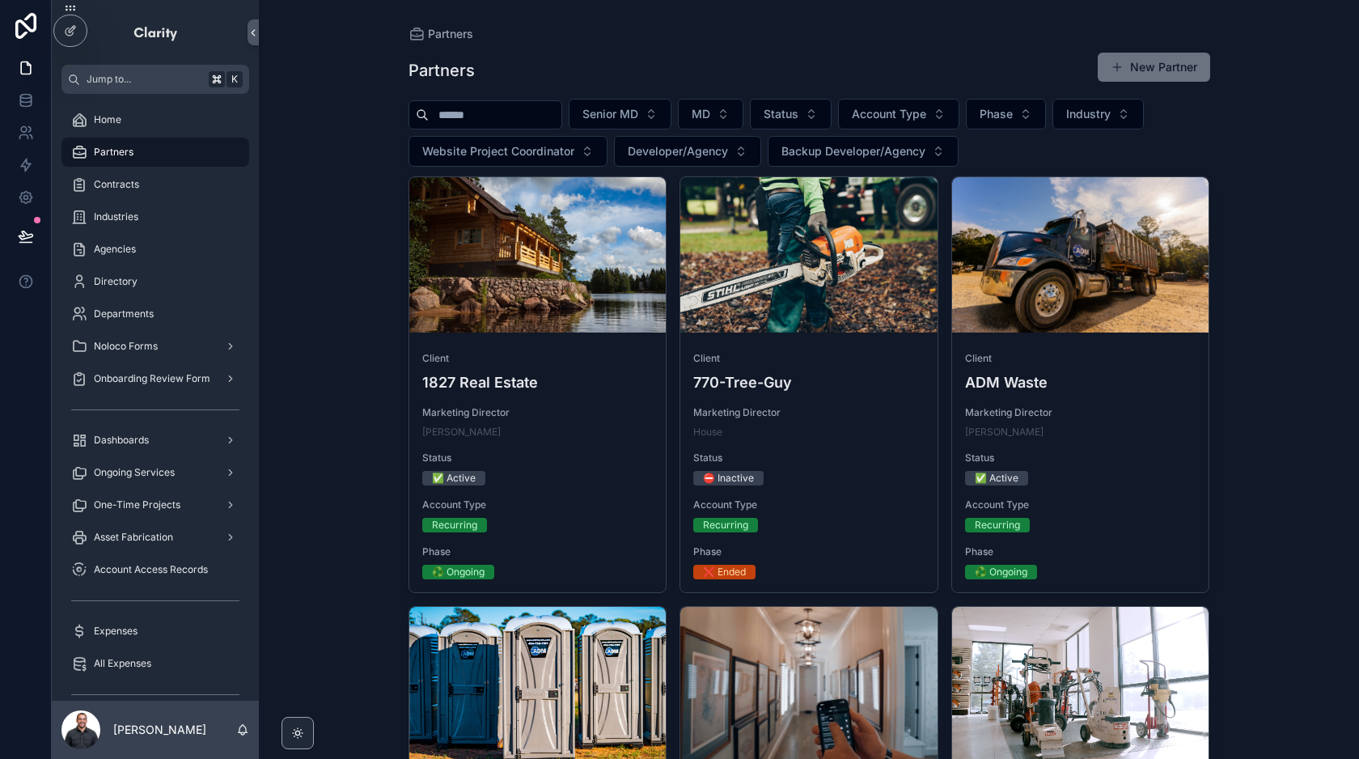
click at [493, 115] on input "scrollable content" at bounding box center [495, 115] width 133 height 23
type input "******"
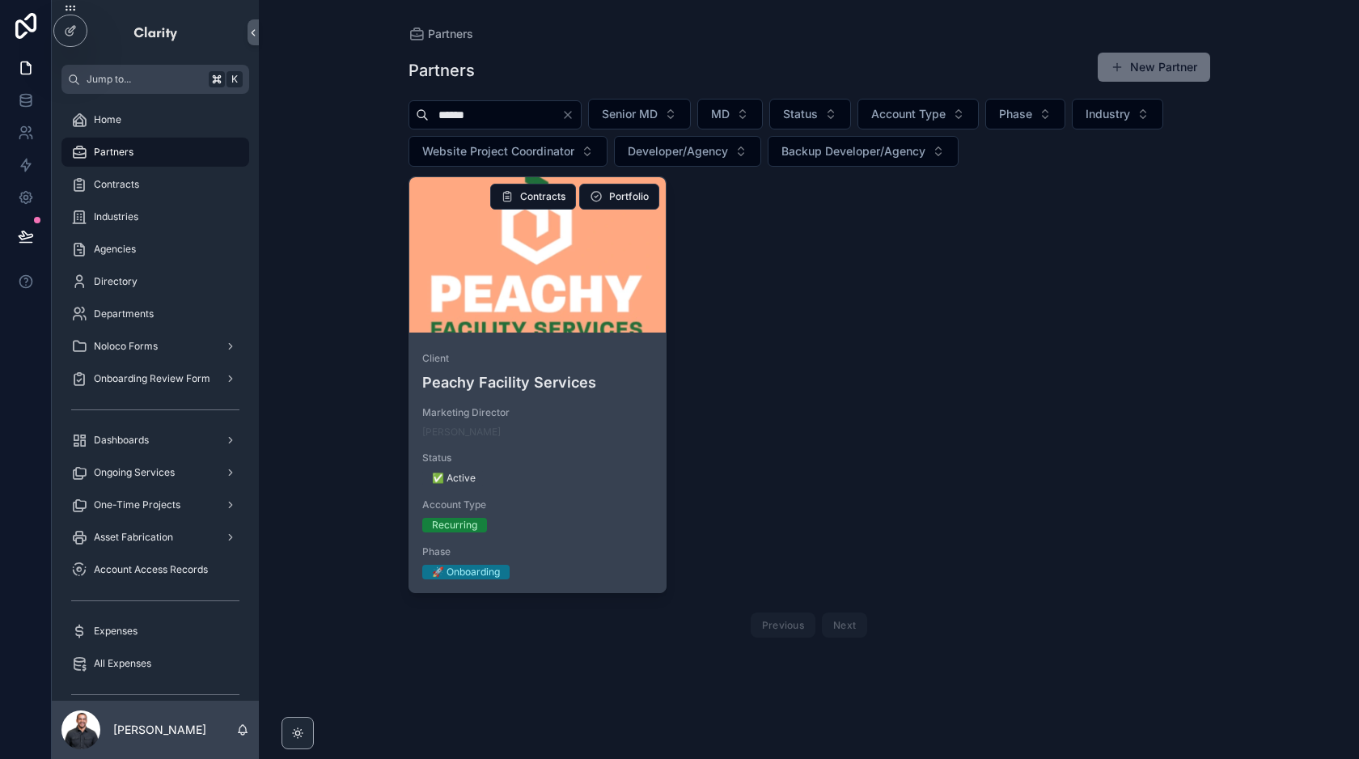
click at [599, 324] on div "scrollable content" at bounding box center [537, 254] width 257 height 155
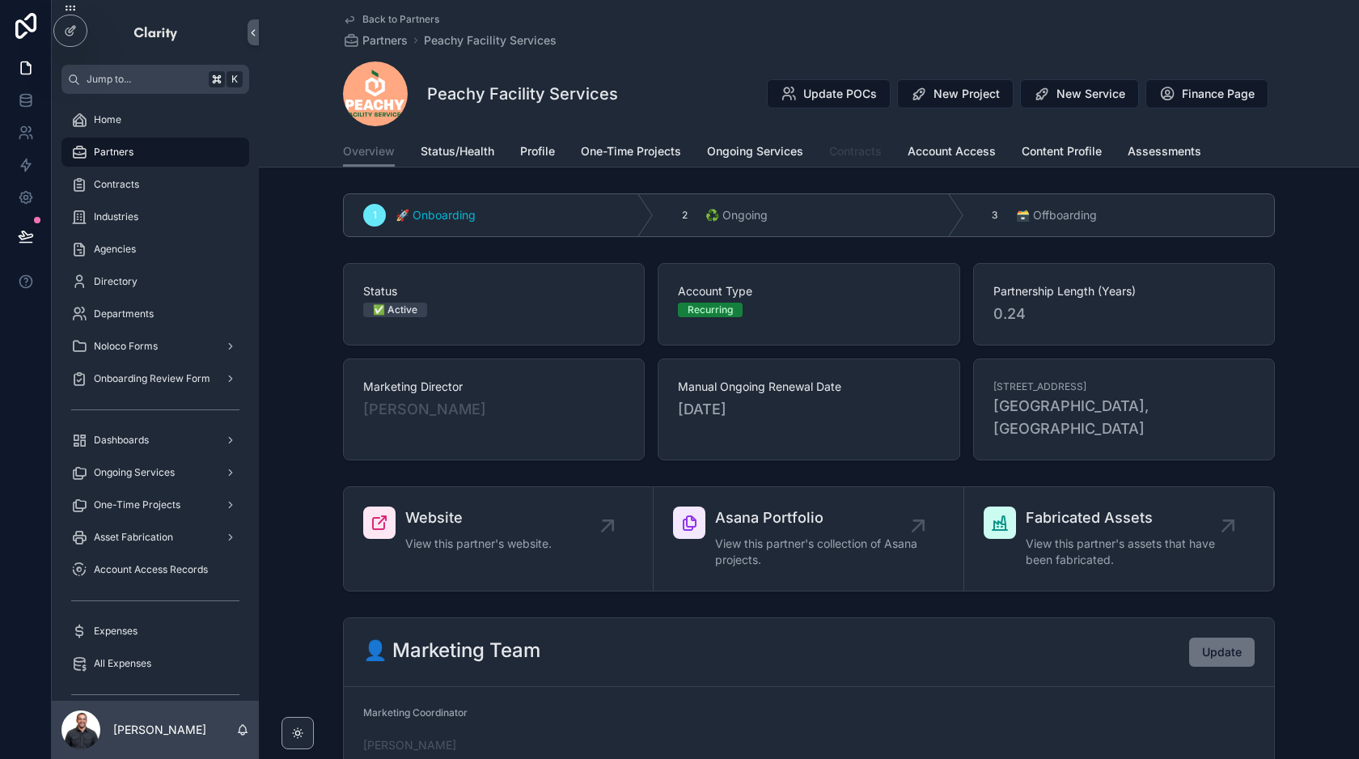
click at [855, 150] on span "Contracts" at bounding box center [855, 151] width 53 height 16
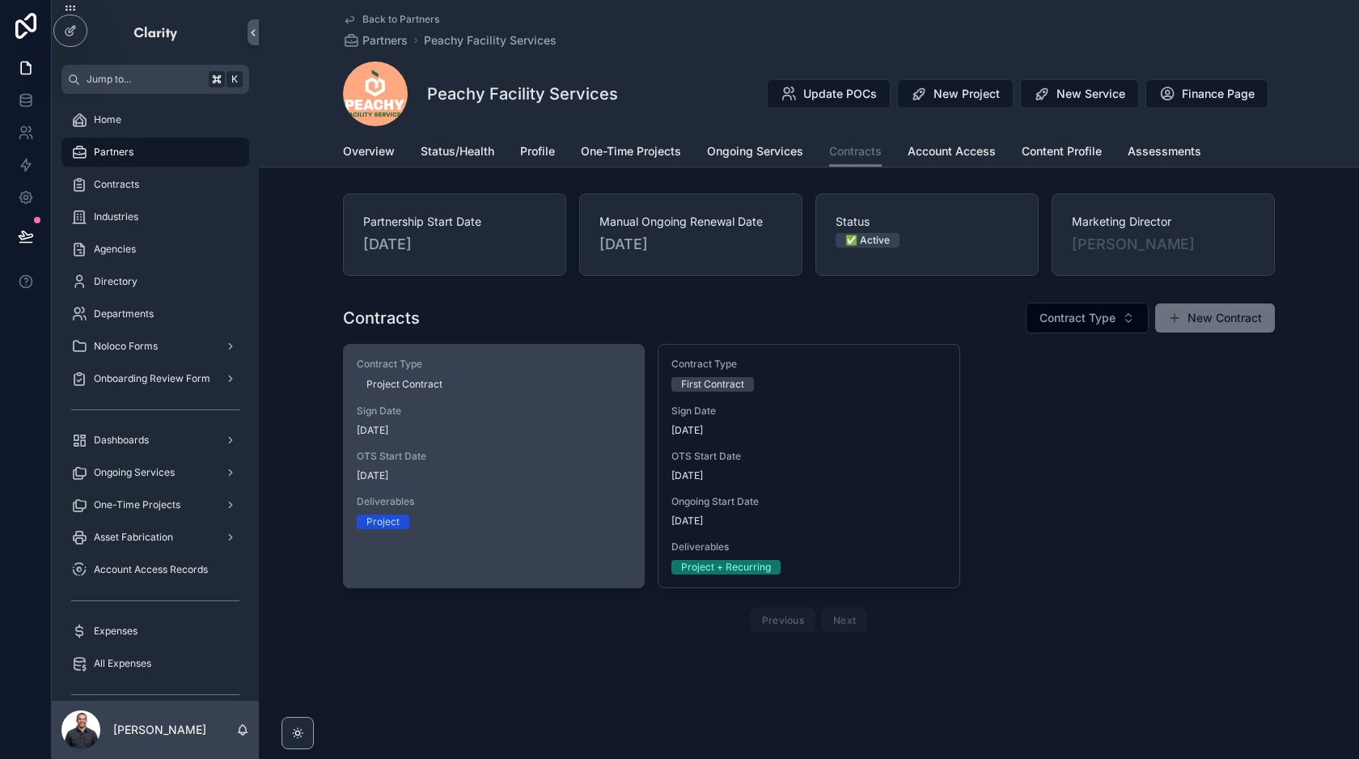
click at [552, 433] on span "[DATE]" at bounding box center [494, 430] width 274 height 13
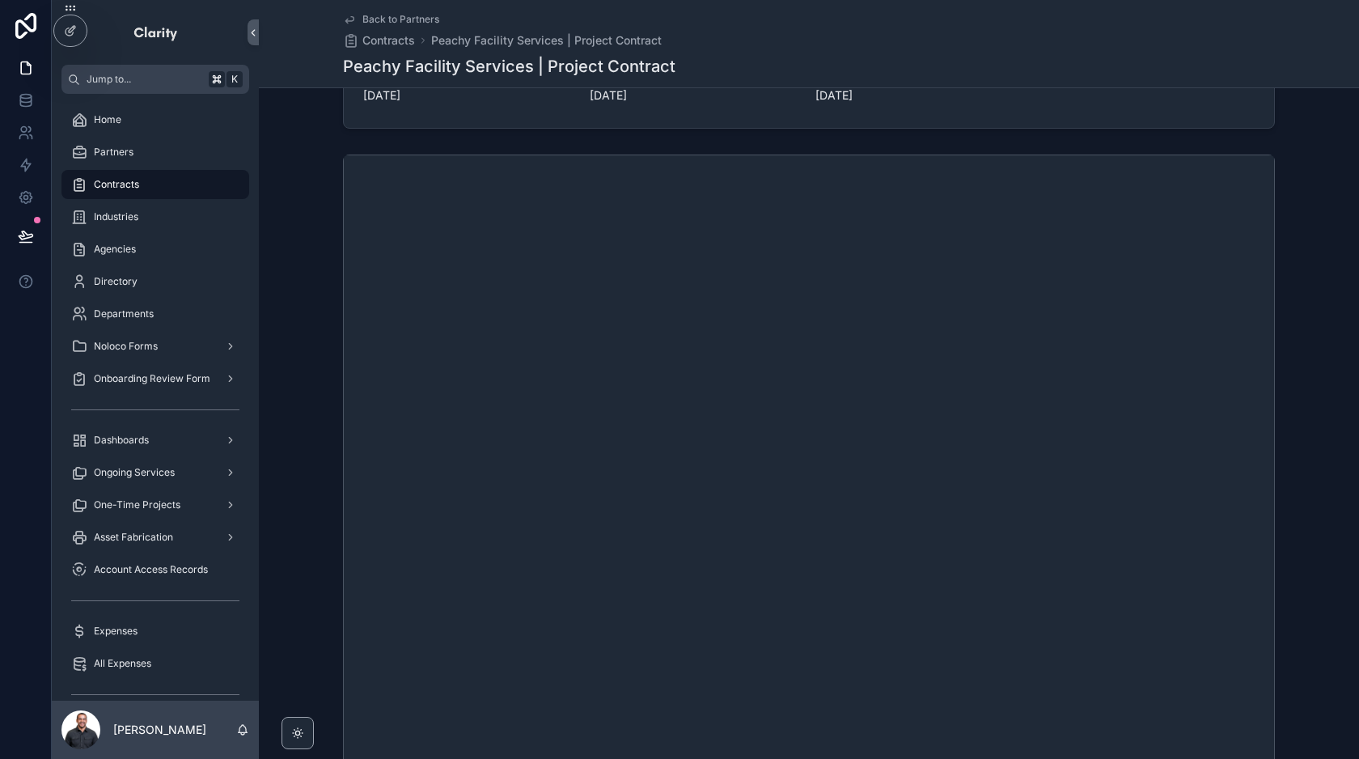
scroll to position [139, 0]
click at [406, 5] on div "Back to Partners Contracts Peachy Facility Services | Project Contract Peachy F…" at bounding box center [809, 43] width 932 height 87
click at [392, 18] on span "Back to Partners" at bounding box center [400, 19] width 77 height 13
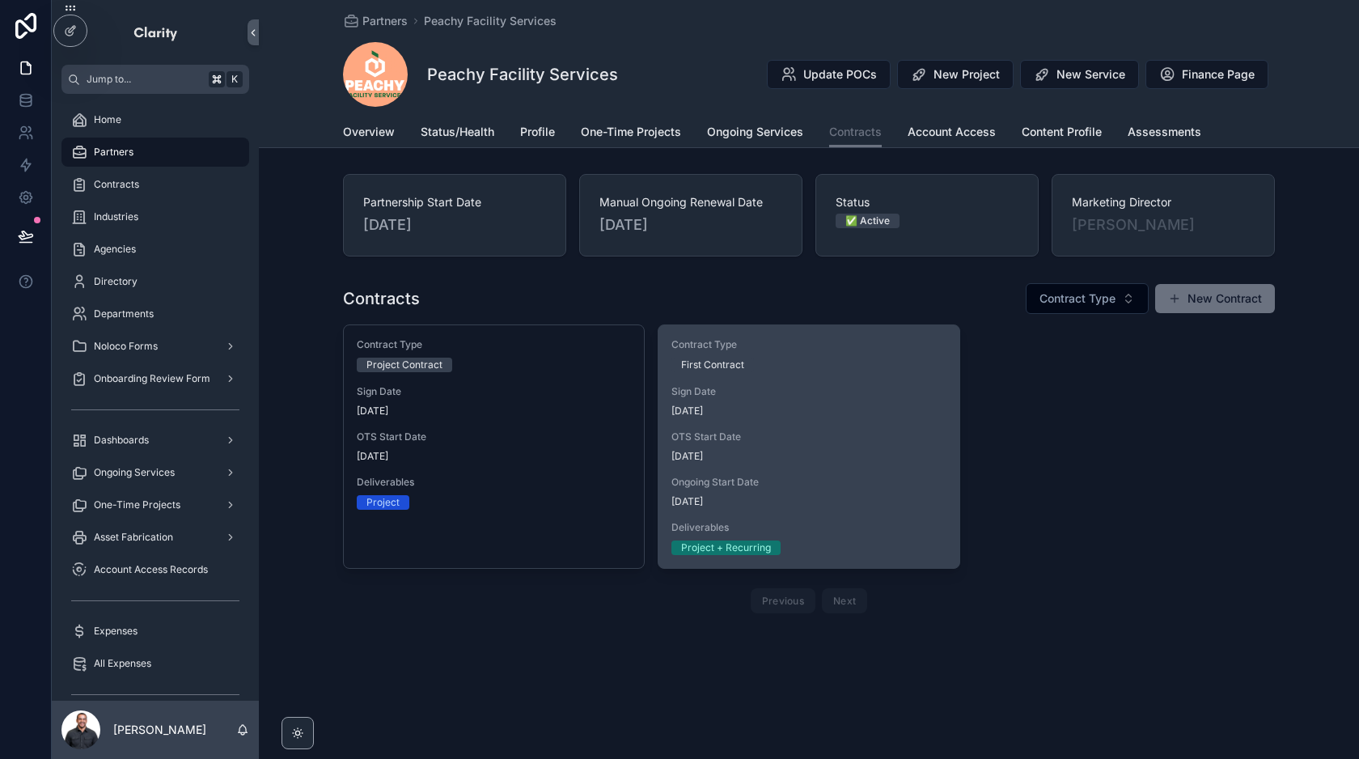
click at [800, 469] on div "Contract Type First Contract Sign Date [DATE] OTS Start Date [DATE] Ongoing Sta…" at bounding box center [808, 446] width 300 height 243
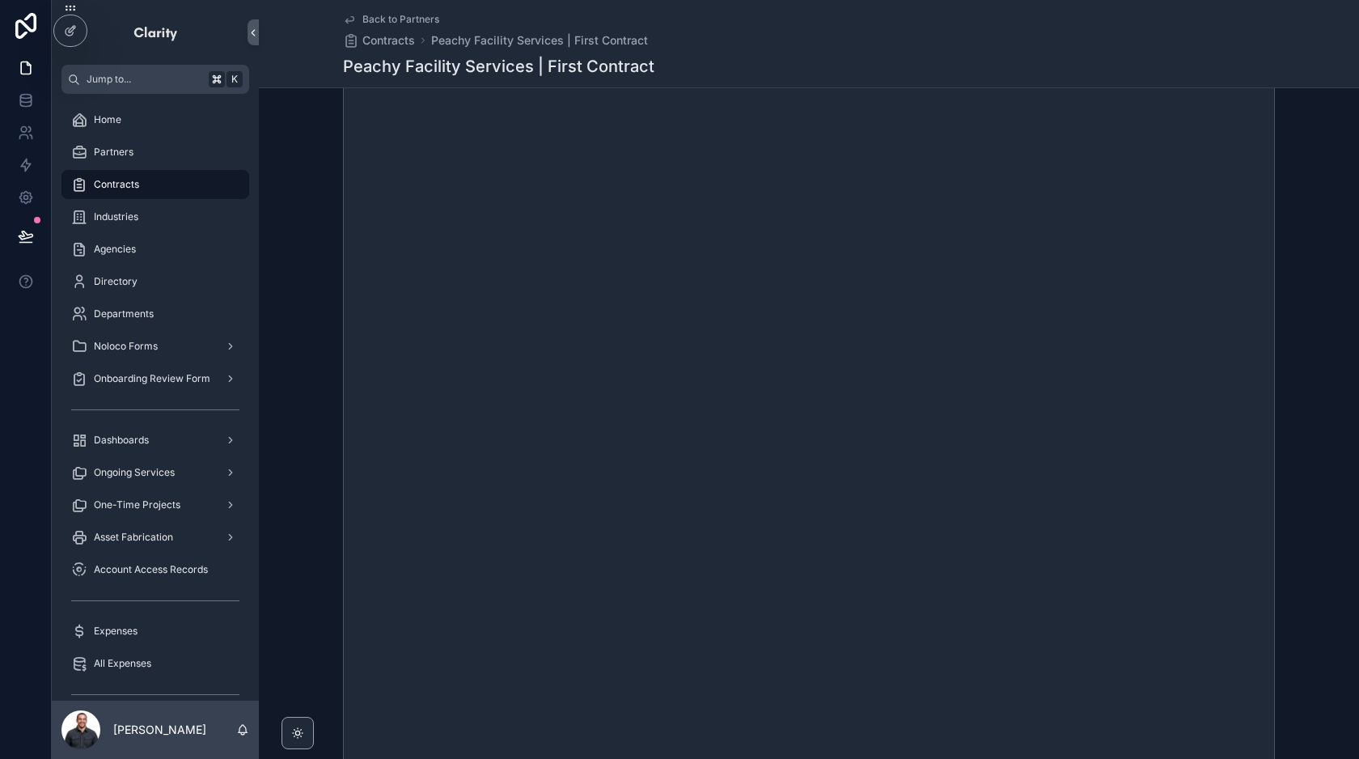
scroll to position [340, 0]
click at [139, 154] on div "Partners" at bounding box center [155, 152] width 168 height 26
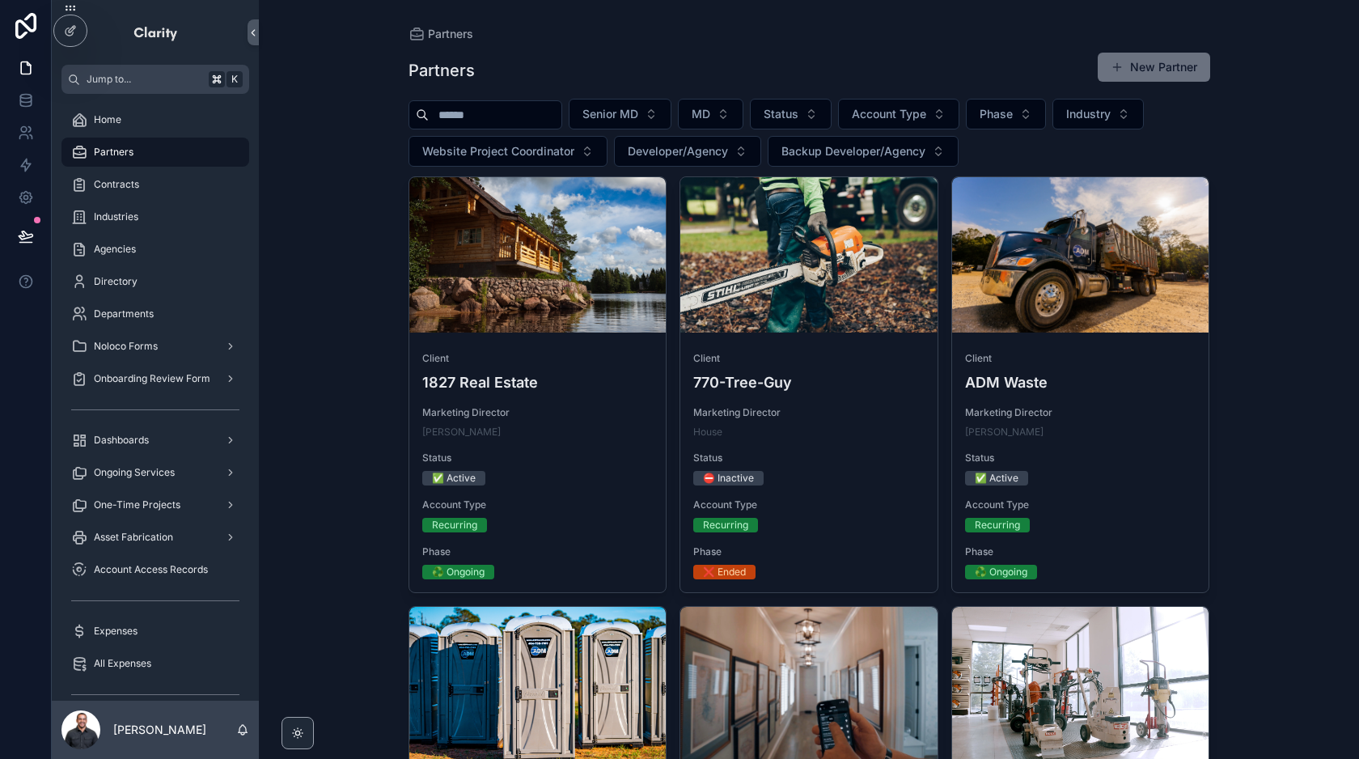
click at [508, 104] on input "scrollable content" at bounding box center [495, 115] width 133 height 23
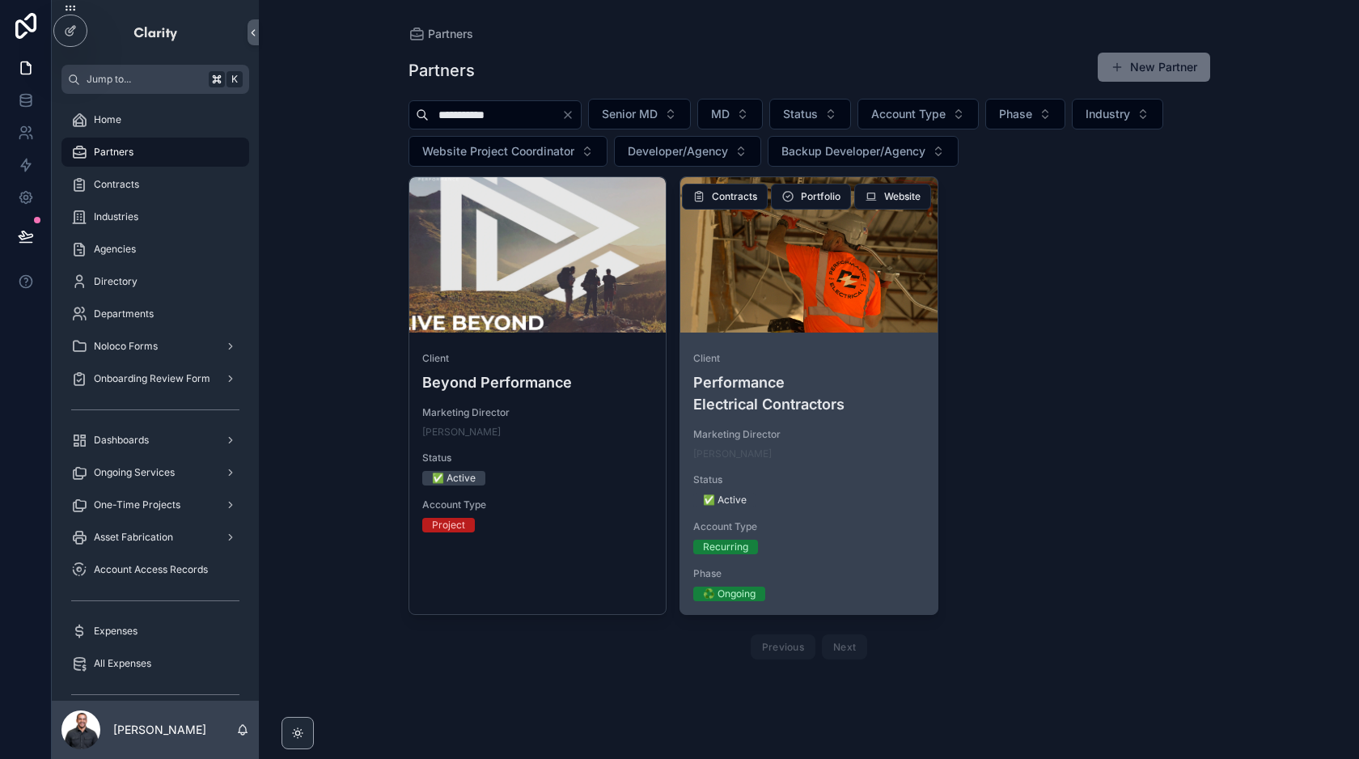
type input "**********"
click at [835, 307] on div "scrollable content" at bounding box center [808, 254] width 257 height 155
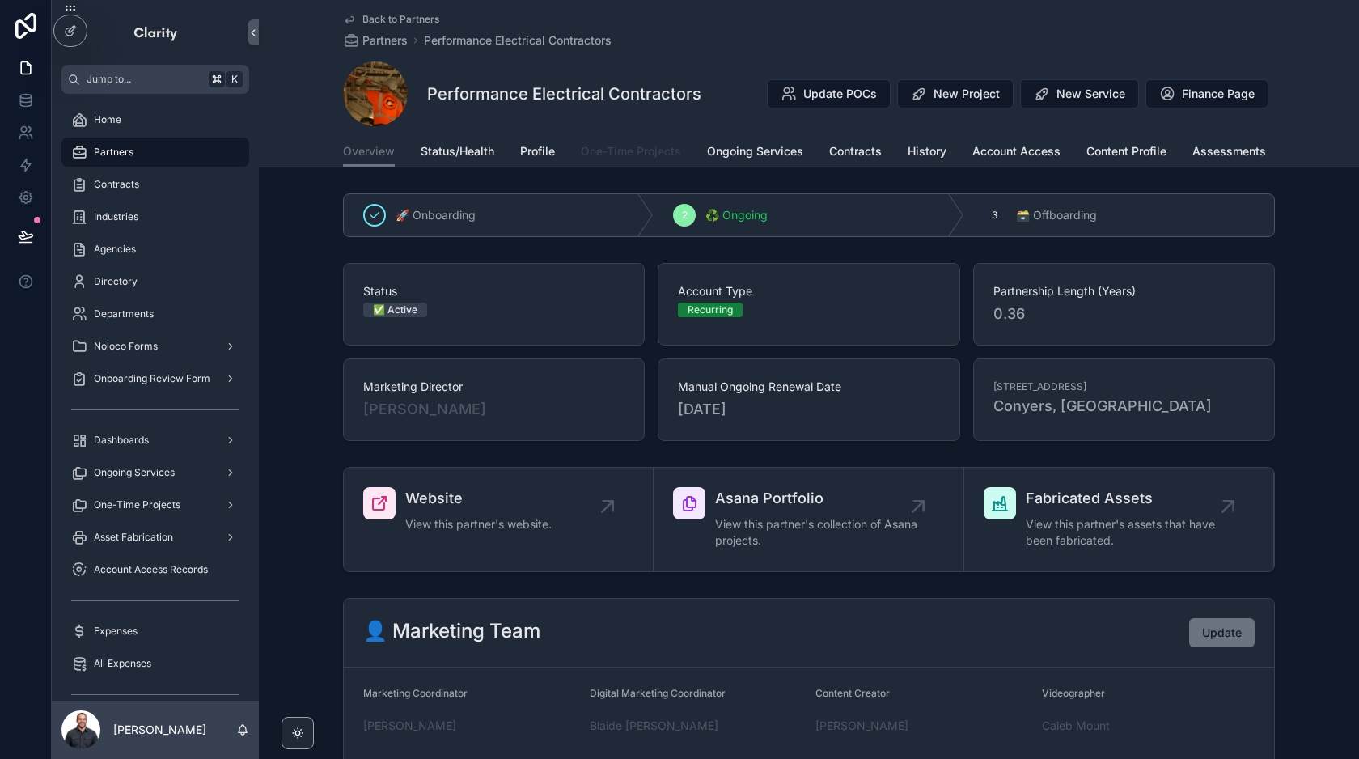
click at [627, 154] on span "One-Time Projects" at bounding box center [631, 151] width 100 height 16
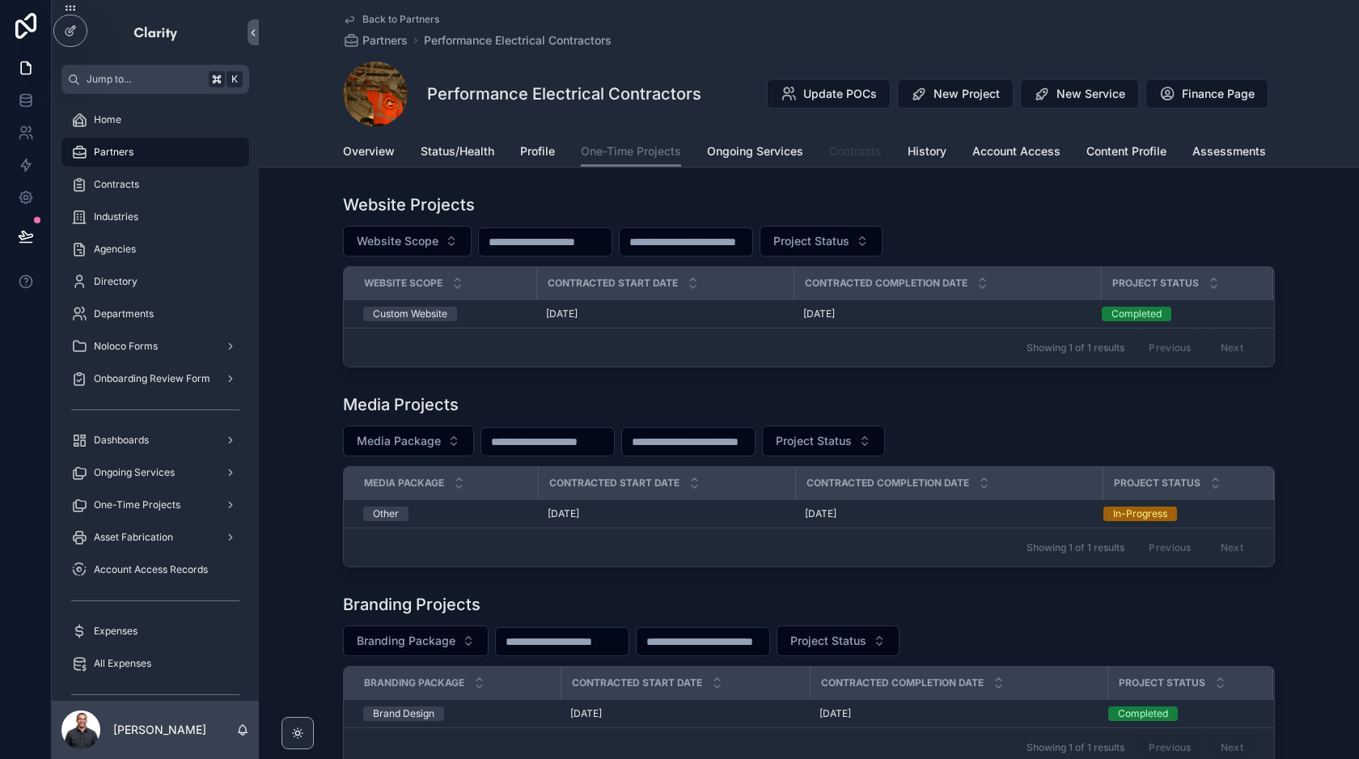
click at [854, 145] on span "Contracts" at bounding box center [855, 151] width 53 height 16
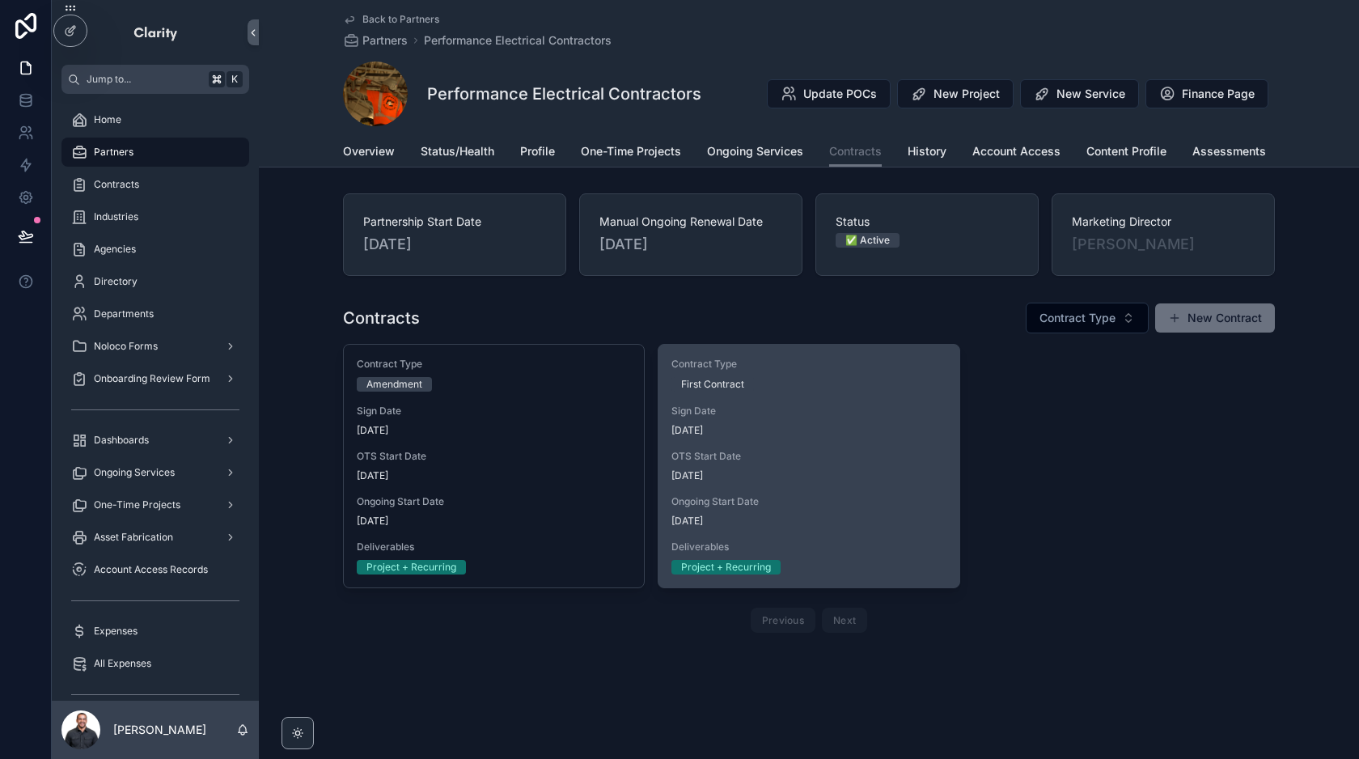
click at [826, 454] on span "OTS Start Date" at bounding box center [808, 456] width 274 height 13
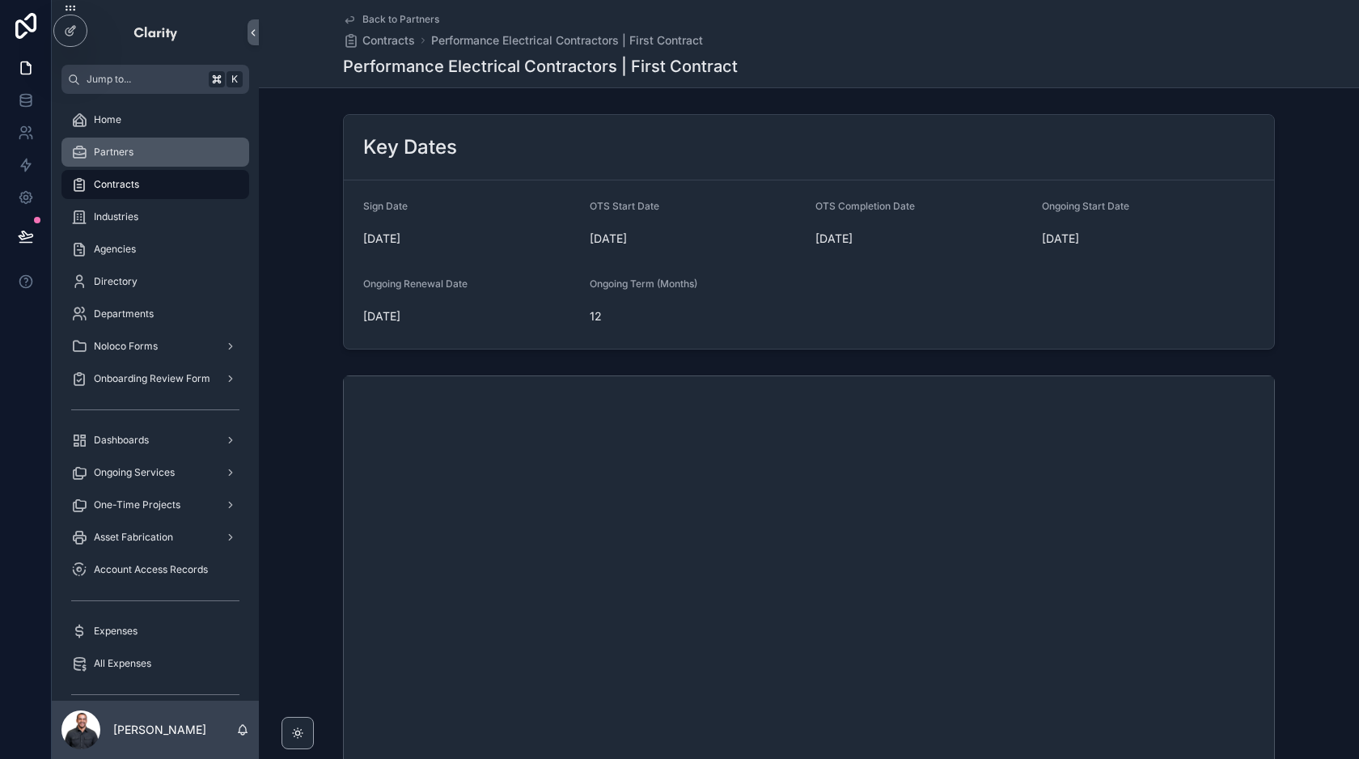
click at [125, 159] on div "Partners" at bounding box center [155, 152] width 168 height 26
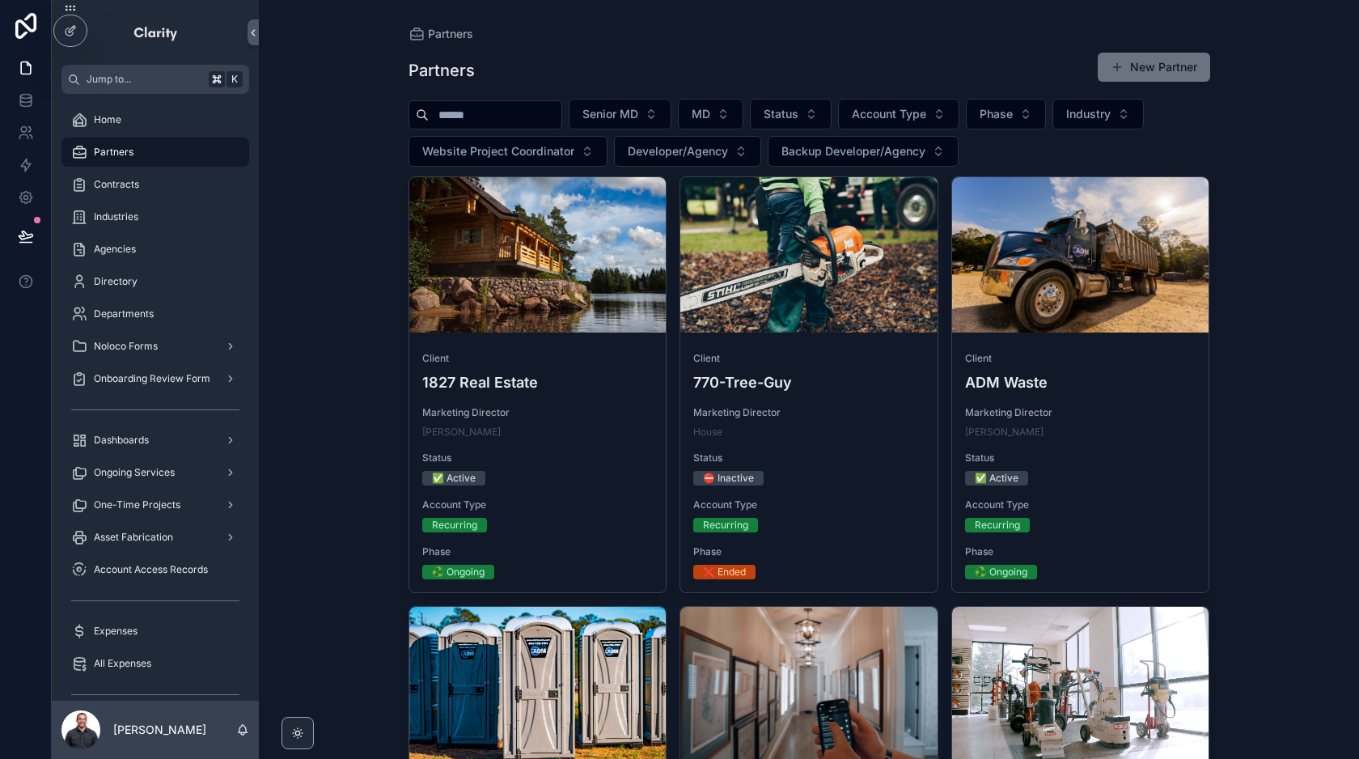
click at [496, 113] on input "scrollable content" at bounding box center [495, 115] width 133 height 23
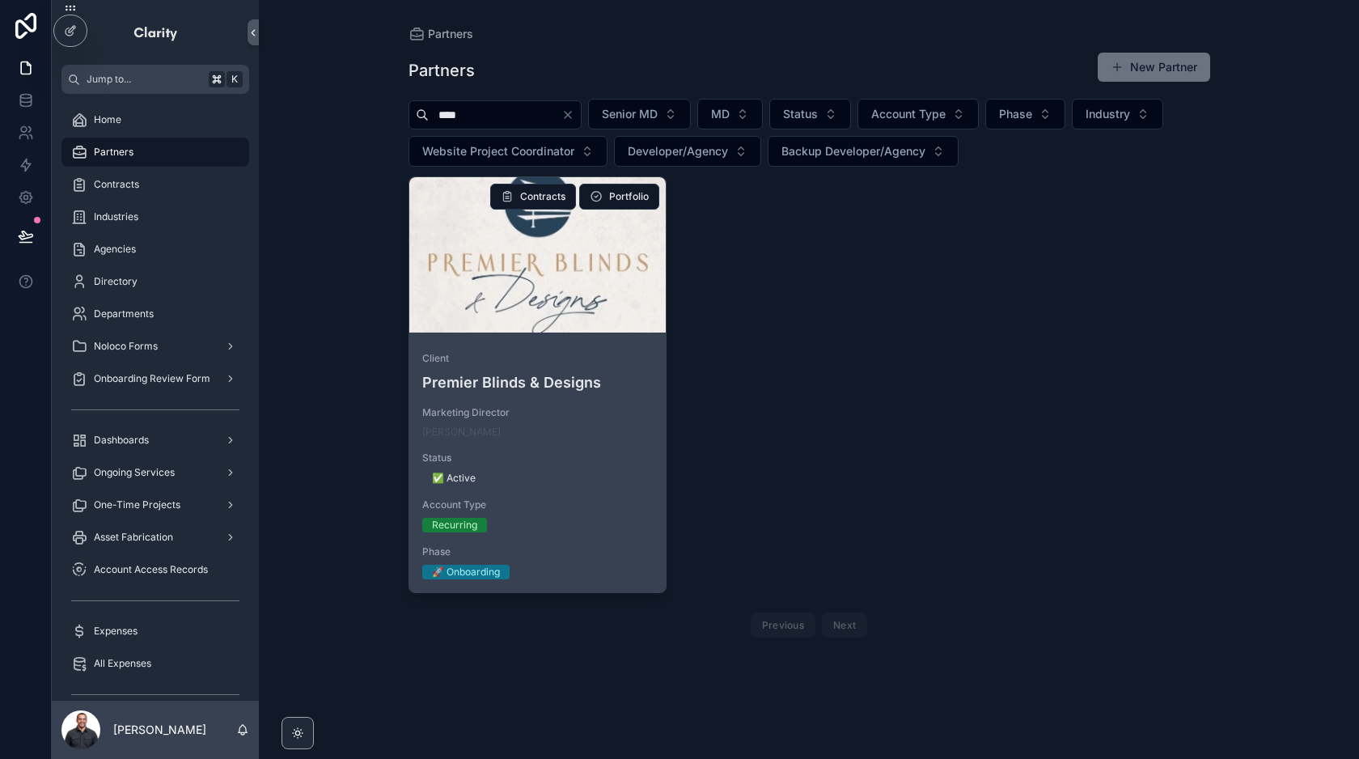
type input "****"
click at [555, 267] on div "scrollable content" at bounding box center [537, 254] width 257 height 155
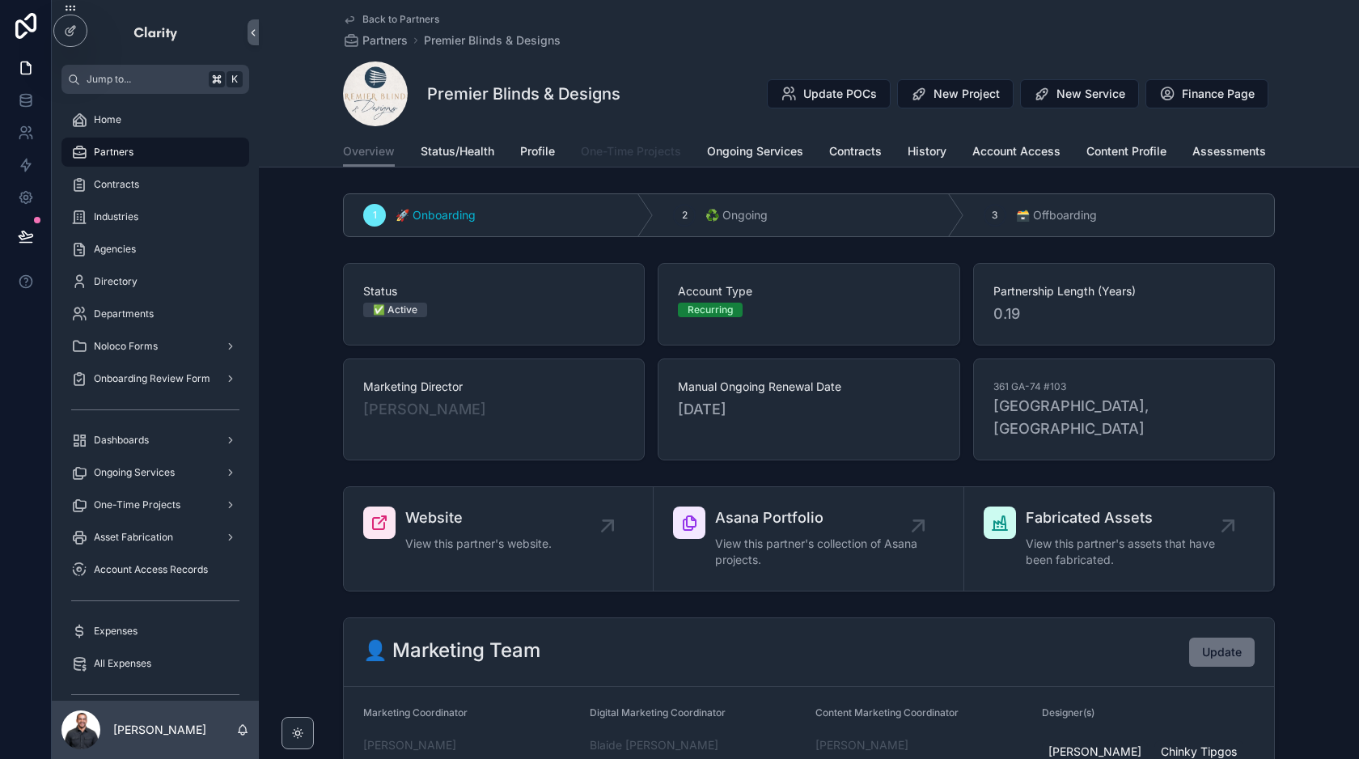
click at [617, 149] on span "One-Time Projects" at bounding box center [631, 151] width 100 height 16
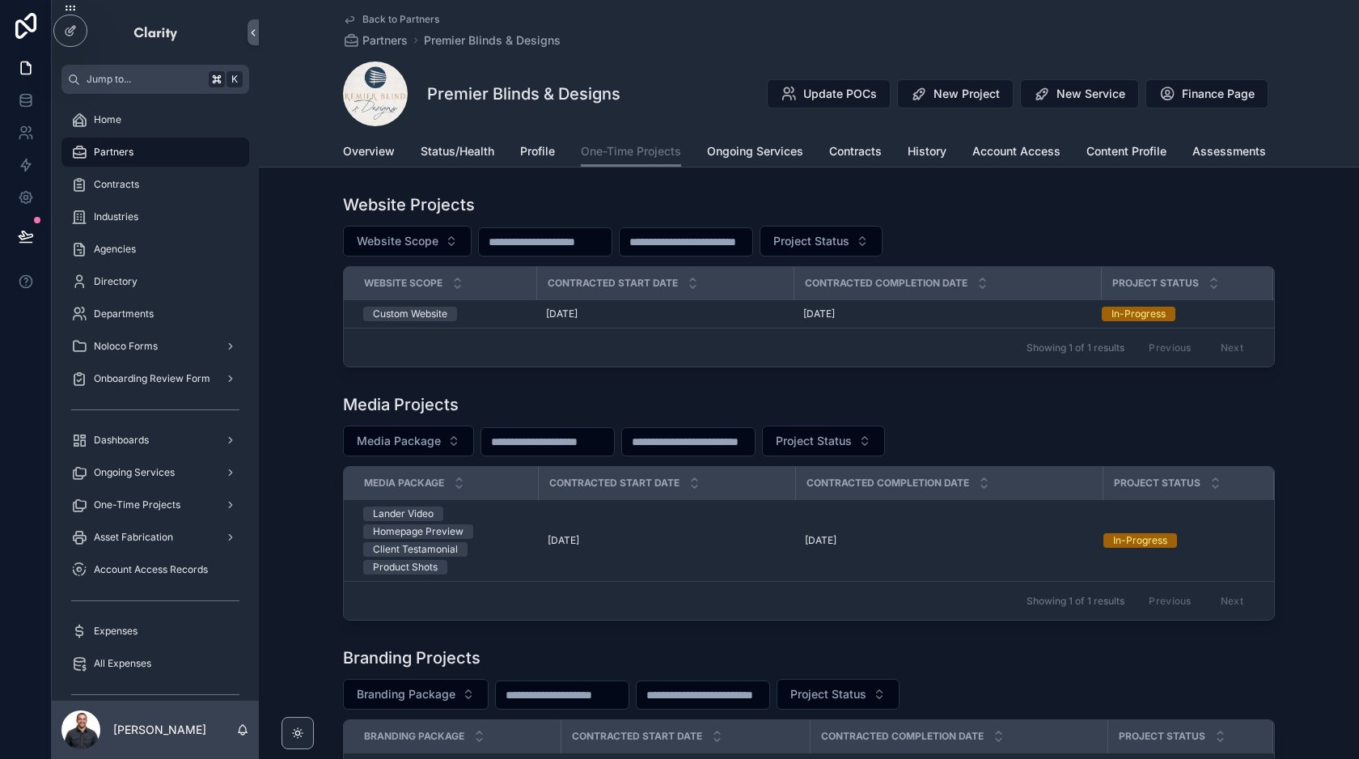
click at [823, 144] on div "Overview Status/Health Profile One-Time Projects Ongoing Services Contracts His…" at bounding box center [809, 151] width 932 height 31
click at [839, 150] on span "Contracts" at bounding box center [855, 151] width 53 height 16
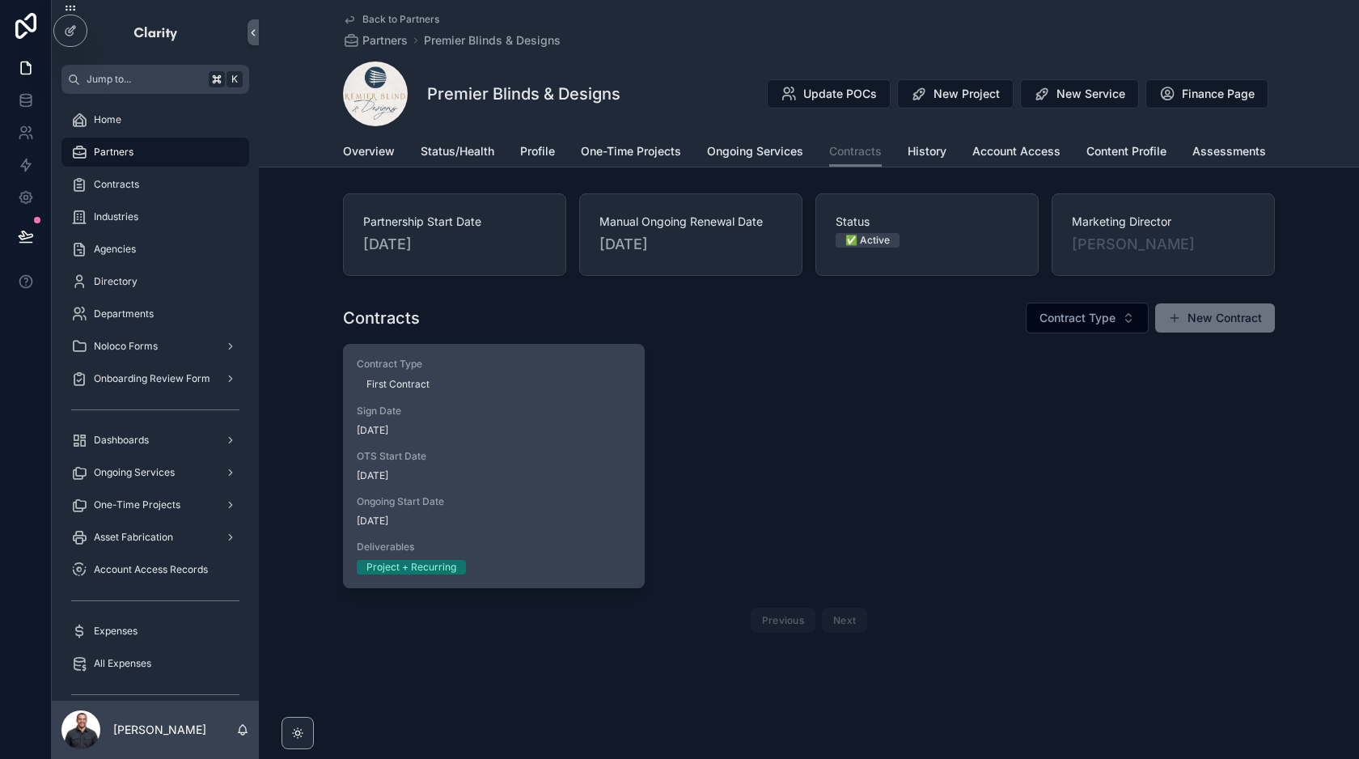
click at [552, 404] on div "Contract Type First Contract Sign Date [DATE] OTS Start Date [DATE] Ongoing Sta…" at bounding box center [494, 466] width 300 height 243
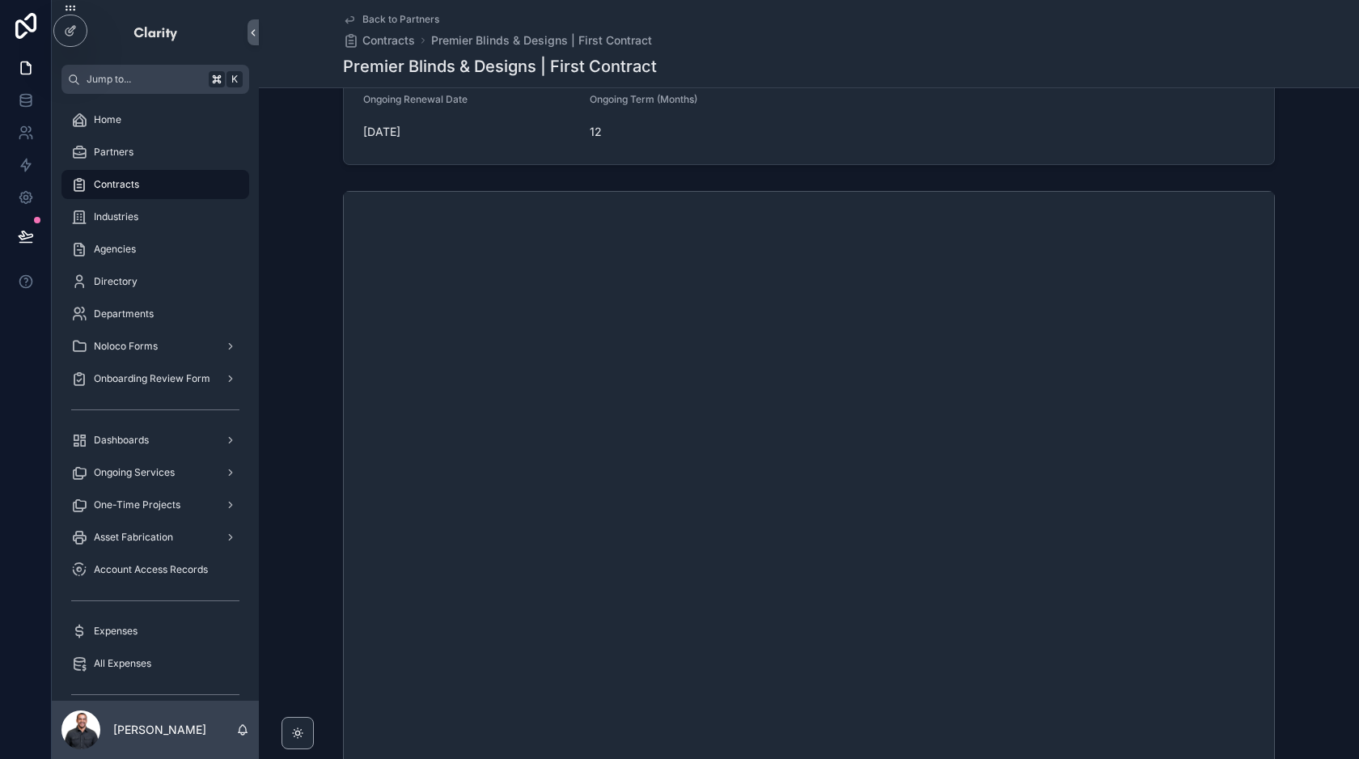
scroll to position [382, 0]
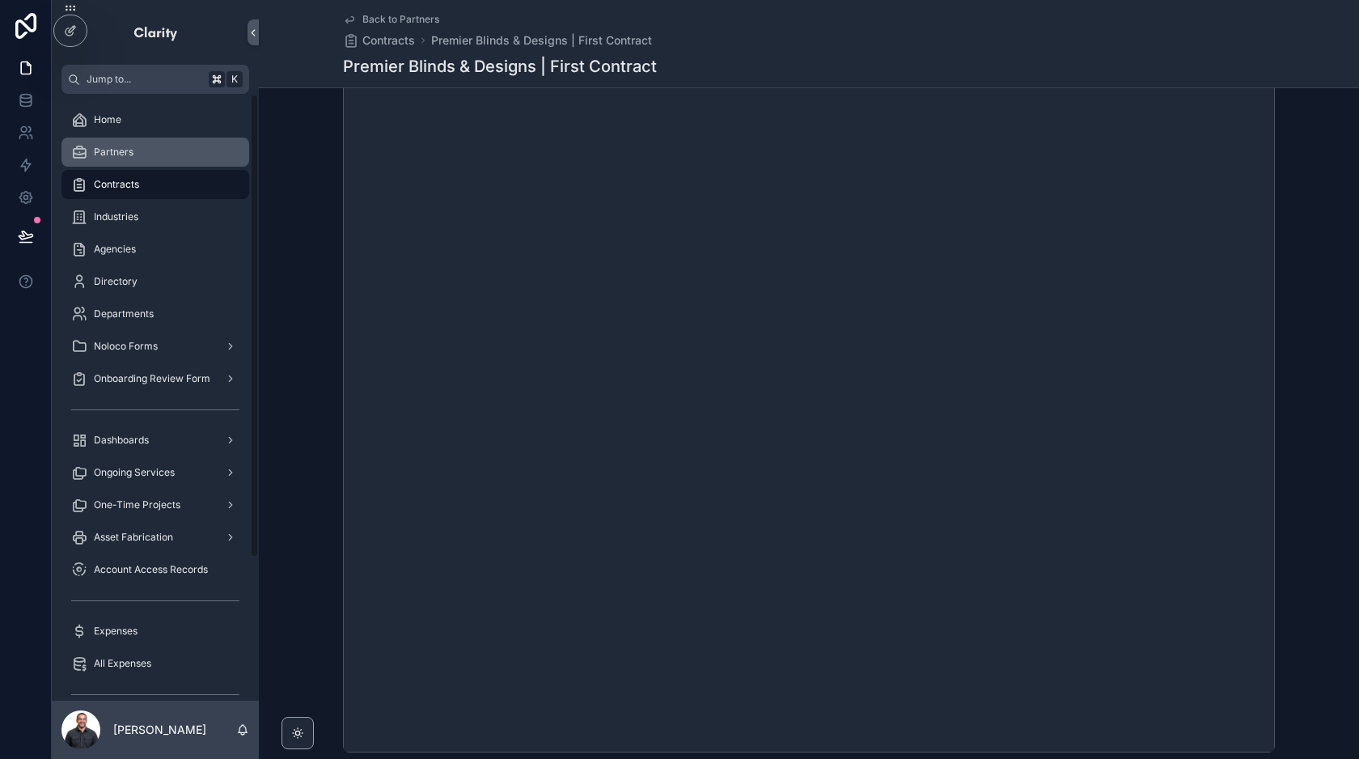
click at [132, 146] on span "Partners" at bounding box center [114, 152] width 40 height 13
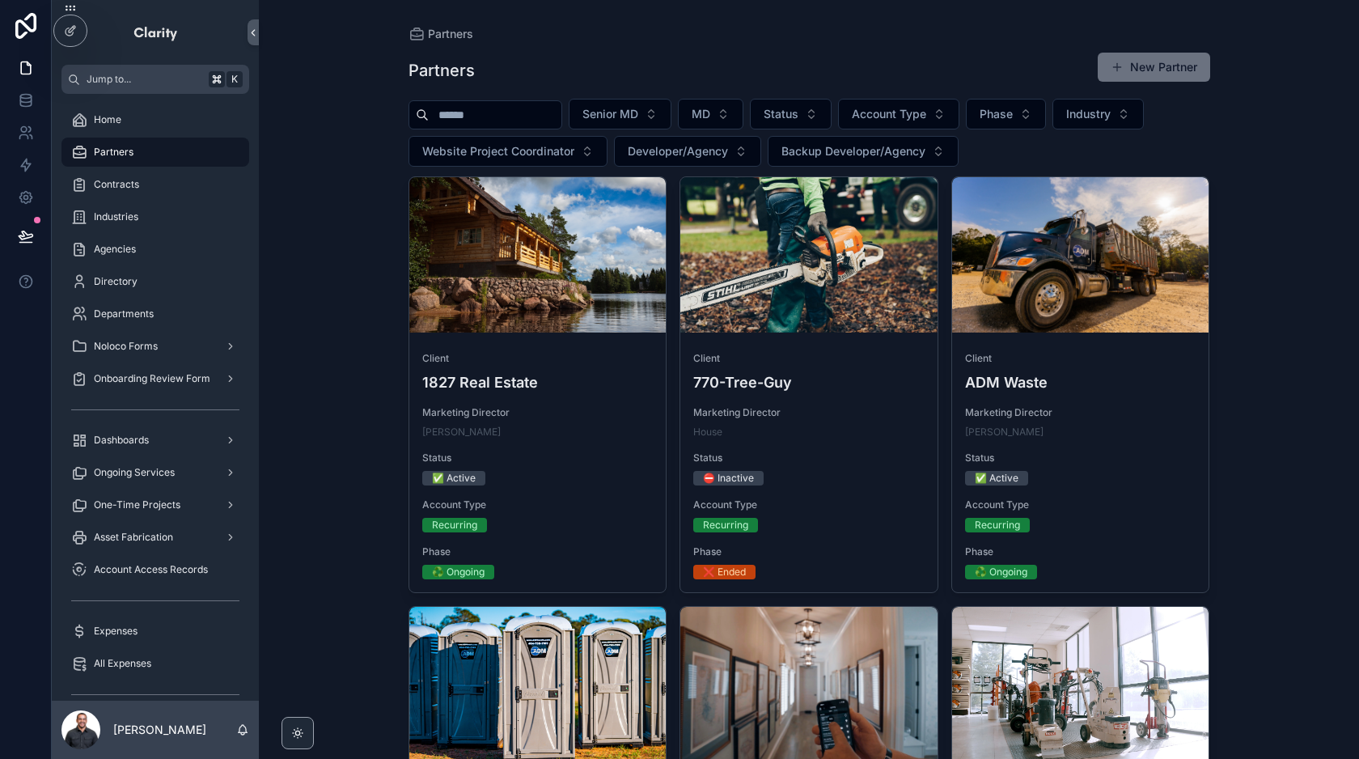
click at [504, 121] on input "scrollable content" at bounding box center [495, 115] width 133 height 23
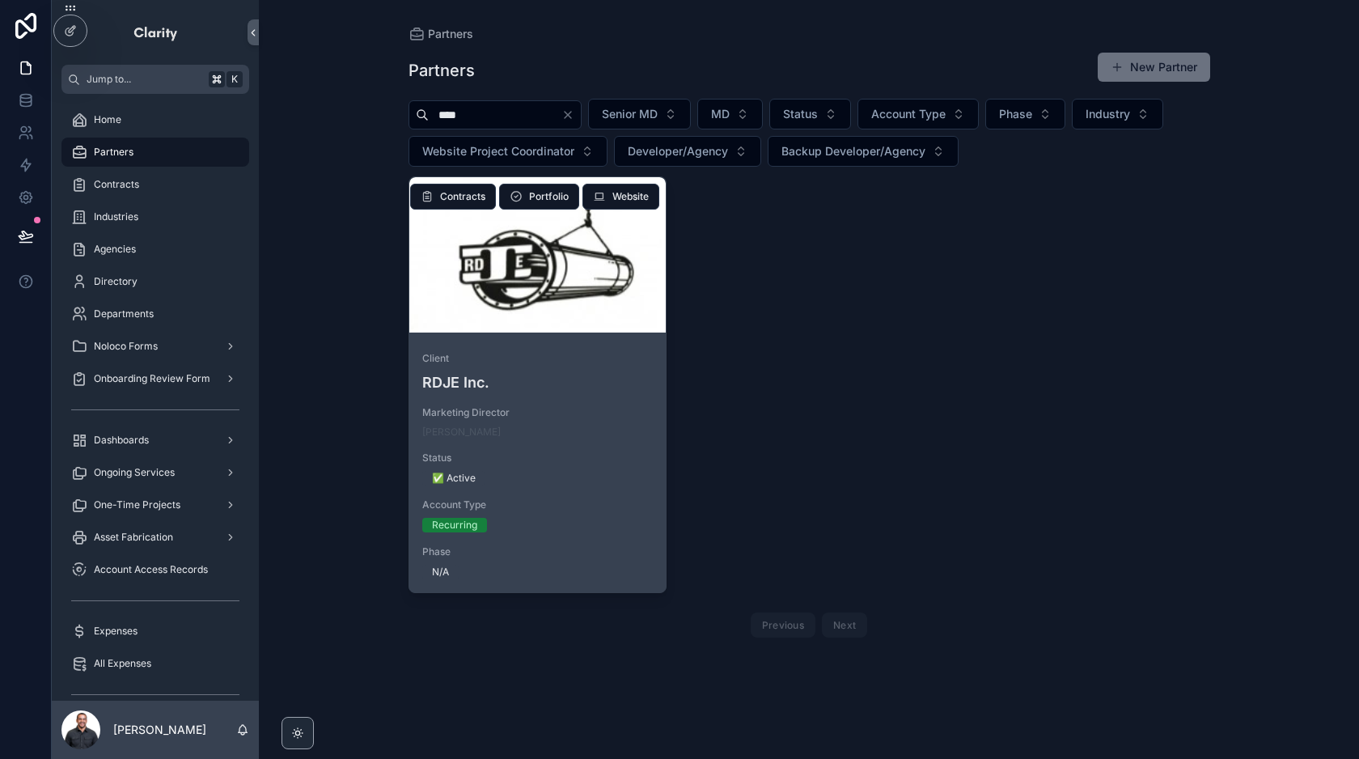
type input "****"
click at [614, 323] on div "scrollable content" at bounding box center [537, 254] width 257 height 155
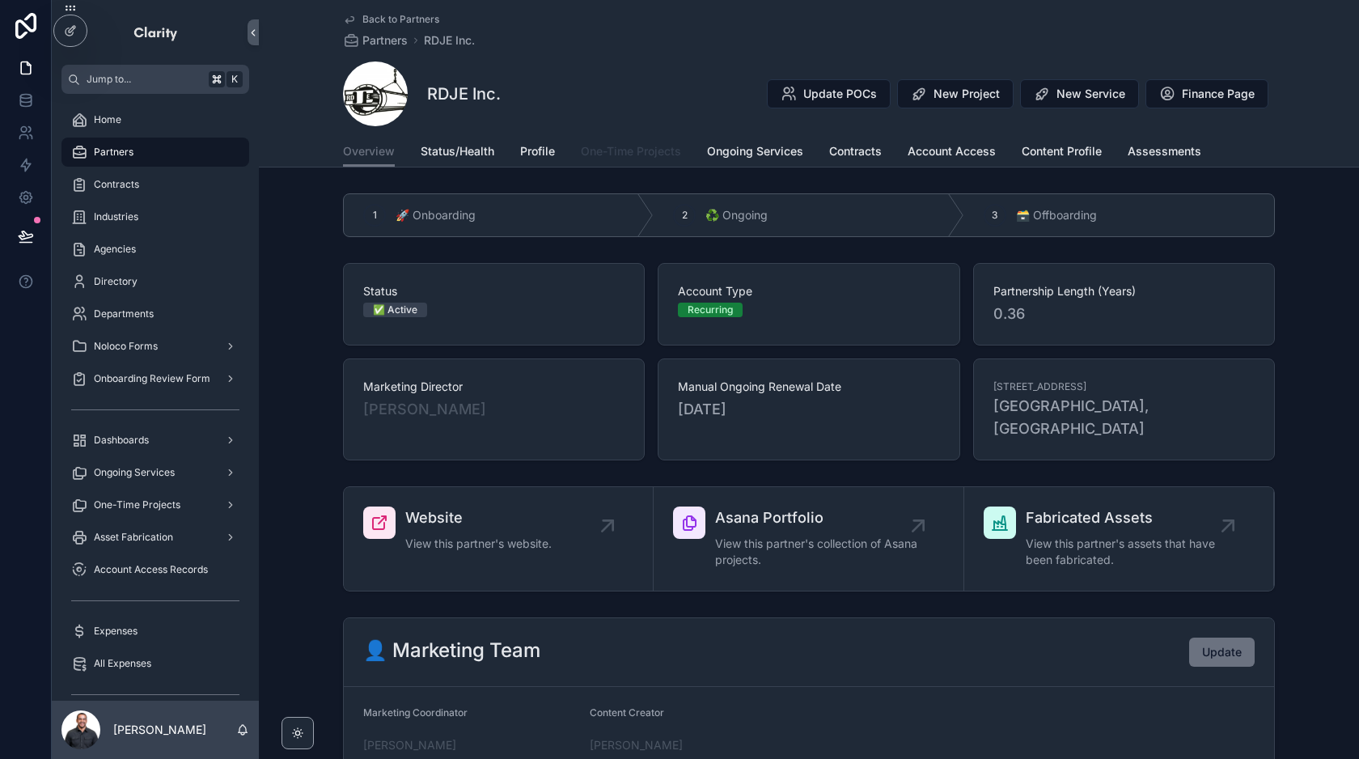
click at [632, 141] on link "One-Time Projects" at bounding box center [631, 153] width 100 height 32
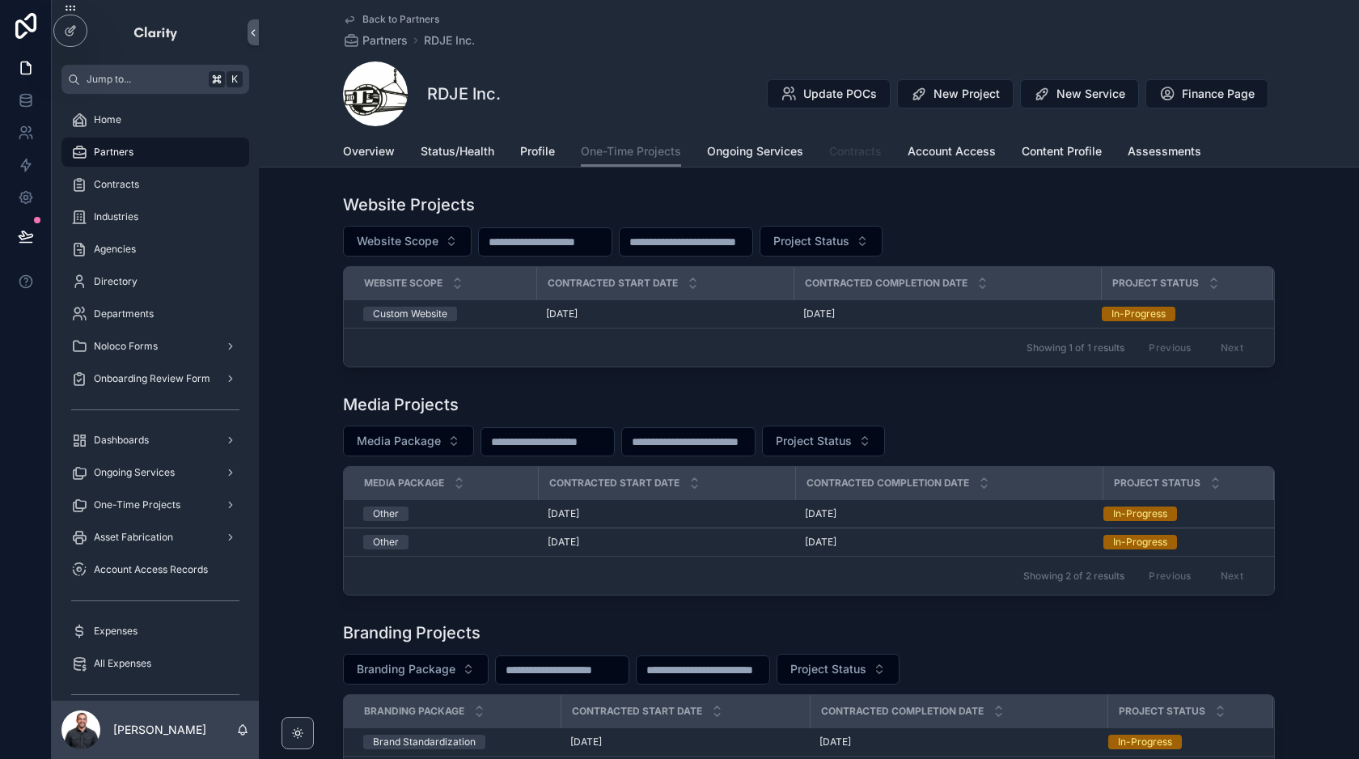
click at [847, 156] on span "Contracts" at bounding box center [855, 151] width 53 height 16
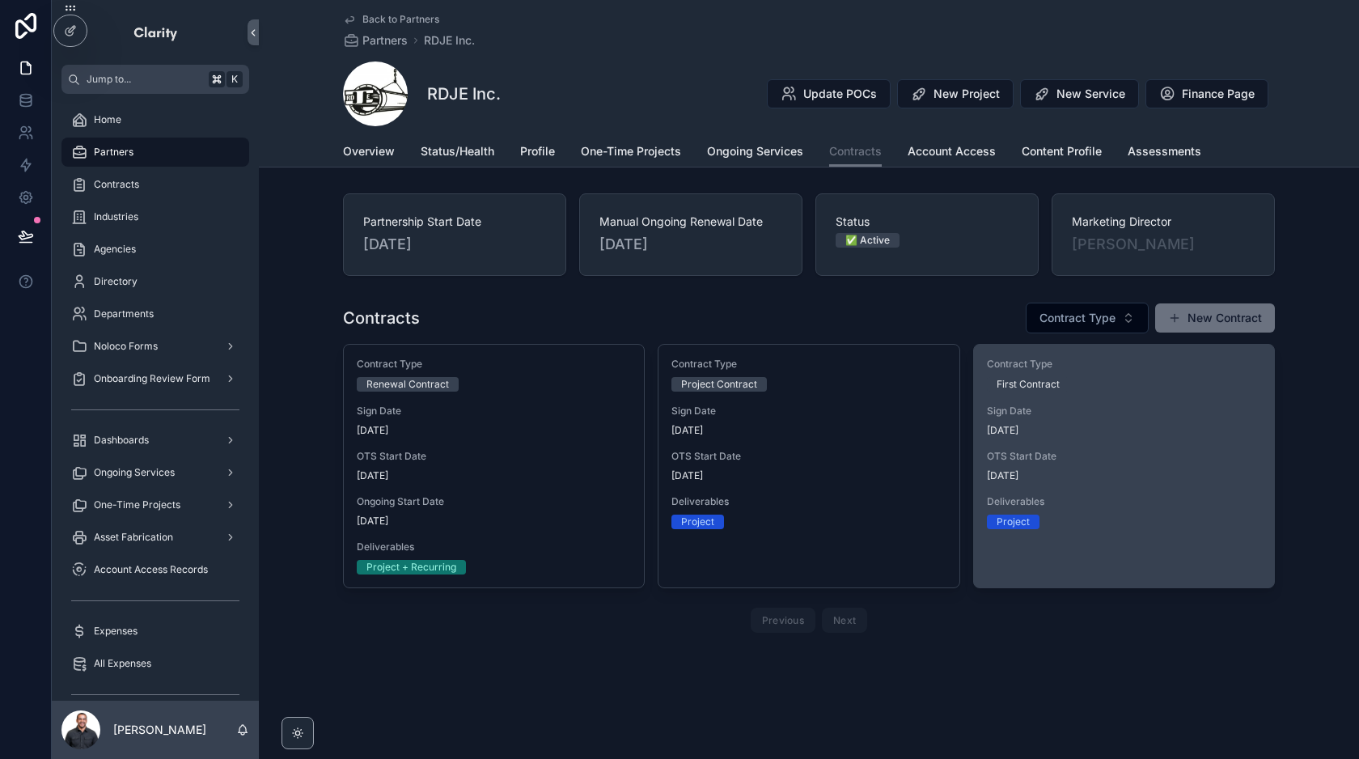
click at [1133, 450] on span "OTS Start Date" at bounding box center [1124, 456] width 274 height 13
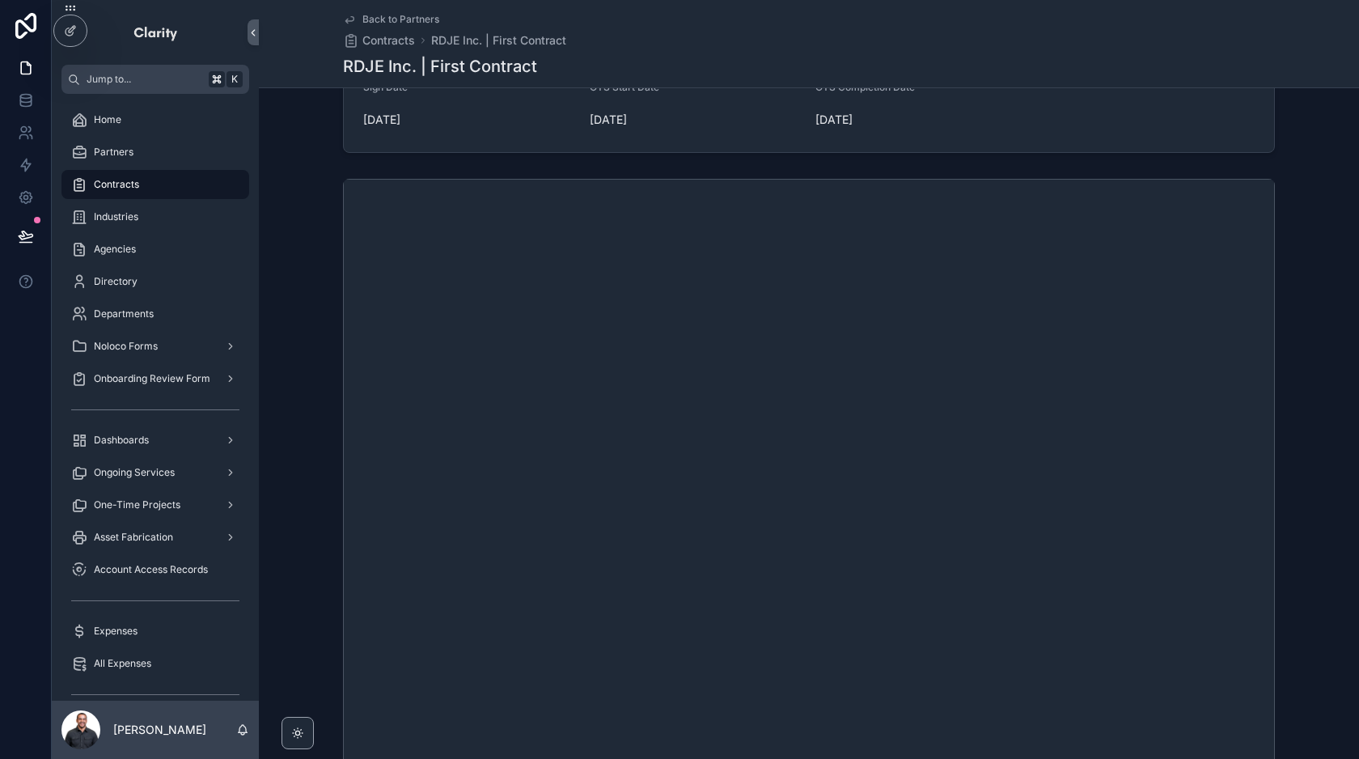
scroll to position [143, 0]
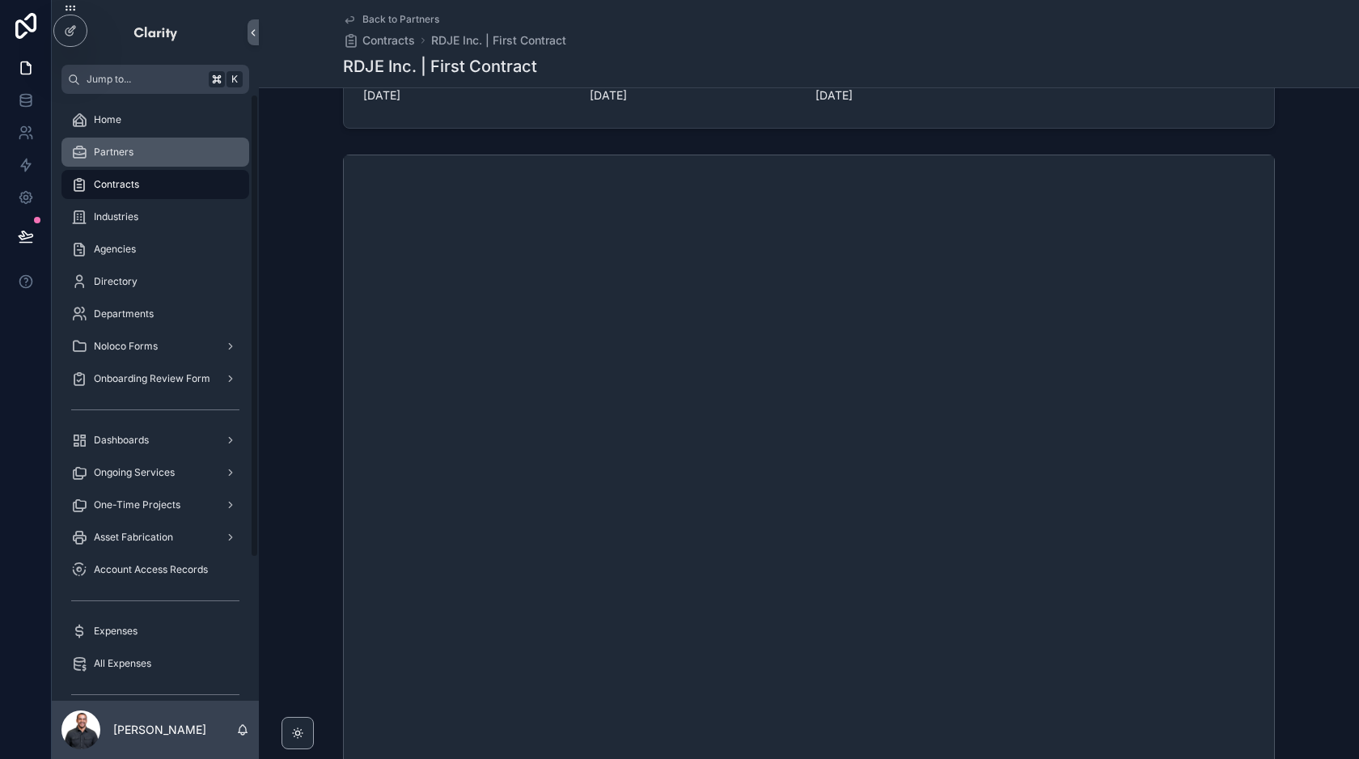
click at [137, 151] on div "Partners" at bounding box center [155, 152] width 168 height 26
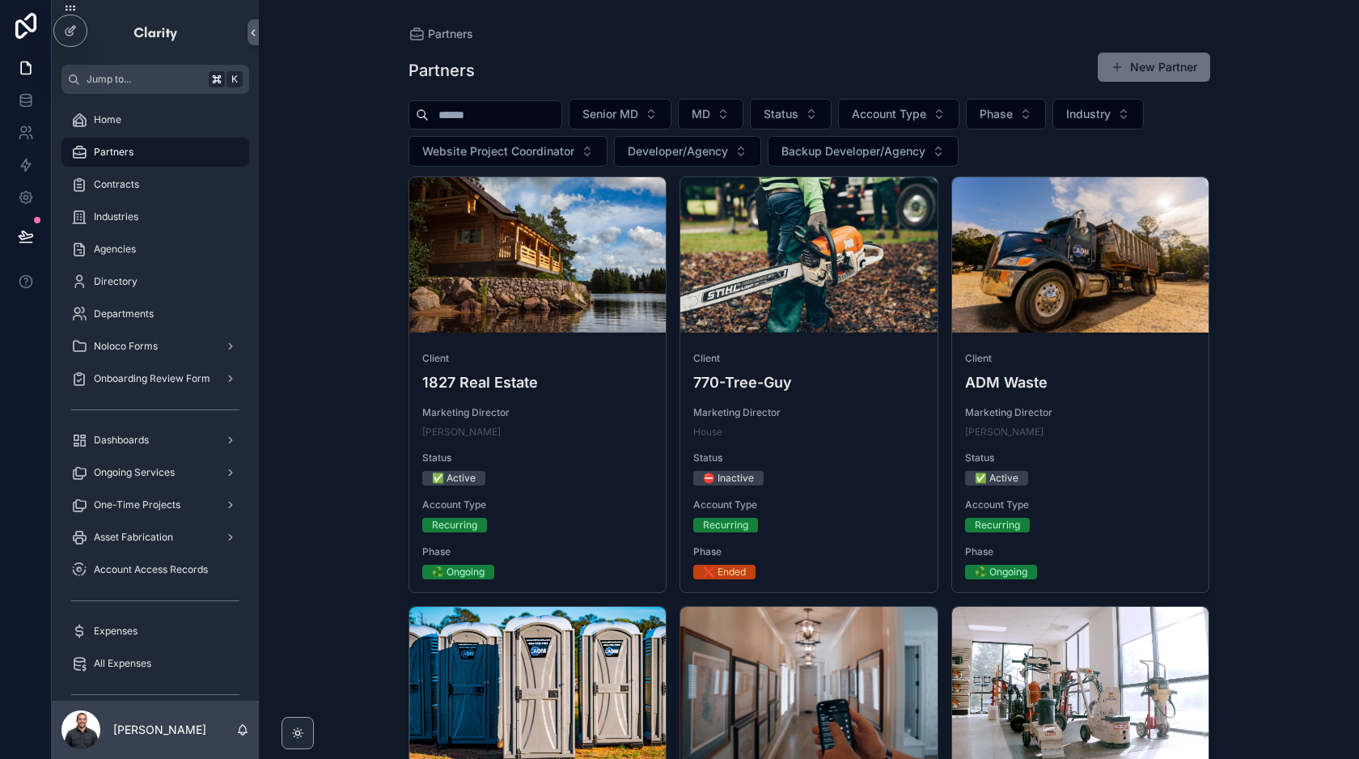
click at [542, 126] on div "scrollable content" at bounding box center [485, 114] width 154 height 29
click at [514, 118] on input "scrollable content" at bounding box center [495, 115] width 133 height 23
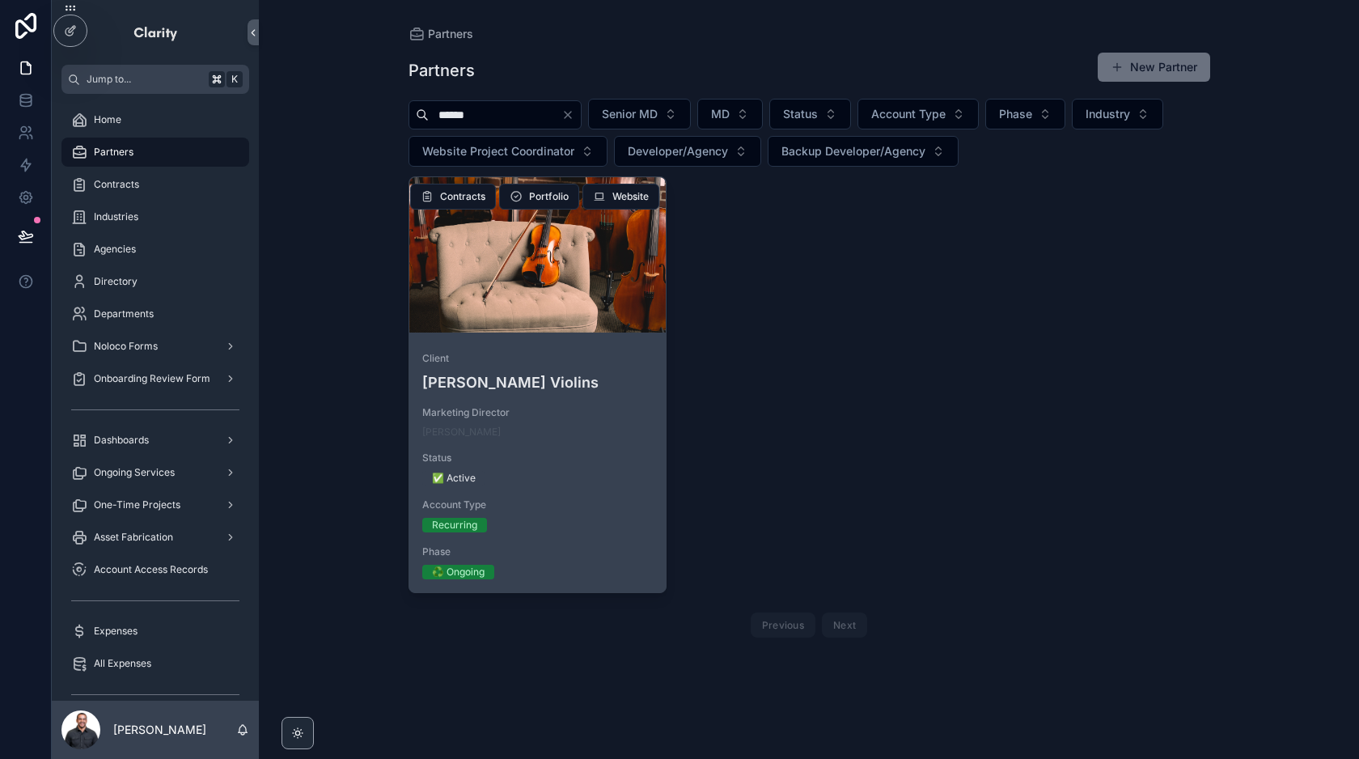
type input "******"
click at [546, 277] on div "scrollable content" at bounding box center [537, 254] width 257 height 155
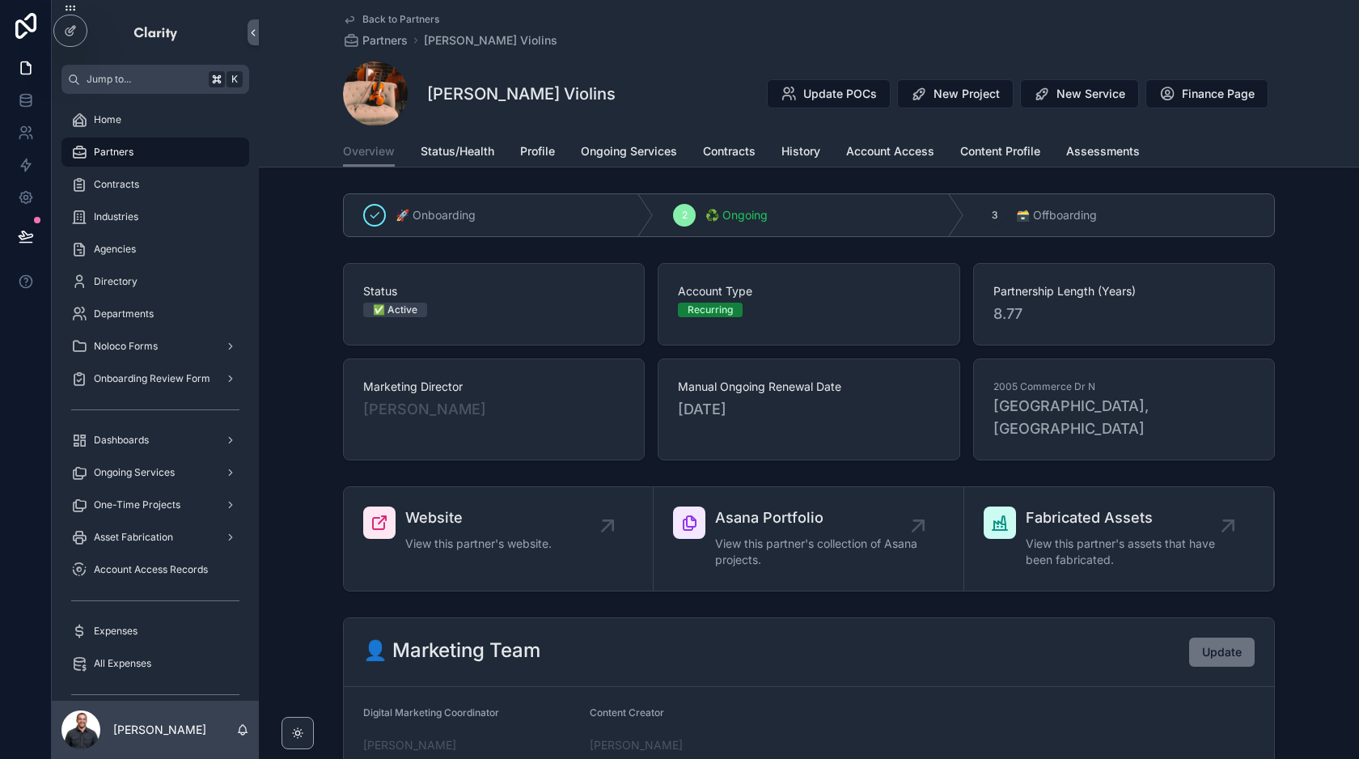
click at [707, 106] on div "[PERSON_NAME] Violins Update POCs New Project New Service Finance Page" at bounding box center [809, 93] width 932 height 65
click at [728, 145] on span "Contracts" at bounding box center [729, 151] width 53 height 16
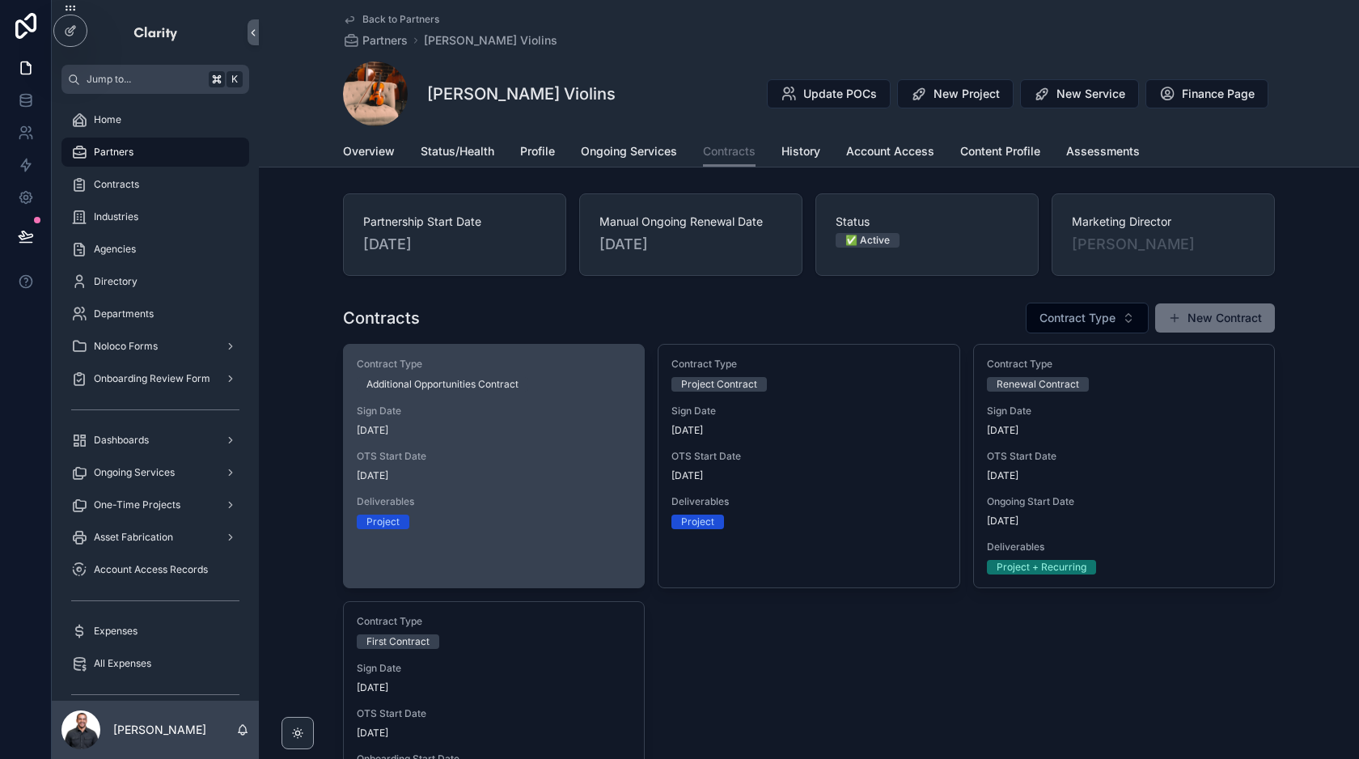
click at [542, 418] on div "Sign Date [DATE]" at bounding box center [494, 420] width 274 height 32
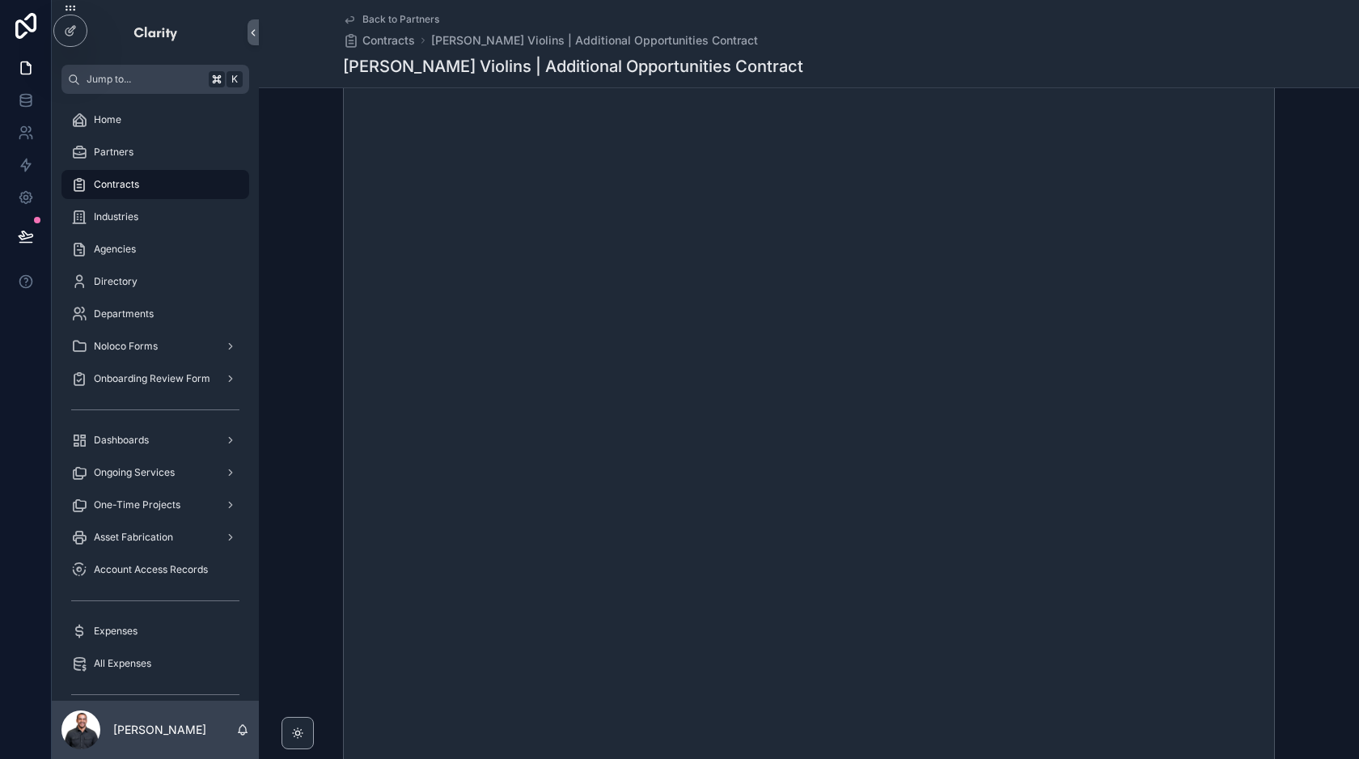
scroll to position [408, 0]
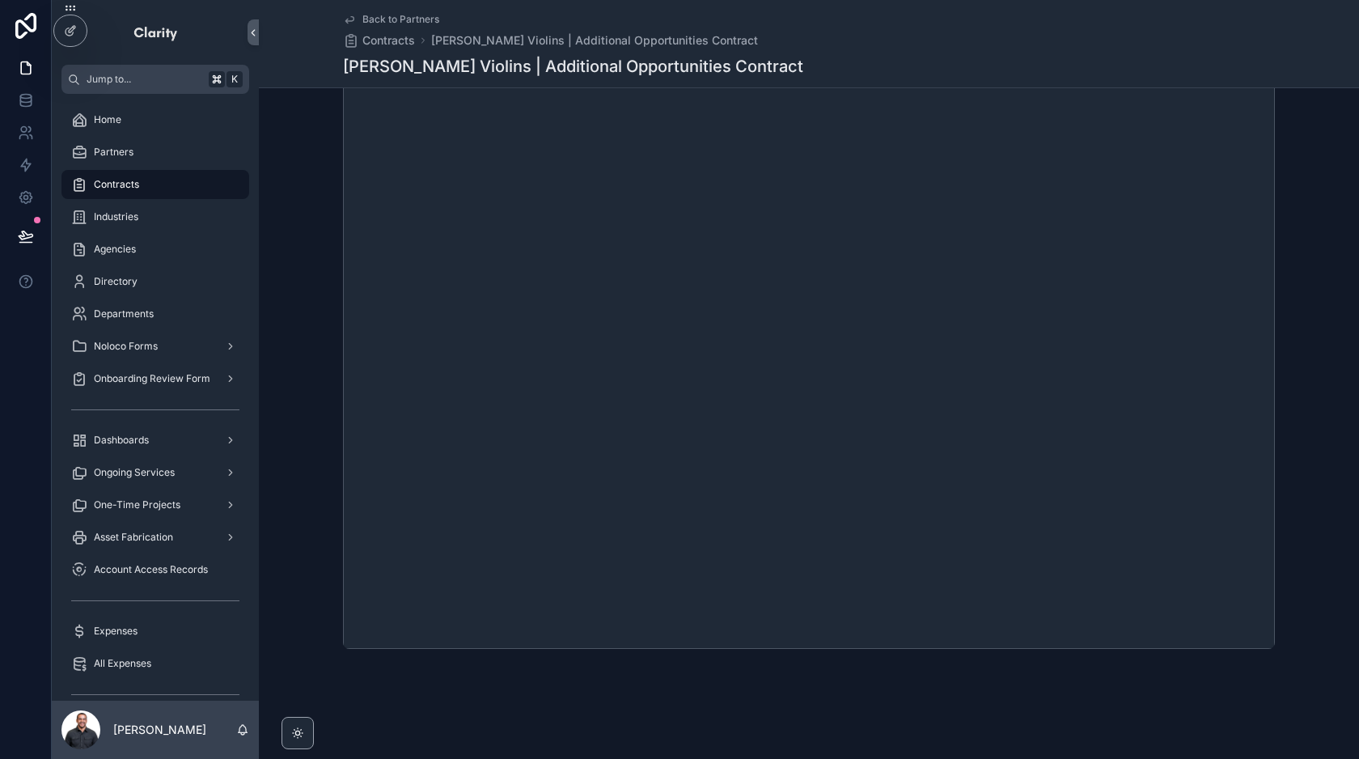
click at [392, 14] on span "Back to Partners" at bounding box center [400, 19] width 77 height 13
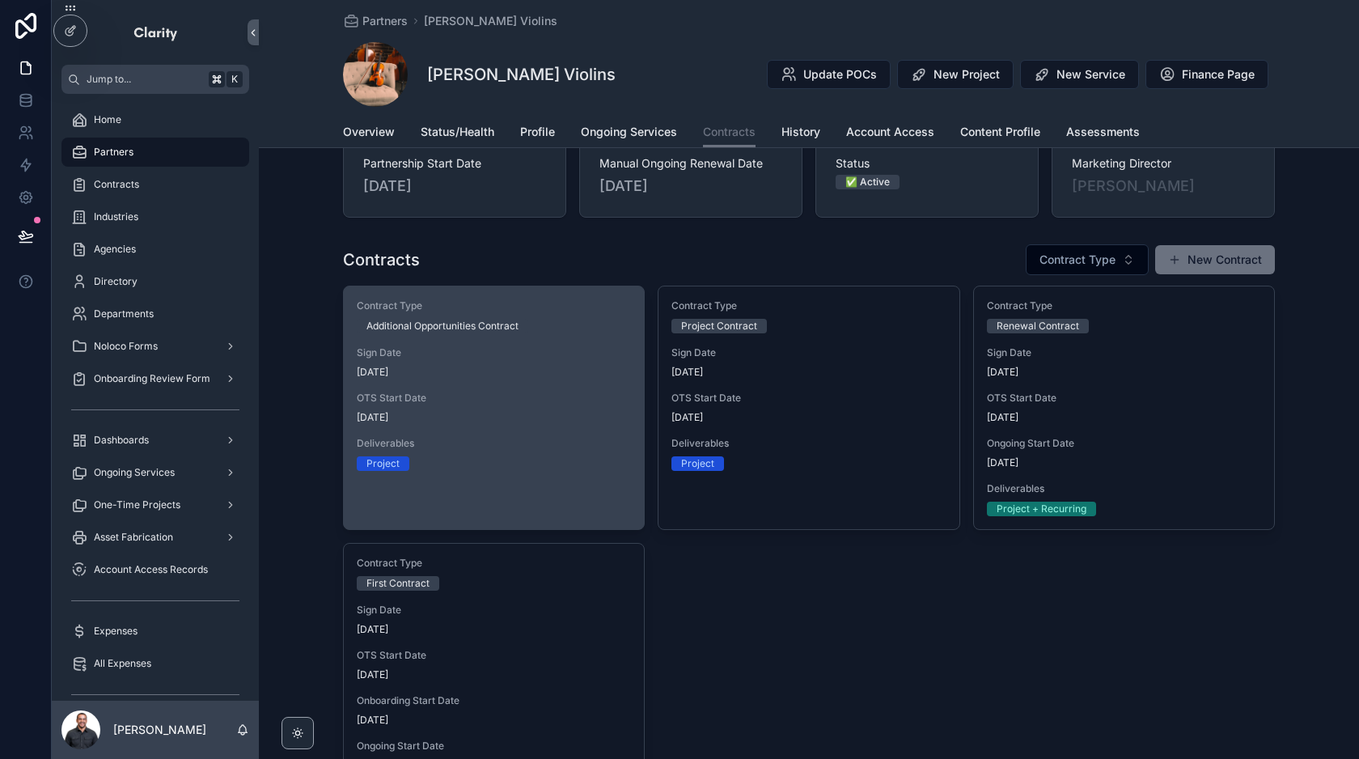
scroll to position [45, 0]
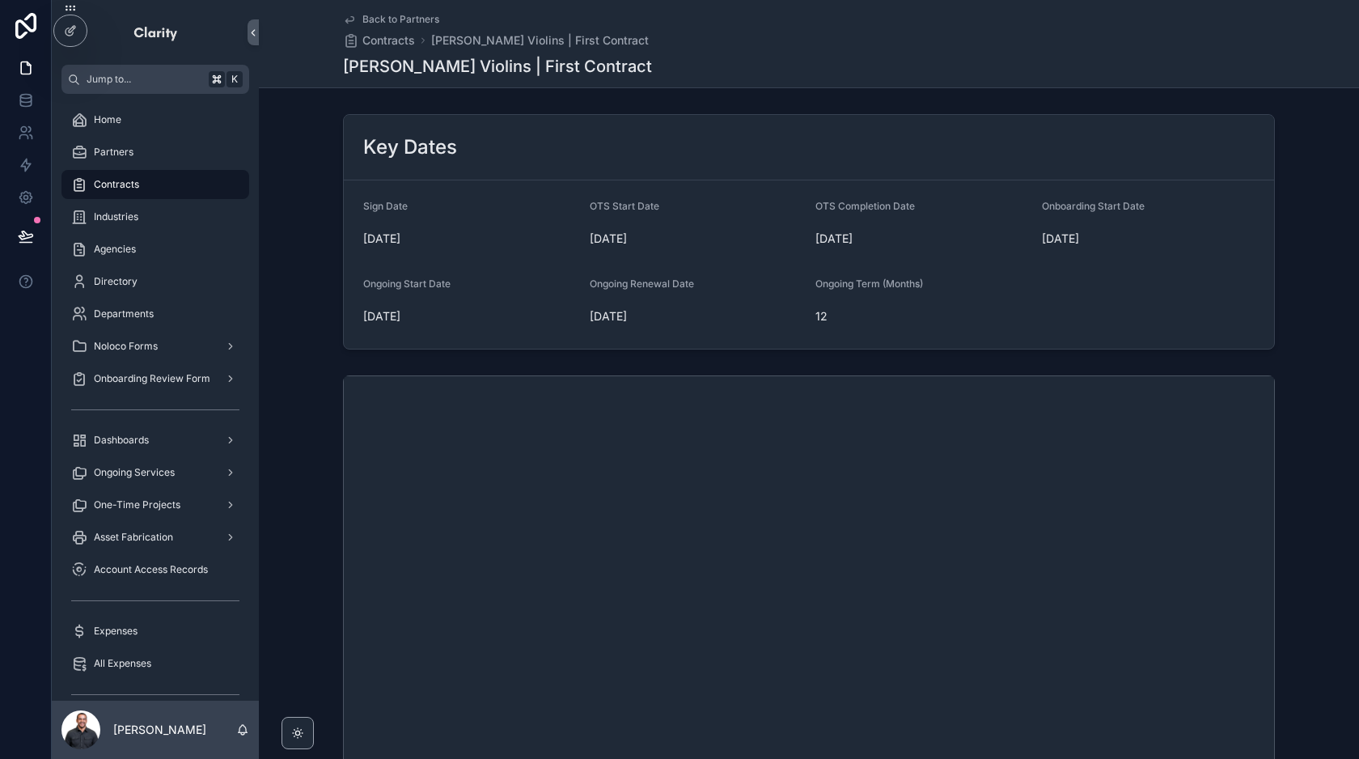
click at [404, 15] on span "Back to Partners" at bounding box center [400, 19] width 77 height 13
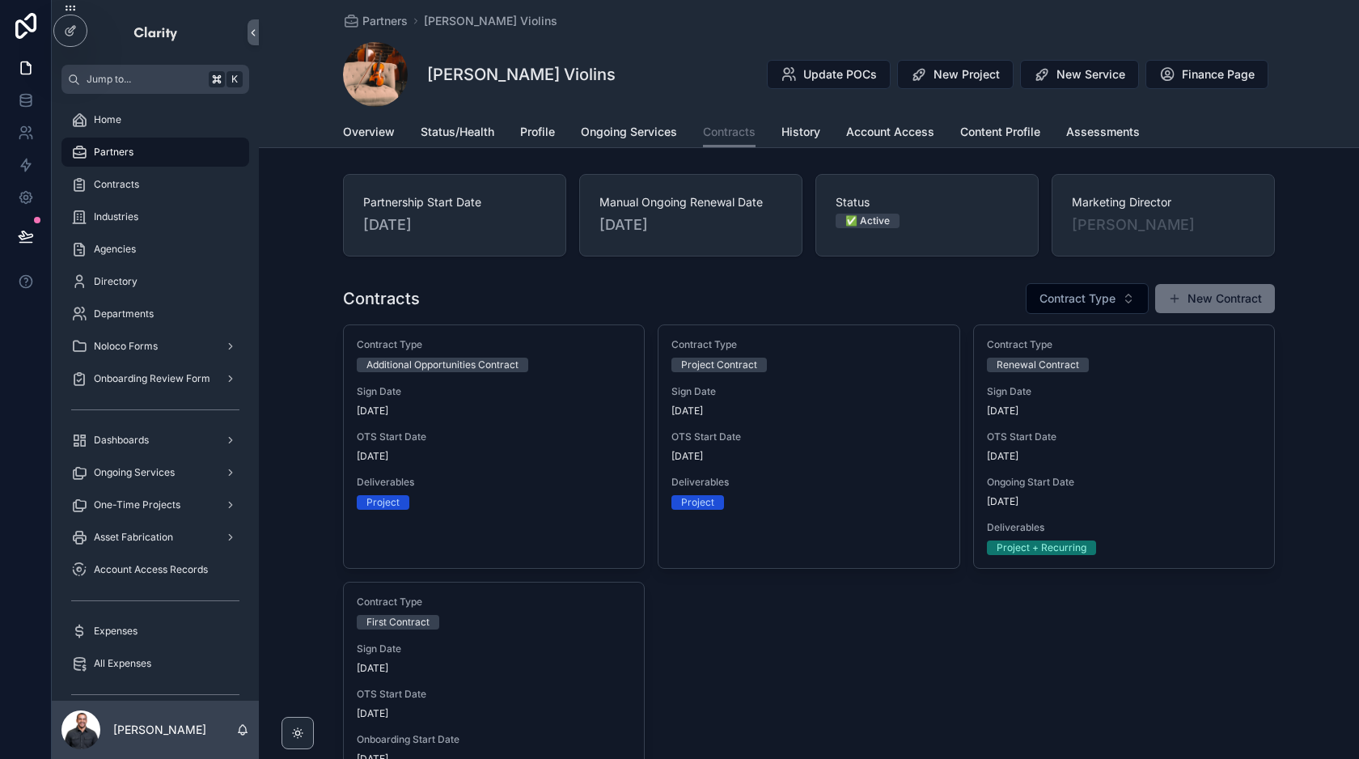
click at [877, 419] on div "Contract Type Project Contract Sign Date [DATE] OTS Start Date [DATE] Deliverab…" at bounding box center [808, 423] width 300 height 197
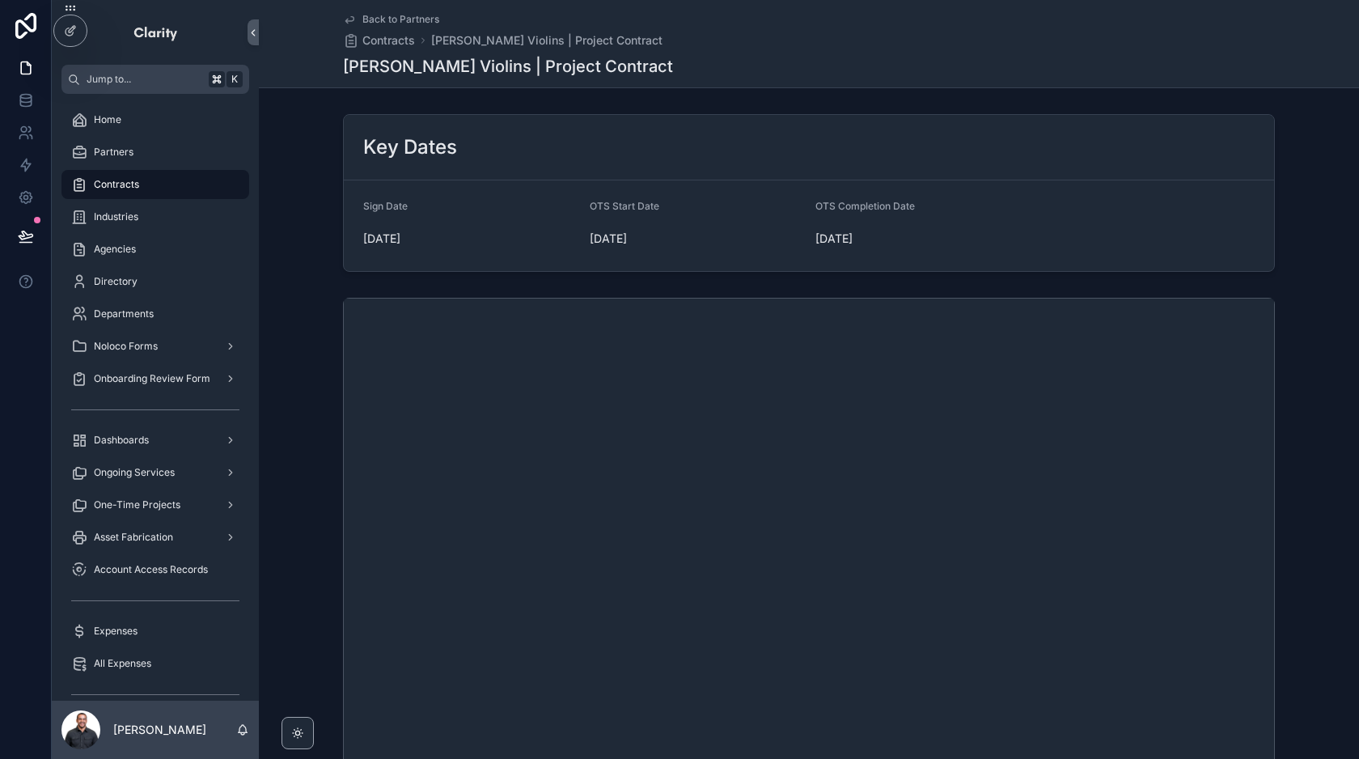
click at [380, 21] on span "Back to Partners" at bounding box center [400, 19] width 77 height 13
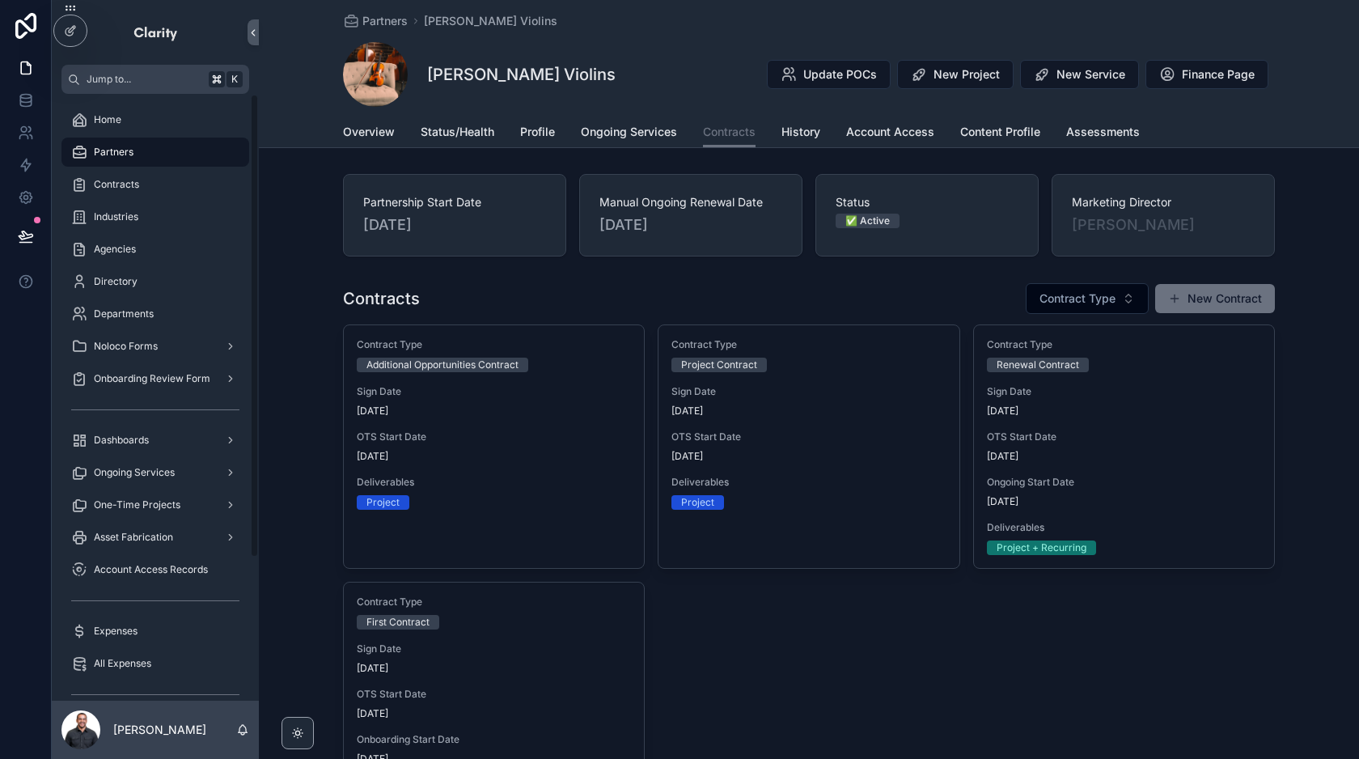
click at [143, 147] on div "Partners" at bounding box center [155, 152] width 168 height 26
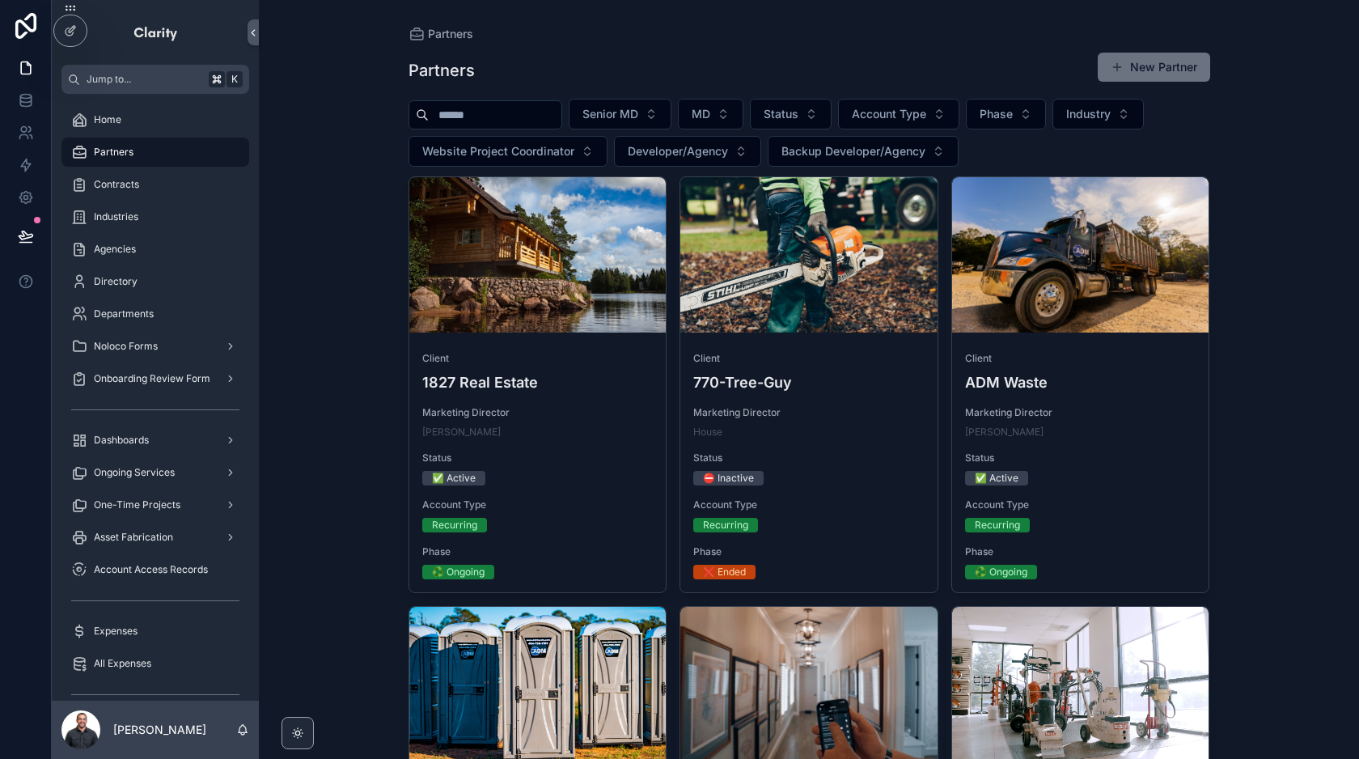
click at [514, 115] on input "scrollable content" at bounding box center [495, 115] width 133 height 23
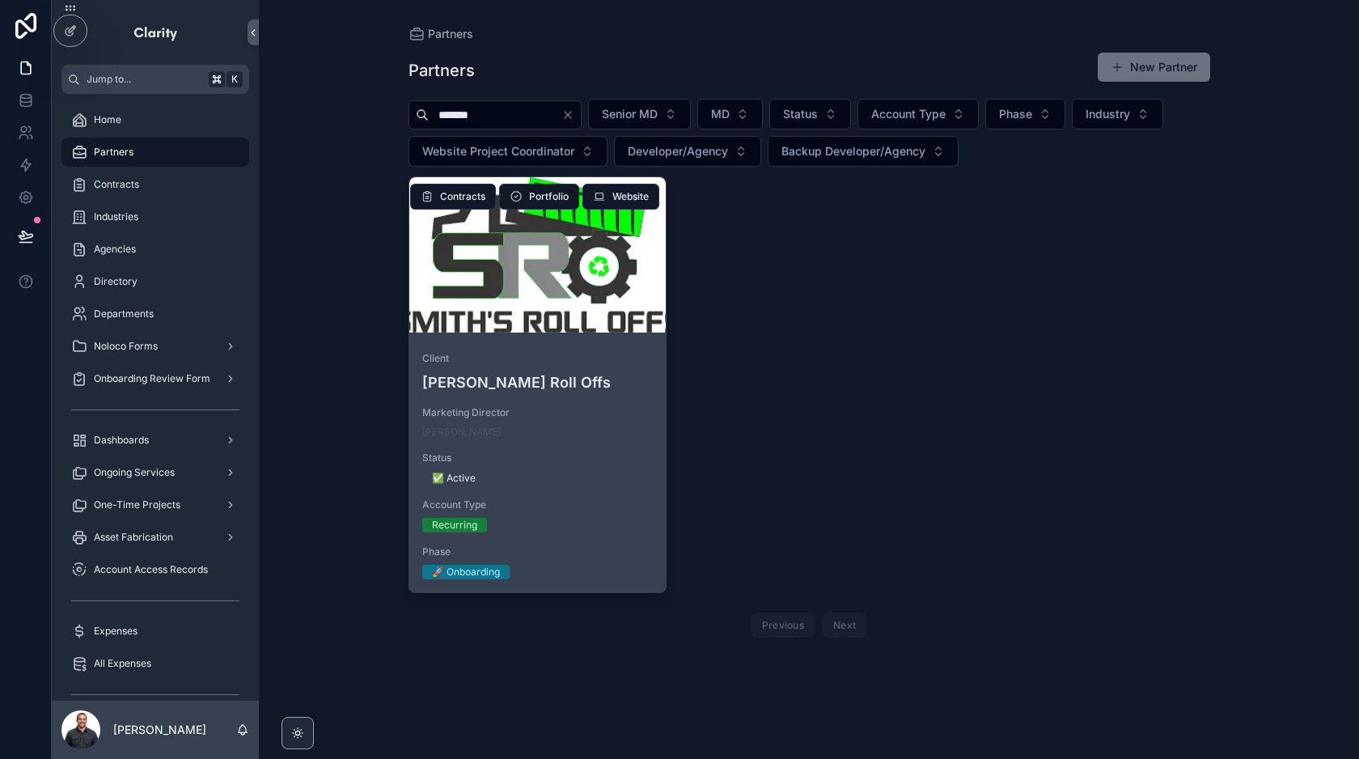
type input "*******"
click at [597, 281] on div "scrollable content" at bounding box center [537, 254] width 257 height 155
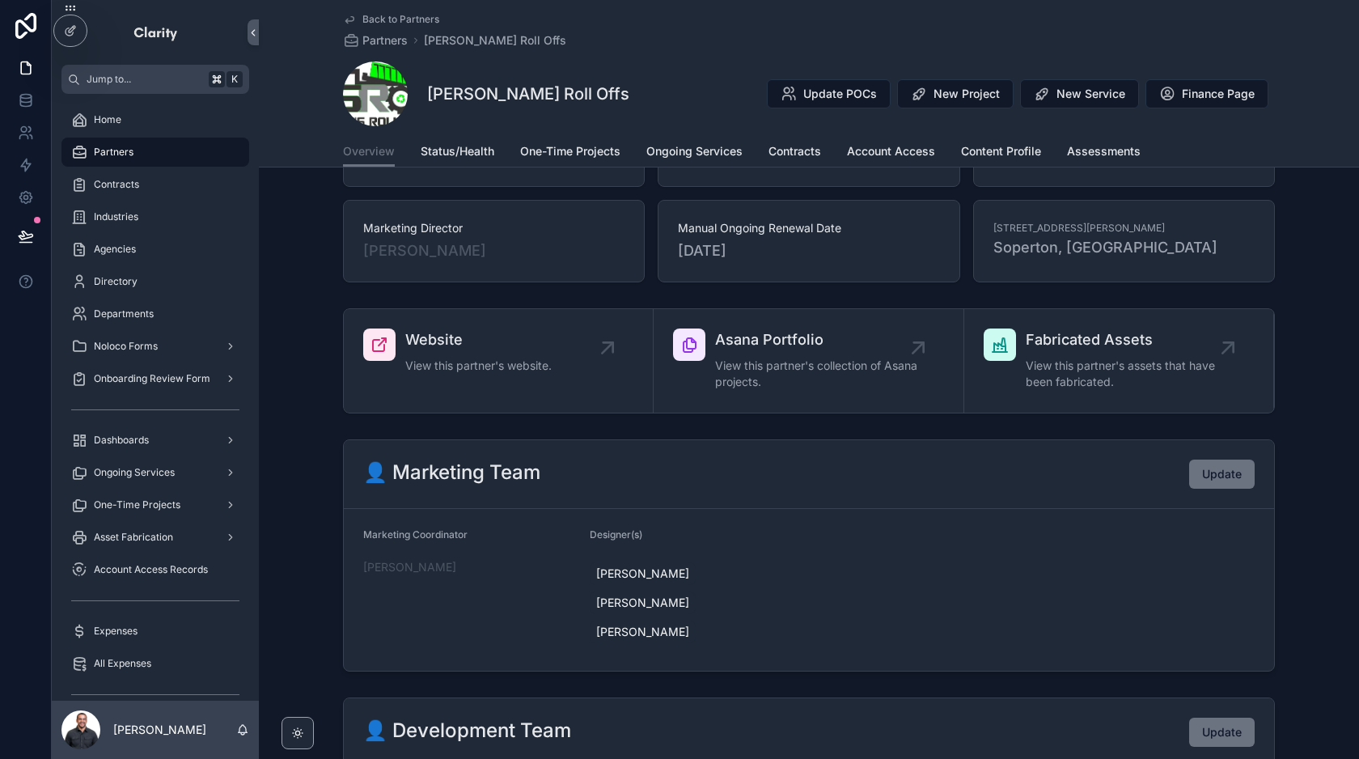
scroll to position [19, 0]
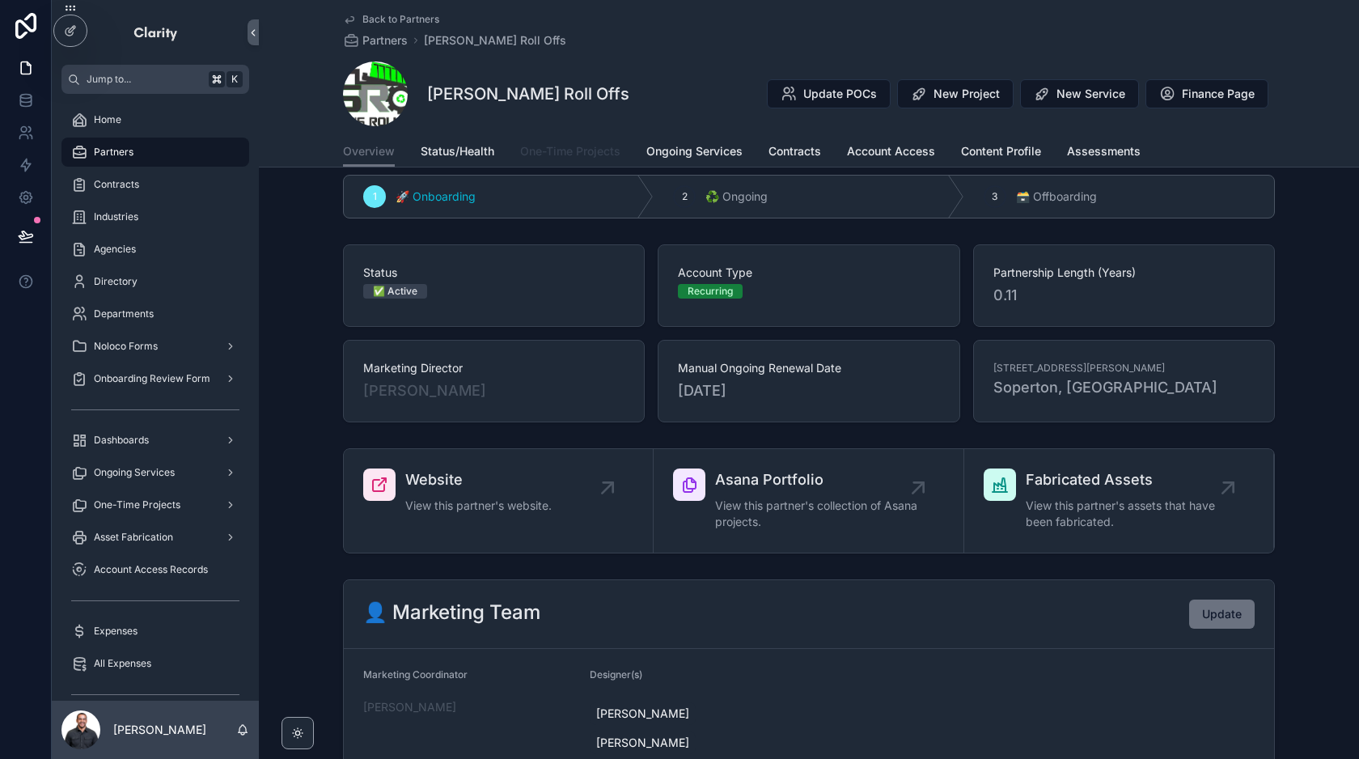
click at [584, 158] on span "One-Time Projects" at bounding box center [570, 151] width 100 height 16
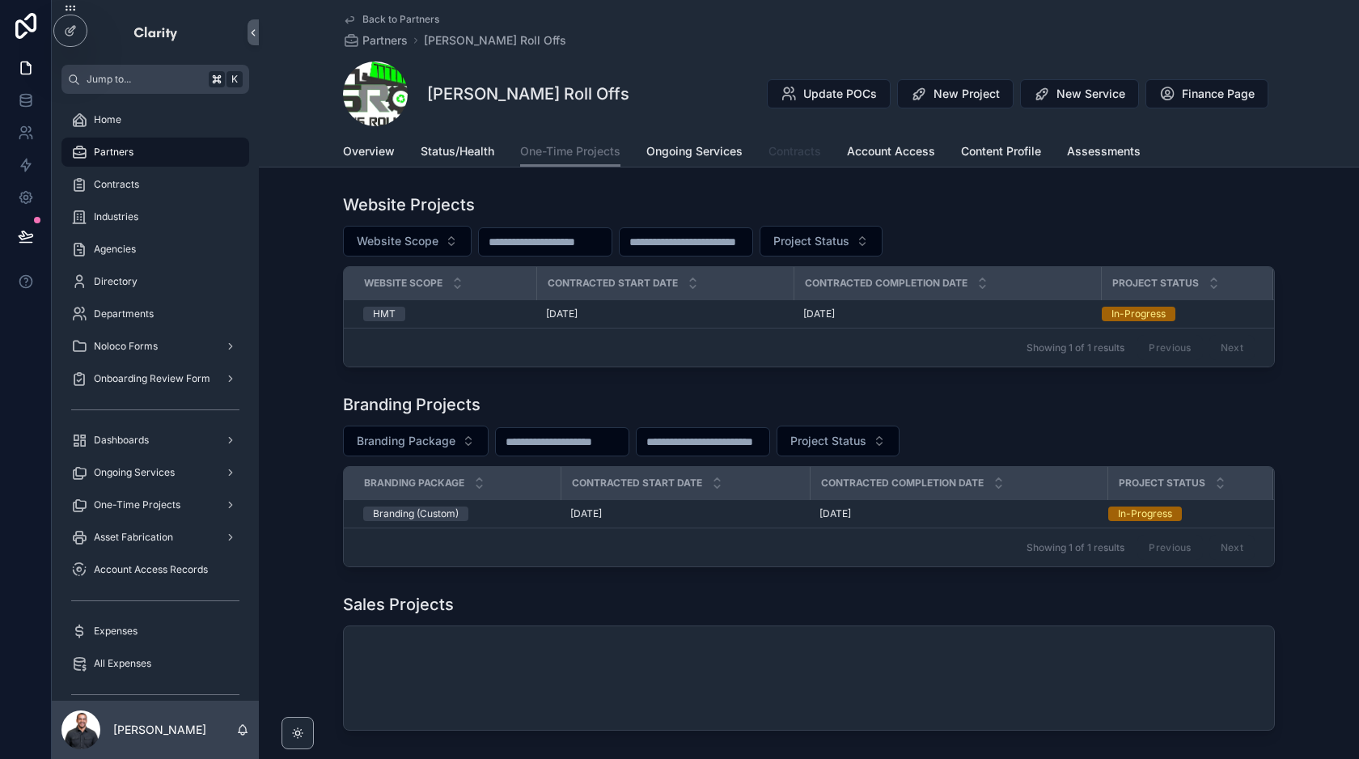
click at [786, 146] on span "Contracts" at bounding box center [794, 151] width 53 height 16
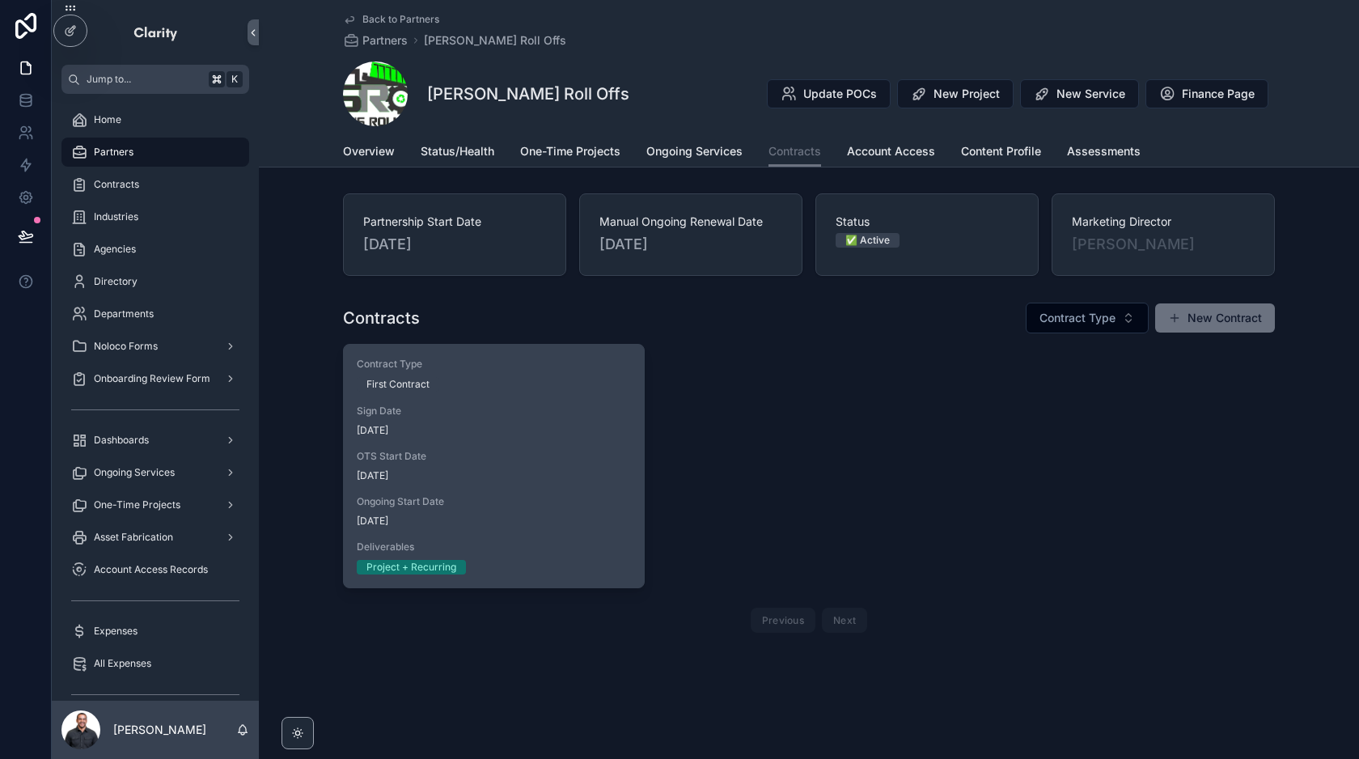
click at [569, 388] on div "First Contract" at bounding box center [494, 384] width 274 height 15
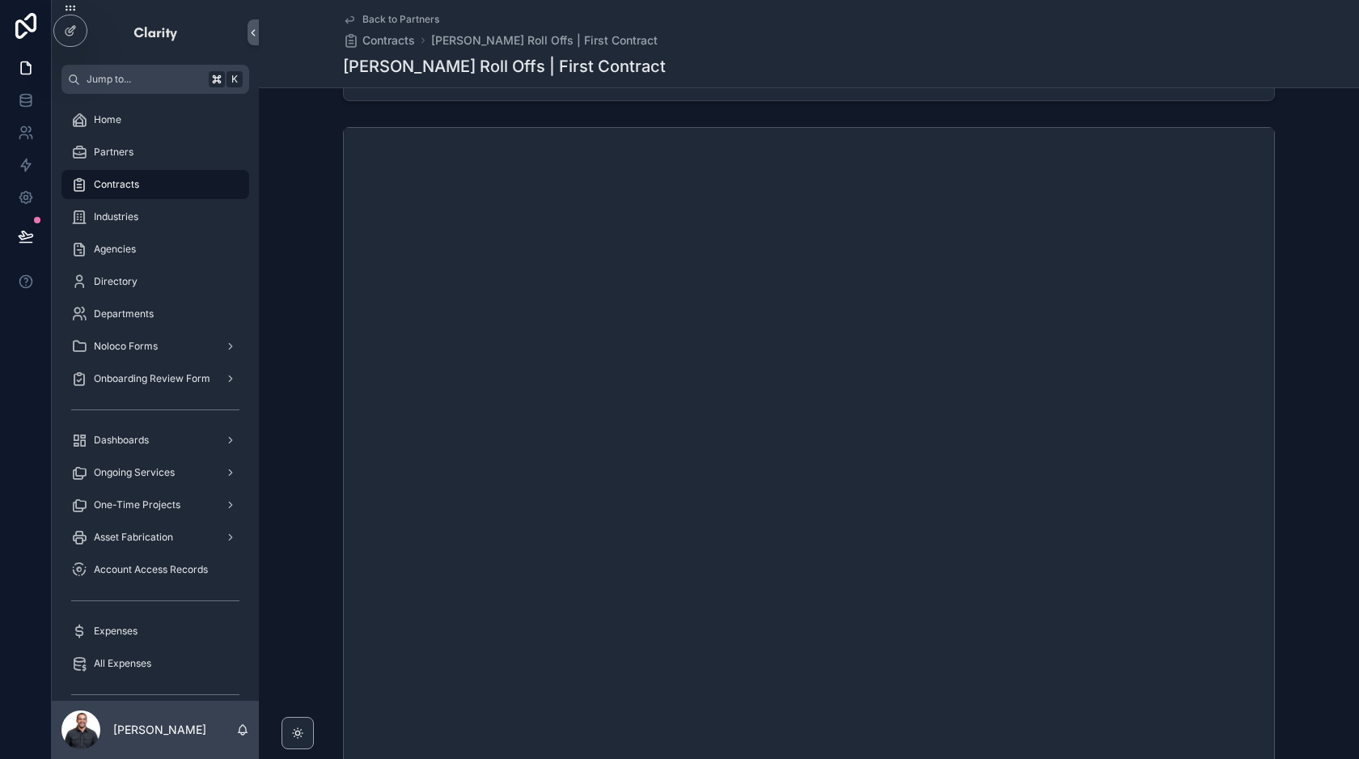
scroll to position [358, 0]
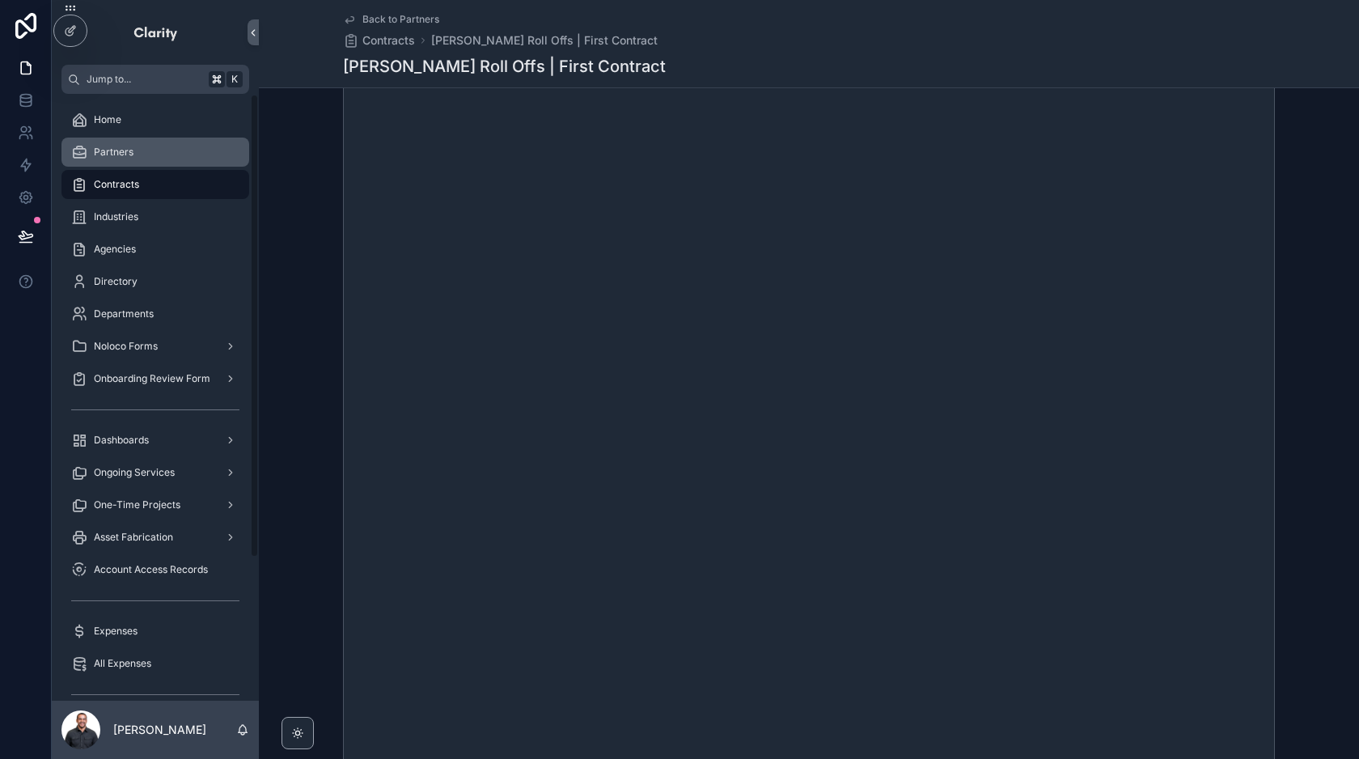
click at [129, 156] on span "Partners" at bounding box center [114, 152] width 40 height 13
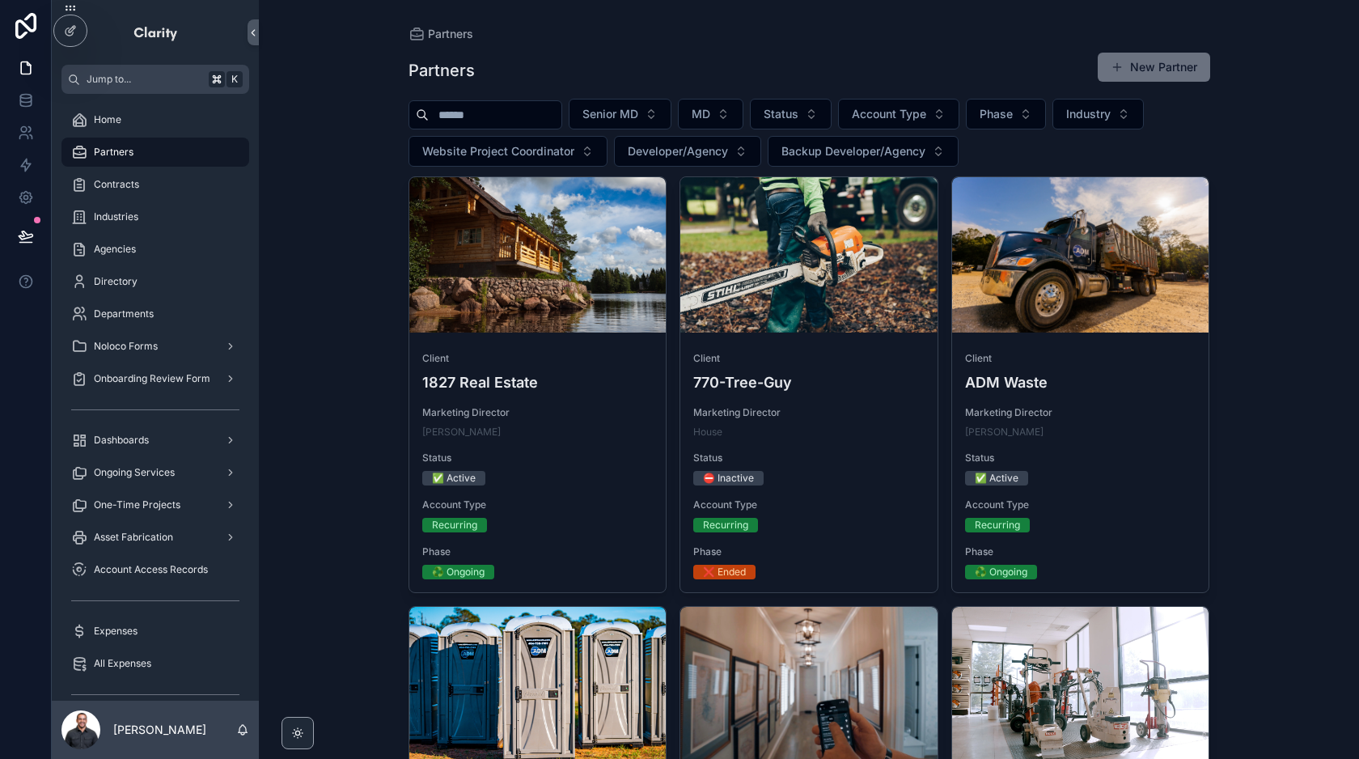
click at [539, 121] on input "scrollable content" at bounding box center [495, 115] width 133 height 23
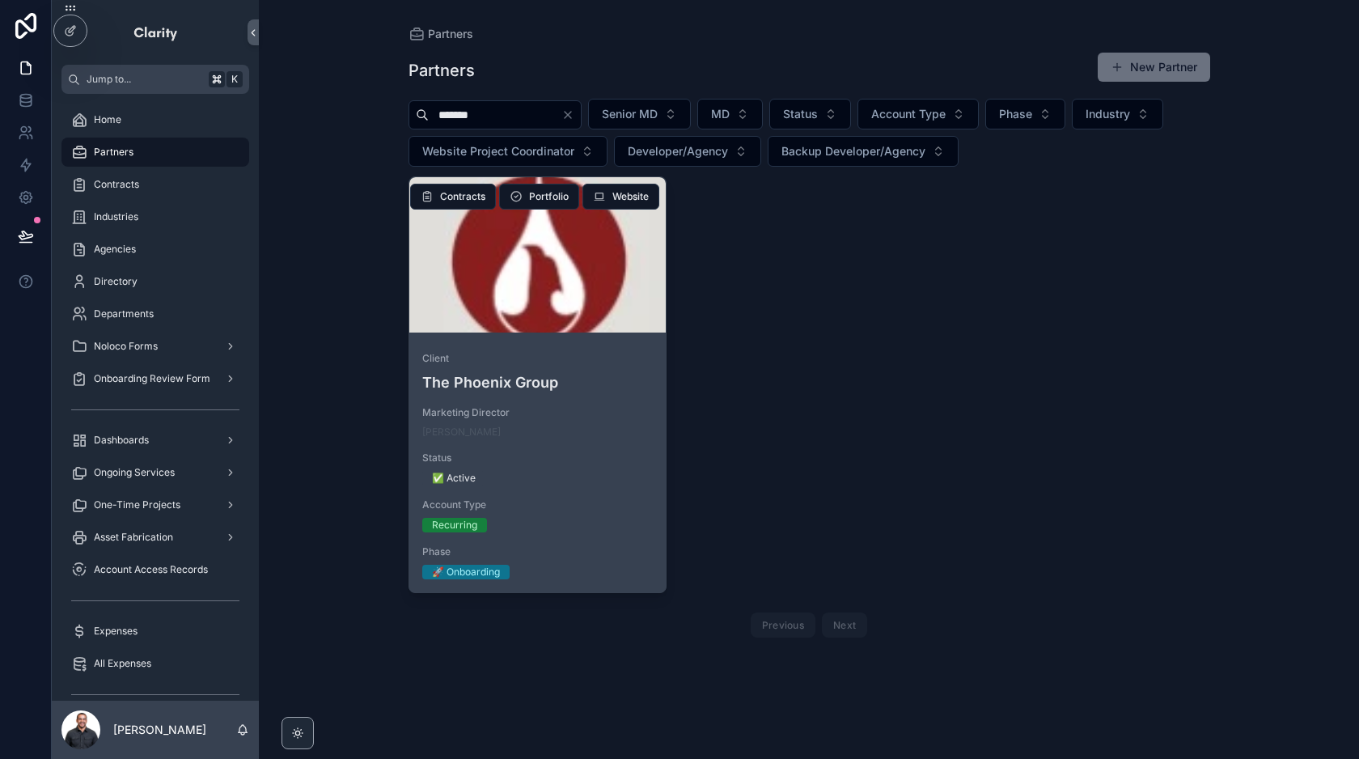
type input "*******"
click at [541, 307] on div "scrollable content" at bounding box center [537, 254] width 257 height 155
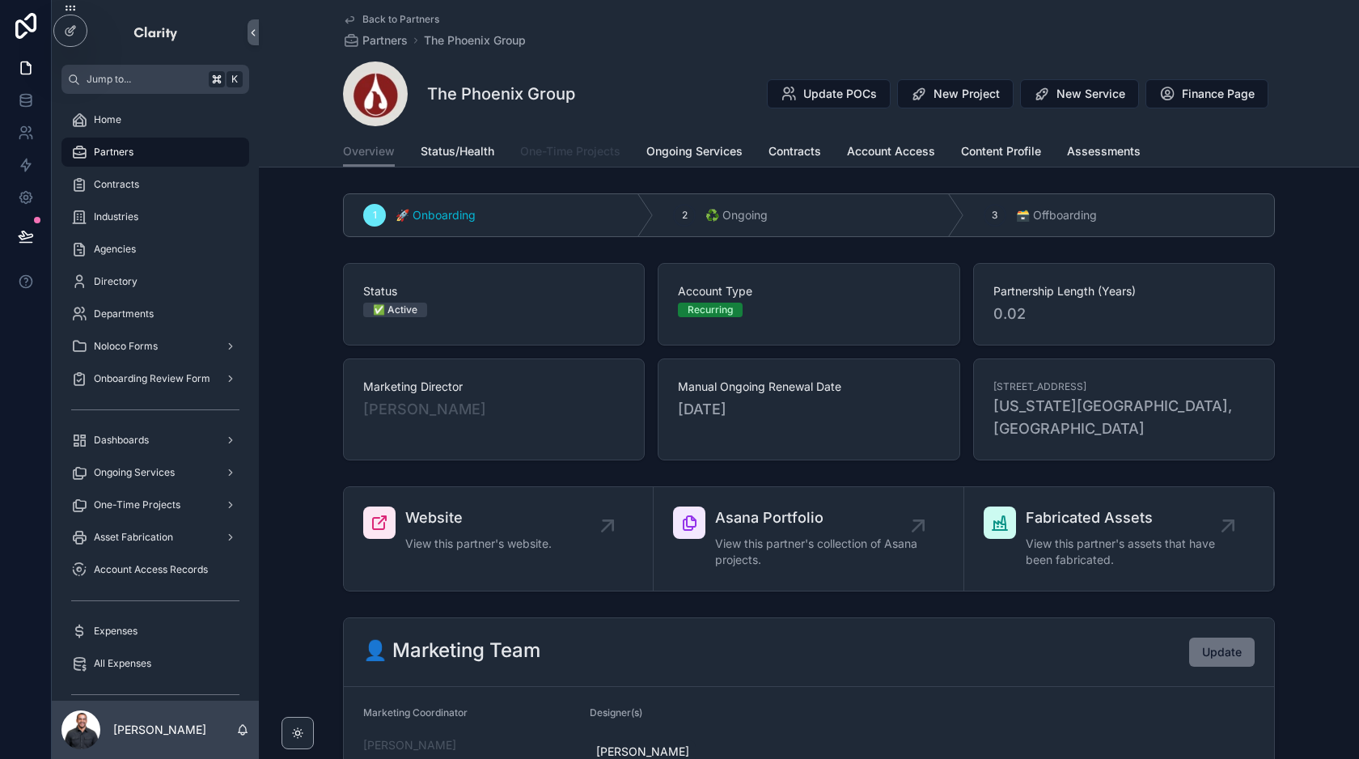
click at [590, 138] on link "One-Time Projects" at bounding box center [570, 153] width 100 height 32
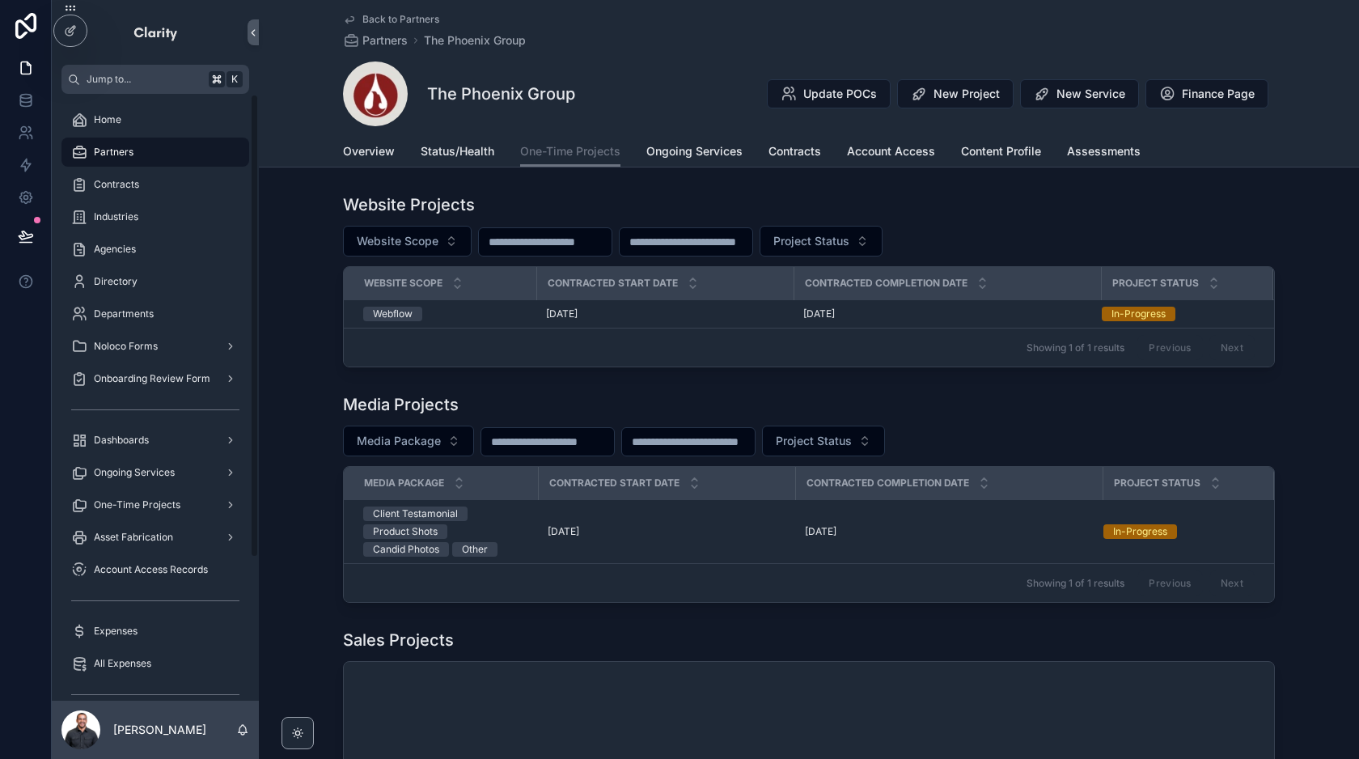
click at [135, 153] on div "Partners" at bounding box center [155, 152] width 168 height 26
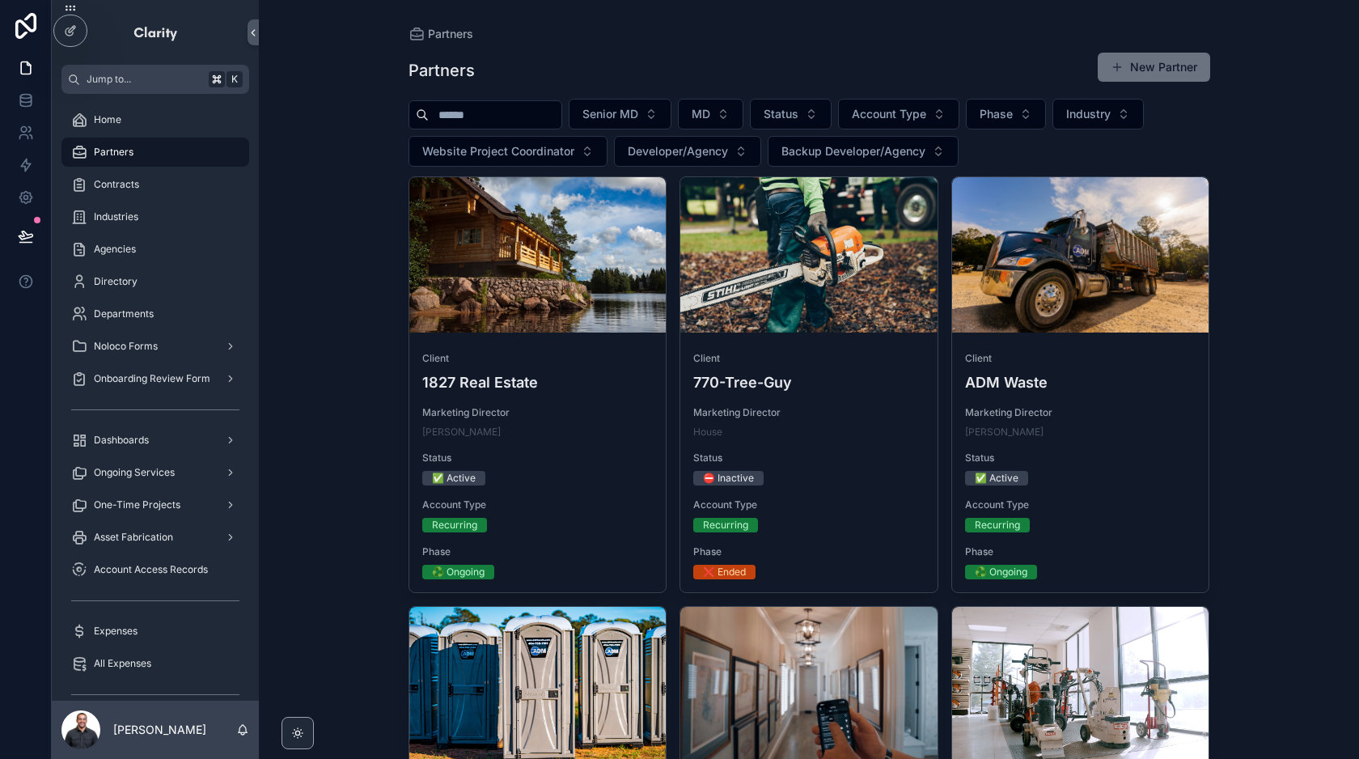
click at [544, 113] on input "scrollable content" at bounding box center [495, 115] width 133 height 23
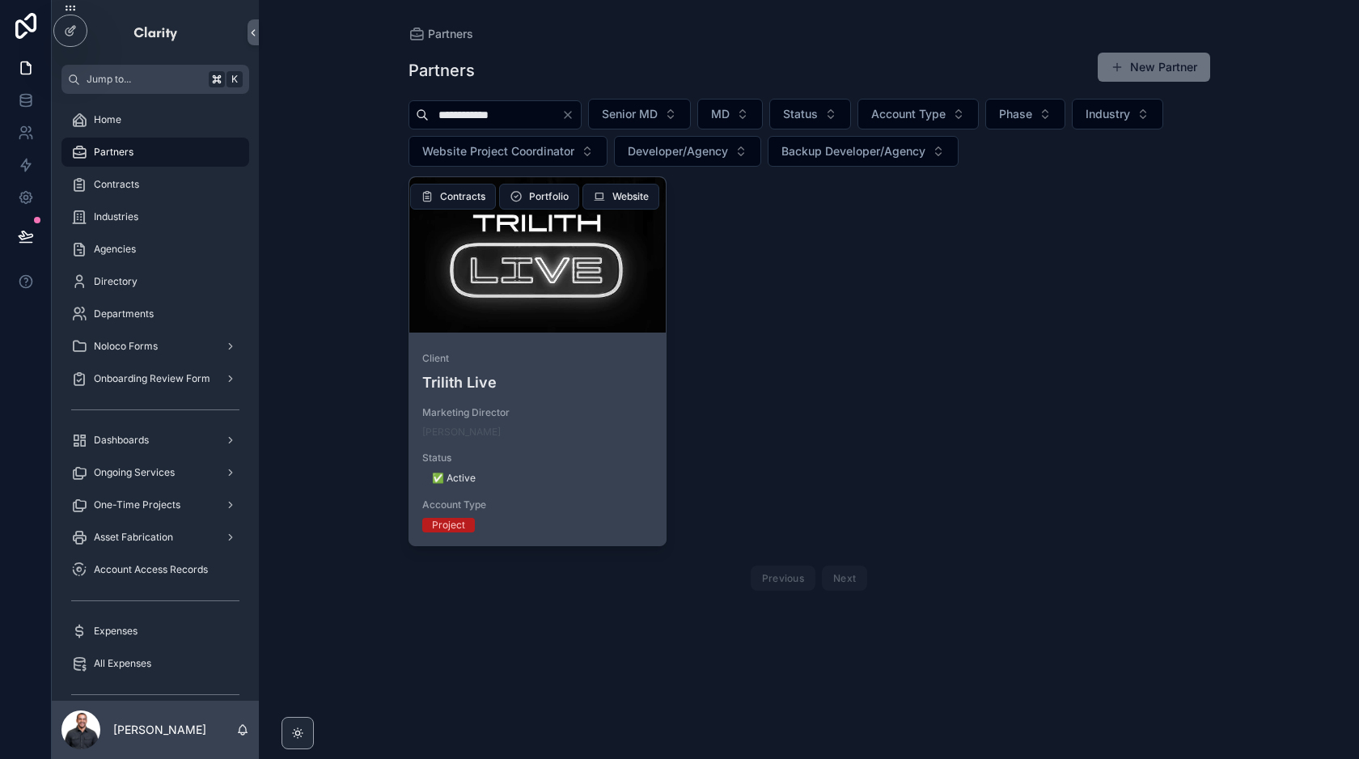
type input "**********"
click at [560, 239] on div "scrollable content" at bounding box center [537, 254] width 257 height 155
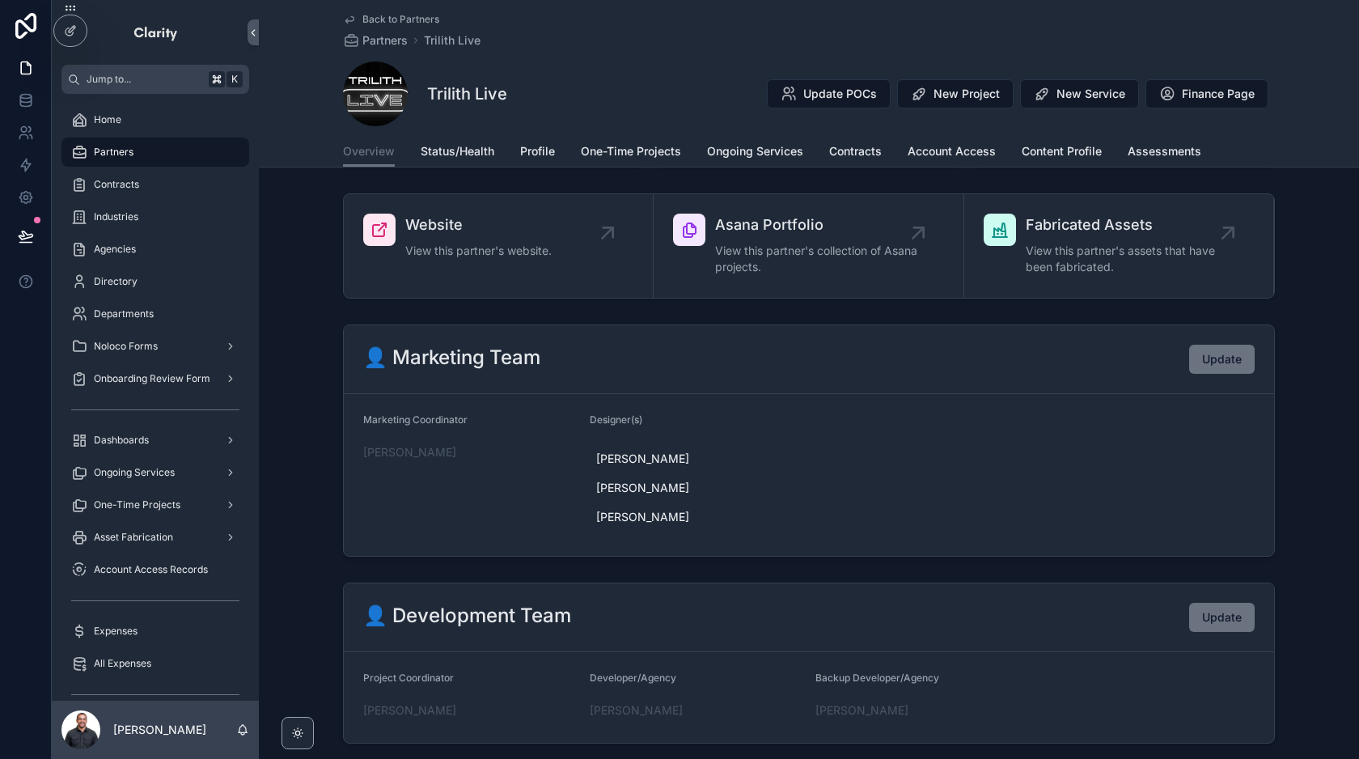
scroll to position [162, 0]
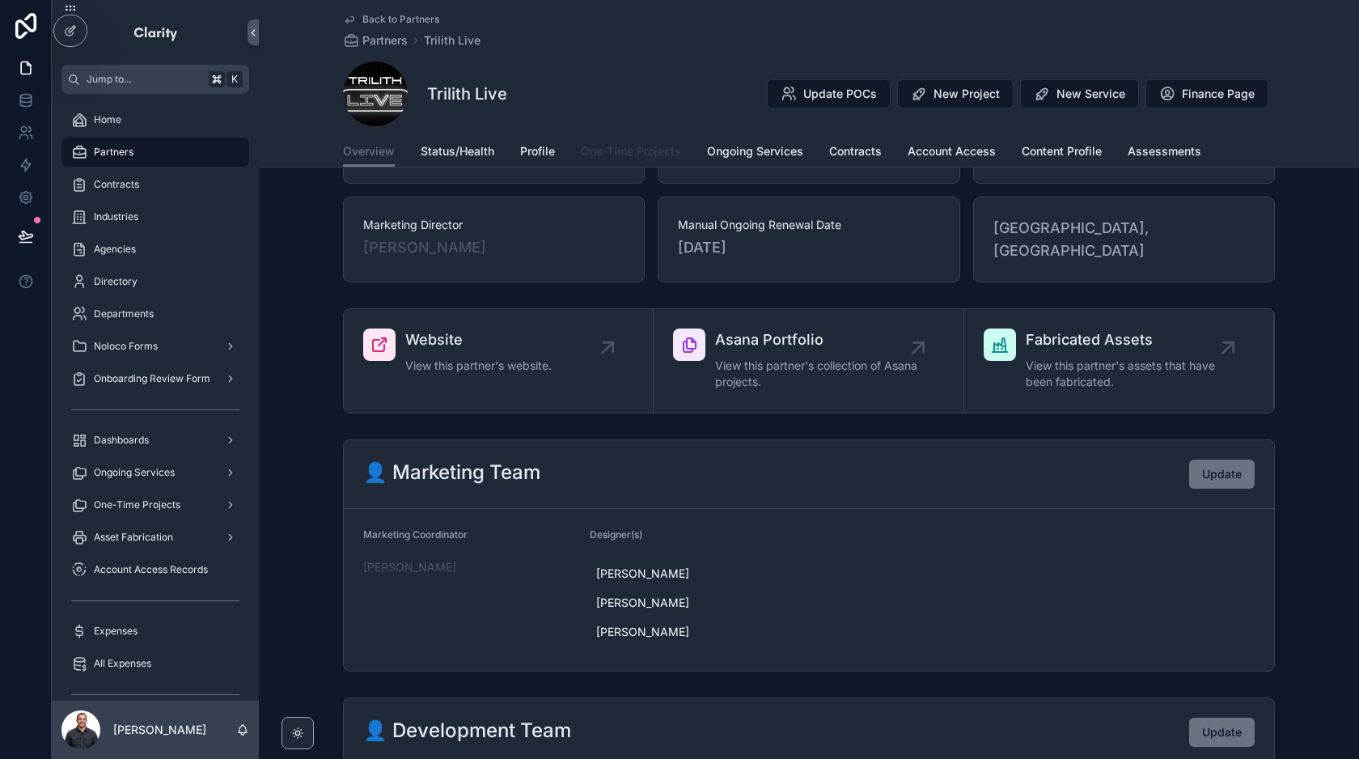
click at [639, 154] on span "One-Time Projects" at bounding box center [631, 151] width 100 height 16
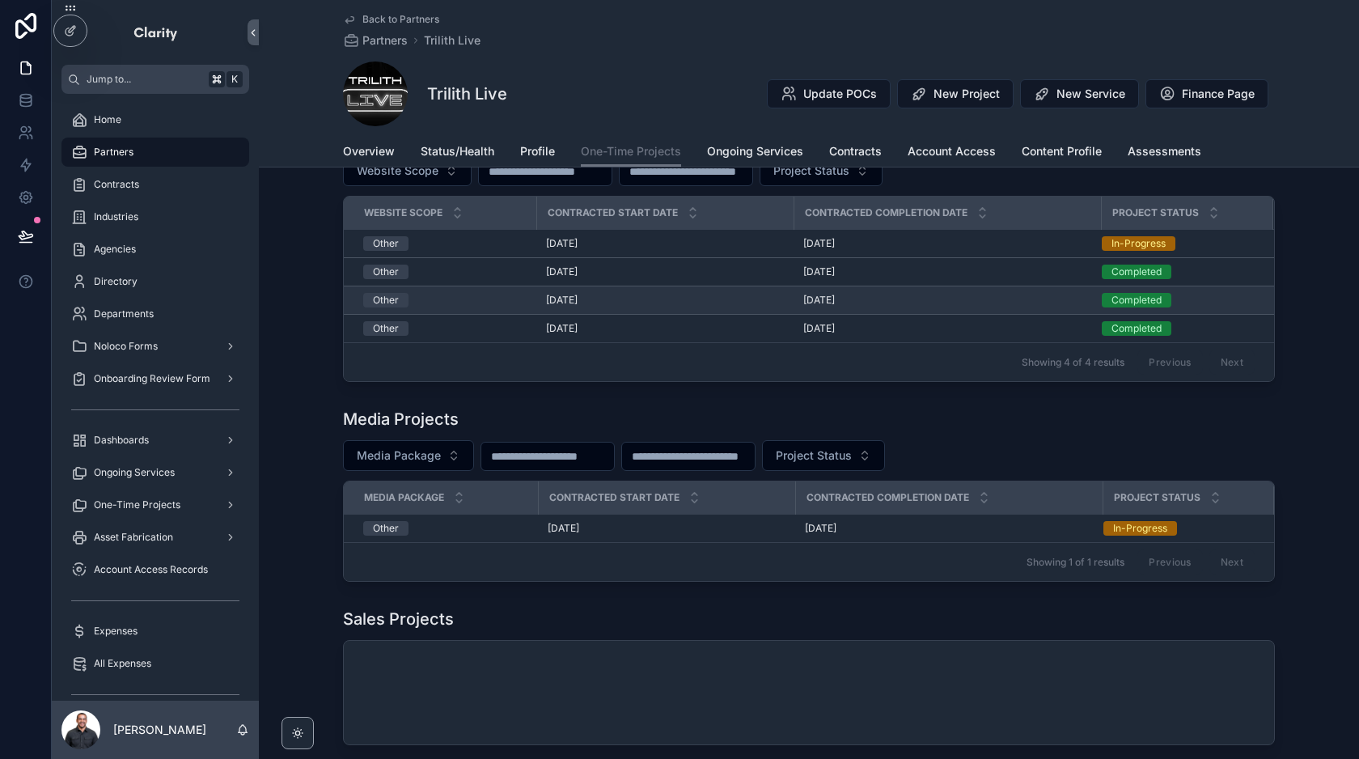
scroll to position [68, 0]
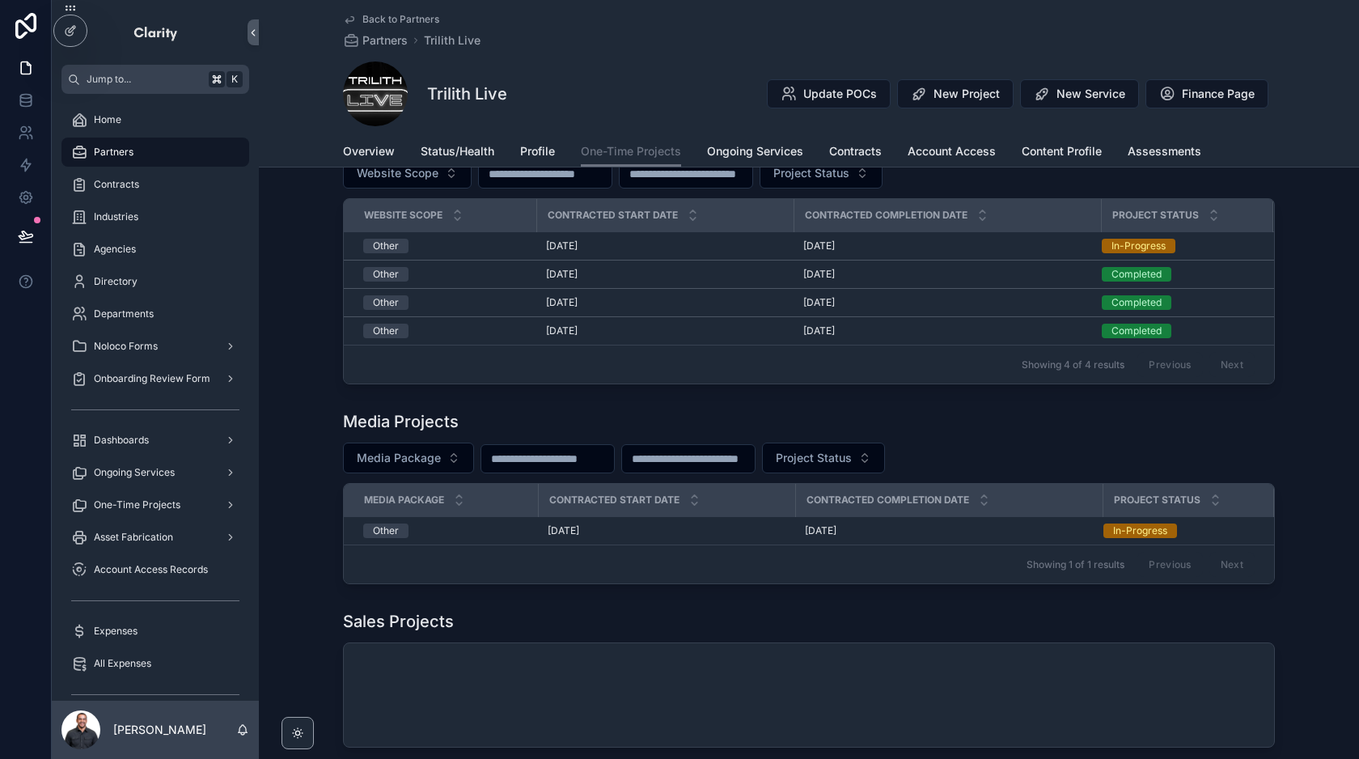
click at [141, 141] on div "Partners" at bounding box center [155, 152] width 168 height 26
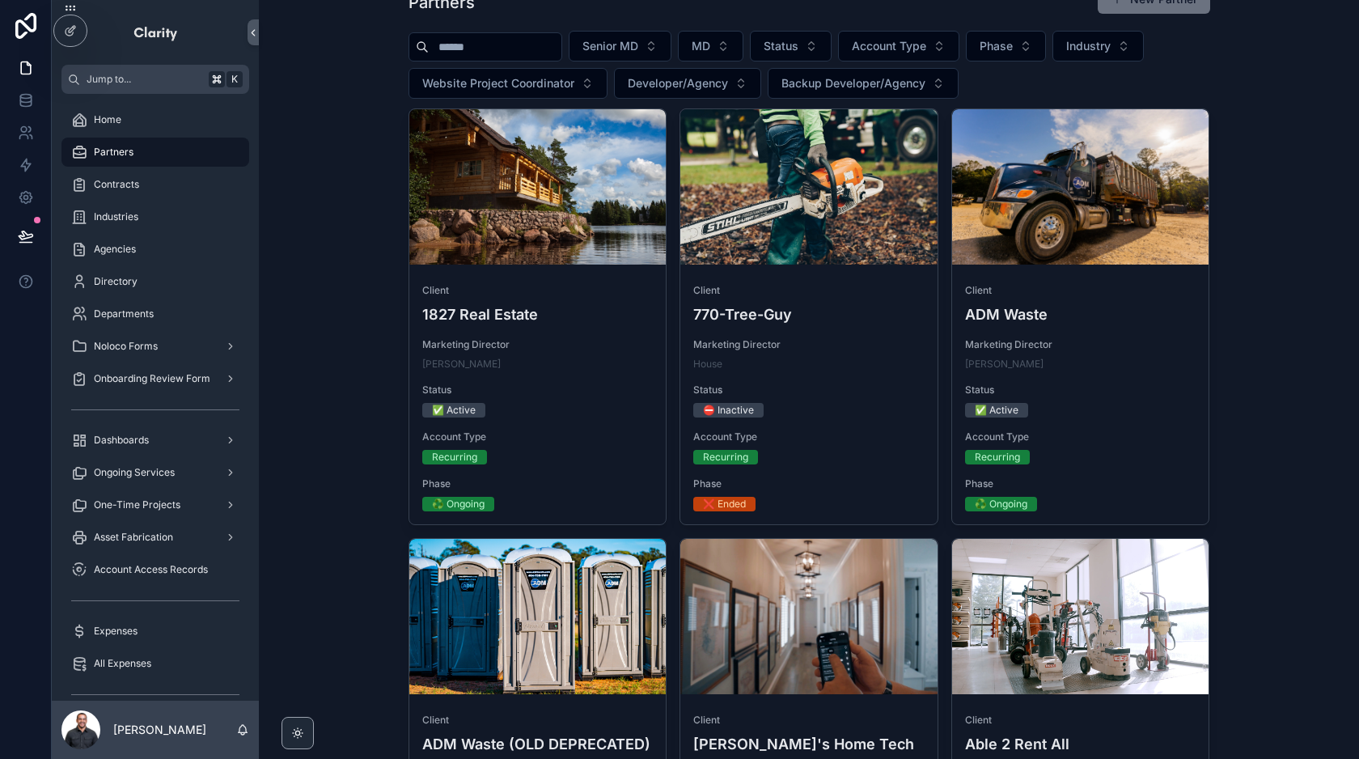
click at [495, 53] on input "scrollable content" at bounding box center [495, 47] width 133 height 23
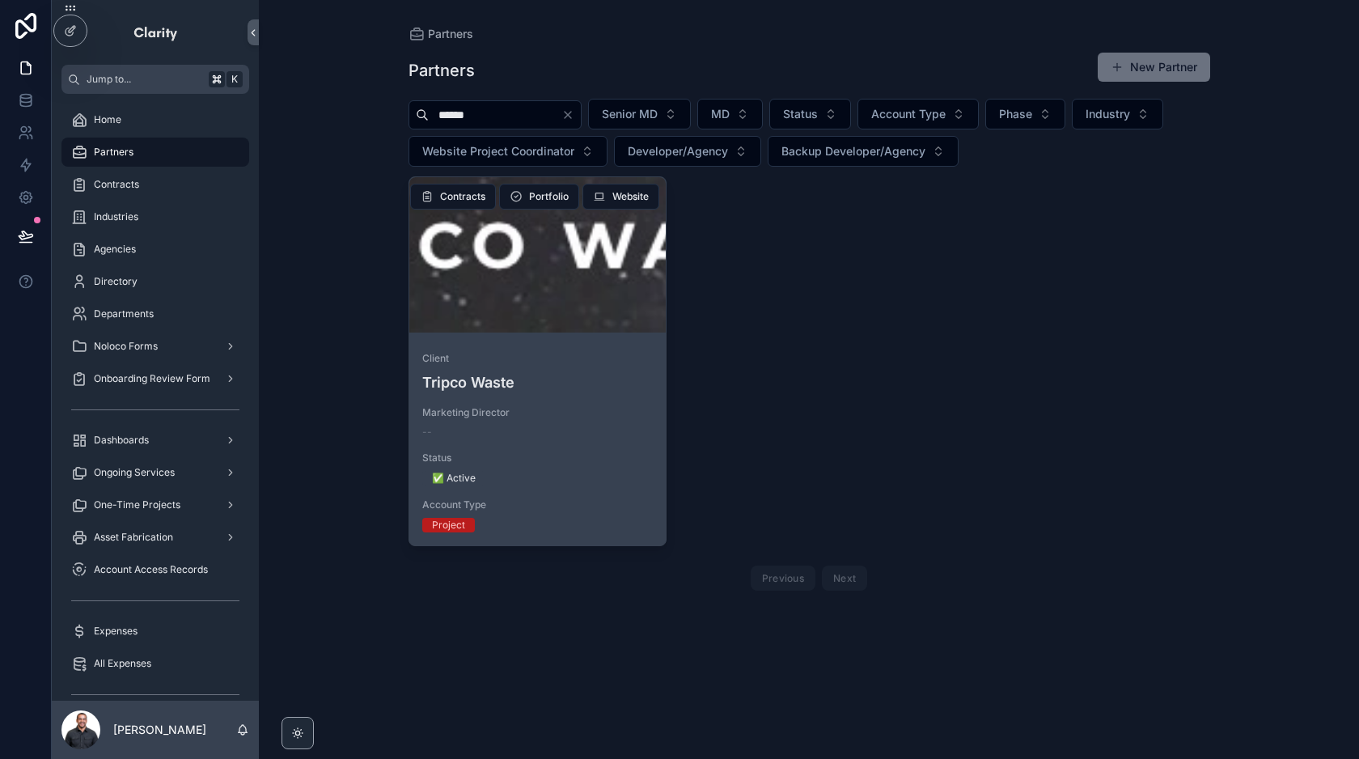
type input "******"
click at [568, 284] on div "scrollable content" at bounding box center [537, 254] width 257 height 155
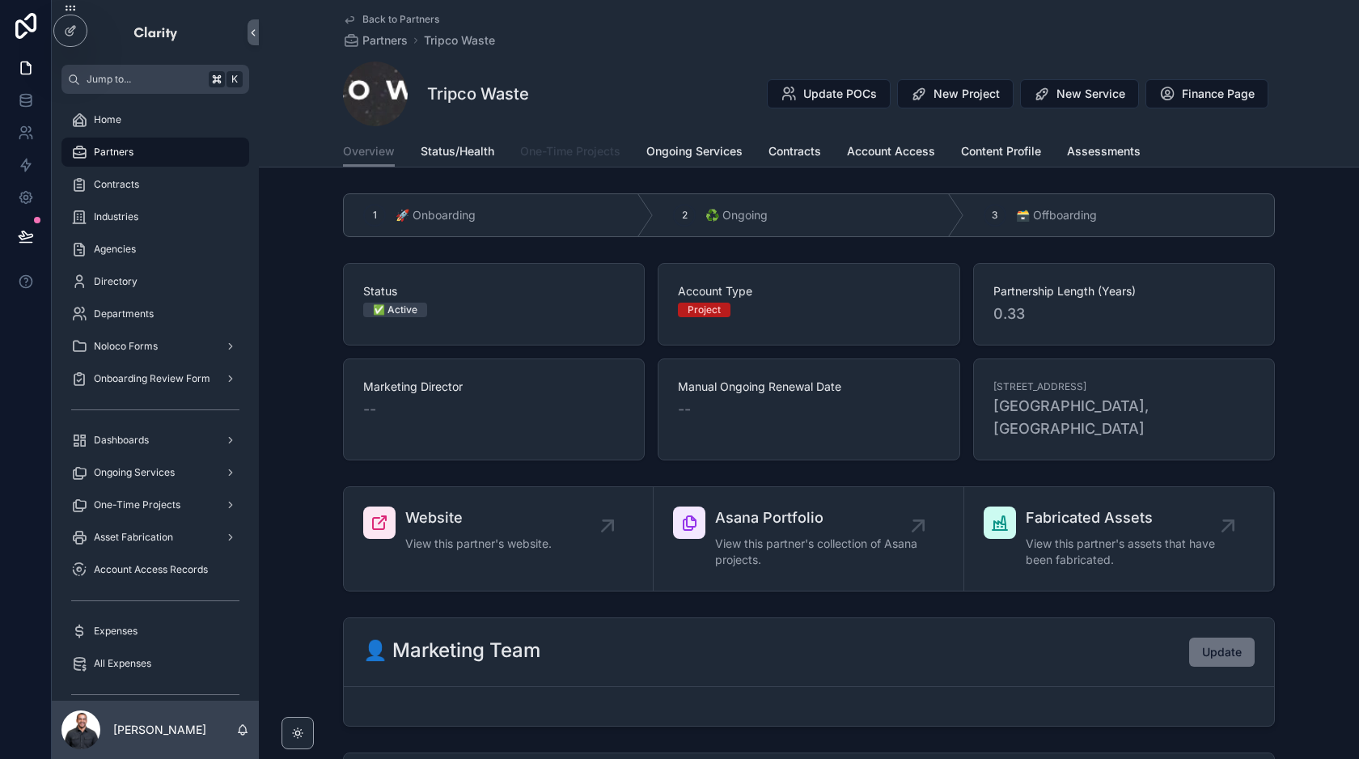
click at [579, 154] on span "One-Time Projects" at bounding box center [570, 151] width 100 height 16
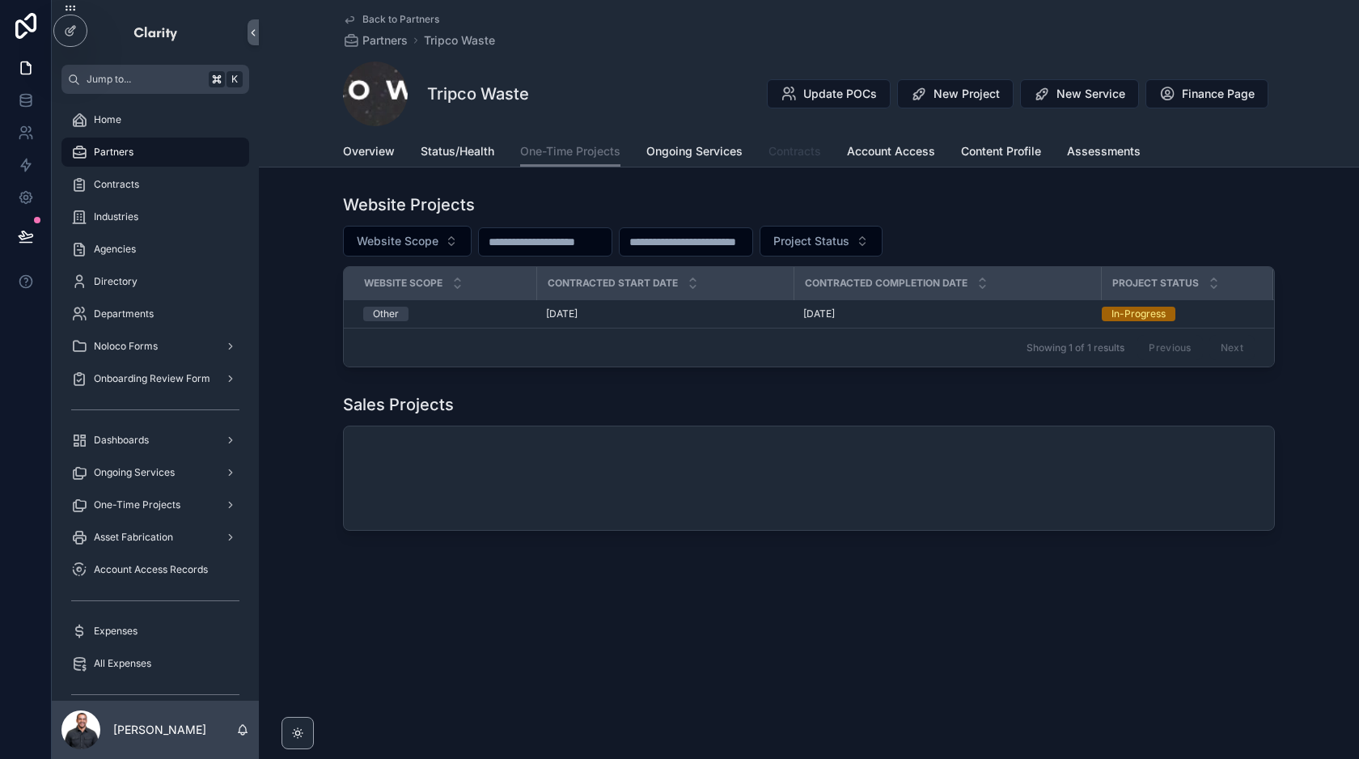
click at [789, 149] on span "Contracts" at bounding box center [794, 151] width 53 height 16
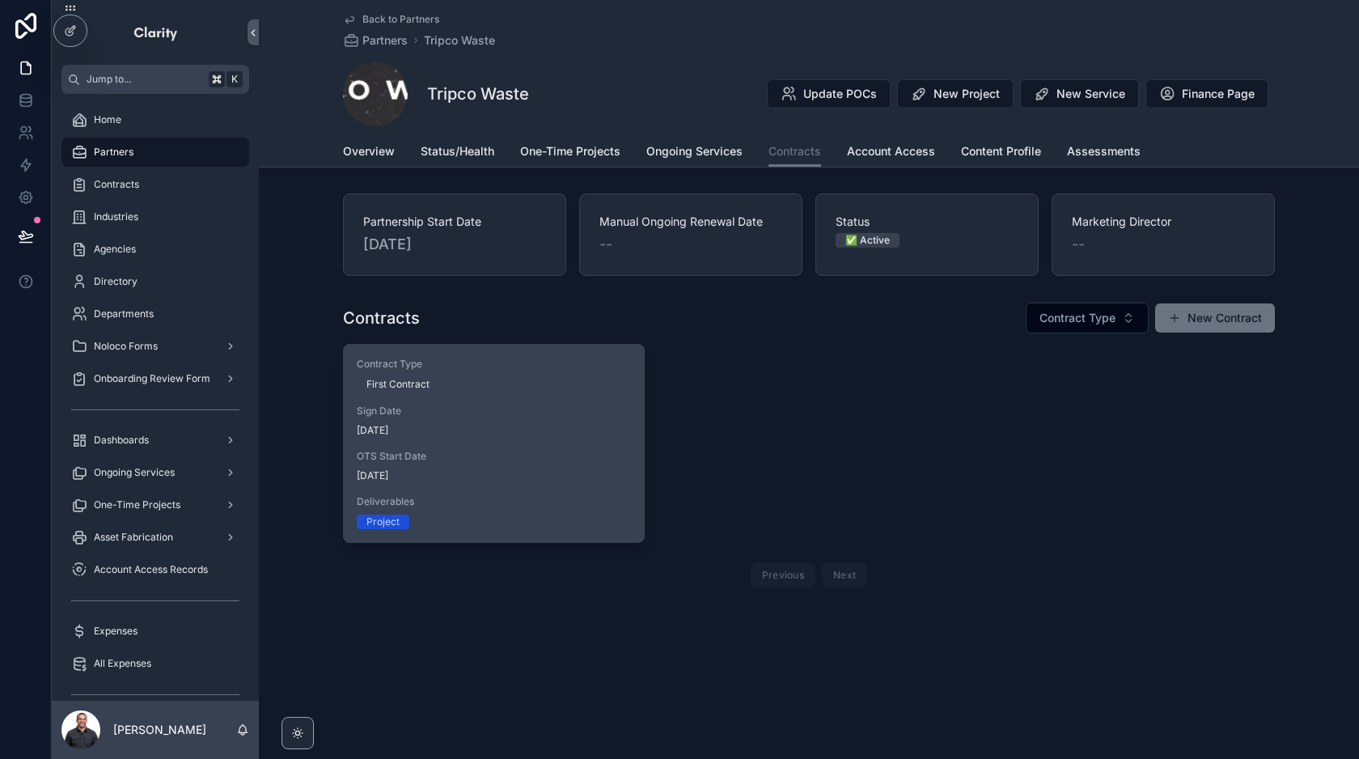
click at [459, 433] on span "[DATE]" at bounding box center [494, 430] width 274 height 13
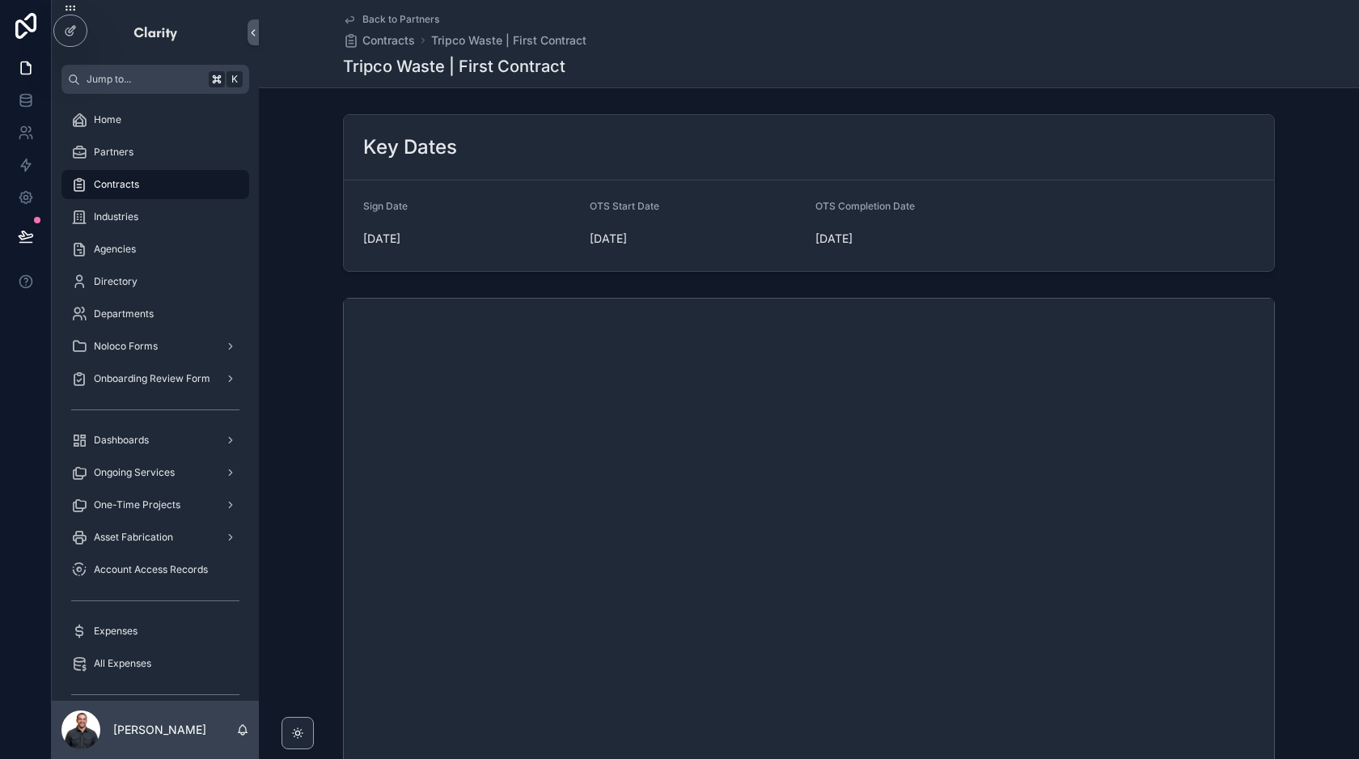
scroll to position [408, 0]
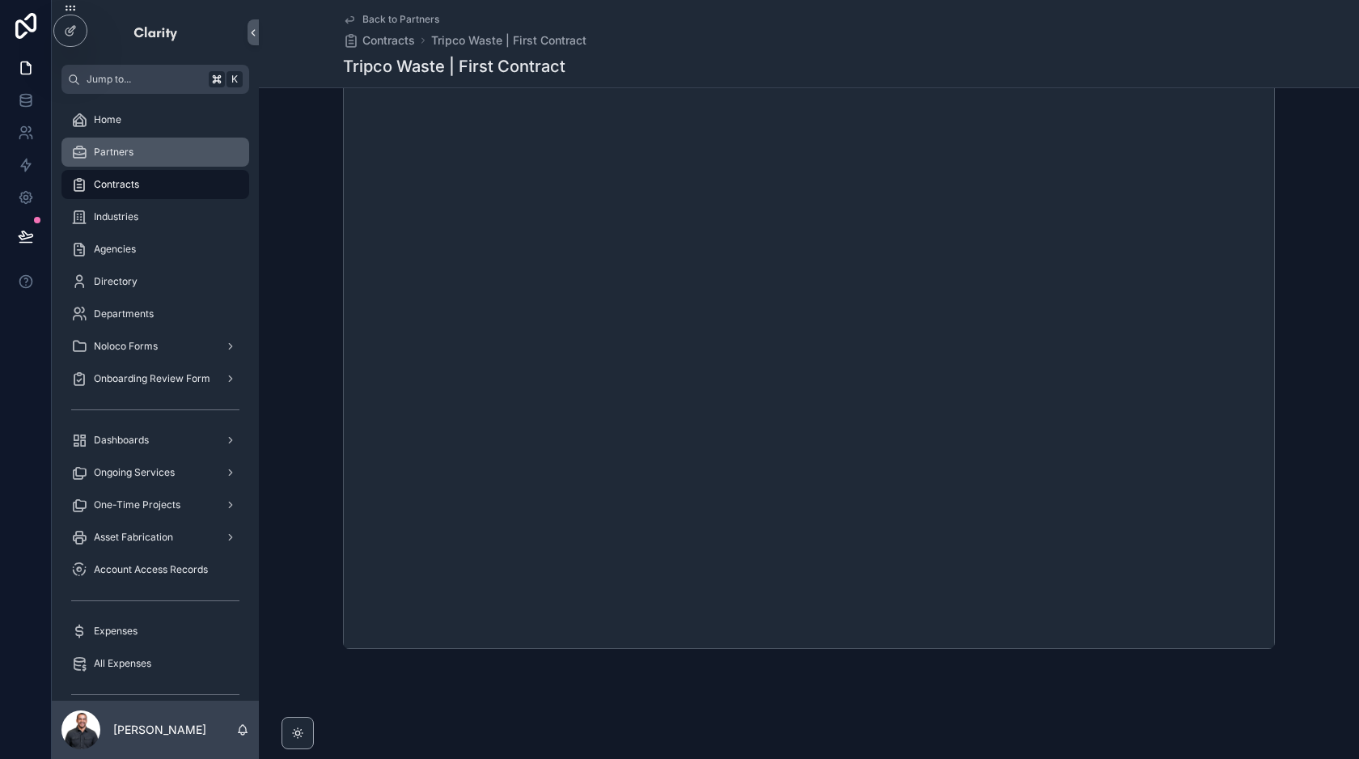
click at [137, 154] on div "Partners" at bounding box center [155, 152] width 168 height 26
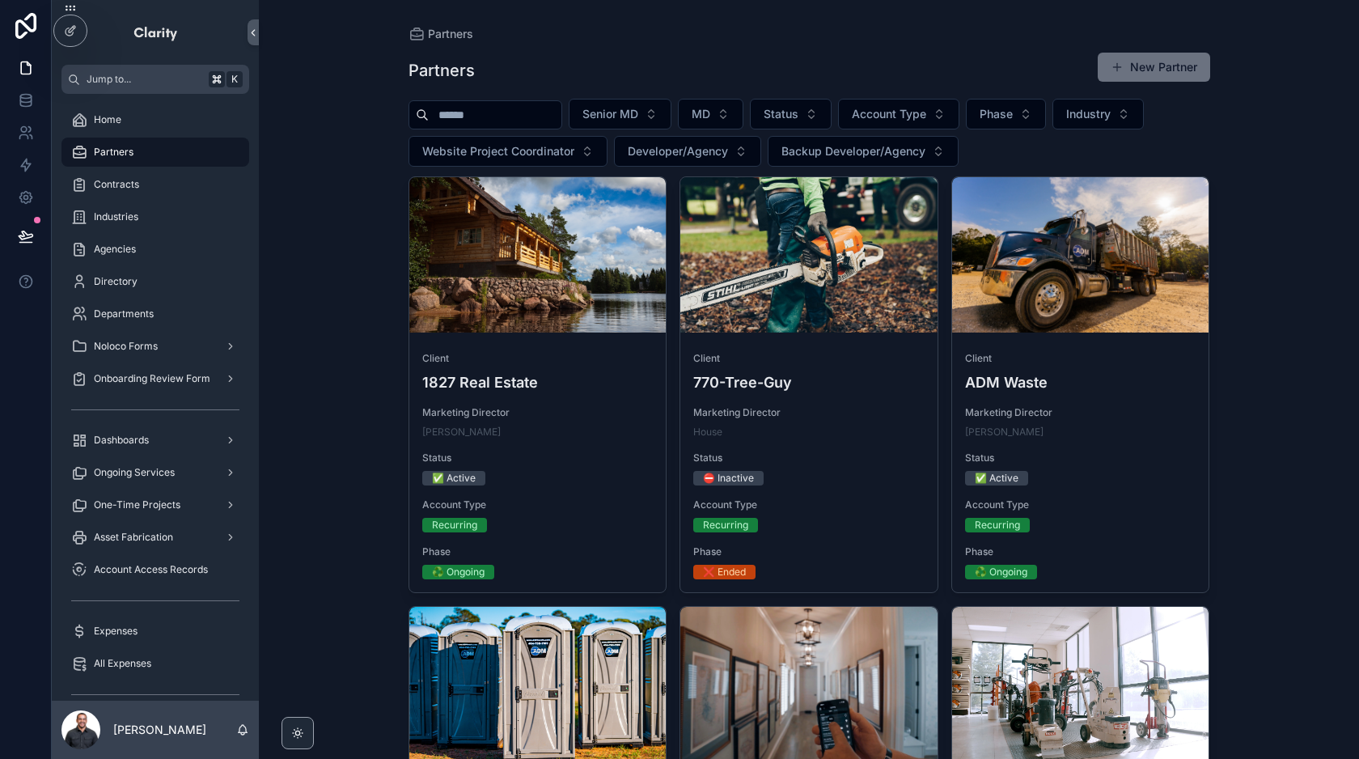
click at [525, 125] on input "scrollable content" at bounding box center [495, 115] width 133 height 23
type input "**********"
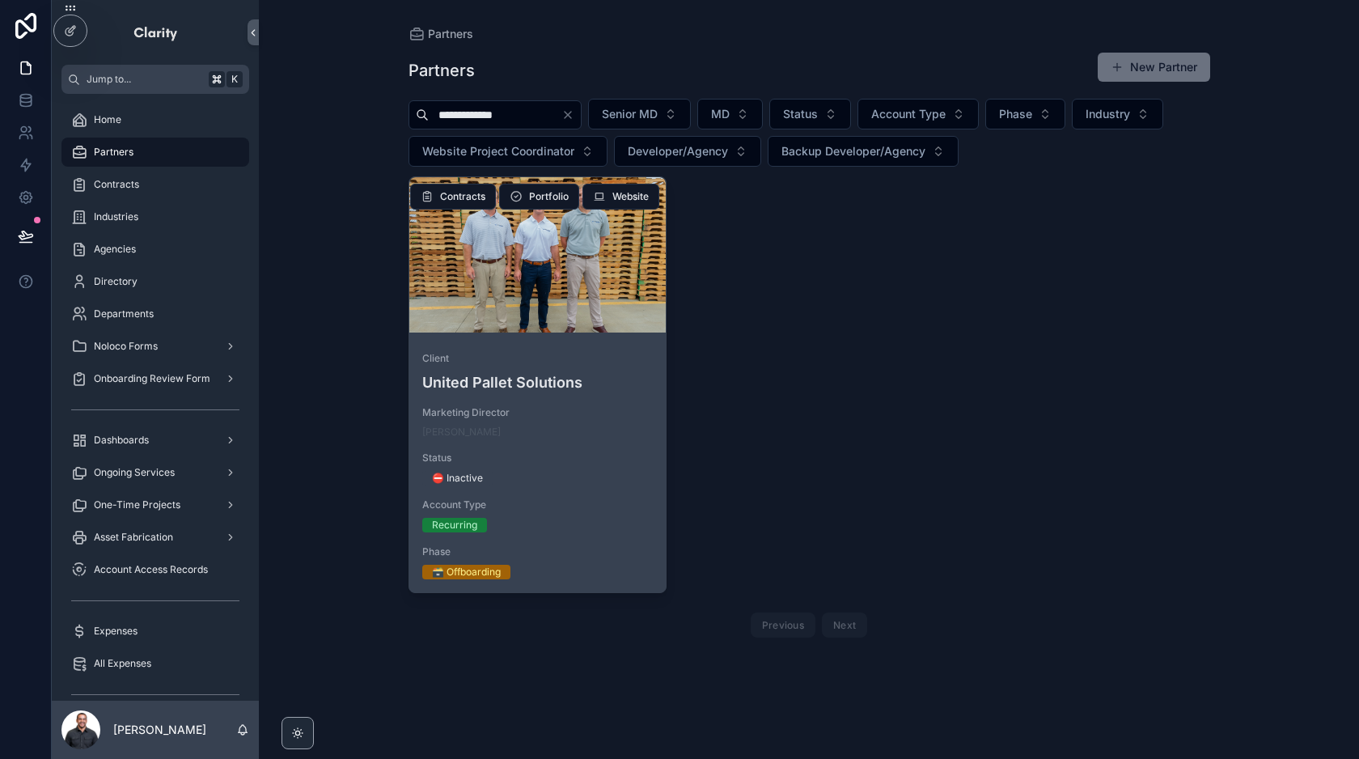
click at [519, 322] on div "scrollable content" at bounding box center [537, 254] width 257 height 155
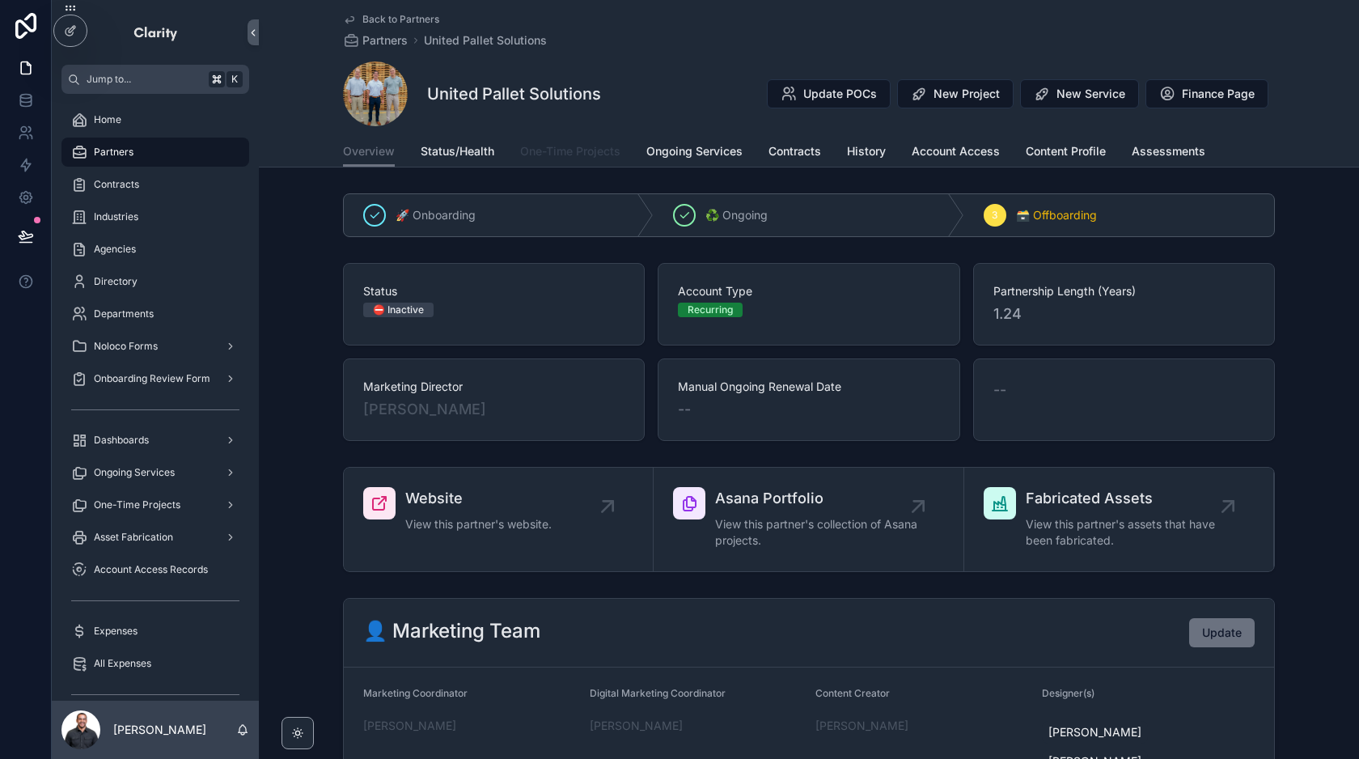
click at [551, 148] on span "One-Time Projects" at bounding box center [570, 151] width 100 height 16
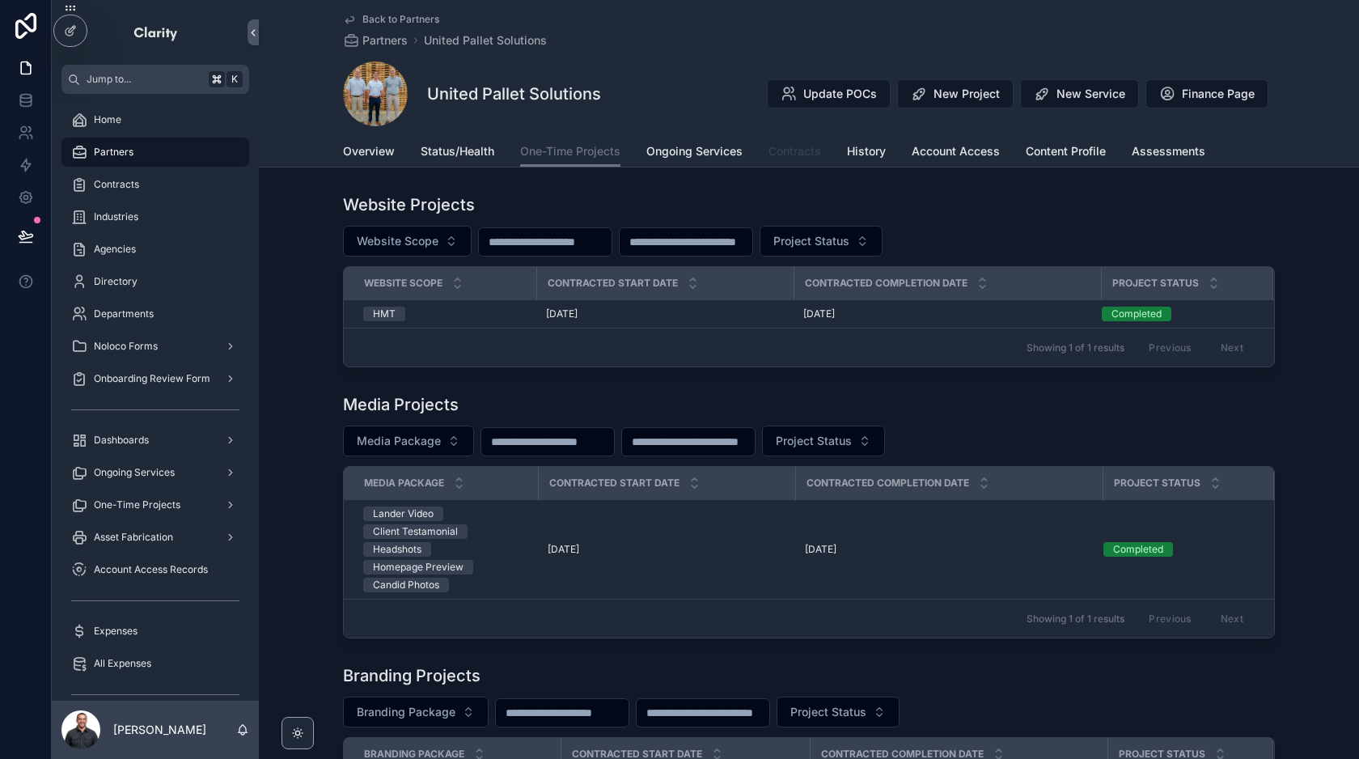
click at [791, 146] on span "Contracts" at bounding box center [794, 151] width 53 height 16
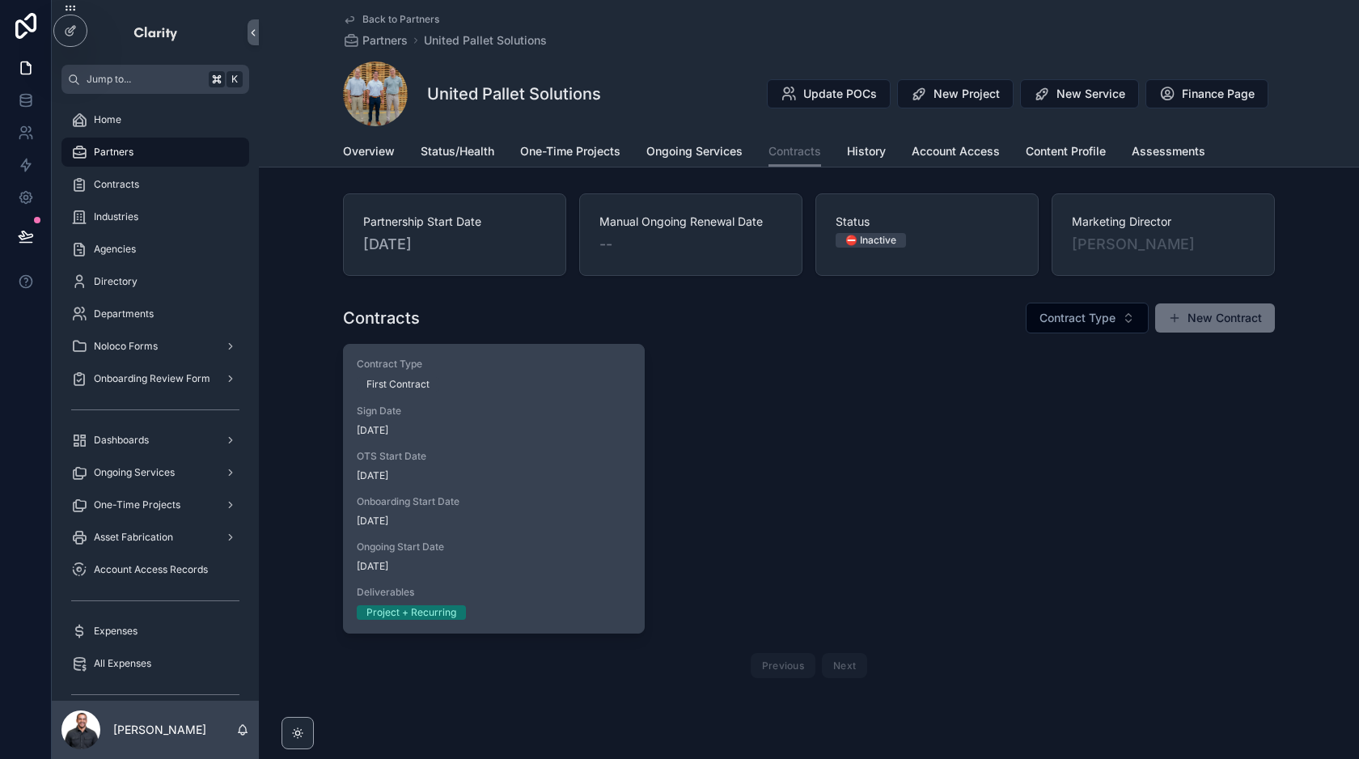
click at [605, 429] on span "[DATE]" at bounding box center [494, 430] width 274 height 13
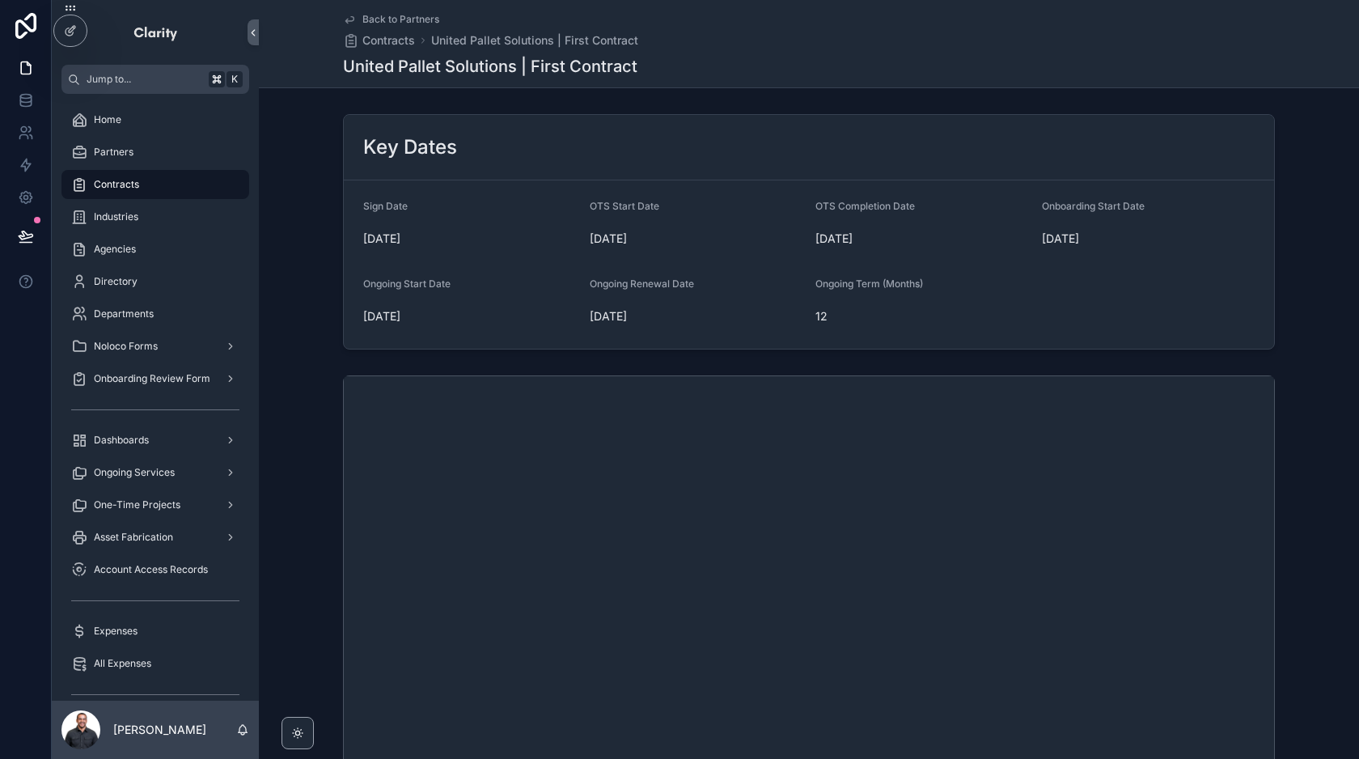
scroll to position [485, 0]
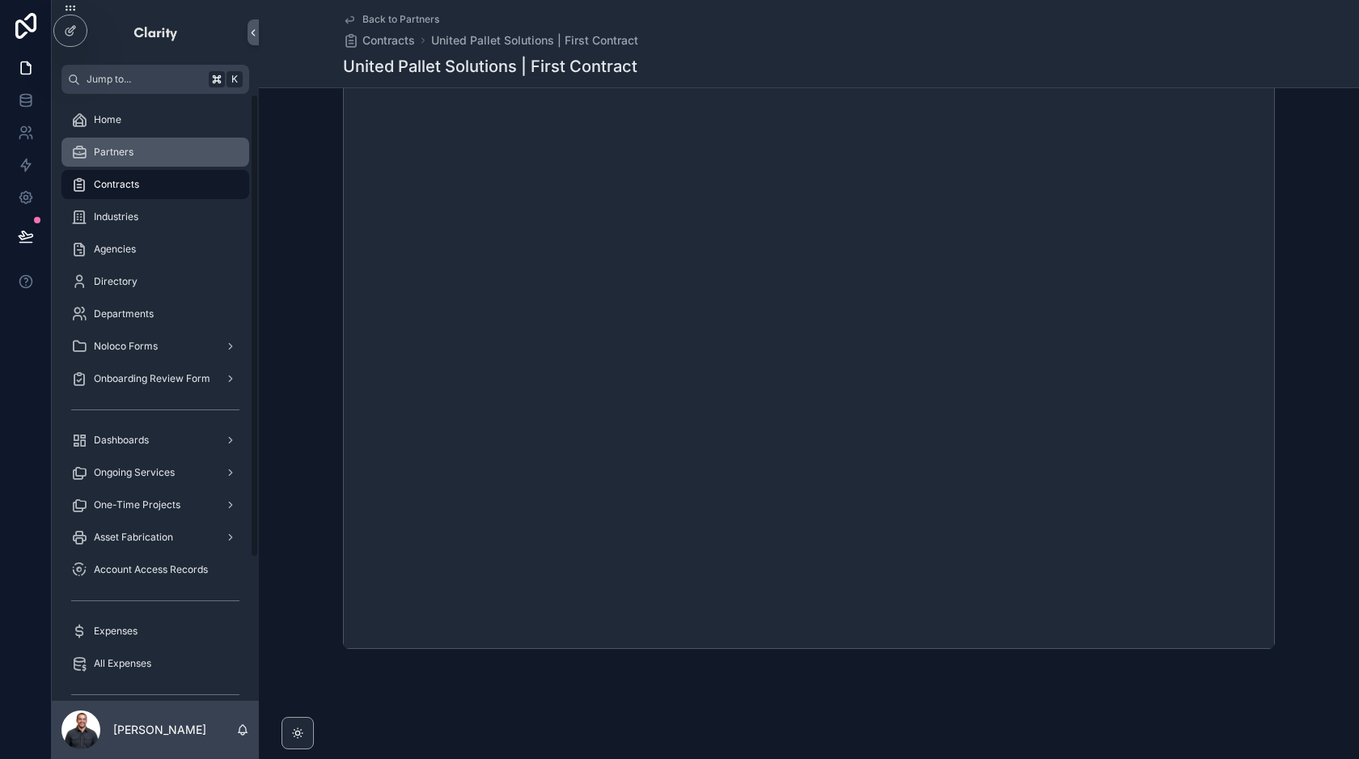
click at [146, 144] on div "Partners" at bounding box center [155, 152] width 168 height 26
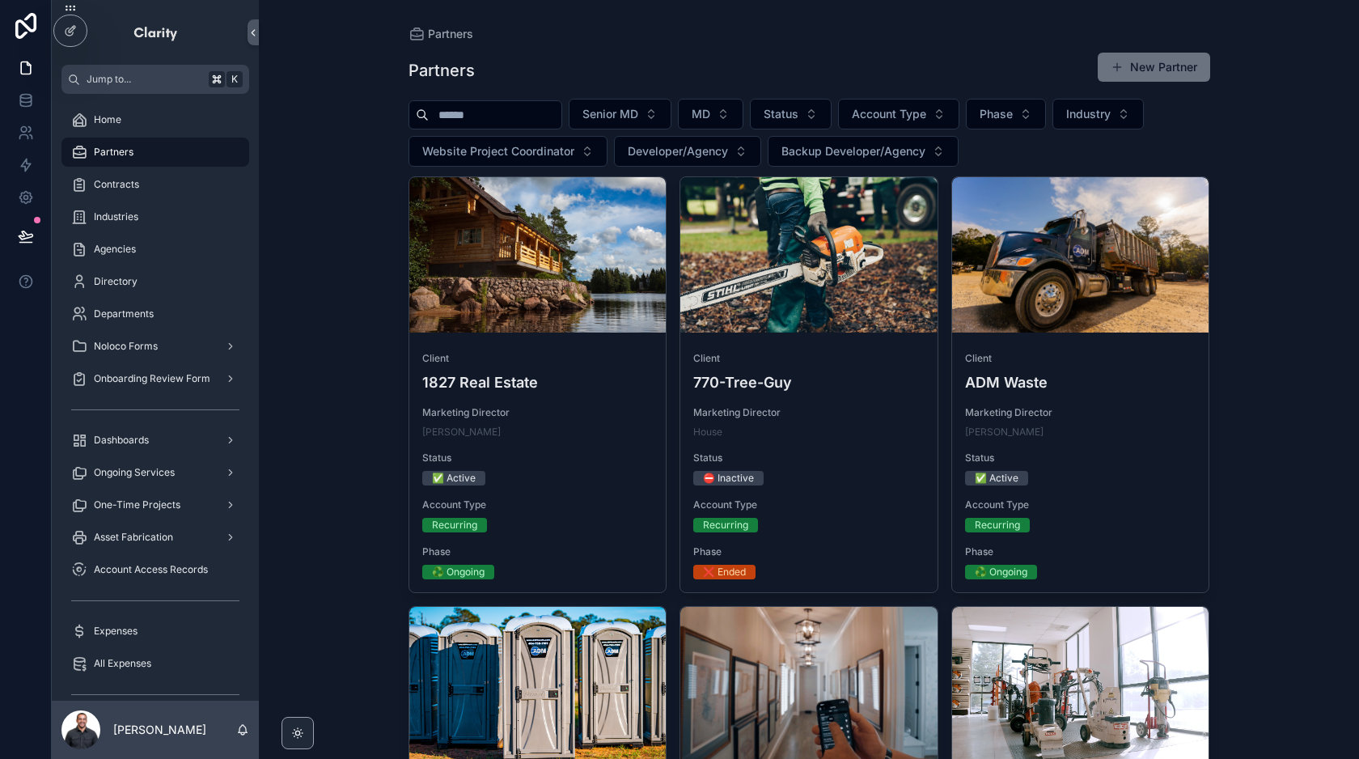
click at [527, 121] on input "scrollable content" at bounding box center [495, 115] width 133 height 23
type input "******"
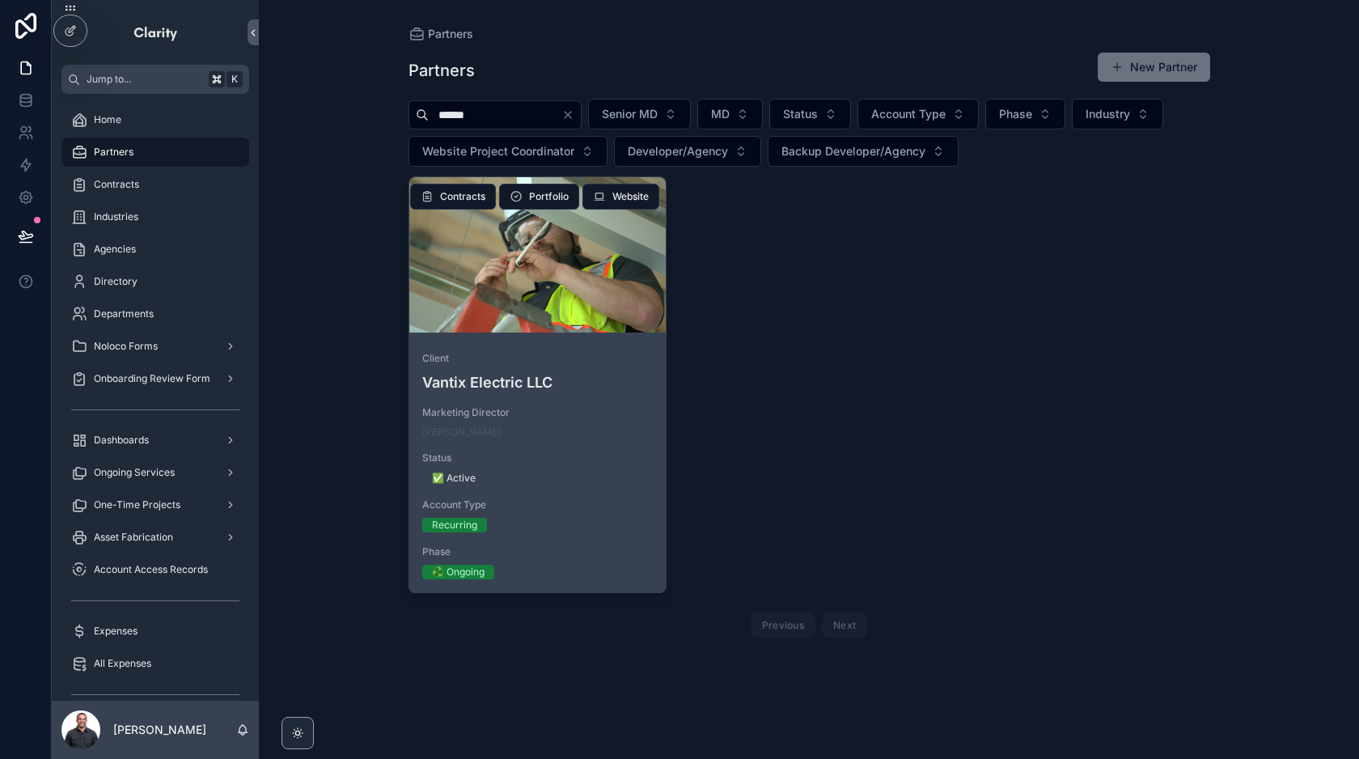
click at [533, 305] on div "scrollable content" at bounding box center [537, 254] width 257 height 155
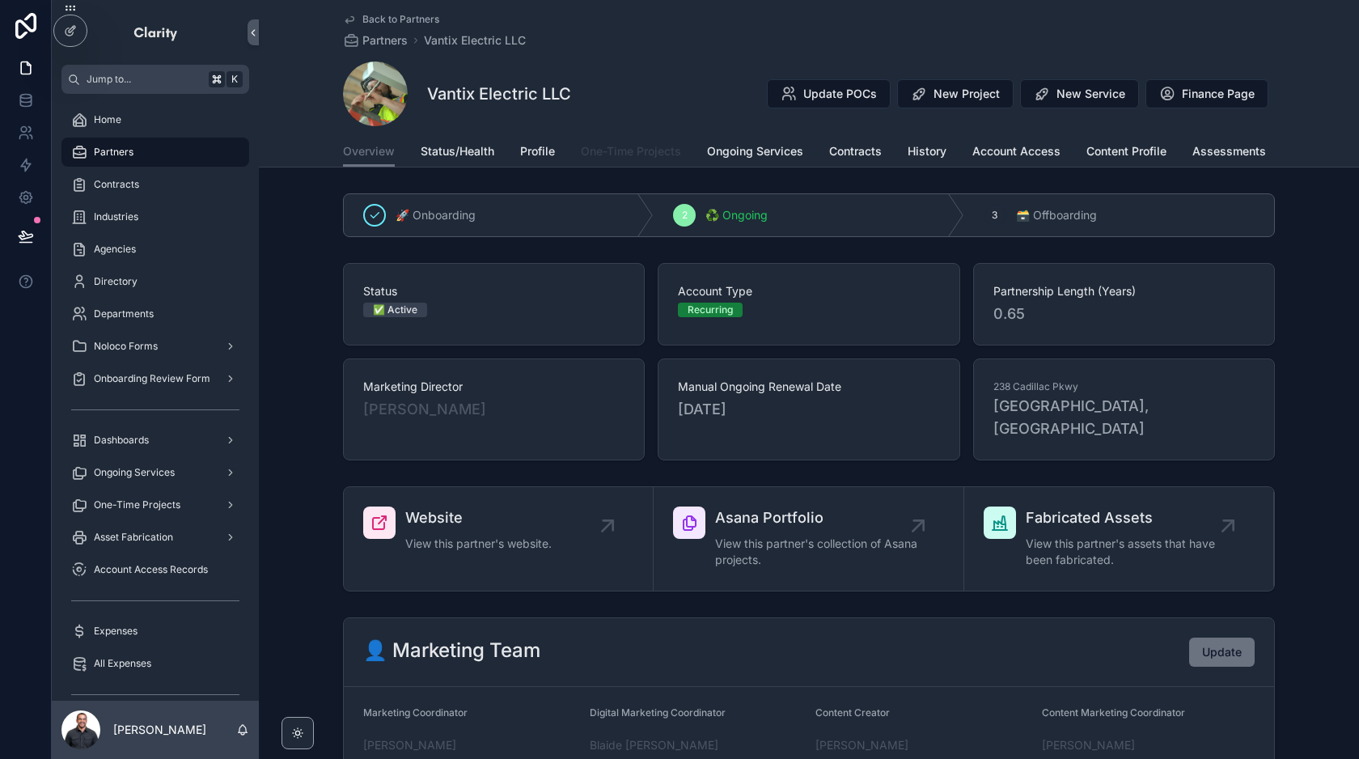
click at [594, 151] on span "One-Time Projects" at bounding box center [631, 151] width 100 height 16
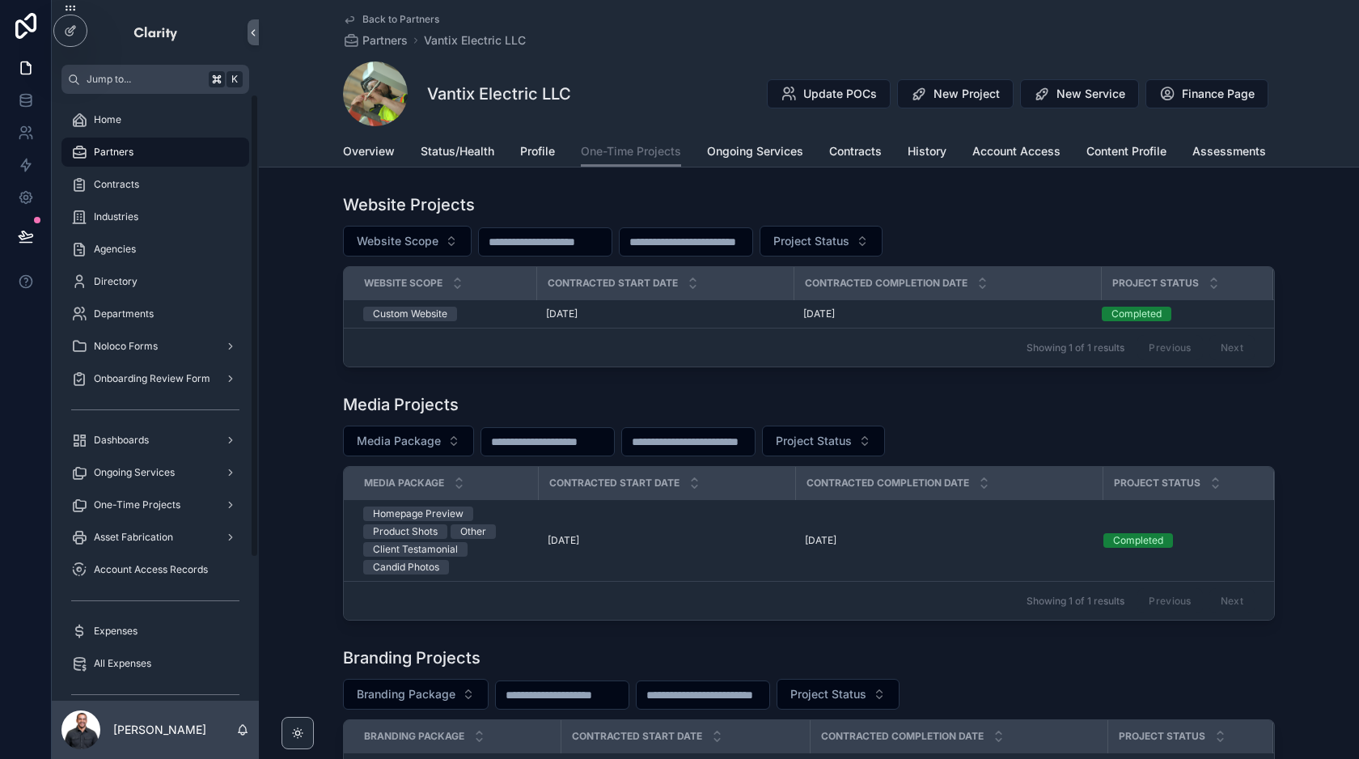
click at [141, 149] on div "Partners" at bounding box center [155, 152] width 168 height 26
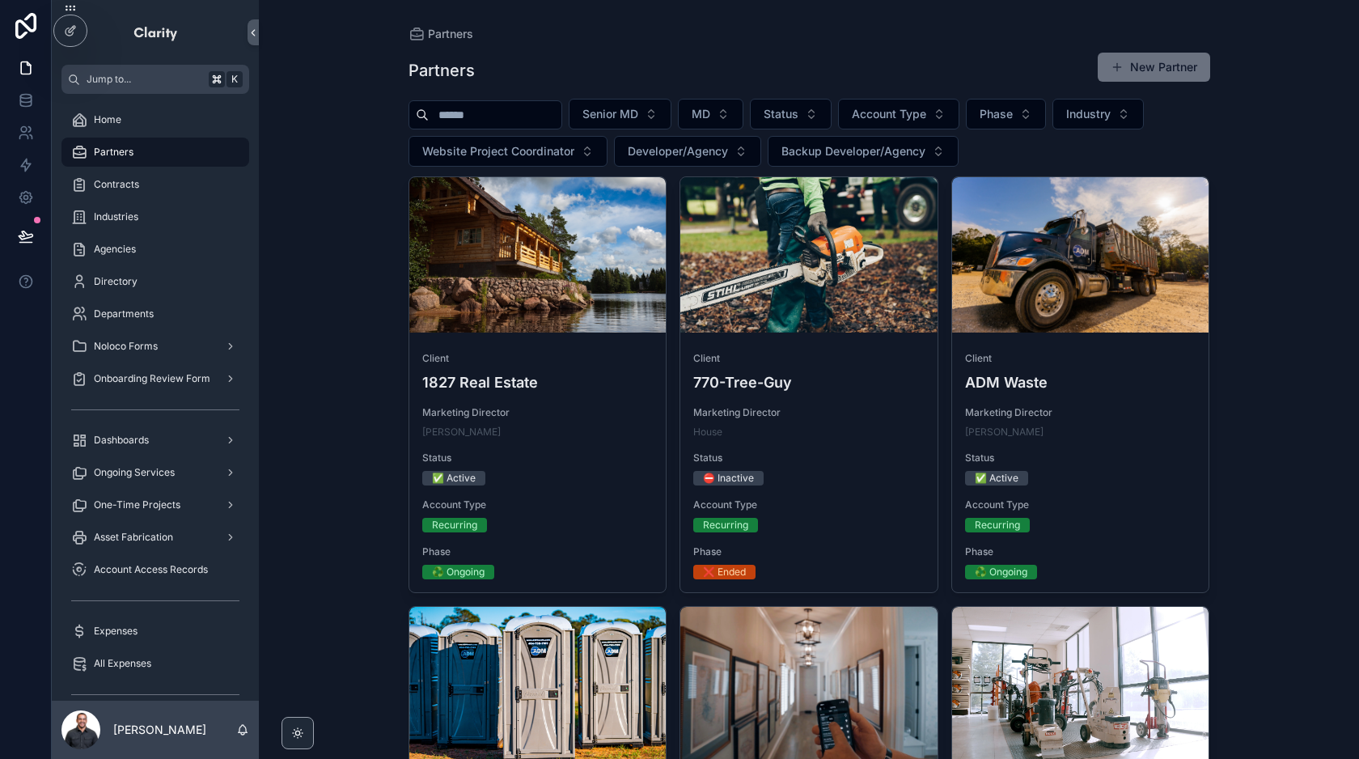
click at [522, 115] on input "scrollable content" at bounding box center [495, 115] width 133 height 23
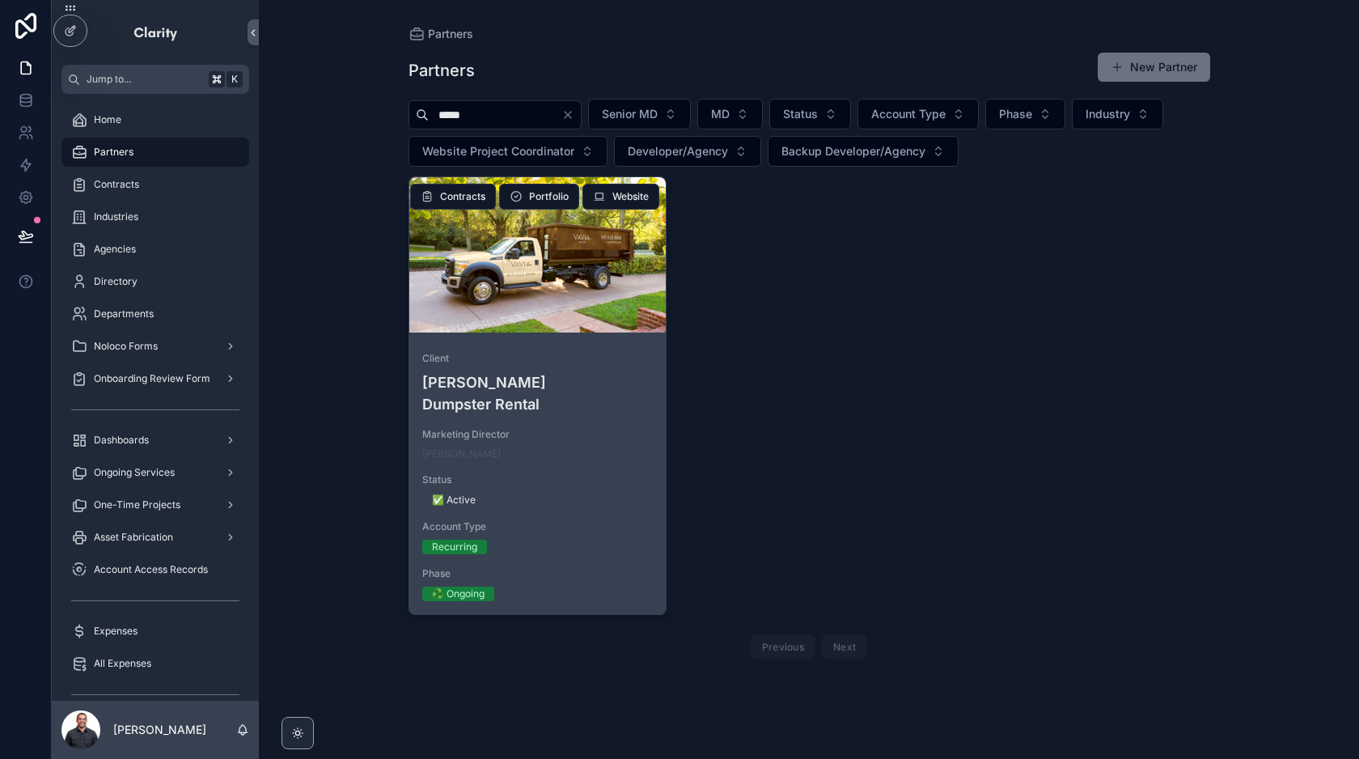
type input "*****"
click at [563, 252] on div "scrollable content" at bounding box center [537, 254] width 257 height 19
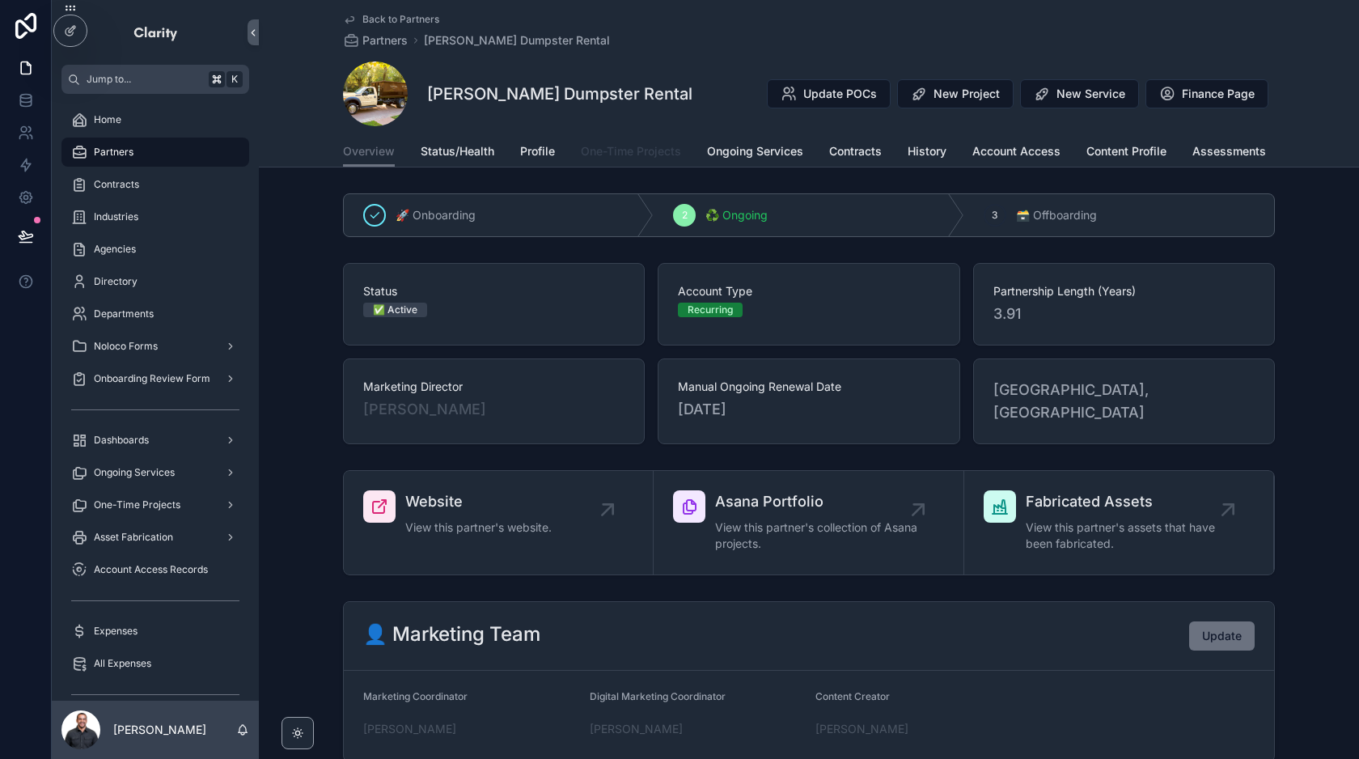
click at [623, 154] on span "One-Time Projects" at bounding box center [631, 151] width 100 height 16
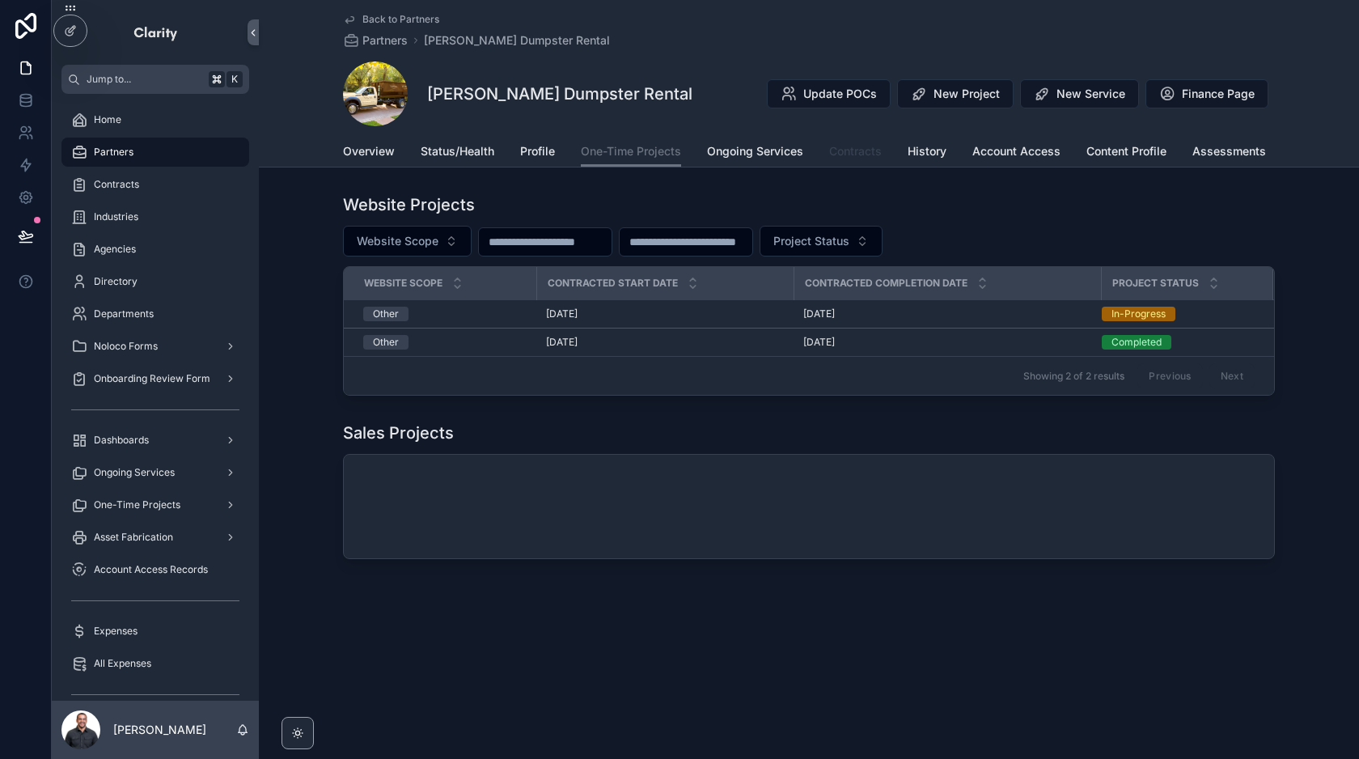
click at [849, 161] on link "Contracts" at bounding box center [855, 153] width 53 height 32
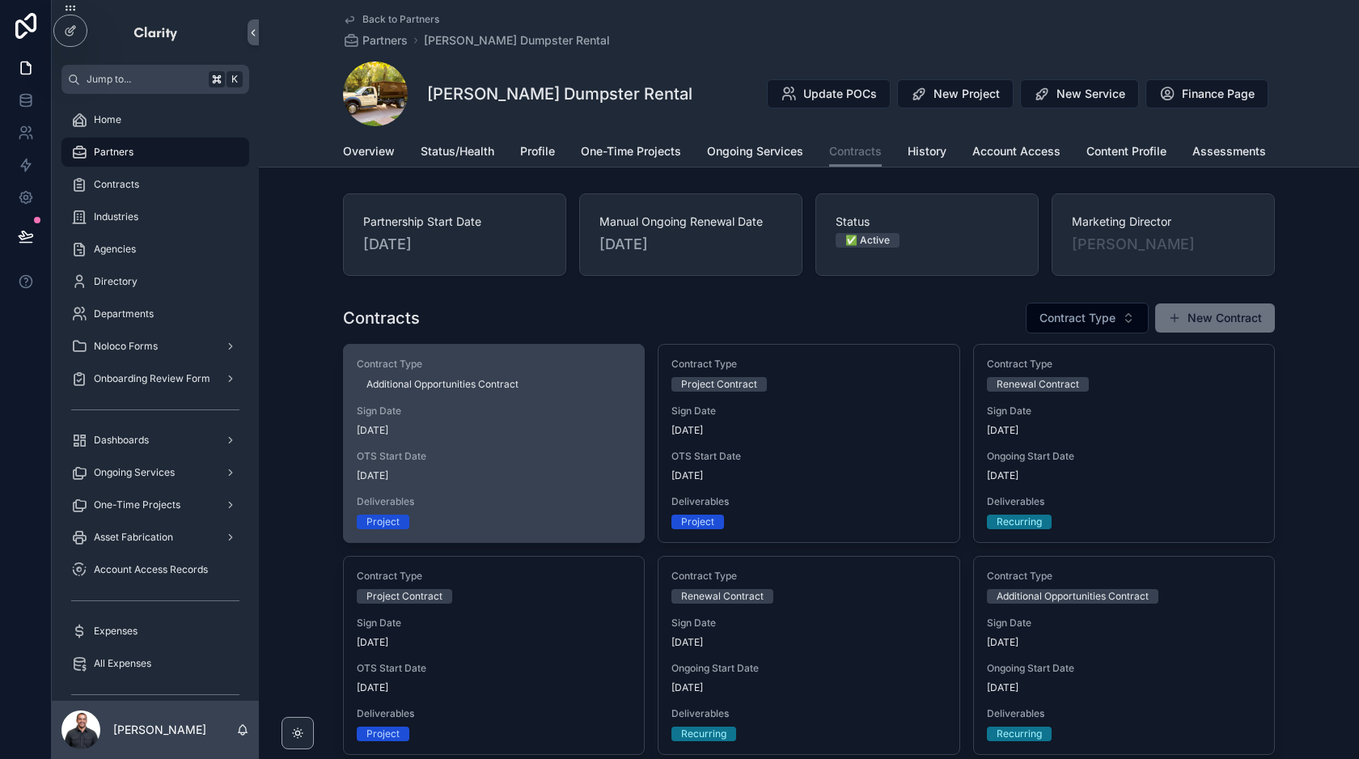
click at [572, 427] on span "[DATE]" at bounding box center [494, 430] width 274 height 13
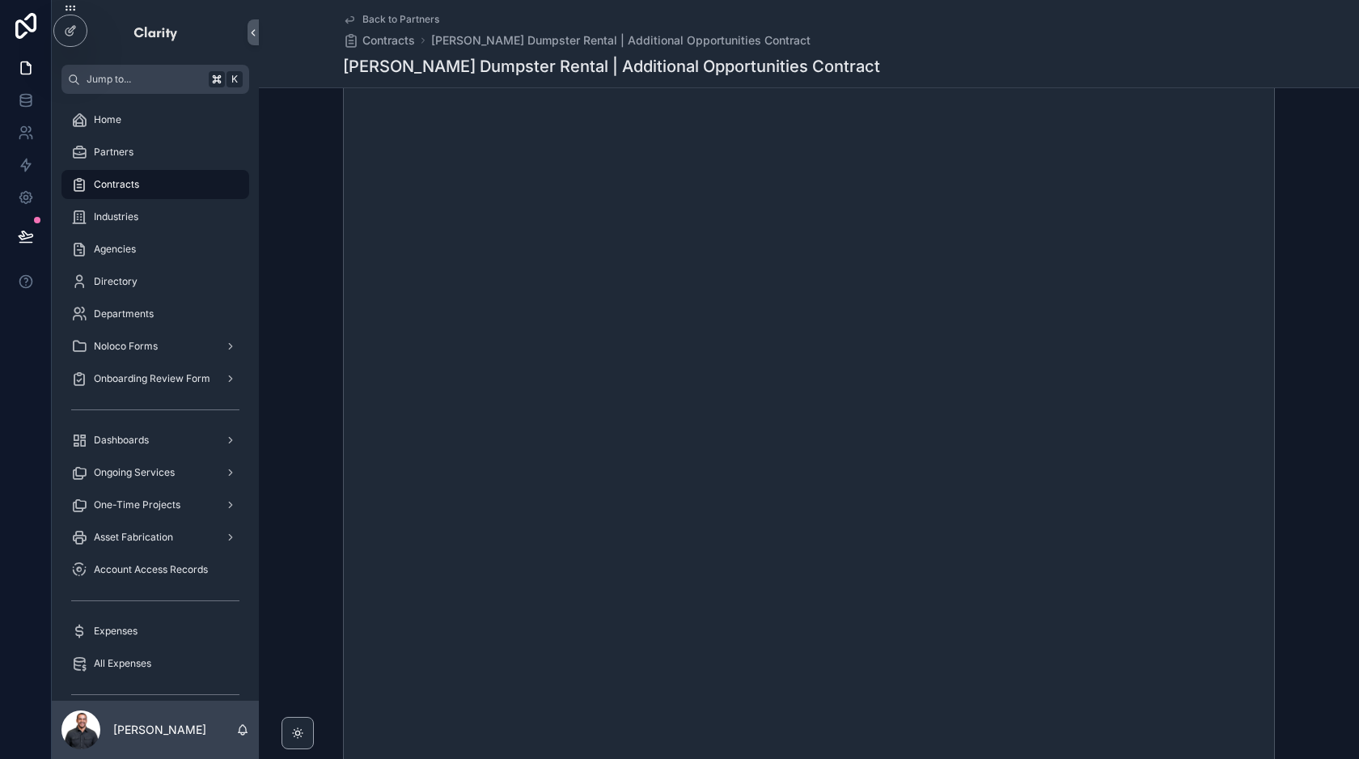
scroll to position [408, 0]
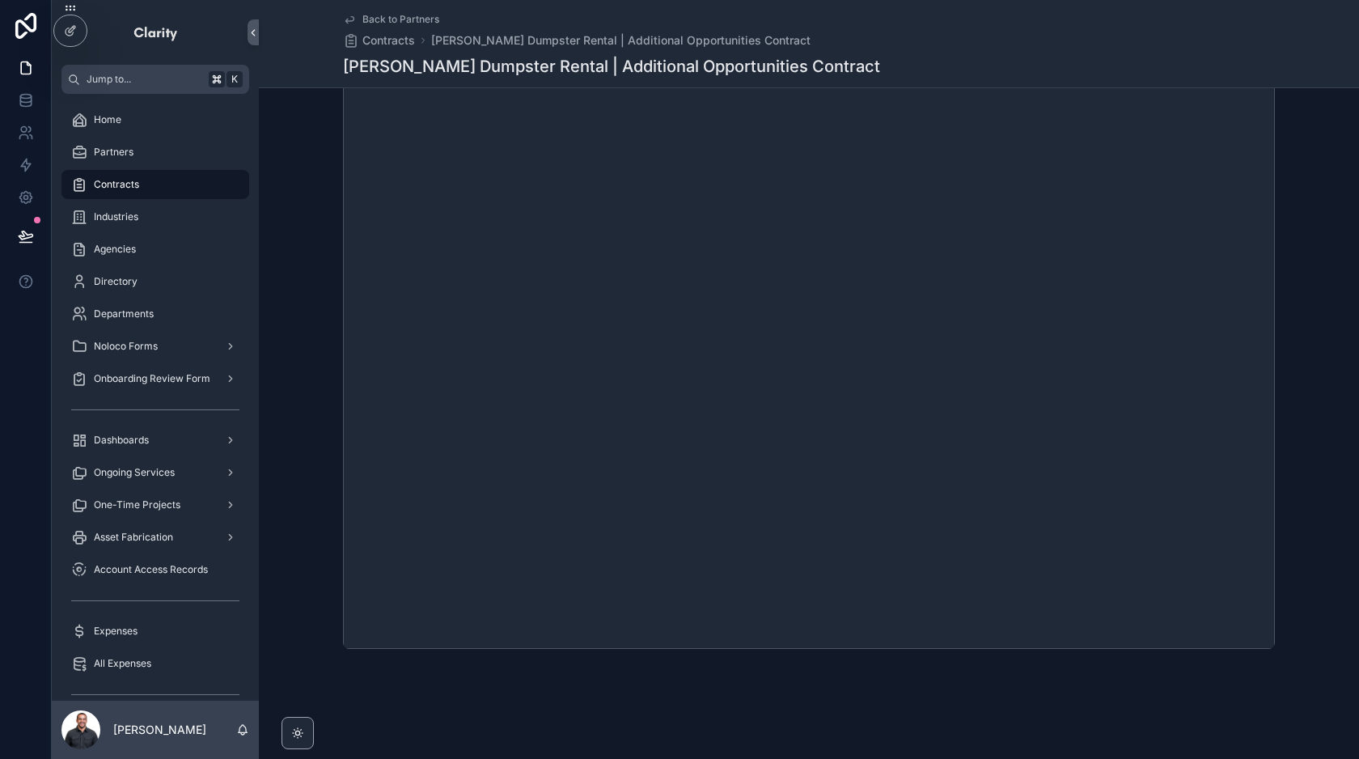
click at [409, 16] on span "Back to Partners" at bounding box center [400, 19] width 77 height 13
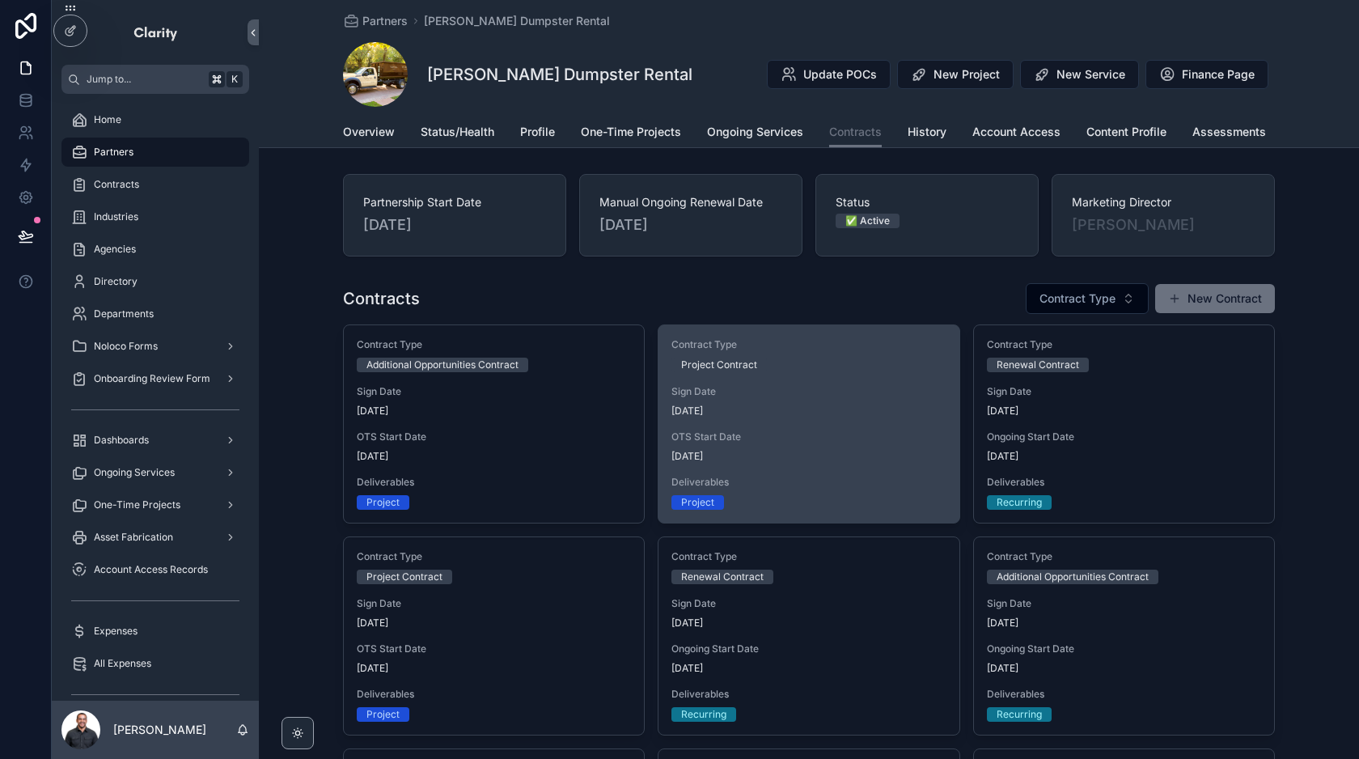
click at [857, 438] on span "OTS Start Date" at bounding box center [808, 436] width 274 height 13
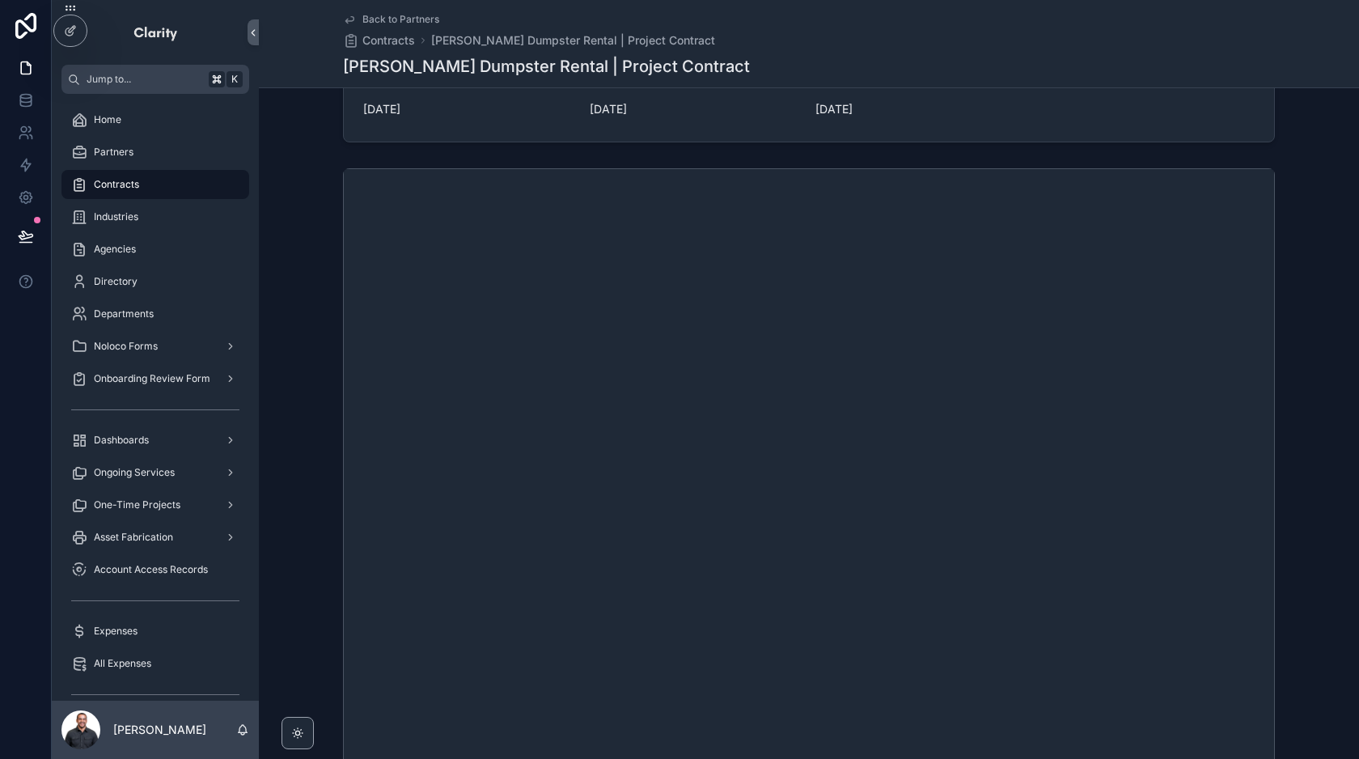
scroll to position [323, 0]
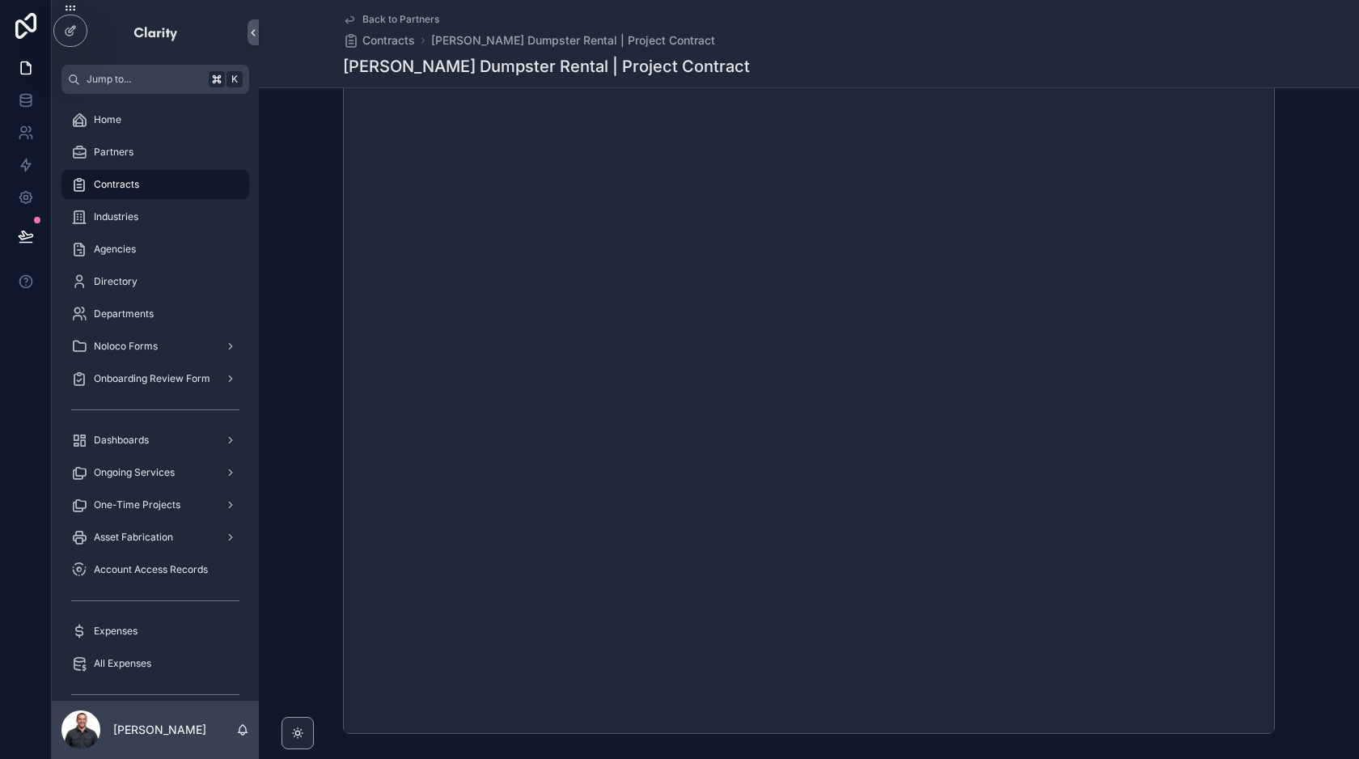
click at [383, 23] on span "Back to Partners" at bounding box center [400, 19] width 77 height 13
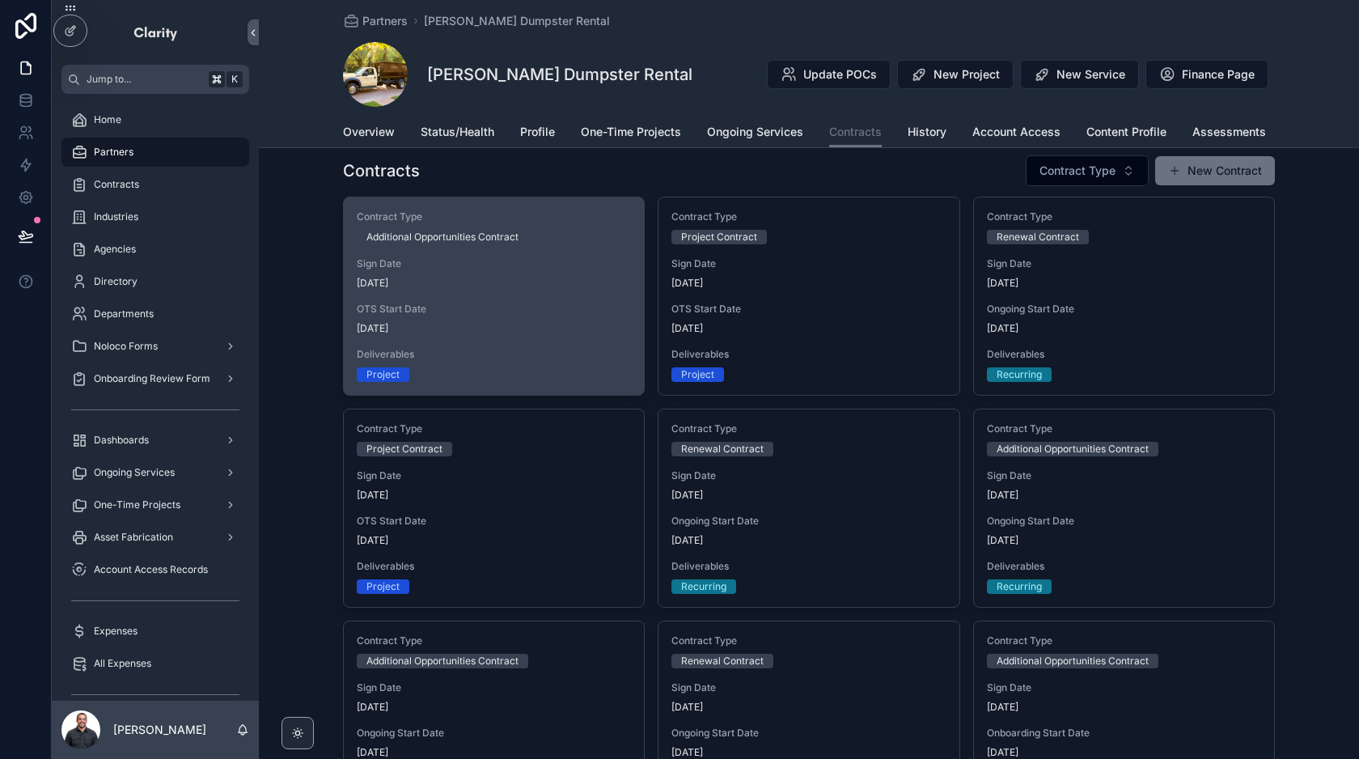
scroll to position [29, 0]
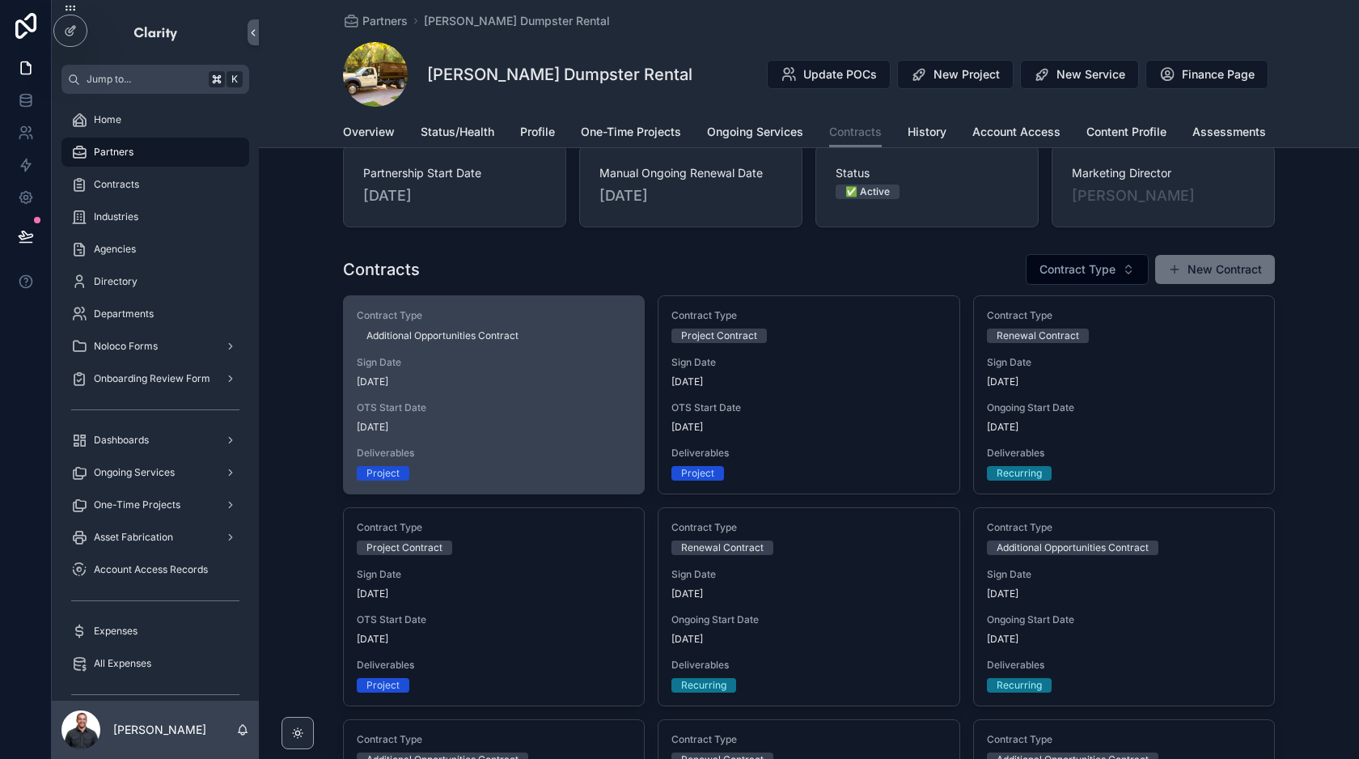
click at [542, 431] on span "[DATE]" at bounding box center [494, 427] width 274 height 13
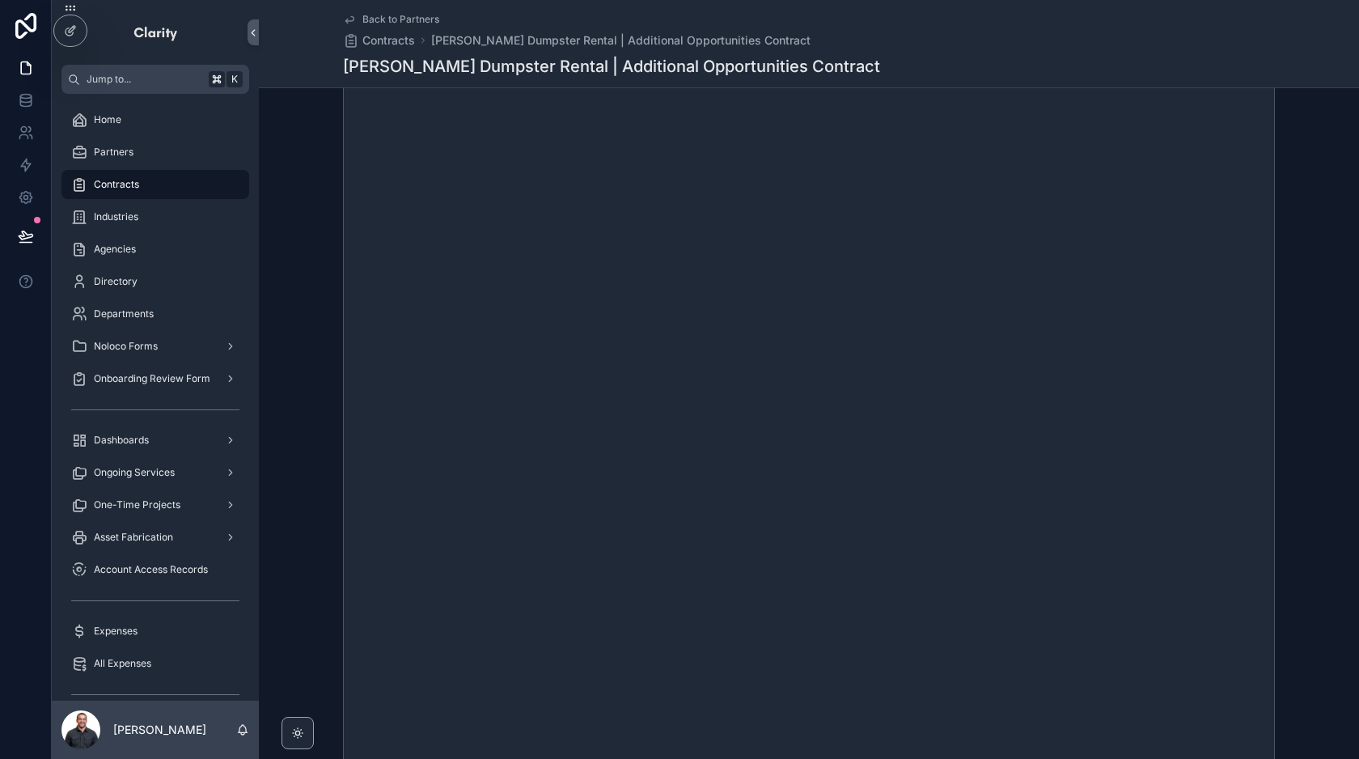
scroll to position [408, 0]
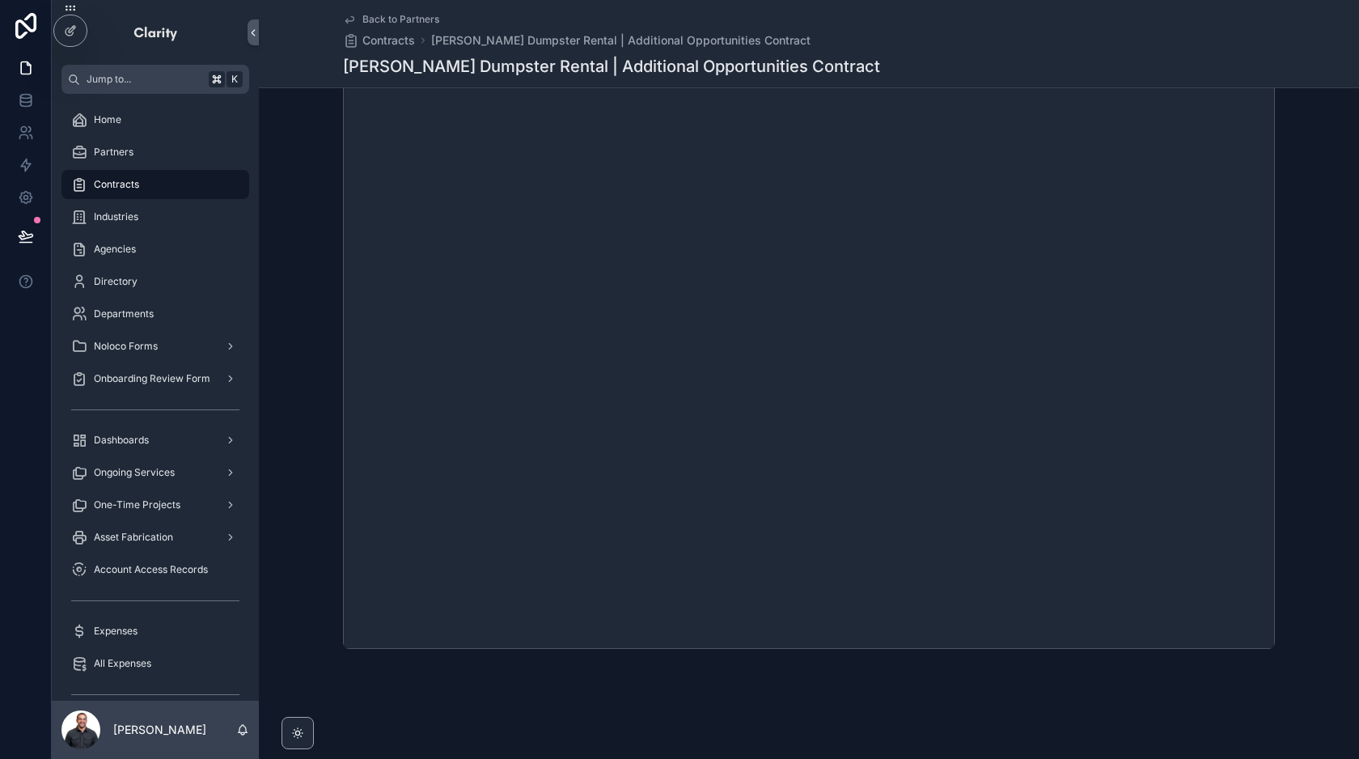
click at [379, 10] on div "Back to Partners Contracts [PERSON_NAME] Dumpster Rental | Additional Opportuni…" at bounding box center [809, 43] width 932 height 87
click at [384, 16] on span "Back to Partners" at bounding box center [400, 19] width 77 height 13
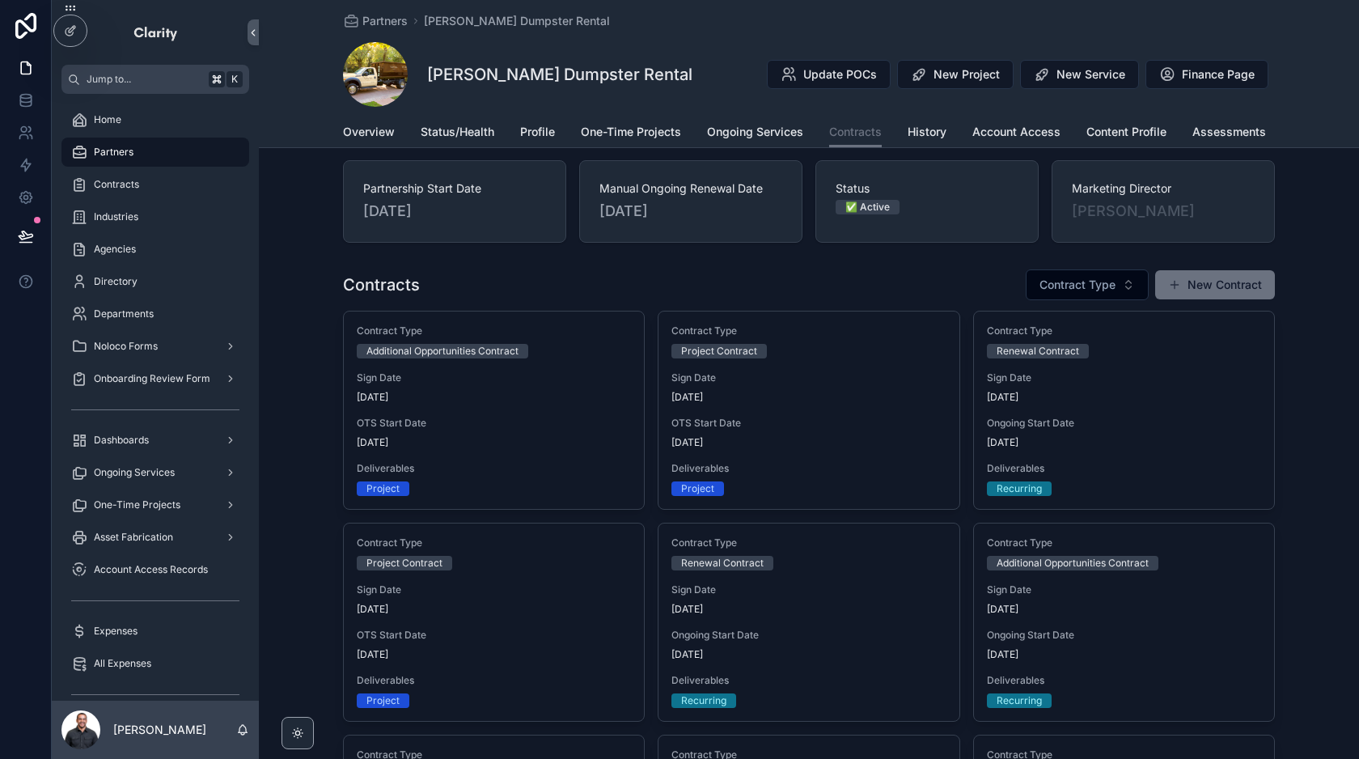
scroll to position [15, 0]
click at [914, 294] on div "Contracts Contract Type New Contract" at bounding box center [809, 284] width 932 height 32
click at [649, 135] on span "One-Time Projects" at bounding box center [631, 132] width 100 height 16
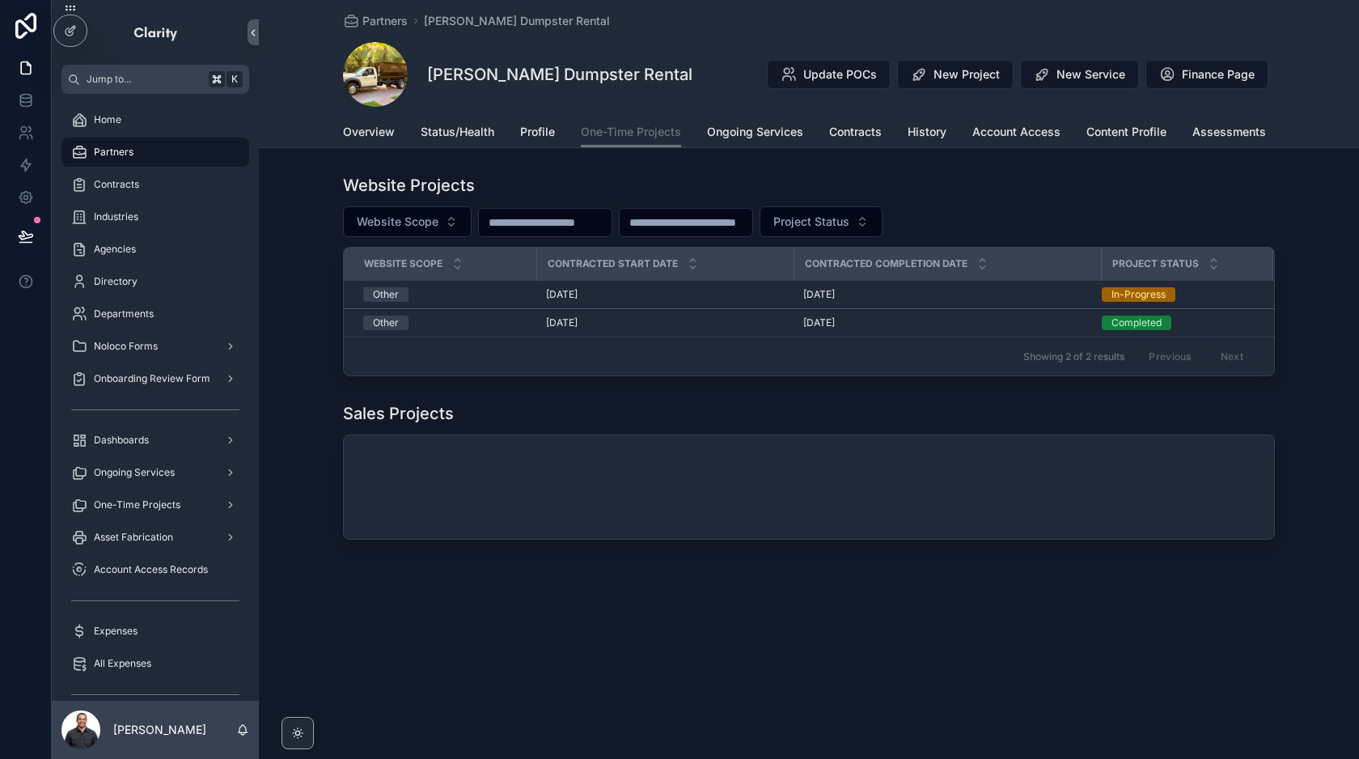
click at [129, 153] on span "Partners" at bounding box center [114, 152] width 40 height 13
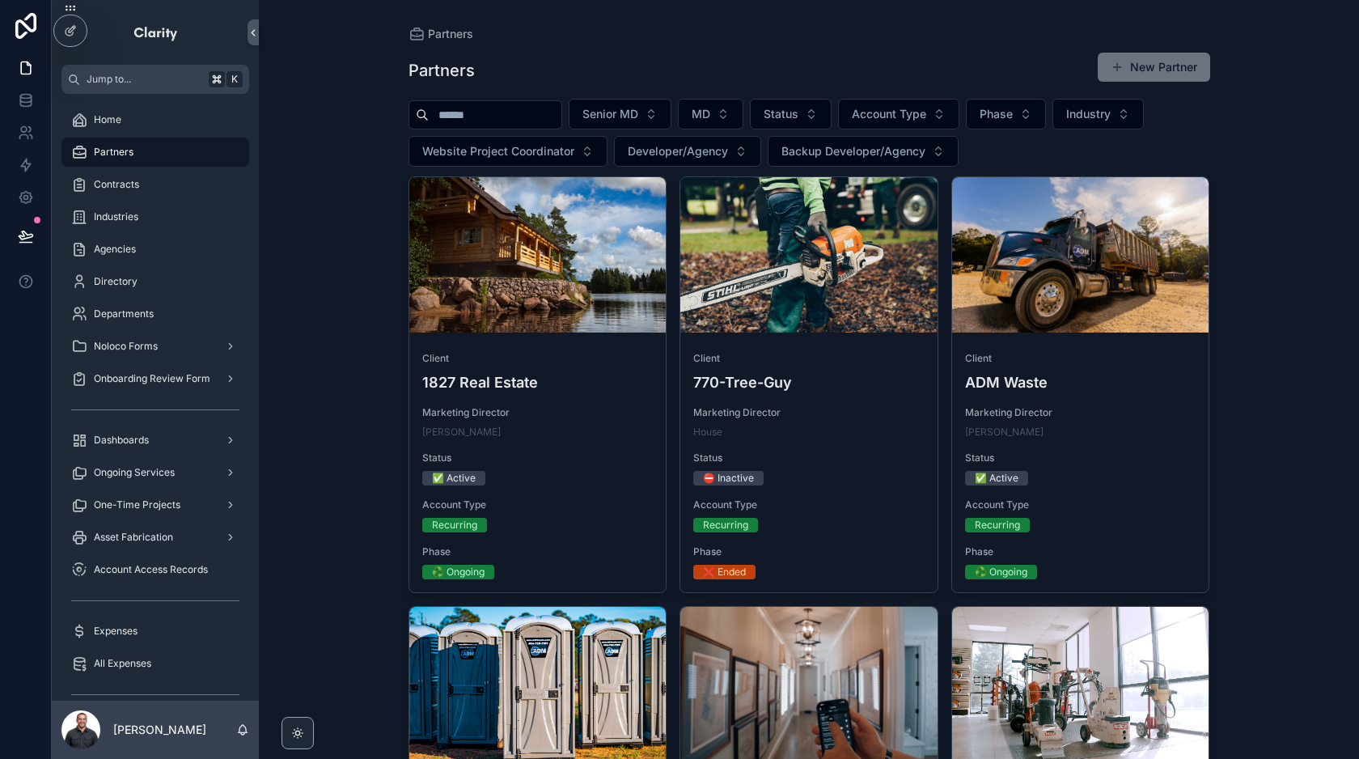
click at [473, 106] on input "scrollable content" at bounding box center [495, 115] width 133 height 23
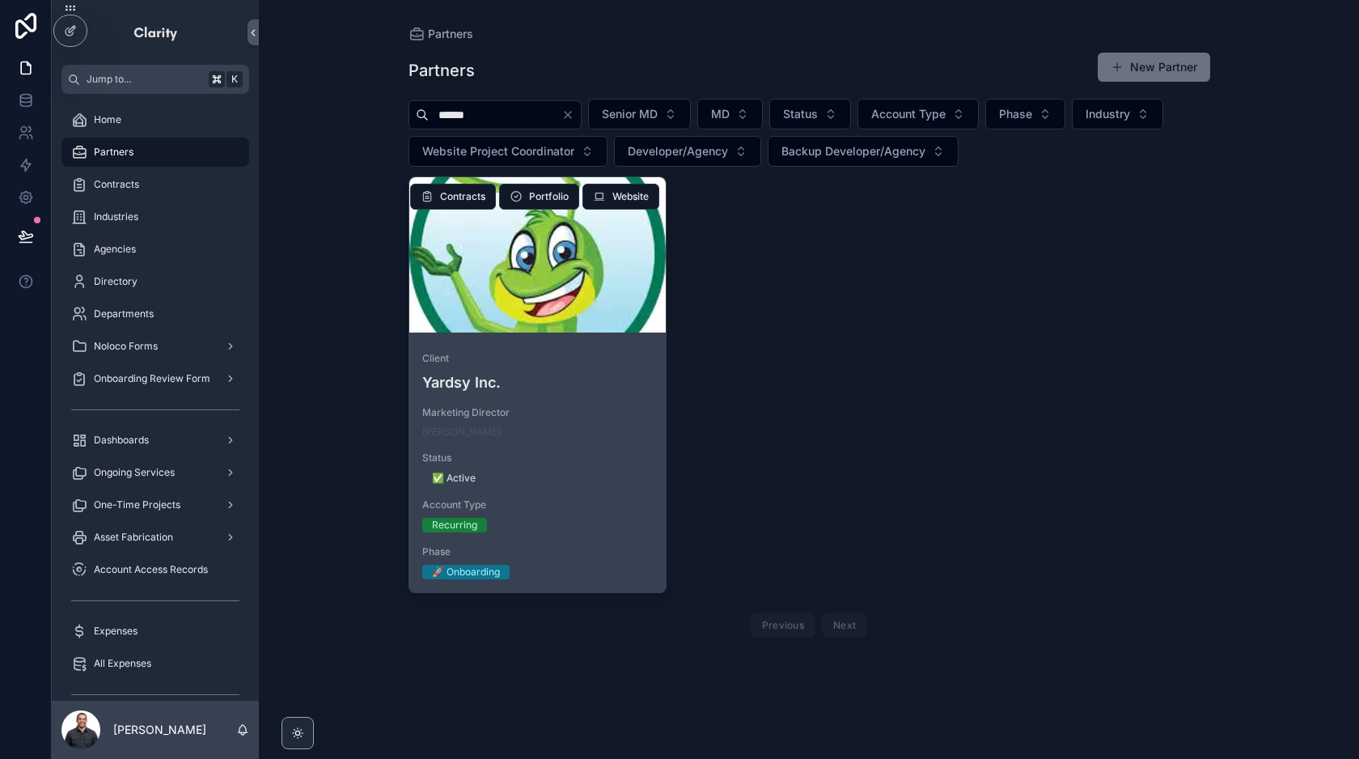
type input "******"
click at [541, 302] on div "scrollable content" at bounding box center [537, 254] width 257 height 155
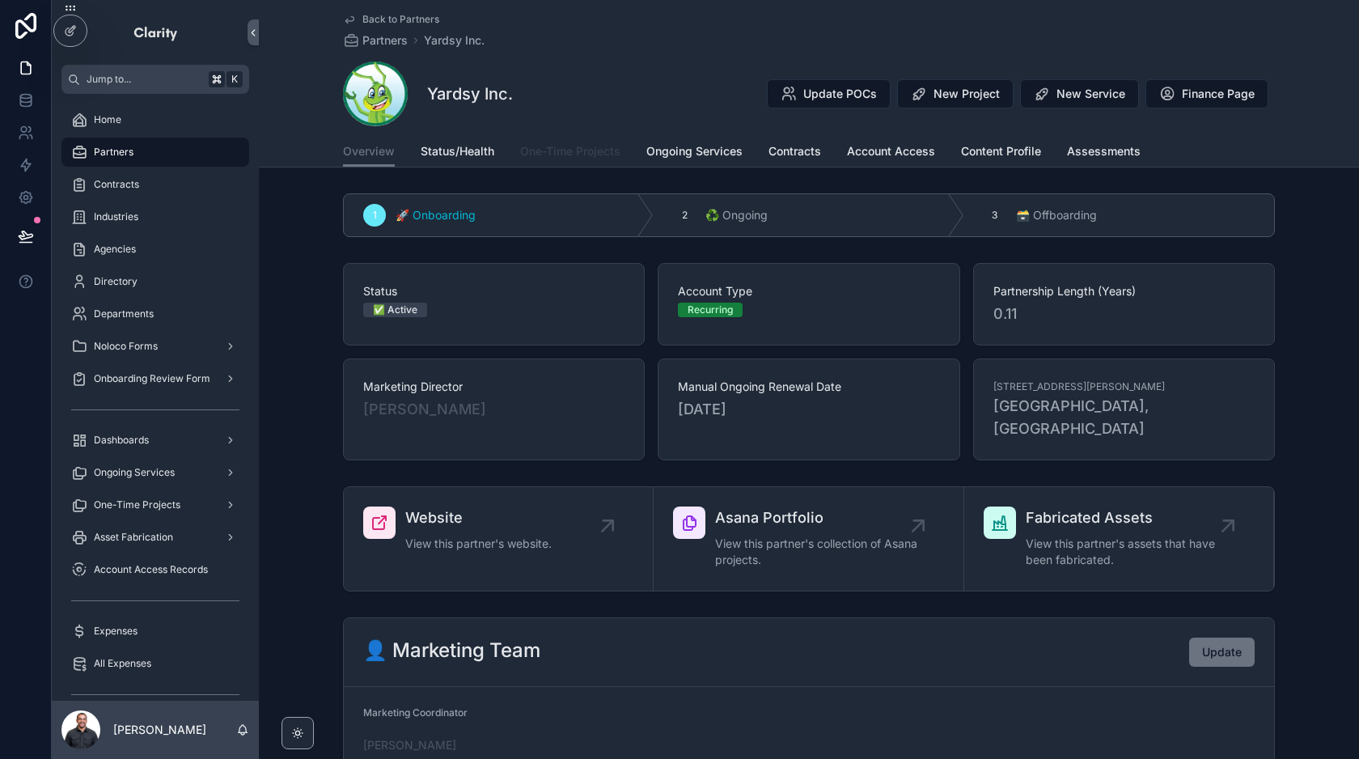
click at [578, 159] on span "One-Time Projects" at bounding box center [570, 151] width 100 height 16
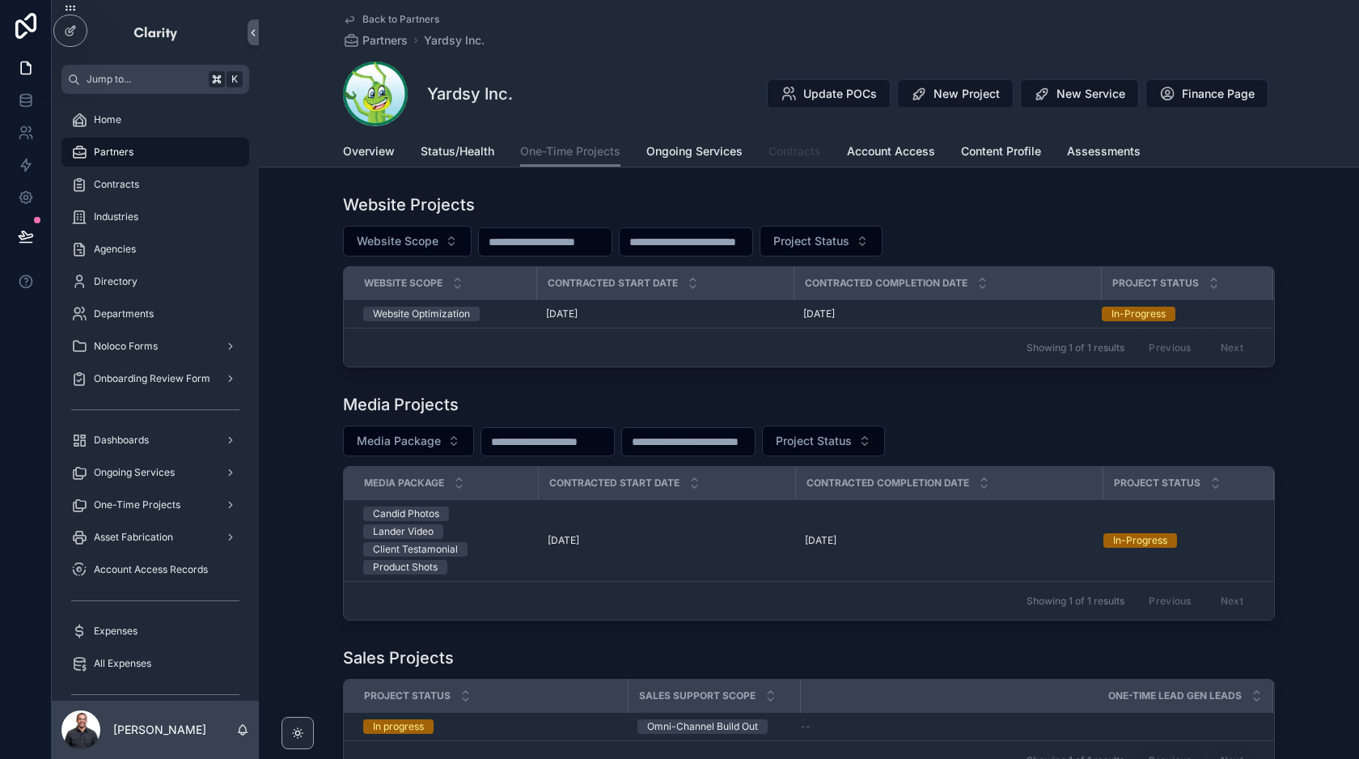
click at [780, 152] on span "Contracts" at bounding box center [794, 151] width 53 height 16
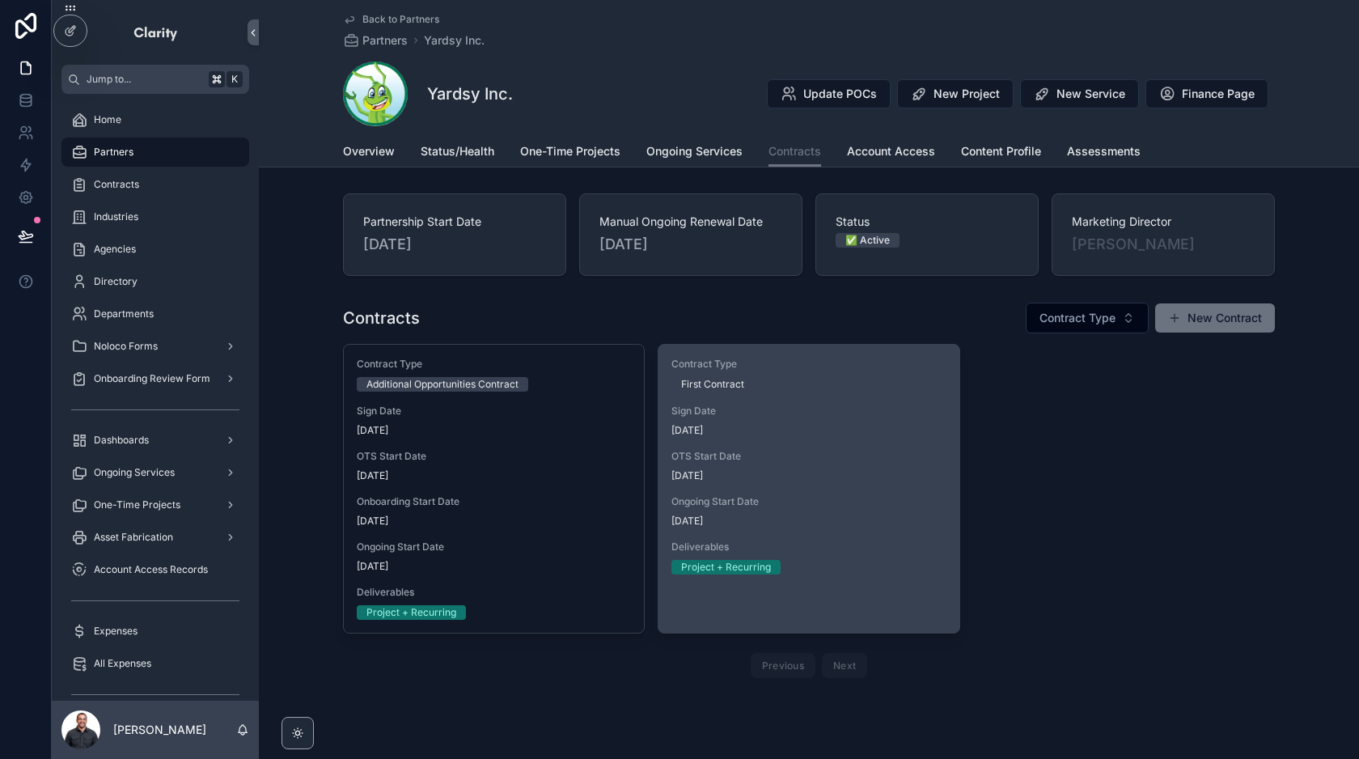
click at [864, 498] on span "Ongoing Start Date" at bounding box center [808, 501] width 274 height 13
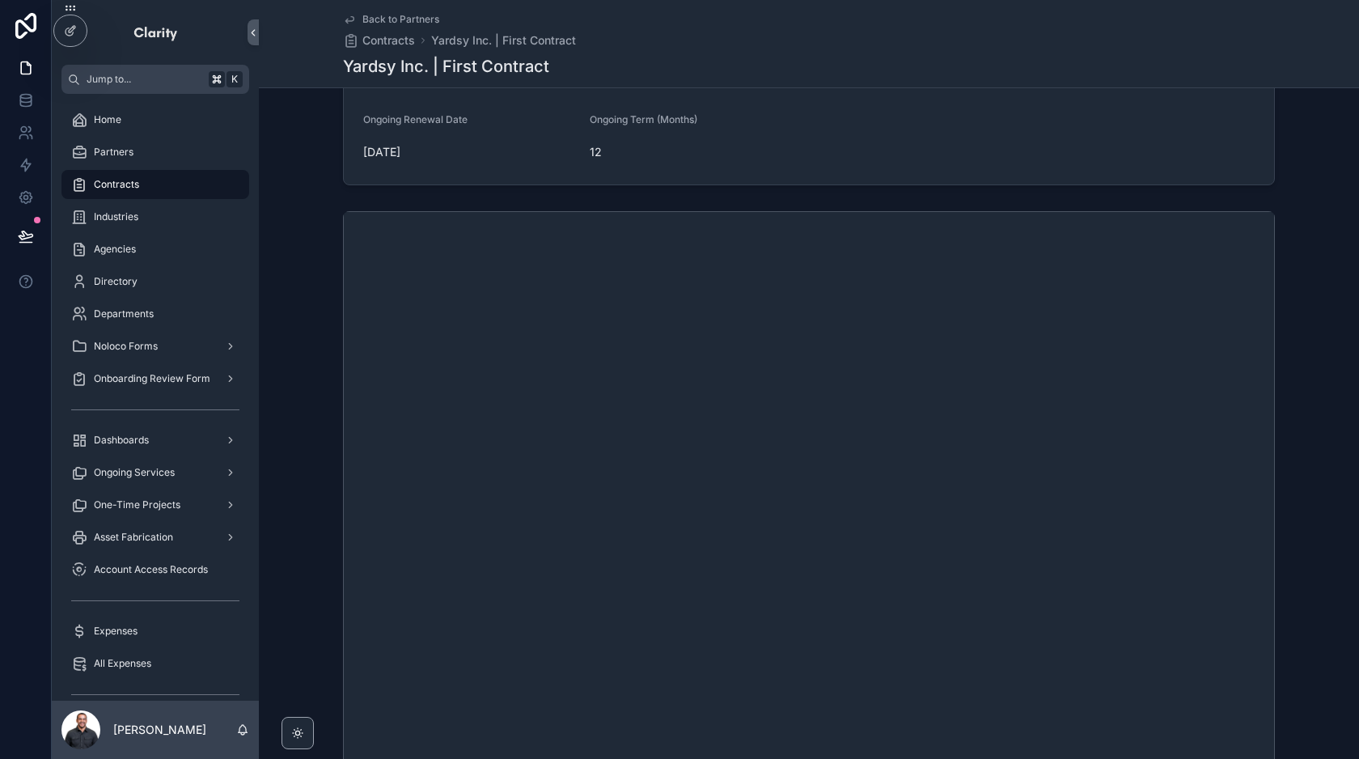
scroll to position [485, 0]
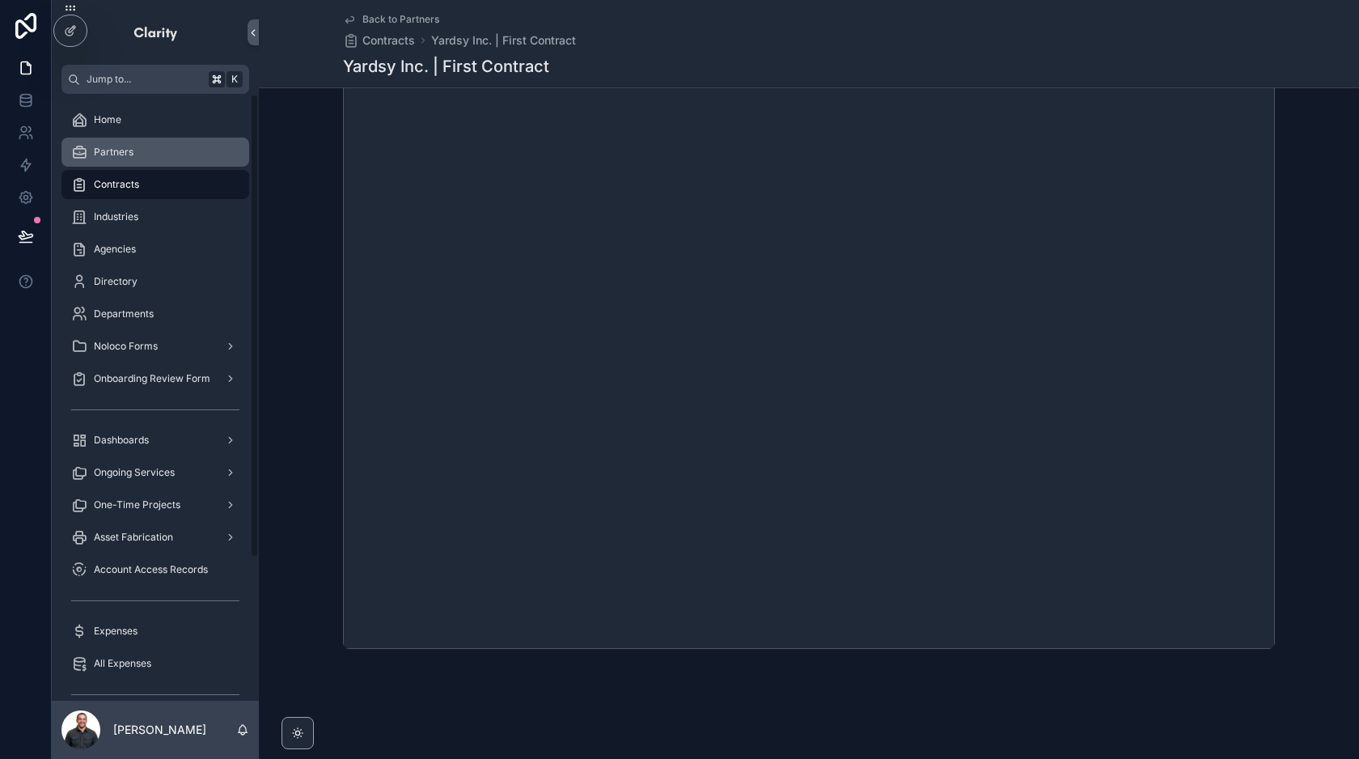
click at [133, 142] on div "Partners" at bounding box center [155, 152] width 168 height 26
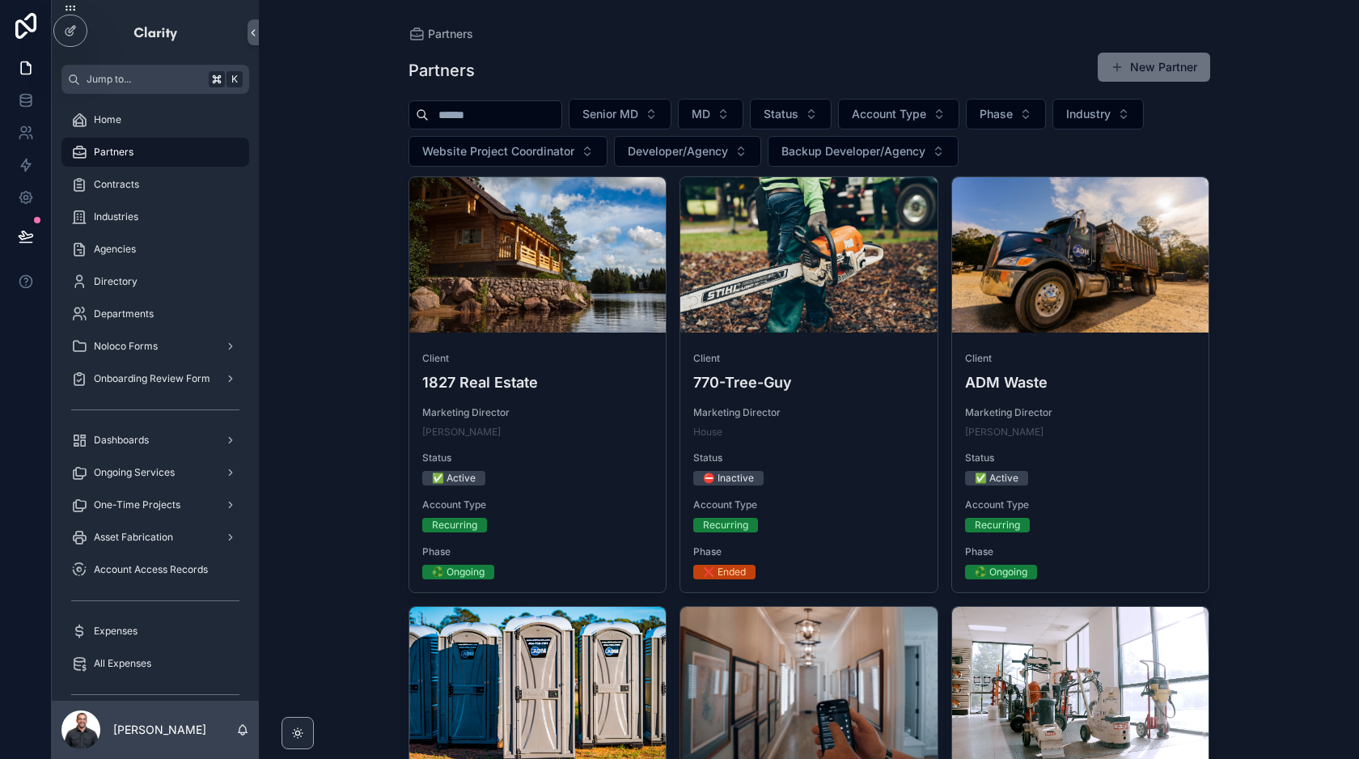
click at [548, 112] on input "scrollable content" at bounding box center [495, 115] width 133 height 23
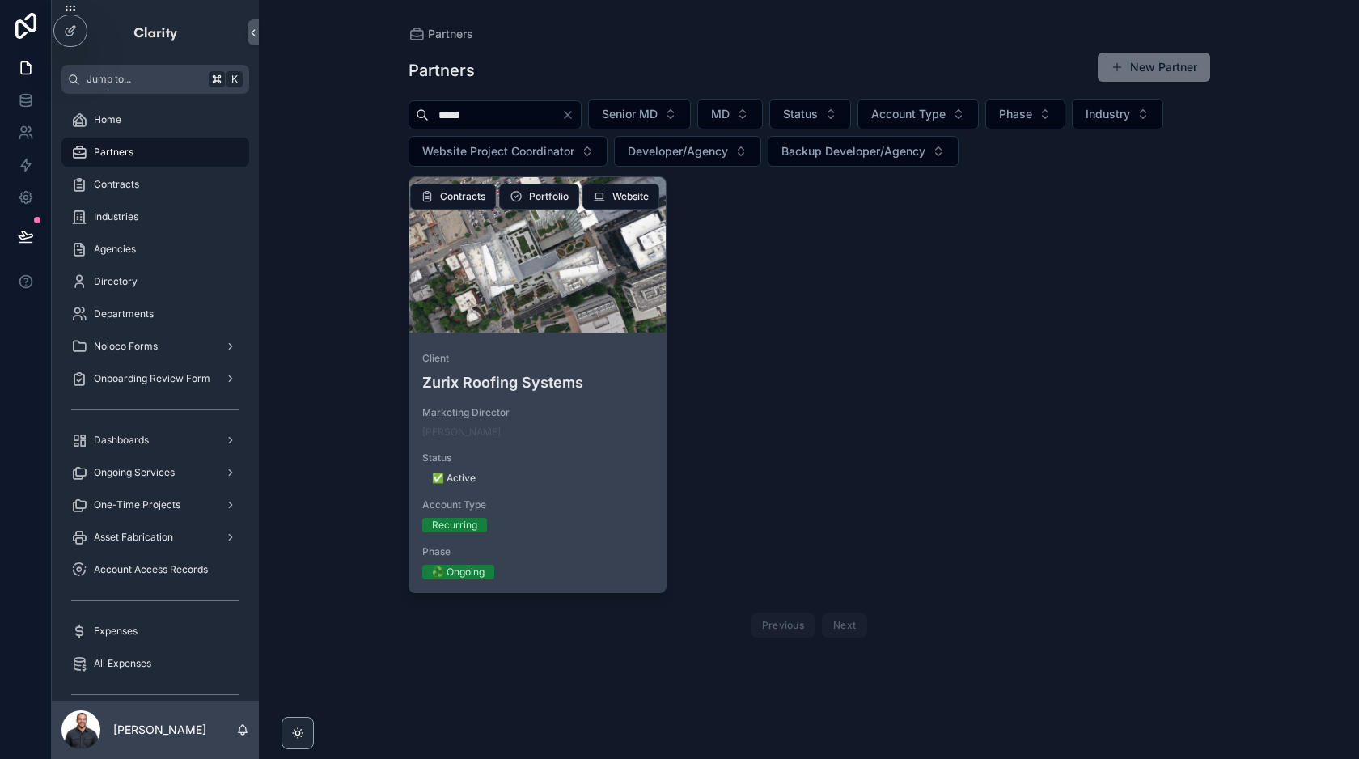
type input "*****"
click at [588, 273] on div "scrollable content" at bounding box center [537, 254] width 257 height 155
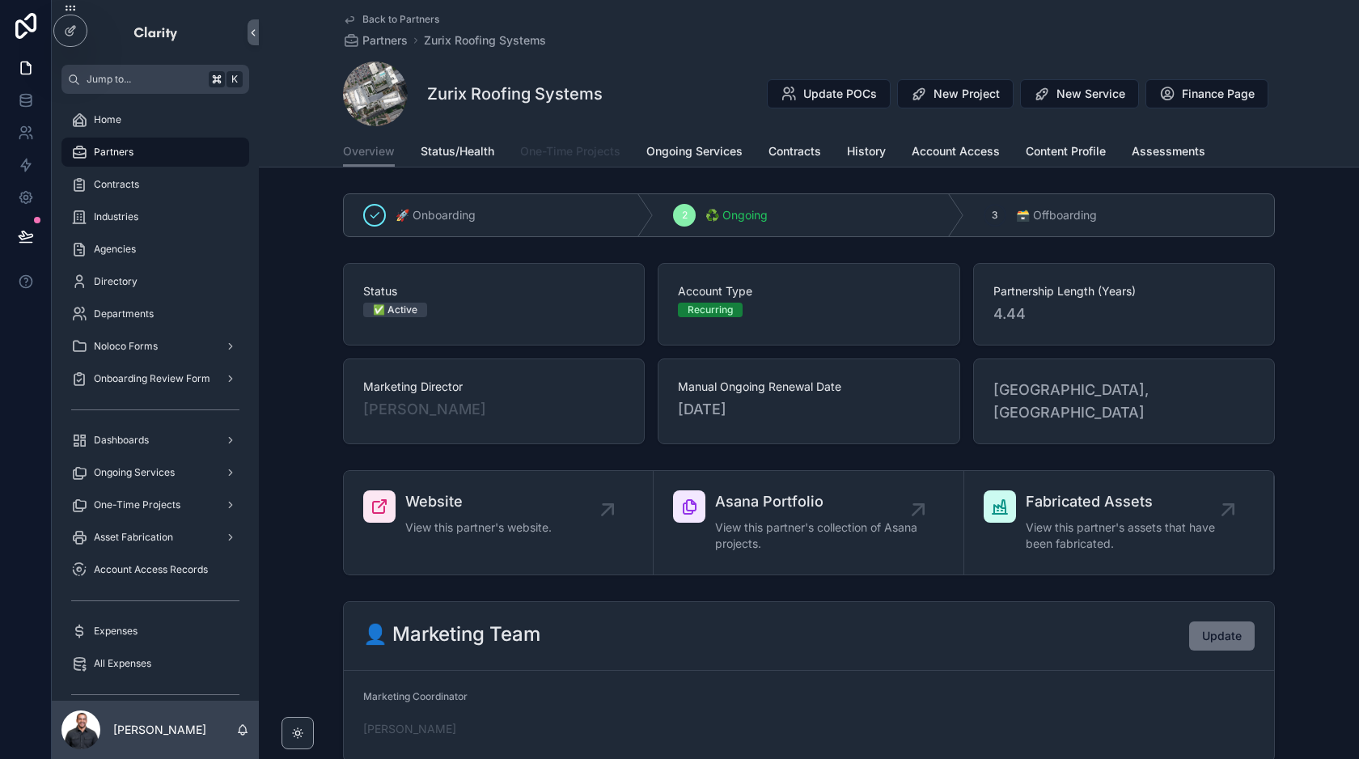
click at [530, 143] on span "One-Time Projects" at bounding box center [570, 151] width 100 height 16
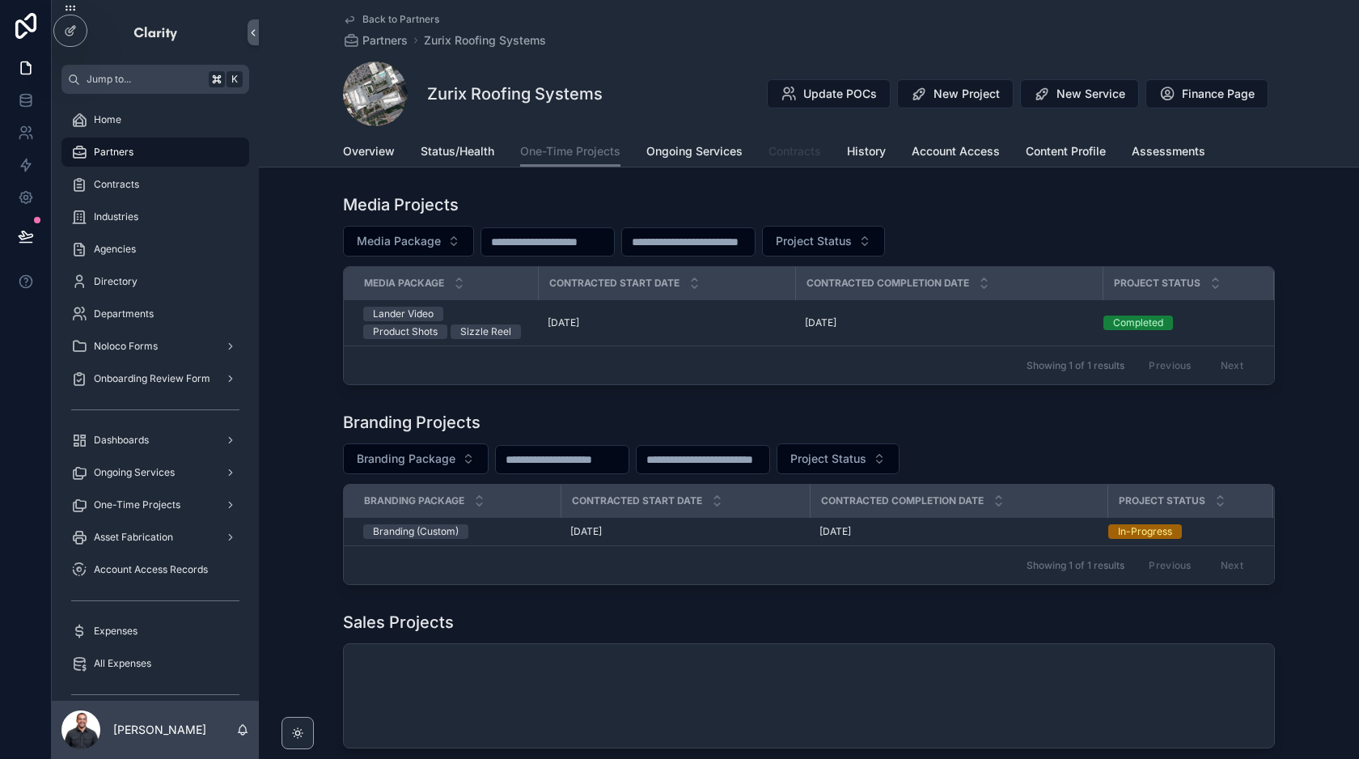
click at [802, 154] on span "Contracts" at bounding box center [794, 151] width 53 height 16
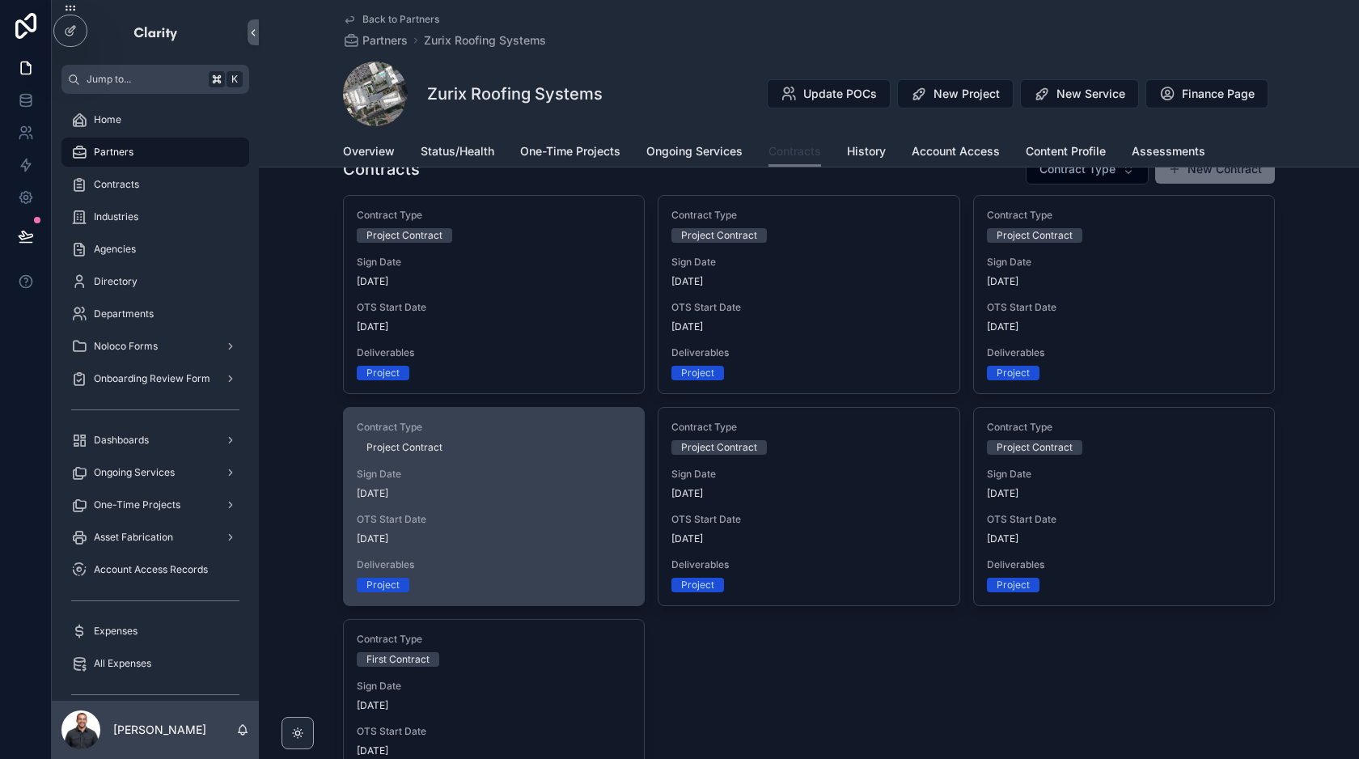
scroll to position [143, 0]
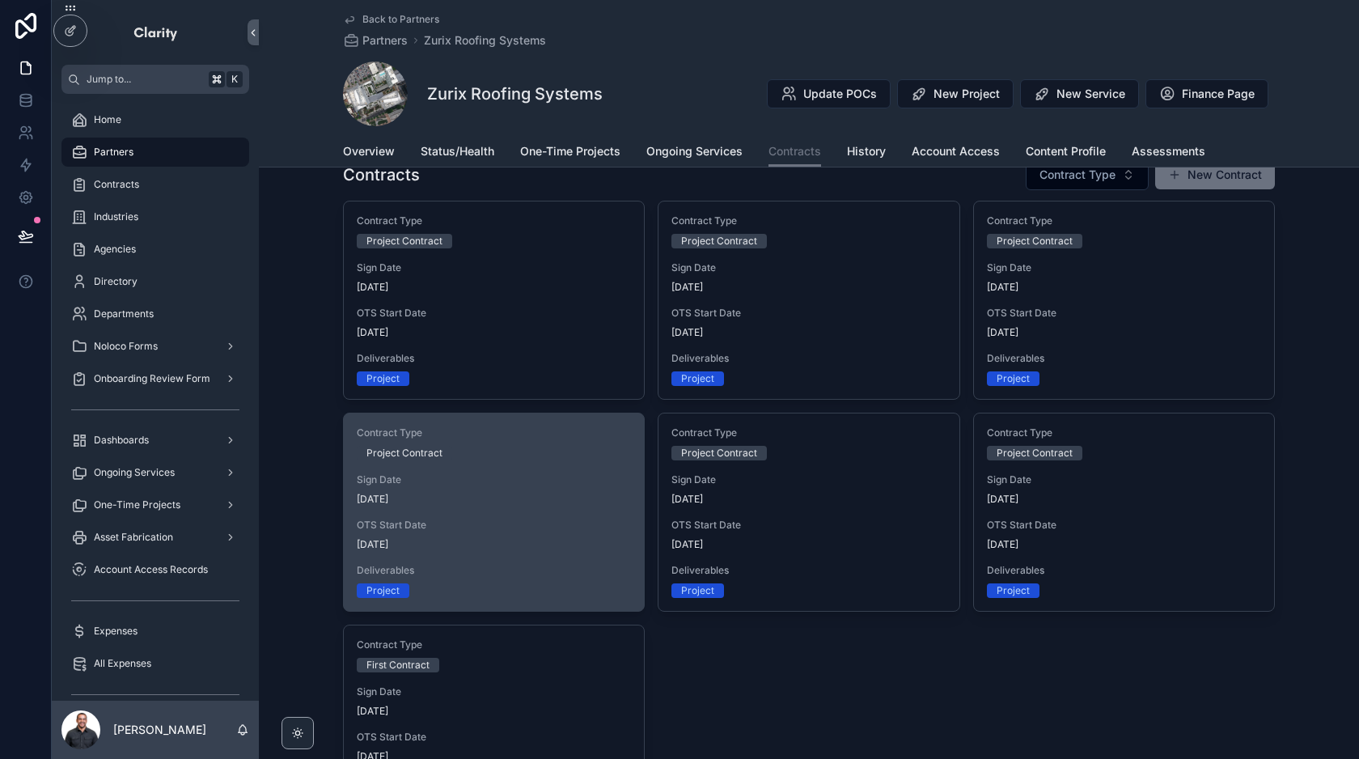
click at [517, 534] on div "OTS Start Date [DATE]" at bounding box center [494, 534] width 274 height 32
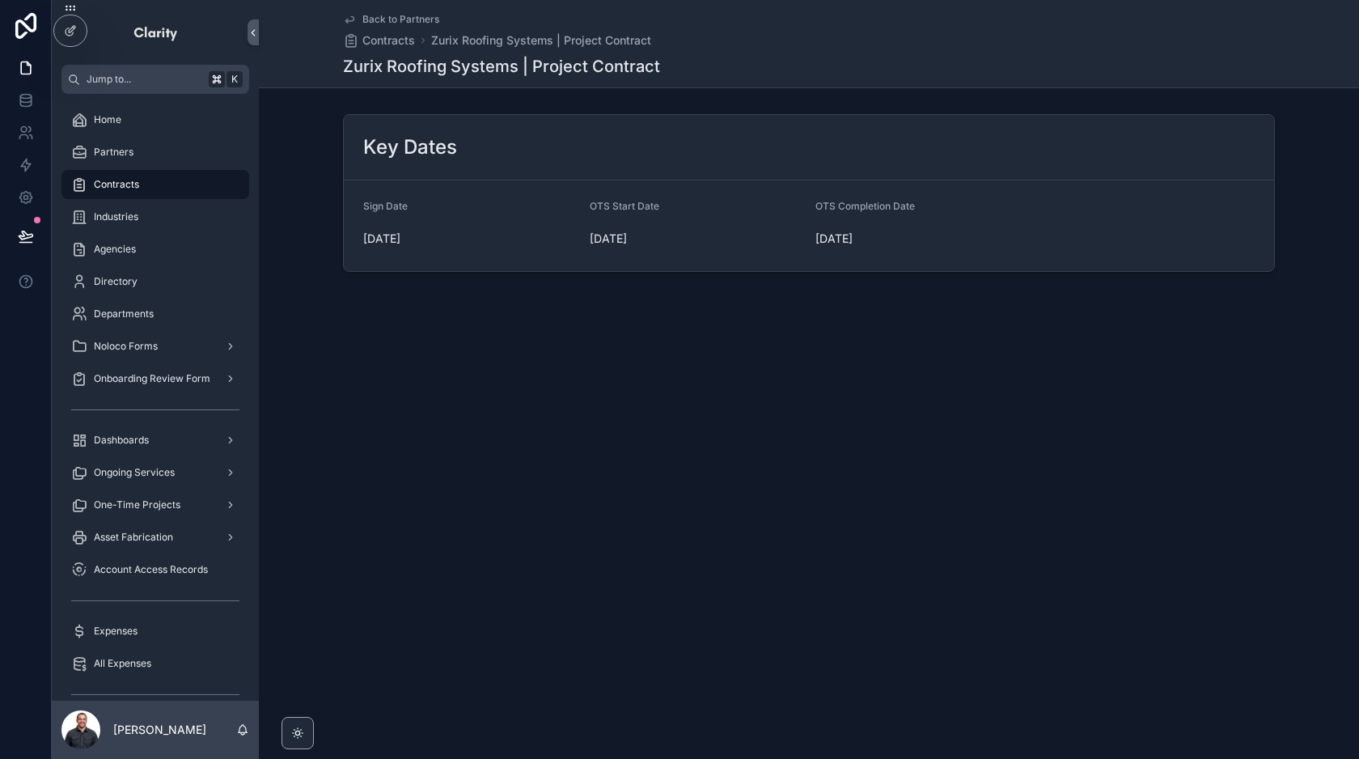
click at [393, 25] on span "Back to Partners" at bounding box center [400, 19] width 77 height 13
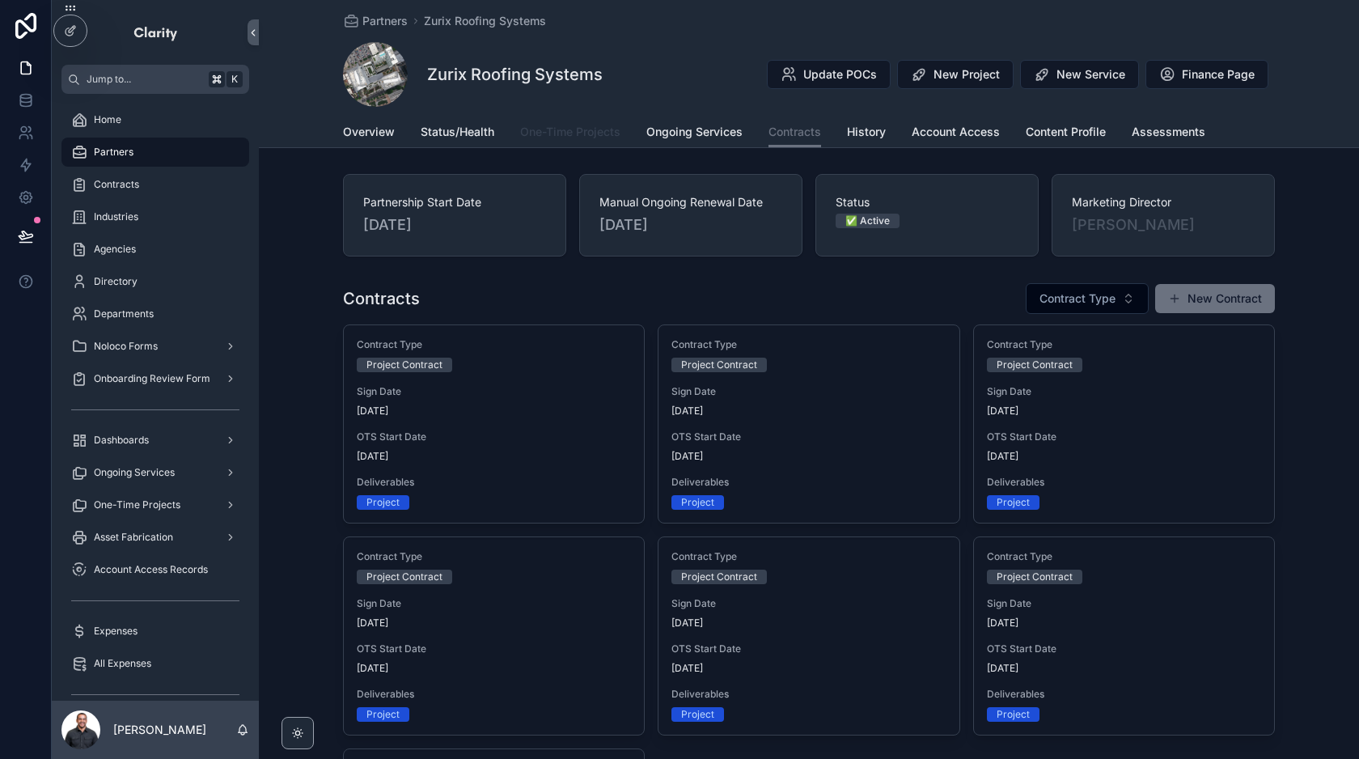
click at [565, 126] on span "One-Time Projects" at bounding box center [570, 132] width 100 height 16
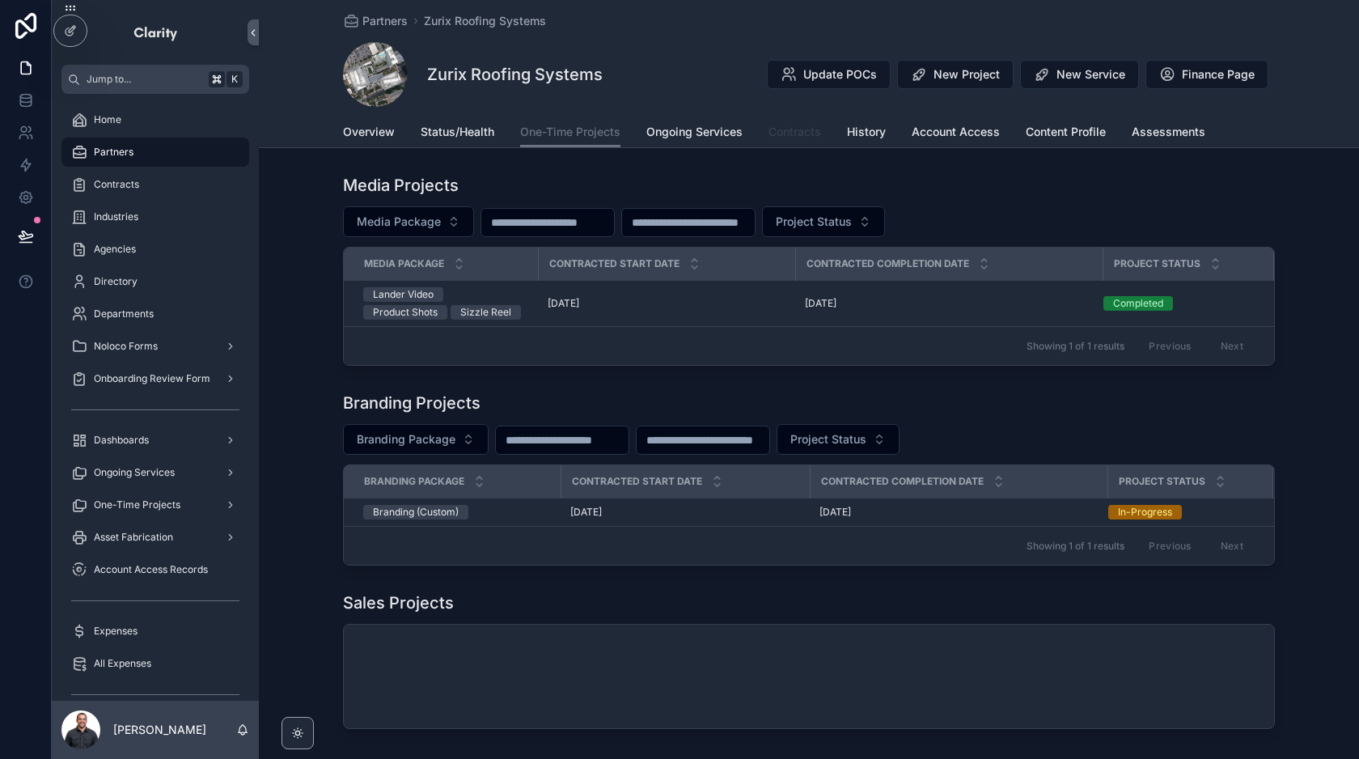
click at [814, 134] on span "Contracts" at bounding box center [794, 132] width 53 height 16
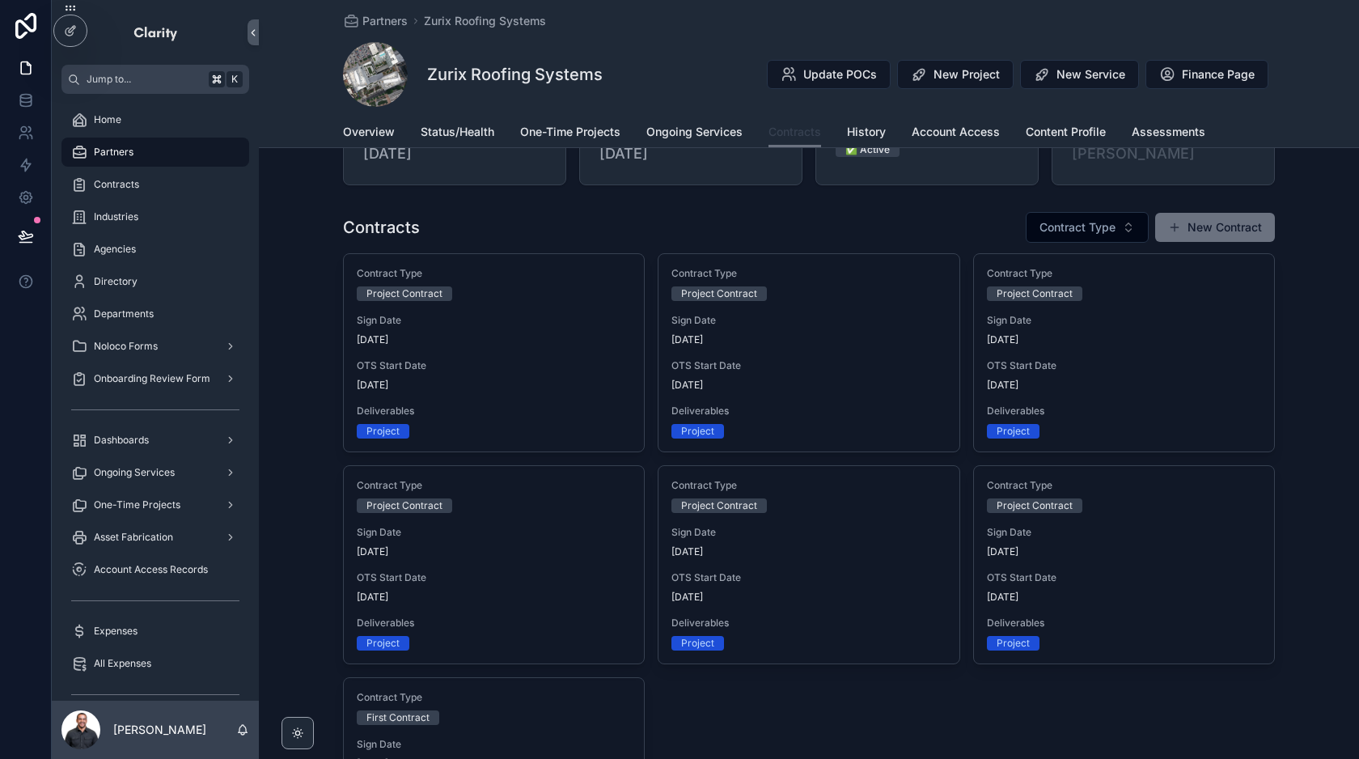
scroll to position [76, 0]
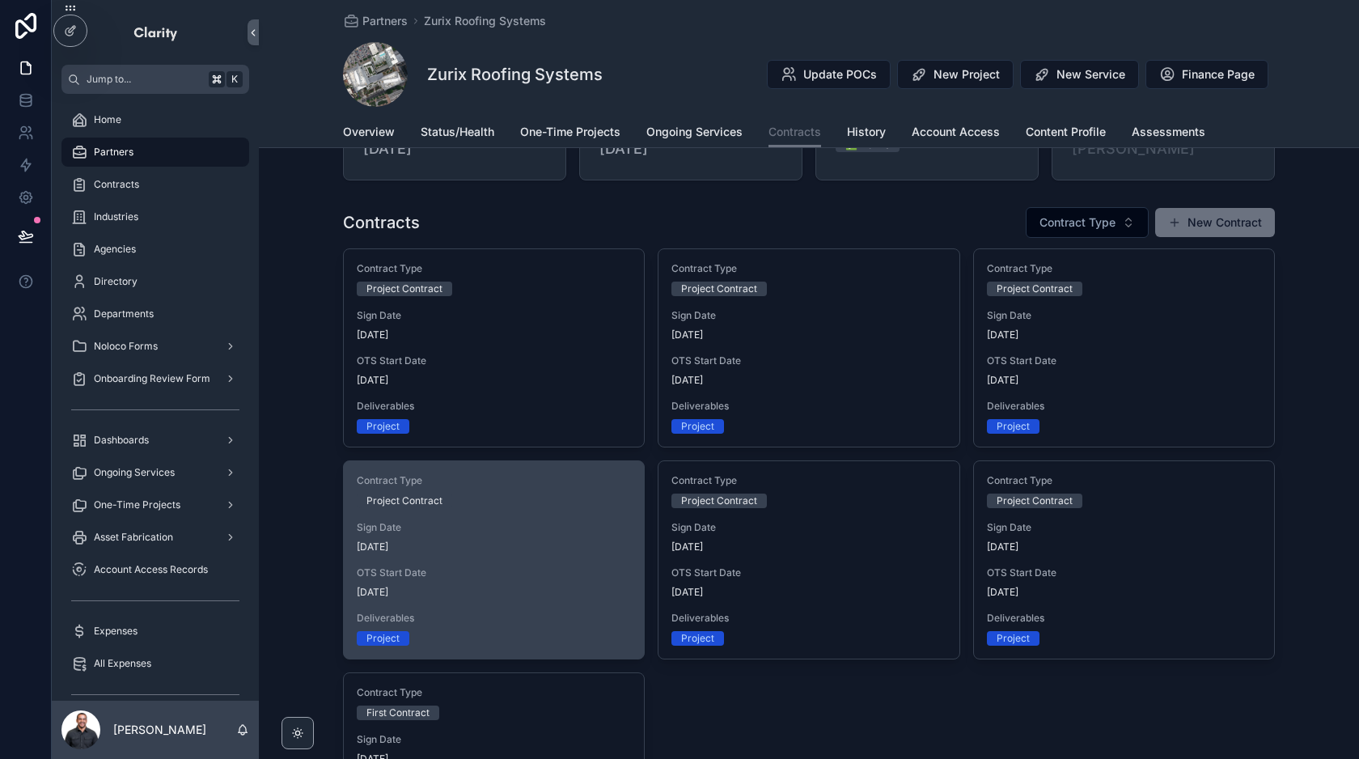
click at [532, 535] on div "Sign Date [DATE]" at bounding box center [494, 537] width 274 height 32
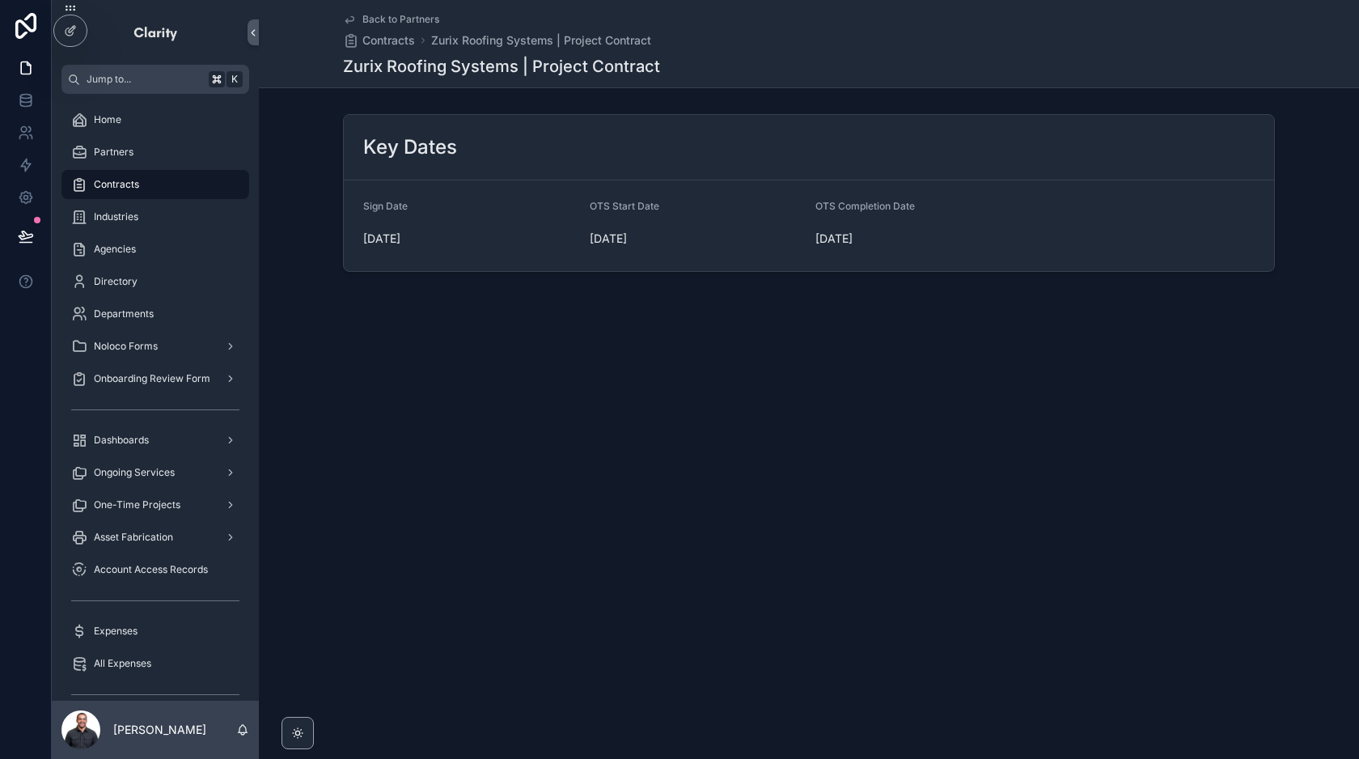
click at [395, 19] on span "Back to Partners" at bounding box center [400, 19] width 77 height 13
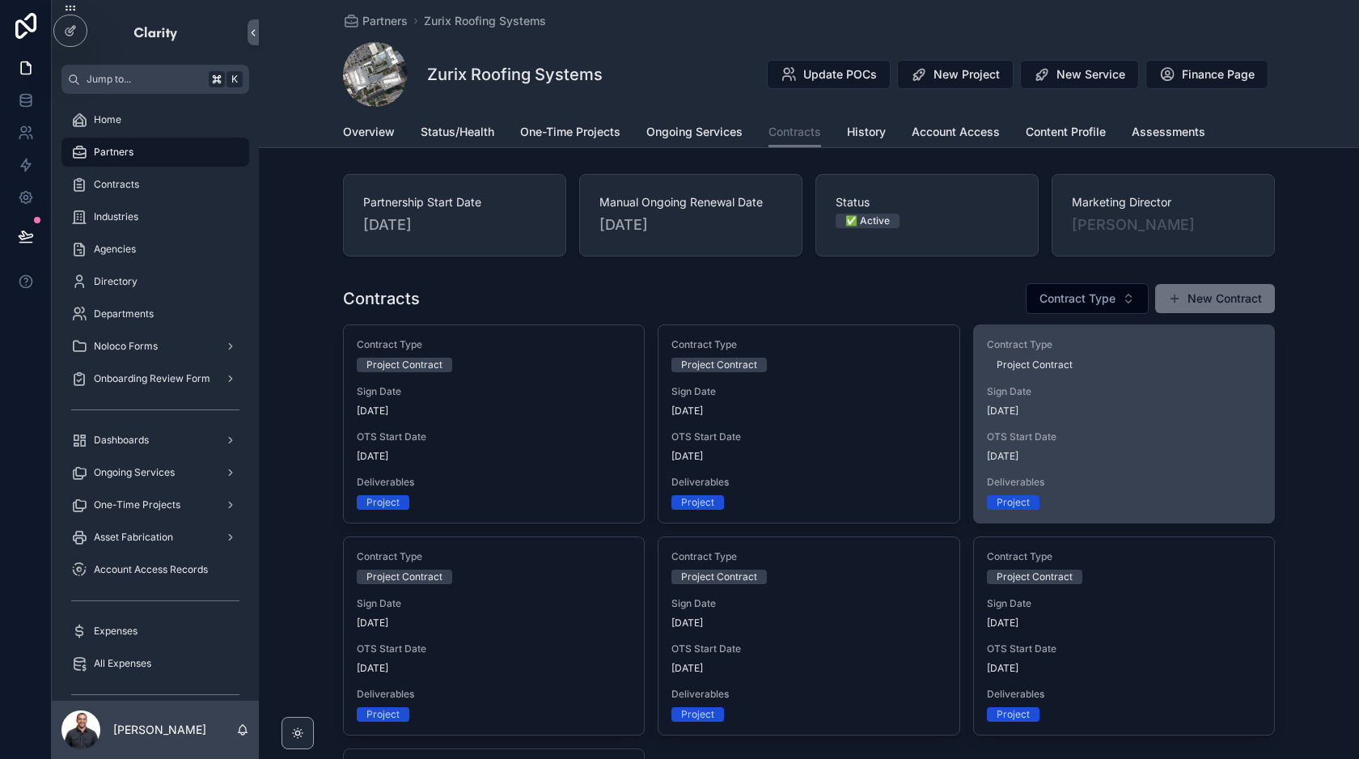
click at [1157, 450] on span "[DATE]" at bounding box center [1124, 456] width 274 height 13
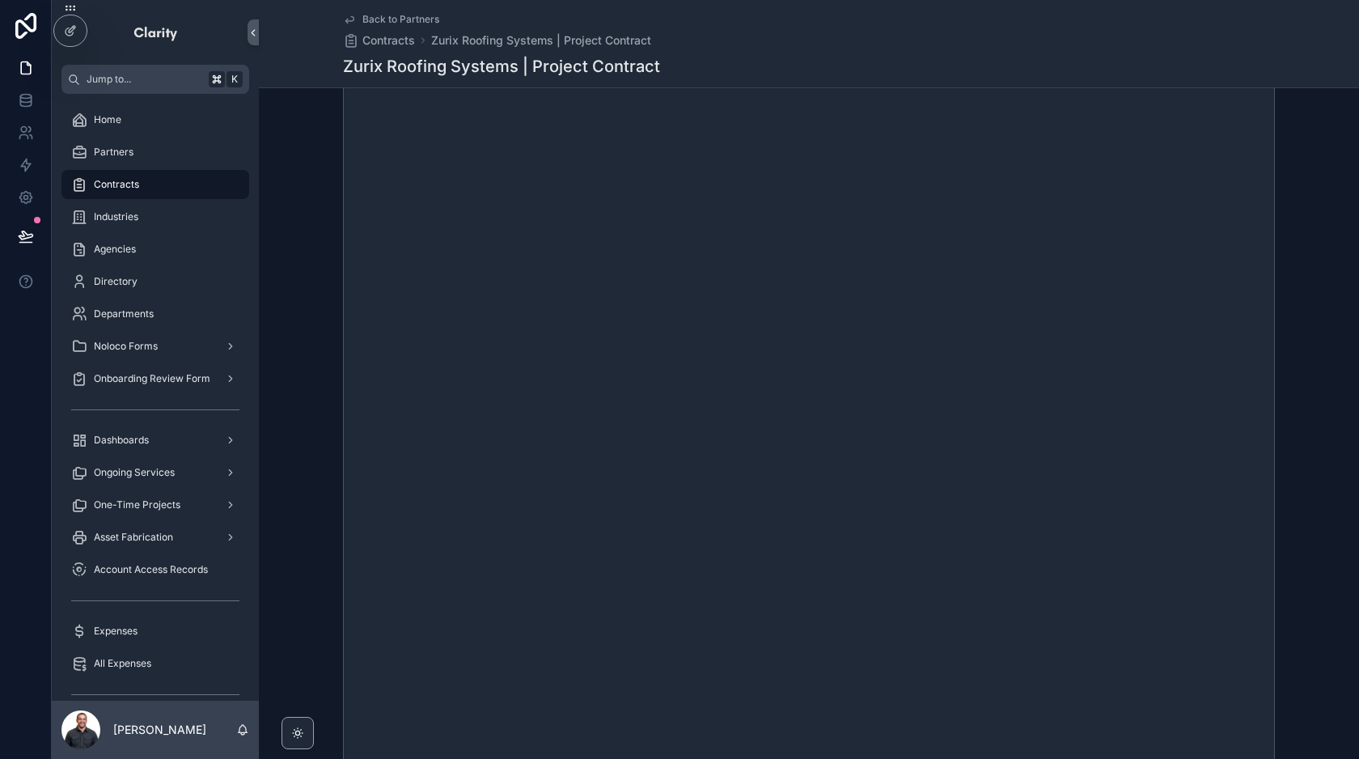
scroll to position [241, 0]
click at [374, 15] on span "Back to Partners" at bounding box center [400, 19] width 77 height 13
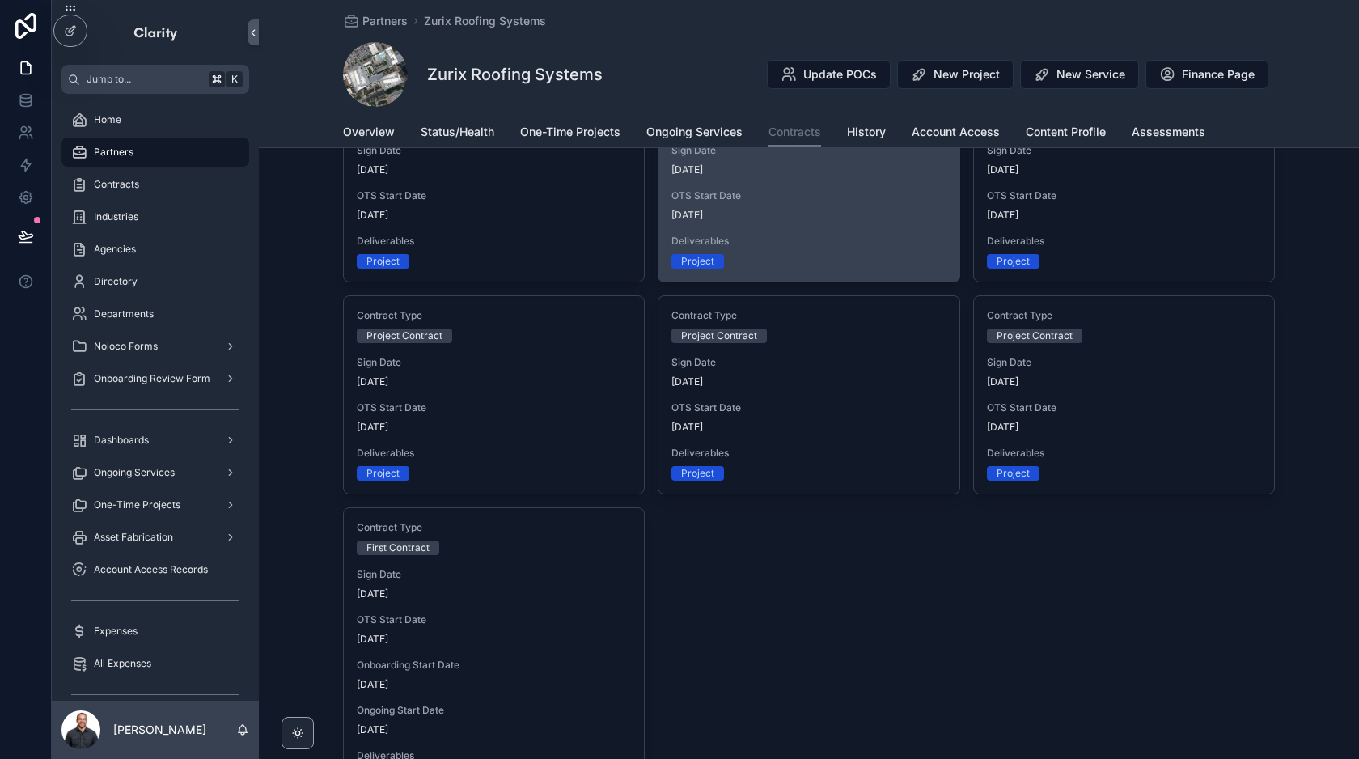
scroll to position [160, 0]
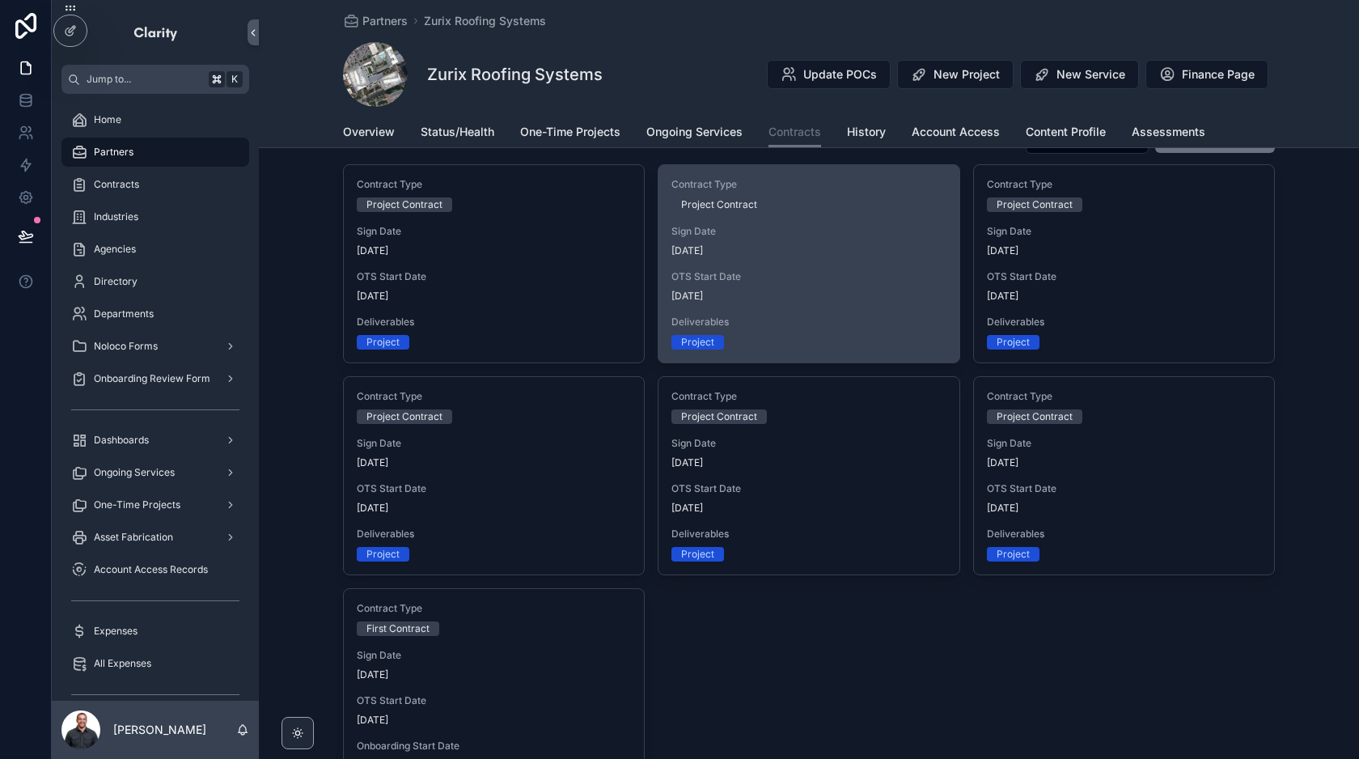
click at [825, 284] on div "OTS Start Date [DATE]" at bounding box center [808, 286] width 274 height 32
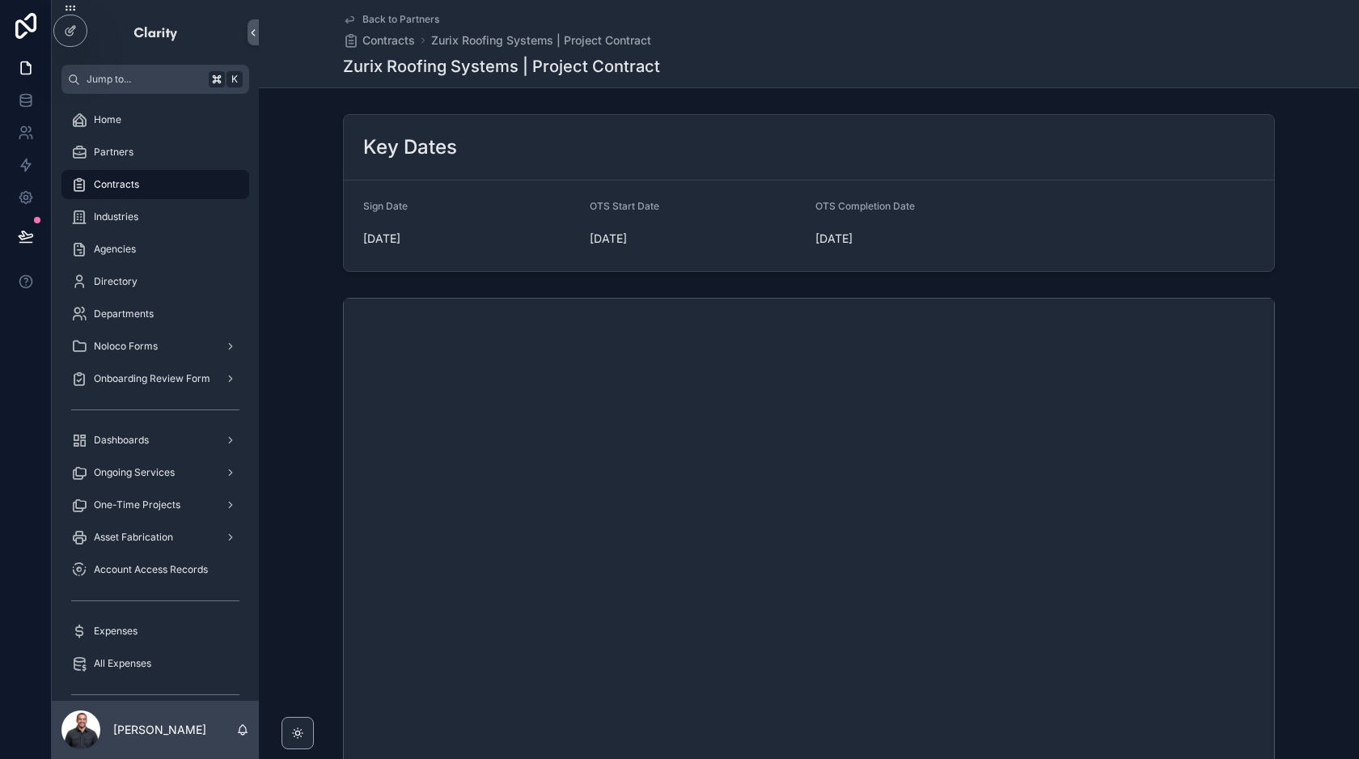
scroll to position [408, 0]
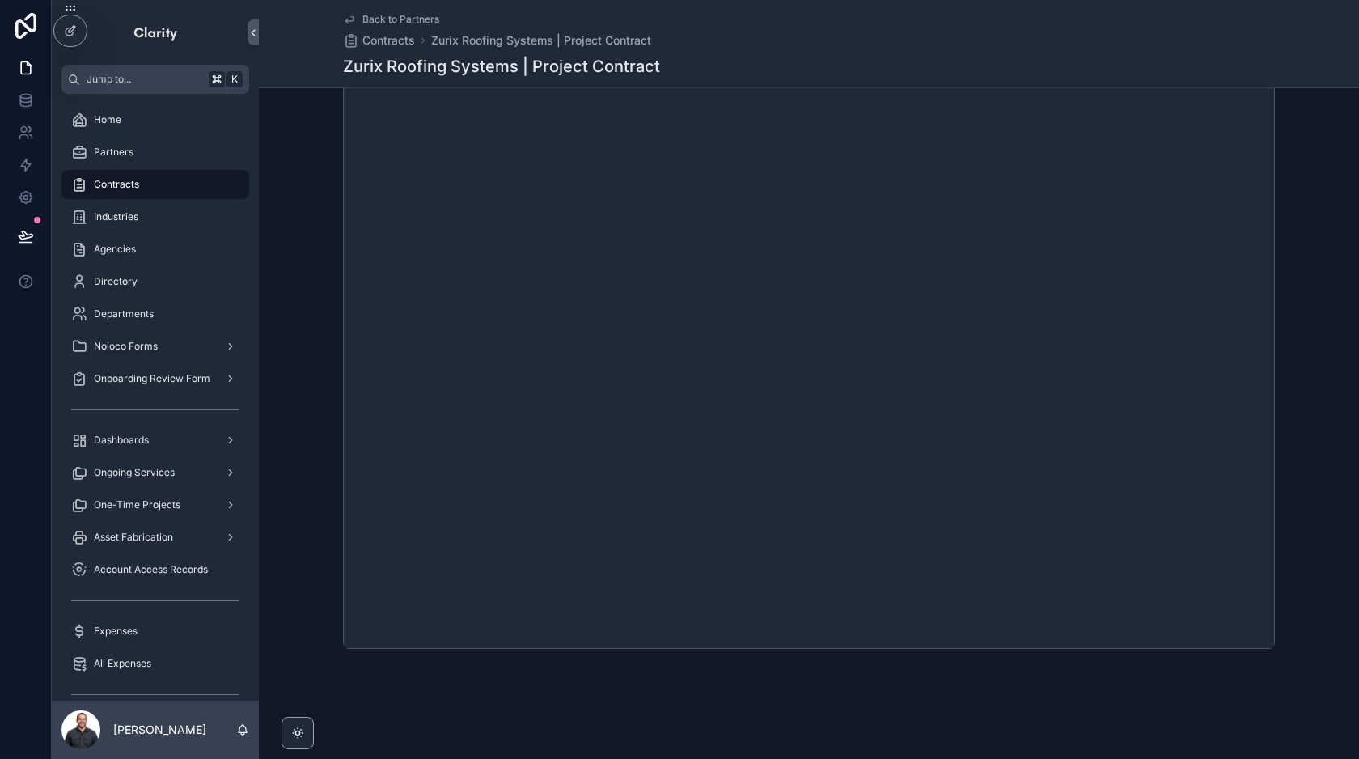
click at [400, 17] on span "Back to Partners" at bounding box center [400, 19] width 77 height 13
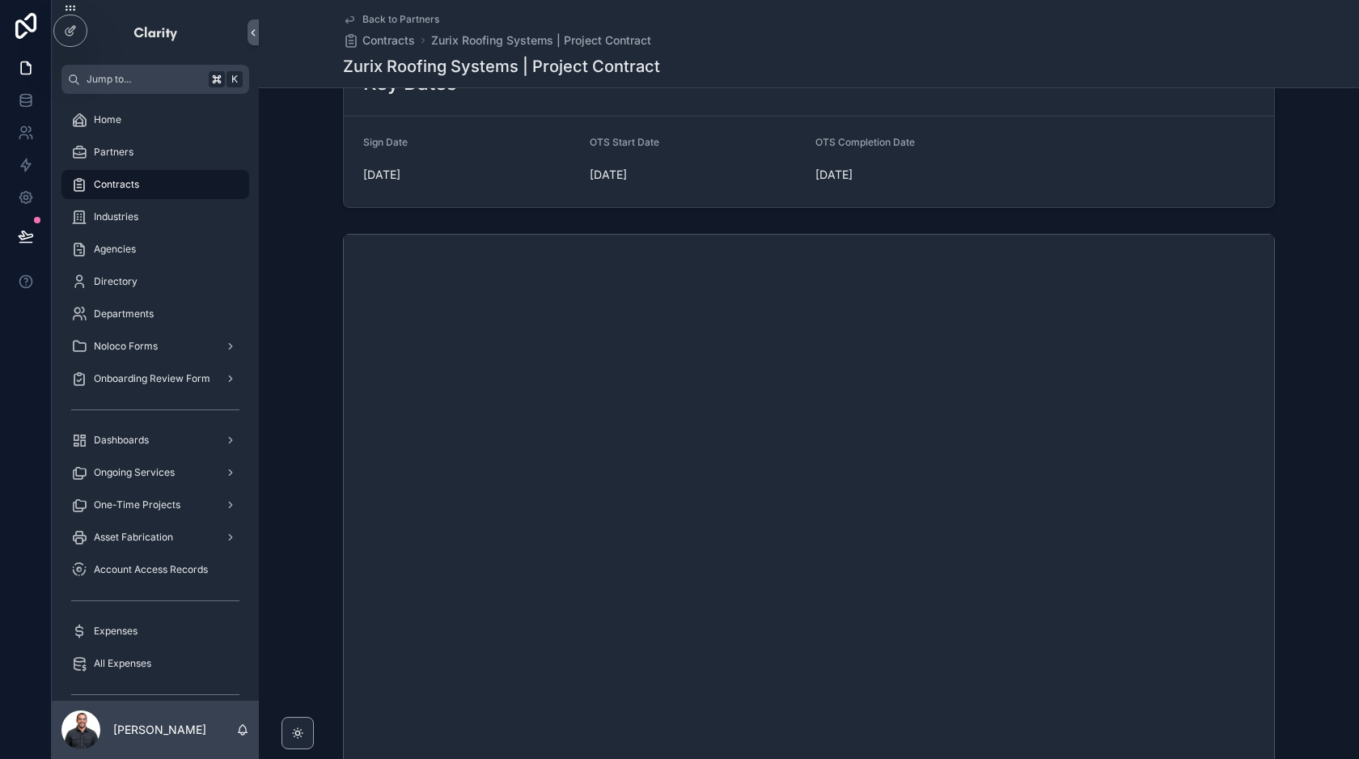
scroll to position [174, 0]
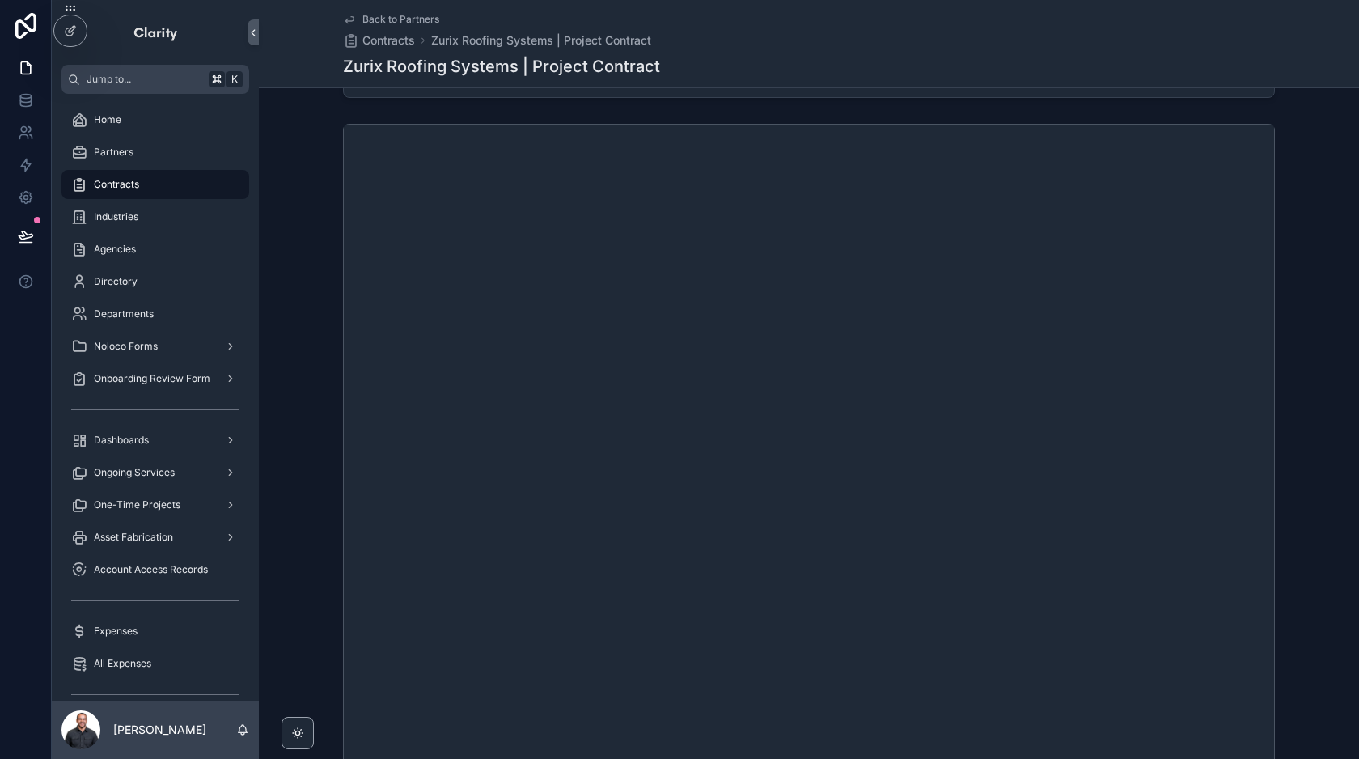
click at [374, 29] on div "Back to Partners Contracts Zurix Roofing Systems | Project Contract" at bounding box center [497, 31] width 308 height 36
click at [370, 20] on span "Back to Partners" at bounding box center [400, 19] width 77 height 13
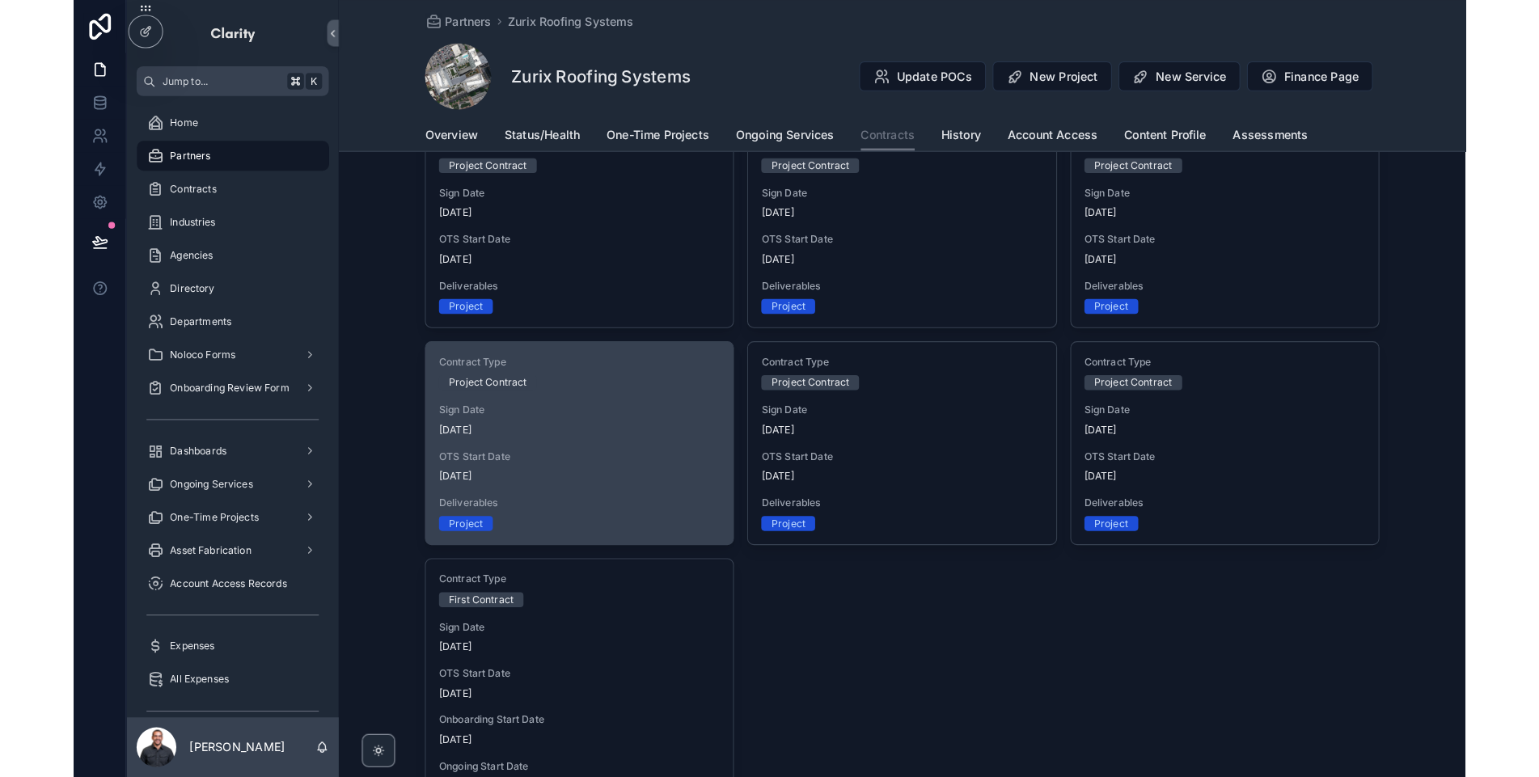
scroll to position [216, 0]
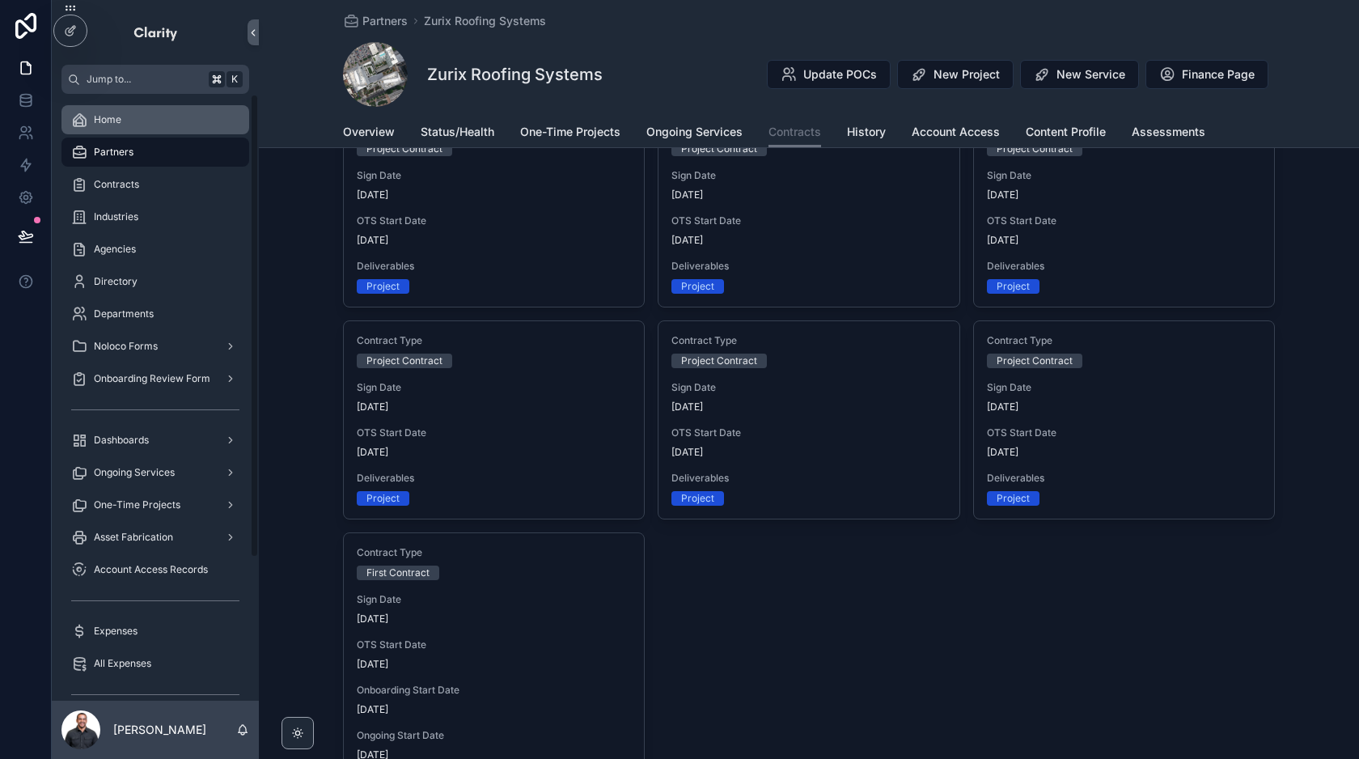
click at [130, 122] on div "Home" at bounding box center [155, 120] width 168 height 26
